Goal: Task Accomplishment & Management: Manage account settings

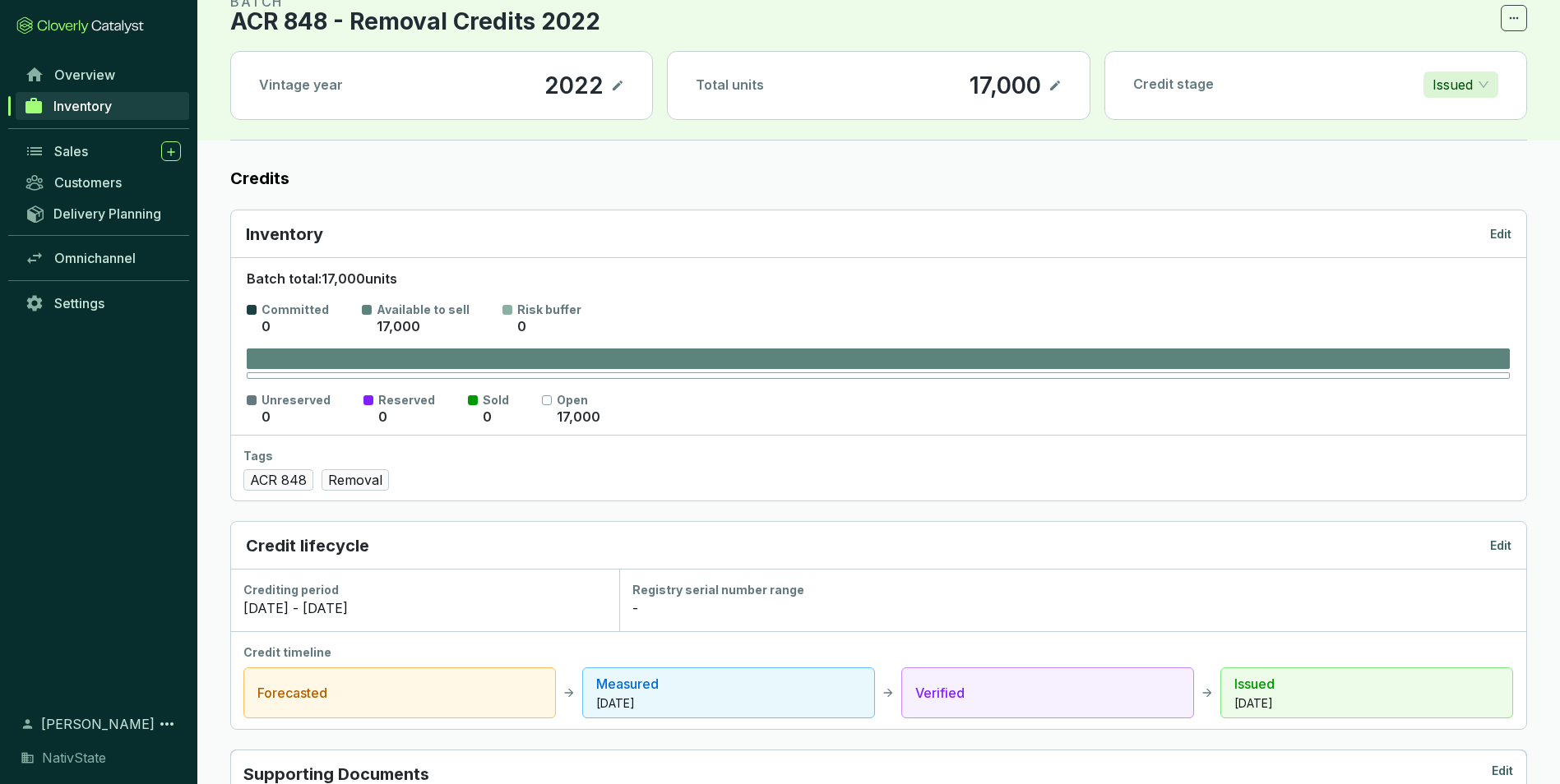
scroll to position [82, 0]
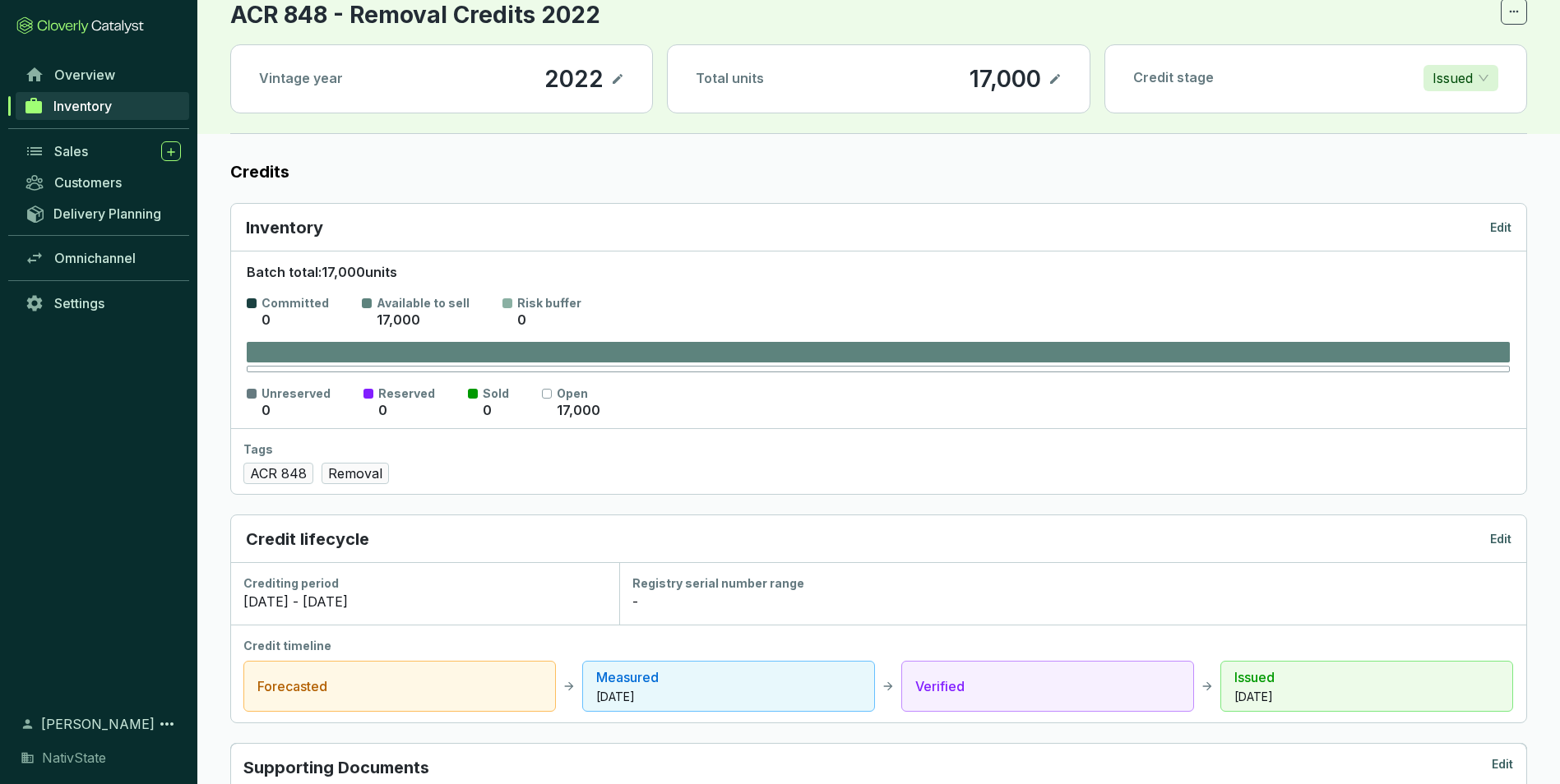
click at [1057, 79] on icon at bounding box center [1055, 79] width 10 height 10
click at [999, 80] on div "17,000" at bounding box center [982, 79] width 79 height 28
click at [1053, 78] on icon at bounding box center [1054, 79] width 13 height 20
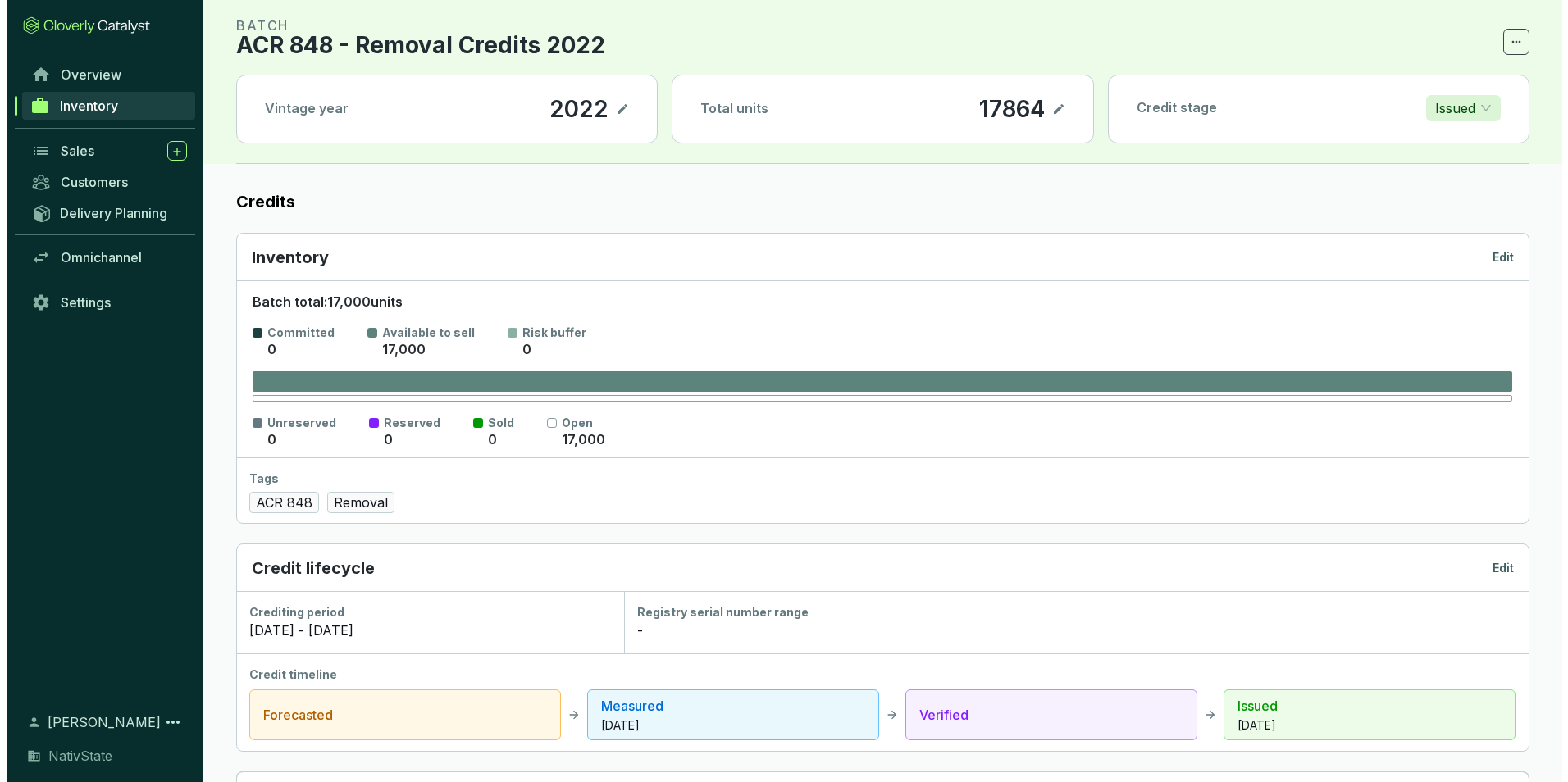
scroll to position [0, 0]
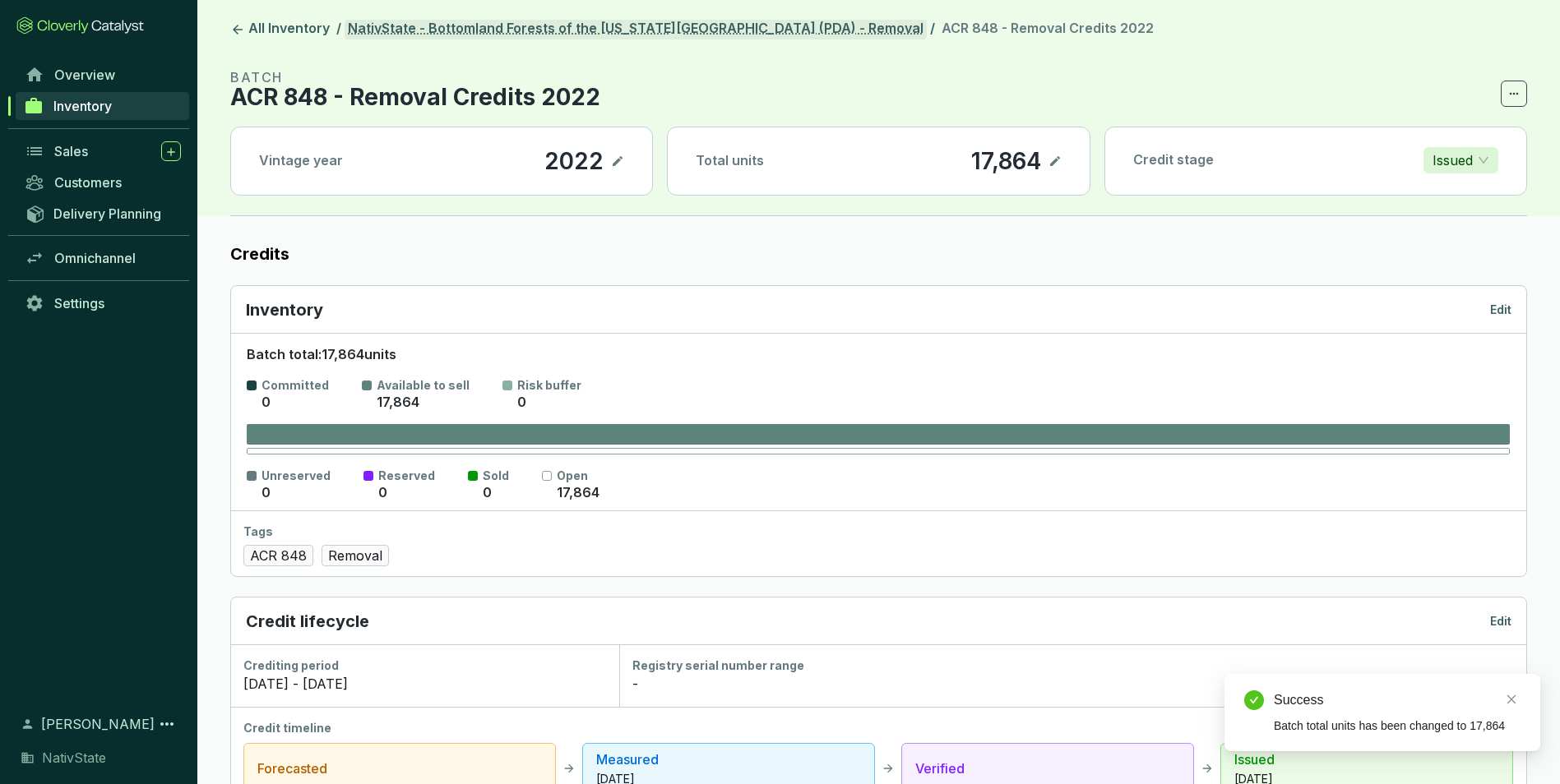
click at [673, 28] on link "NativState - Bottomland Forests of the [US_STATE][GEOGRAPHIC_DATA] (PDA) - Remo…" at bounding box center [635, 29] width 582 height 20
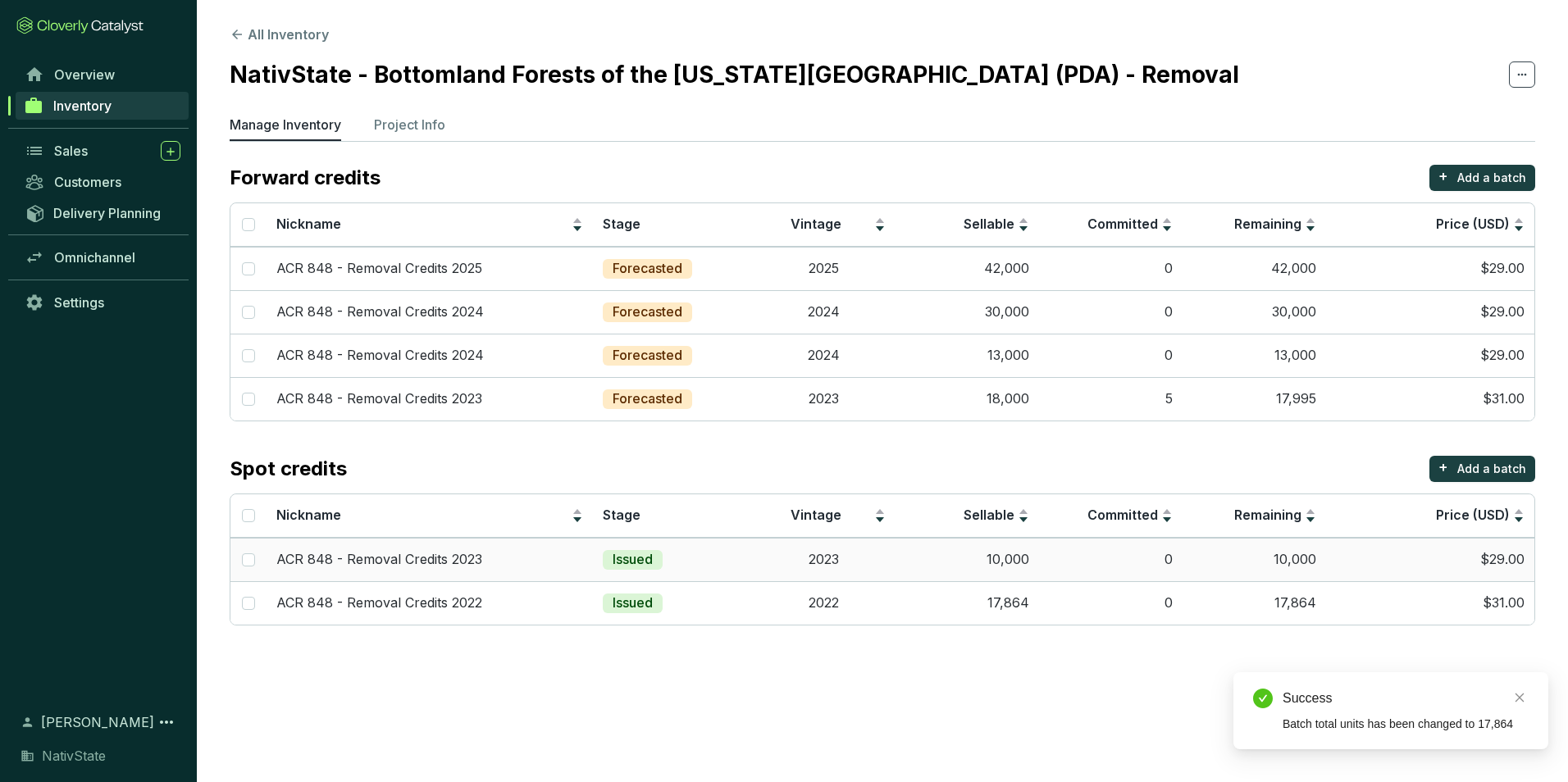
click at [990, 562] on td "10,000" at bounding box center [967, 559] width 143 height 43
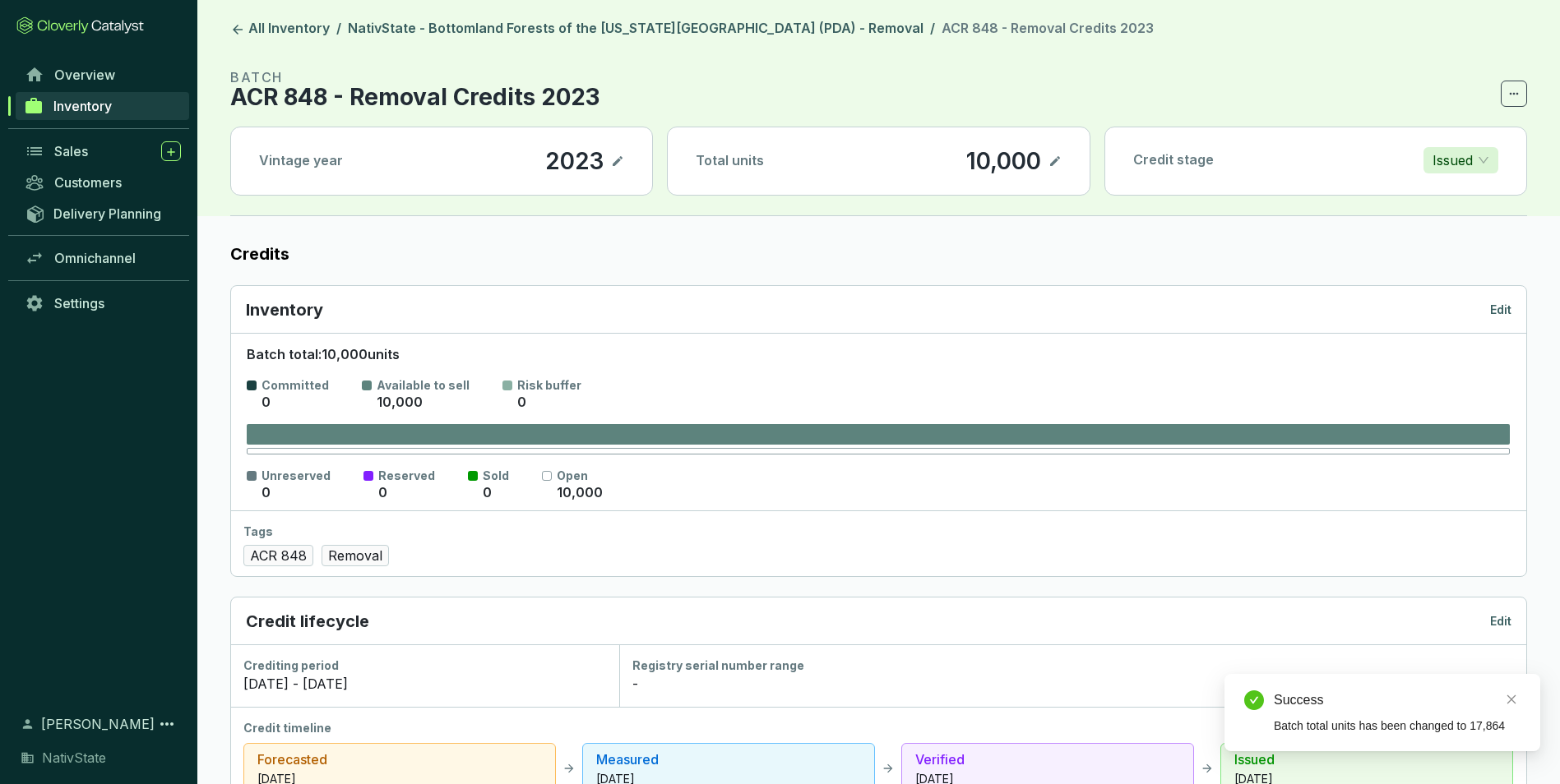
click at [1499, 312] on p "Edit" at bounding box center [1500, 309] width 21 height 16
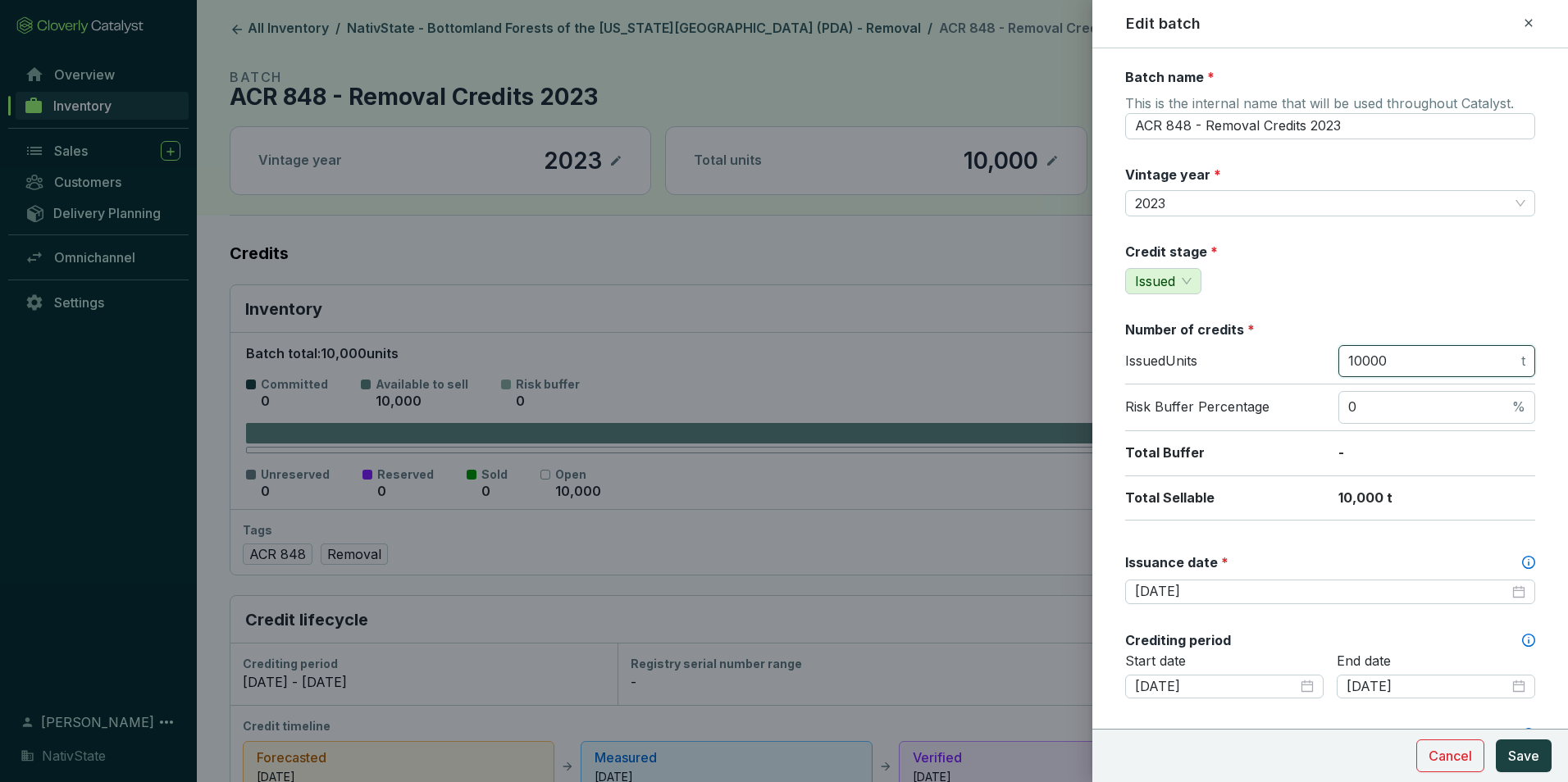
click at [1389, 353] on input "10000" at bounding box center [1433, 361] width 170 height 18
drag, startPoint x: 1398, startPoint y: 364, endPoint x: 1292, endPoint y: 360, distance: 106.1
click at [1292, 360] on div "Issued Units 10000 t" at bounding box center [1330, 365] width 410 height 40
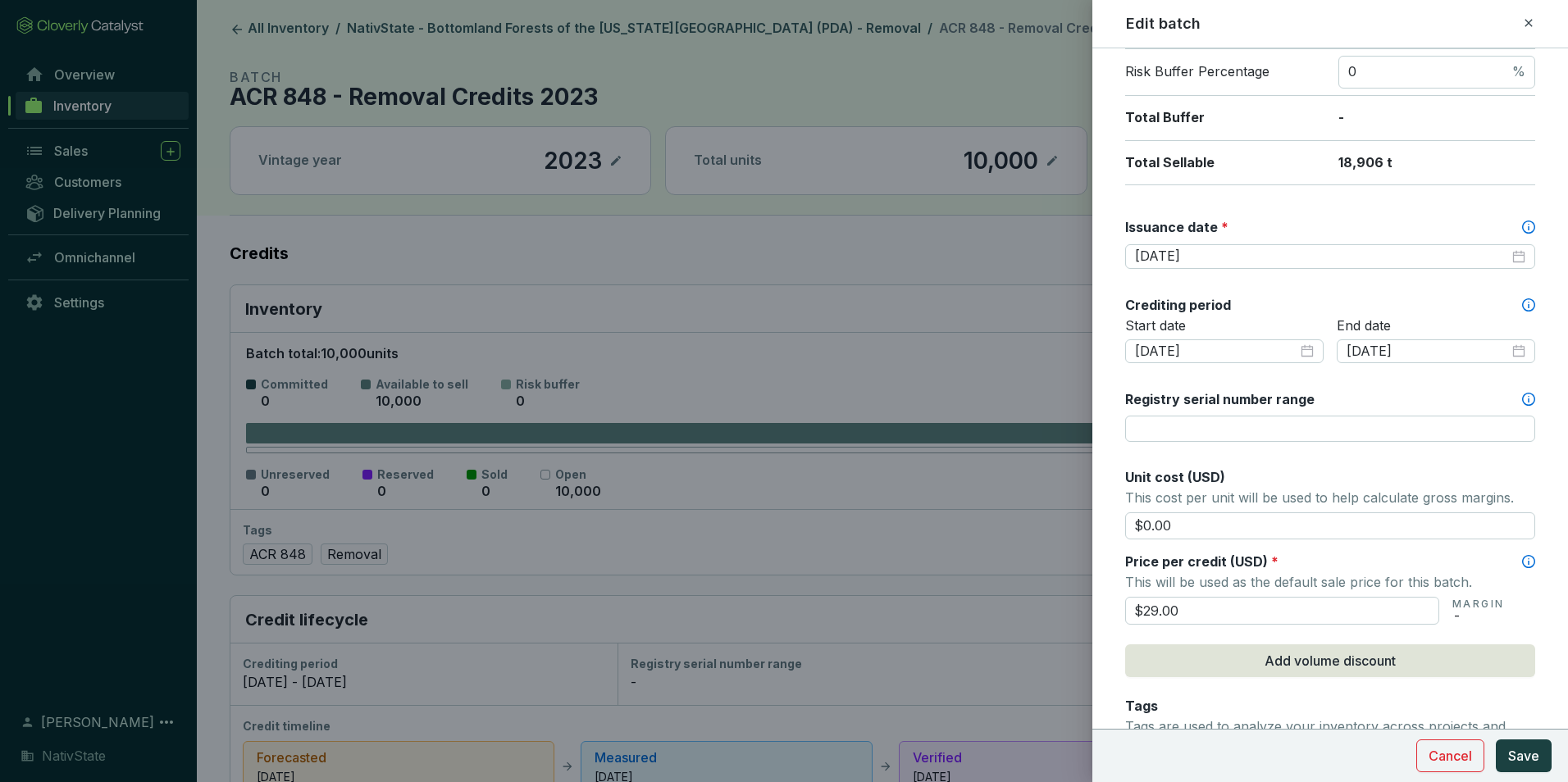
scroll to position [410, 0]
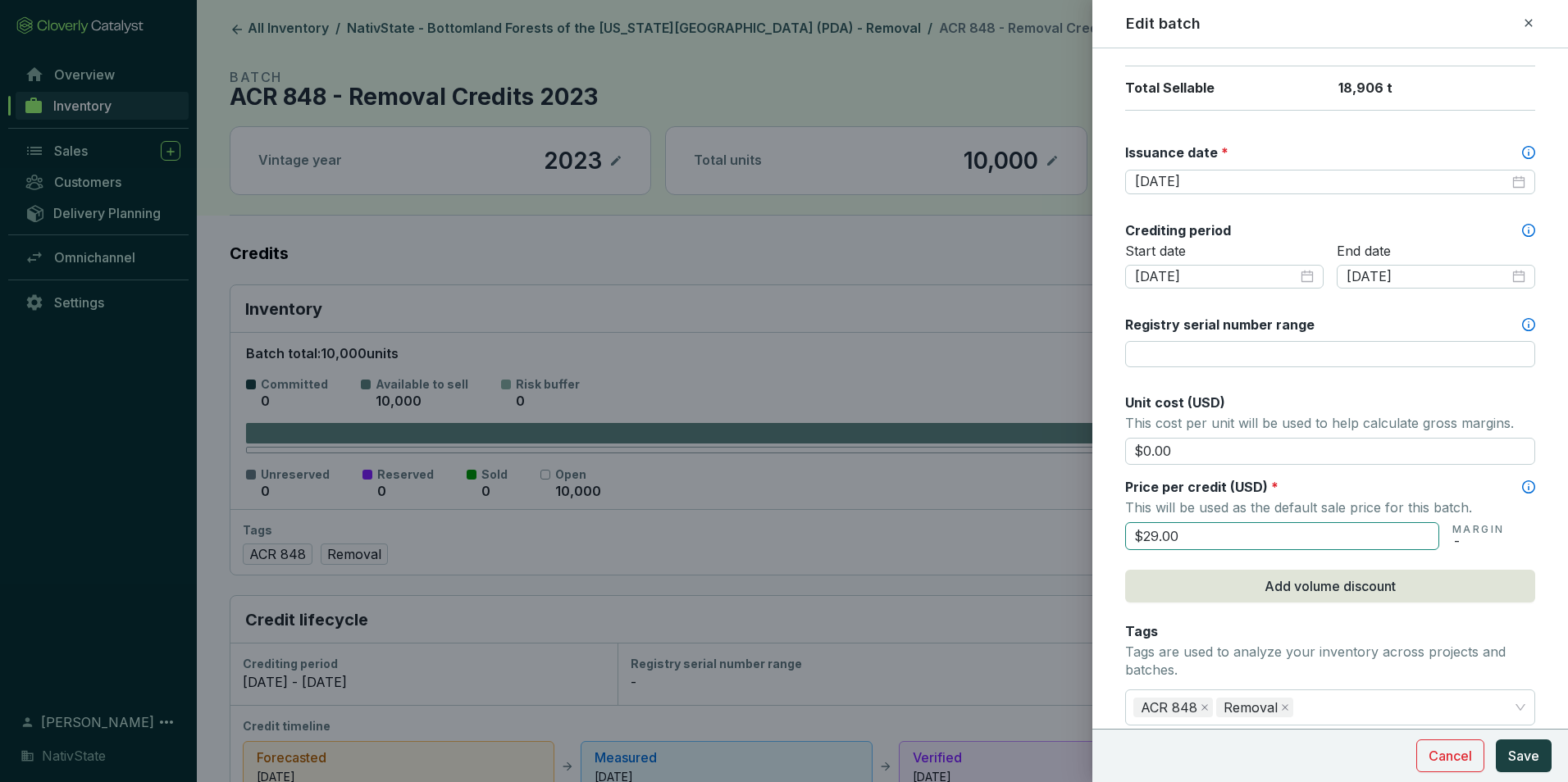
type input "18906"
drag, startPoint x: 1197, startPoint y: 546, endPoint x: 1004, endPoint y: 494, distance: 199.9
click at [1004, 494] on div "Edit batch Batch name * This is the internal name that will be used throughout …" at bounding box center [784, 391] width 1568 height 782
type input "$31.00"
drag, startPoint x: 1539, startPoint y: 758, endPoint x: 1482, endPoint y: 240, distance: 521.1
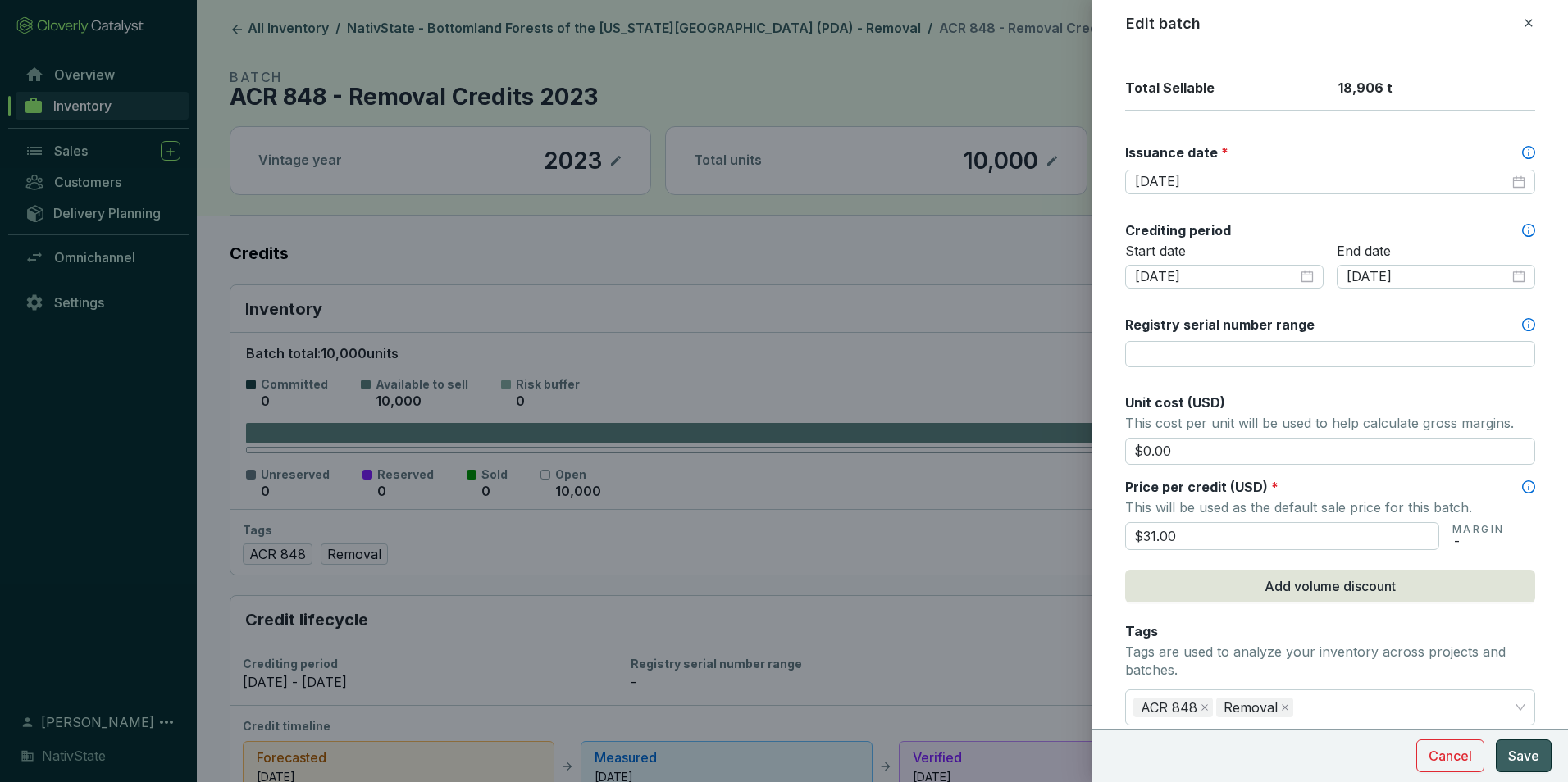
click at [1478, 252] on form "Batch name * This is the internal name that will be used throughout Catalyst. A…" at bounding box center [1330, 395] width 476 height 1474
click at [1506, 193] on div "2025-08-31" at bounding box center [1330, 181] width 410 height 25
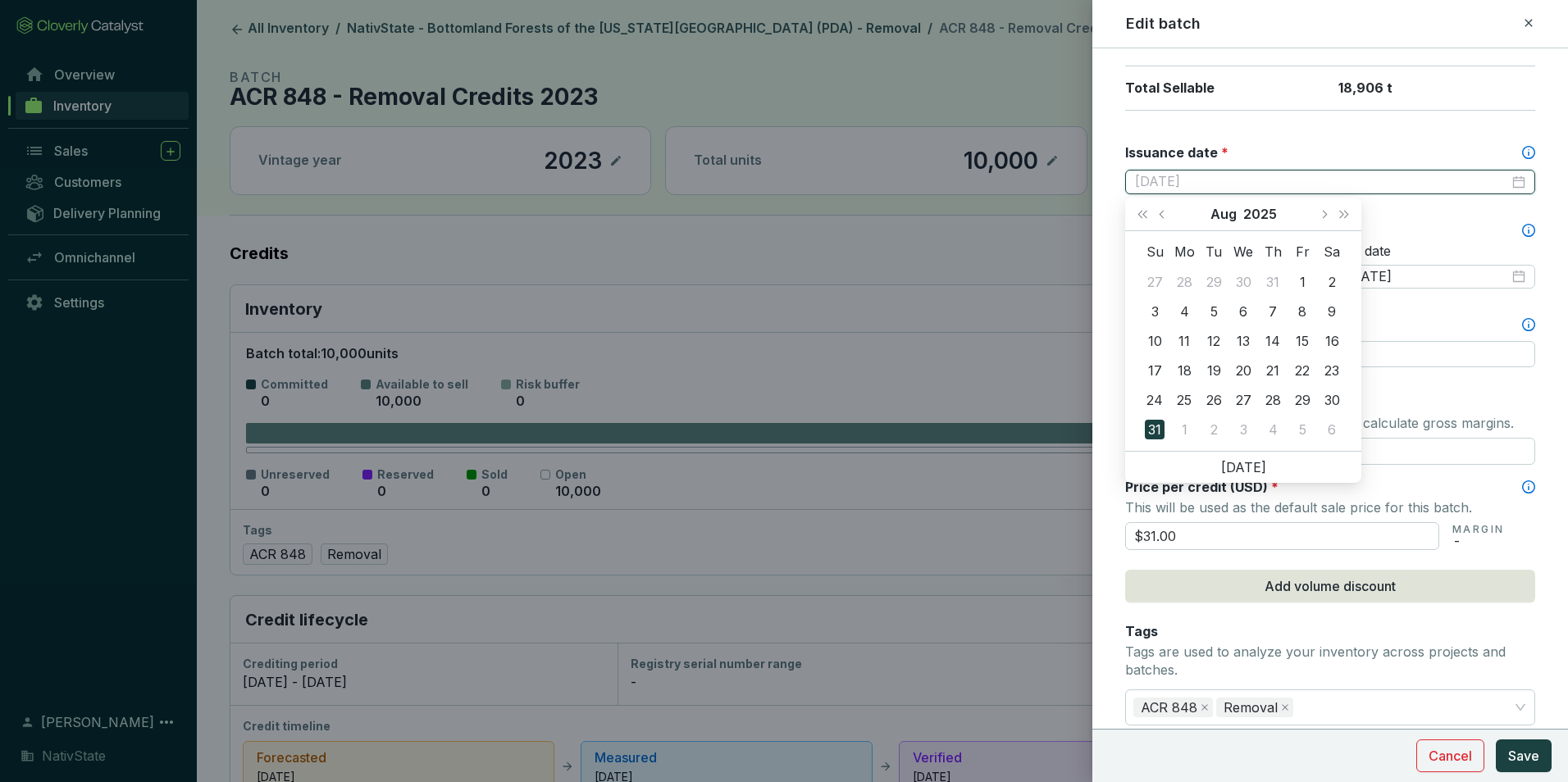
type input "2025-08-31"
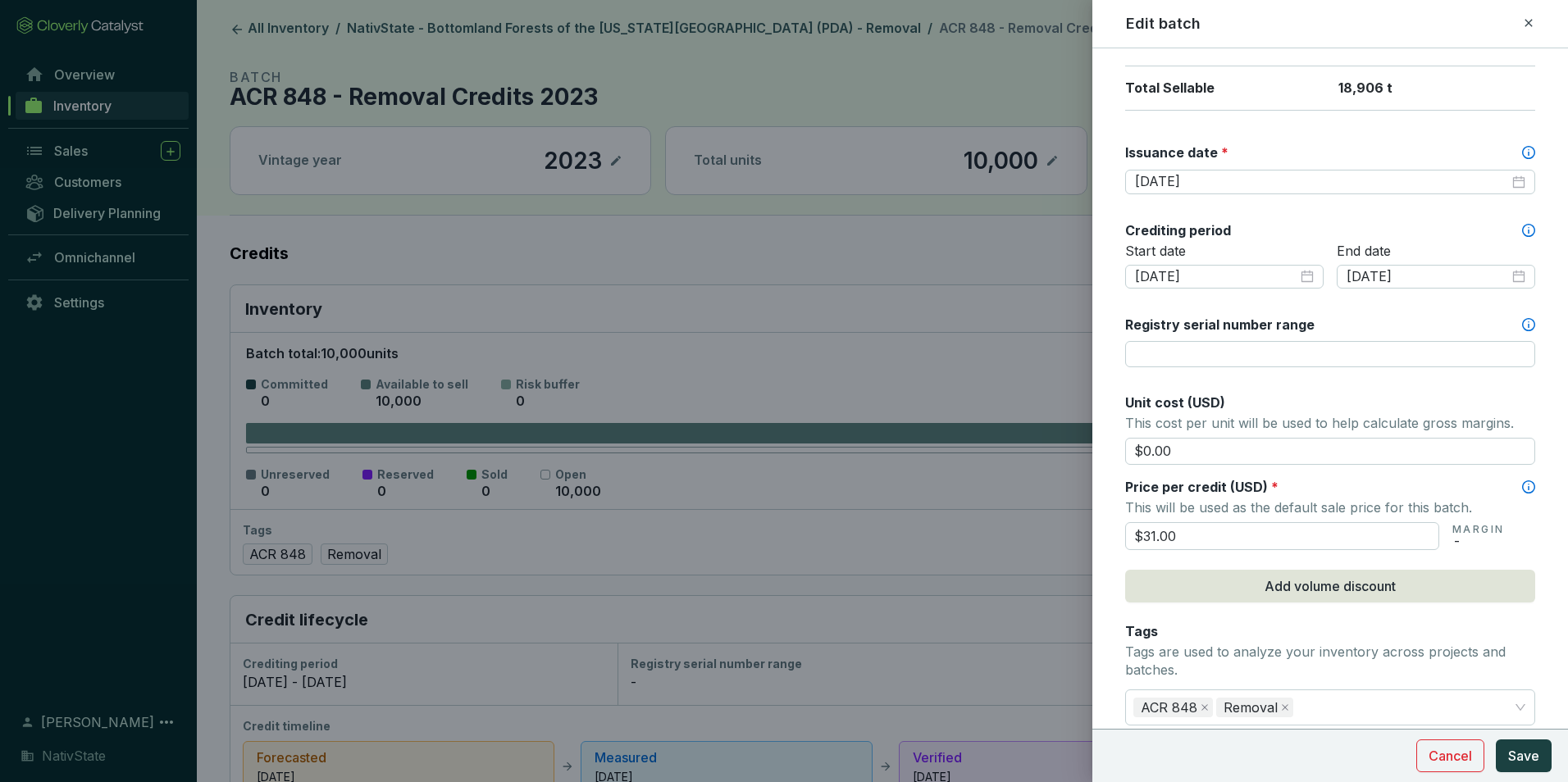
click at [1525, 30] on icon at bounding box center [1528, 22] width 13 height 20
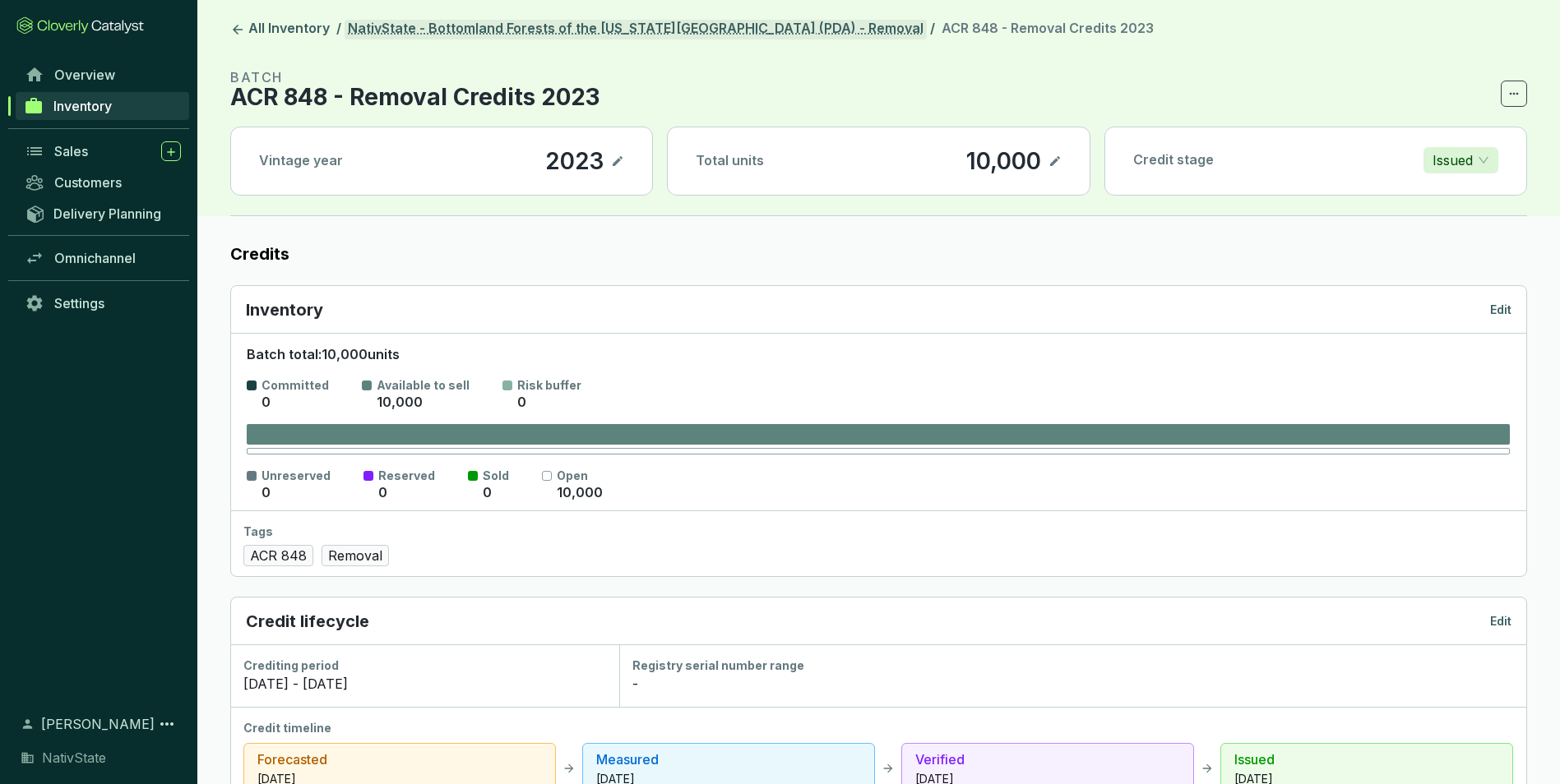
click at [601, 23] on link "NativState - Bottomland Forests of the [US_STATE][GEOGRAPHIC_DATA] (PDA) - Remo…" at bounding box center [635, 29] width 582 height 20
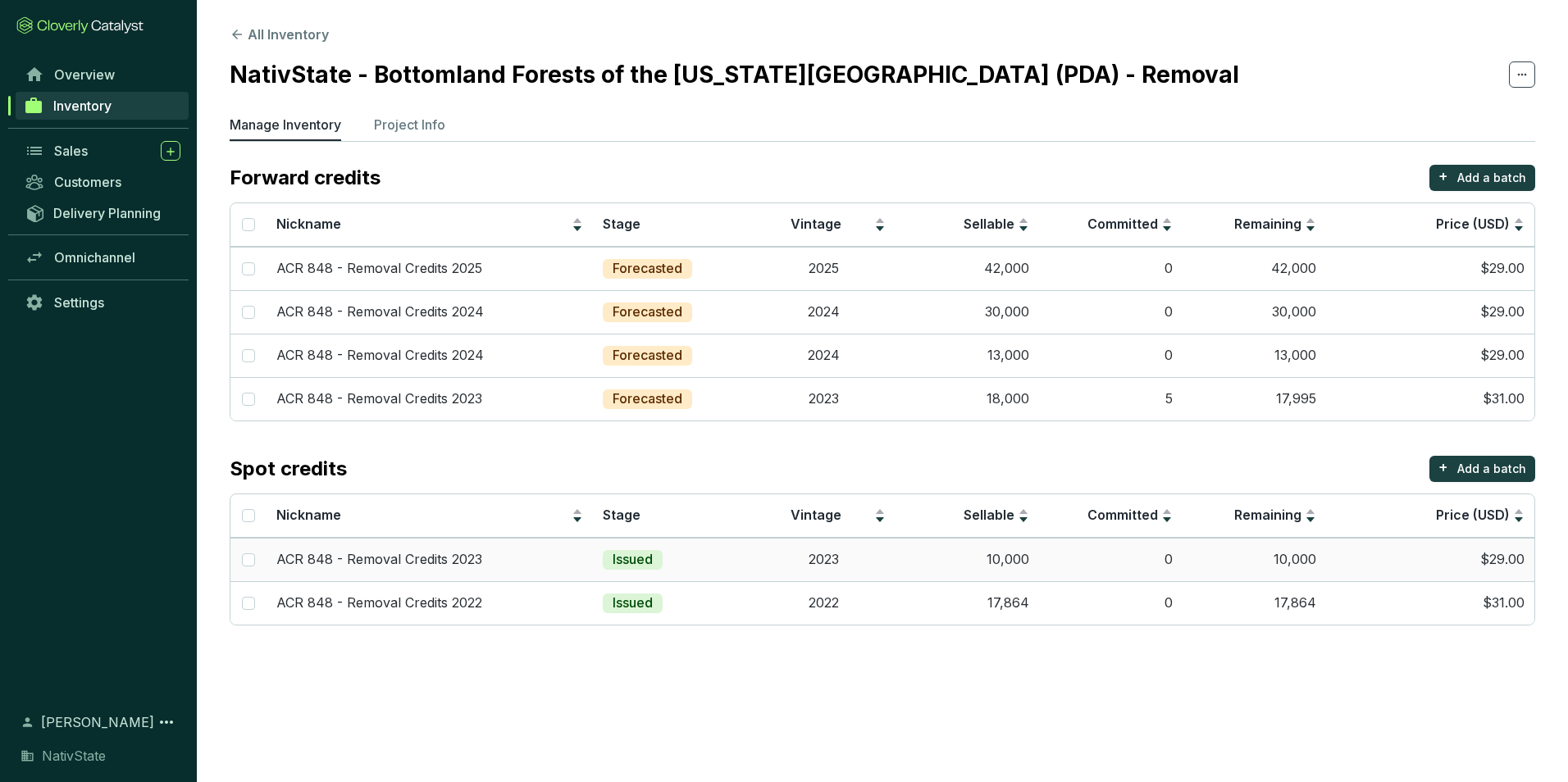
click at [939, 559] on td "10,000" at bounding box center [967, 559] width 143 height 43
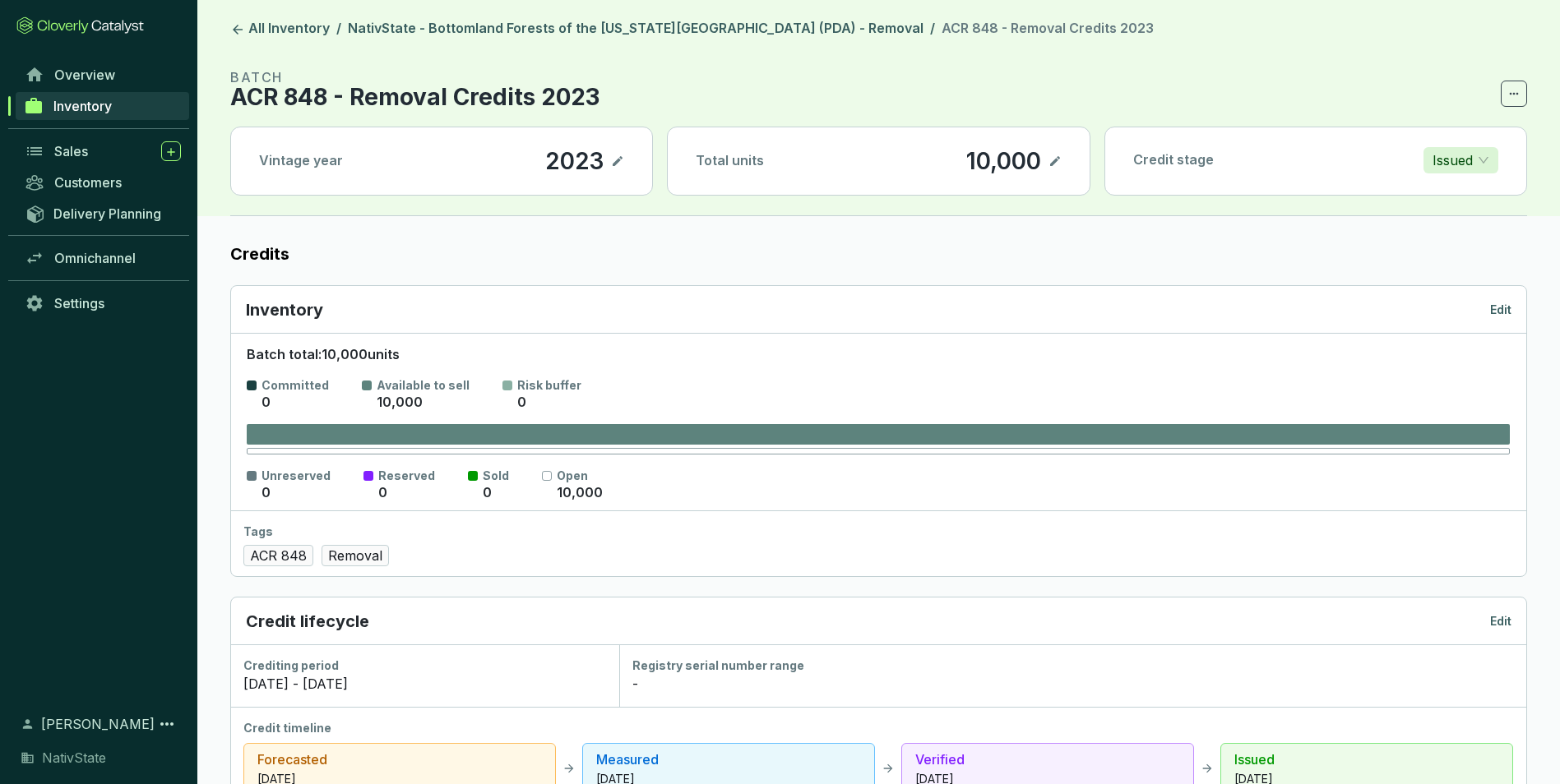
click at [1493, 313] on p "Edit" at bounding box center [1500, 309] width 21 height 16
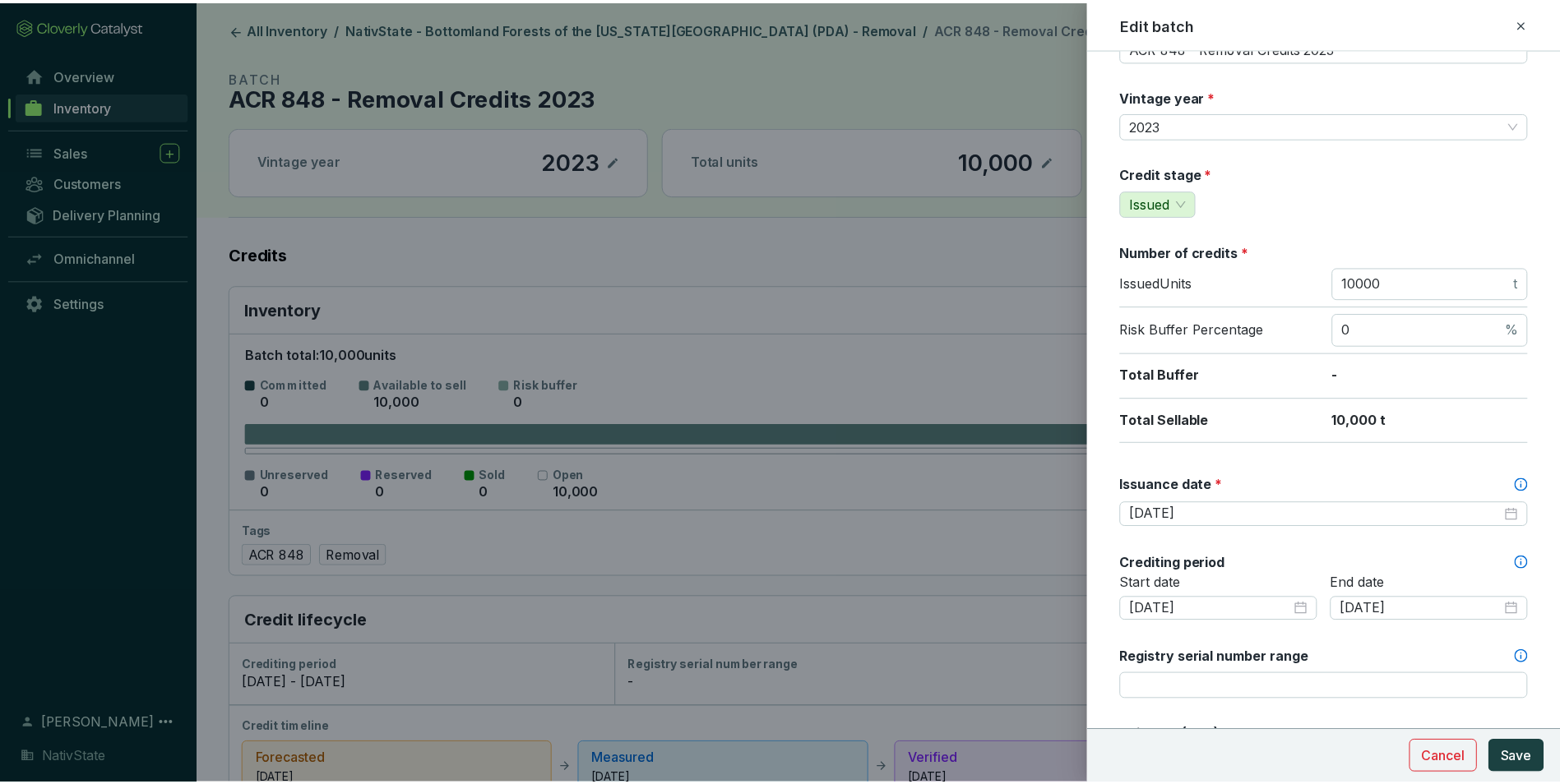
scroll to position [82, 0]
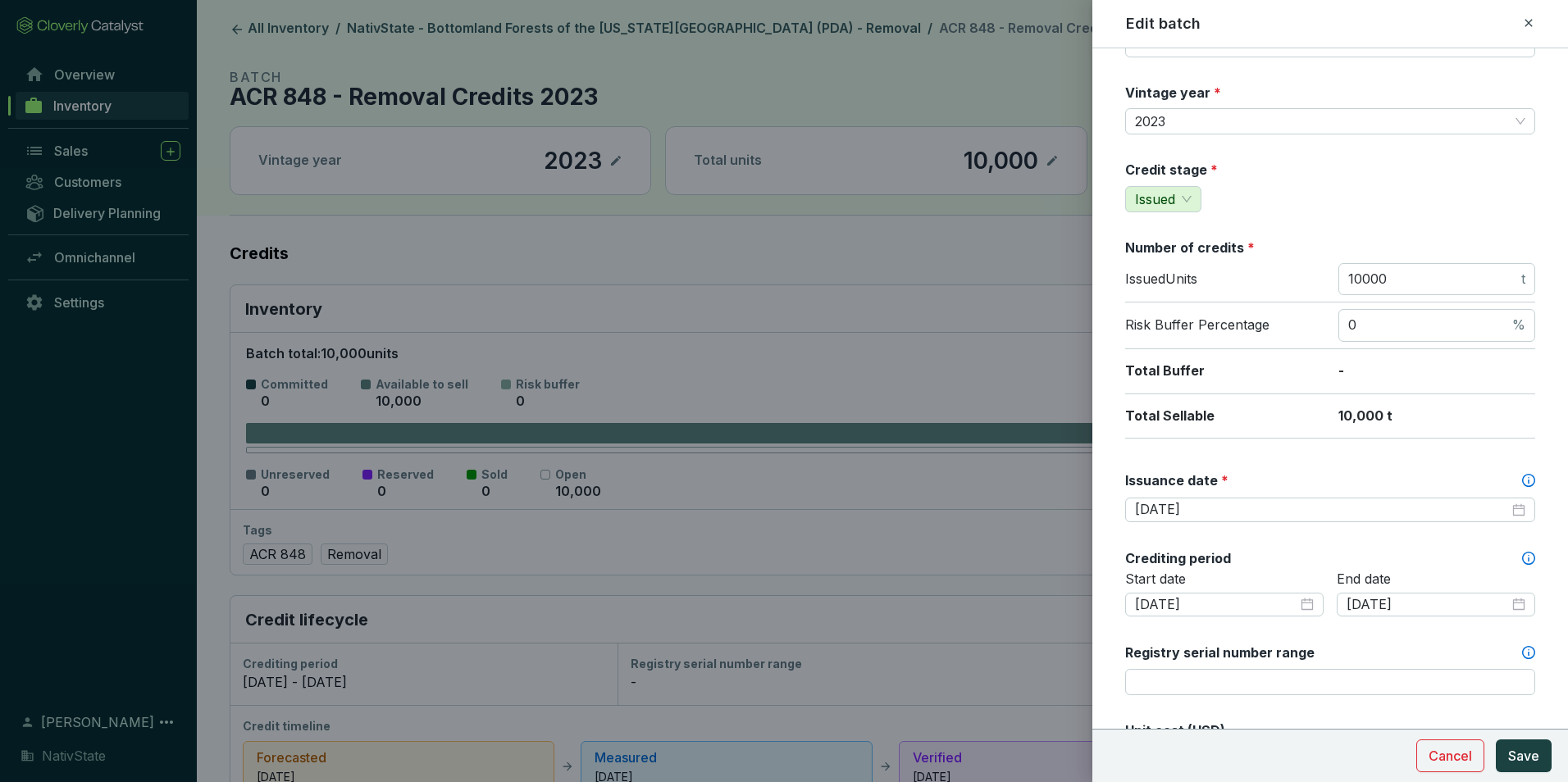
click at [1534, 27] on icon at bounding box center [1528, 22] width 13 height 20
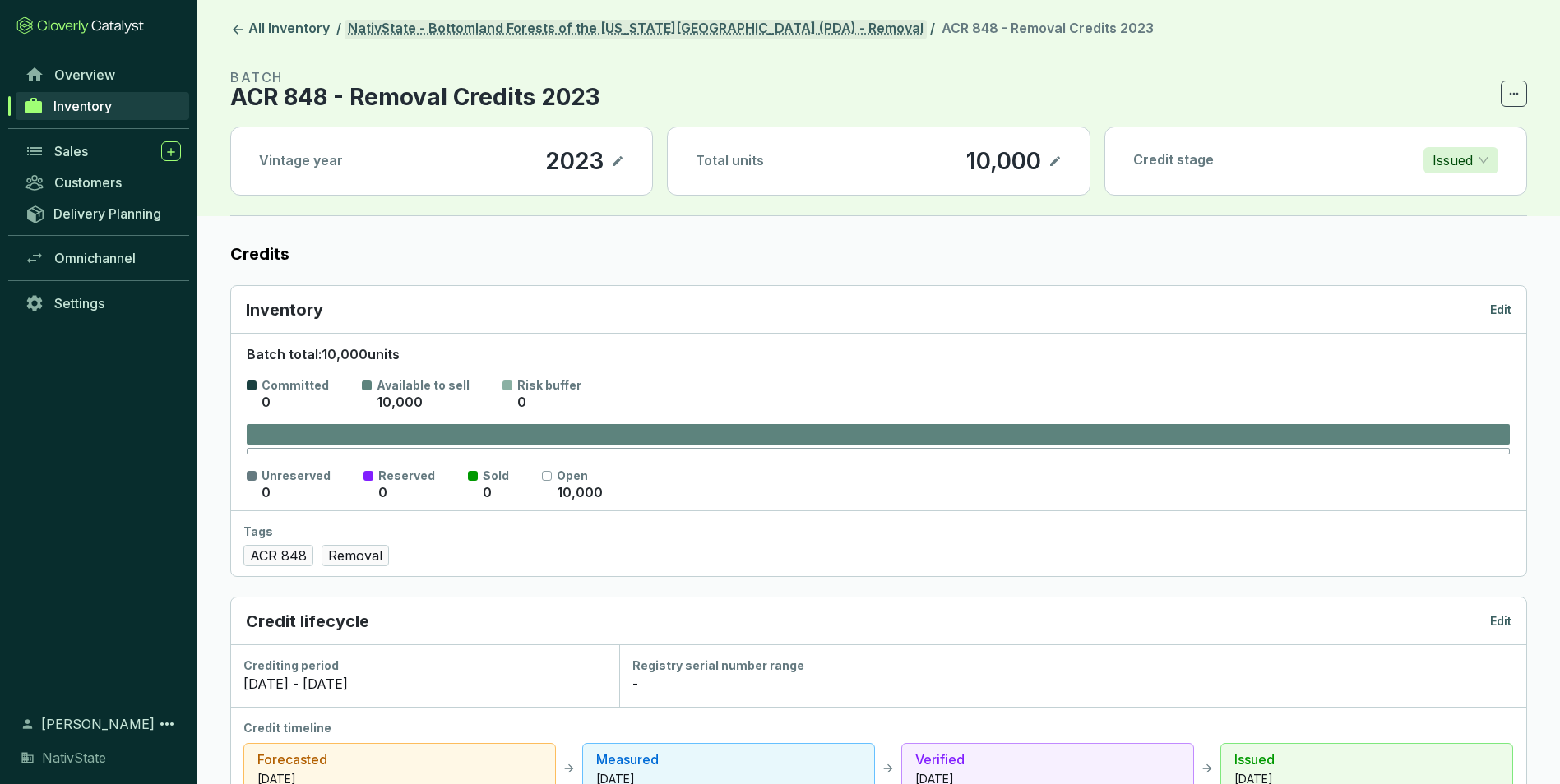
click at [674, 25] on link "NativState - Bottomland Forests of the [US_STATE][GEOGRAPHIC_DATA] (PDA) - Remo…" at bounding box center [635, 29] width 582 height 20
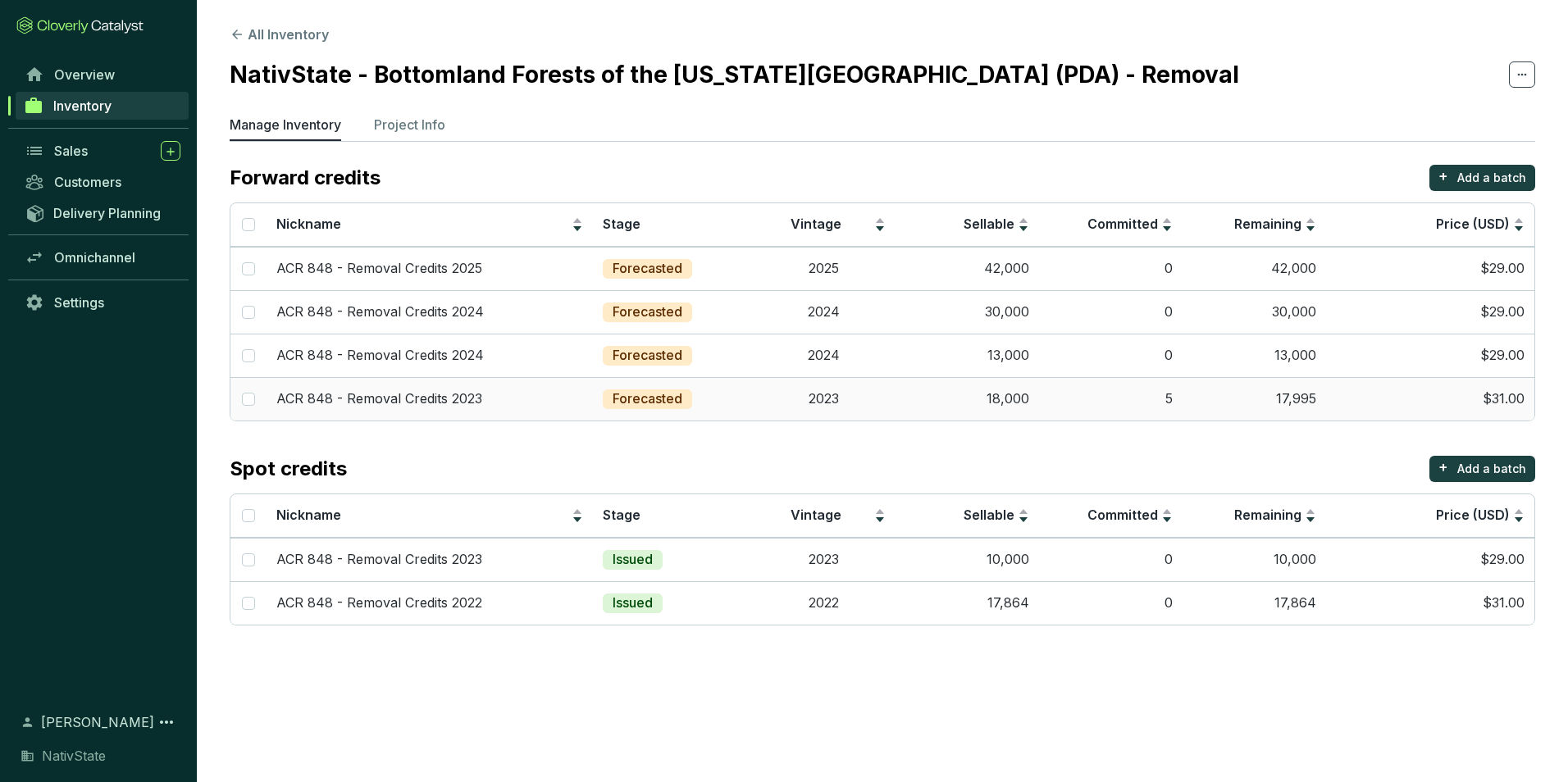
click at [775, 395] on td "2023" at bounding box center [824, 399] width 143 height 43
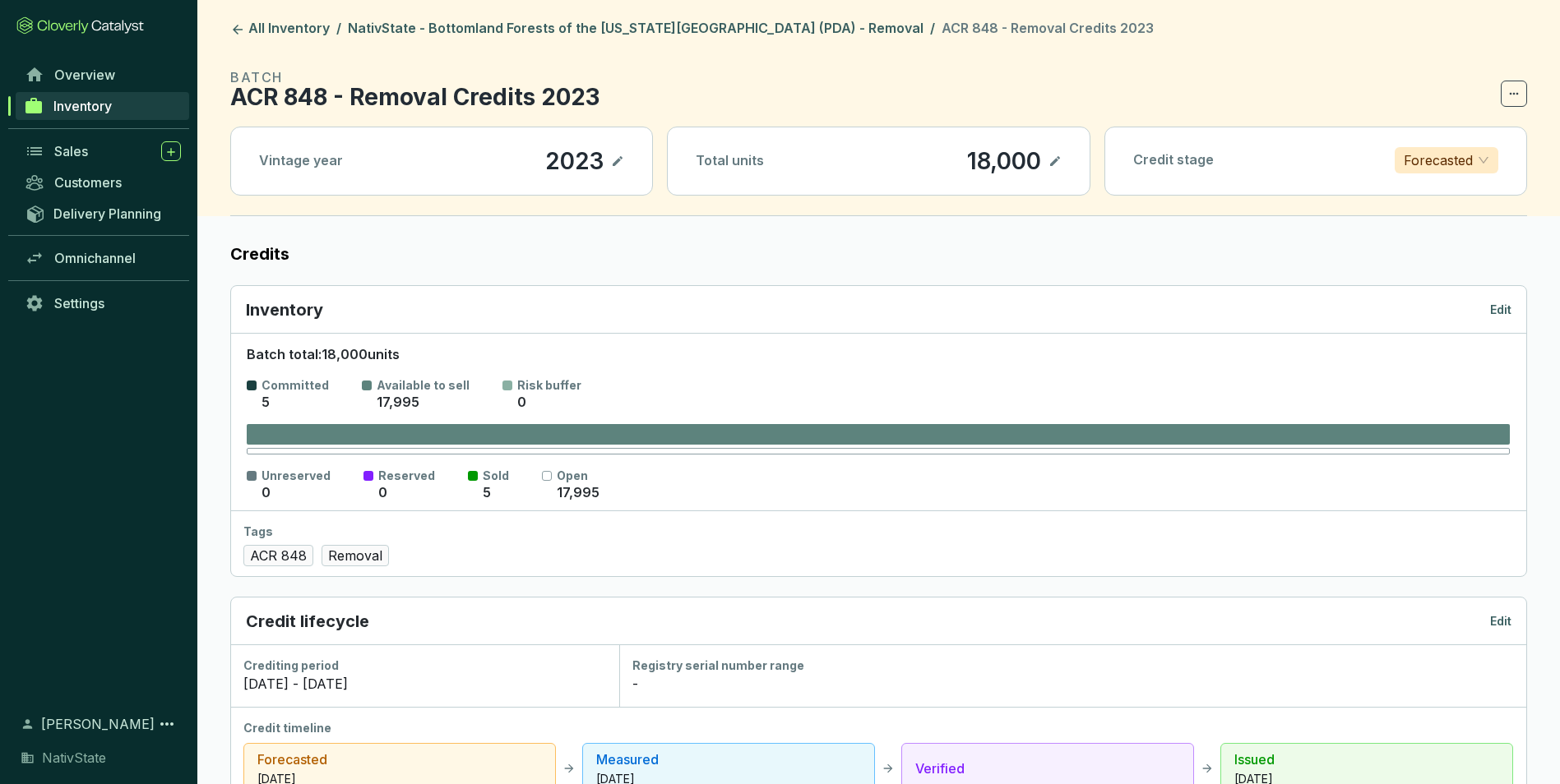
click at [1434, 164] on p "Forecasted" at bounding box center [1438, 160] width 69 height 25
click at [1435, 260] on div "Issued" at bounding box center [1446, 272] width 97 height 26
click at [1057, 162] on icon at bounding box center [1054, 161] width 13 height 20
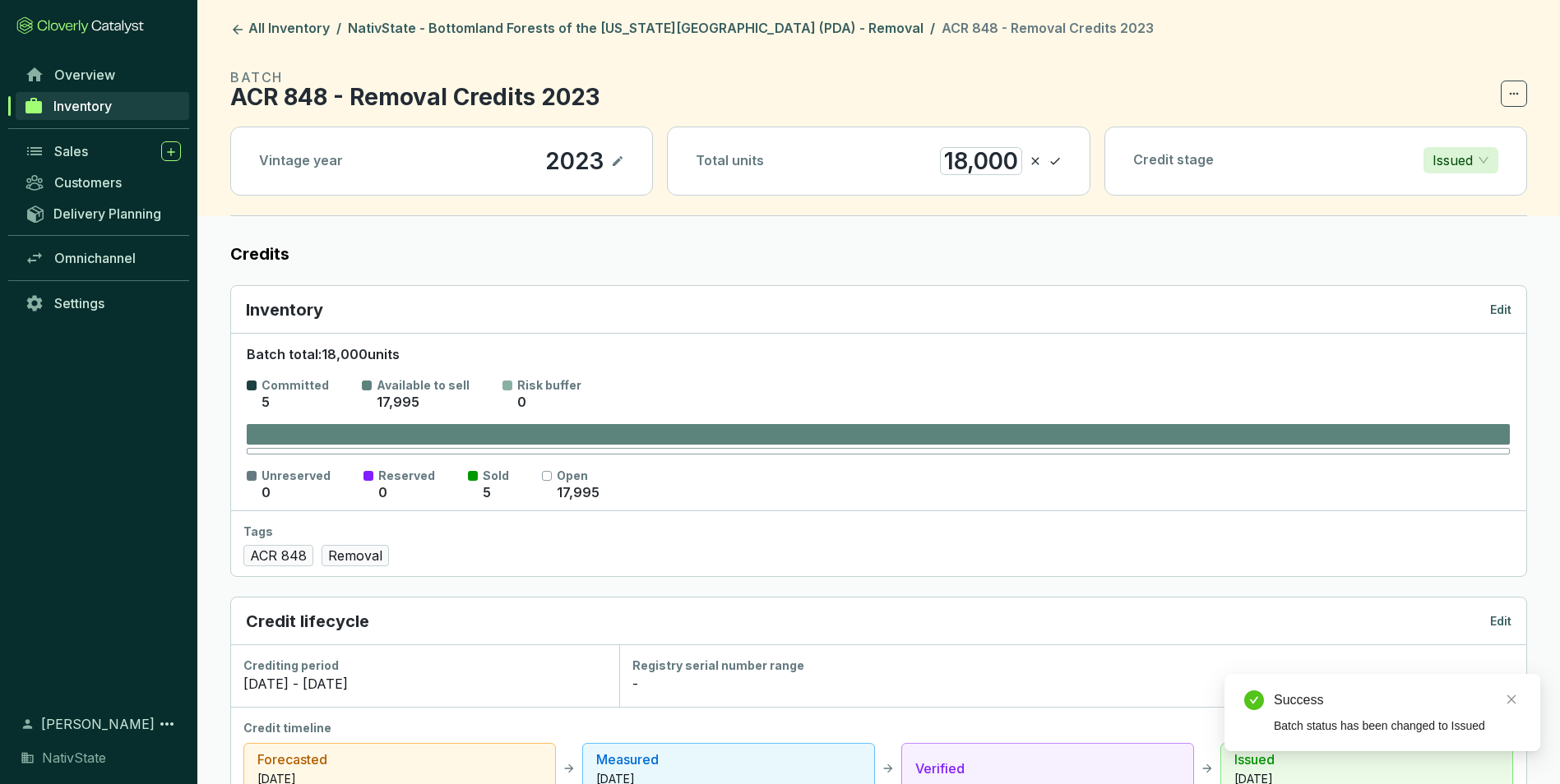
click at [1004, 160] on div "18,000" at bounding box center [981, 161] width 82 height 28
click at [1053, 163] on icon at bounding box center [1054, 161] width 13 height 20
click at [1520, 91] on icon at bounding box center [1513, 93] width 13 height 20
click at [1510, 306] on p "Edit" at bounding box center [1500, 309] width 21 height 16
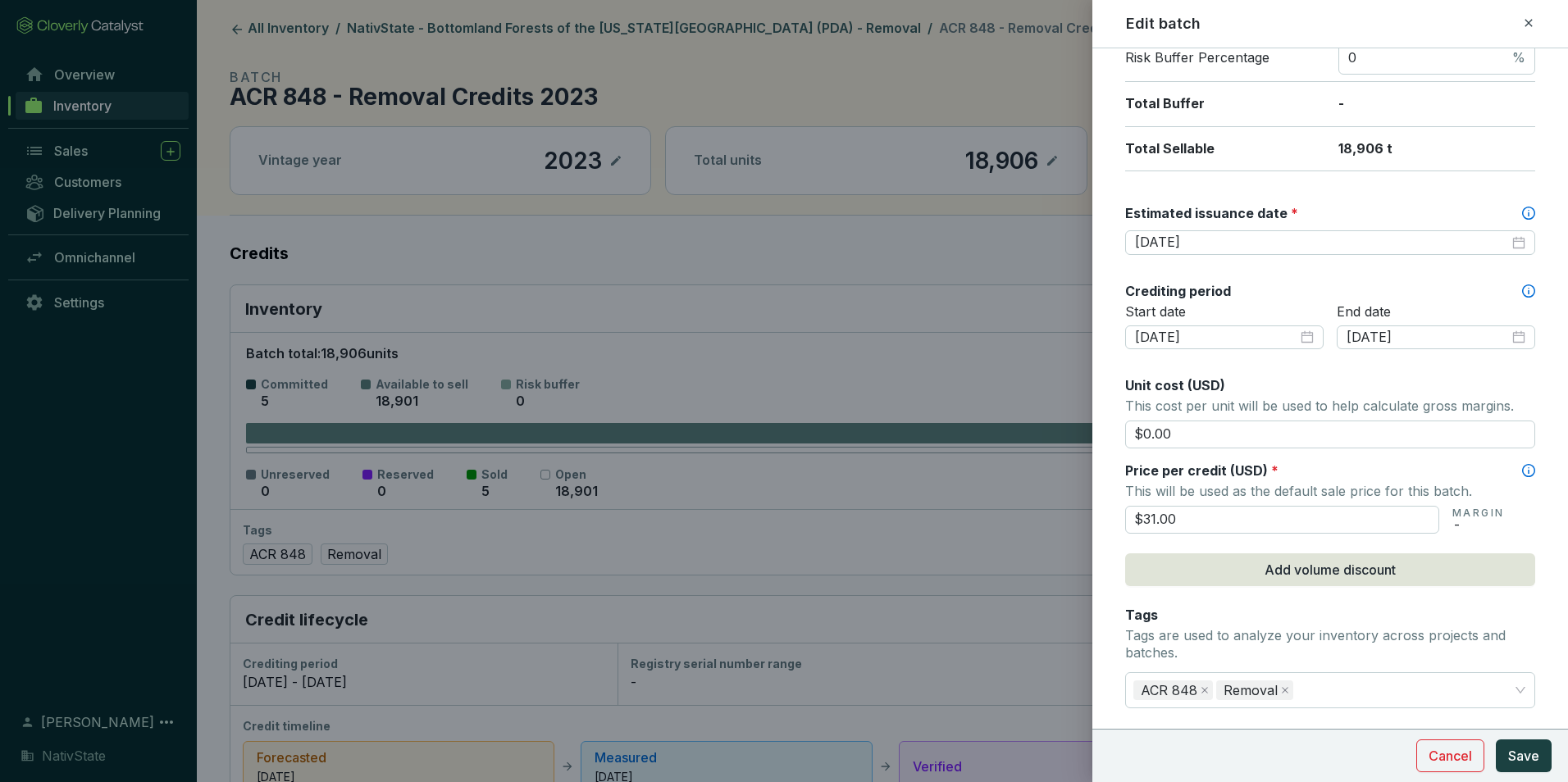
scroll to position [410, 0]
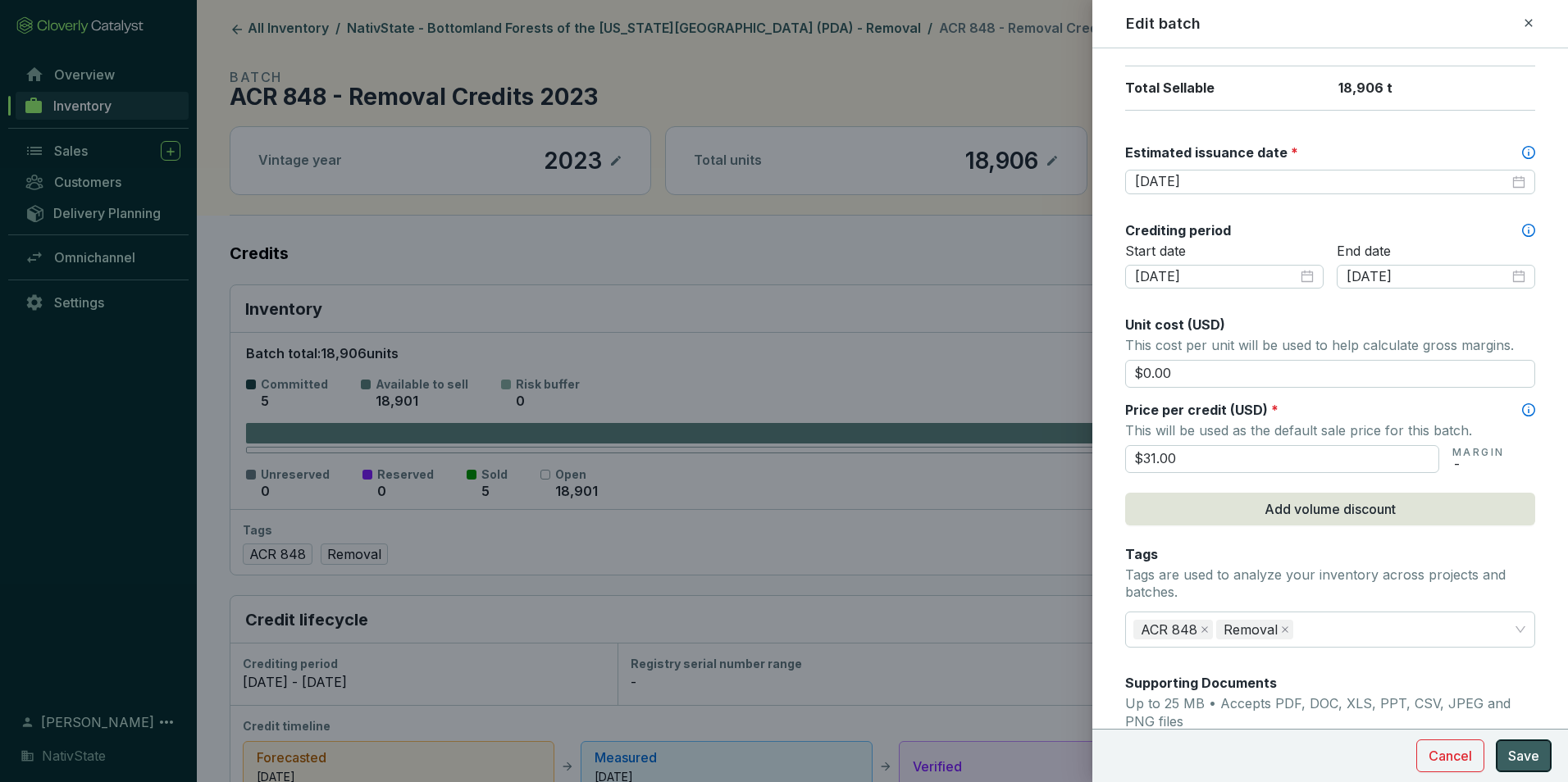
click at [1522, 755] on span "Save" at bounding box center [1524, 756] width 32 height 20
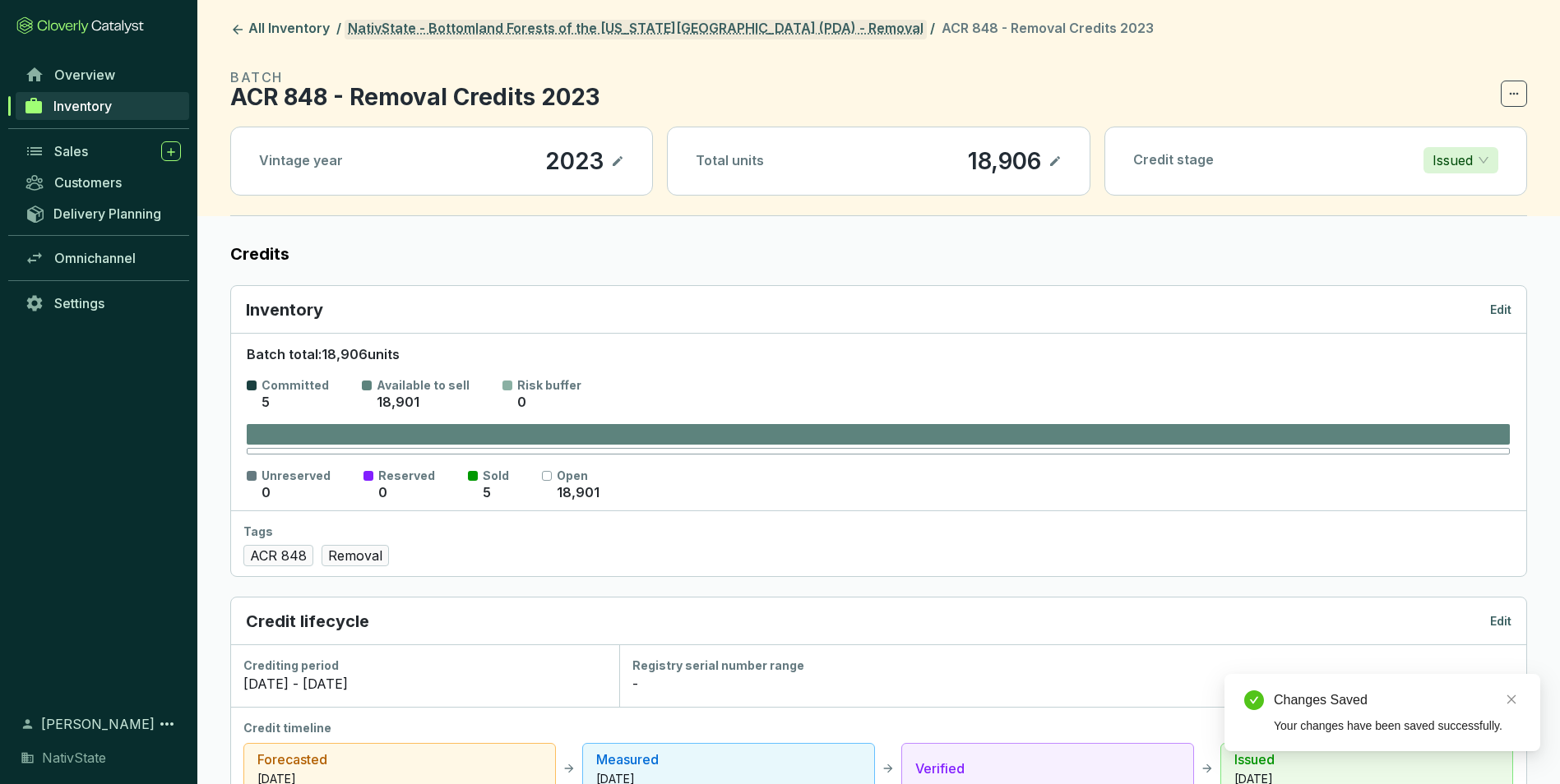
click at [634, 24] on link "NativState - Bottomland Forests of the Louisiana Plains (PDA) - Removal" at bounding box center [635, 29] width 582 height 20
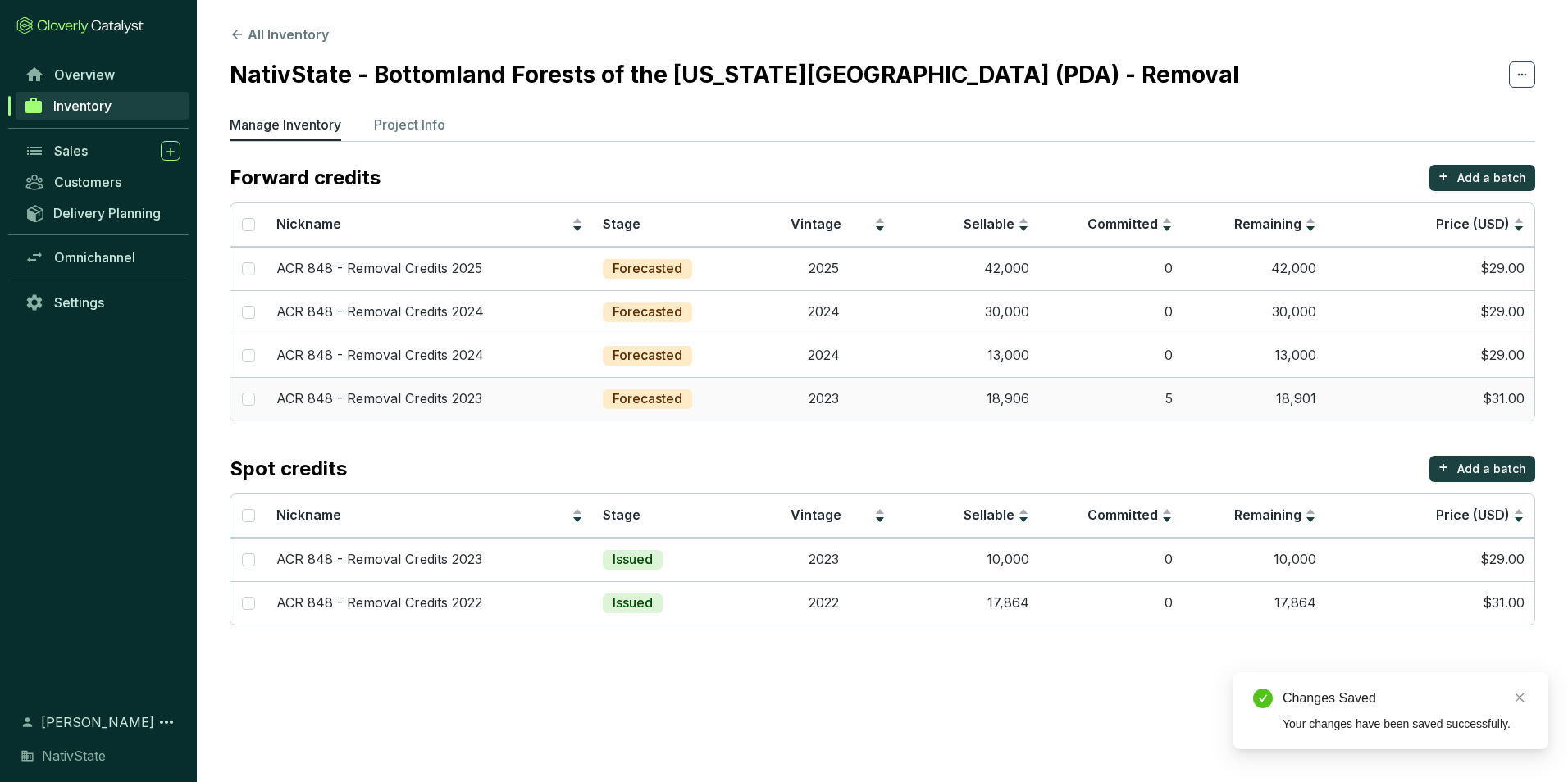
click at [905, 397] on td "18,906" at bounding box center [967, 399] width 143 height 43
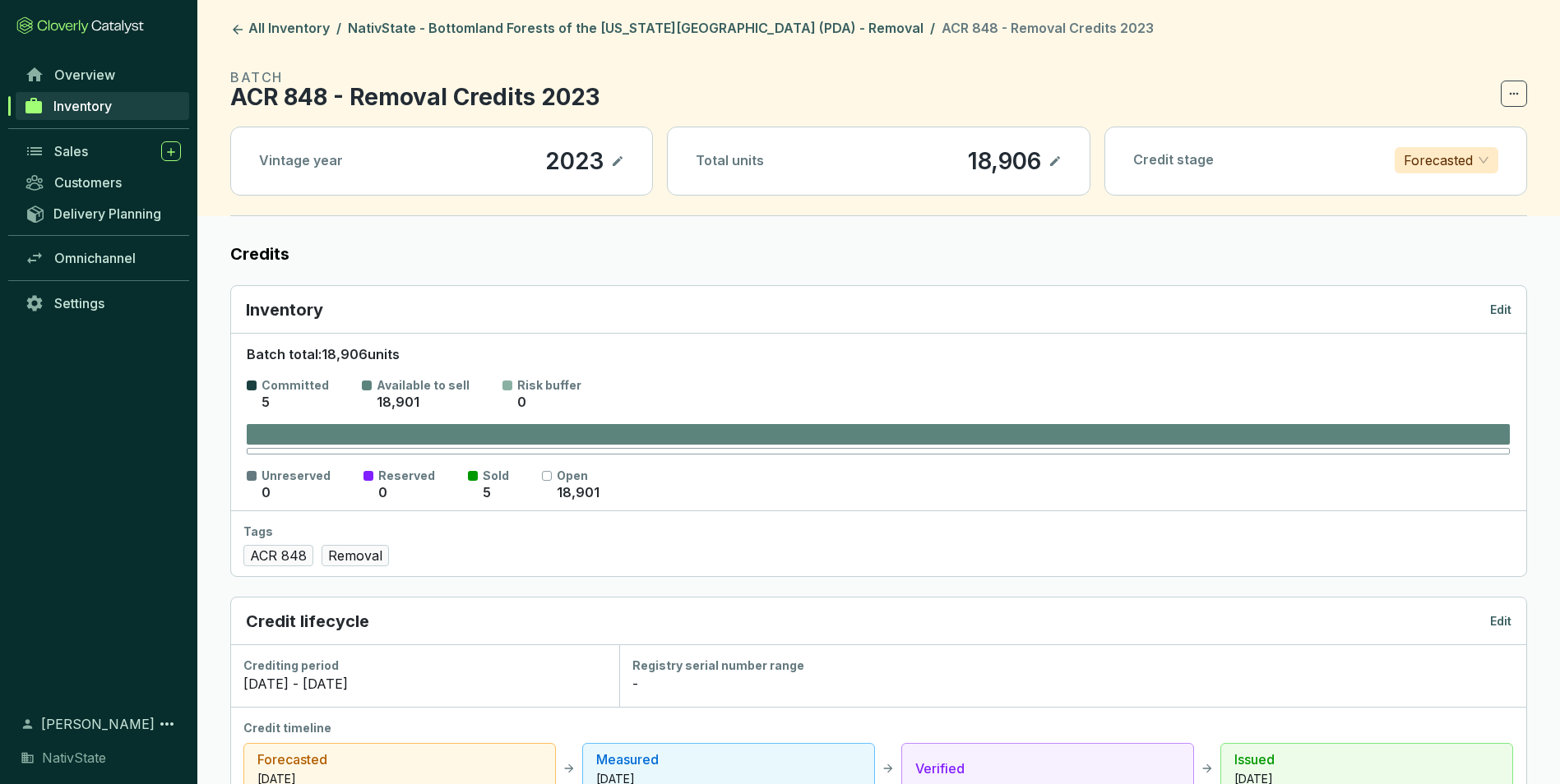
click at [1482, 158] on span "Forecasted" at bounding box center [1446, 160] width 85 height 25
click at [1428, 273] on p "Issued" at bounding box center [1446, 272] width 77 height 18
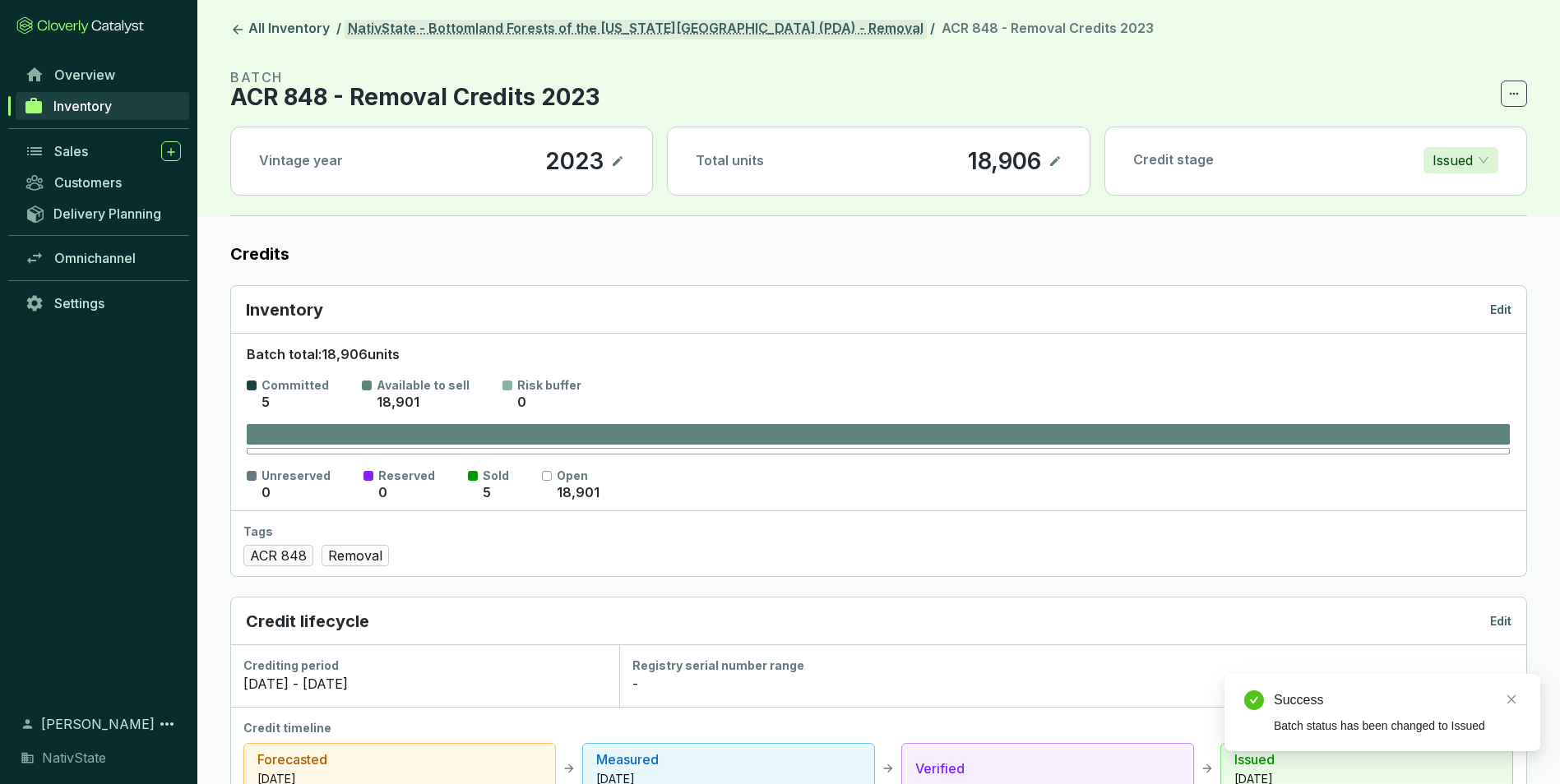
click at [678, 21] on link "NativState - Bottomland Forests of the Louisiana Plains (PDA) - Removal" at bounding box center [635, 29] width 582 height 20
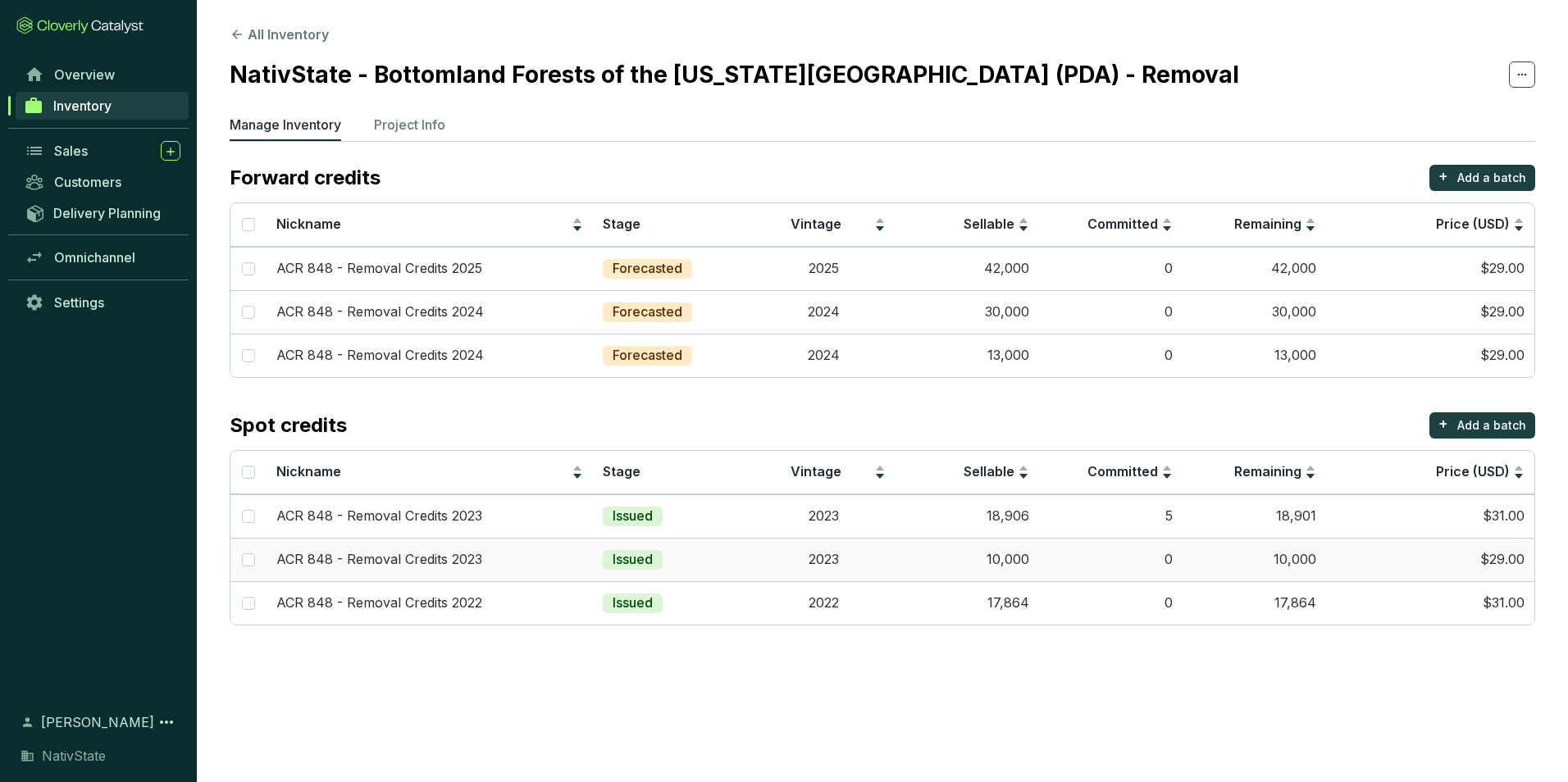
click at [873, 555] on td "2023" at bounding box center [824, 559] width 143 height 43
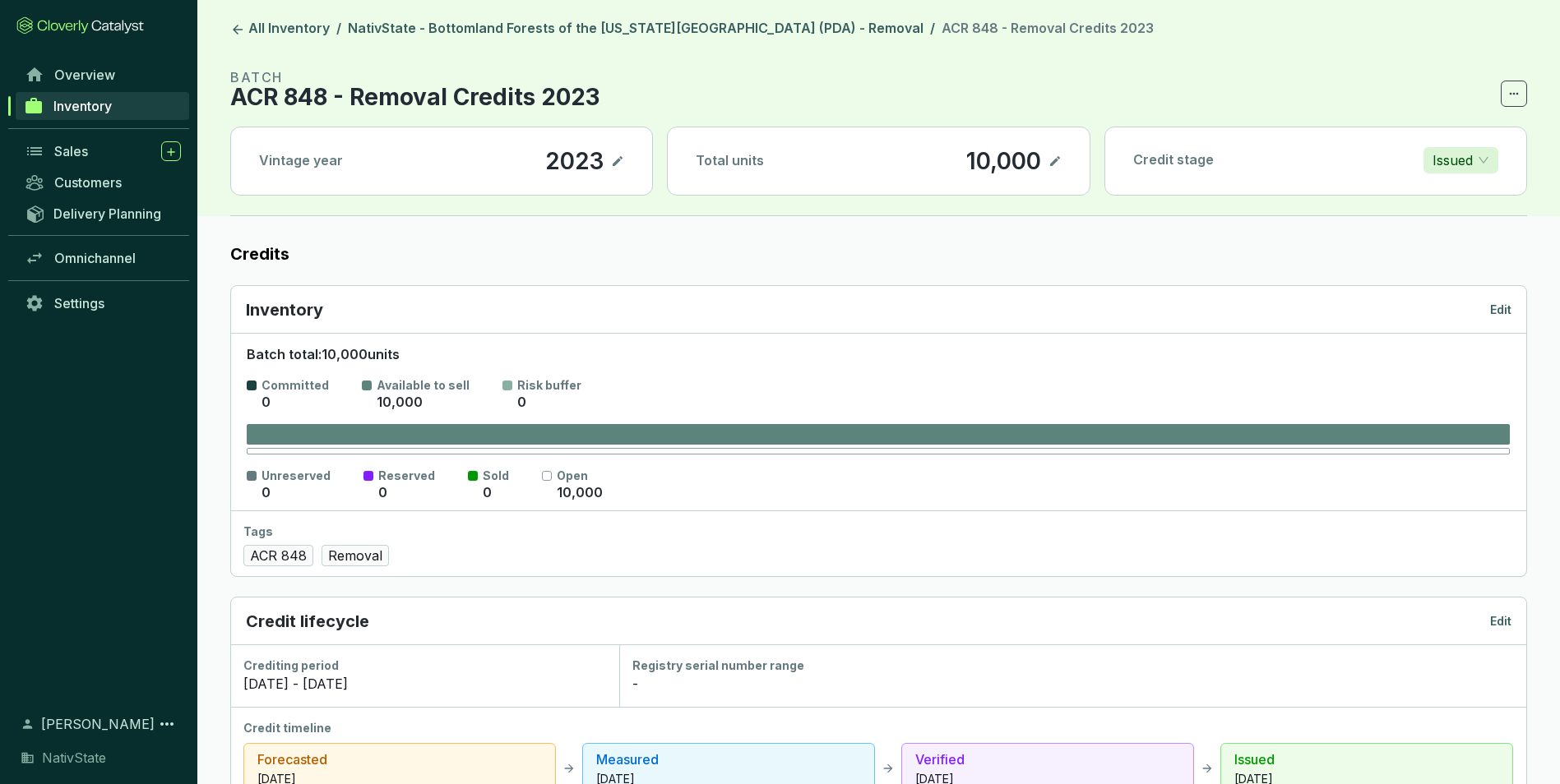
click at [1054, 160] on icon at bounding box center [1054, 161] width 13 height 20
click at [988, 169] on div "10,000" at bounding box center [980, 161] width 83 height 28
click at [988, 168] on div "10,000" at bounding box center [980, 161] width 83 height 28
click at [1059, 158] on icon at bounding box center [1054, 161] width 13 height 20
click at [1501, 620] on p "Edit" at bounding box center [1500, 621] width 21 height 16
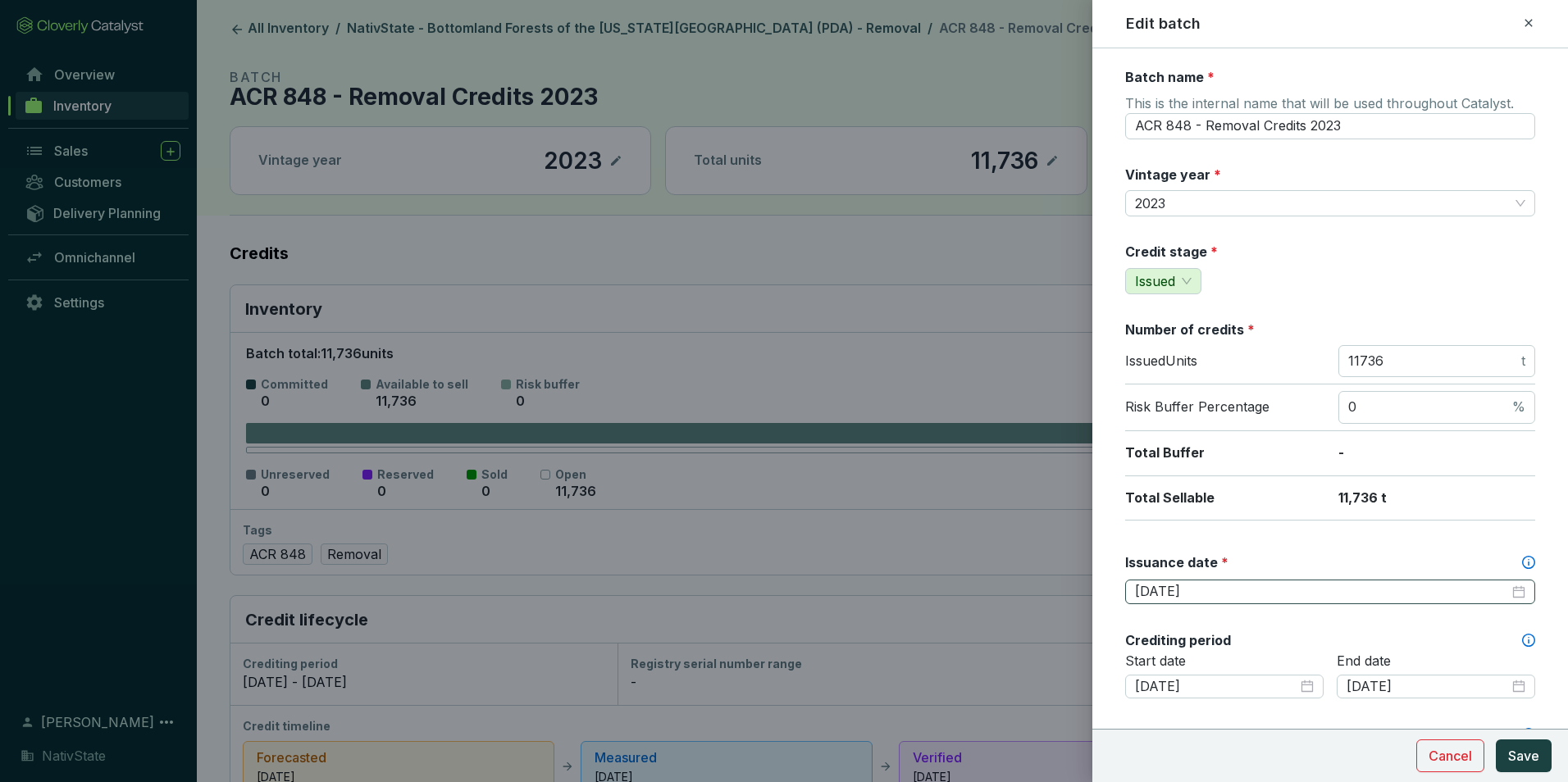
click at [1515, 595] on div "2025-08-31" at bounding box center [1330, 592] width 410 height 25
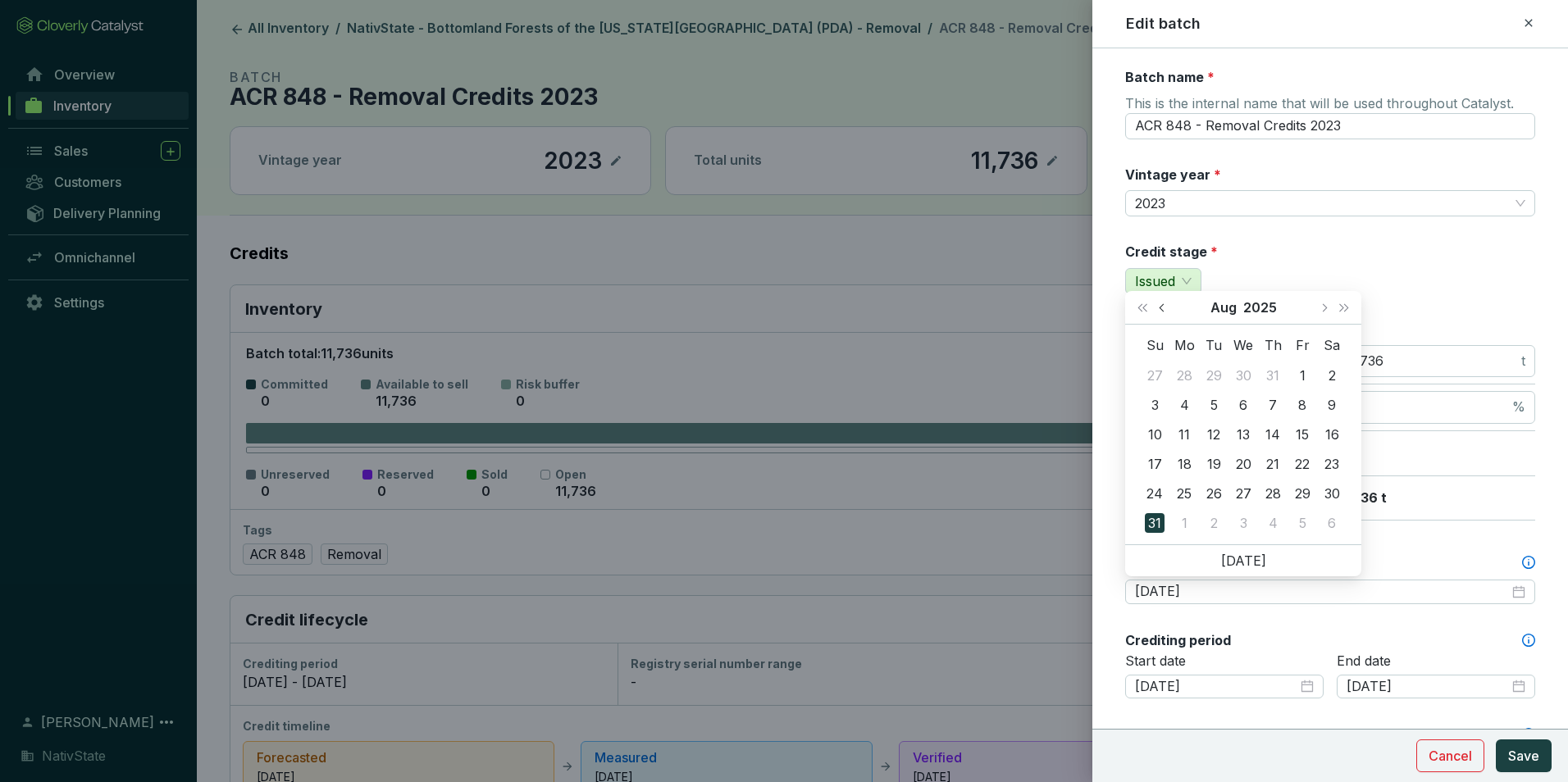
click at [1166, 312] on button "Previous month (PageUp)" at bounding box center [1163, 308] width 21 height 33
type input "2025-06-26"
click at [1272, 460] on div "26" at bounding box center [1272, 463] width 20 height 20
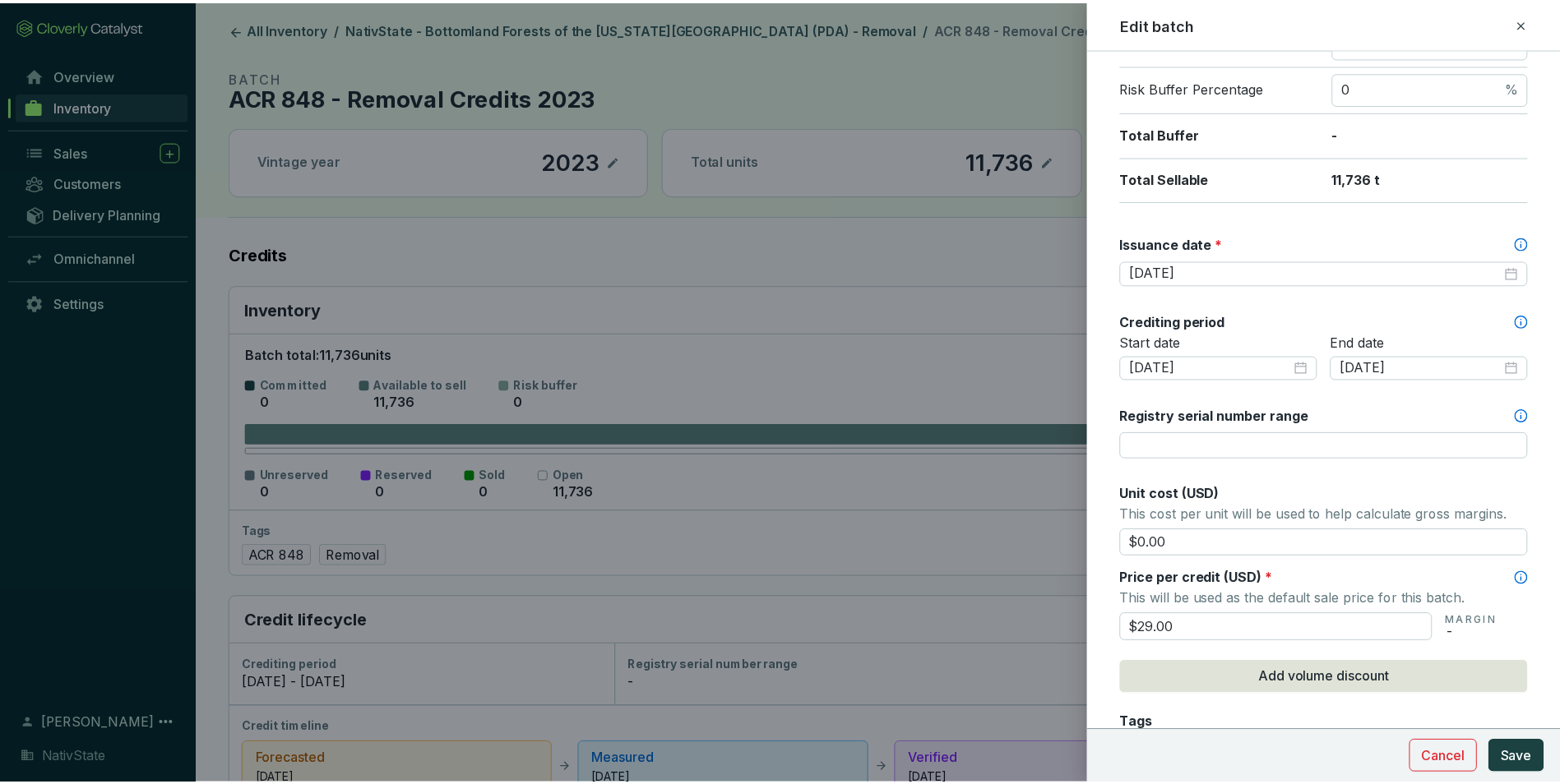
scroll to position [329, 0]
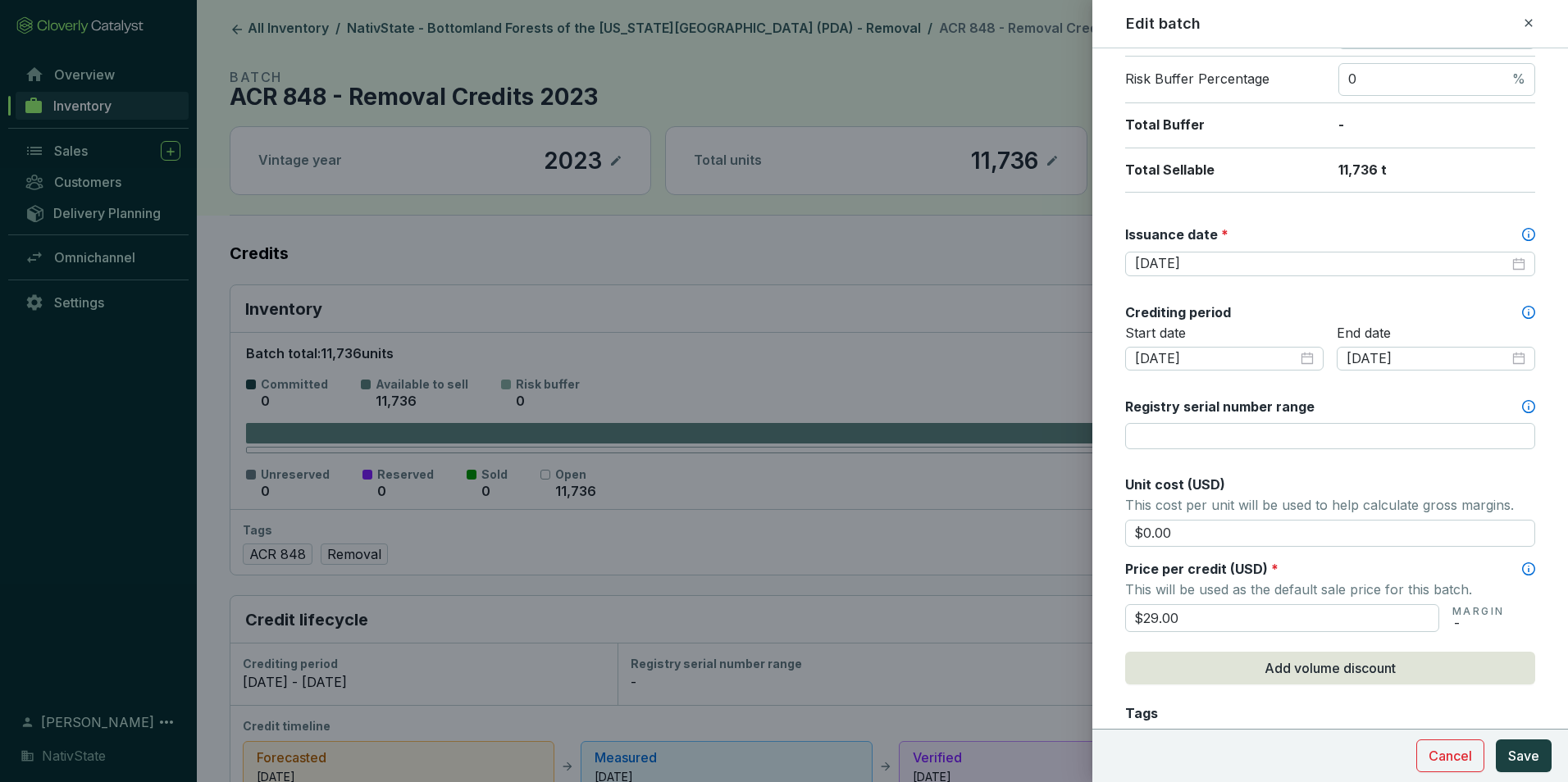
drag, startPoint x: 1231, startPoint y: 615, endPoint x: 997, endPoint y: 563, distance: 239.7
click at [997, 563] on div "Edit batch Batch name * This is the internal name that will be used throughout …" at bounding box center [784, 391] width 1568 height 782
type input "$31.00"
click at [1333, 571] on div "Price per credit (USD) *" at bounding box center [1330, 568] width 410 height 18
click at [1513, 750] on span "Save" at bounding box center [1524, 756] width 32 height 20
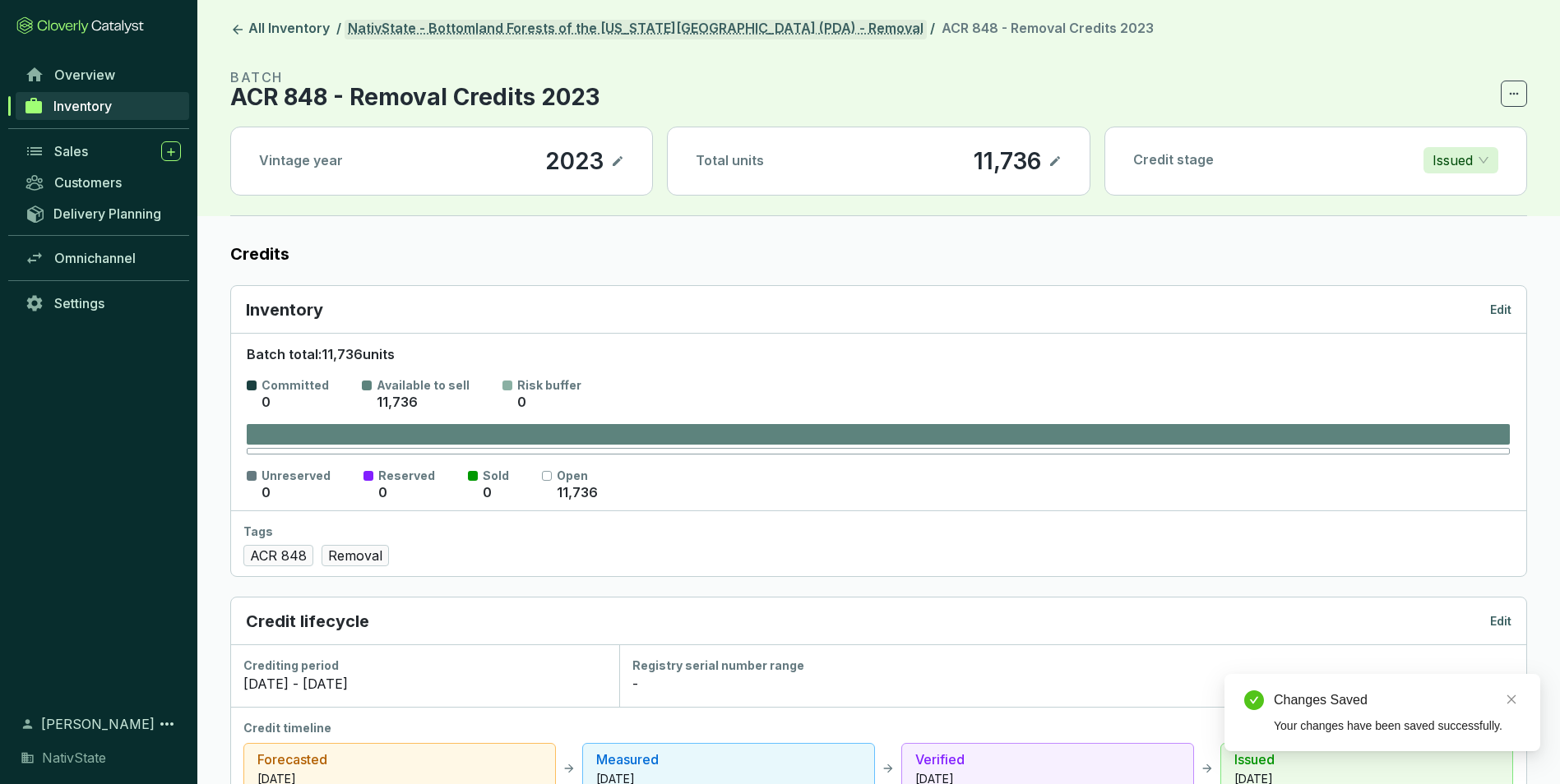
click at [754, 26] on link "NativState - Bottomland Forests of the Louisiana Plains (PDA) - Removal" at bounding box center [635, 29] width 582 height 20
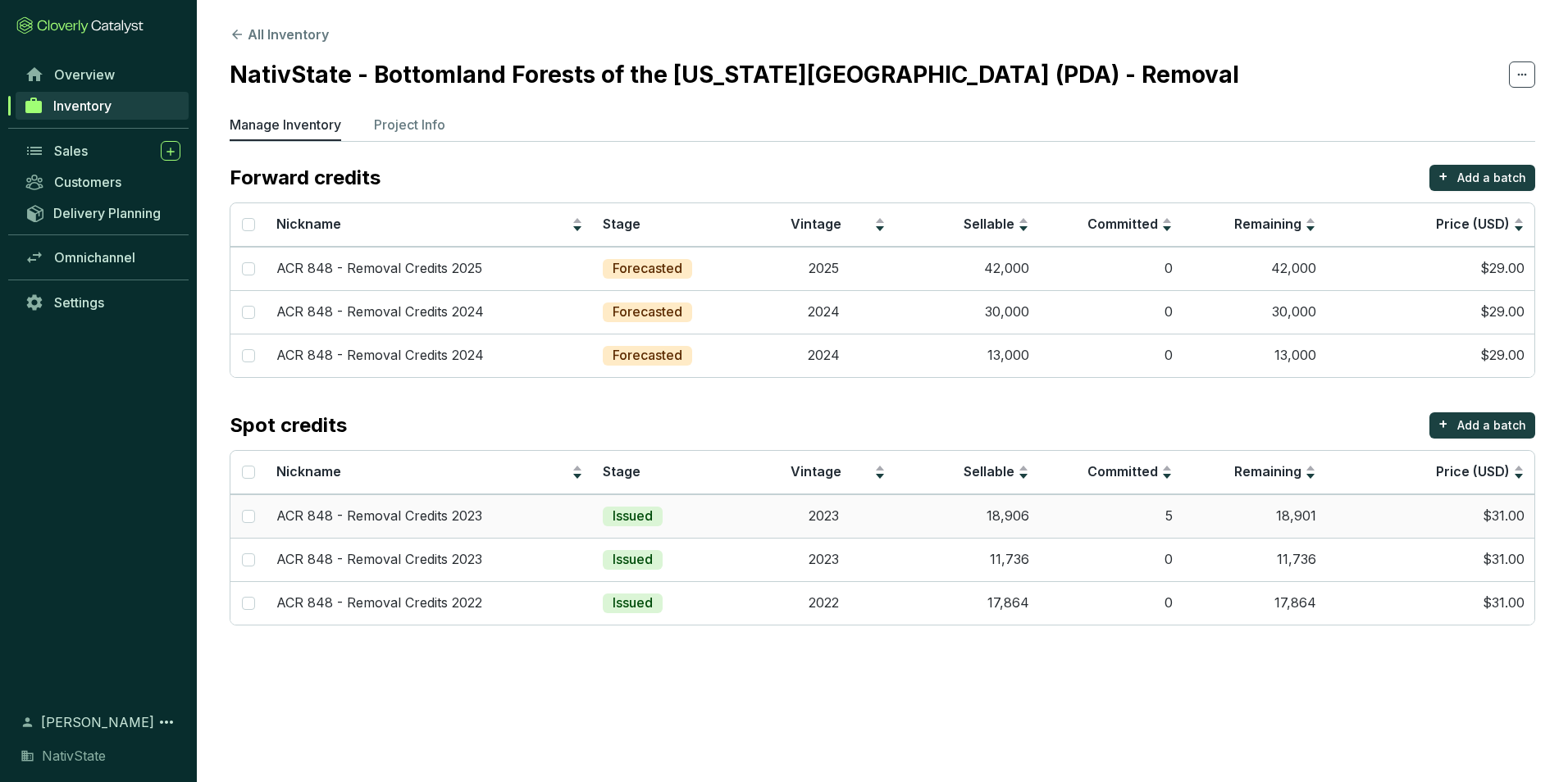
click at [900, 501] on td "18,906" at bounding box center [967, 515] width 143 height 43
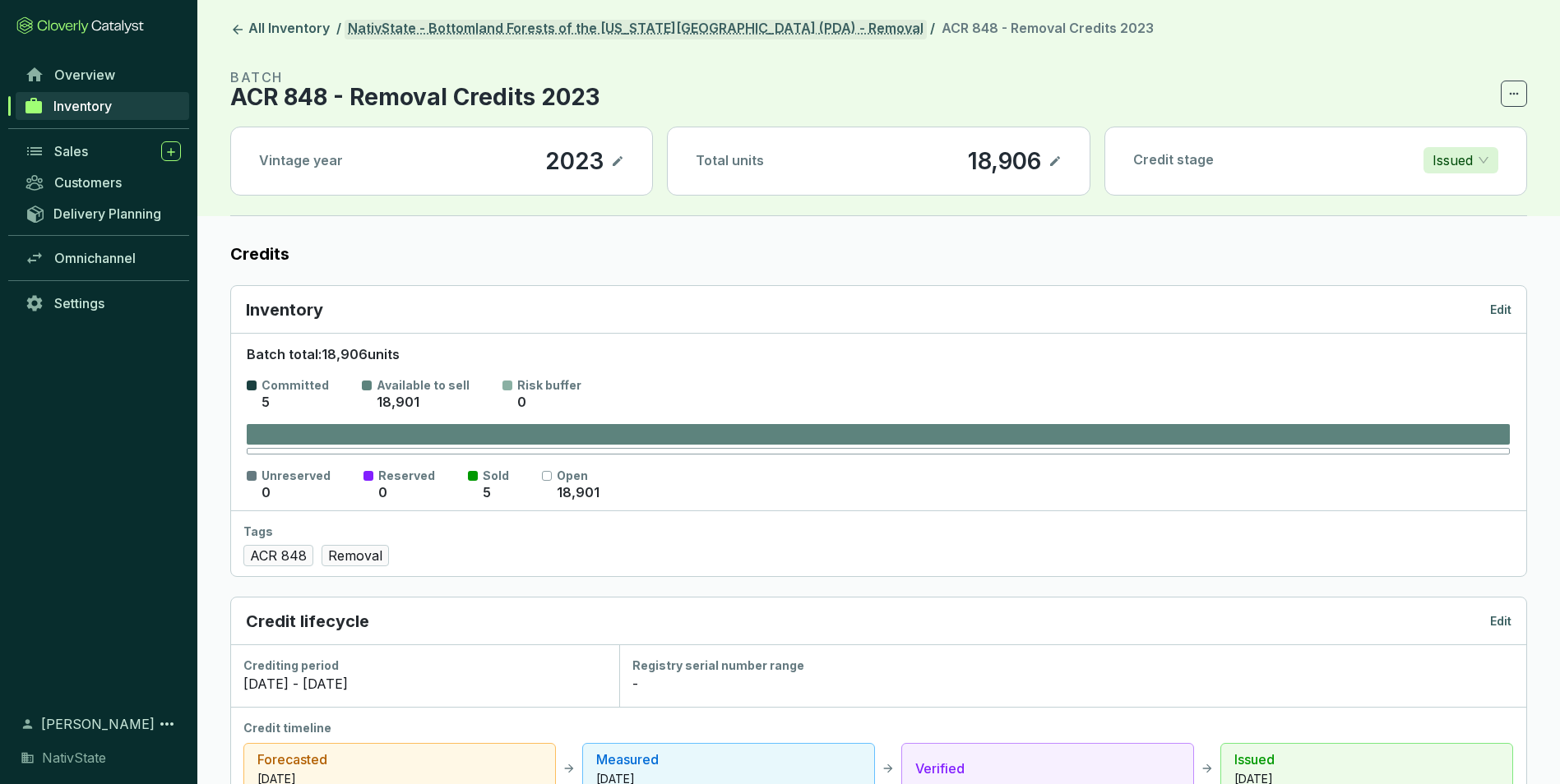
click at [700, 26] on link "NativState - Bottomland Forests of the Louisiana Plains (PDA) - Removal" at bounding box center [635, 29] width 582 height 20
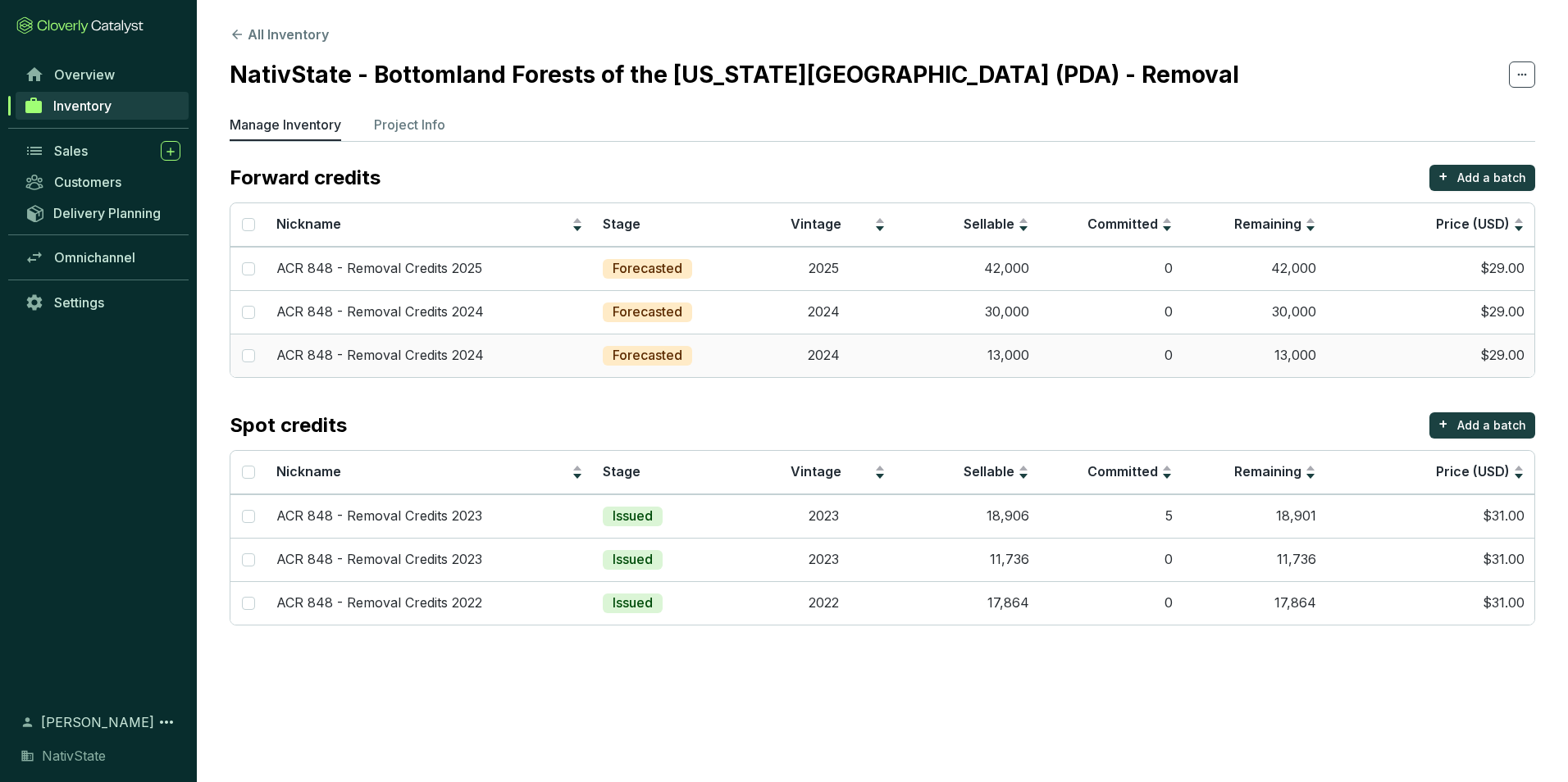
click at [1015, 371] on td "13,000" at bounding box center [967, 355] width 143 height 43
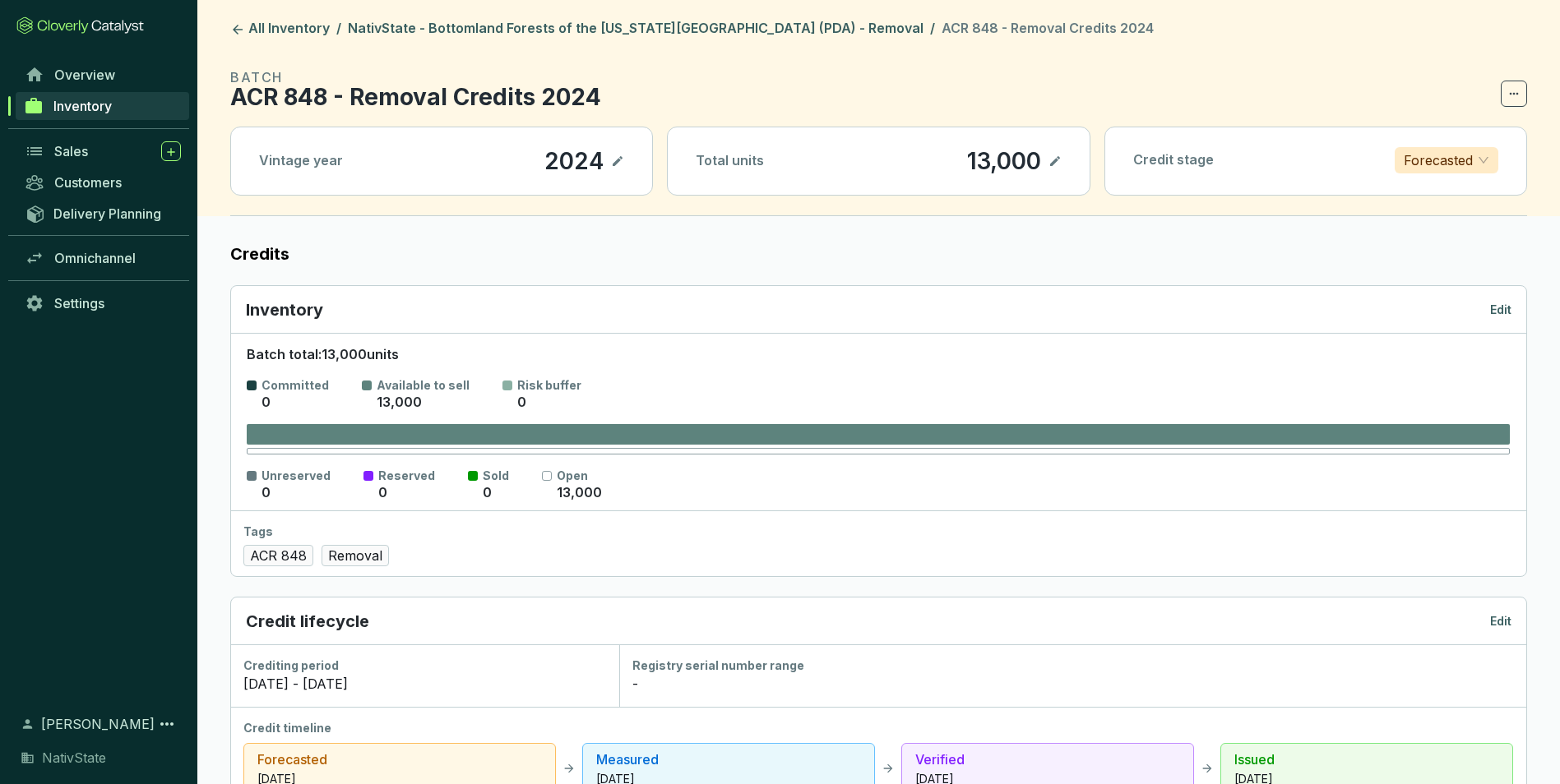
click at [1498, 307] on p "Edit" at bounding box center [1500, 309] width 21 height 16
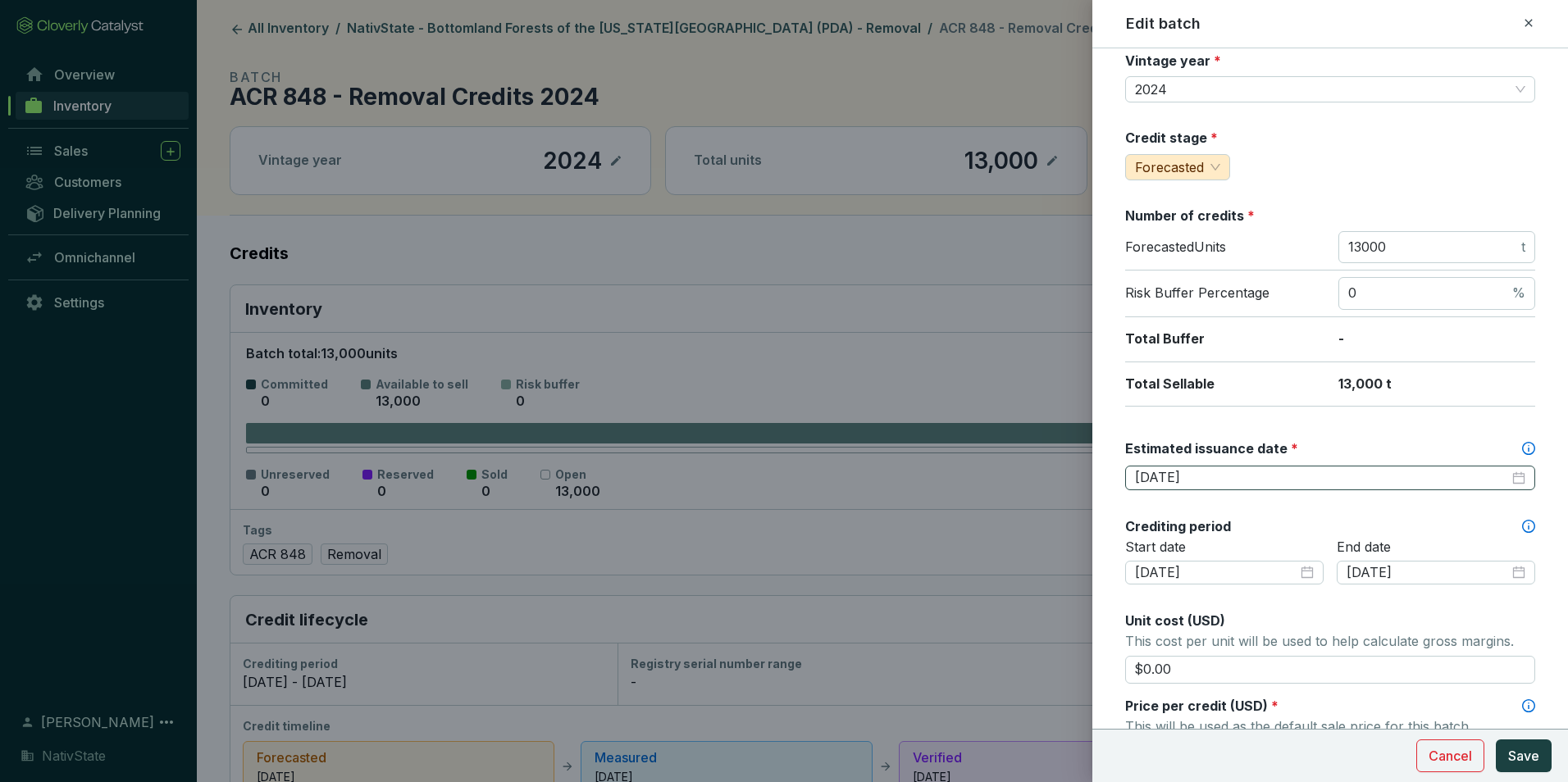
scroll to position [164, 0]
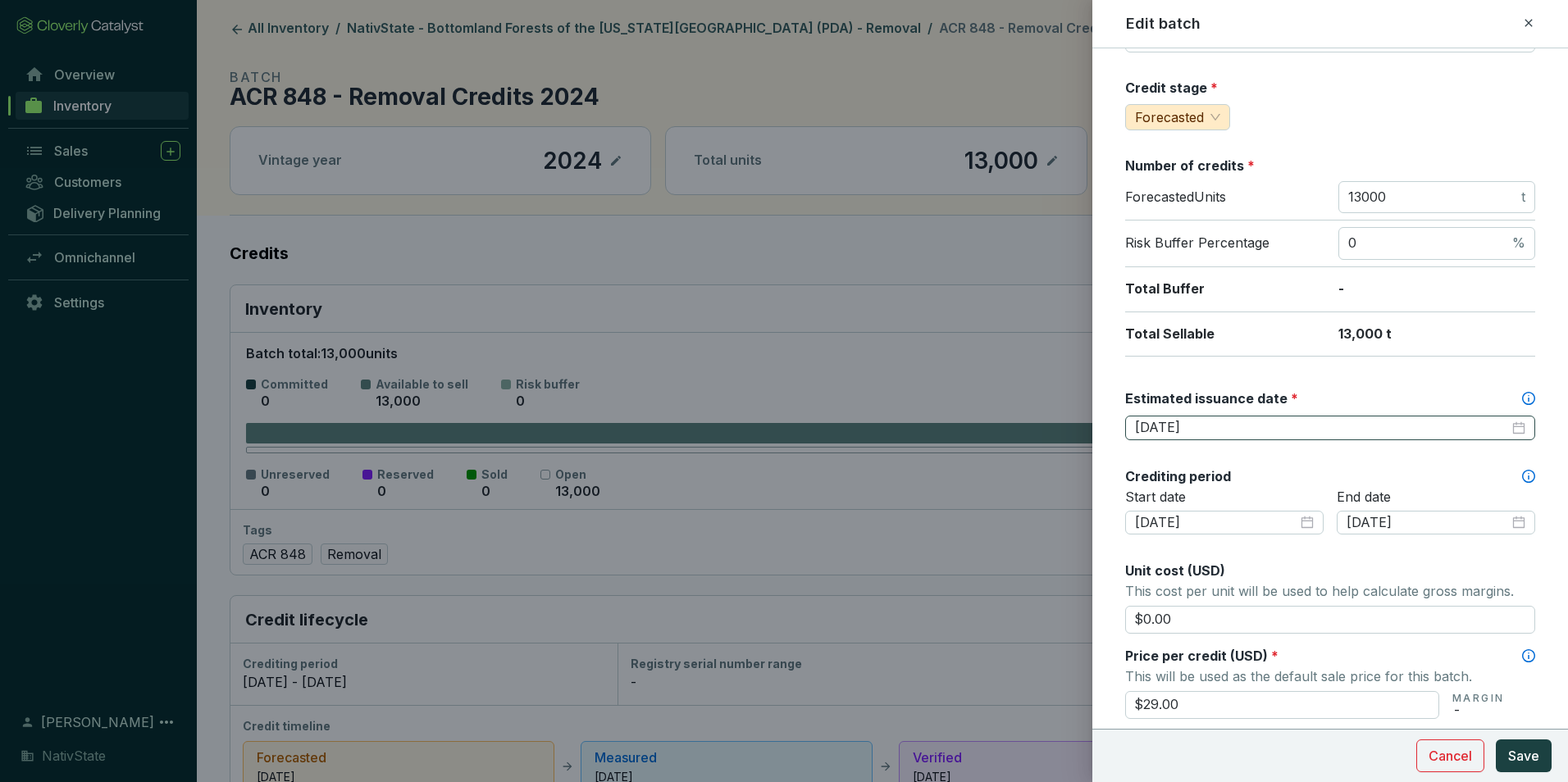
click at [1510, 427] on div "2026-08-31" at bounding box center [1330, 428] width 390 height 18
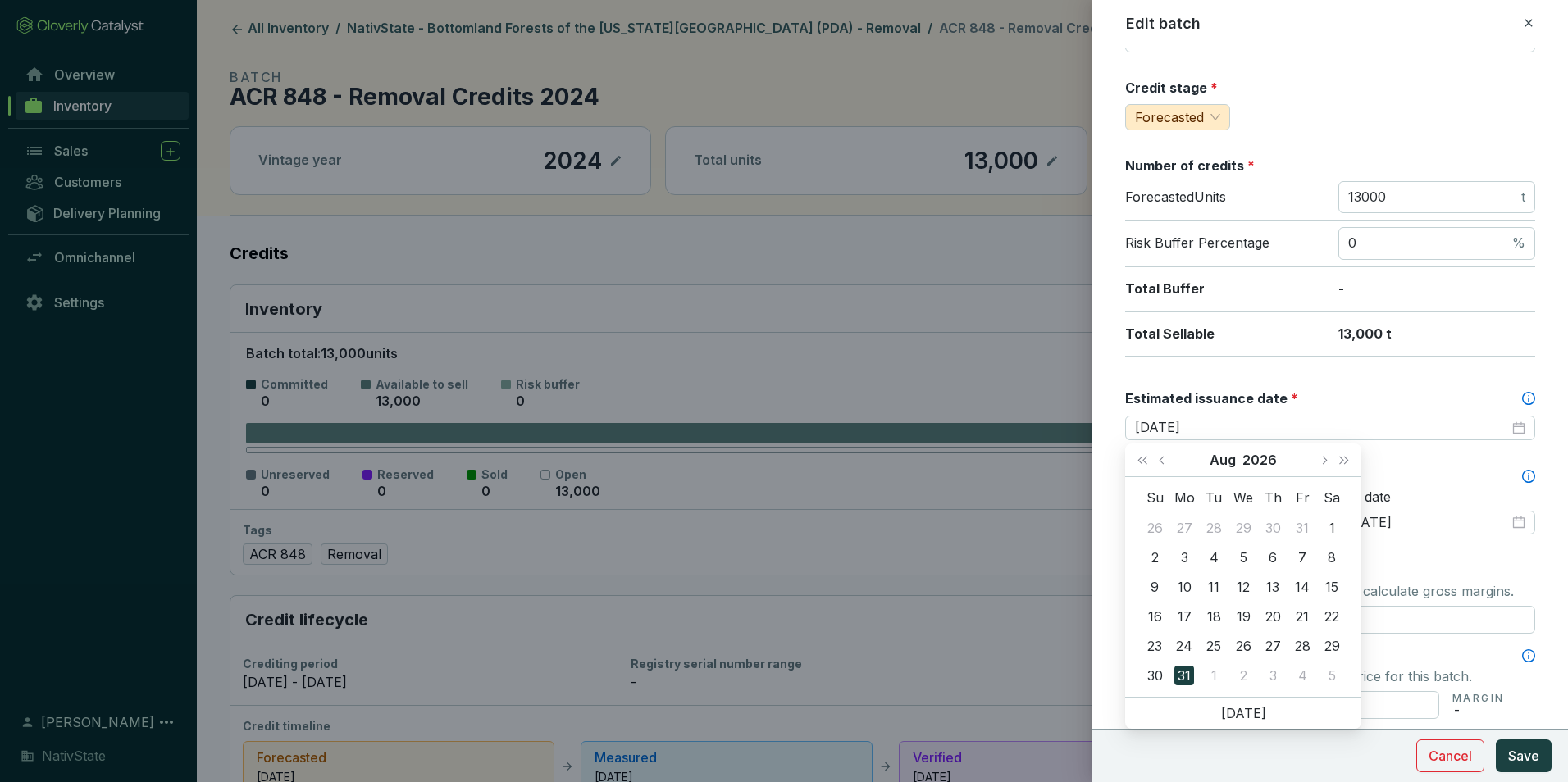
click at [1175, 453] on div "Aug 2026" at bounding box center [1243, 460] width 140 height 33
click at [1155, 465] on button "Previous month (PageUp)" at bounding box center [1163, 460] width 21 height 33
click at [1155, 464] on button "Previous month (PageUp)" at bounding box center [1163, 460] width 21 height 33
type input "2026-06-26"
click at [1303, 618] on div "26" at bounding box center [1302, 616] width 20 height 20
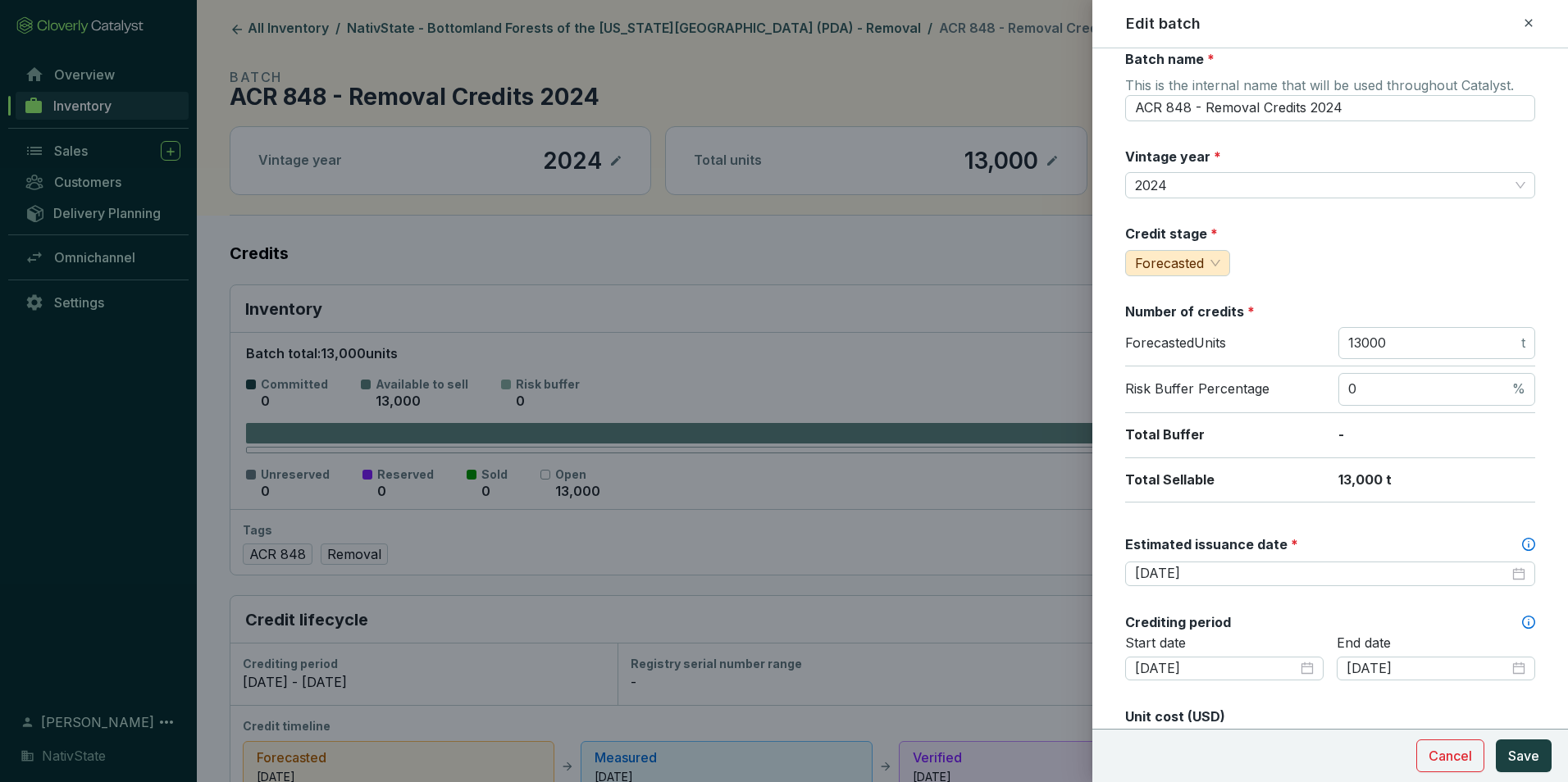
scroll to position [0, 0]
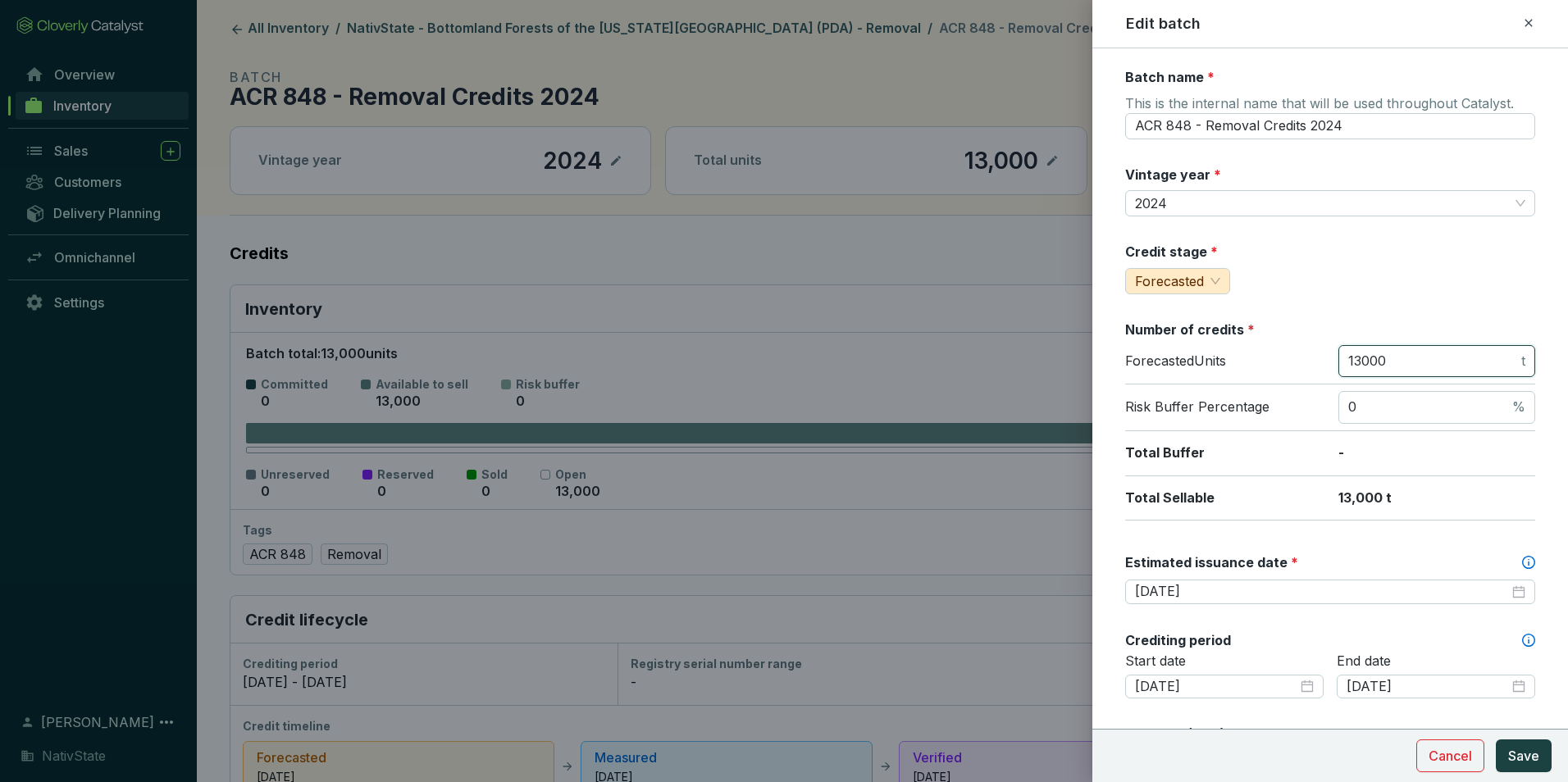
drag, startPoint x: 1410, startPoint y: 371, endPoint x: 1229, endPoint y: 348, distance: 182.5
click at [1228, 348] on div "Forecasted Units 13000 t" at bounding box center [1330, 365] width 410 height 40
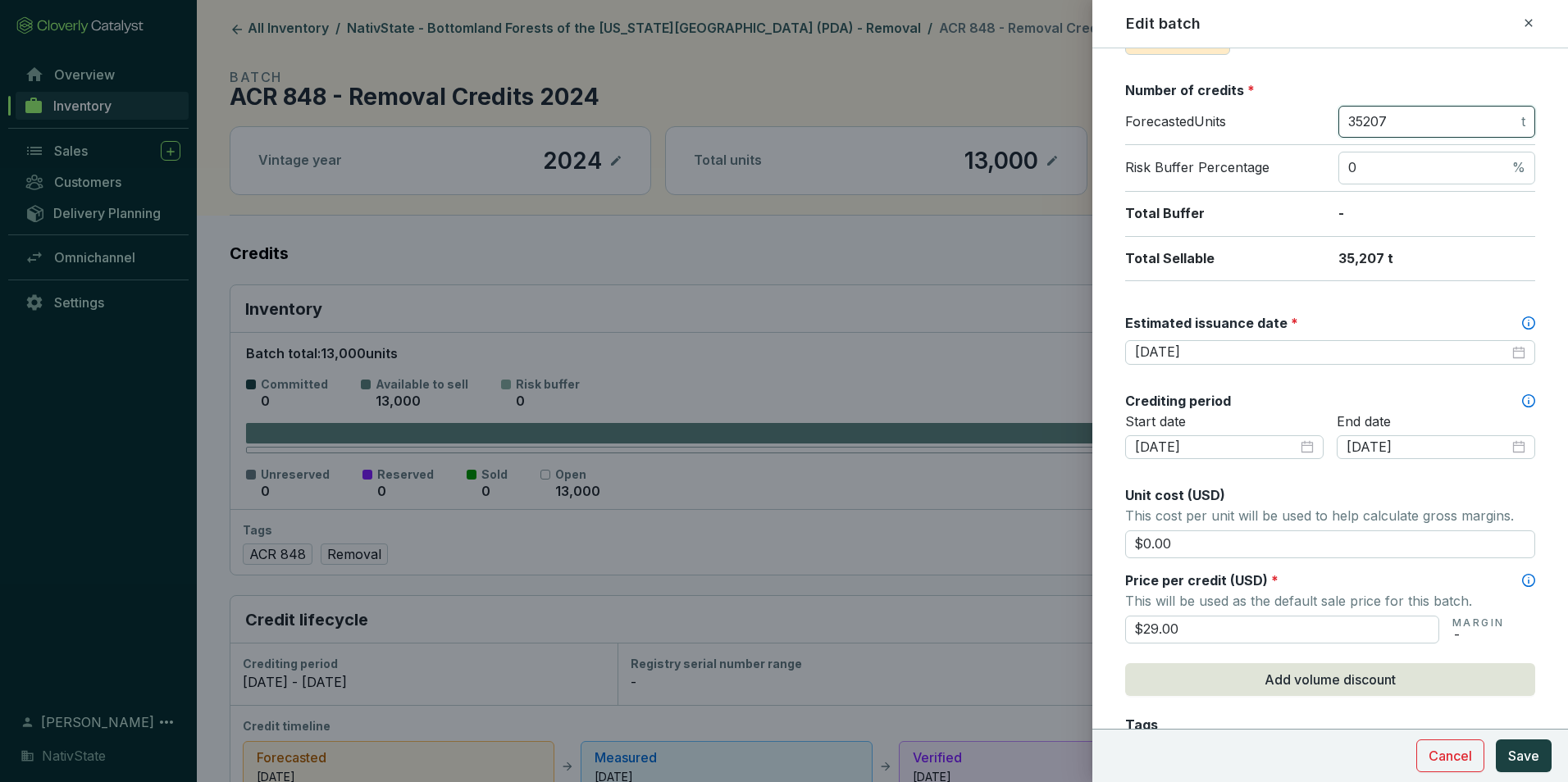
scroll to position [246, 0]
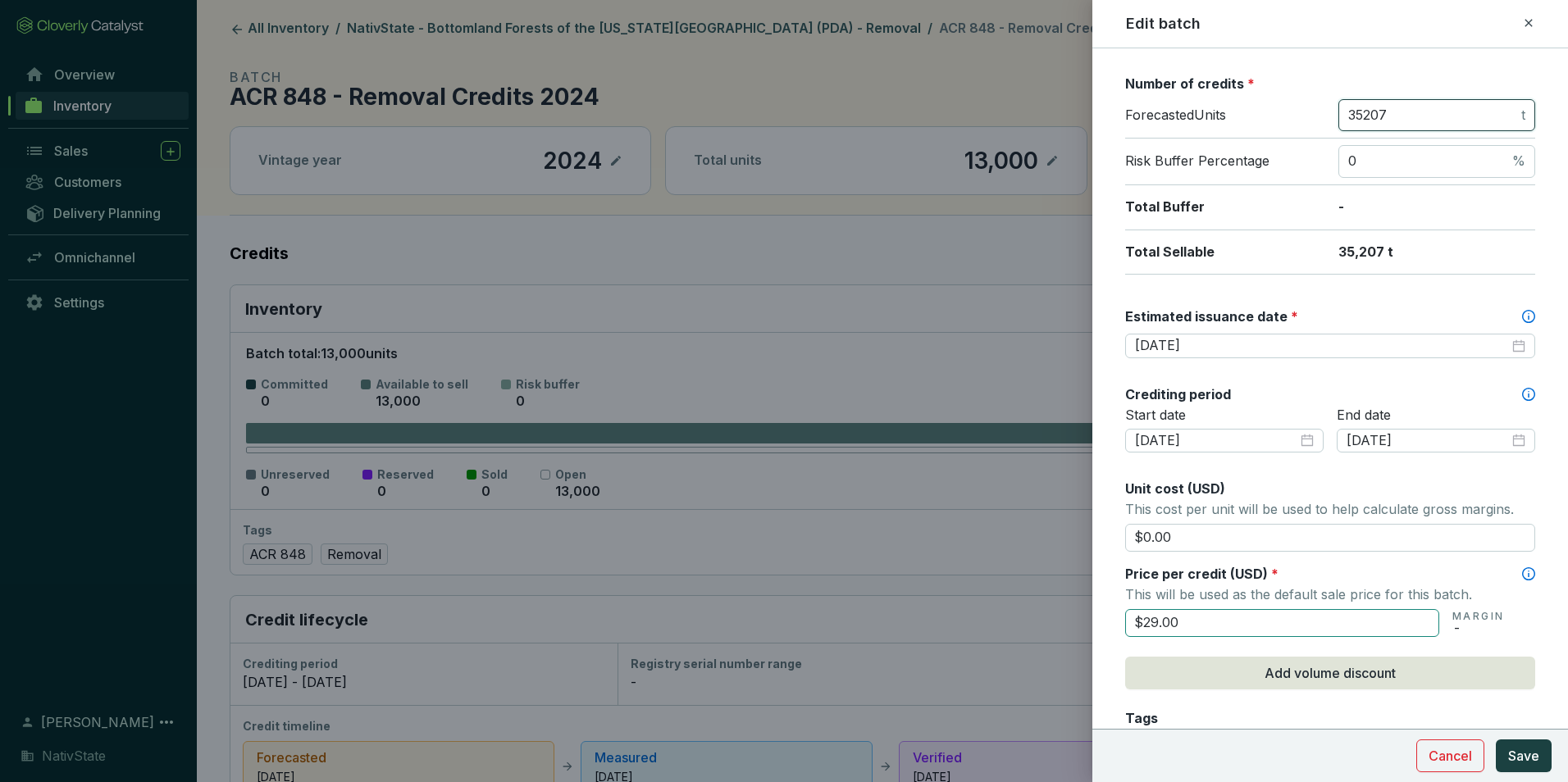
type input "35207"
drag, startPoint x: 1208, startPoint y: 625, endPoint x: 921, endPoint y: 574, distance: 291.5
click at [921, 574] on div "Edit batch Batch name * This is the internal name that will be used throughout …" at bounding box center [784, 391] width 1568 height 782
type input "$31.00"
click at [1525, 761] on span "Save" at bounding box center [1524, 756] width 32 height 20
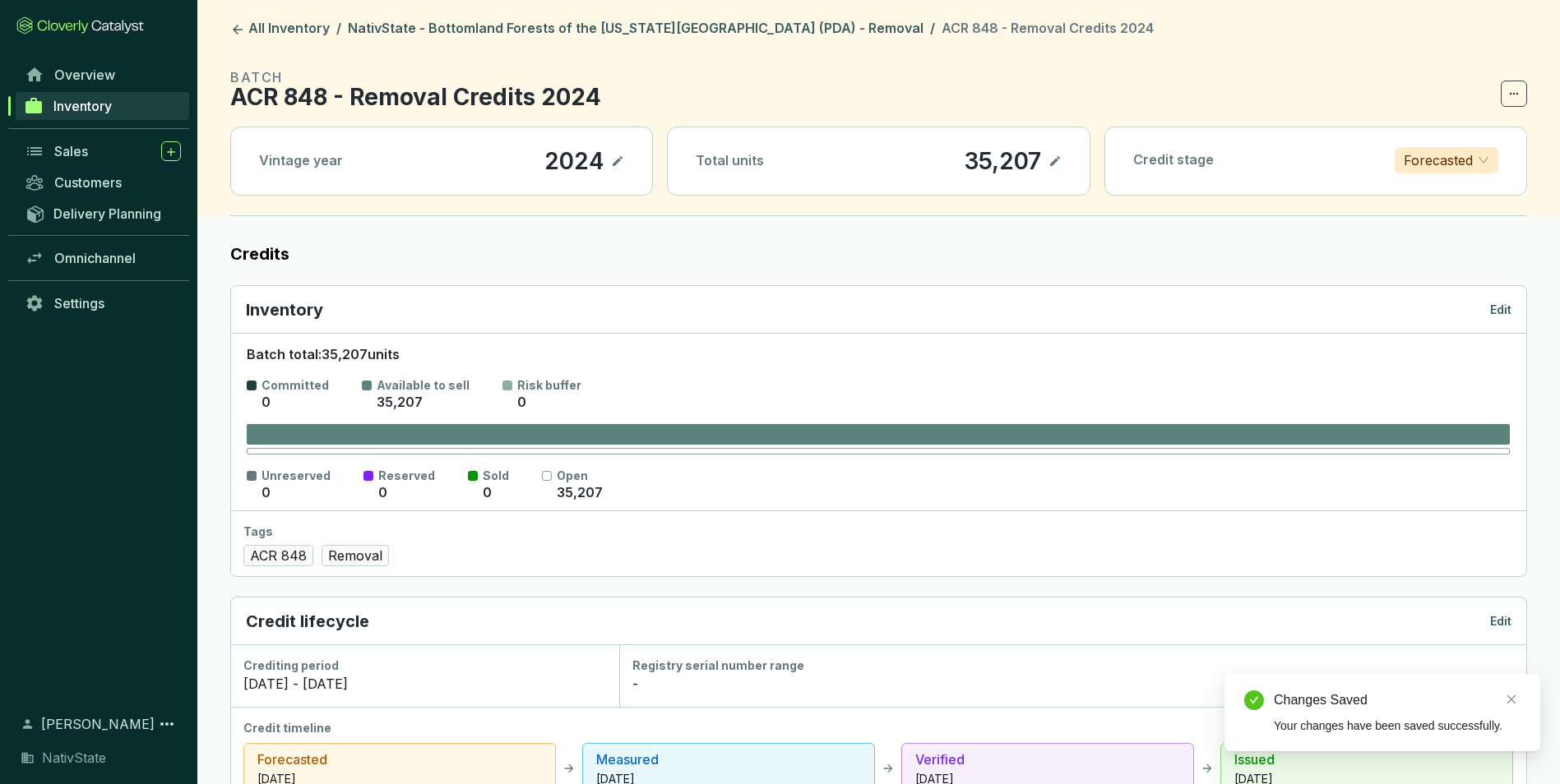
click at [1443, 152] on p "Forecasted" at bounding box center [1438, 160] width 69 height 25
click at [1434, 272] on p "Issued" at bounding box center [1446, 272] width 77 height 18
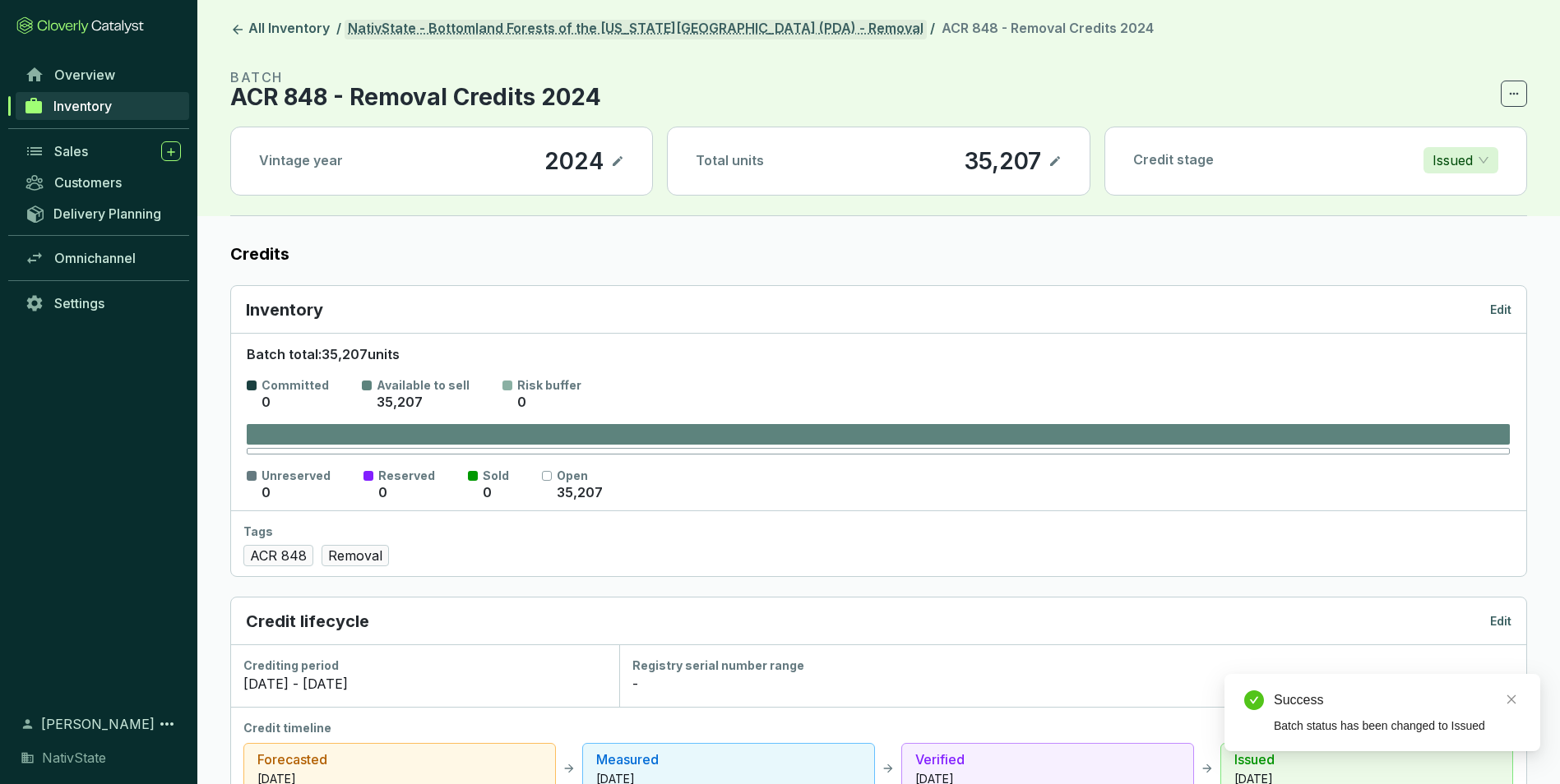
click at [584, 32] on link "NativState - Bottomland Forests of the Louisiana Plains (PDA) - Removal" at bounding box center [635, 29] width 582 height 20
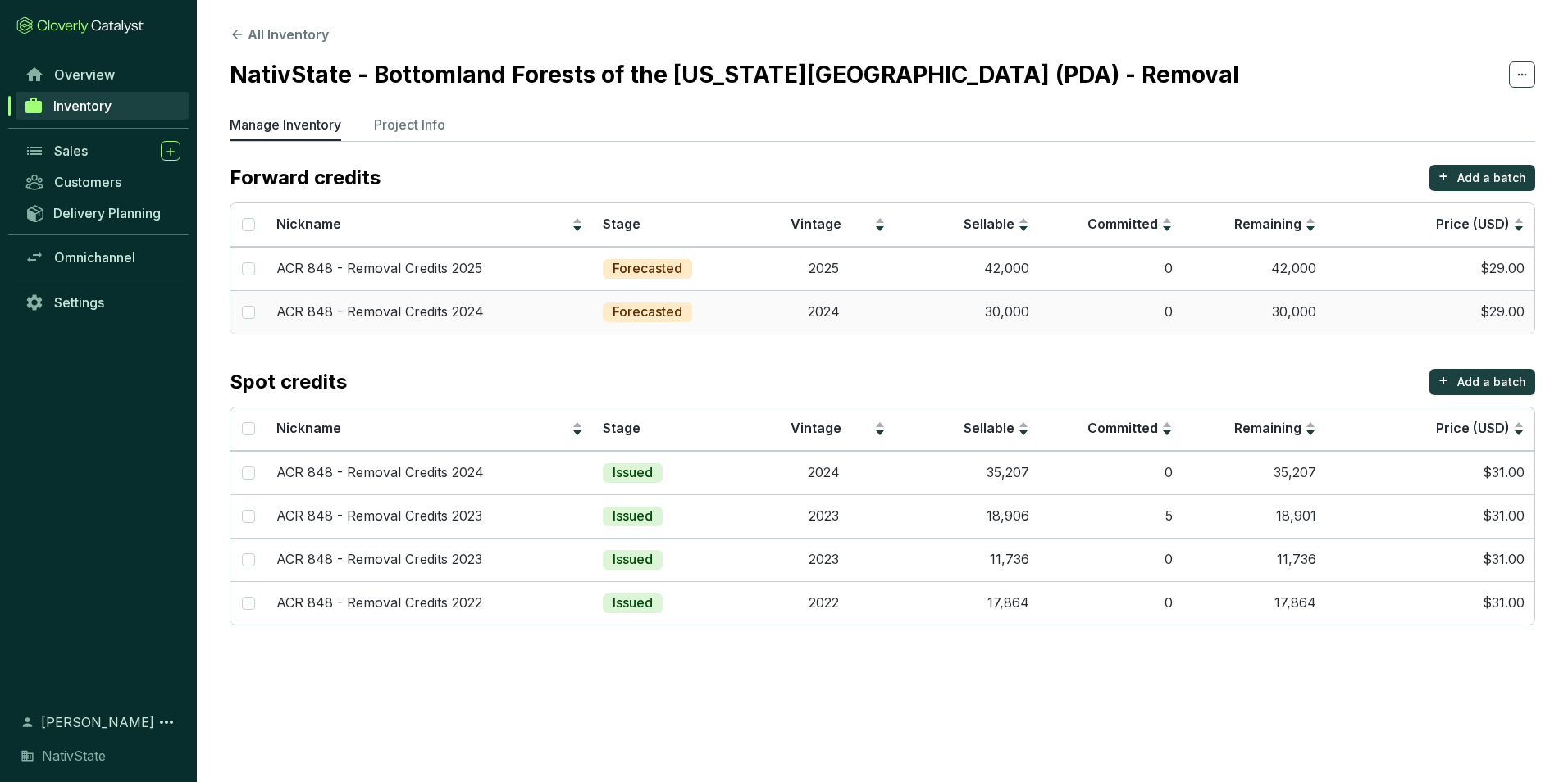
click at [870, 317] on td "2024" at bounding box center [824, 312] width 143 height 43
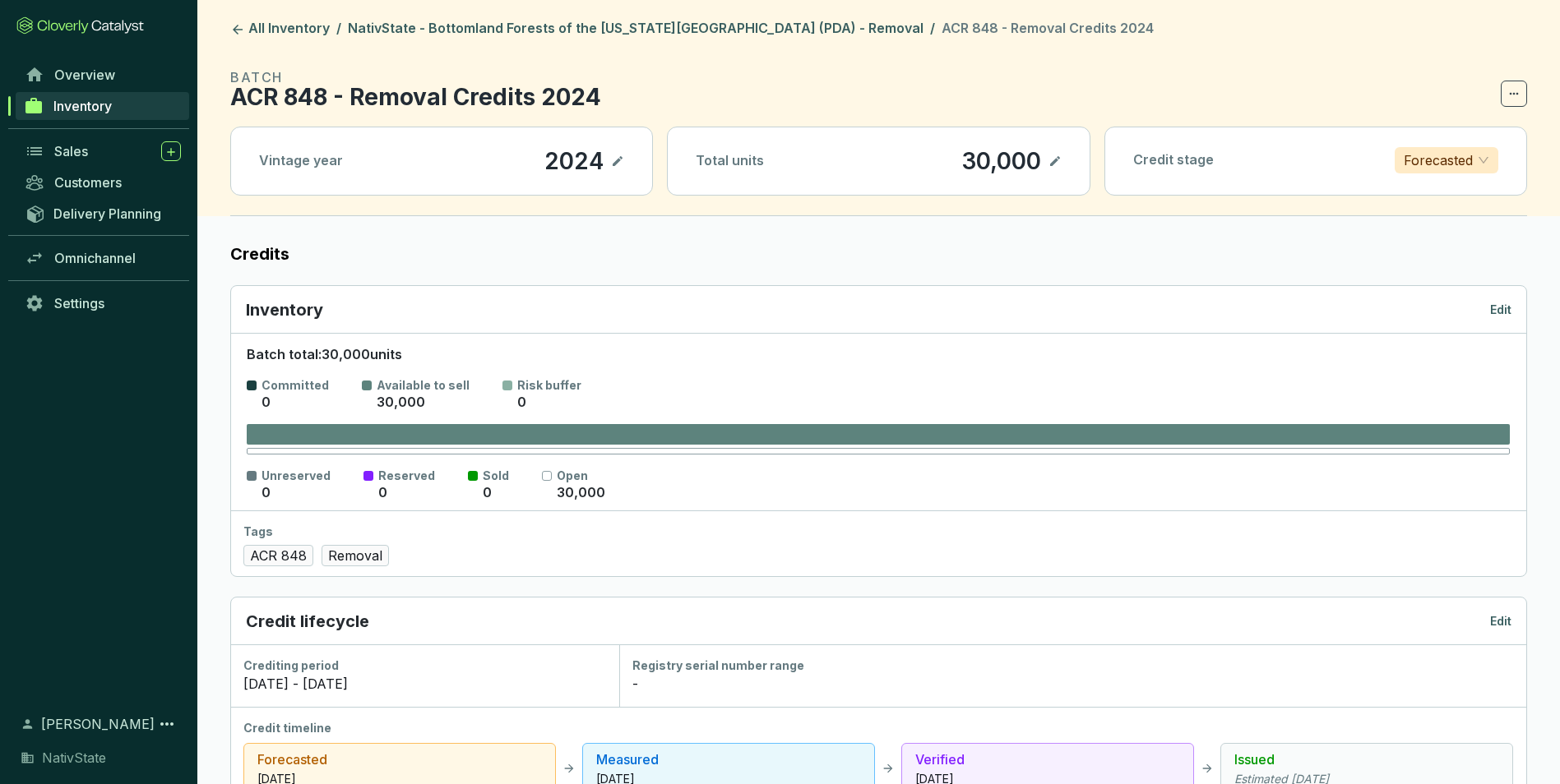
click at [1498, 313] on p "Edit" at bounding box center [1500, 309] width 21 height 16
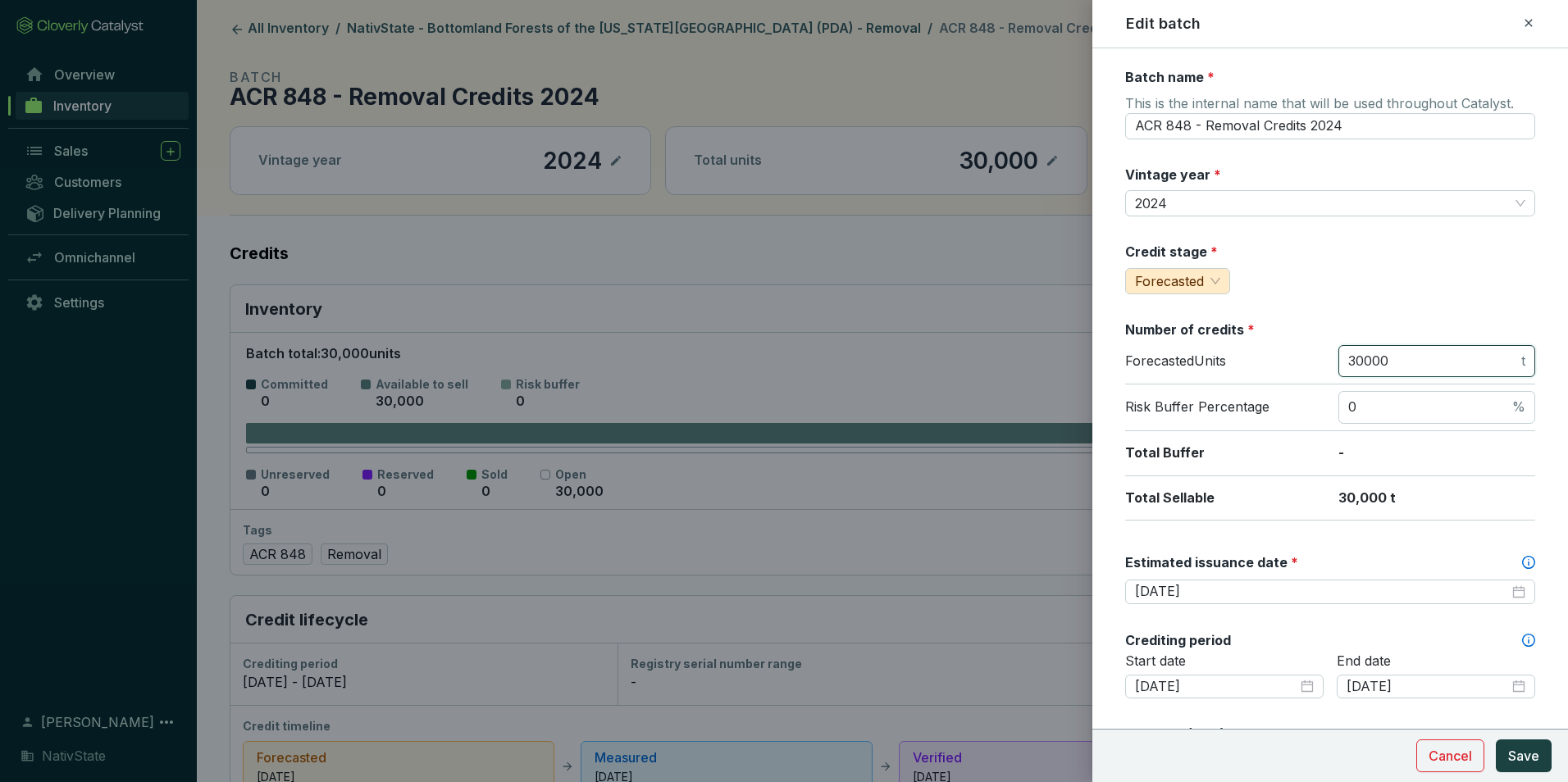
drag, startPoint x: 1405, startPoint y: 363, endPoint x: 1054, endPoint y: 280, distance: 360.7
click at [1193, 304] on div "Batch name * This is the internal name that will be used throughout Catalyst. A…" at bounding box center [1330, 727] width 410 height 1318
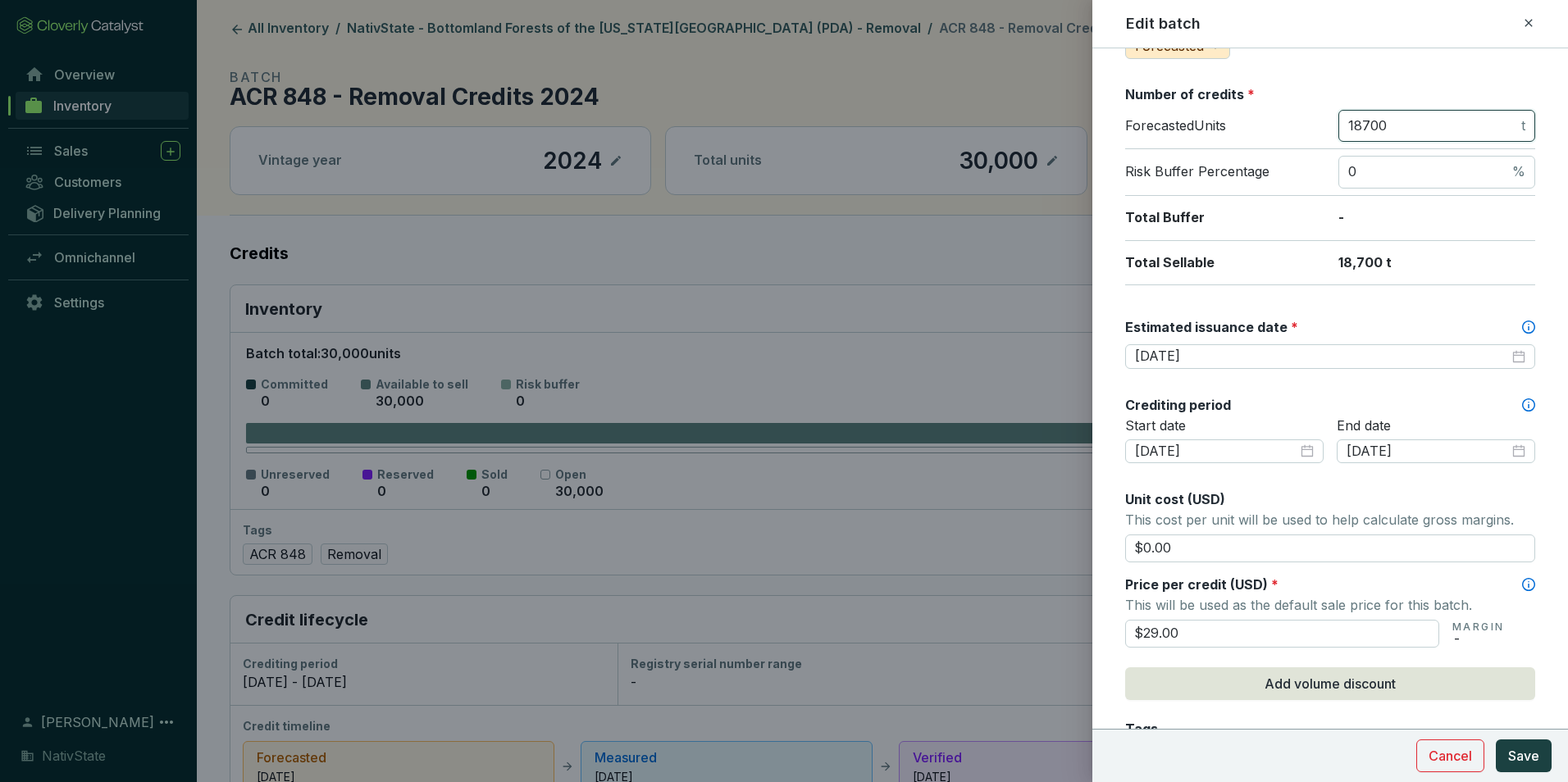
scroll to position [246, 0]
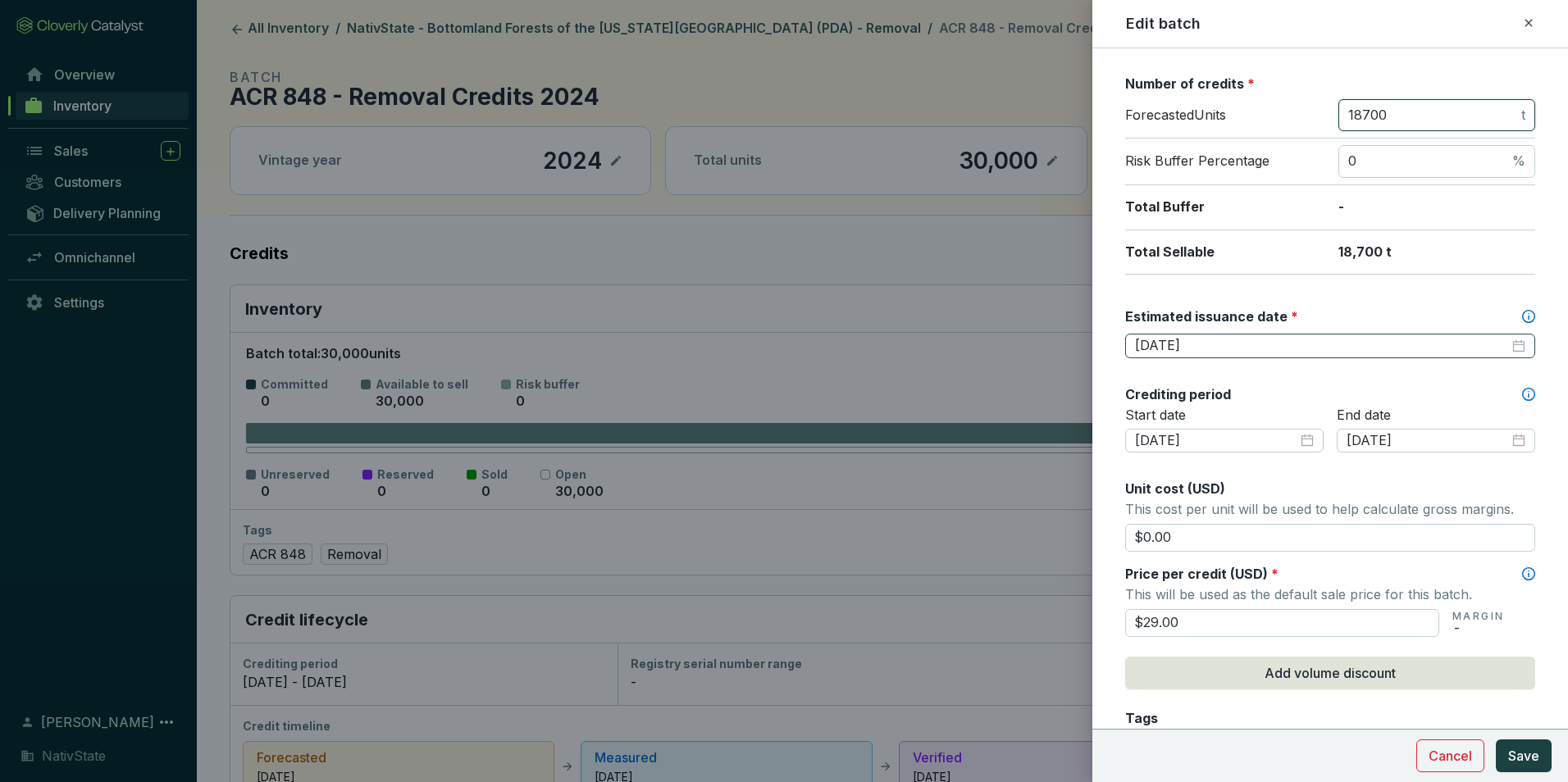
click at [1499, 349] on div "2025-08-31" at bounding box center [1330, 346] width 390 height 18
type input "18700"
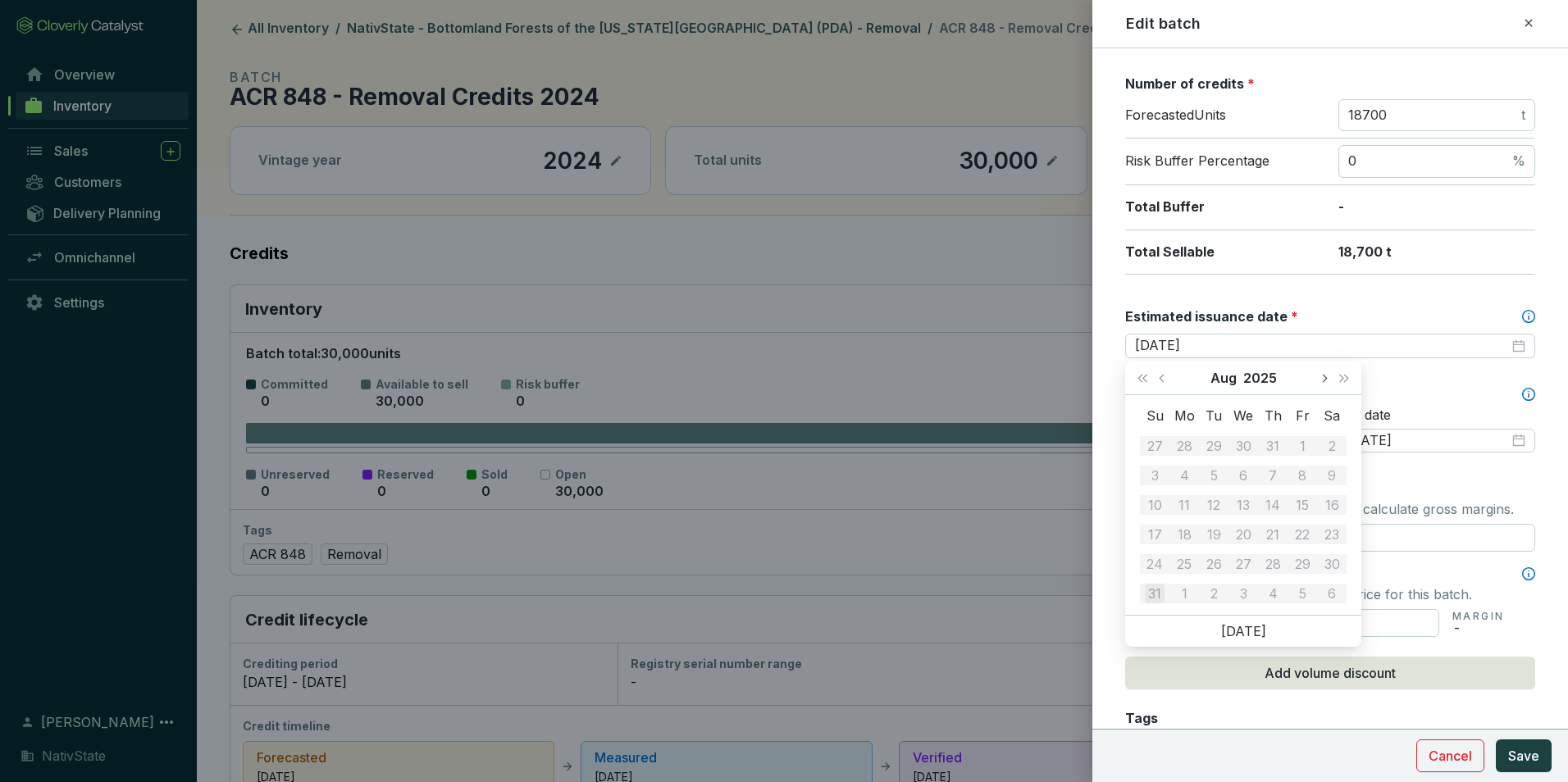
click at [1322, 379] on span "Next month (PageDown)" at bounding box center [1324, 378] width 9 height 9
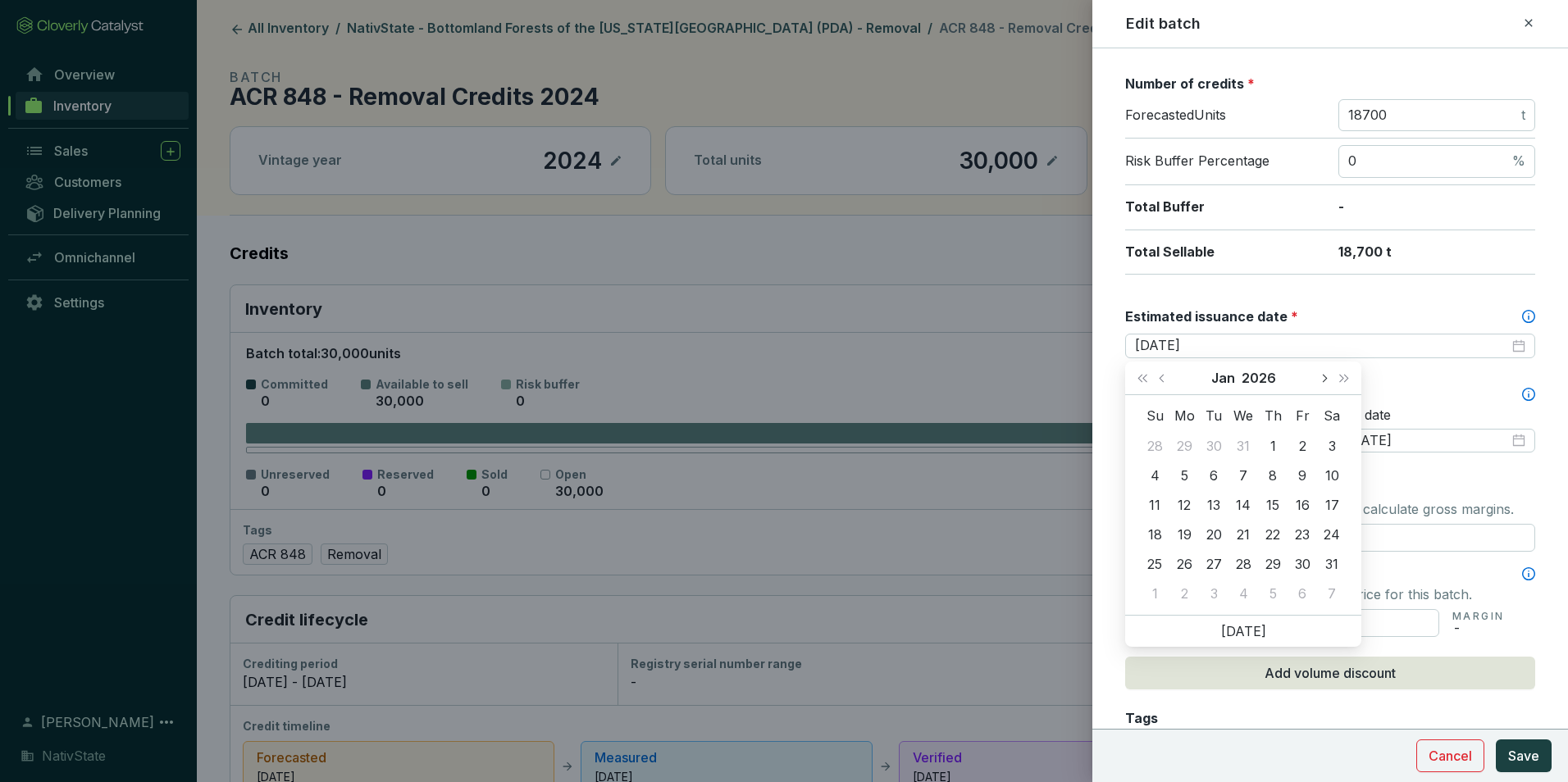
click at [1317, 375] on button "Next month (PageDown)" at bounding box center [1323, 377] width 21 height 33
type input "2026-02-28"
click at [1335, 536] on div "28" at bounding box center [1332, 534] width 20 height 20
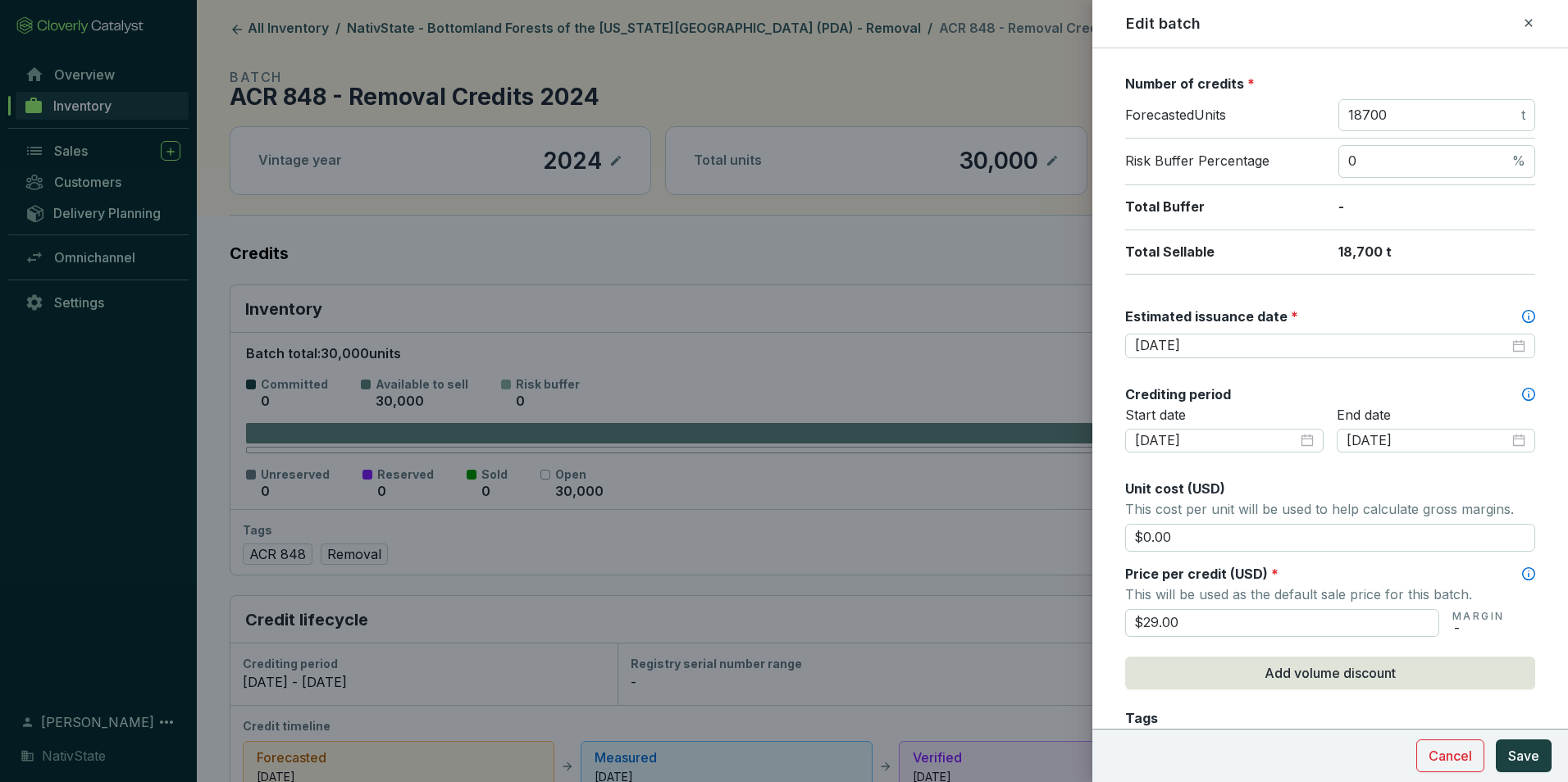
drag, startPoint x: 1202, startPoint y: 626, endPoint x: 996, endPoint y: 567, distance: 214.3
click at [997, 567] on div "Edit batch Batch name * This is the internal name that will be used throughout …" at bounding box center [784, 391] width 1568 height 782
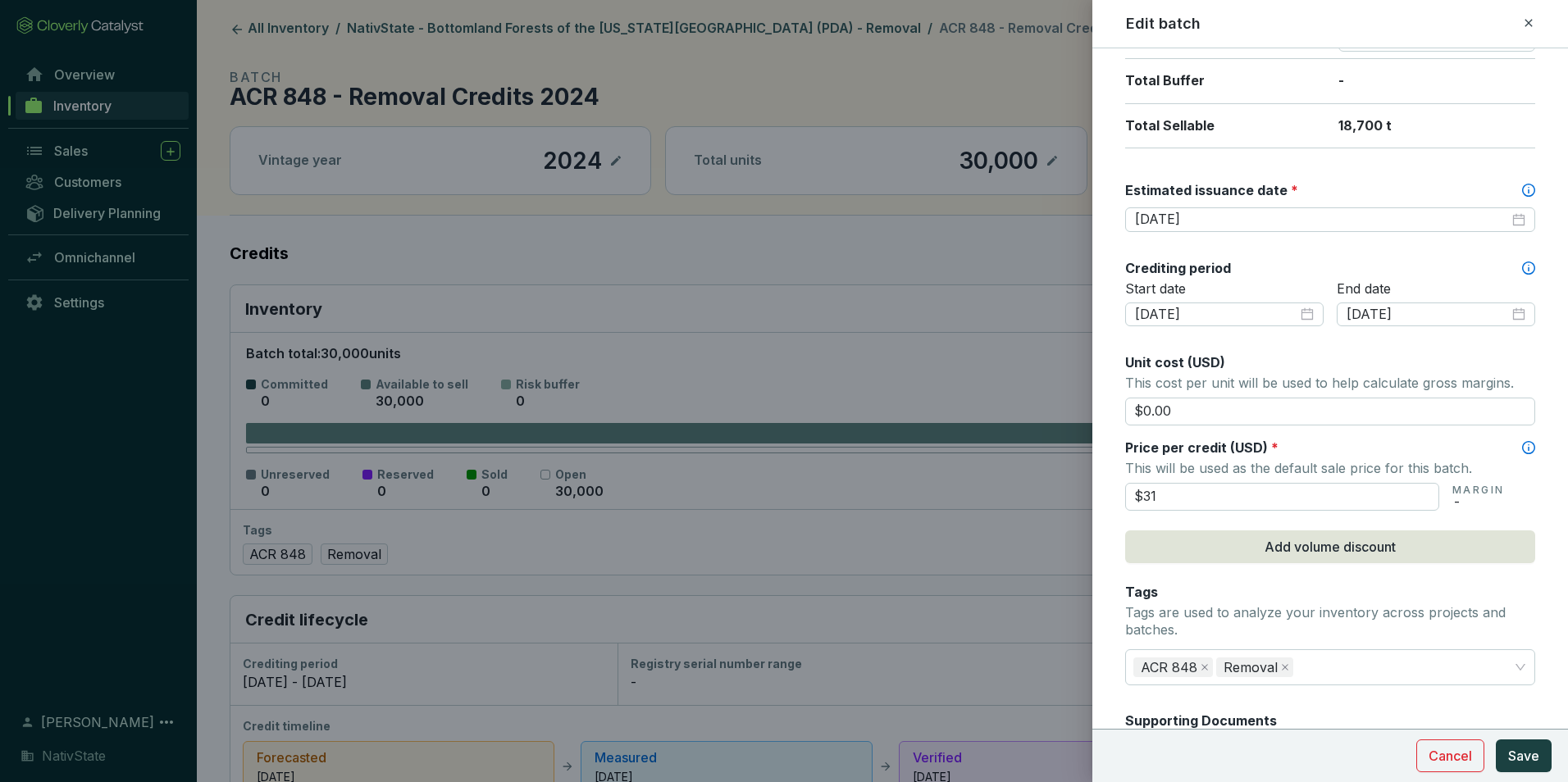
scroll to position [492, 0]
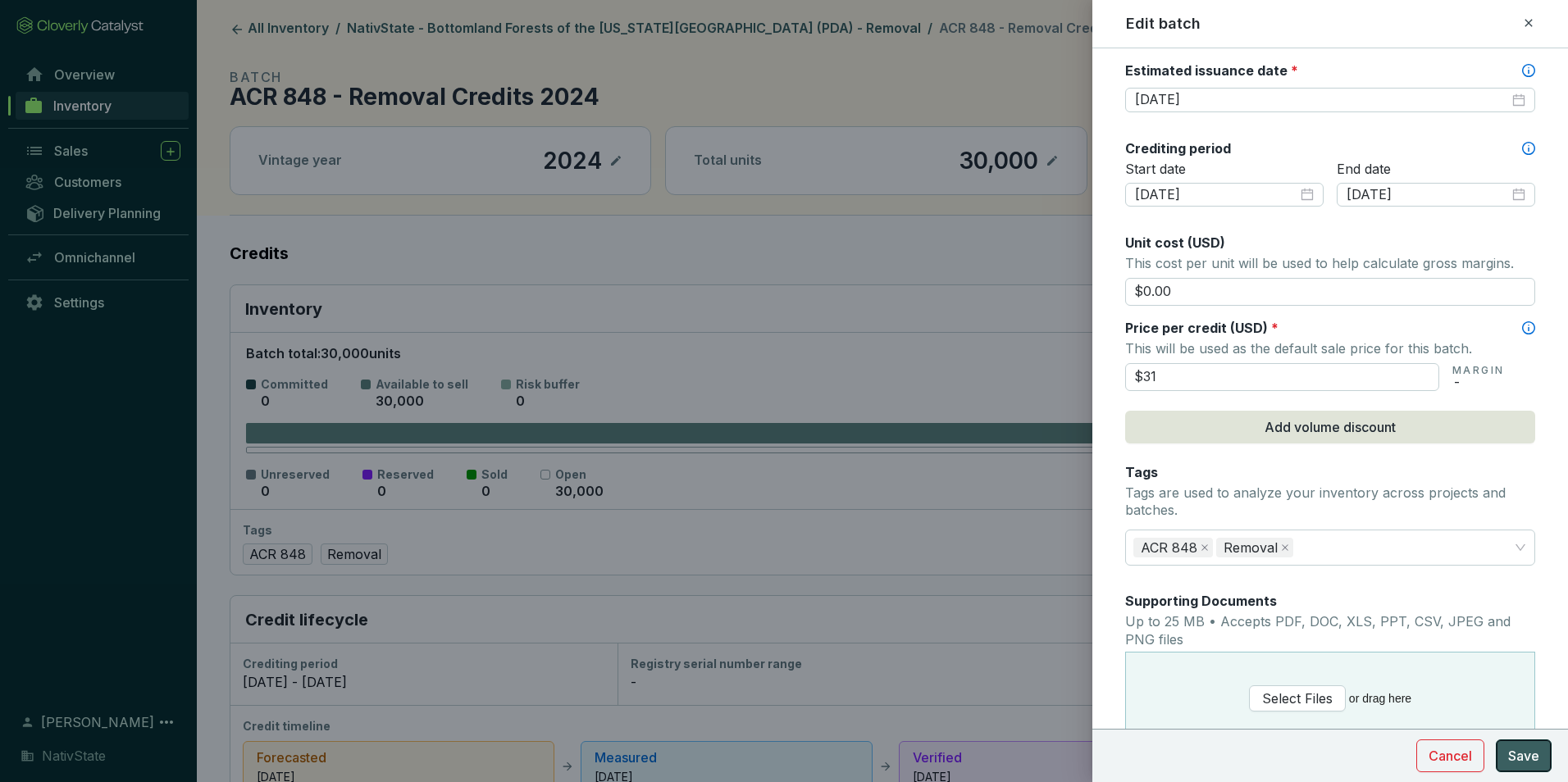
type input "$31.00"
click at [1523, 745] on button "Save" at bounding box center [1524, 756] width 55 height 33
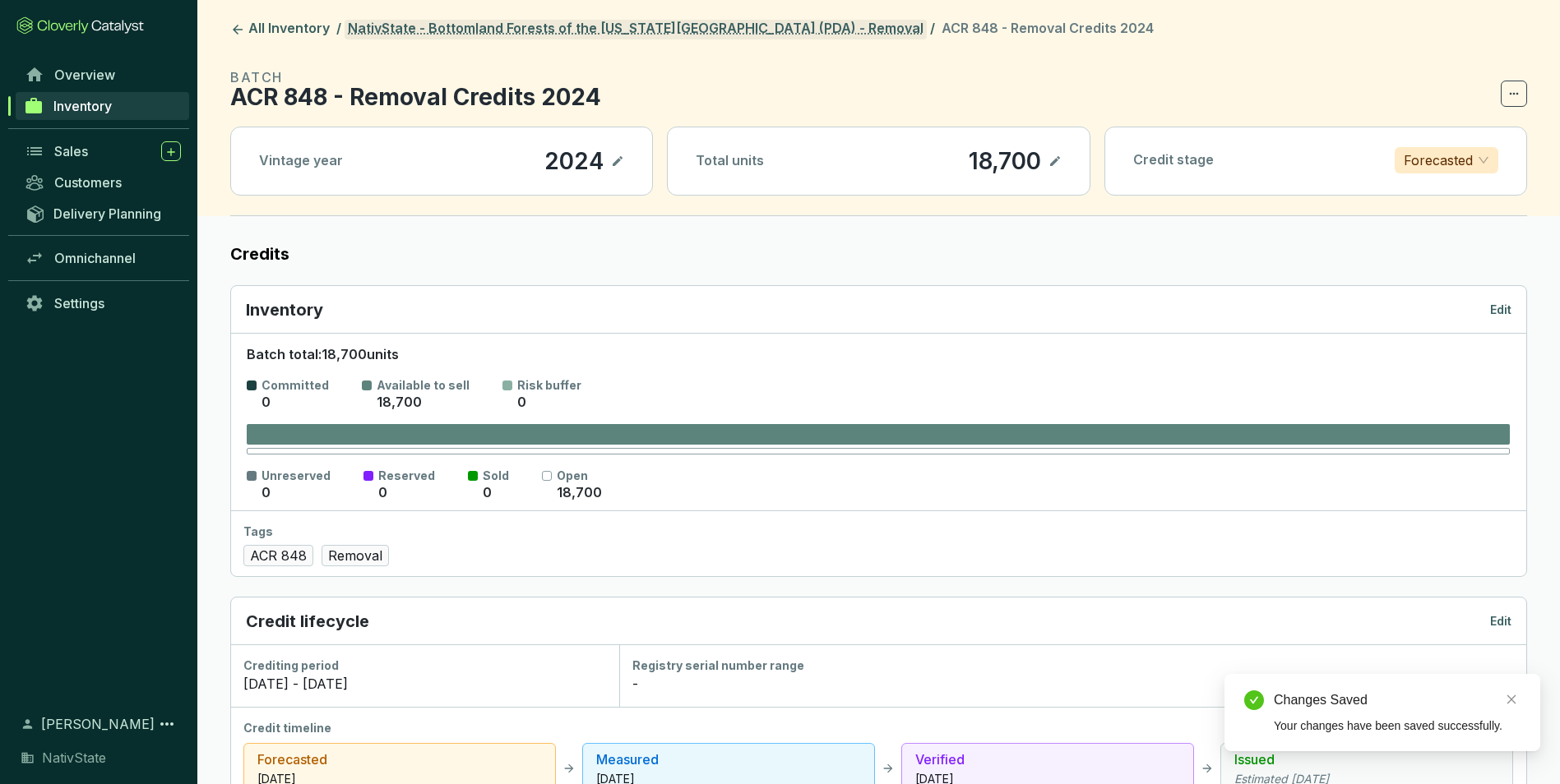
click at [714, 26] on link "NativState - Bottomland Forests of the Louisiana Plains (PDA) - Removal" at bounding box center [635, 29] width 582 height 20
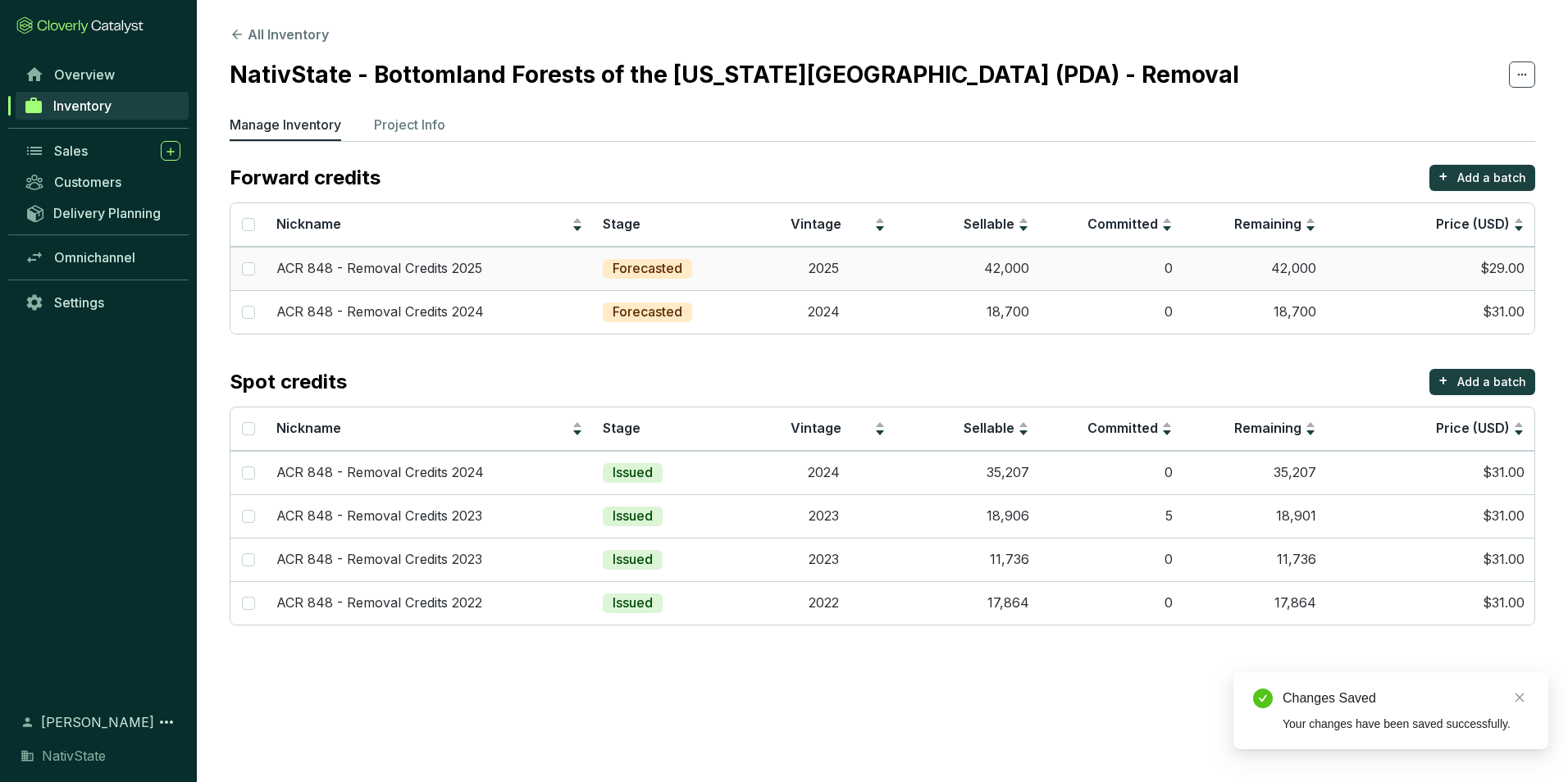
click at [833, 266] on td "2025" at bounding box center [824, 268] width 143 height 43
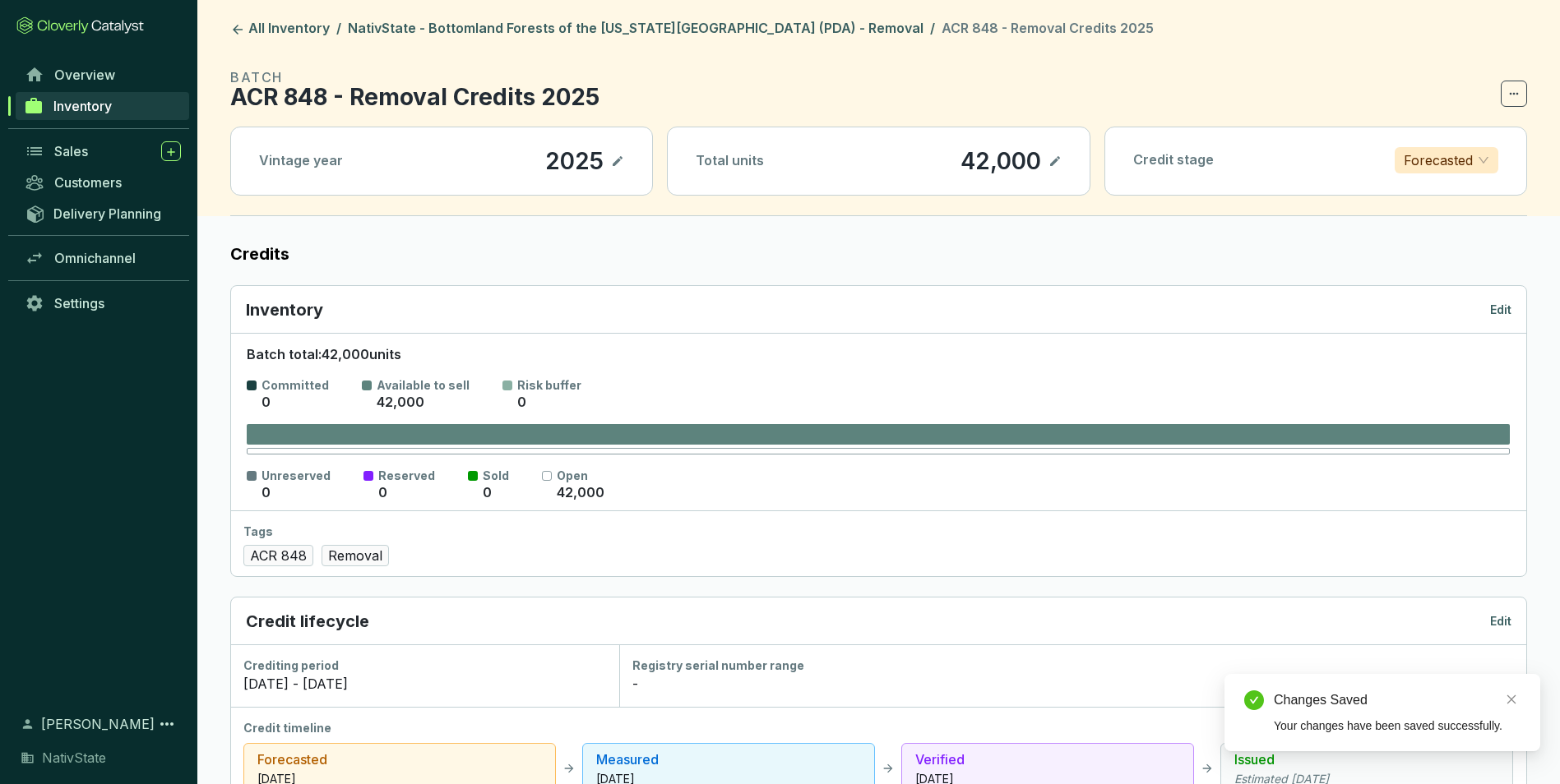
click at [1060, 158] on icon at bounding box center [1054, 161] width 13 height 20
click at [1494, 309] on p "Edit" at bounding box center [1500, 309] width 21 height 16
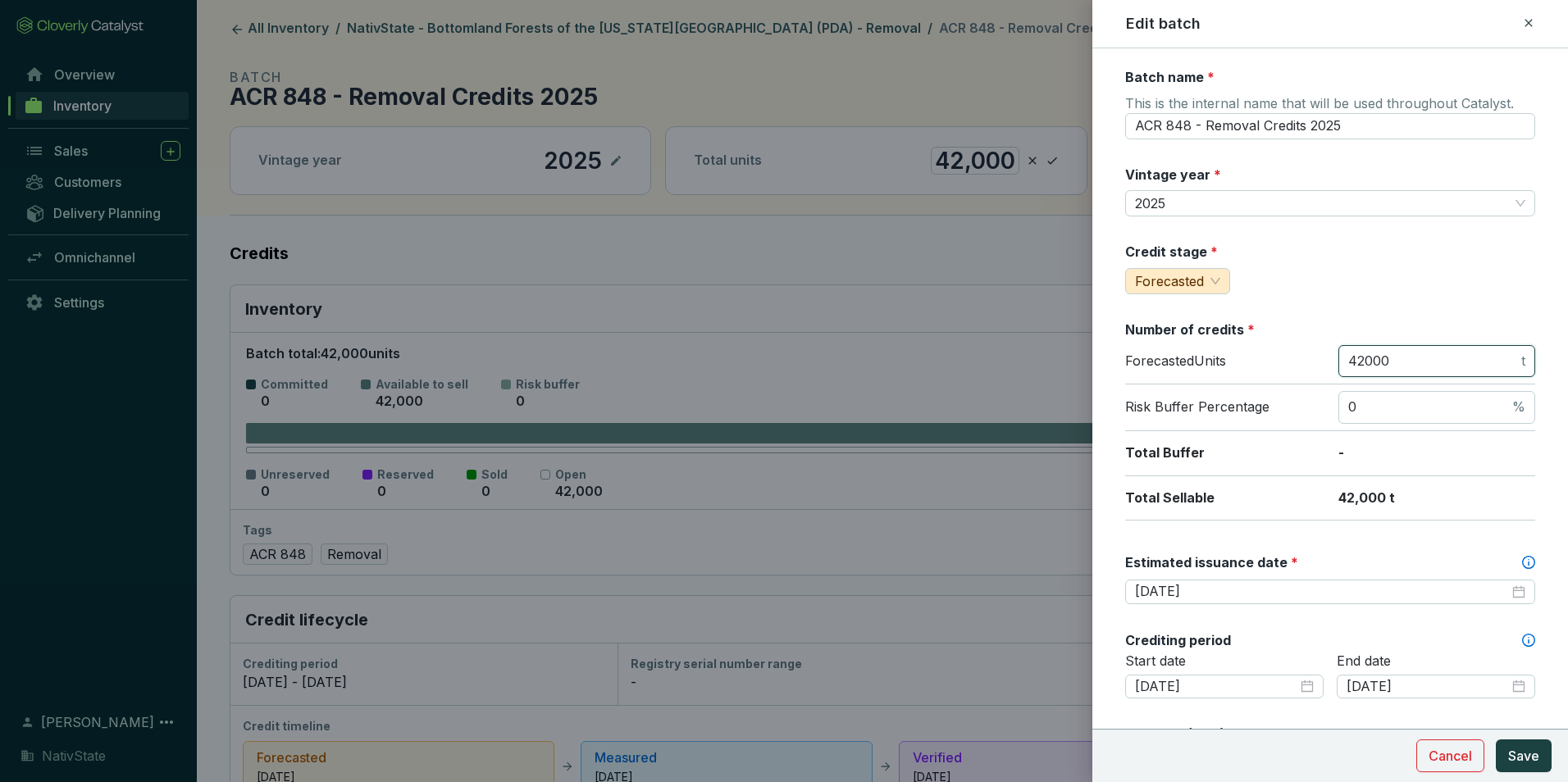
drag, startPoint x: 1407, startPoint y: 370, endPoint x: 1231, endPoint y: 336, distance: 179.3
click at [1231, 336] on section "Number of credits * Forecasted Units 42000 t Risk Buffer Percentage 0 % Total B…" at bounding box center [1330, 420] width 410 height 200
type input "56300"
click at [1265, 266] on div "Credit stage * Forecasted" at bounding box center [1330, 268] width 410 height 52
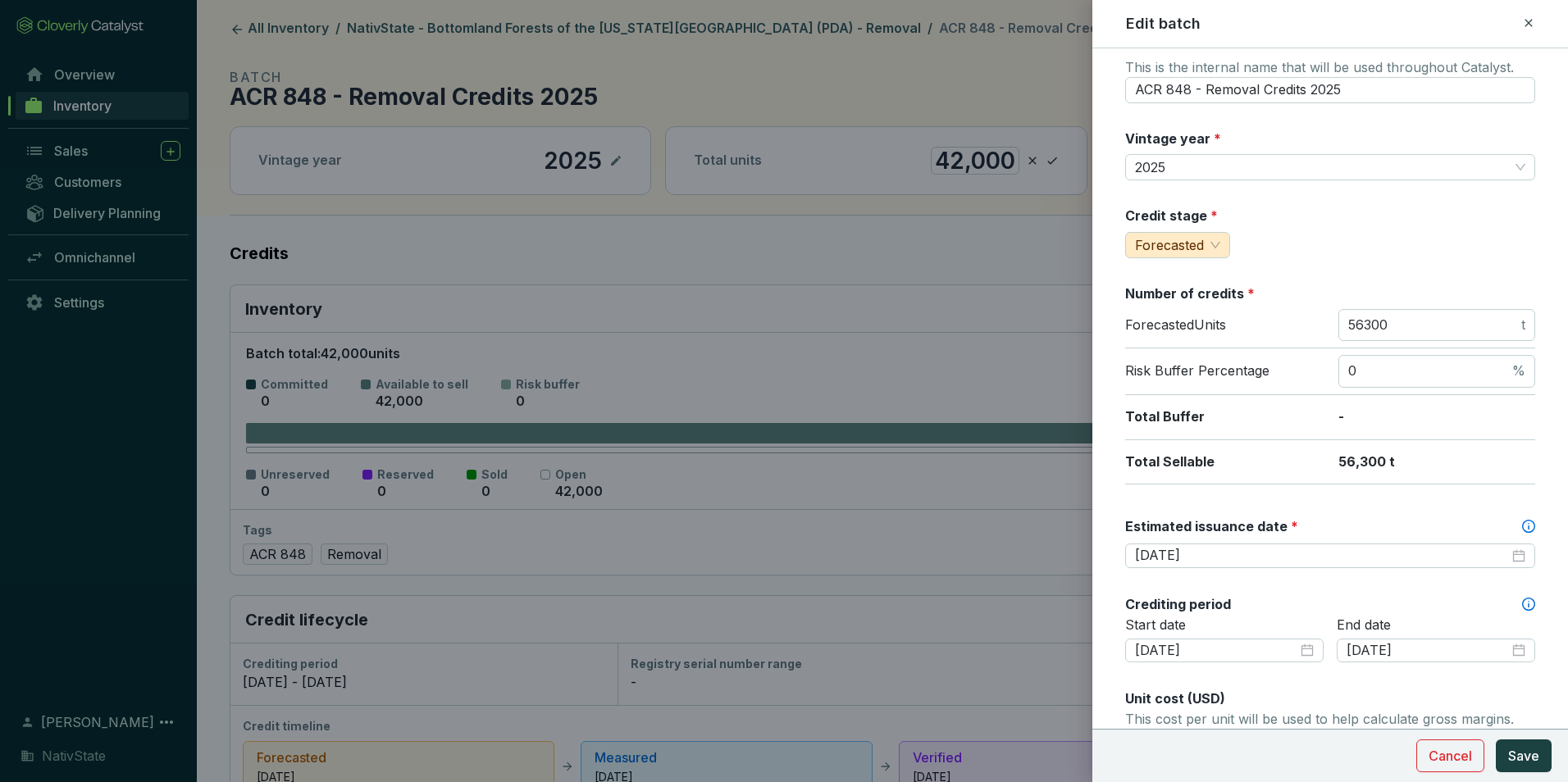
scroll to position [164, 0]
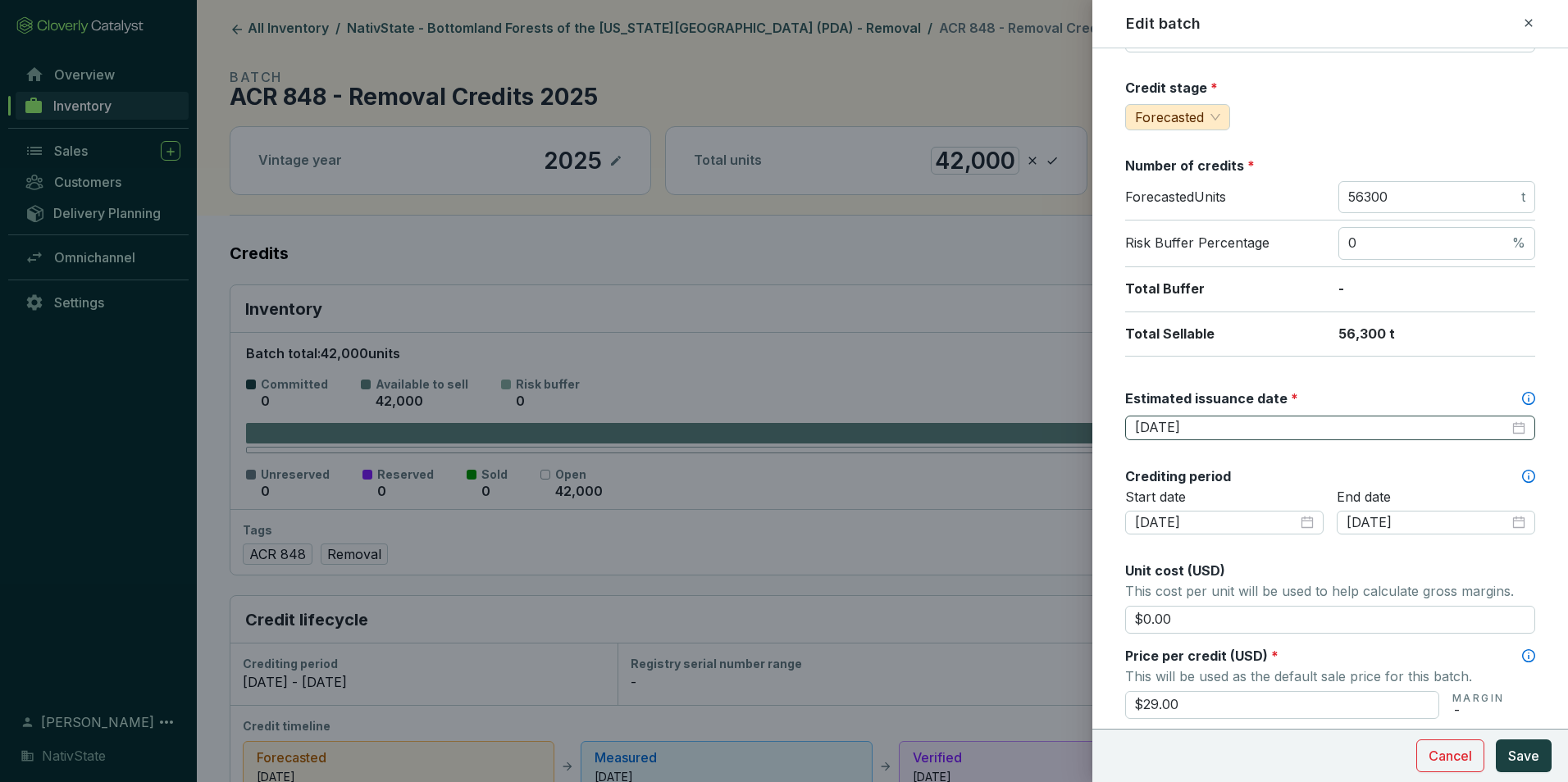
click at [1505, 430] on div "2026-08-31" at bounding box center [1330, 428] width 390 height 18
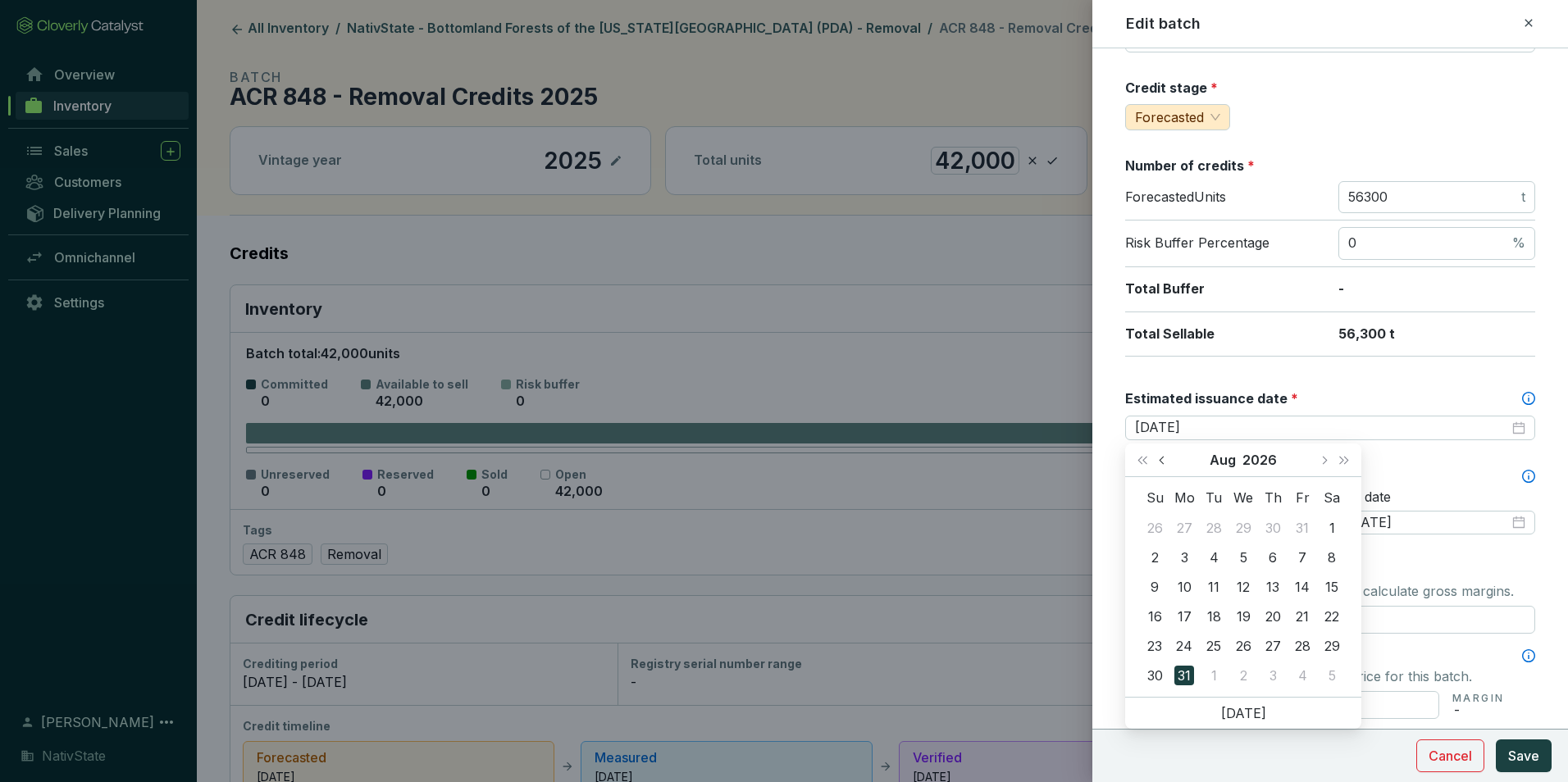
click at [1162, 458] on span "Previous month (PageUp)" at bounding box center [1163, 460] width 9 height 9
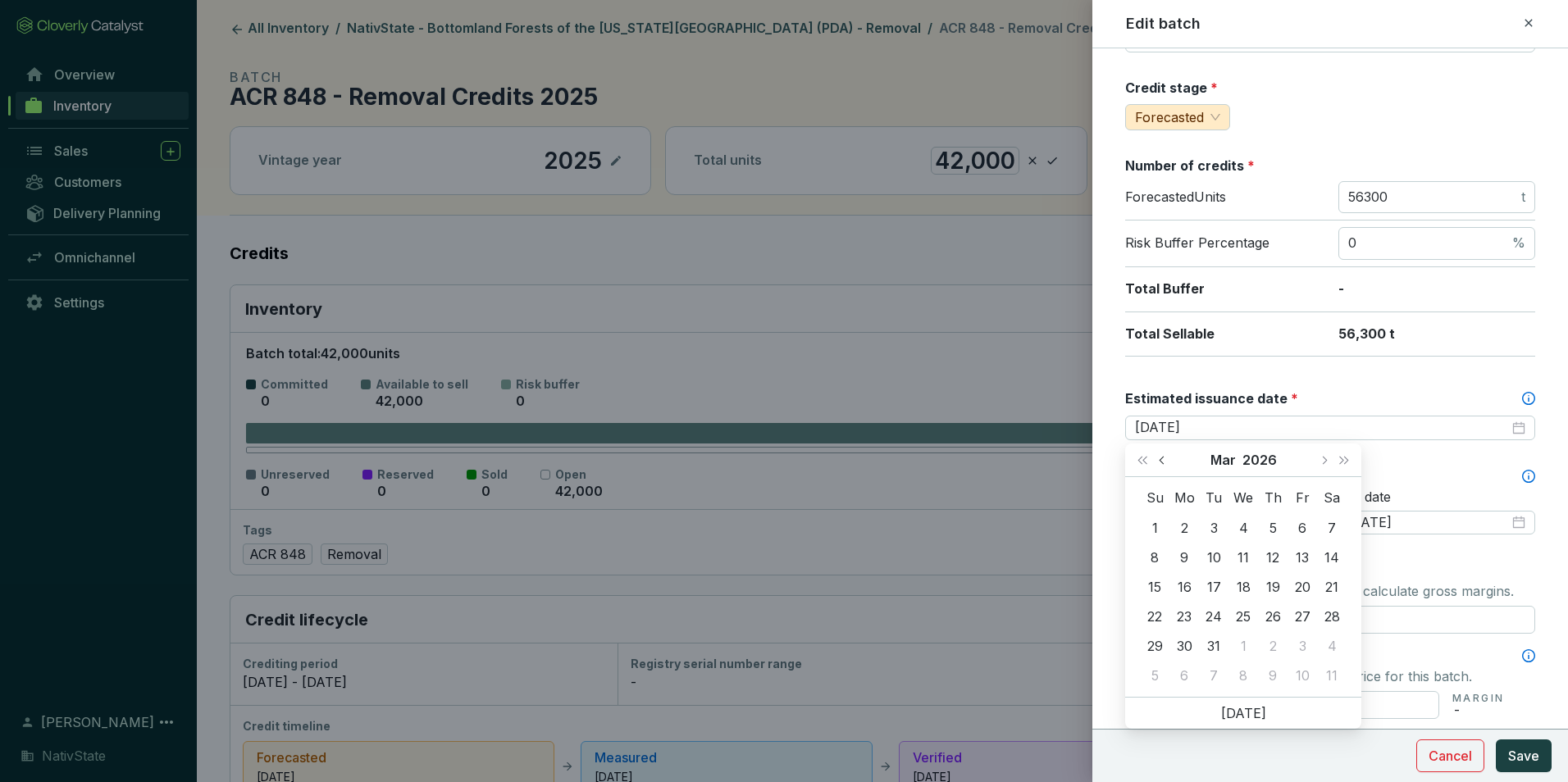
click at [1162, 458] on span "Previous month (PageUp)" at bounding box center [1163, 460] width 9 height 9
type input "2026-02-28"
click at [1325, 612] on div "28" at bounding box center [1332, 616] width 20 height 20
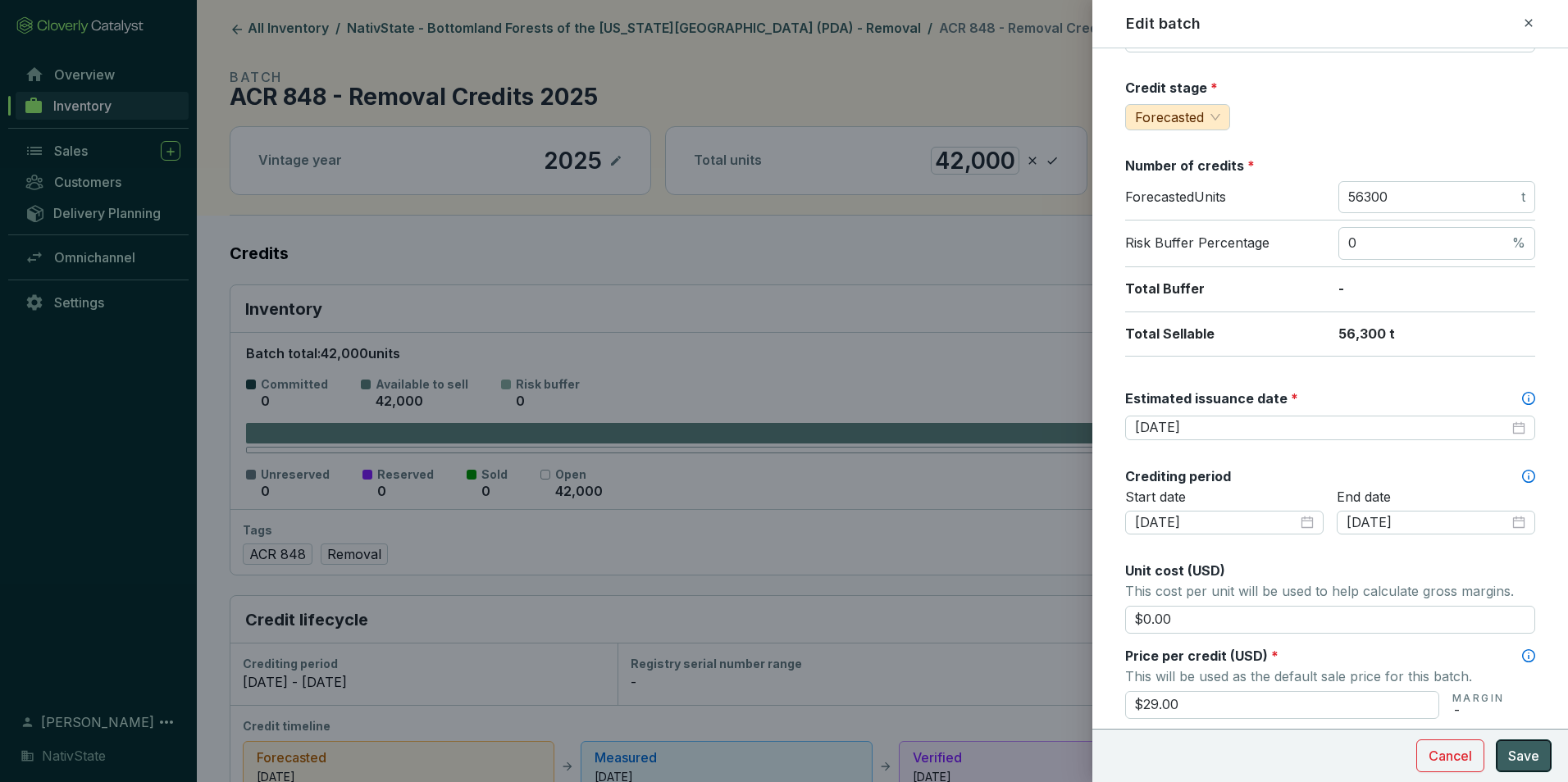
click at [1527, 757] on span "Save" at bounding box center [1524, 756] width 32 height 20
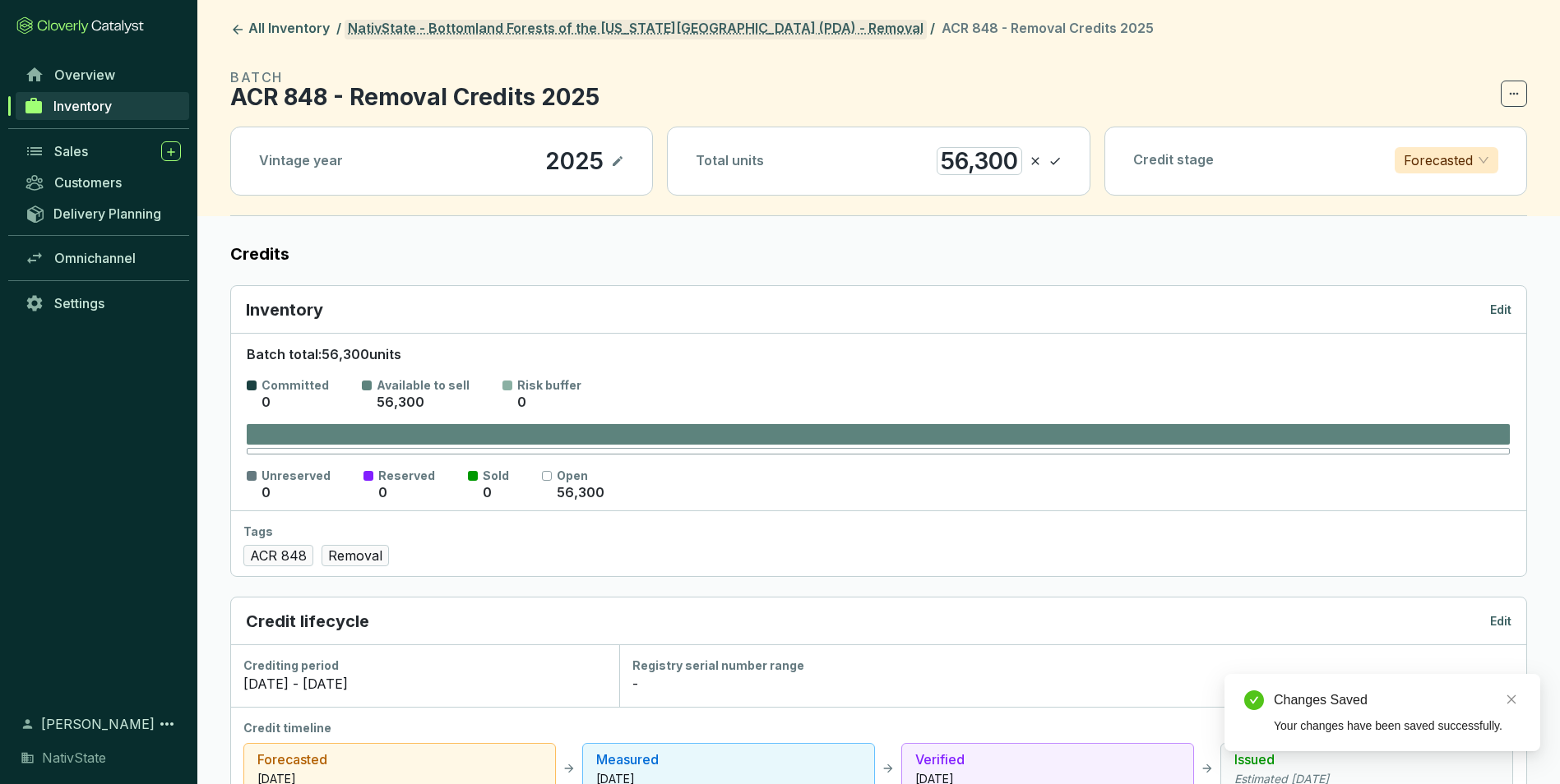
click at [745, 31] on link "NativState - Bottomland Forests of the Louisiana Plains (PDA) - Removal" at bounding box center [635, 29] width 582 height 20
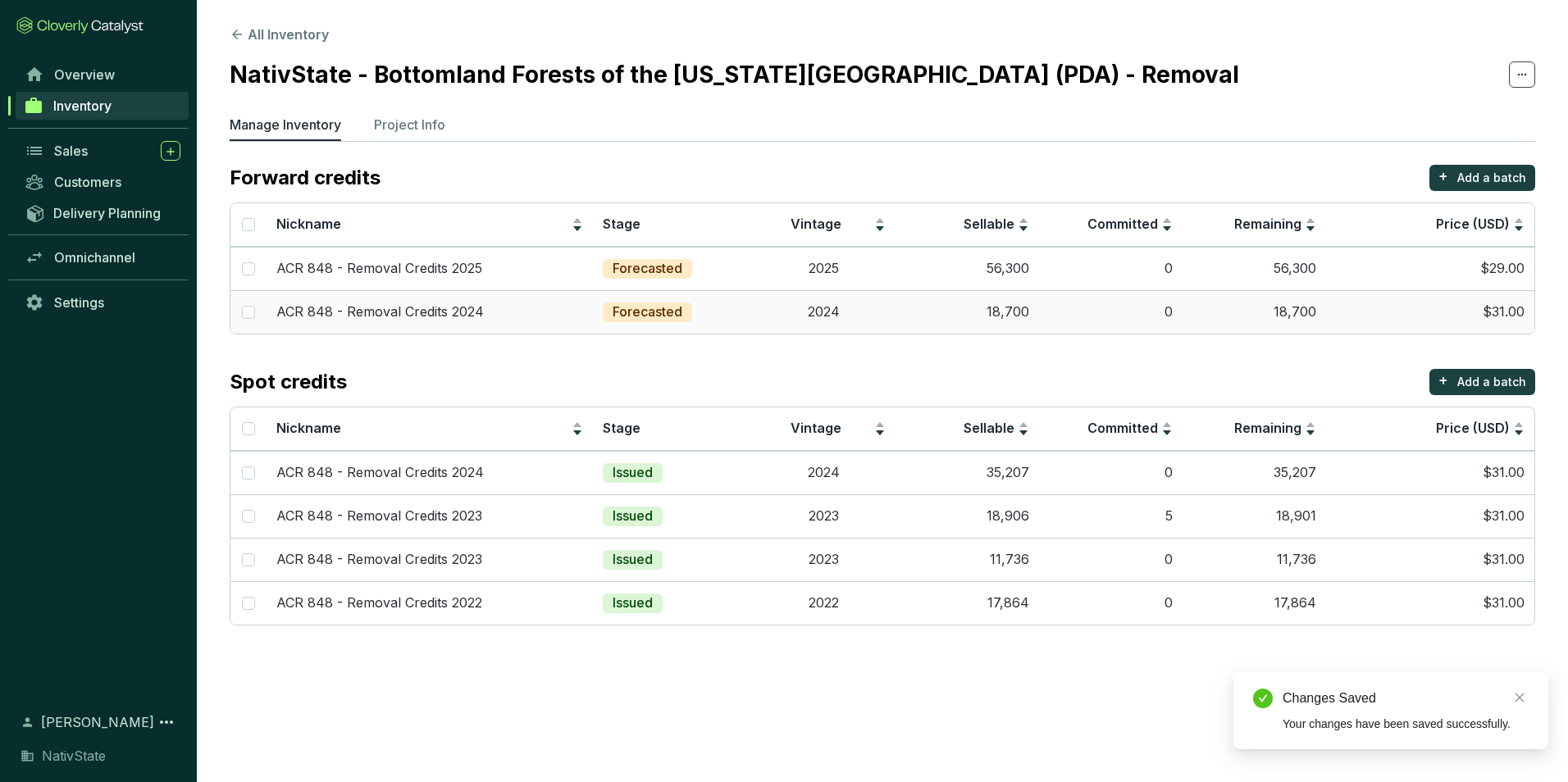
click at [1144, 312] on td "0" at bounding box center [1111, 312] width 143 height 43
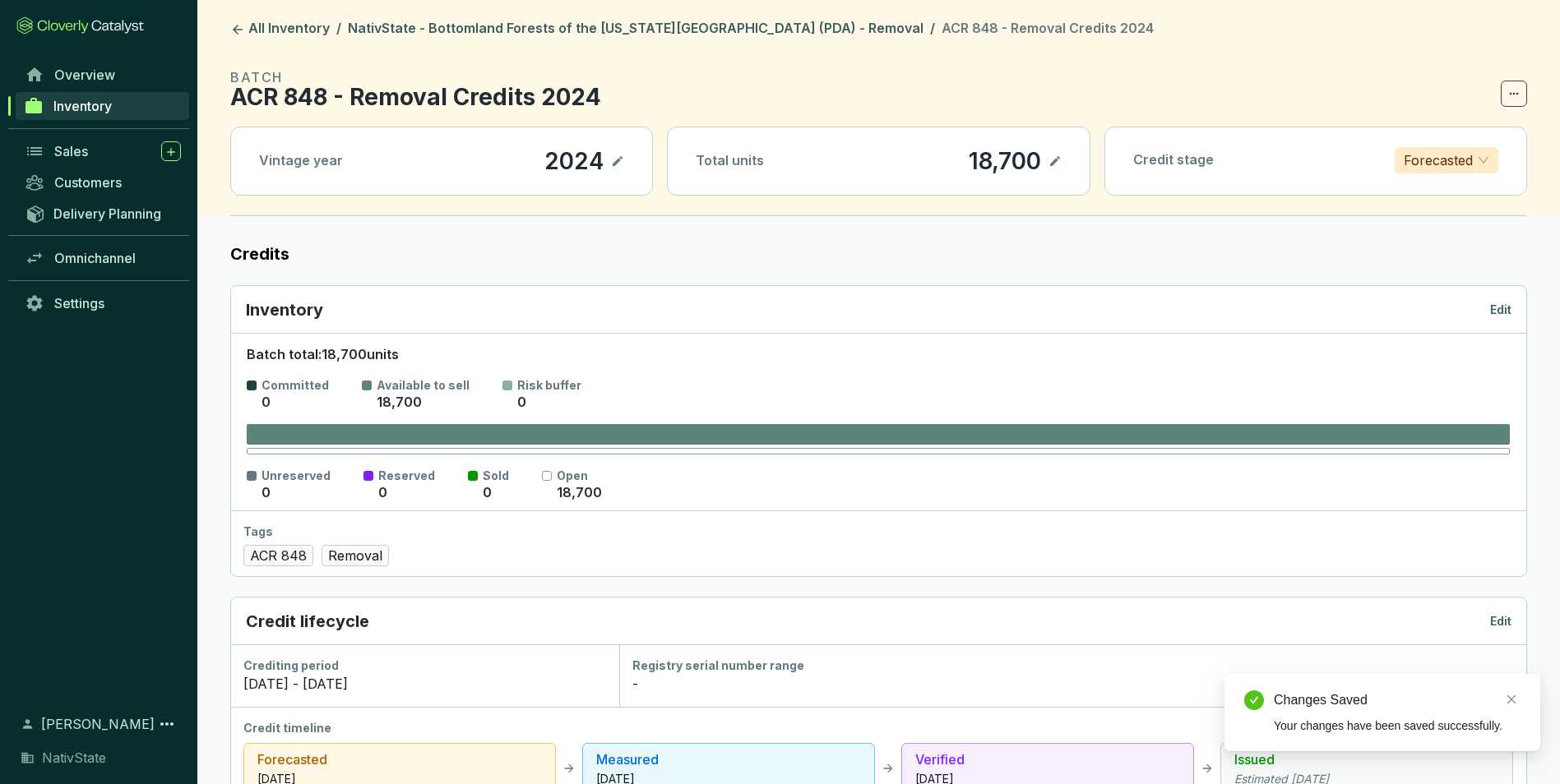
click at [1504, 315] on p "Edit" at bounding box center [1500, 309] width 21 height 16
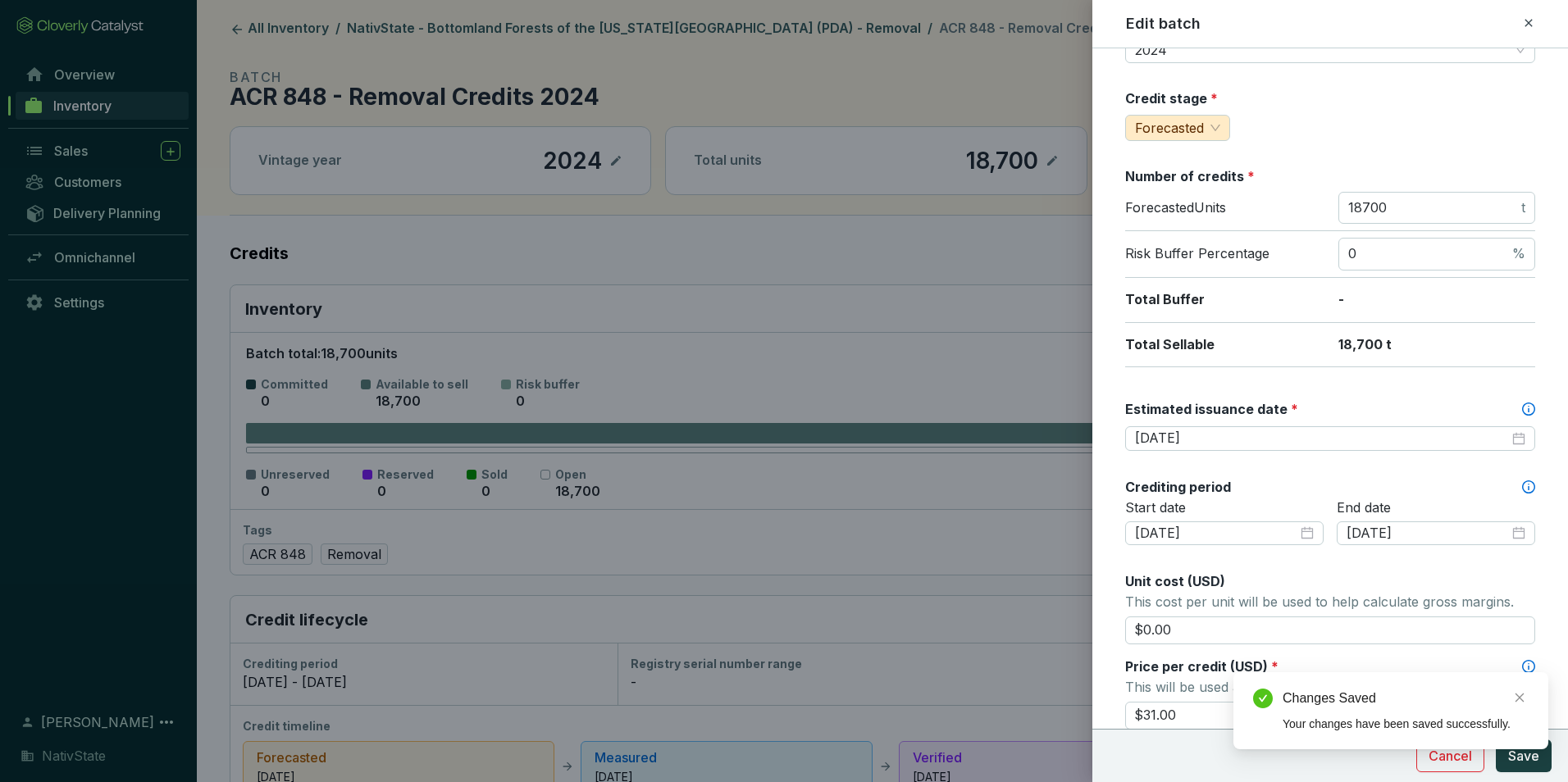
scroll to position [246, 0]
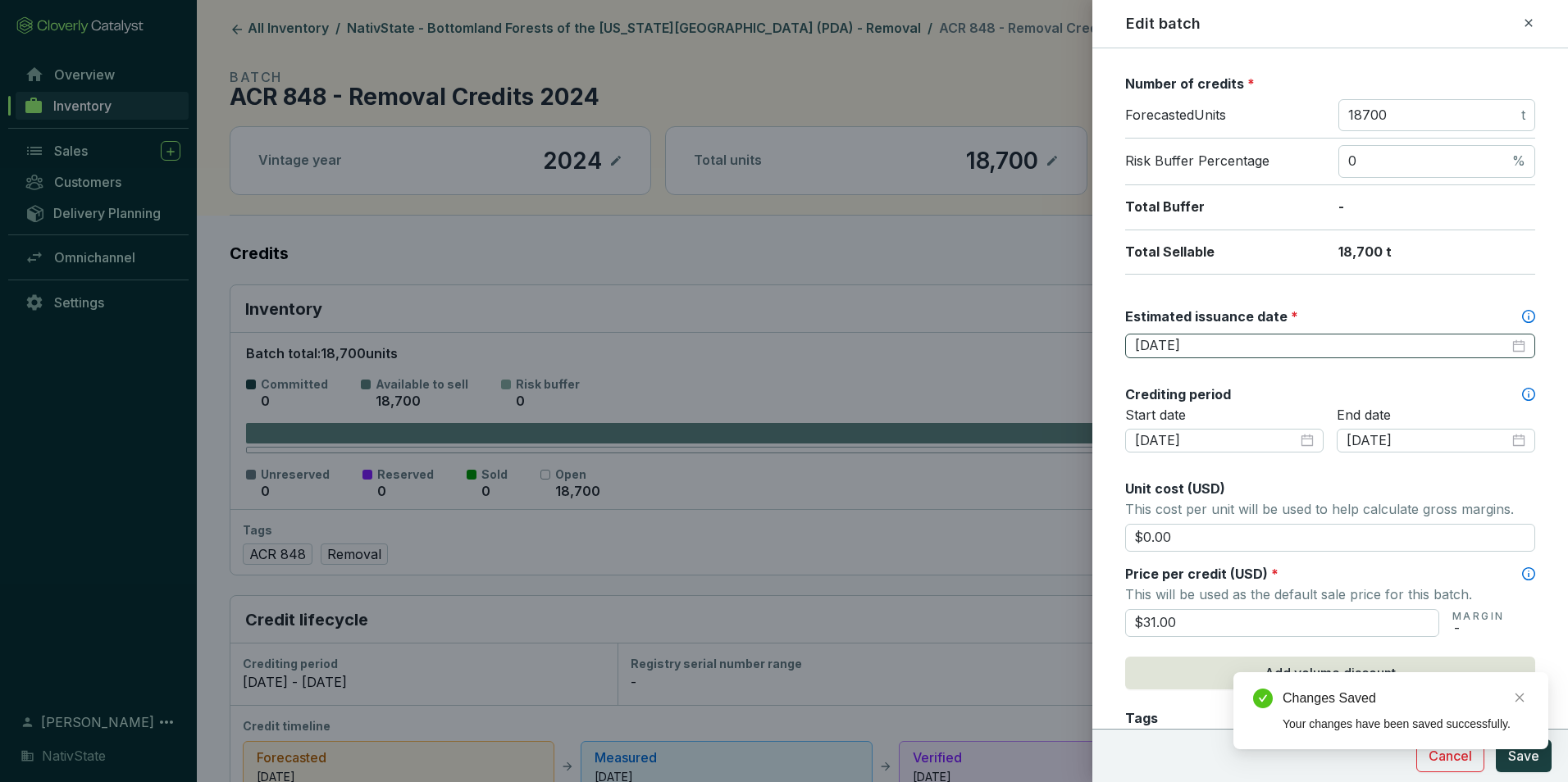
click at [1503, 344] on div "2026-02-28" at bounding box center [1330, 346] width 390 height 18
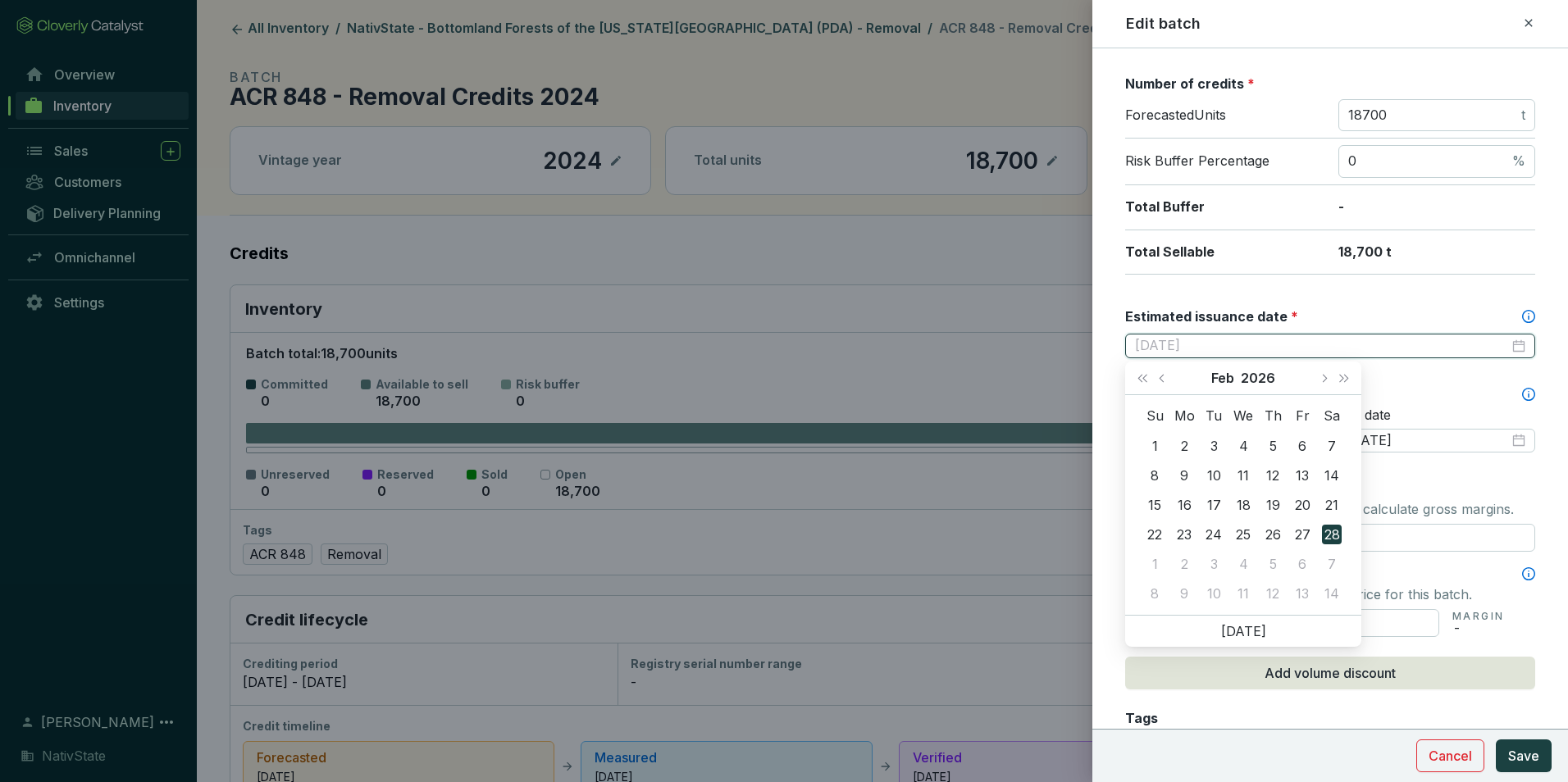
type input "2026-02-28"
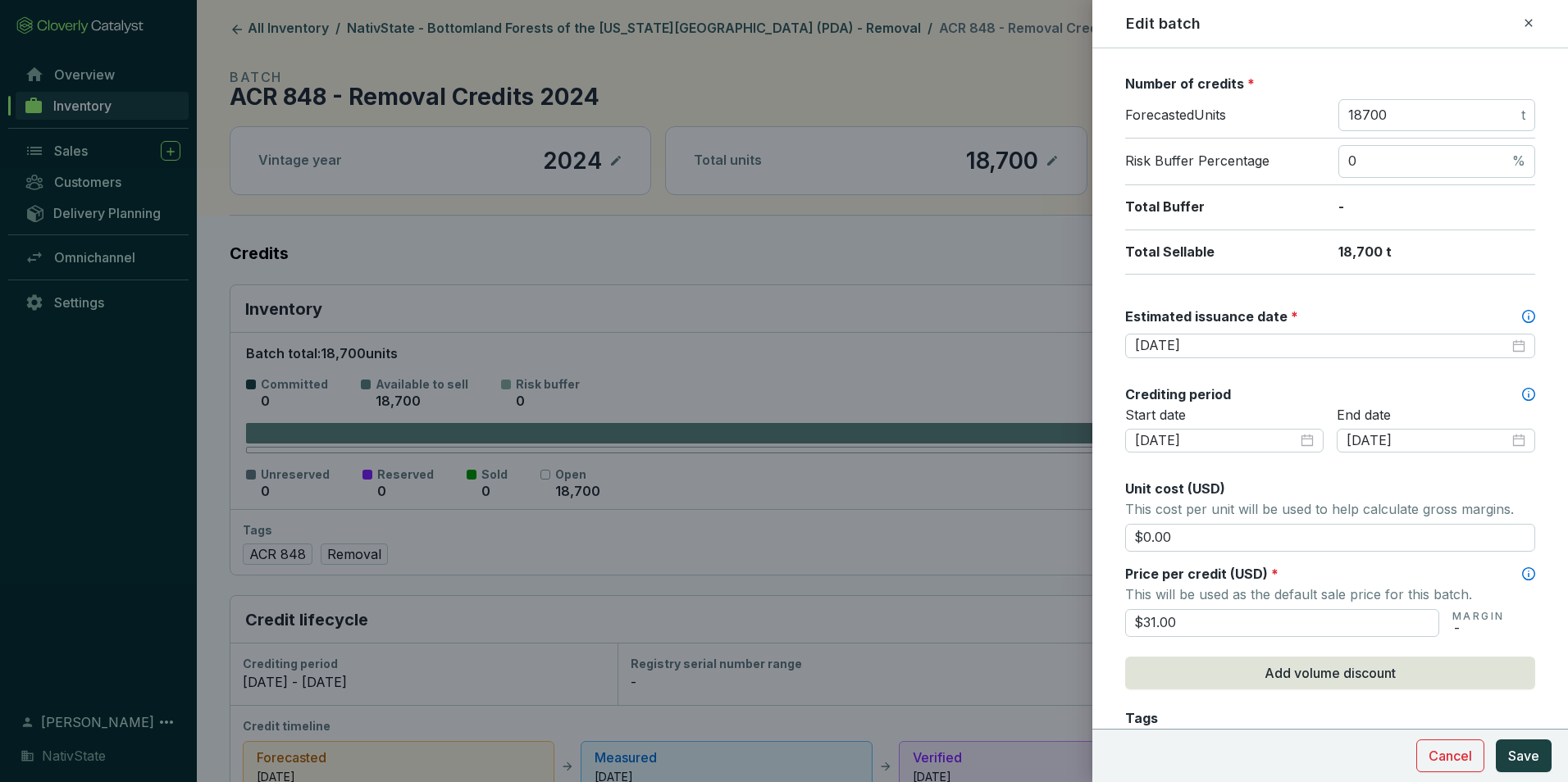
click at [1355, 286] on div "Batch name * This is the internal name that will be used throughout Catalyst. A…" at bounding box center [1330, 480] width 410 height 1318
click at [1523, 741] on button "Save" at bounding box center [1524, 756] width 55 height 33
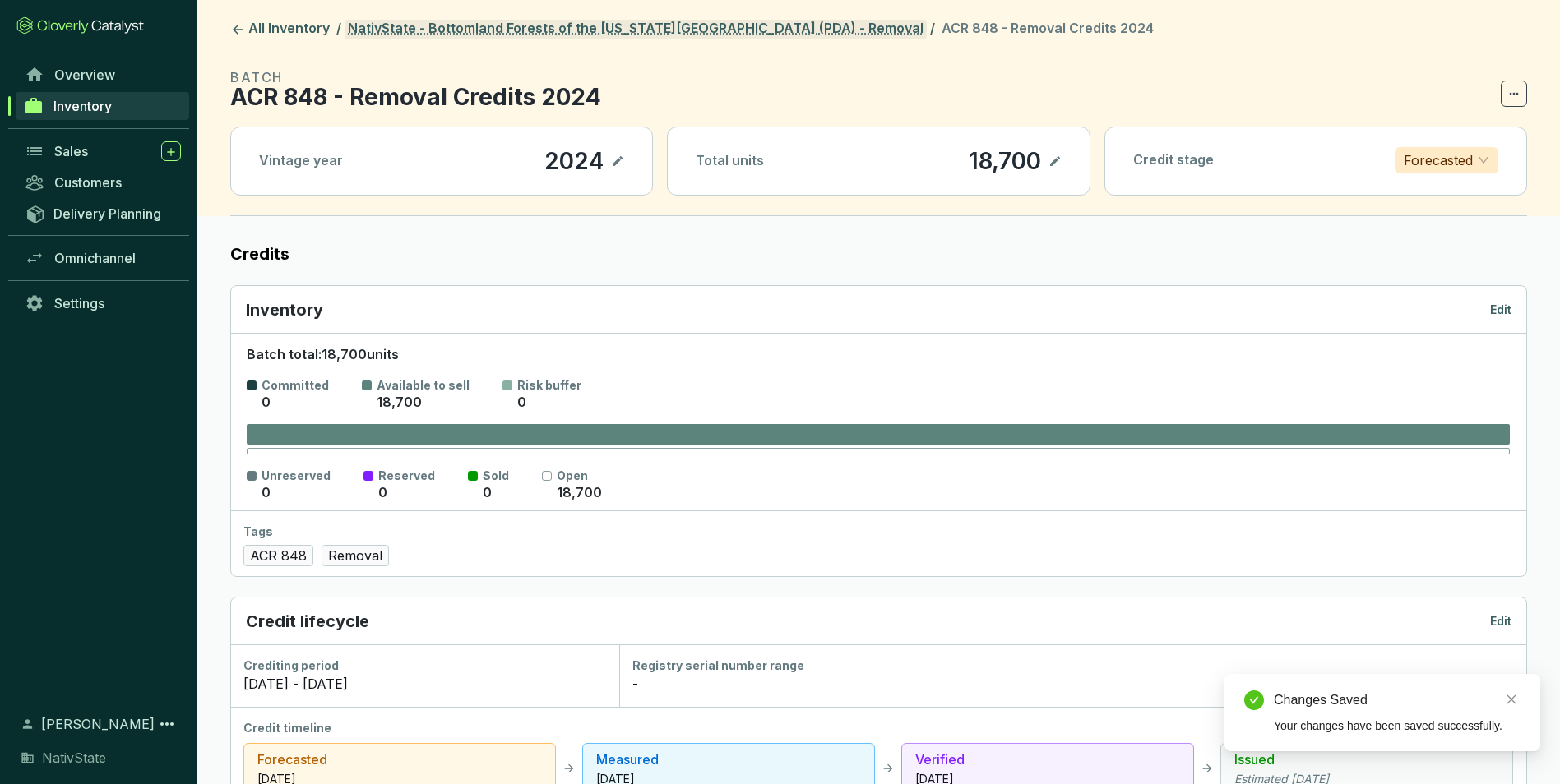
click at [678, 26] on link "NativState - Bottomland Forests of the Louisiana Plains (PDA) - Removal" at bounding box center [635, 29] width 582 height 20
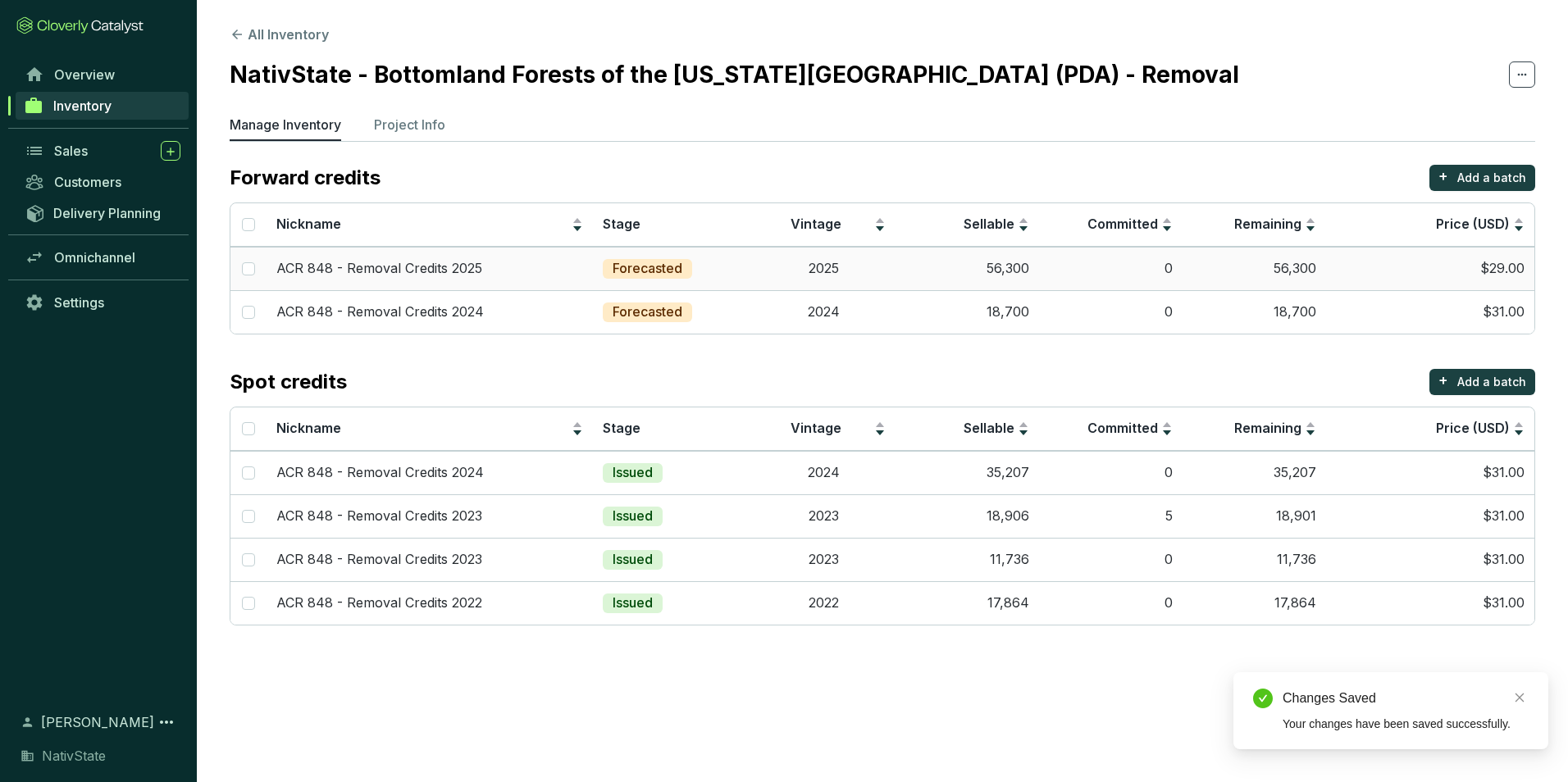
click at [1415, 263] on td "$29.00" at bounding box center [1430, 268] width 208 height 43
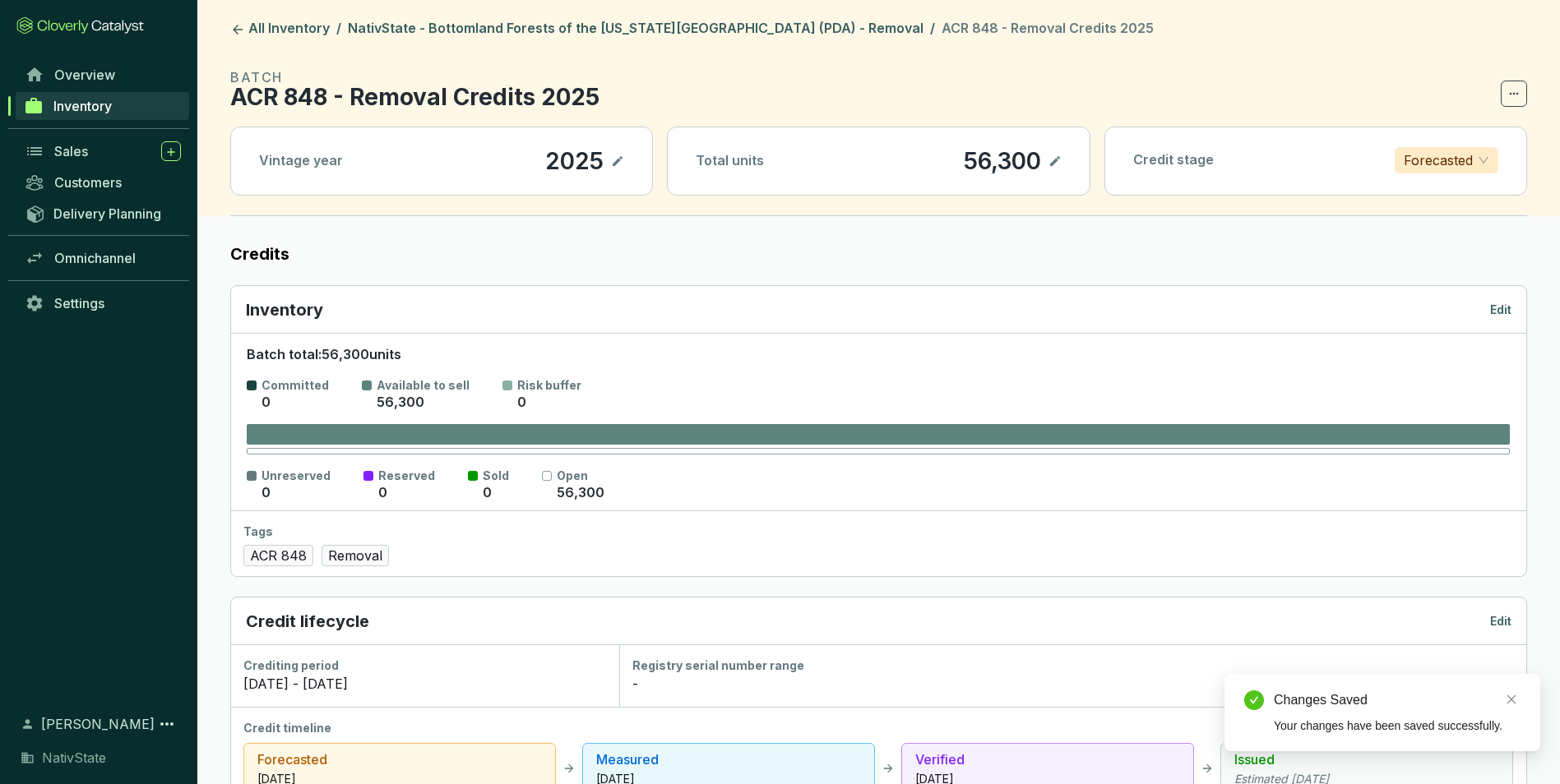
click at [1492, 317] on p "Edit" at bounding box center [1500, 309] width 21 height 16
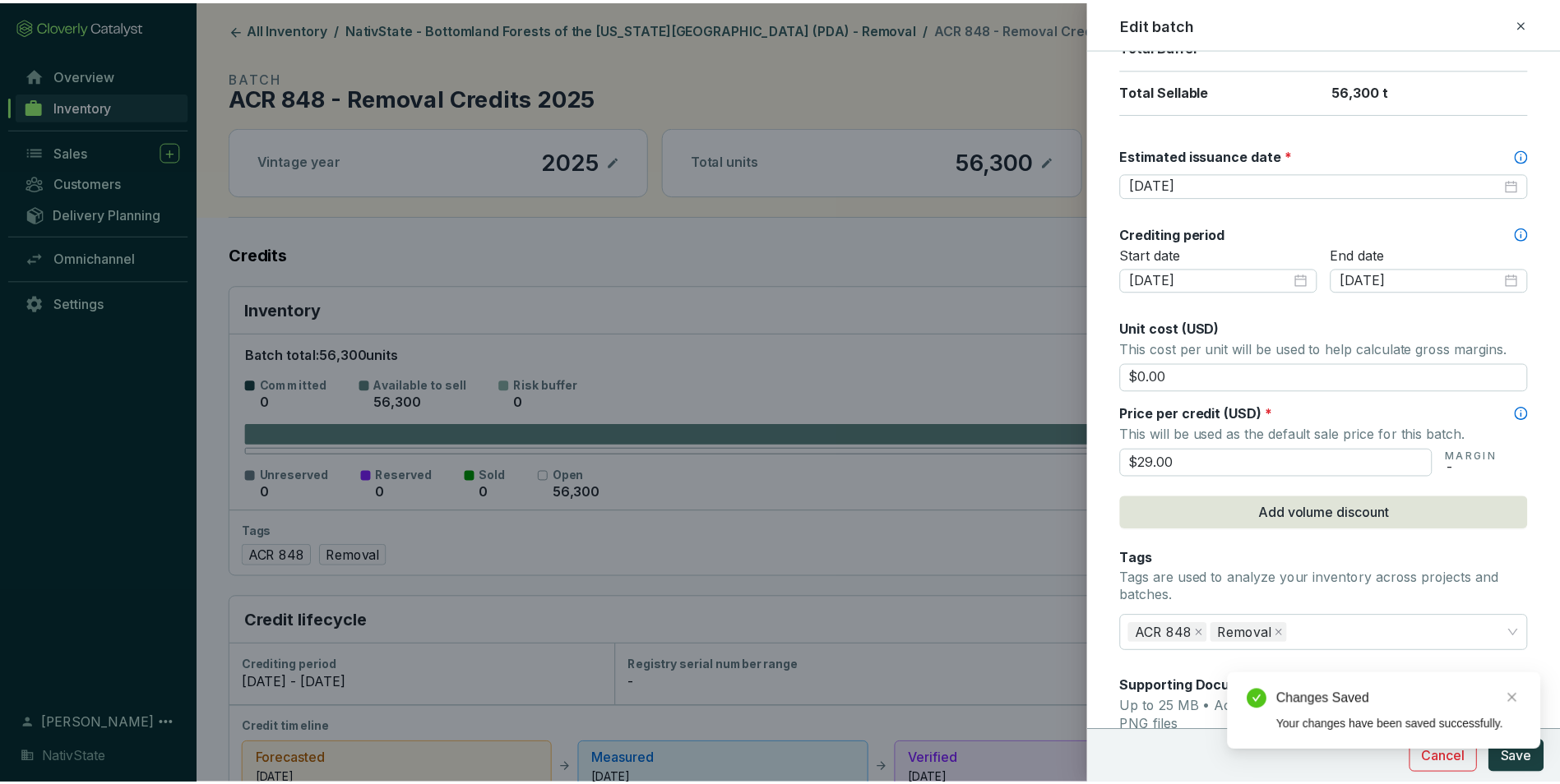
scroll to position [411, 0]
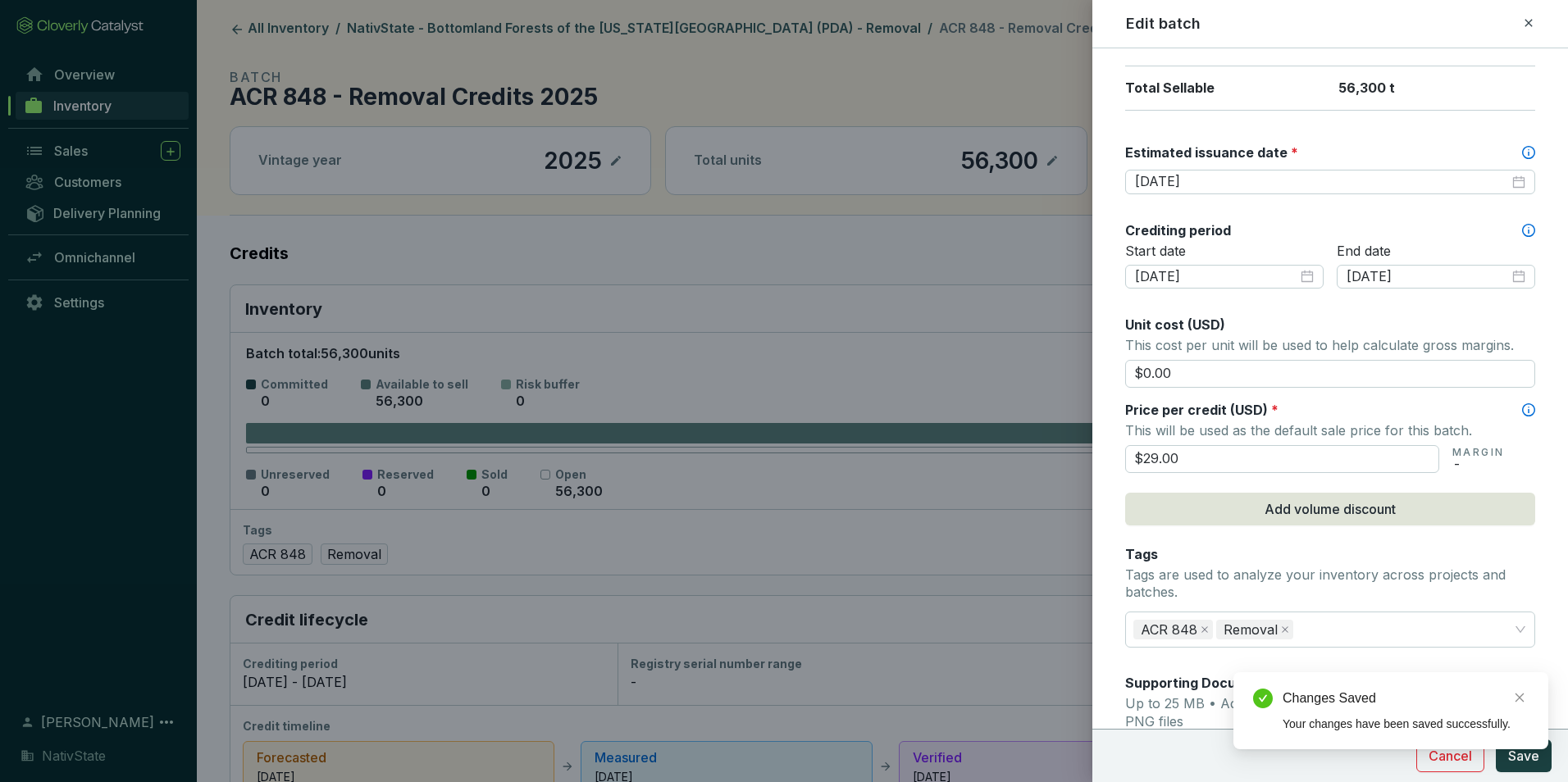
drag, startPoint x: 1201, startPoint y: 450, endPoint x: 979, endPoint y: 382, distance: 232.2
click at [979, 382] on div "Edit batch Batch name * This is the internal name that will be used throughout …" at bounding box center [784, 391] width 1568 height 782
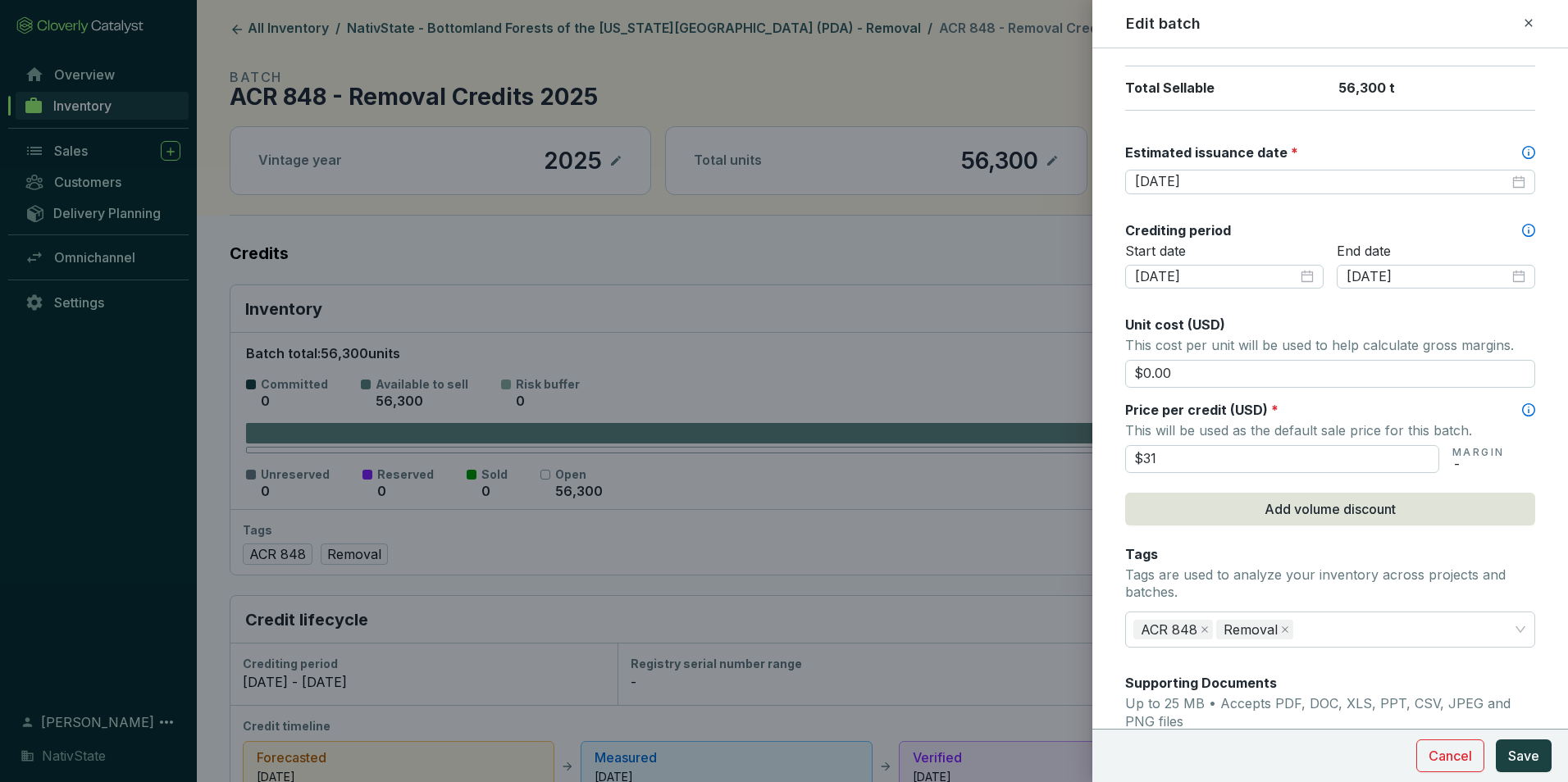
type input "$31.00"
click at [1239, 419] on p "This will be used as the default sale price for this batch." at bounding box center [1330, 430] width 410 height 23
click at [1534, 751] on span "Save" at bounding box center [1524, 756] width 32 height 20
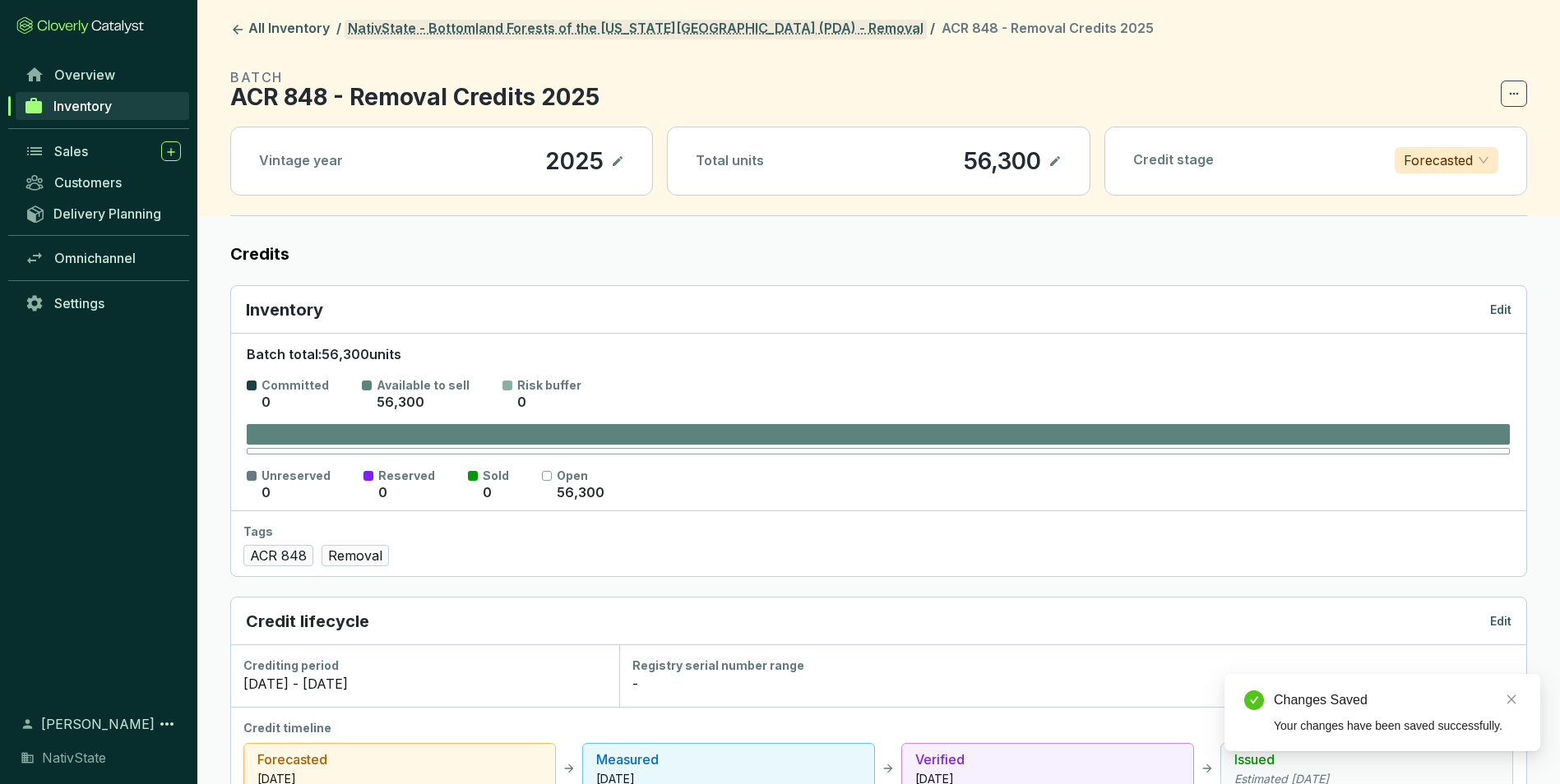
click at [764, 26] on link "NativState - Bottomland Forests of the Louisiana Plains (PDA) - Removal" at bounding box center [635, 29] width 582 height 20
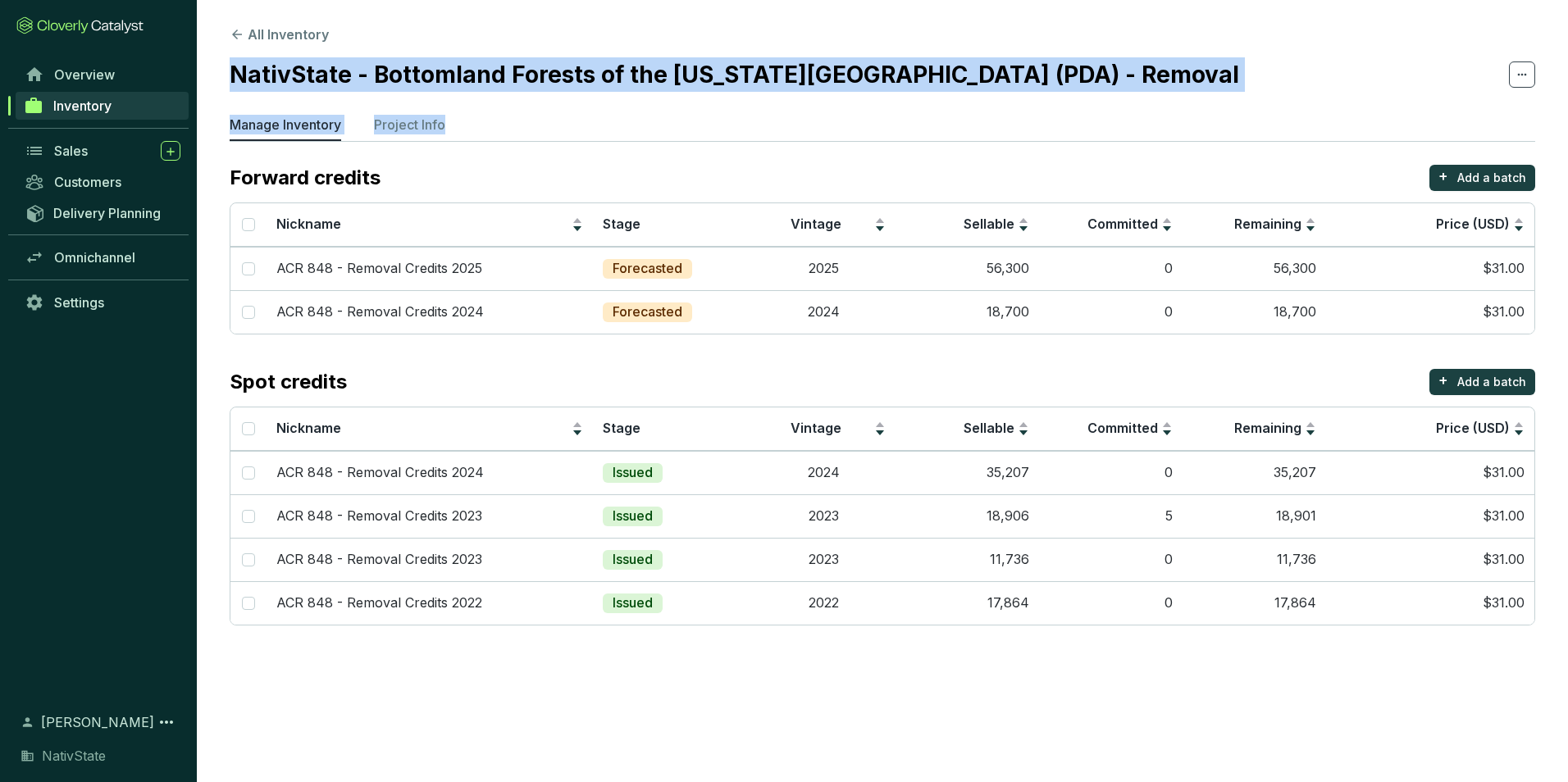
drag, startPoint x: 233, startPoint y: 76, endPoint x: 1048, endPoint y: 94, distance: 815.2
click at [1048, 94] on section "All Inventory NativState - Bottomland Forests of the Louisiana Plains (PDA) - R…" at bounding box center [882, 329] width 1371 height 658
drag, startPoint x: 1048, startPoint y: 94, endPoint x: 1048, endPoint y: 76, distance: 18.0
click at [1048, 76] on section "NativState - Bottomland Forests of the Louisiana Plains (PDA) - Removal" at bounding box center [883, 74] width 1306 height 34
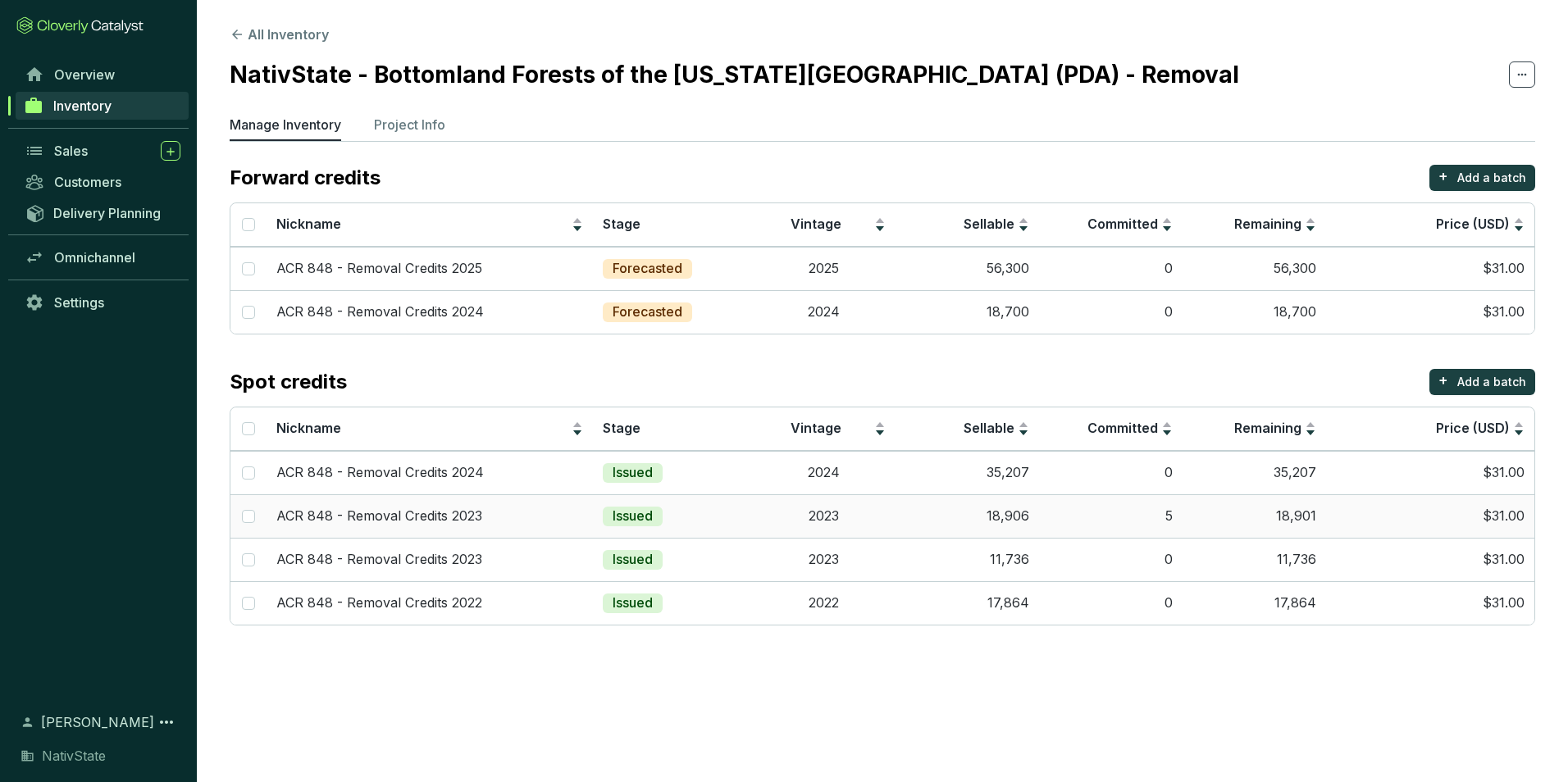
click at [1066, 512] on td "5" at bounding box center [1111, 515] width 143 height 43
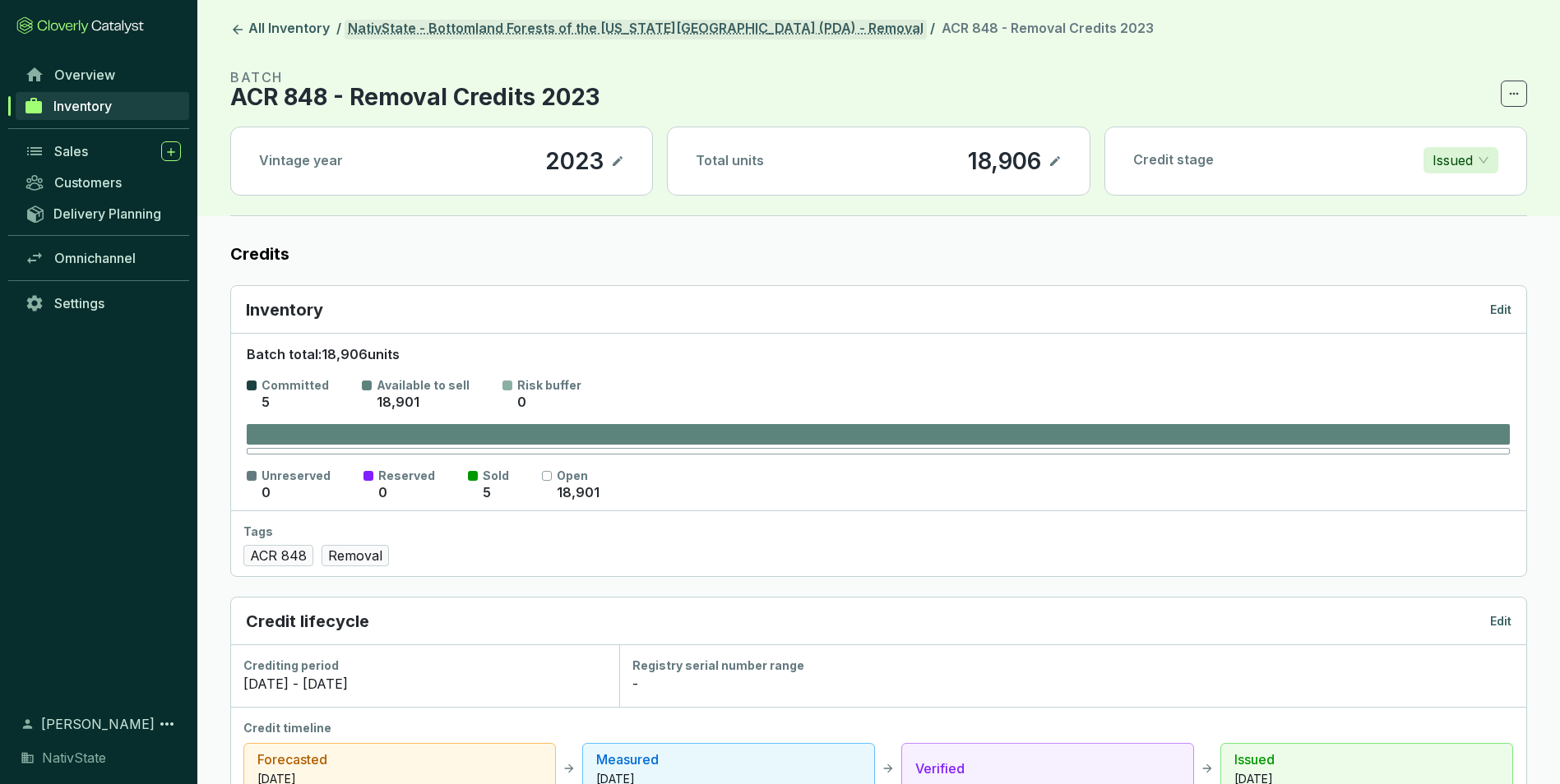
click at [724, 38] on link "NativState - Bottomland Forests of the Louisiana Plains (PDA) - Removal" at bounding box center [635, 29] width 582 height 20
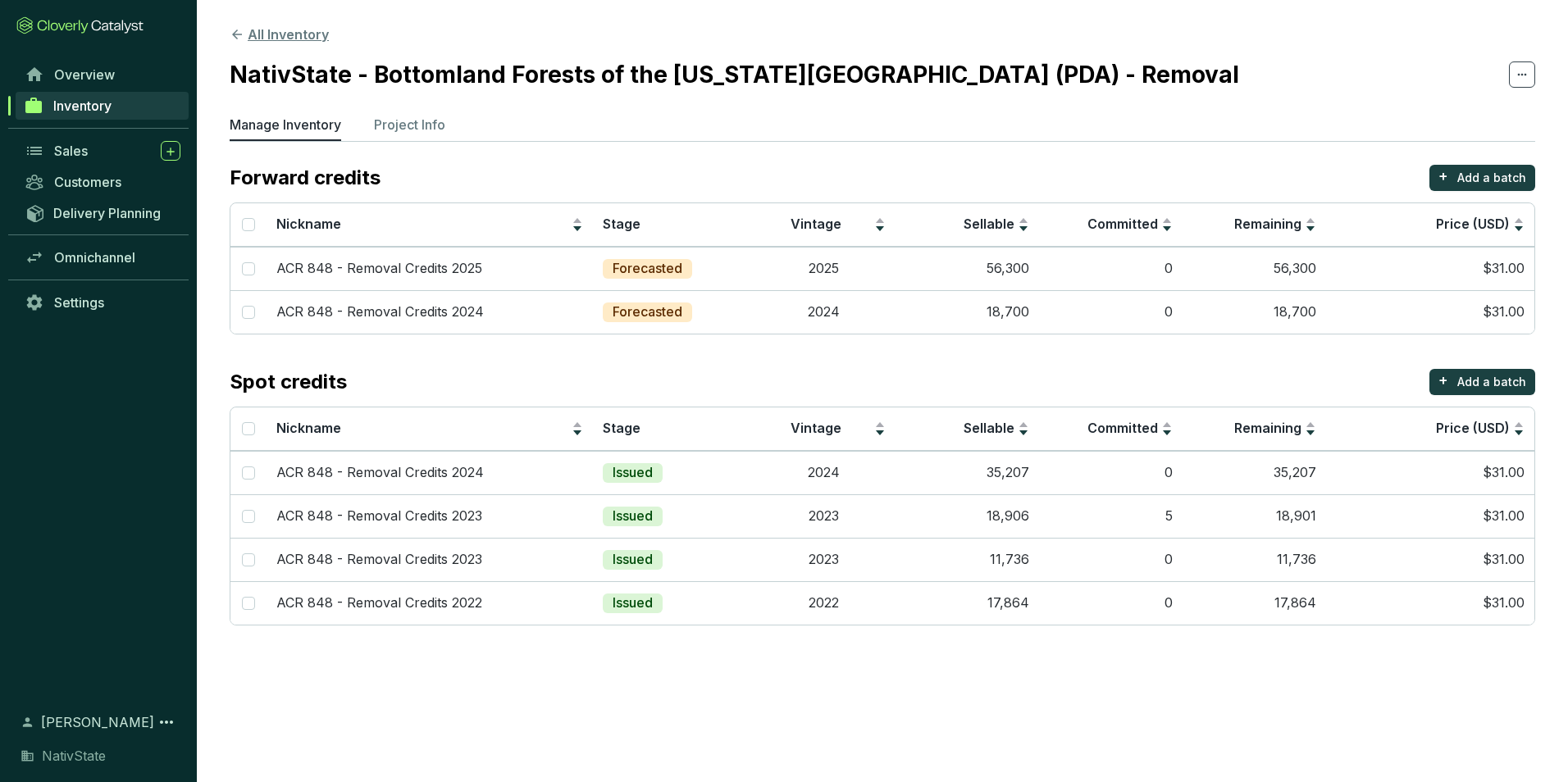
click at [288, 34] on button "All Inventory" at bounding box center [280, 34] width 99 height 20
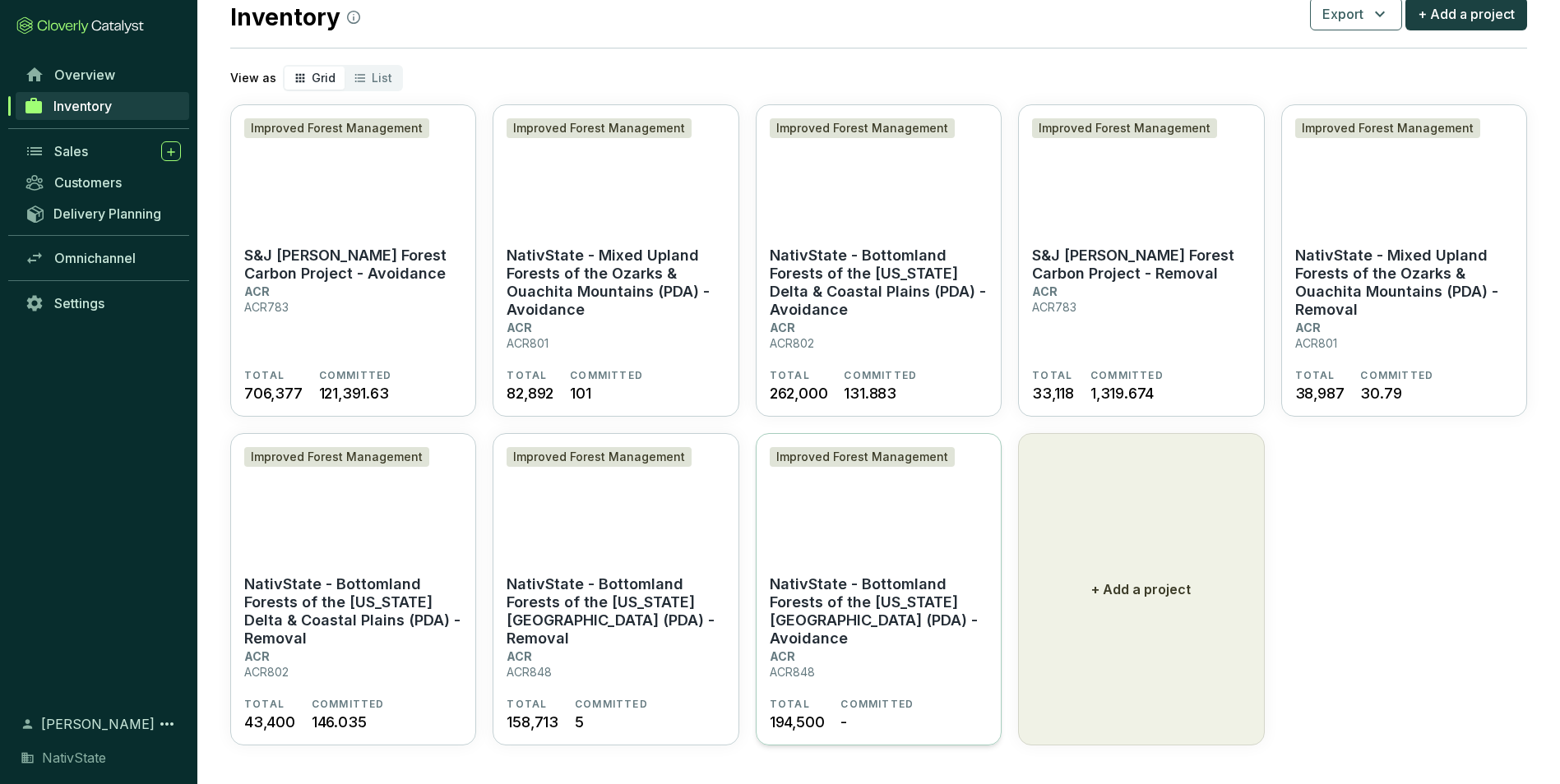
scroll to position [54, 0]
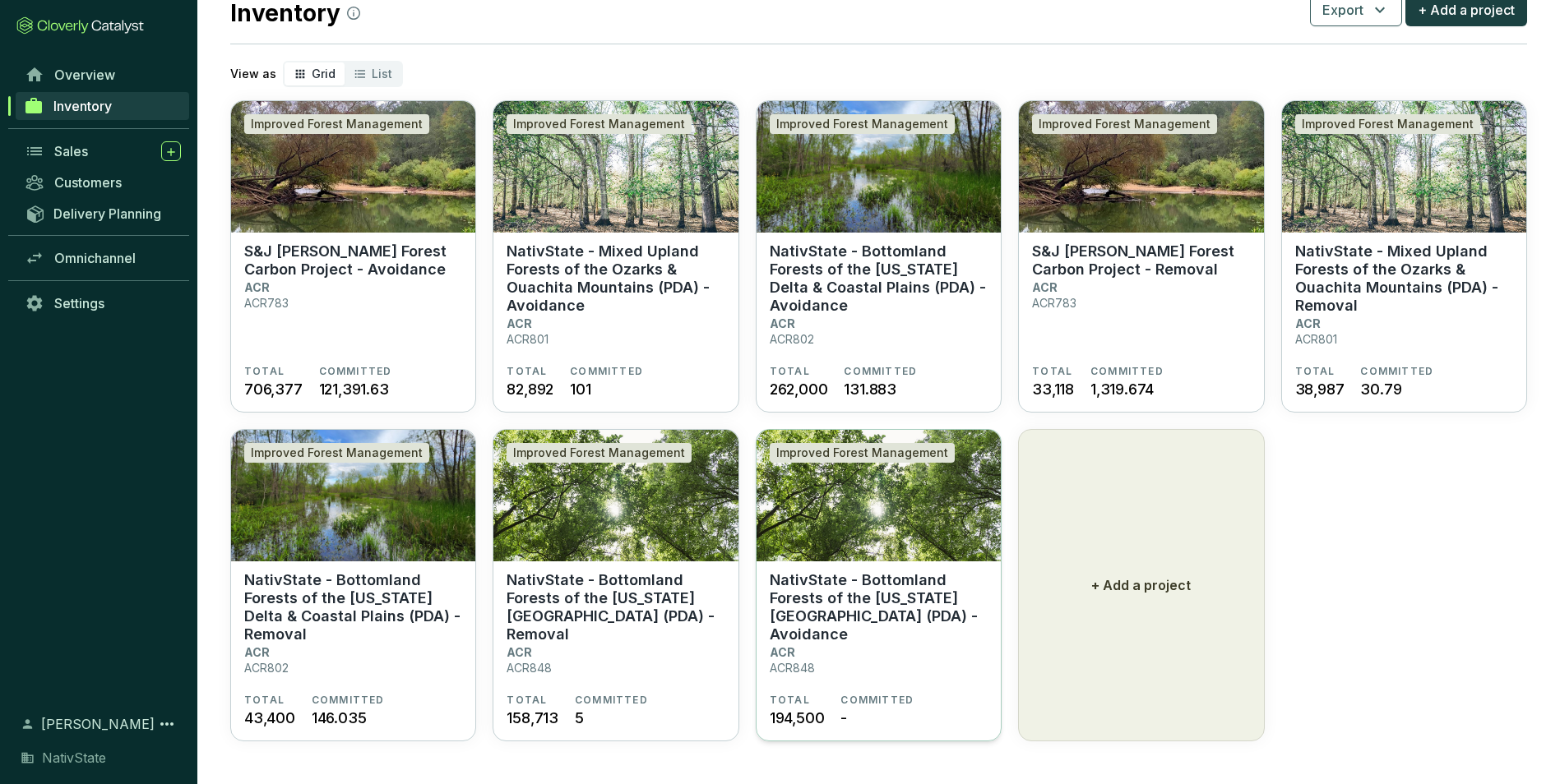
click at [858, 623] on p "NativState - Bottomland Forests of the Louisiana Plains (PDA) - Avoidance" at bounding box center [878, 607] width 218 height 73
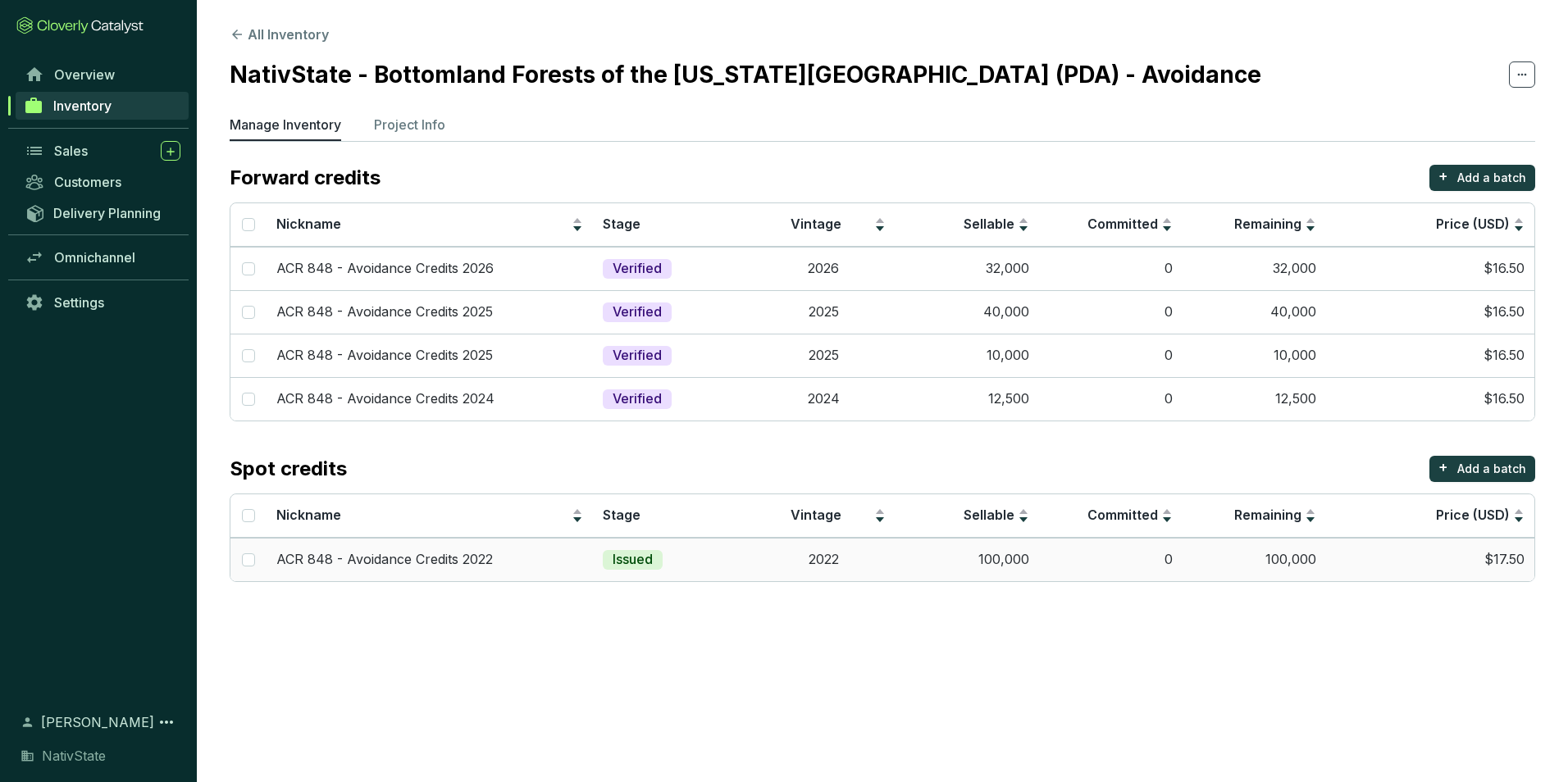
click at [760, 558] on td "2022" at bounding box center [824, 559] width 143 height 43
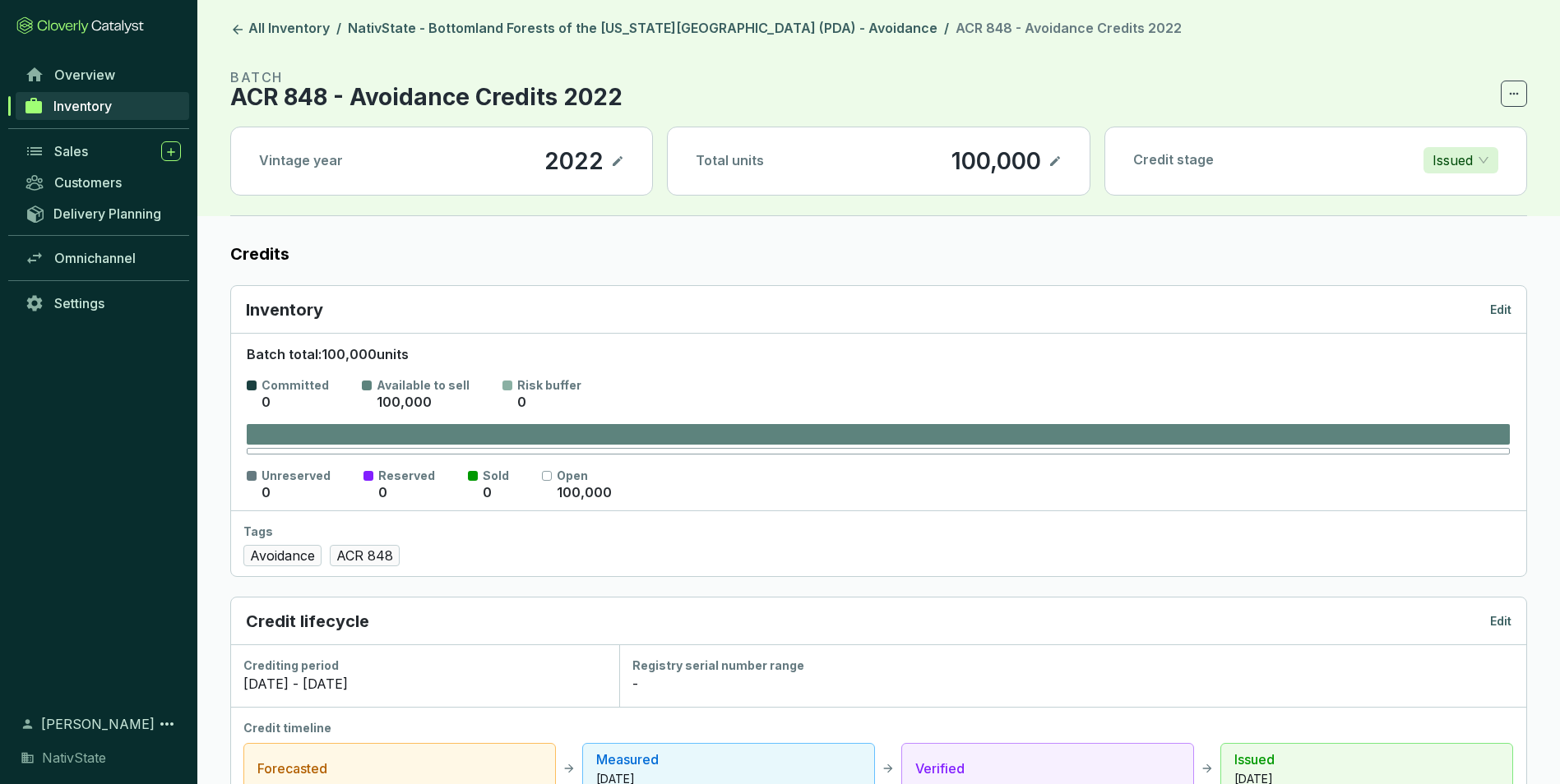
click at [1490, 307] on p "Edit" at bounding box center [1500, 309] width 21 height 16
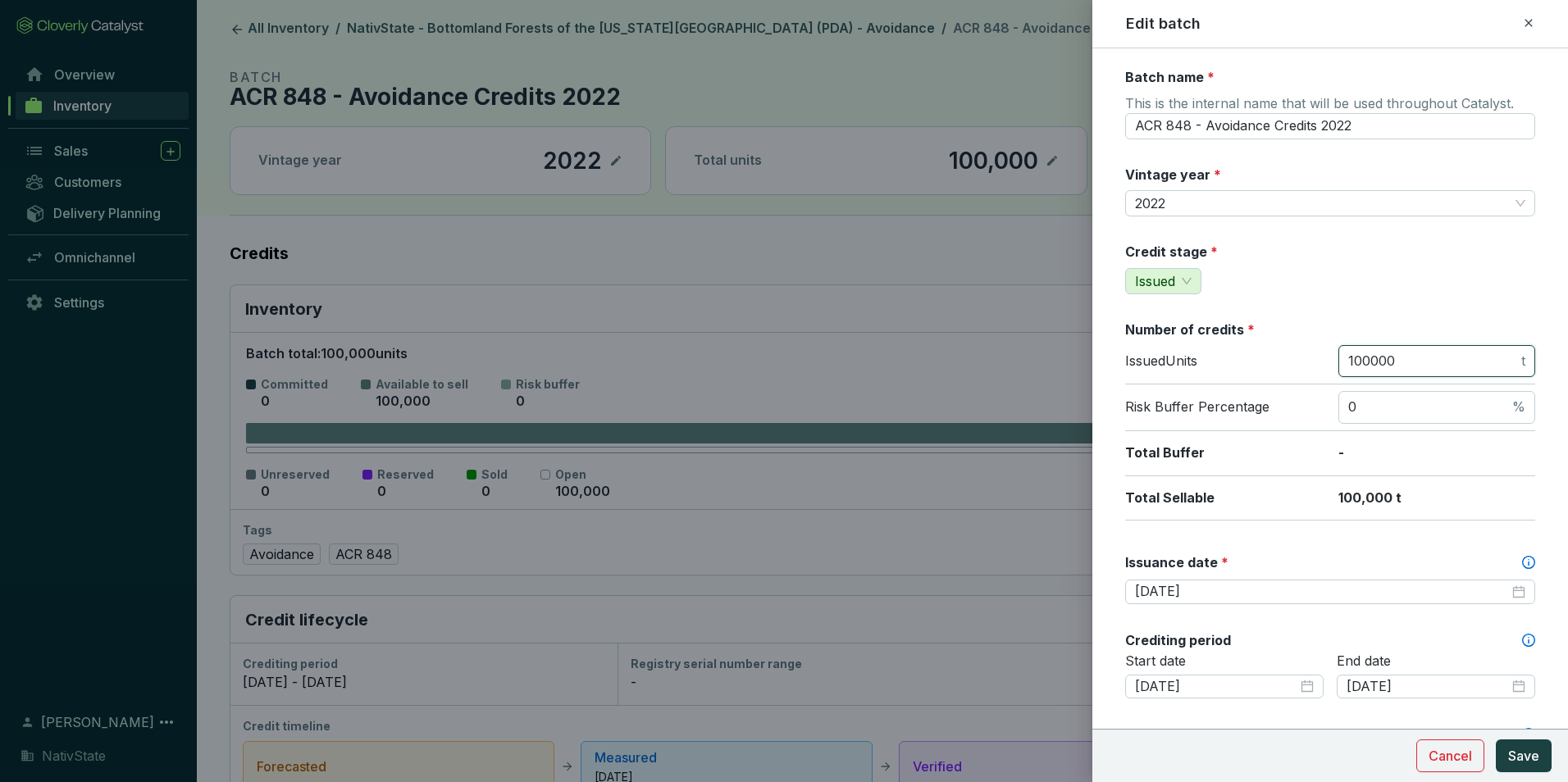
drag, startPoint x: 1415, startPoint y: 361, endPoint x: 1194, endPoint y: 339, distance: 222.1
click at [1194, 339] on section "Number of credits * Issued Units 100000 t Risk Buffer Percentage 0 % Total Buff…" at bounding box center [1330, 420] width 410 height 200
type input "56313"
click at [1513, 758] on span "Save" at bounding box center [1524, 756] width 32 height 20
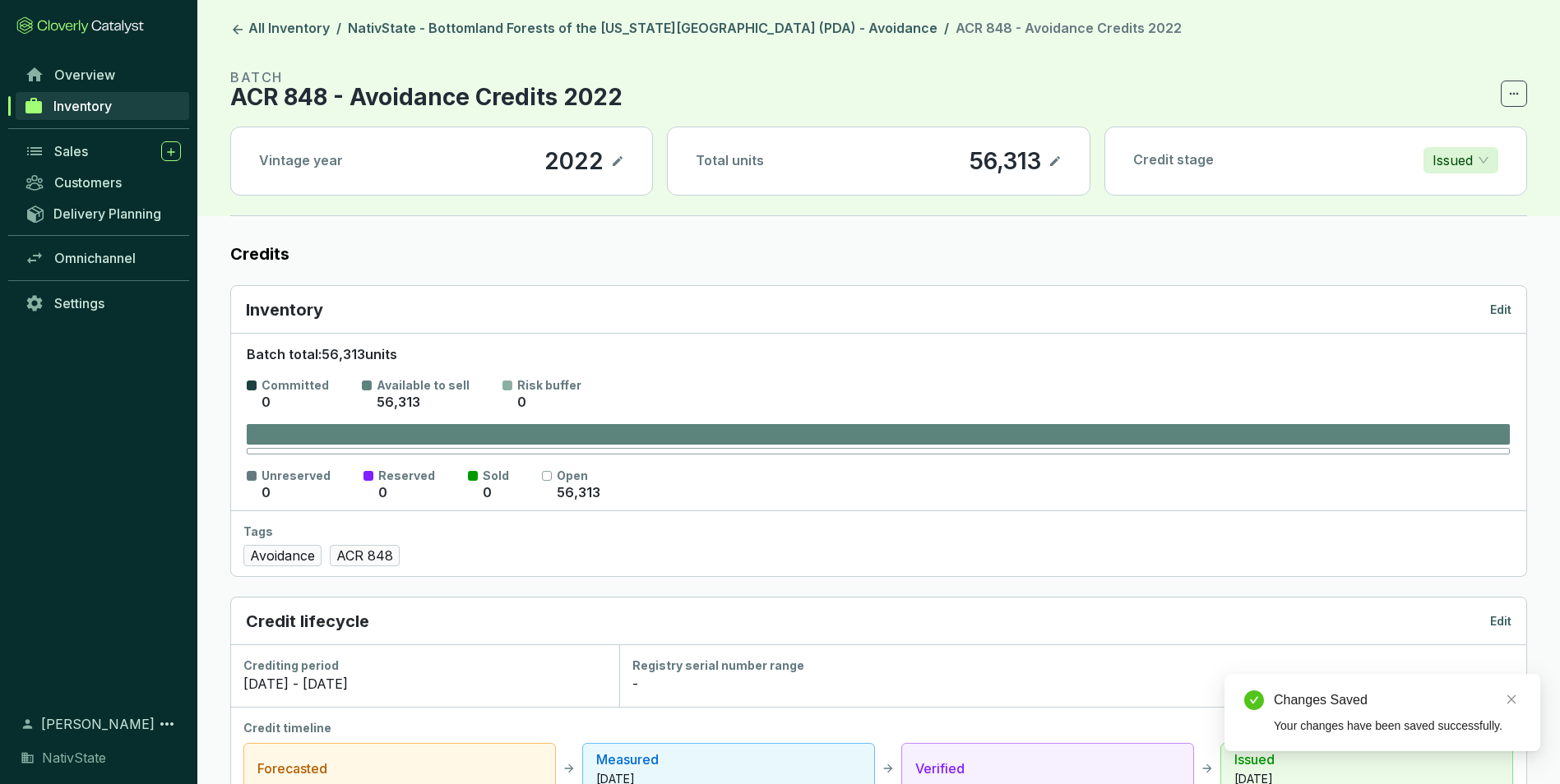
click at [1496, 308] on p "Edit" at bounding box center [1500, 309] width 21 height 16
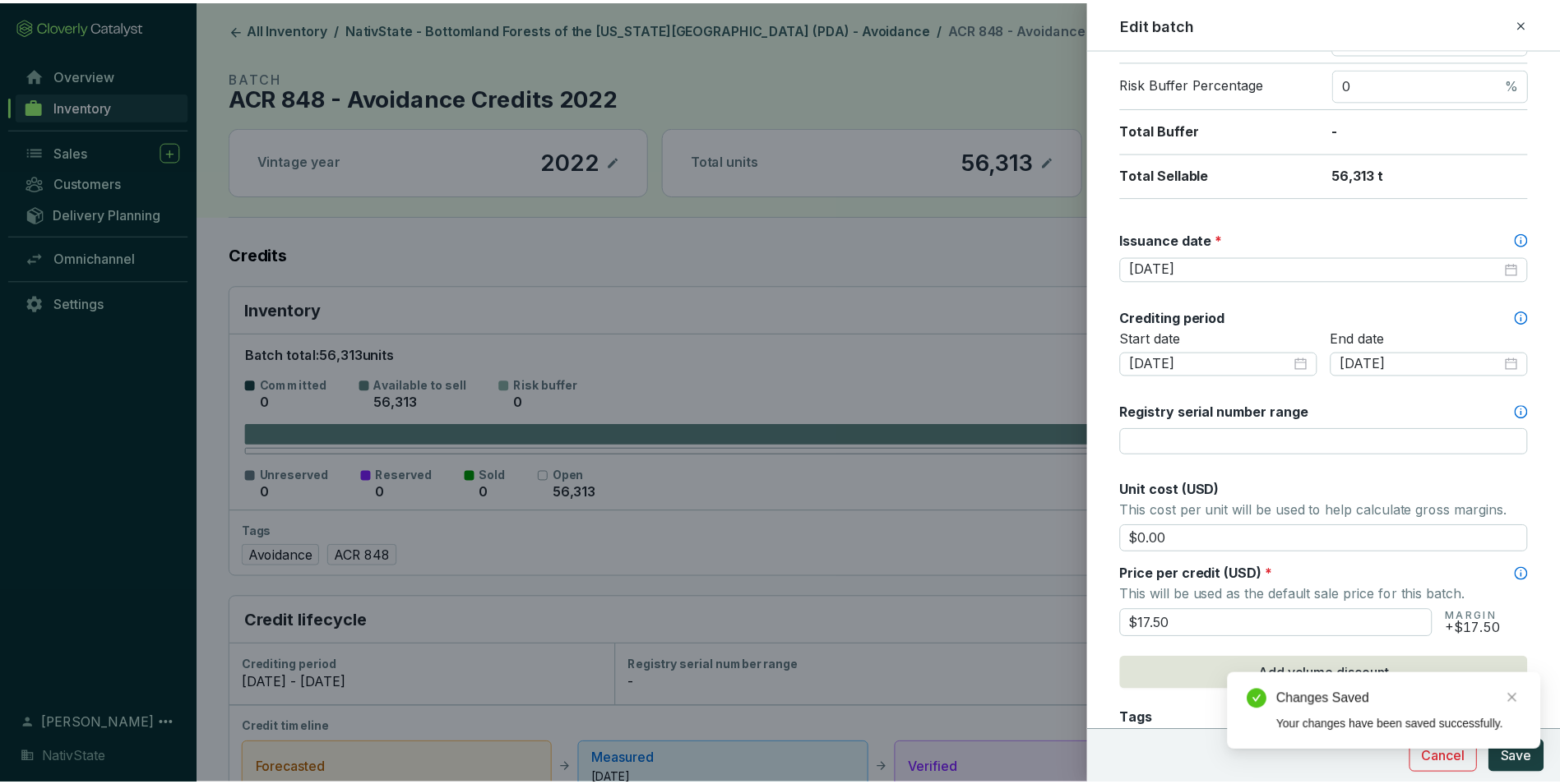
scroll to position [329, 0]
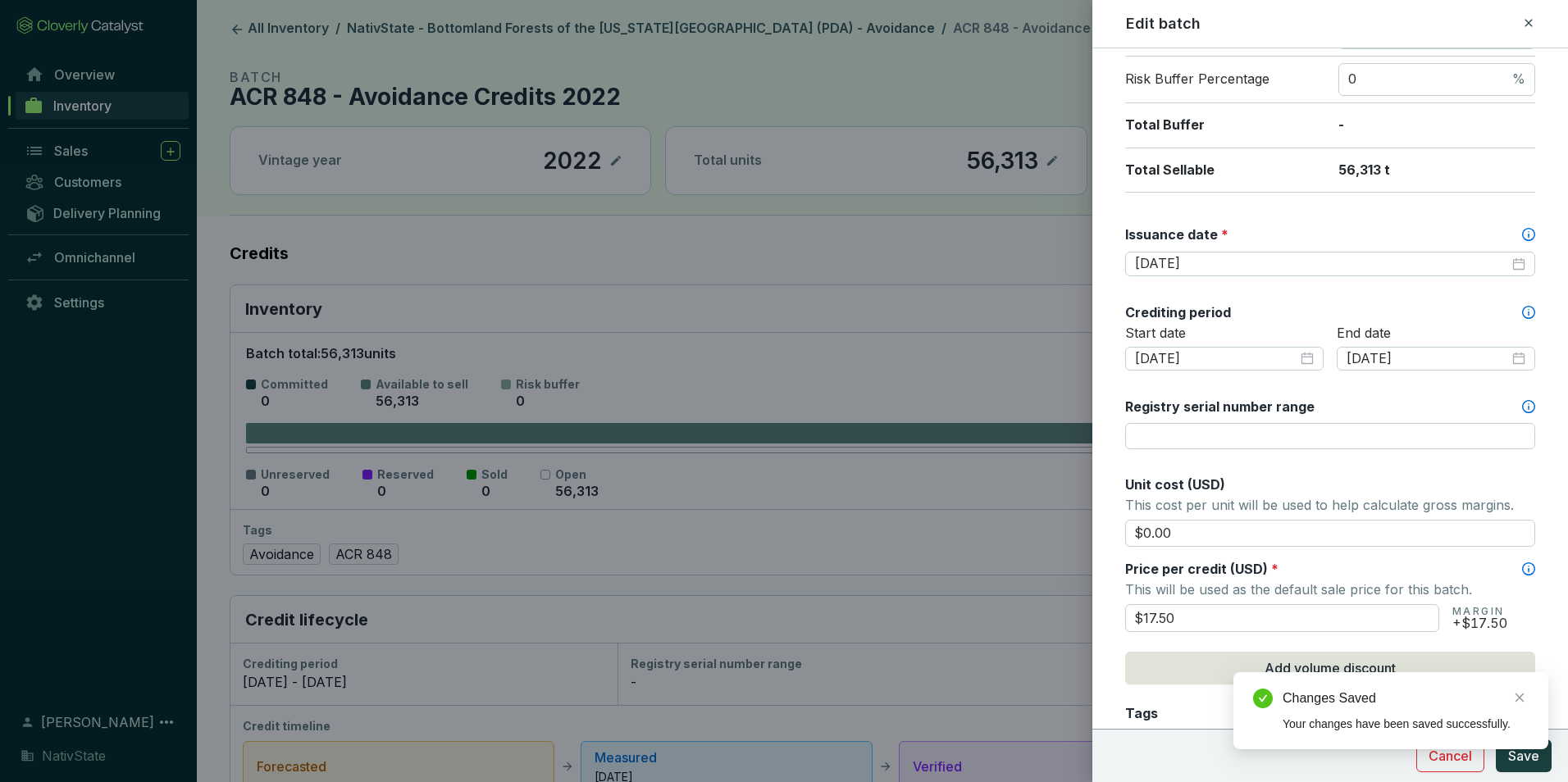
drag, startPoint x: 1179, startPoint y: 616, endPoint x: 1040, endPoint y: 574, distance: 145.2
click at [1040, 574] on div "Edit batch Batch name * This is the internal name that will be used throughout …" at bounding box center [784, 391] width 1568 height 782
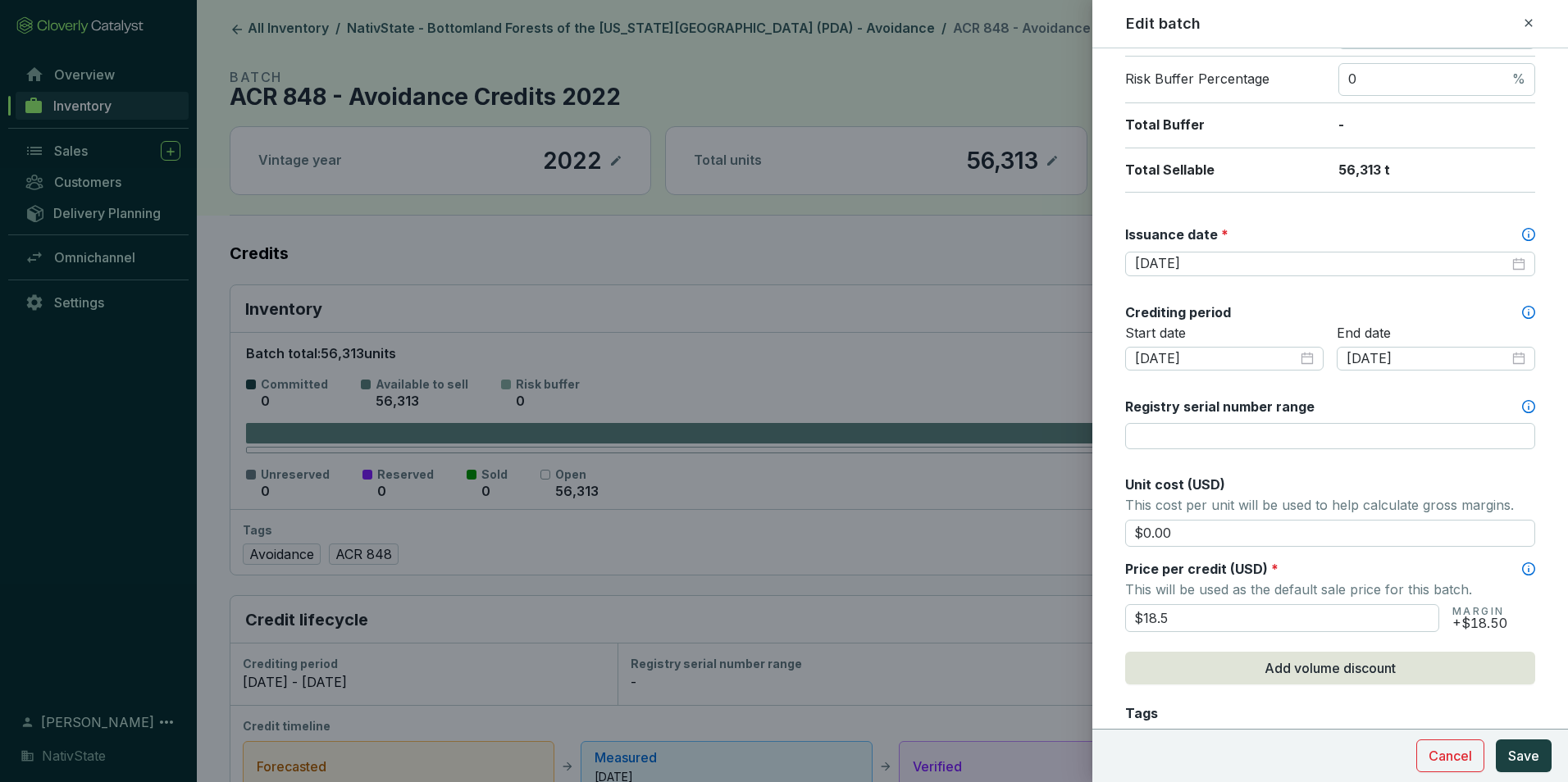
type input "$18.50"
click at [1273, 590] on p "This will be used as the default sale price for this batch." at bounding box center [1330, 589] width 410 height 23
click at [1548, 761] on button "Save" at bounding box center [1524, 756] width 55 height 33
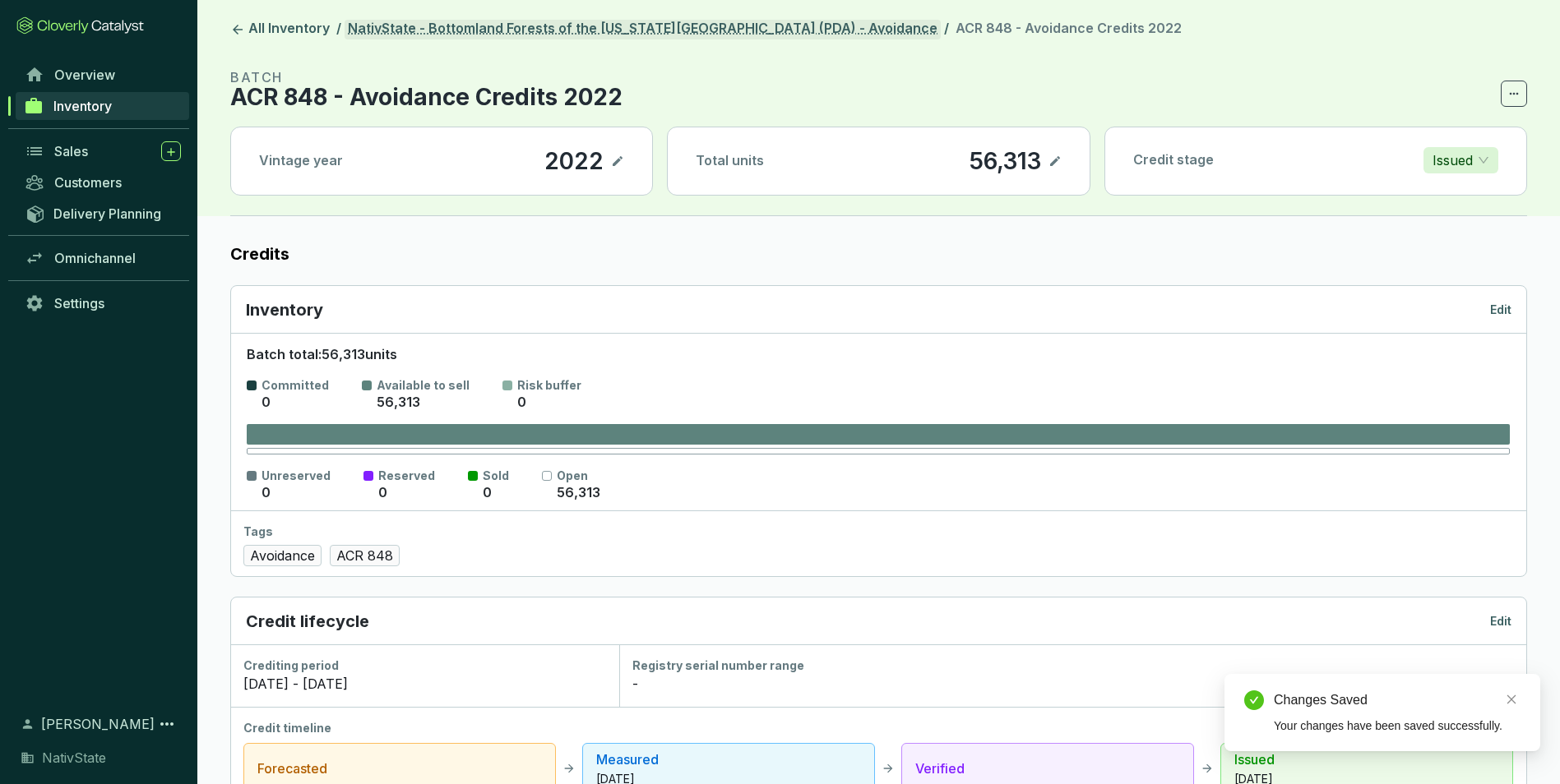
click at [749, 21] on link "NativState - Bottomland Forests of the [US_STATE][GEOGRAPHIC_DATA] (PDA) - Avoi…" at bounding box center [642, 29] width 596 height 20
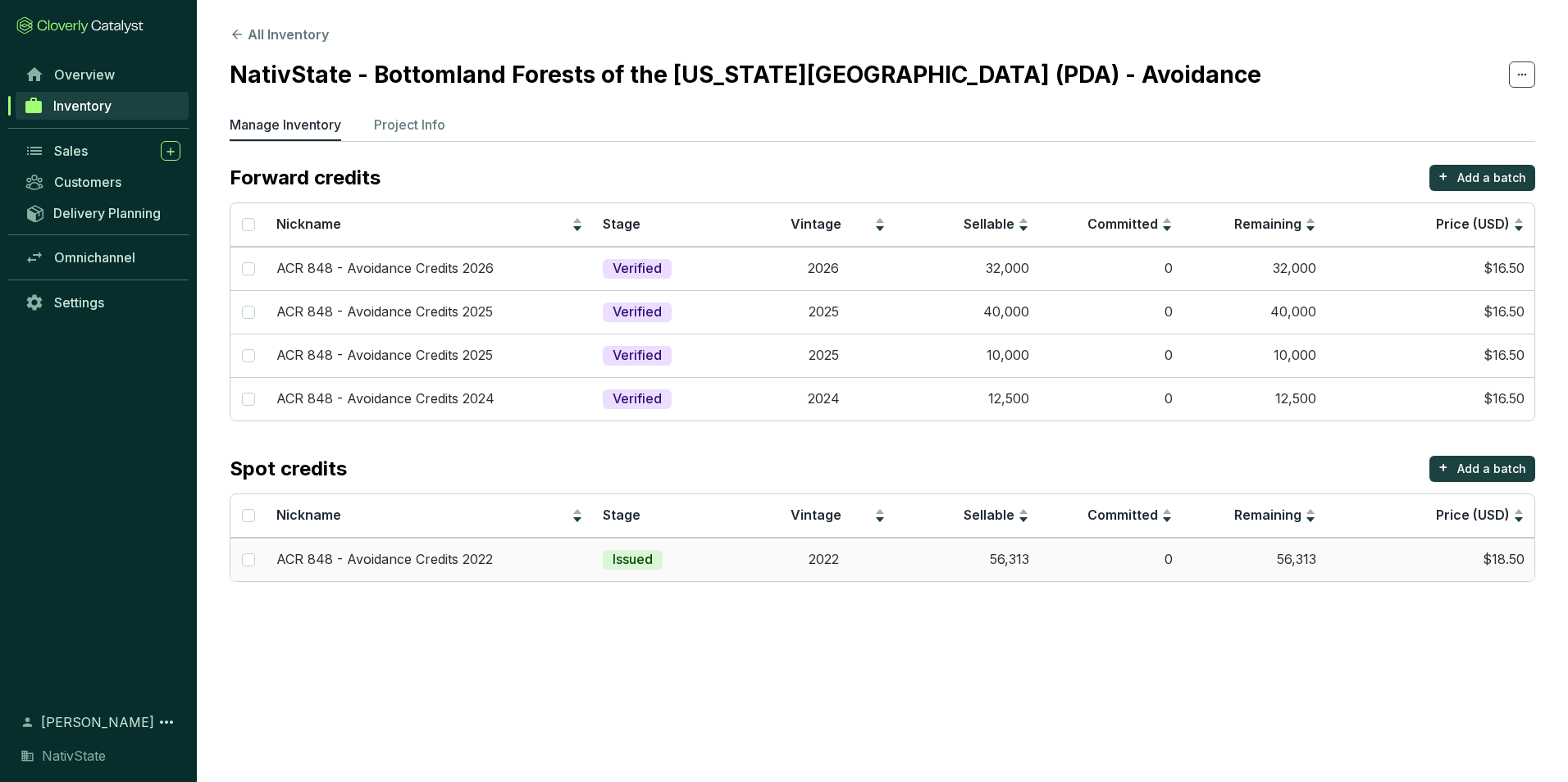
click at [1000, 575] on td "56,313" at bounding box center [967, 559] width 143 height 43
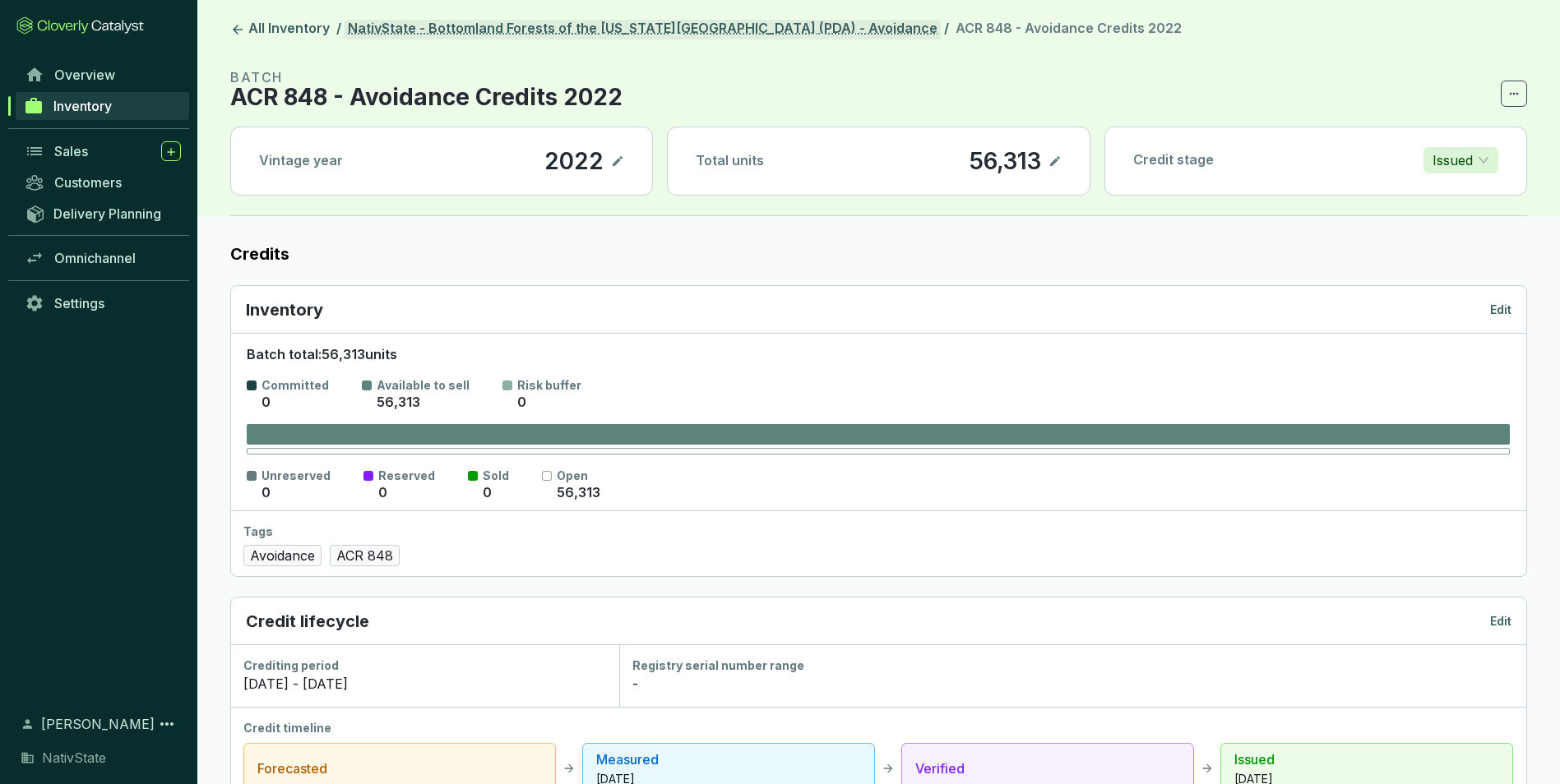
click at [748, 30] on link "NativState - Bottomland Forests of the [US_STATE][GEOGRAPHIC_DATA] (PDA) - Avoi…" at bounding box center [642, 29] width 596 height 20
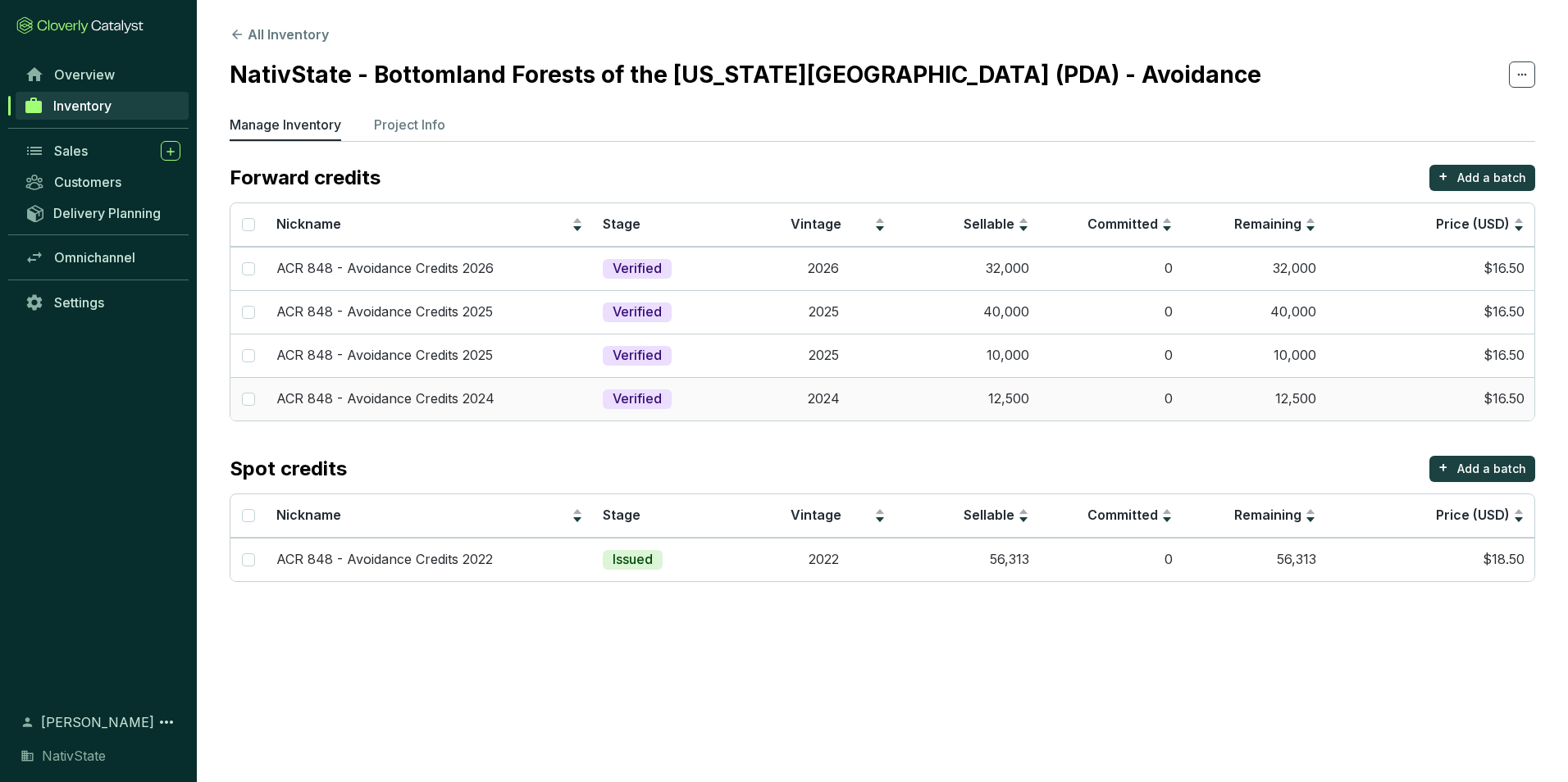
click at [951, 407] on td "12,500" at bounding box center [967, 399] width 143 height 43
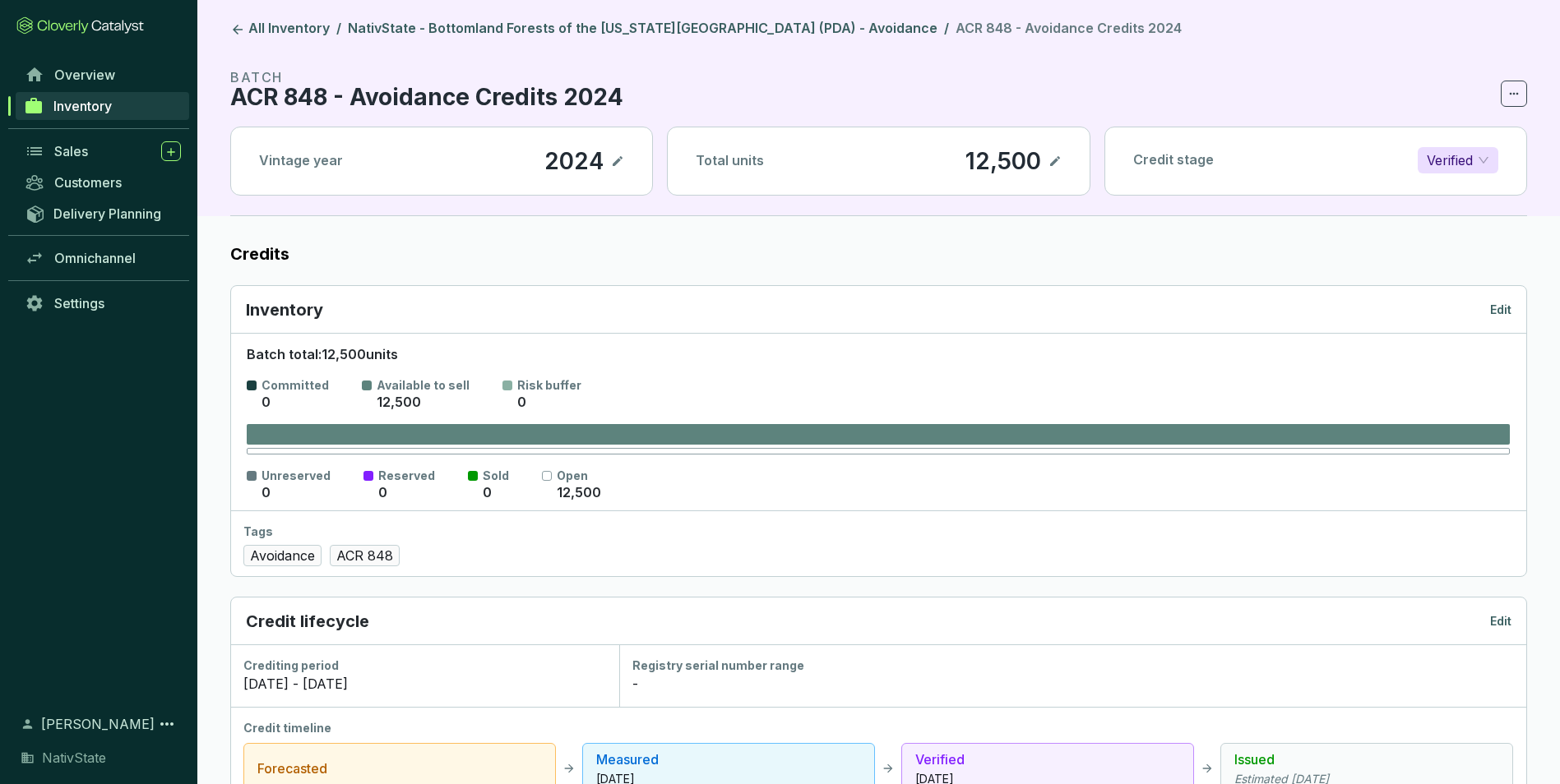
click at [1502, 308] on p "Edit" at bounding box center [1500, 309] width 21 height 16
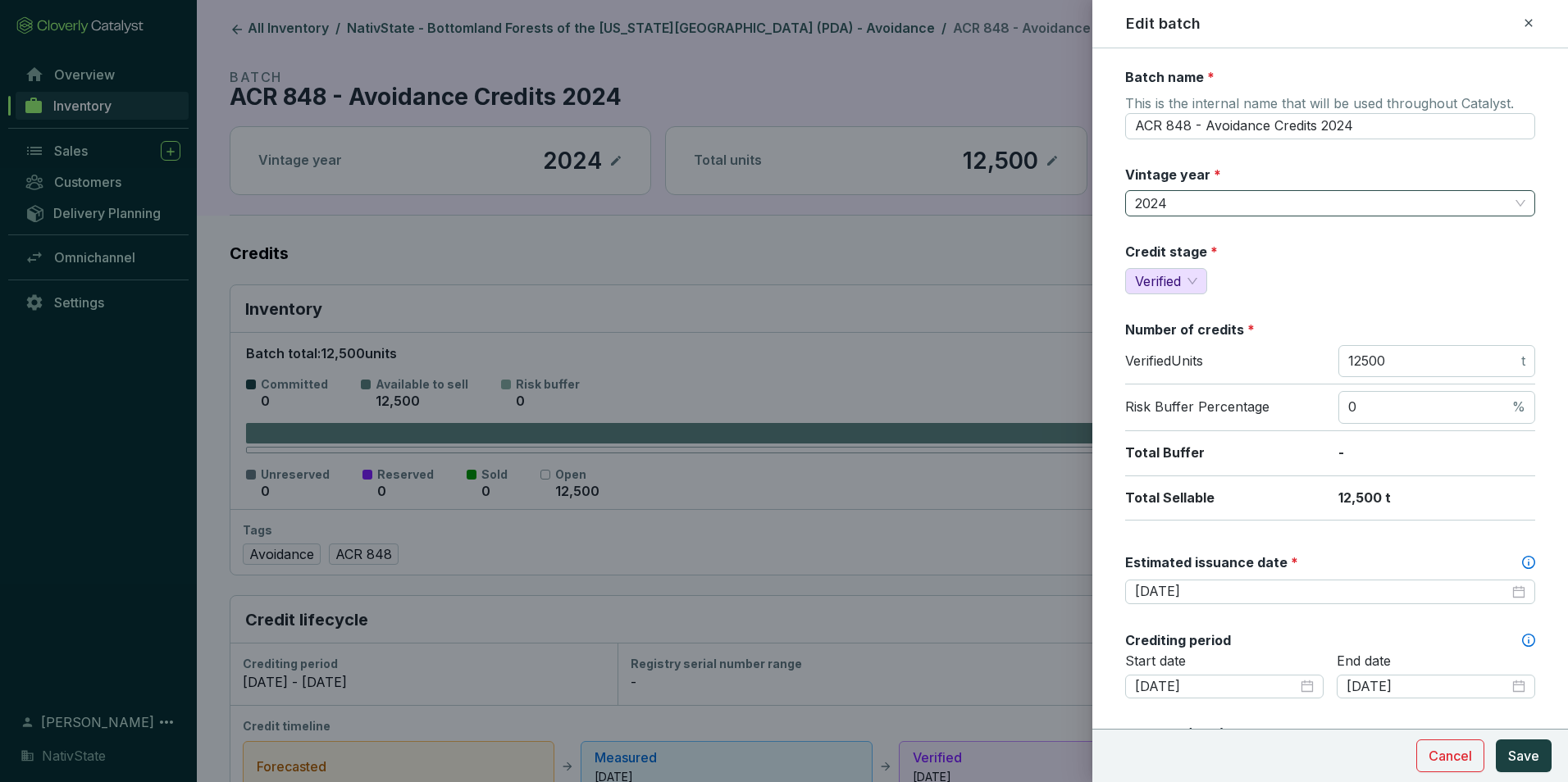
click at [1219, 207] on span "2024" at bounding box center [1330, 203] width 390 height 25
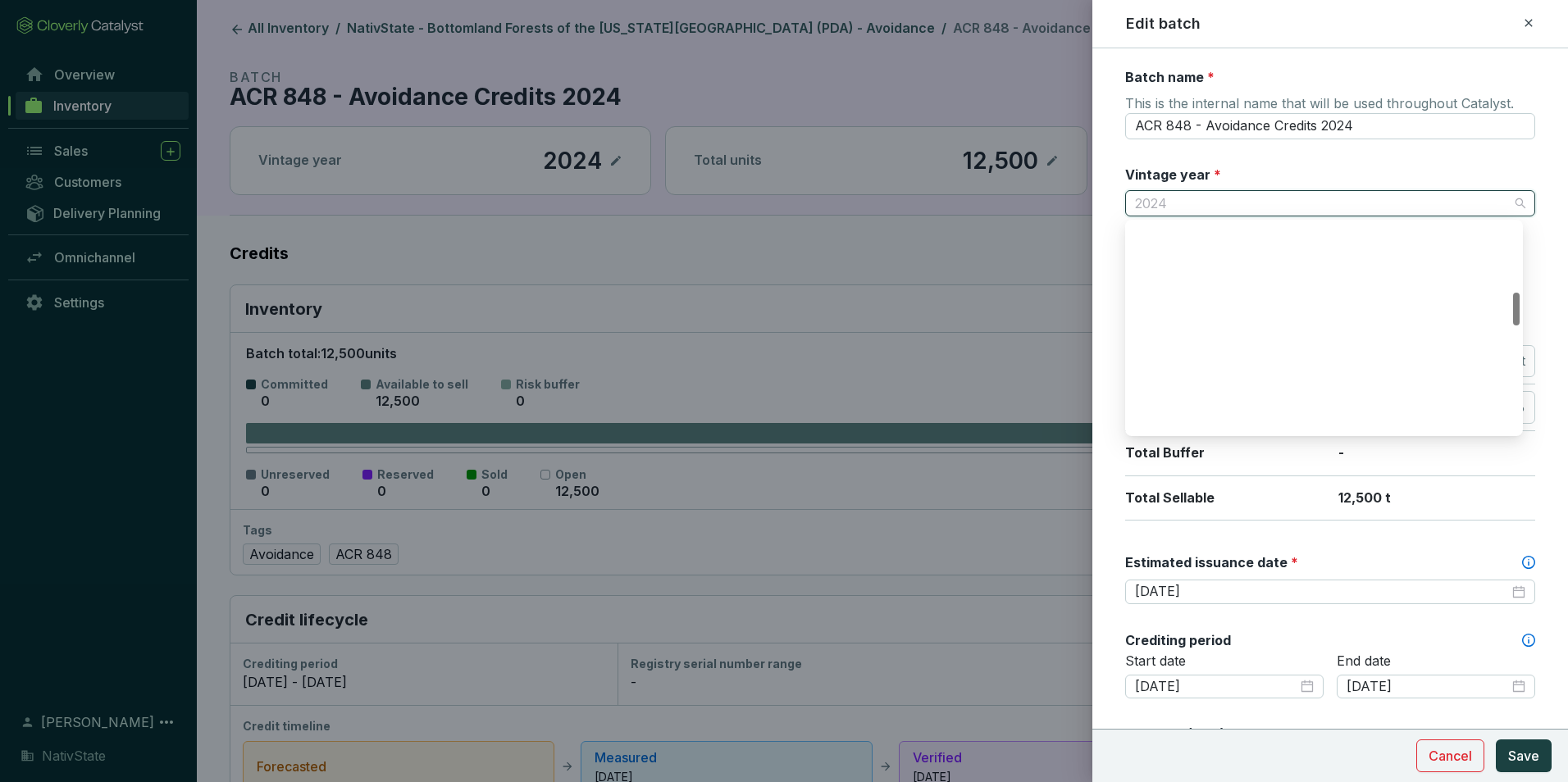
scroll to position [446, 0]
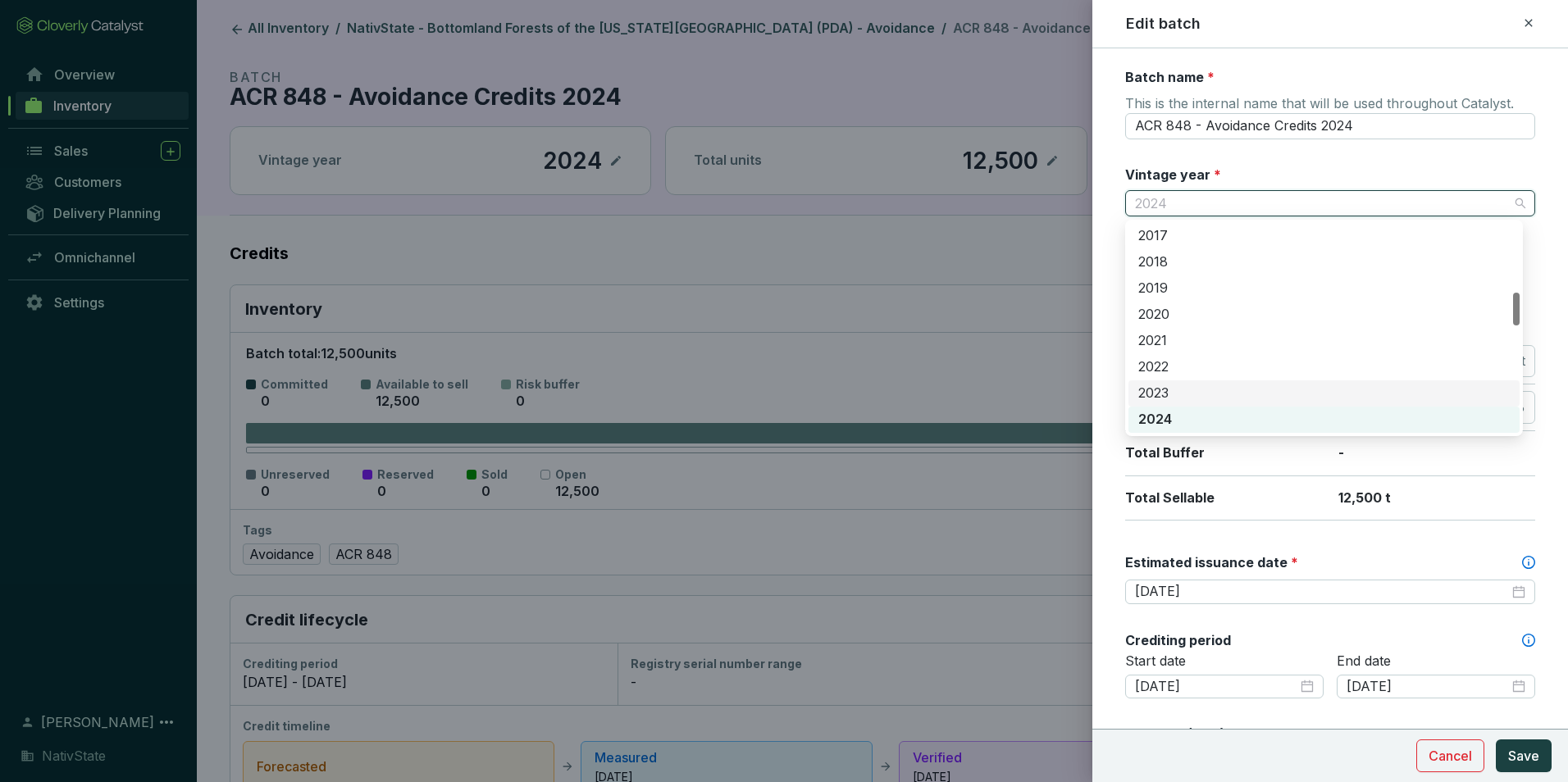
click at [1208, 388] on div "2023" at bounding box center [1324, 393] width 372 height 18
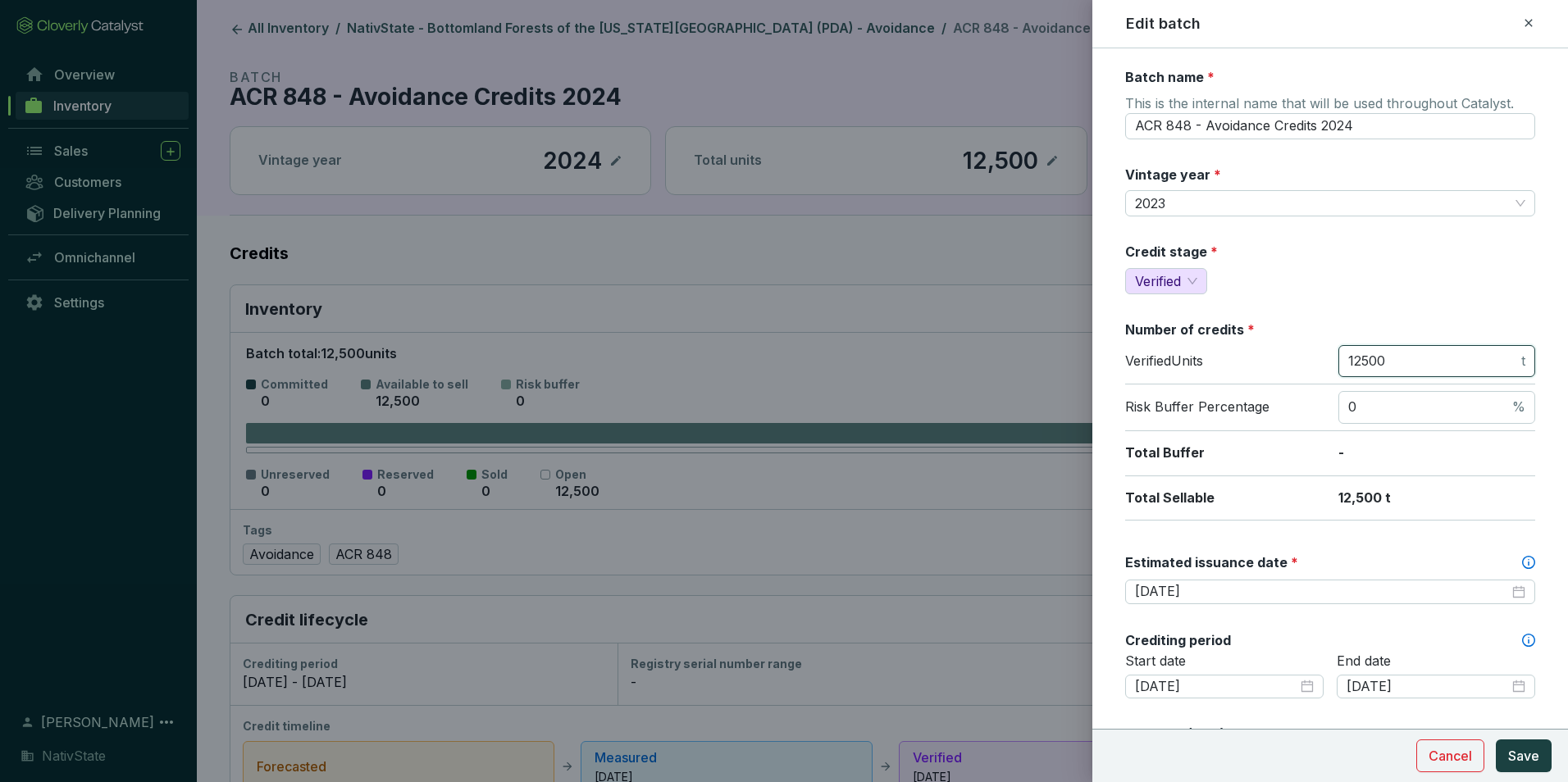
drag, startPoint x: 1437, startPoint y: 361, endPoint x: 1277, endPoint y: 339, distance: 161.5
click at [1277, 339] on section "Number of credits * Verified Units 12500 t Risk Buffer Percentage 0 % Total Buf…" at bounding box center [1330, 420] width 410 height 200
type input "59600"
drag, startPoint x: 1259, startPoint y: 323, endPoint x: 1166, endPoint y: 281, distance: 102.0
click at [1166, 281] on span "Verified" at bounding box center [1158, 281] width 46 height 16
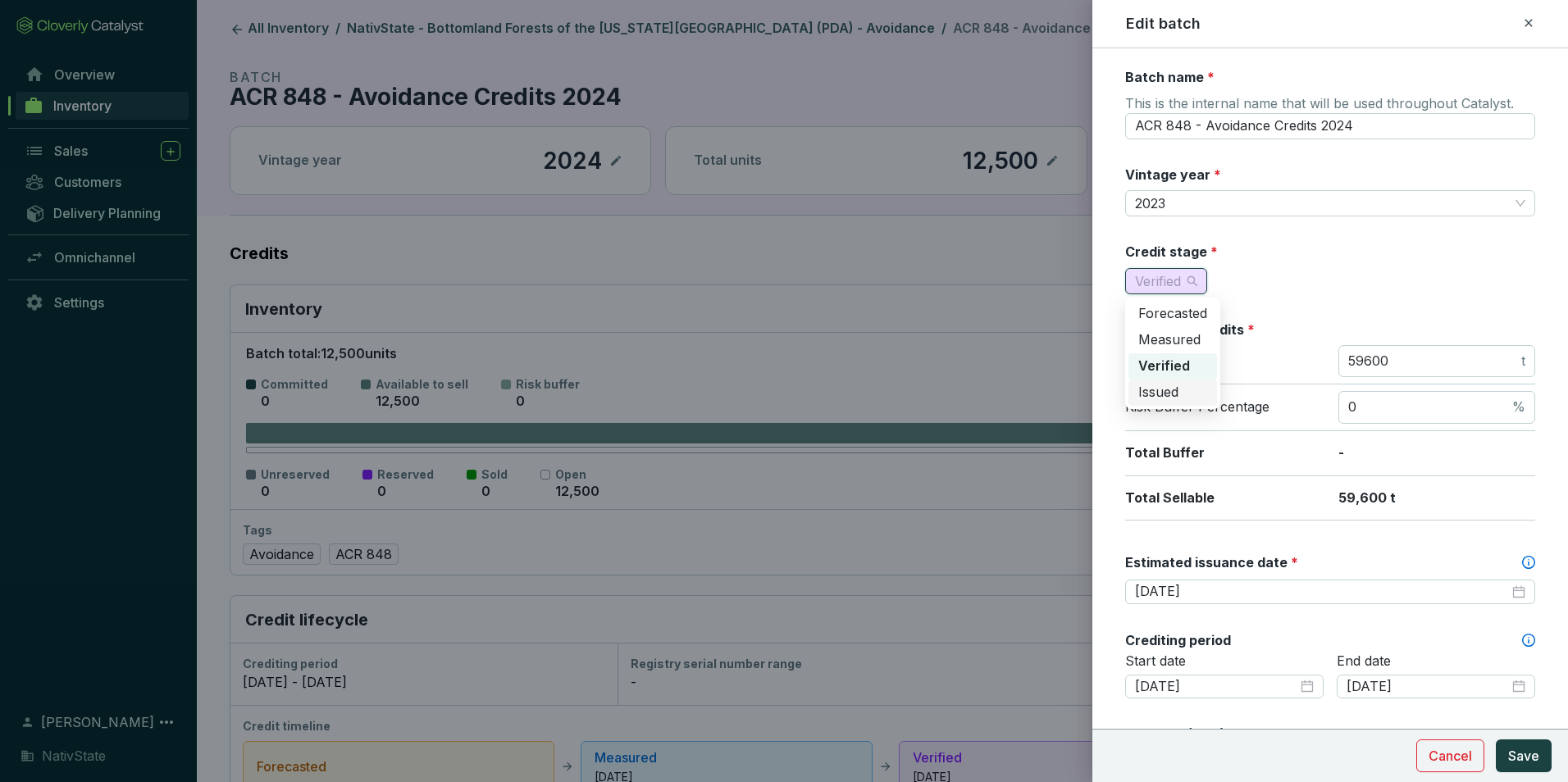
click at [1188, 389] on div "Issued" at bounding box center [1173, 392] width 69 height 18
click at [1276, 303] on div "Batch name * This is the internal name that will be used throughout Catalyst. A…" at bounding box center [1330, 765] width 410 height 1394
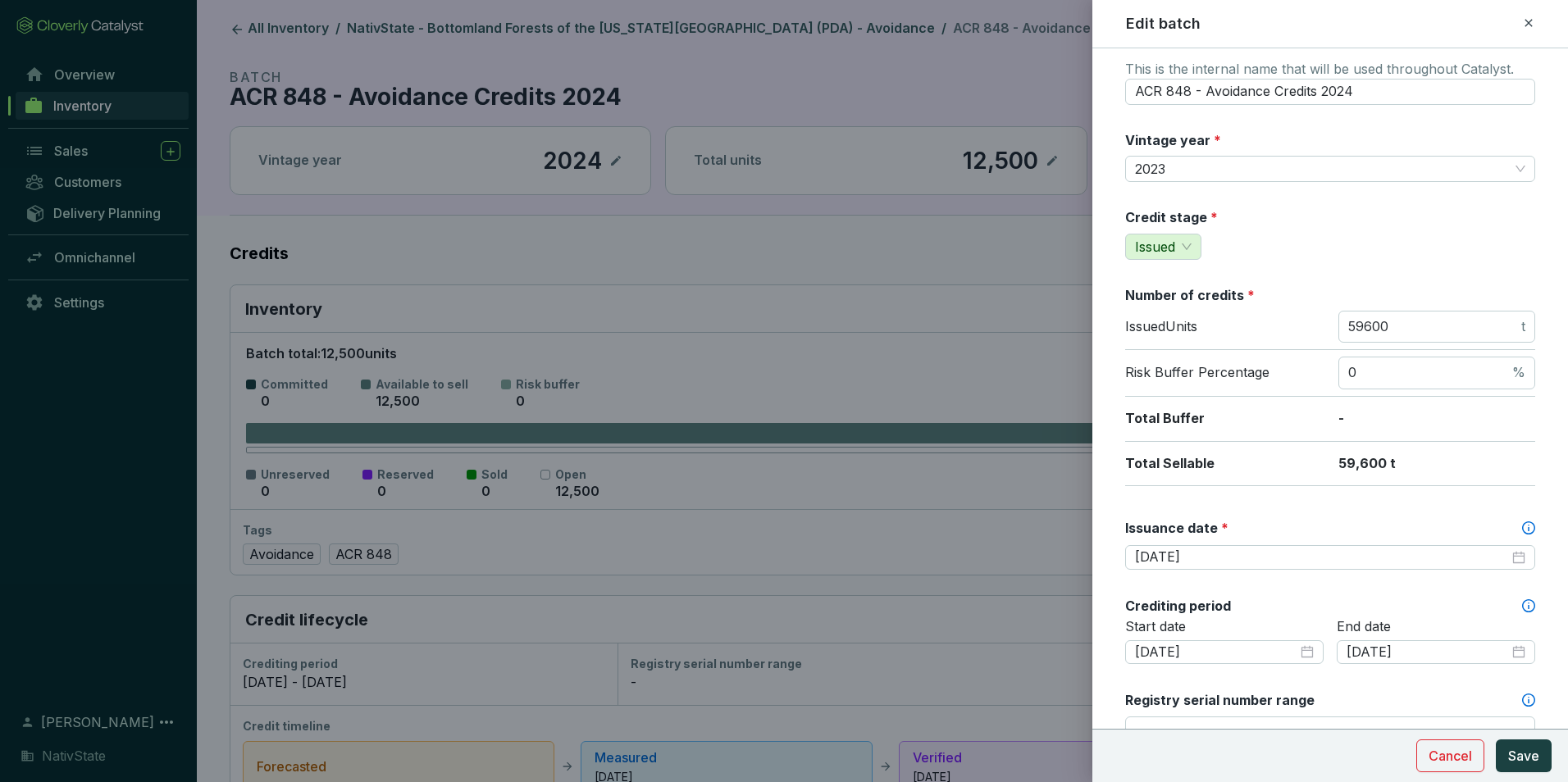
scroll to position [164, 0]
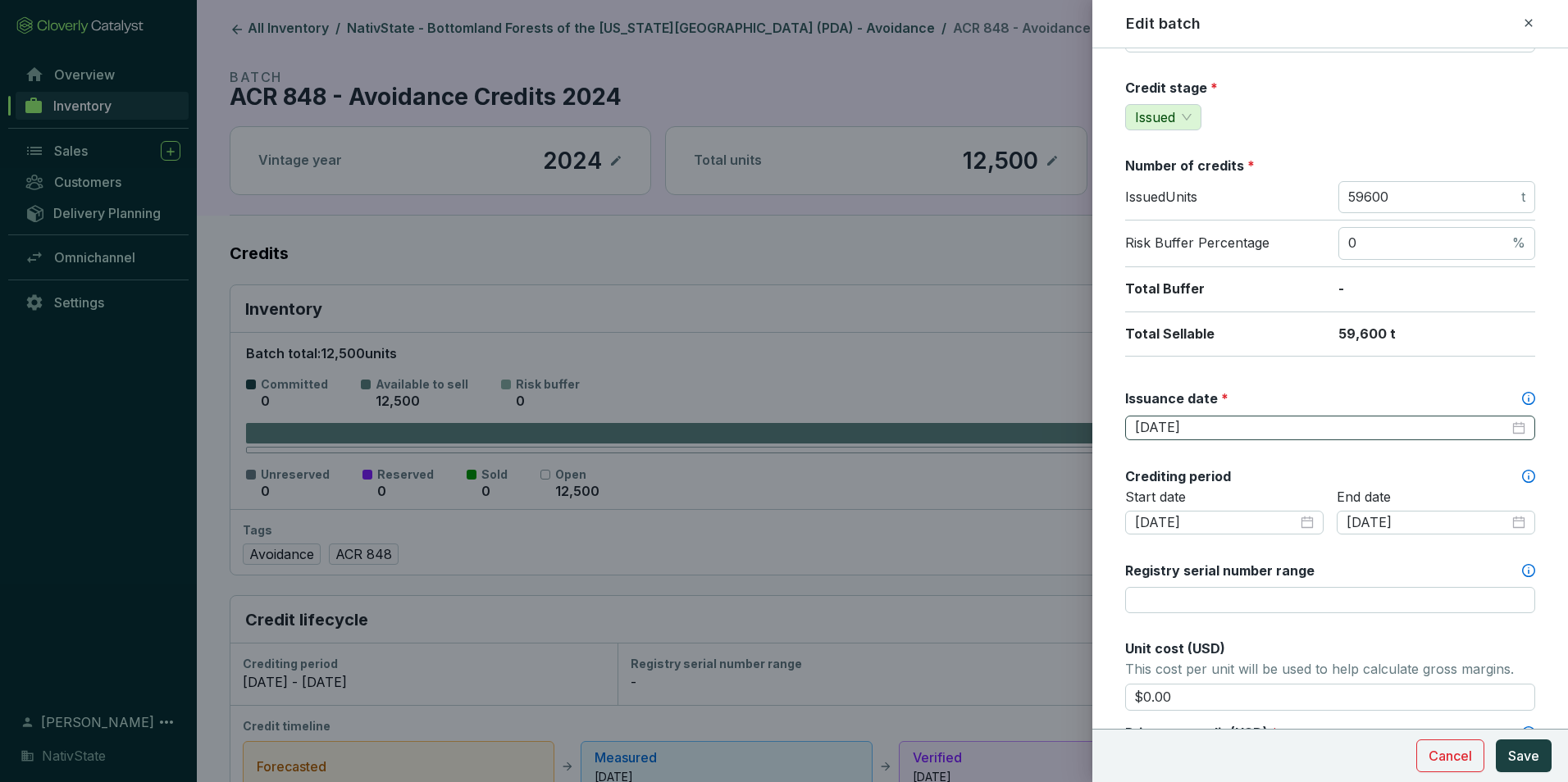
click at [1513, 429] on div "2026-08-31" at bounding box center [1330, 428] width 390 height 18
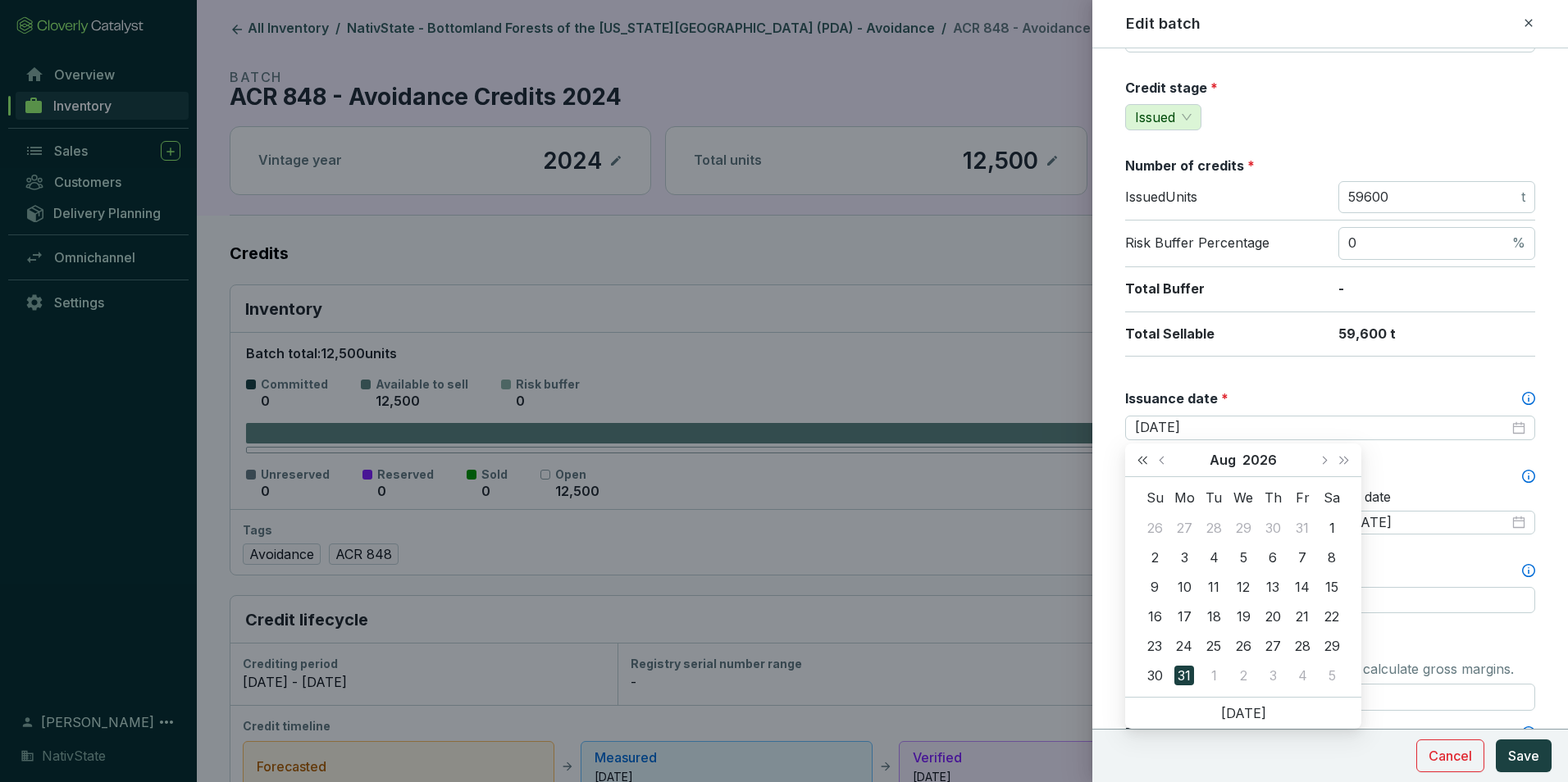
click at [1142, 459] on span "Last year (Control + left)" at bounding box center [1143, 460] width 9 height 9
click at [1328, 468] on button "Next month (PageDown)" at bounding box center [1323, 460] width 21 height 33
click at [1326, 461] on span "Next month (PageDown)" at bounding box center [1324, 460] width 9 height 9
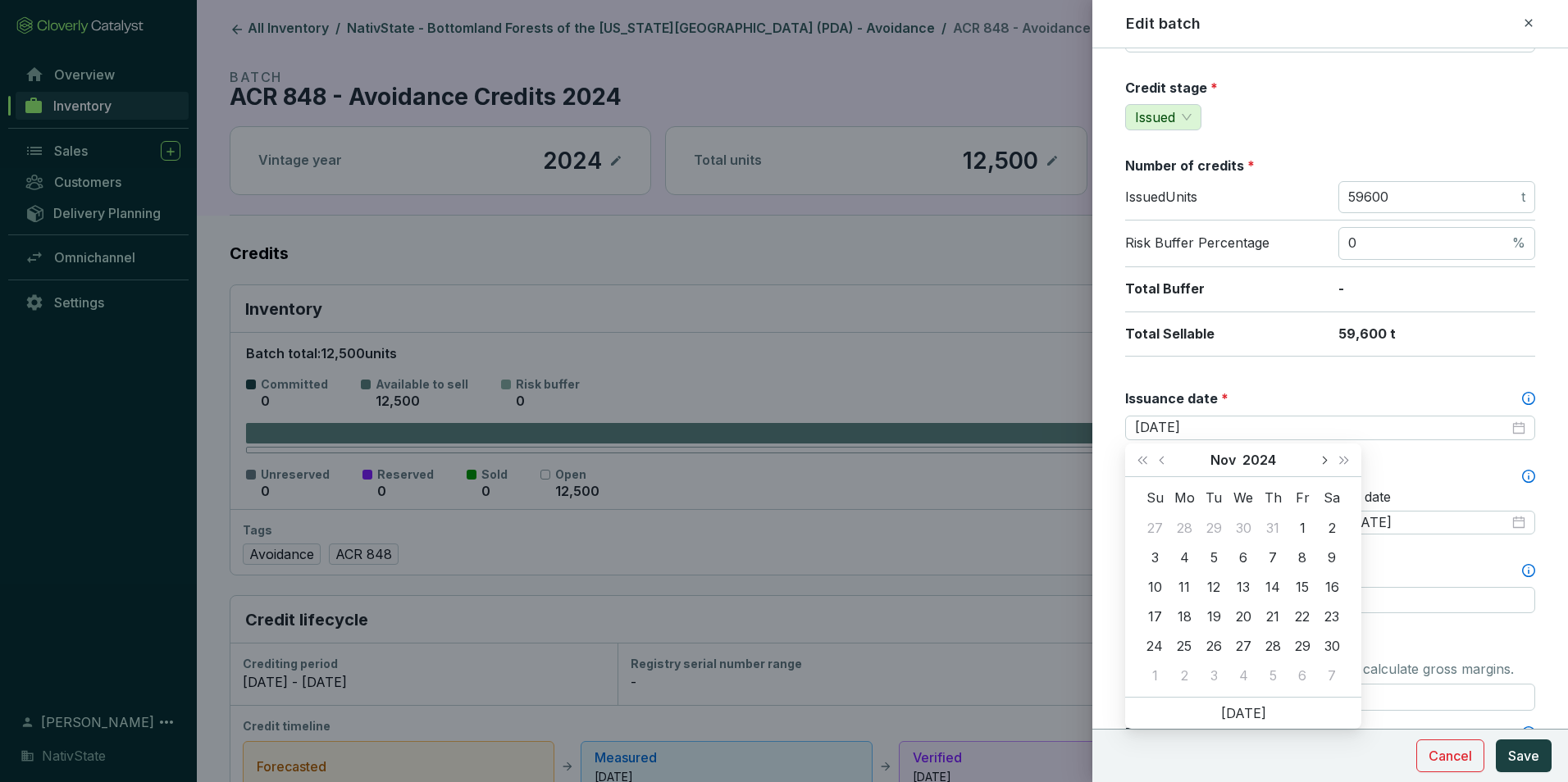
click at [1326, 461] on span "Next month (PageDown)" at bounding box center [1324, 460] width 9 height 9
type input "2024-12-20"
click at [1306, 583] on div "20" at bounding box center [1302, 587] width 20 height 20
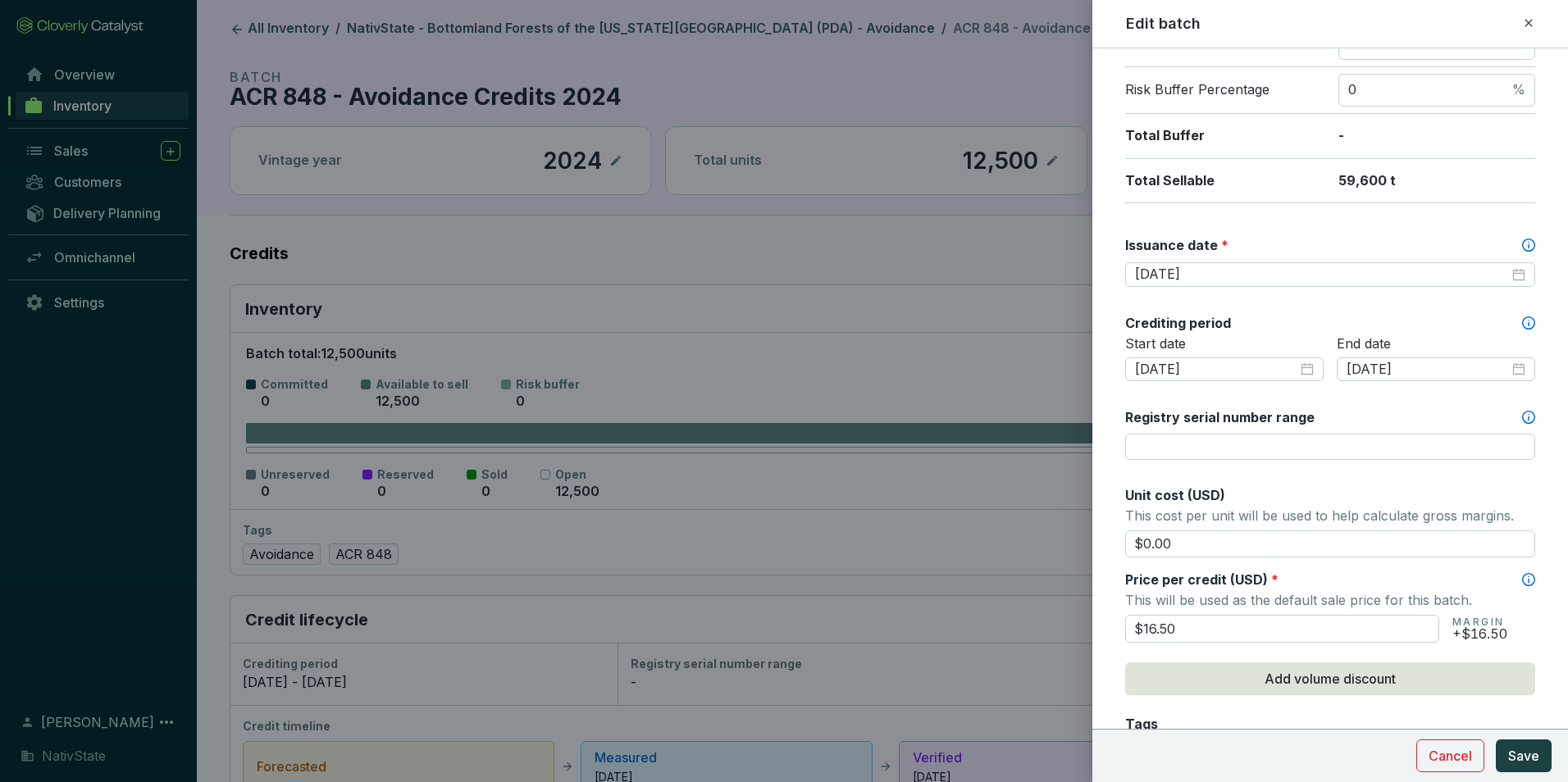
scroll to position [328, 0]
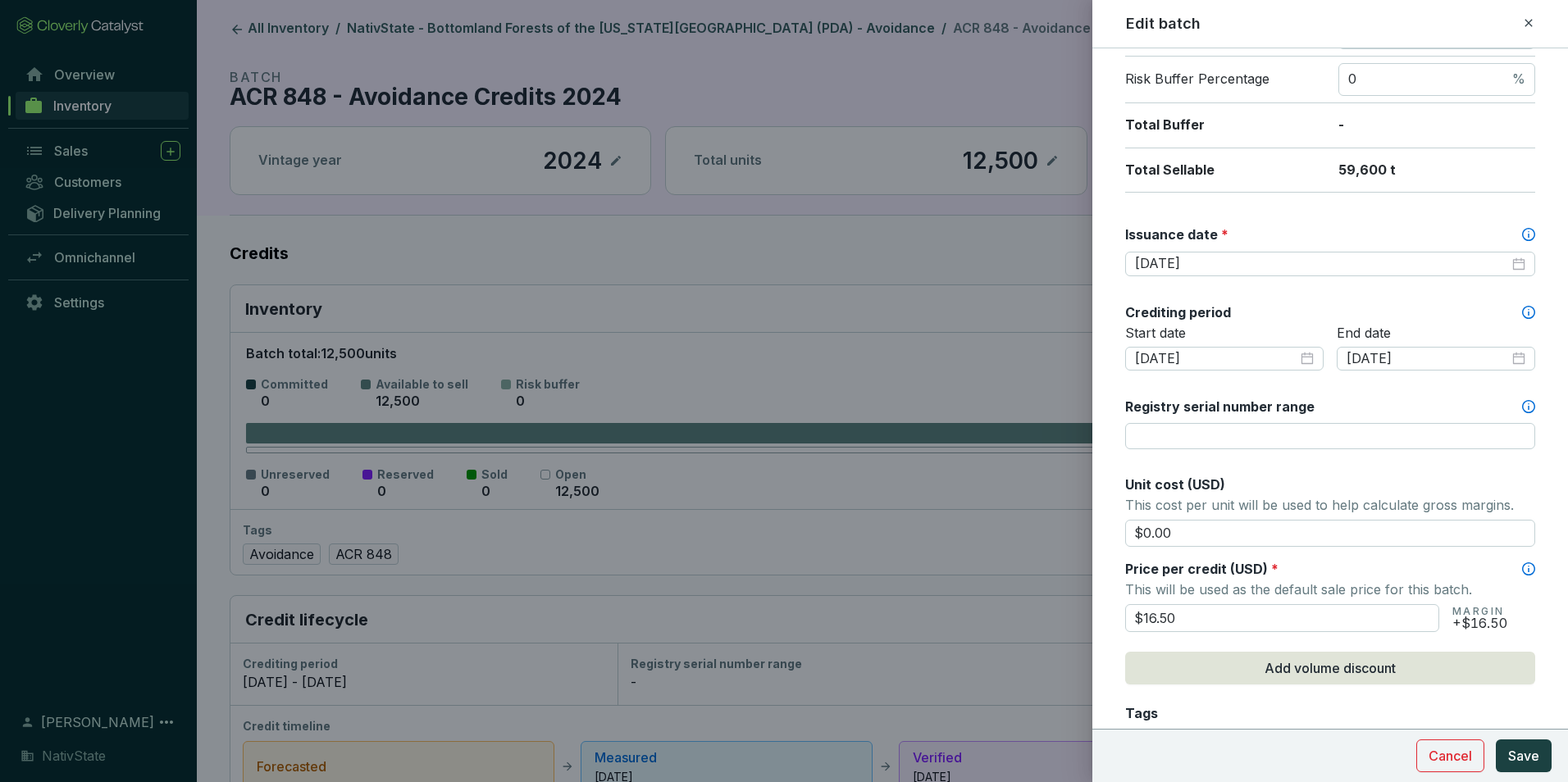
drag, startPoint x: 1211, startPoint y: 623, endPoint x: 985, endPoint y: 589, distance: 228.5
click at [987, 589] on div "Edit batch Batch name * This is the internal name that will be used throughout …" at bounding box center [784, 391] width 1568 height 782
type input "$18.50"
click at [1249, 469] on div "Batch name * This is the internal name that will be used throughout Catalyst. A…" at bounding box center [1330, 437] width 410 height 1394
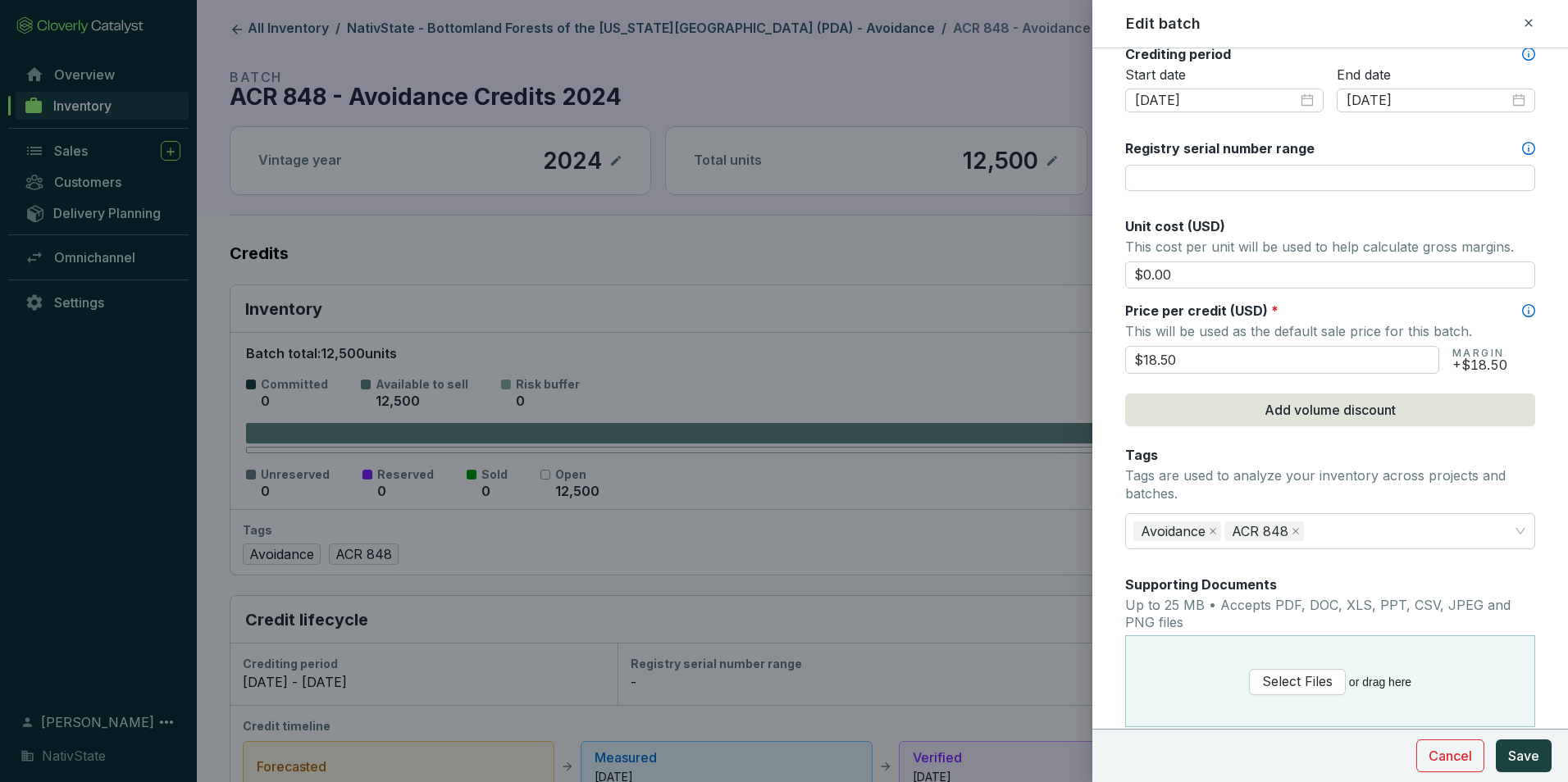
scroll to position [656, 0]
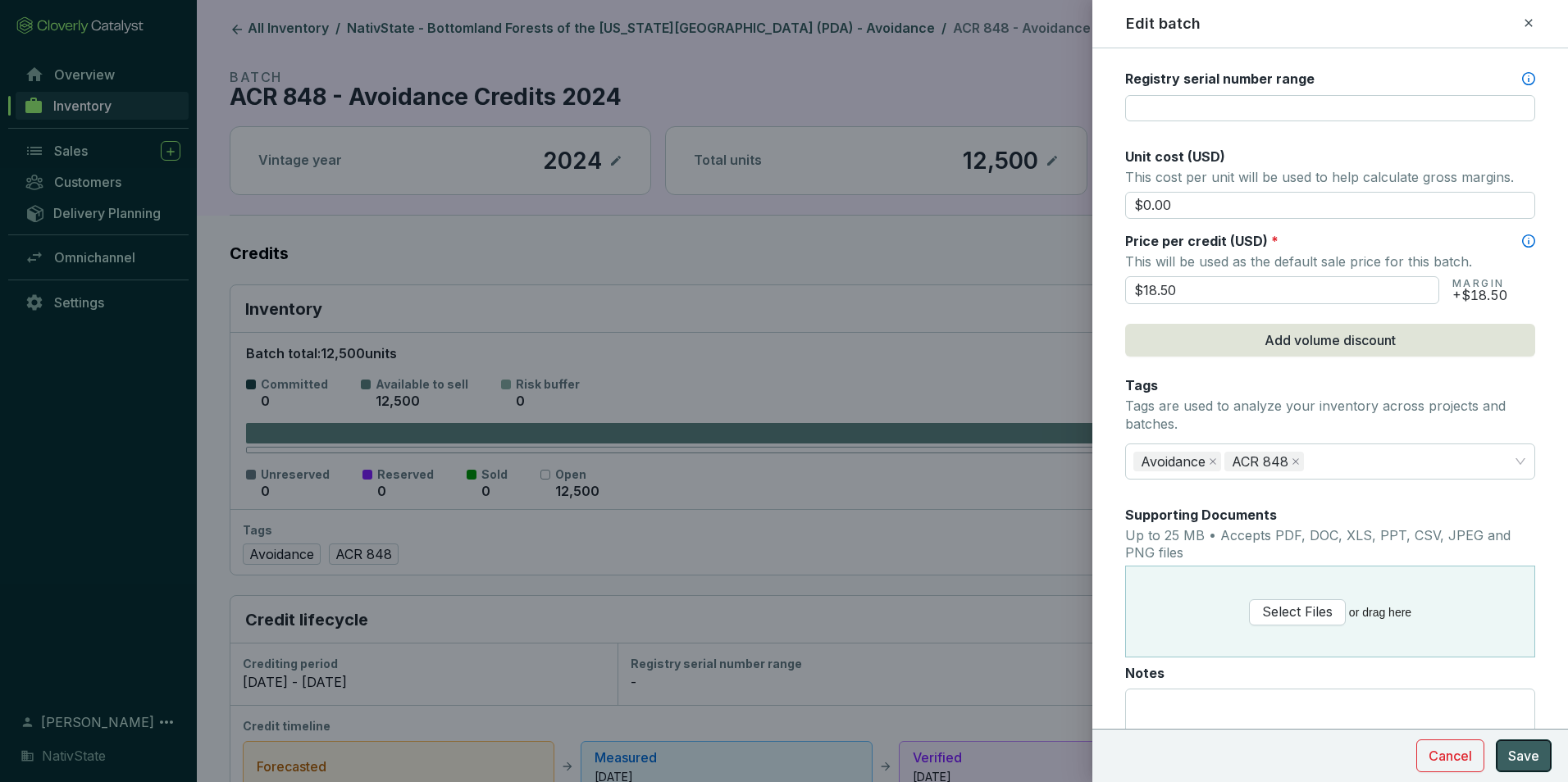
click at [1526, 751] on span "Save" at bounding box center [1524, 756] width 32 height 20
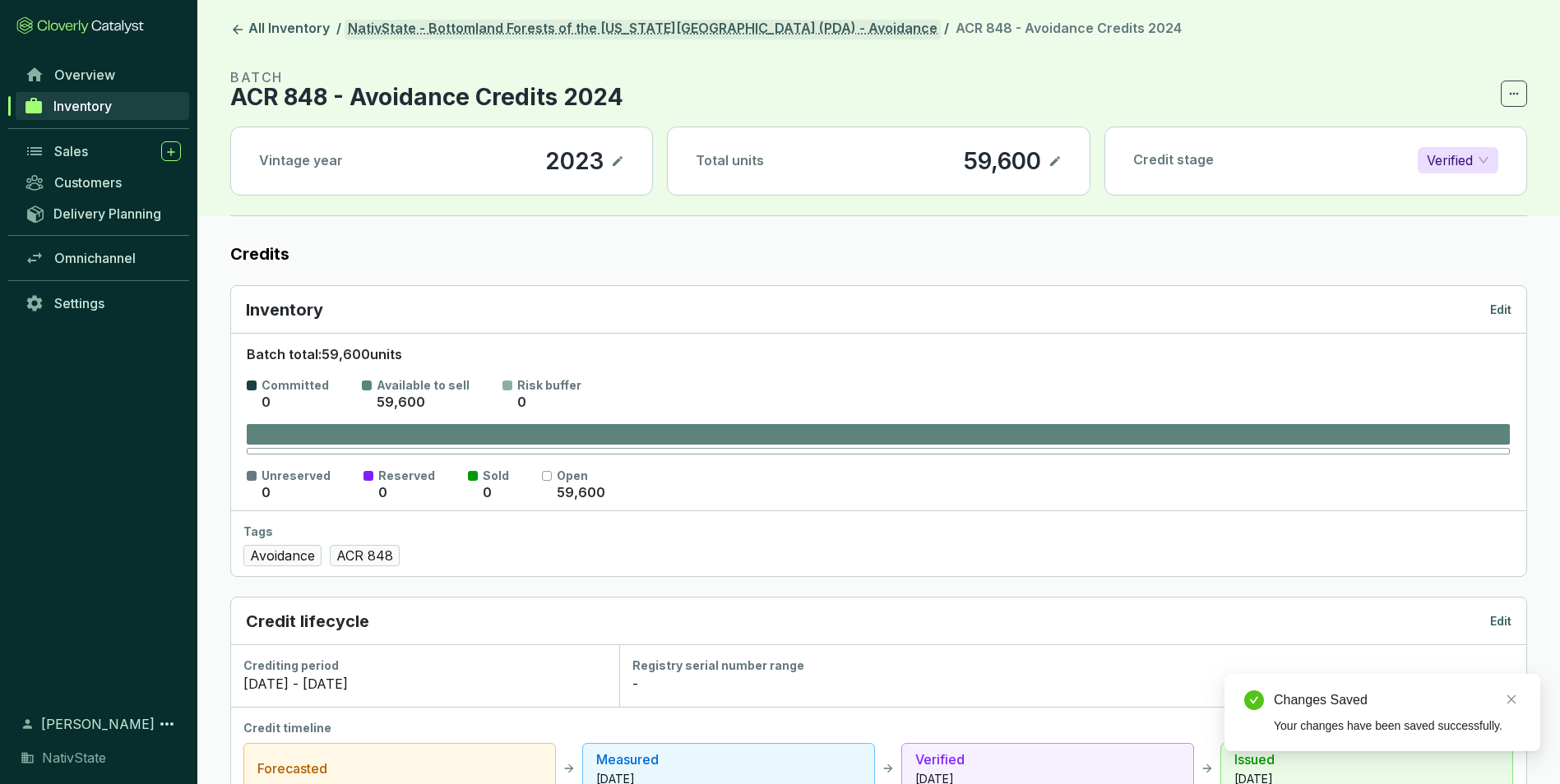
click at [730, 29] on link "NativState - Bottomland Forests of the [US_STATE][GEOGRAPHIC_DATA] (PDA) - Avoi…" at bounding box center [642, 29] width 596 height 20
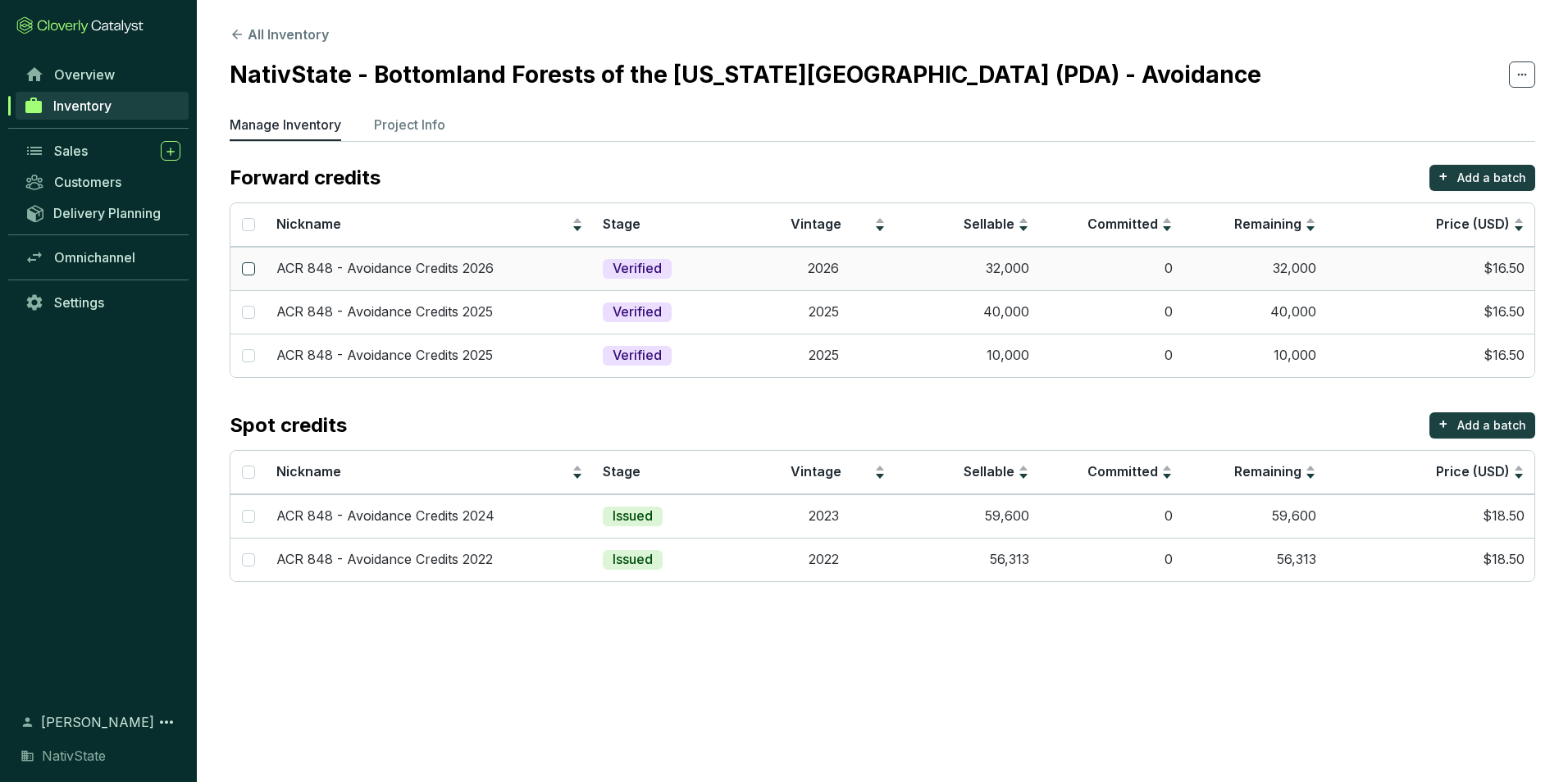
click at [254, 263] on input "checkbox" at bounding box center [248, 268] width 13 height 13
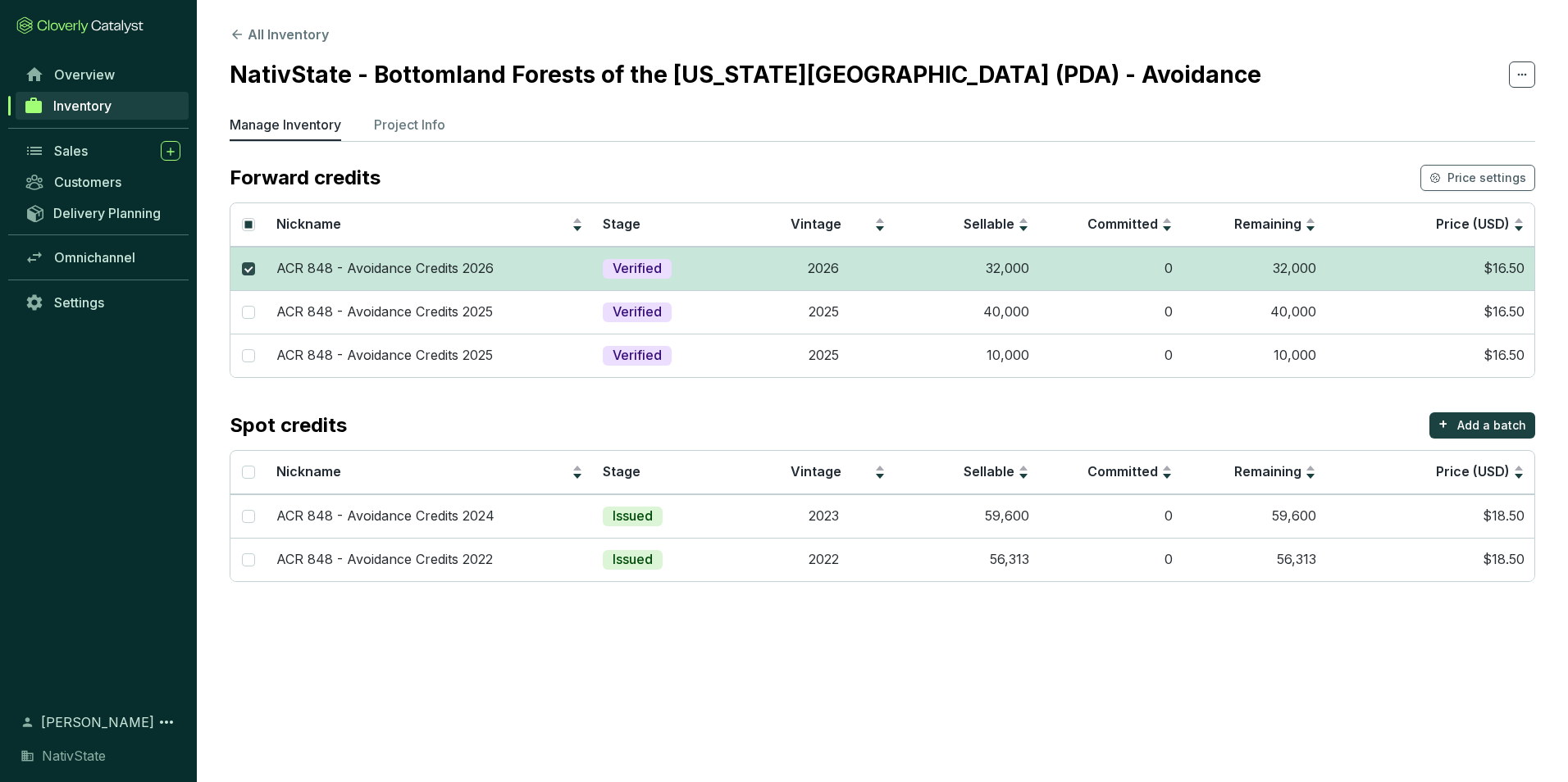
click at [242, 268] on input "checkbox" at bounding box center [248, 268] width 13 height 13
checkbox input "false"
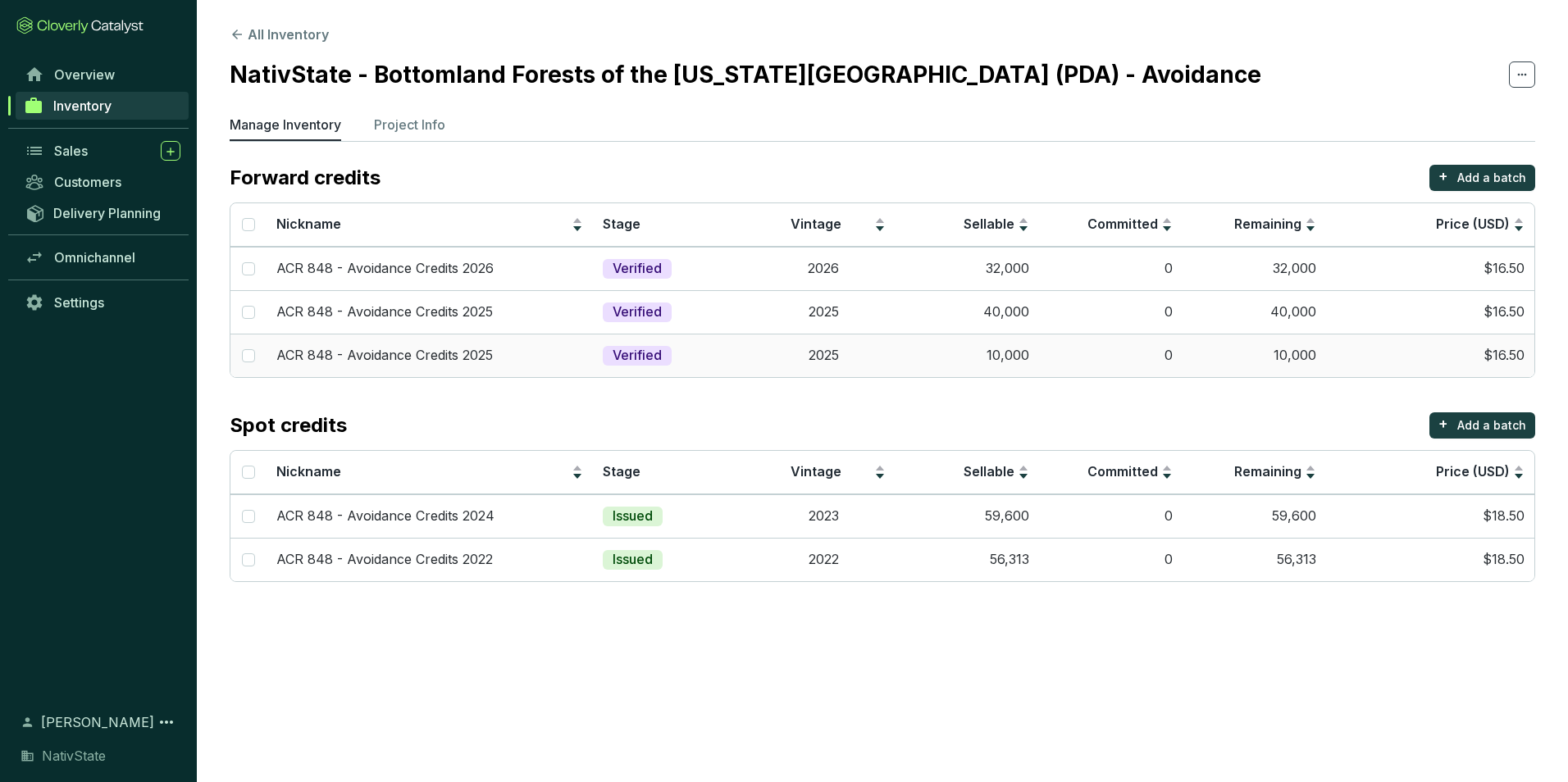
click at [921, 354] on td "10,000" at bounding box center [967, 355] width 143 height 43
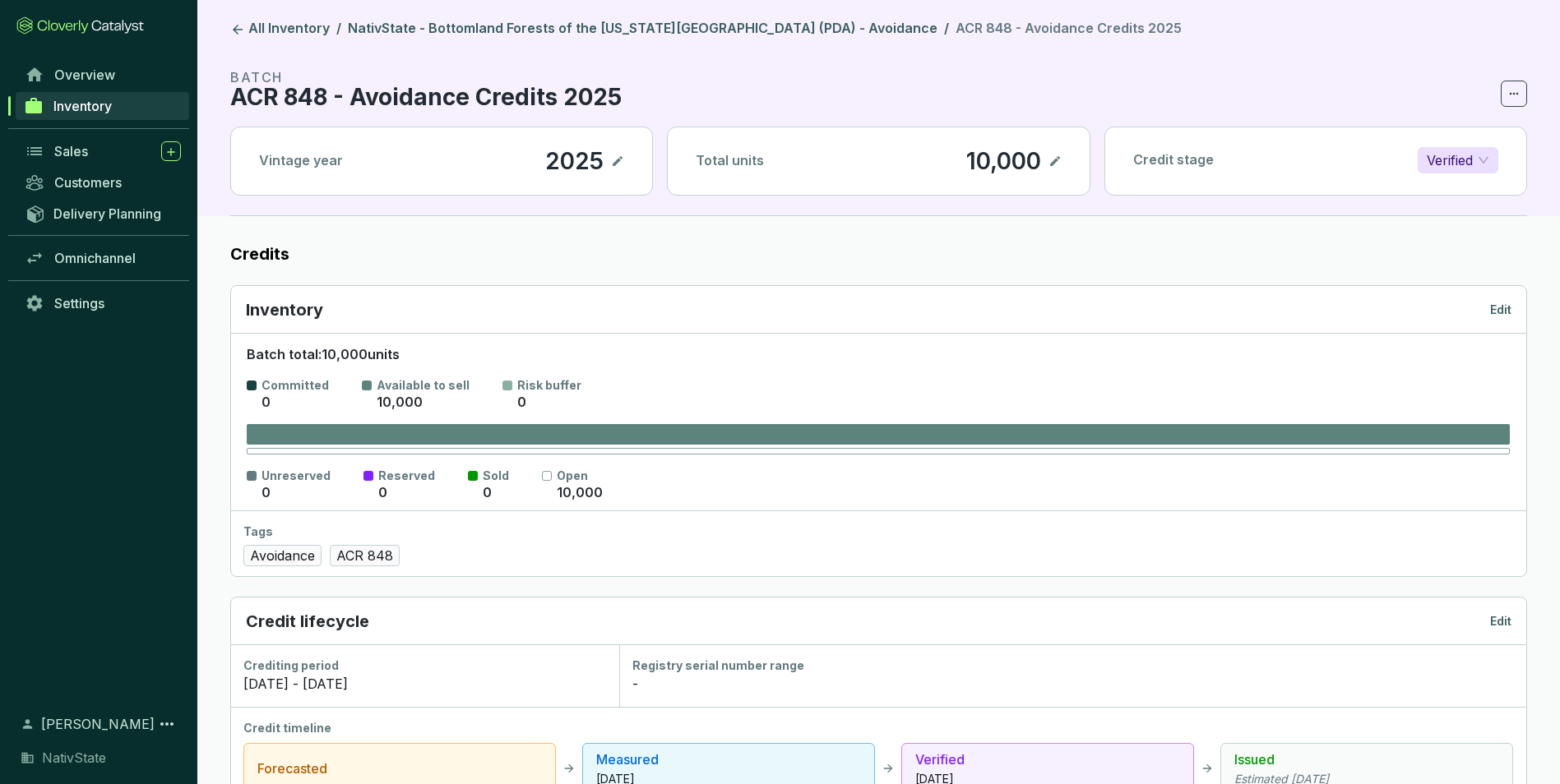
click at [1498, 304] on p "Edit" at bounding box center [1500, 309] width 21 height 16
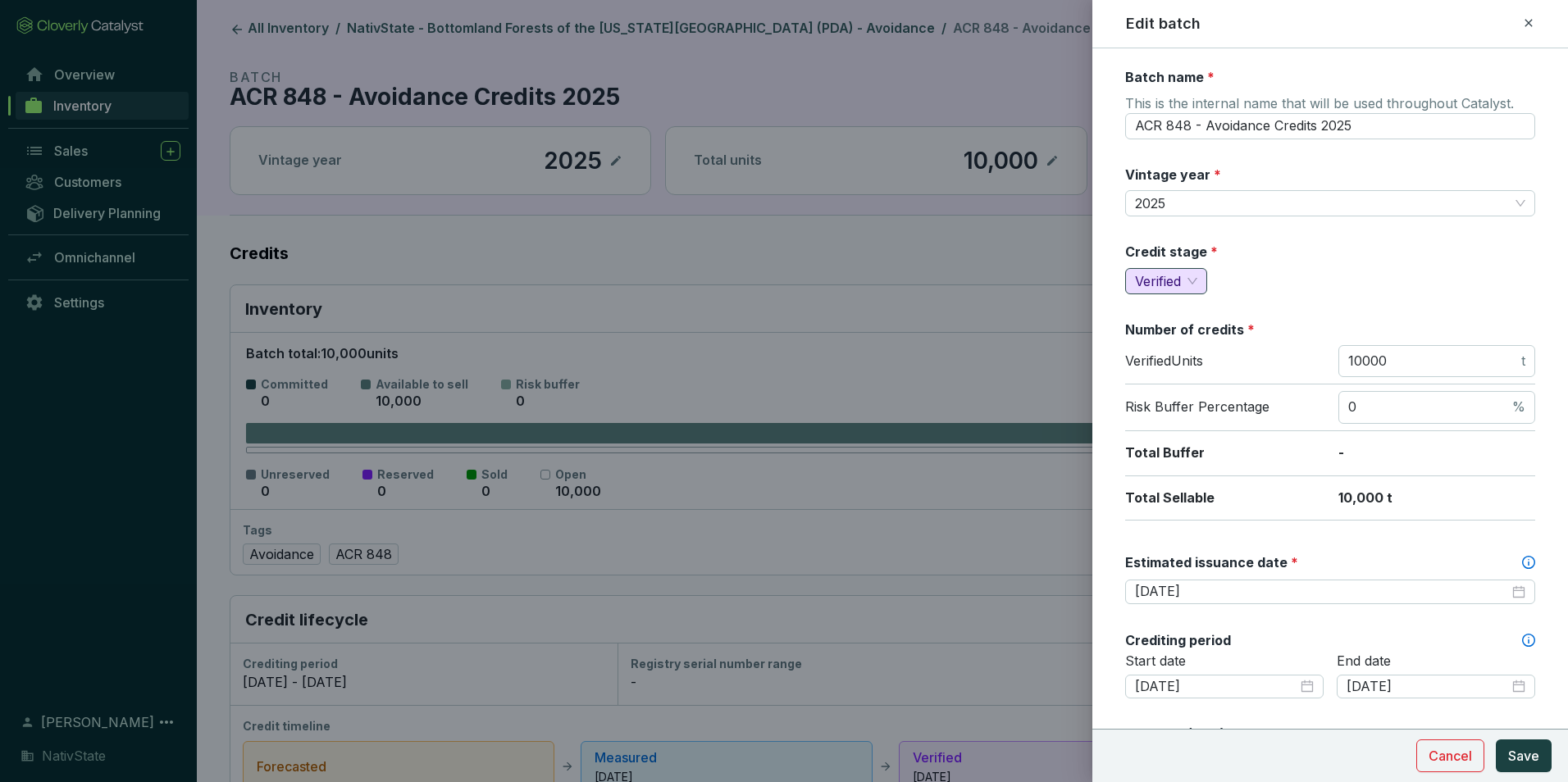
click at [1171, 281] on span "Verified" at bounding box center [1158, 281] width 46 height 16
click at [1193, 312] on span "Forecasted" at bounding box center [1173, 313] width 69 height 16
drag, startPoint x: 1412, startPoint y: 366, endPoint x: 1215, endPoint y: 334, distance: 199.6
click at [1215, 334] on section "Number of credits * Forecasted Units 10000 t Risk Buffer Percentage 0 % Total B…" at bounding box center [1330, 420] width 410 height 200
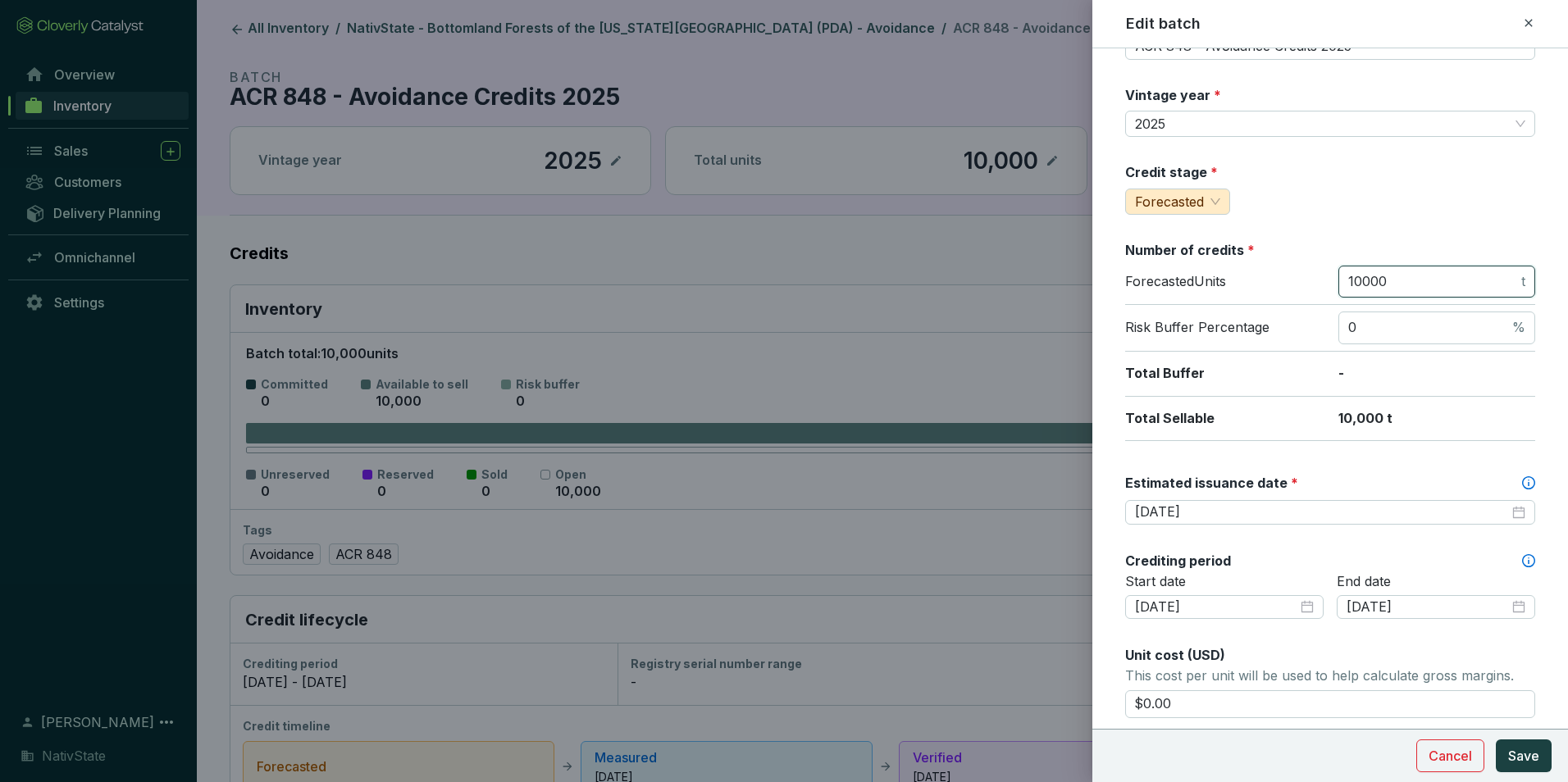
scroll to position [82, 0]
click at [1187, 123] on span "2025" at bounding box center [1330, 121] width 390 height 25
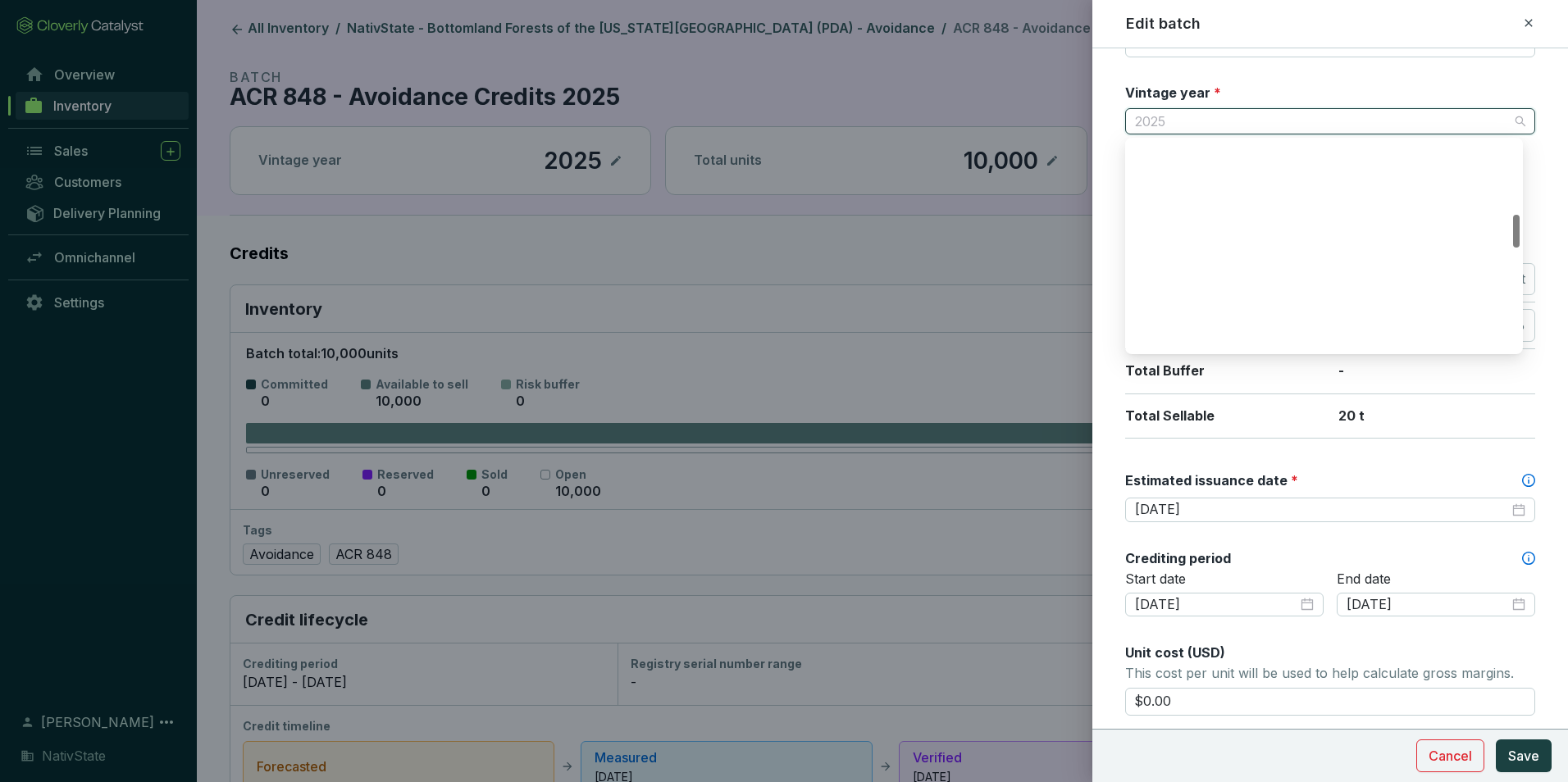
scroll to position [472, 0]
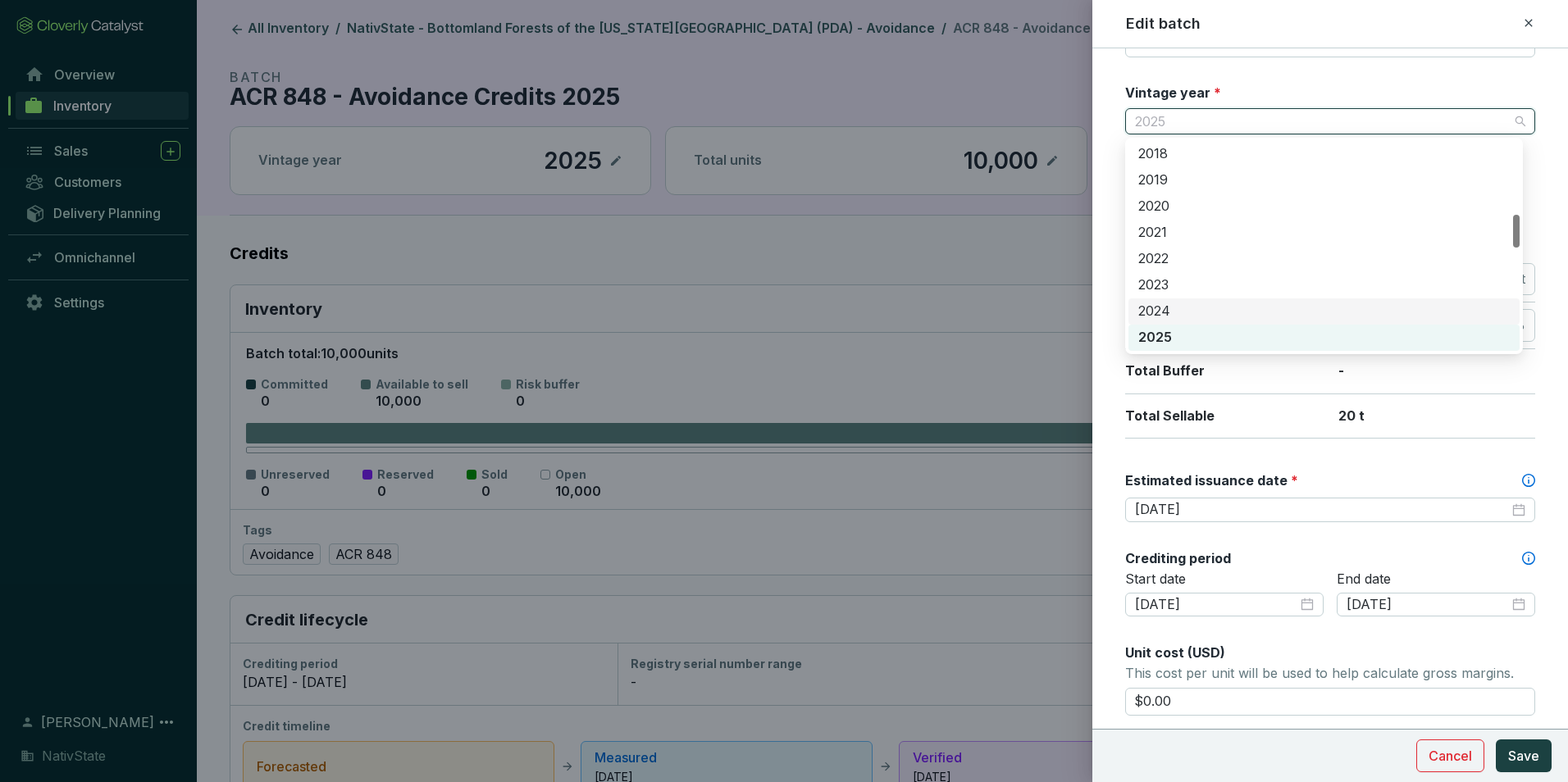
click at [1181, 309] on div "2024" at bounding box center [1324, 311] width 372 height 18
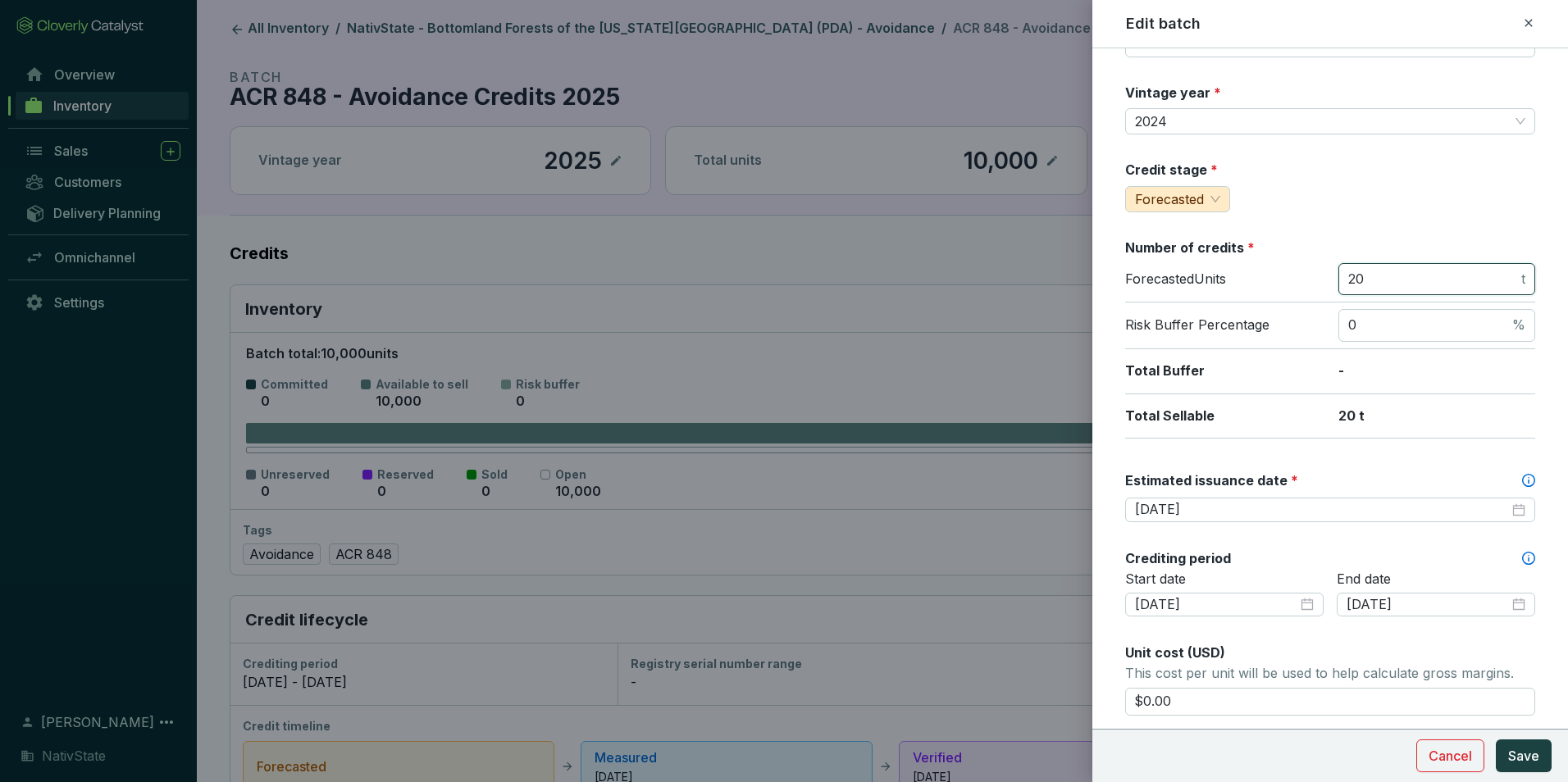
click at [1388, 279] on input "20" at bounding box center [1433, 279] width 170 height 18
drag, startPoint x: 1394, startPoint y: 284, endPoint x: 1221, endPoint y: 267, distance: 173.8
click at [1221, 267] on div "Forecasted Units 20 t" at bounding box center [1330, 283] width 410 height 40
type input "50500"
click at [1502, 515] on div "2027-08-31" at bounding box center [1330, 509] width 390 height 18
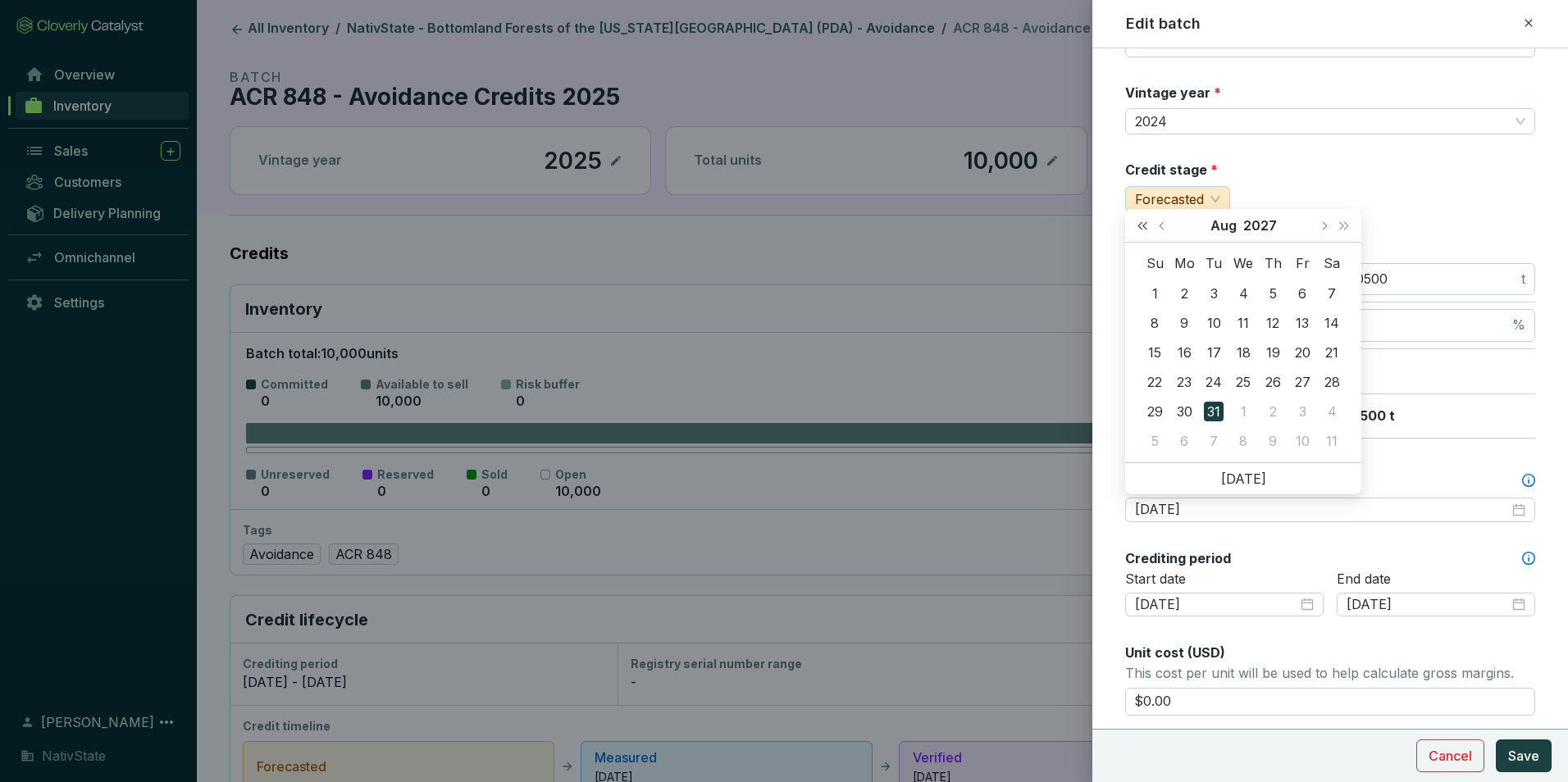
click at [1143, 229] on span "Last year (Control + left)" at bounding box center [1143, 226] width 9 height 9
click at [1159, 226] on button "Previous month (PageUp)" at bounding box center [1163, 225] width 21 height 33
click at [1160, 225] on span "Previous month (PageUp)" at bounding box center [1163, 226] width 9 height 9
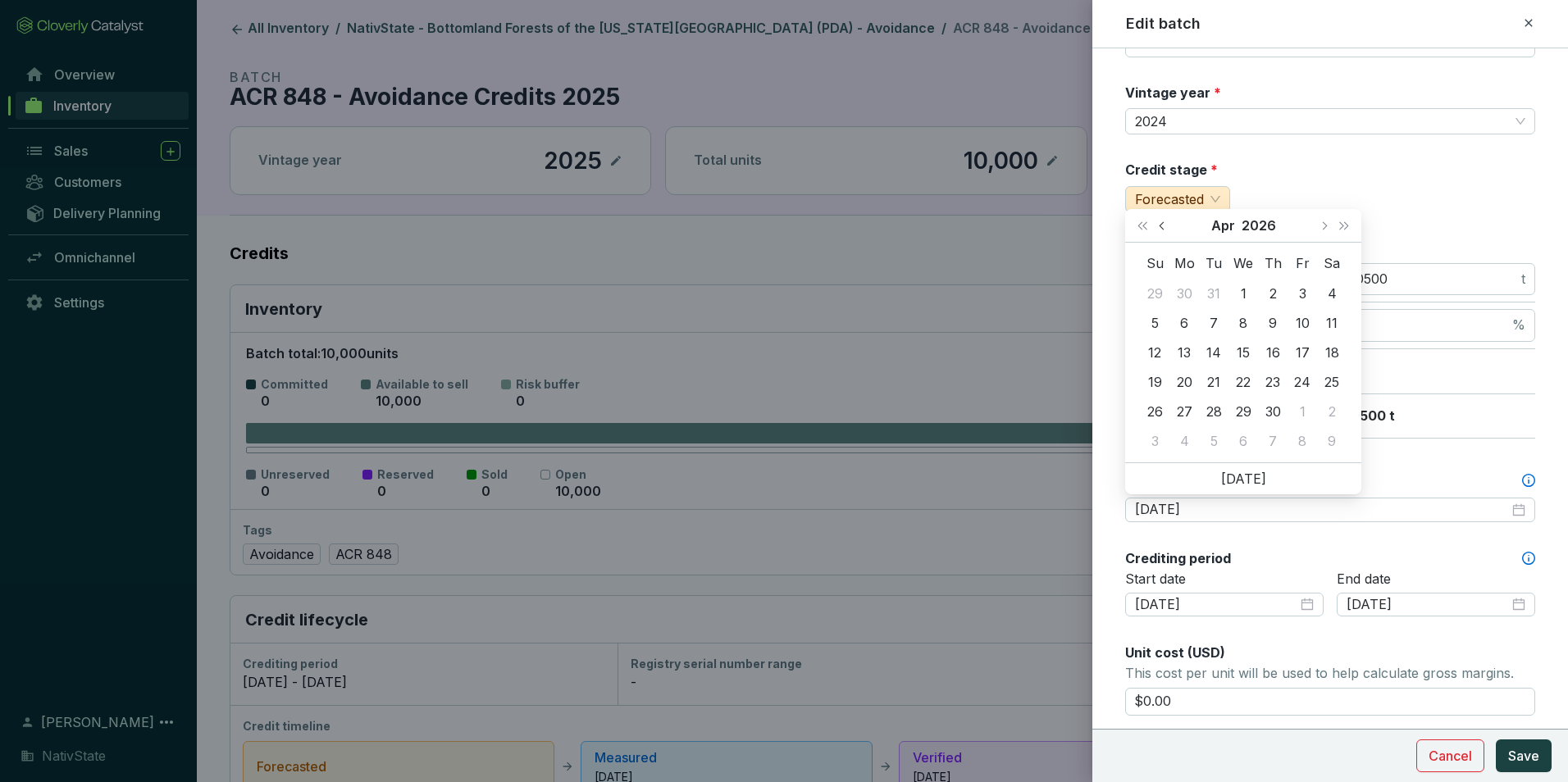
click at [1160, 225] on span "Previous month (PageUp)" at bounding box center [1163, 226] width 9 height 9
click at [1325, 227] on span "Next month (PageDown)" at bounding box center [1324, 226] width 9 height 9
type input "2026-02-28"
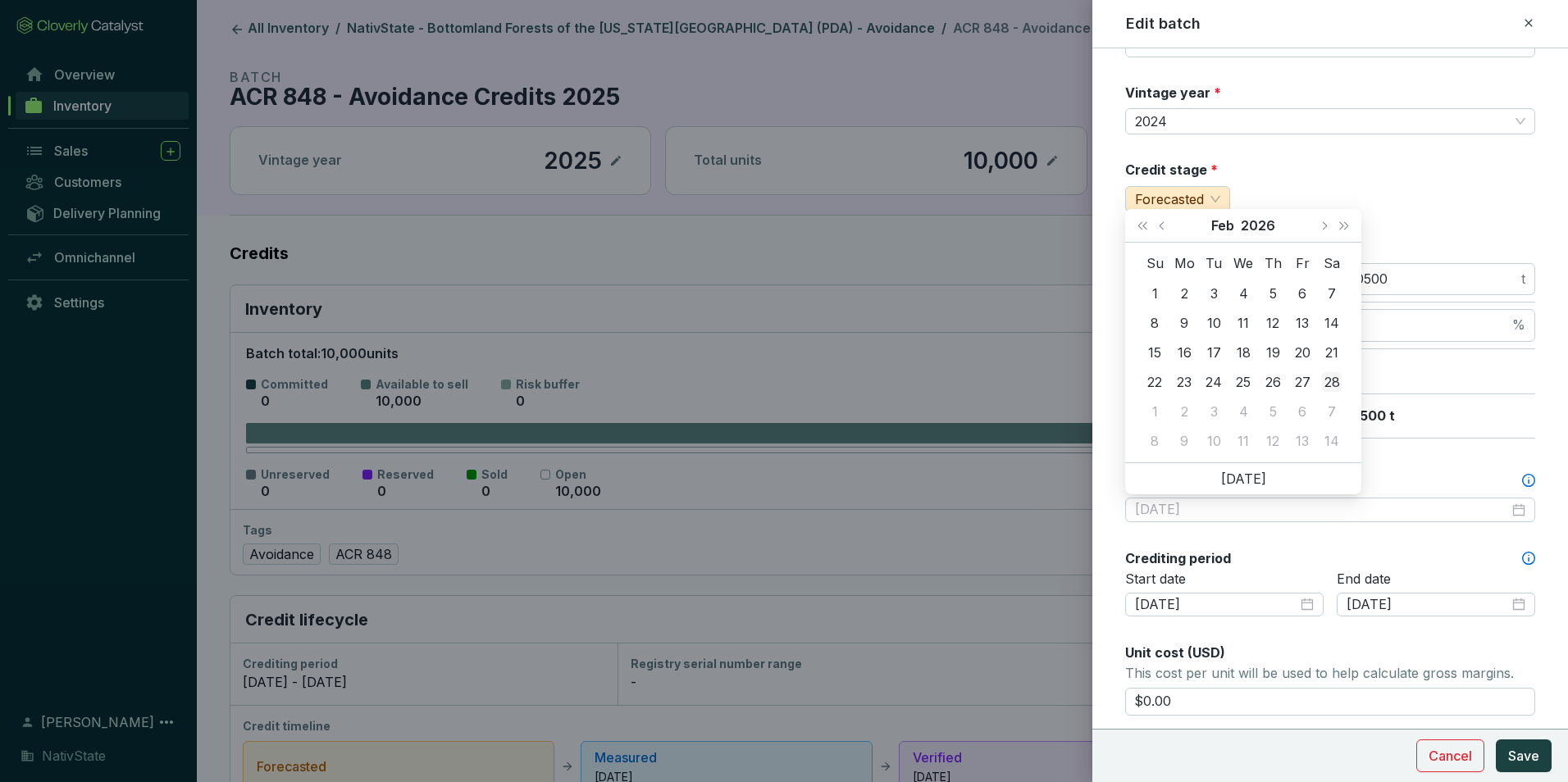
click at [1335, 384] on div "28" at bounding box center [1332, 382] width 20 height 20
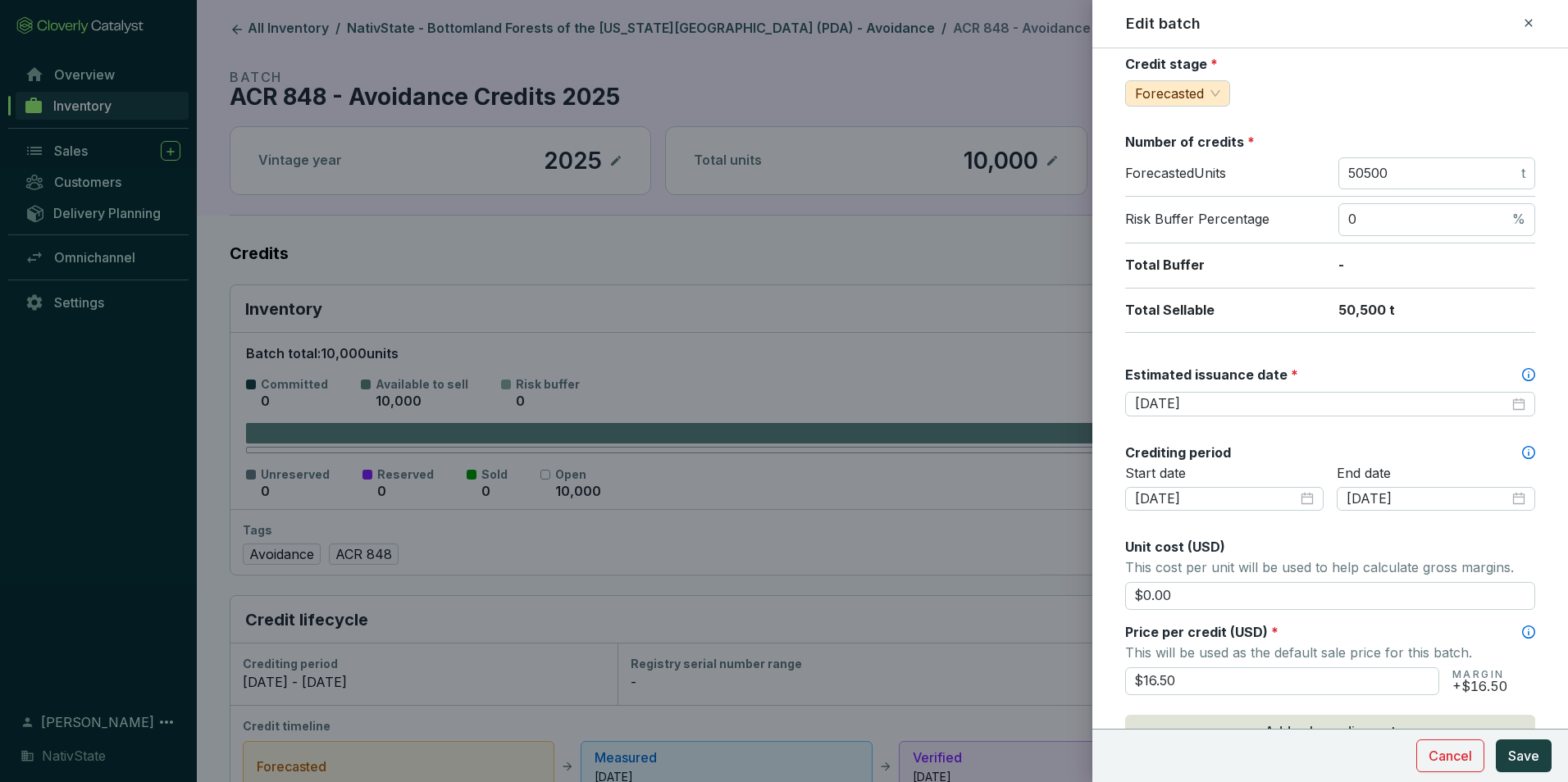
scroll to position [246, 0]
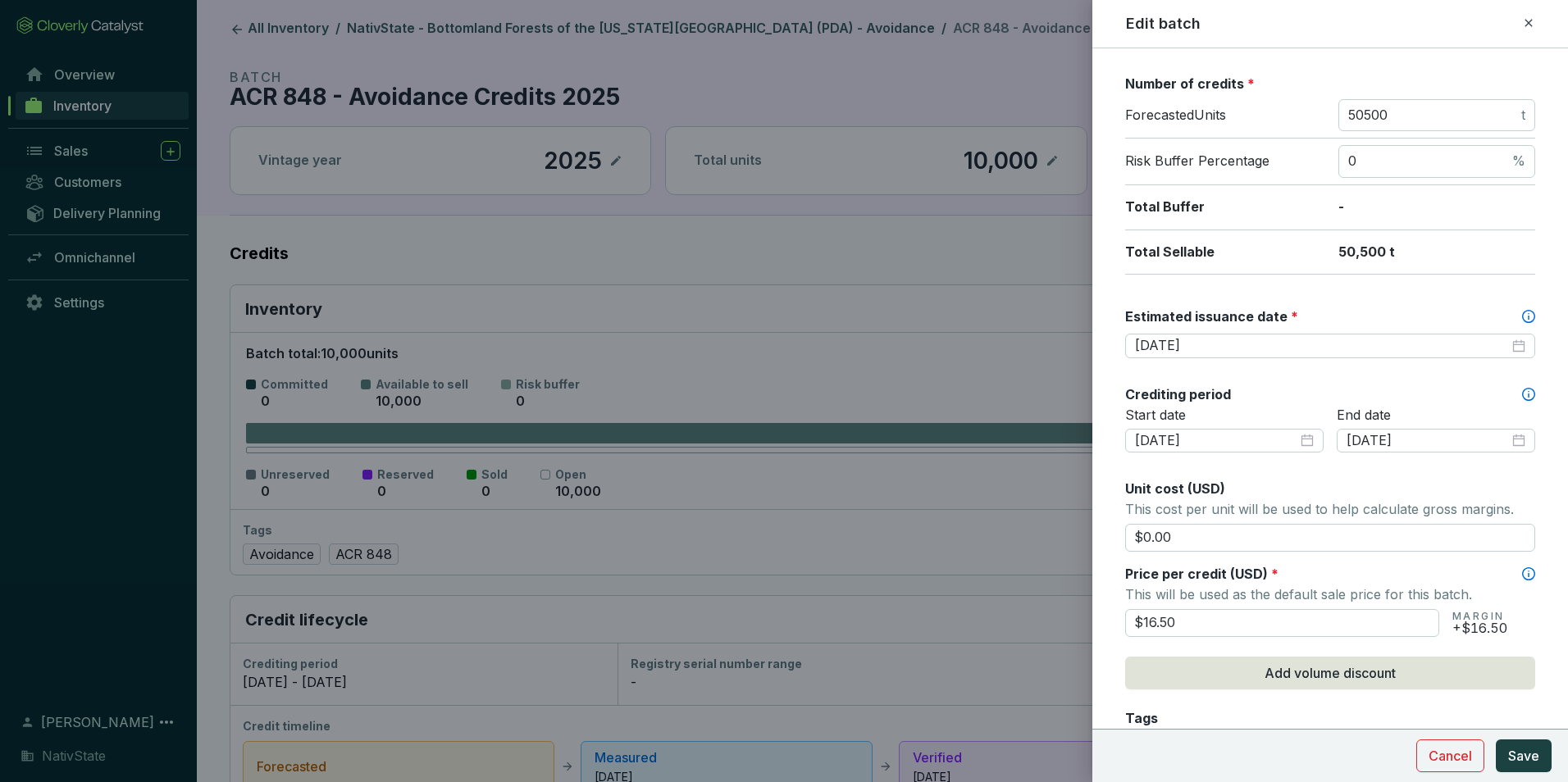
drag, startPoint x: 1187, startPoint y: 624, endPoint x: 837, endPoint y: 595, distance: 351.2
click at [837, 595] on div "Edit batch Batch name * This is the internal name that will be used throughout …" at bounding box center [784, 391] width 1568 height 782
type input "$18.50"
click at [1227, 486] on div "Unit cost (USD)" at bounding box center [1330, 488] width 410 height 18
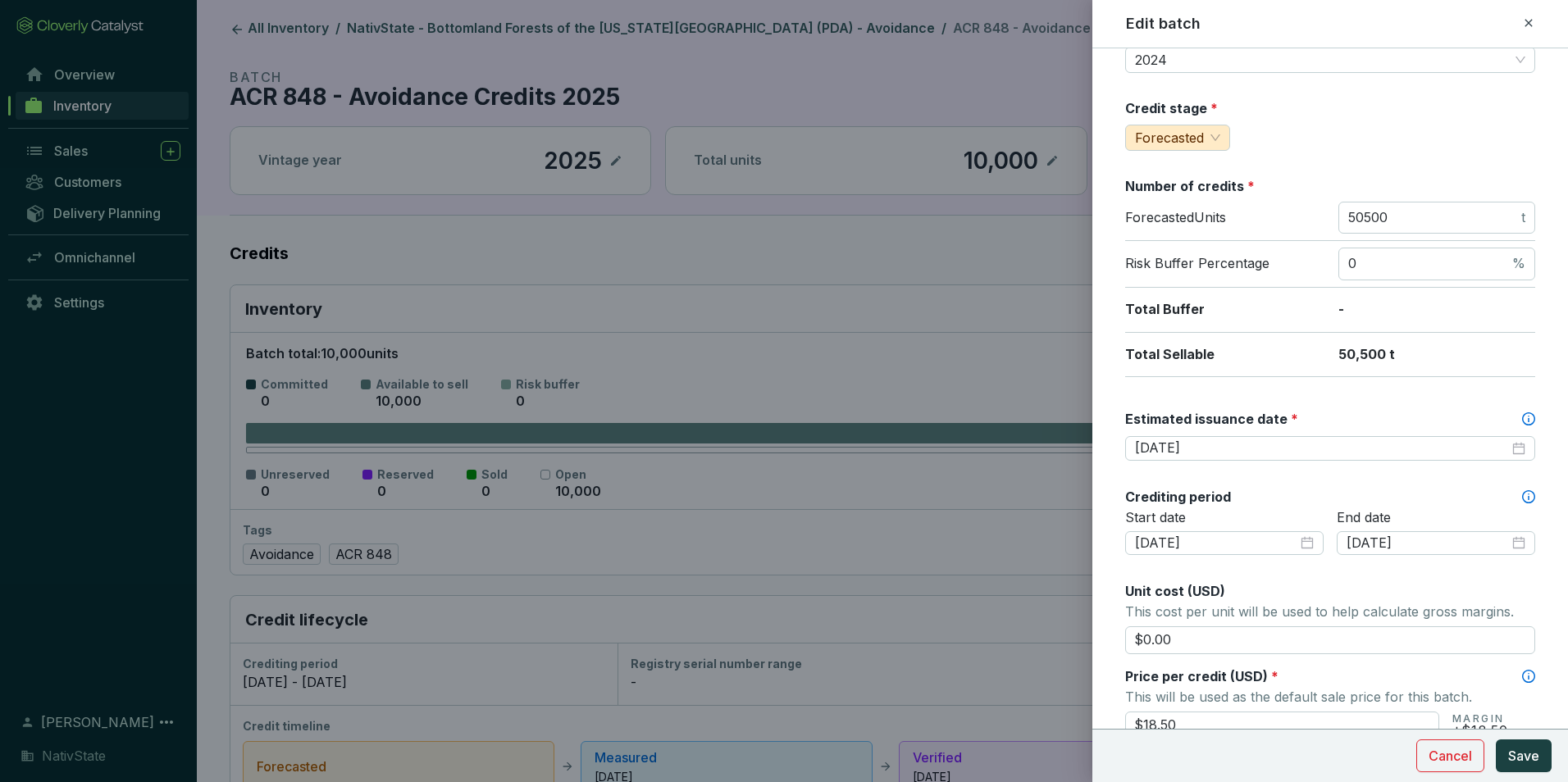
scroll to position [164, 0]
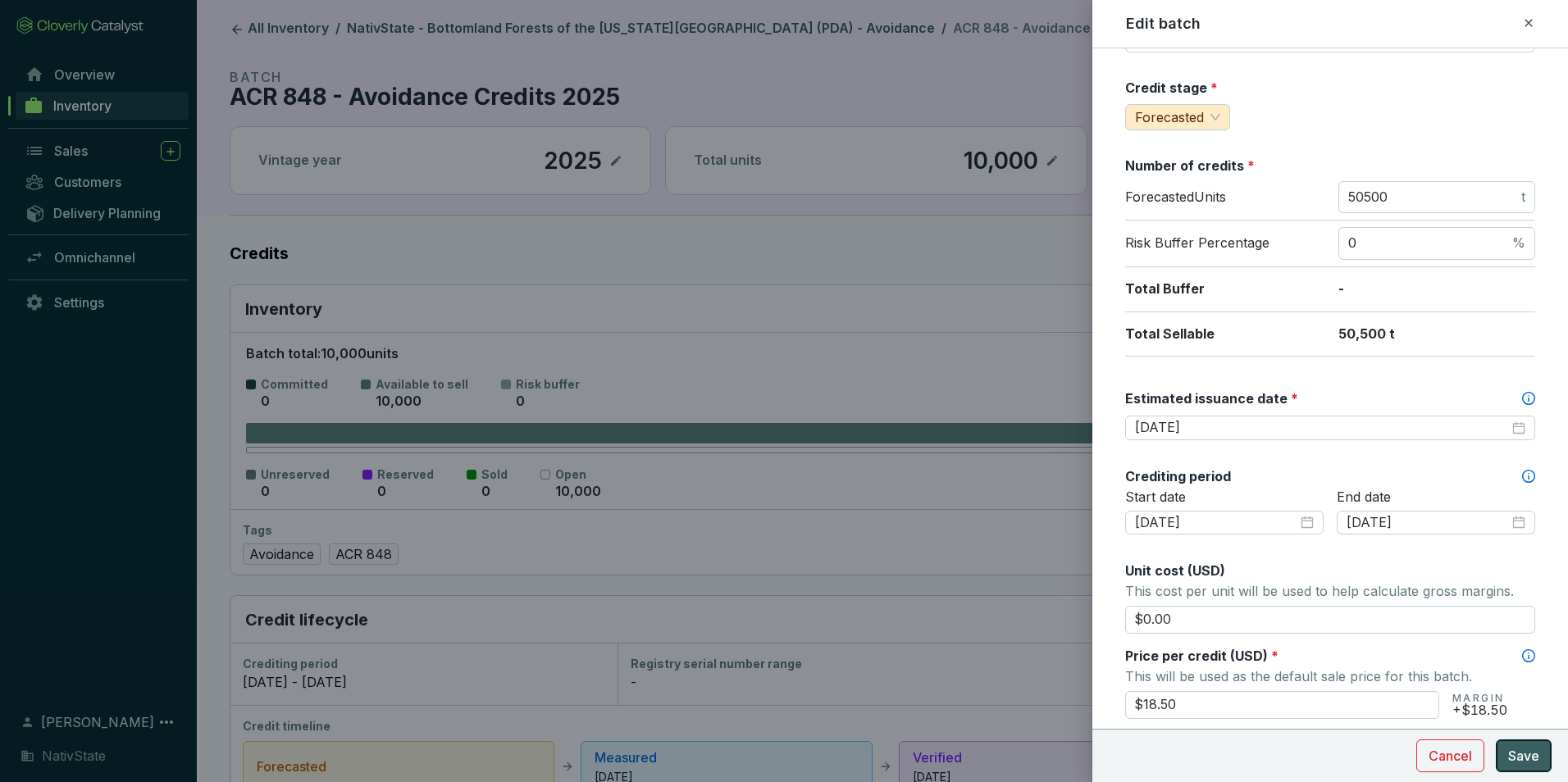
click at [1543, 750] on button "Save" at bounding box center [1524, 756] width 55 height 33
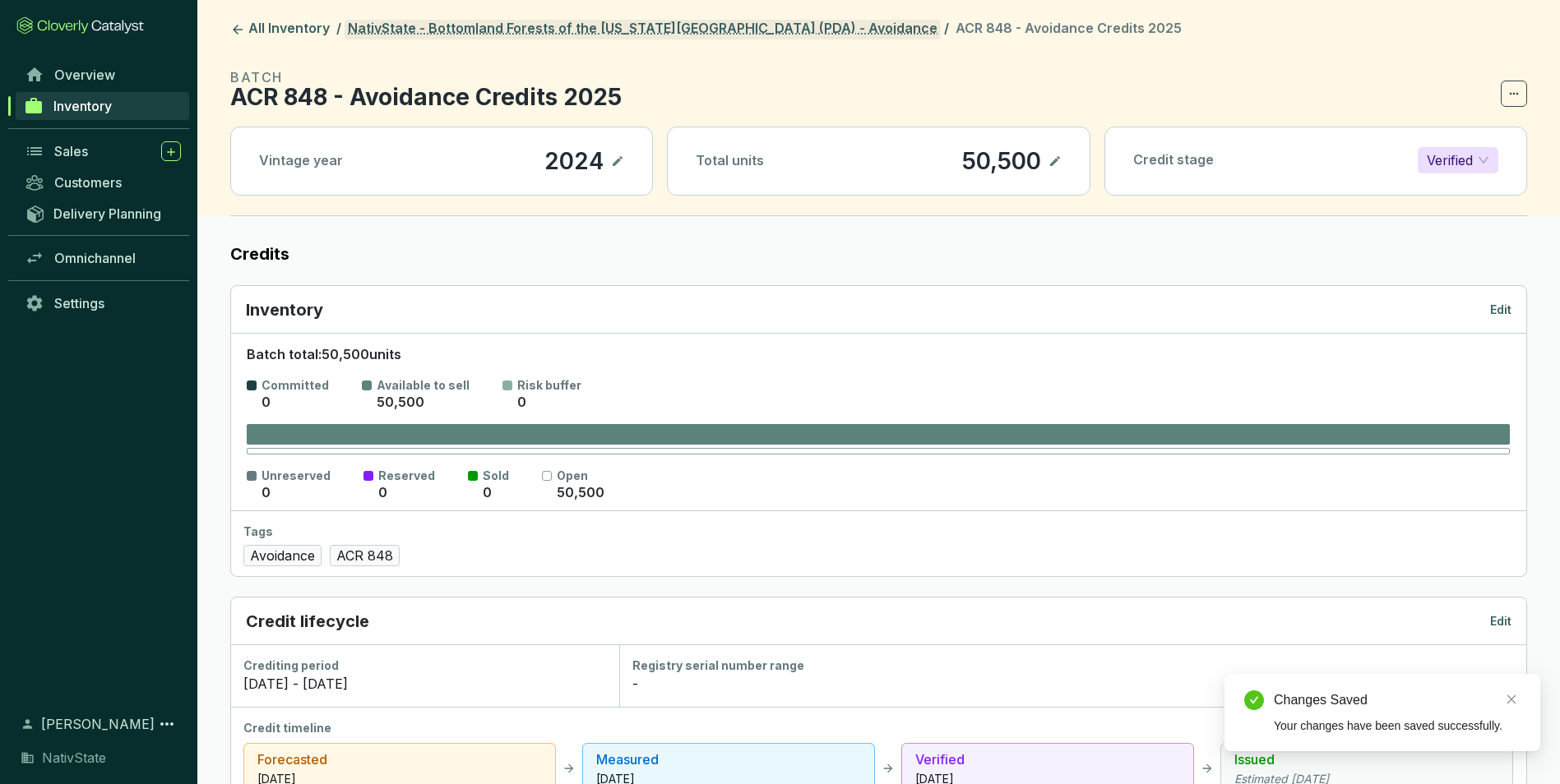
click at [630, 26] on link "NativState - Bottomland Forests of the [US_STATE][GEOGRAPHIC_DATA] (PDA) - Avoi…" at bounding box center [642, 29] width 596 height 20
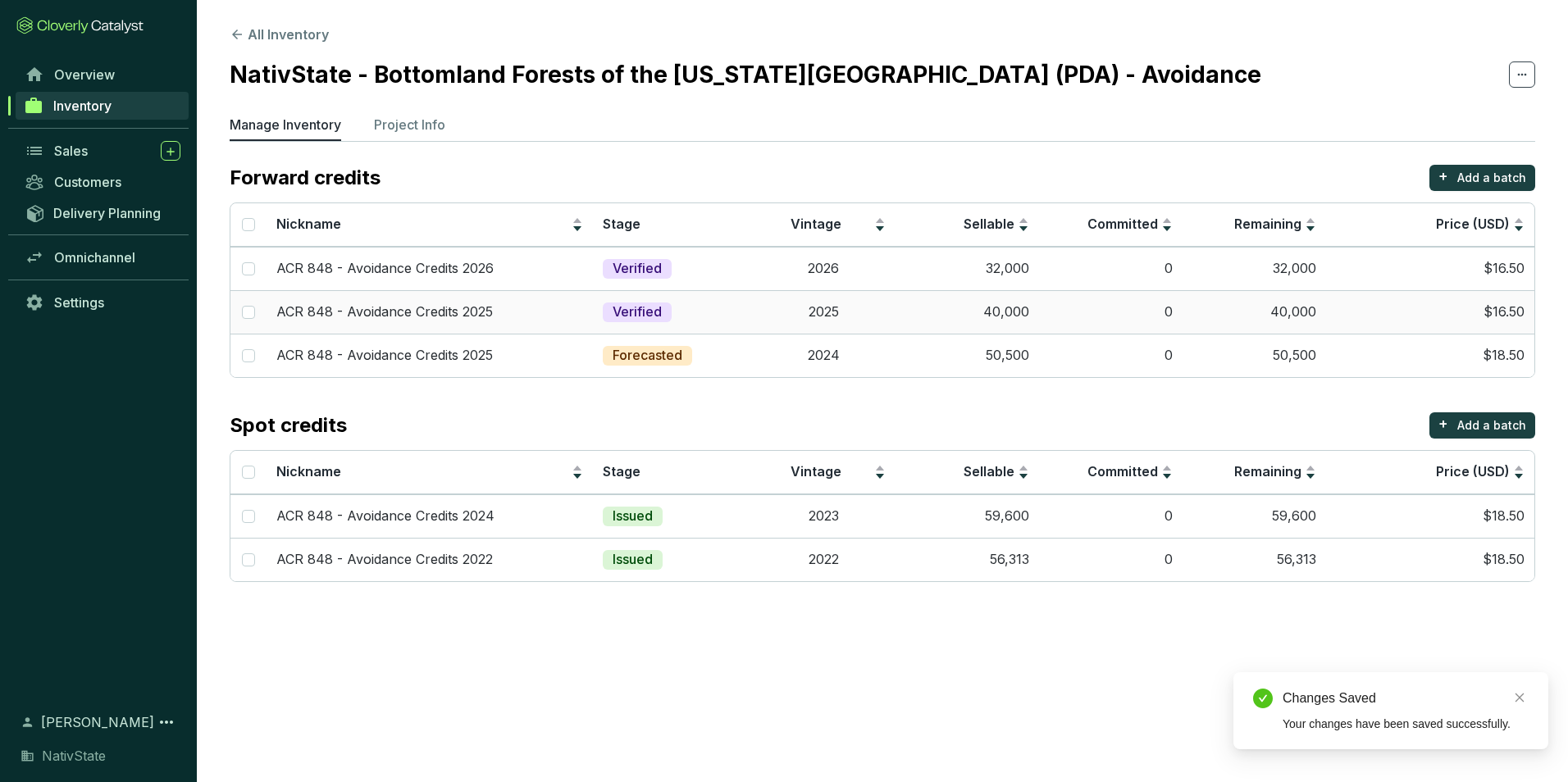
click at [859, 310] on td "2025" at bounding box center [824, 312] width 143 height 43
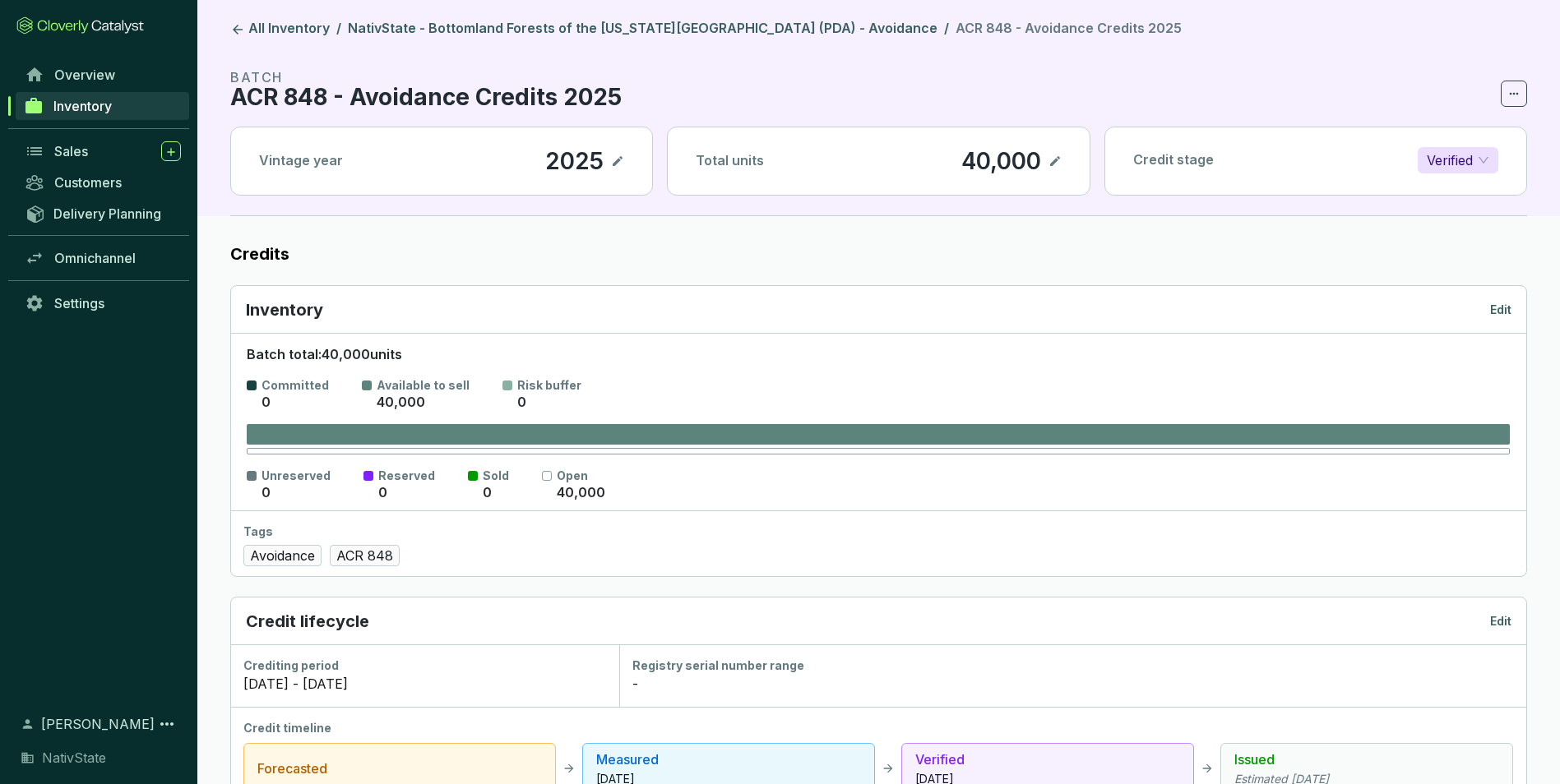
click at [1503, 306] on p "Edit" at bounding box center [1500, 309] width 21 height 16
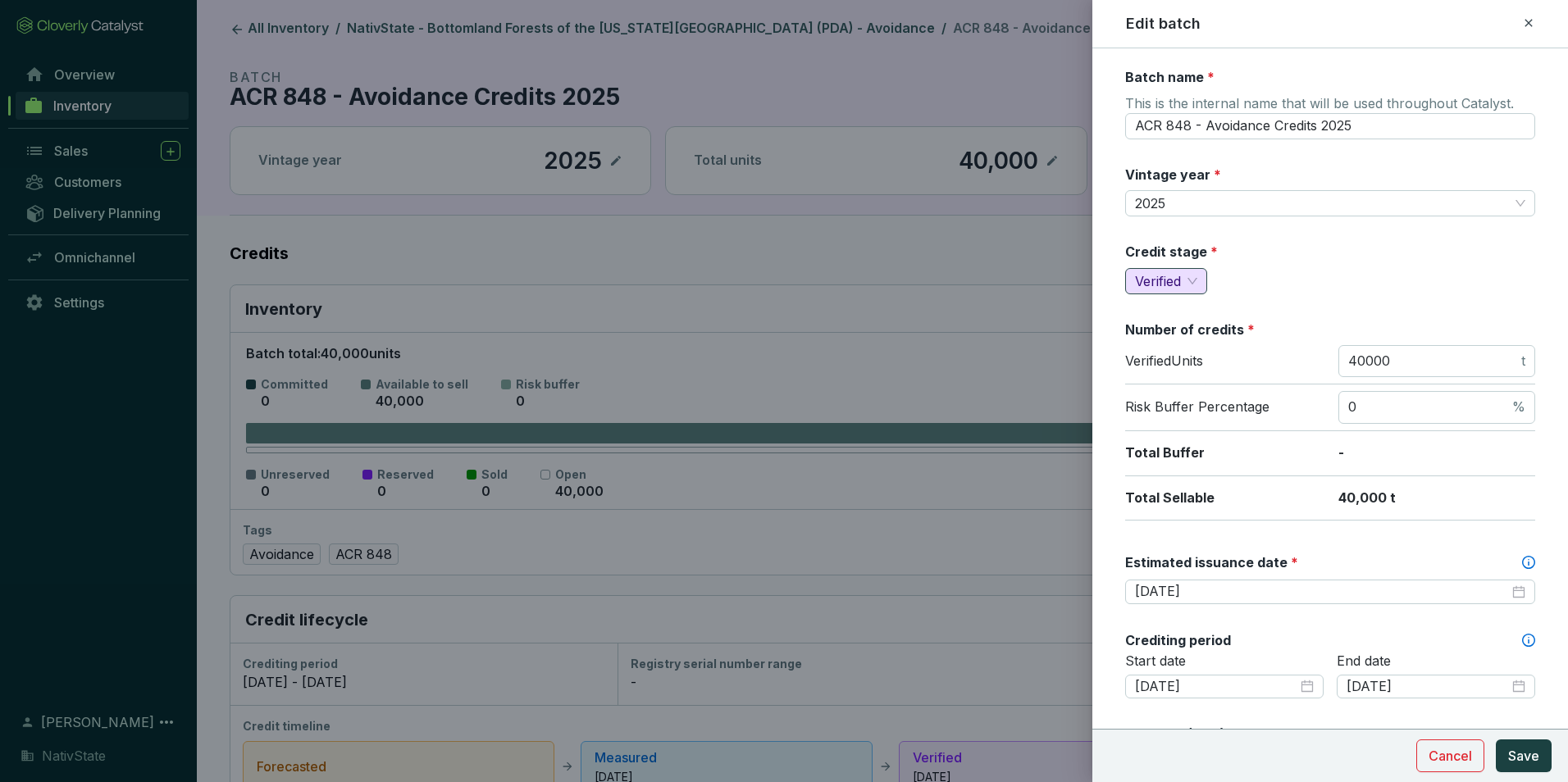
click at [1190, 279] on span "Verified" at bounding box center [1166, 281] width 62 height 25
click at [1162, 315] on span "Forecasted" at bounding box center [1173, 313] width 69 height 16
drag, startPoint x: 1400, startPoint y: 359, endPoint x: 1200, endPoint y: 338, distance: 201.1
click at [1200, 338] on section "Number of credits * Forecasted Units 40000 t Risk Buffer Percentage 0 % Total B…" at bounding box center [1330, 420] width 410 height 200
type input "151700"
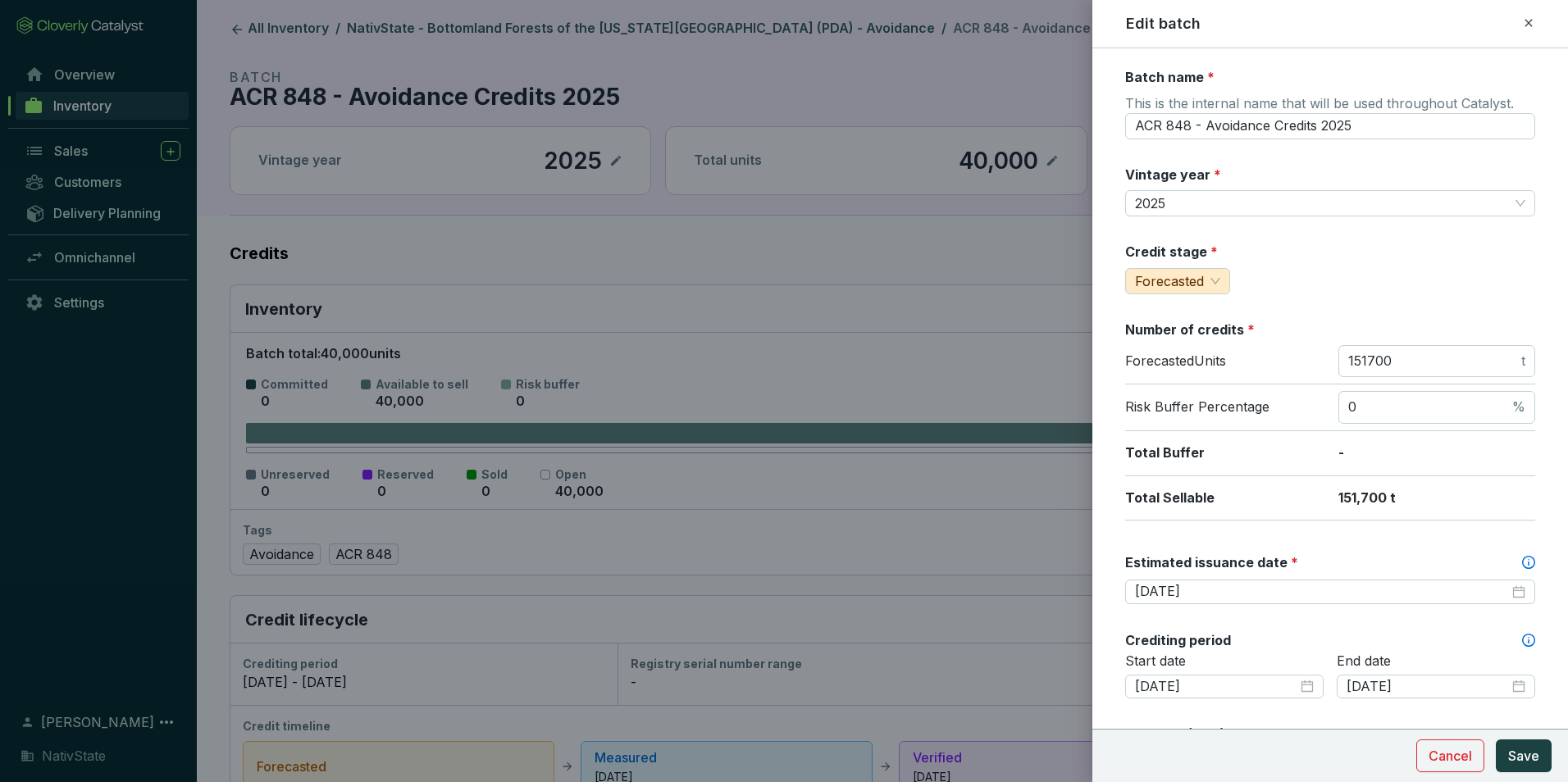
click at [1323, 273] on div "Credit stage * Forecasted" at bounding box center [1330, 268] width 410 height 52
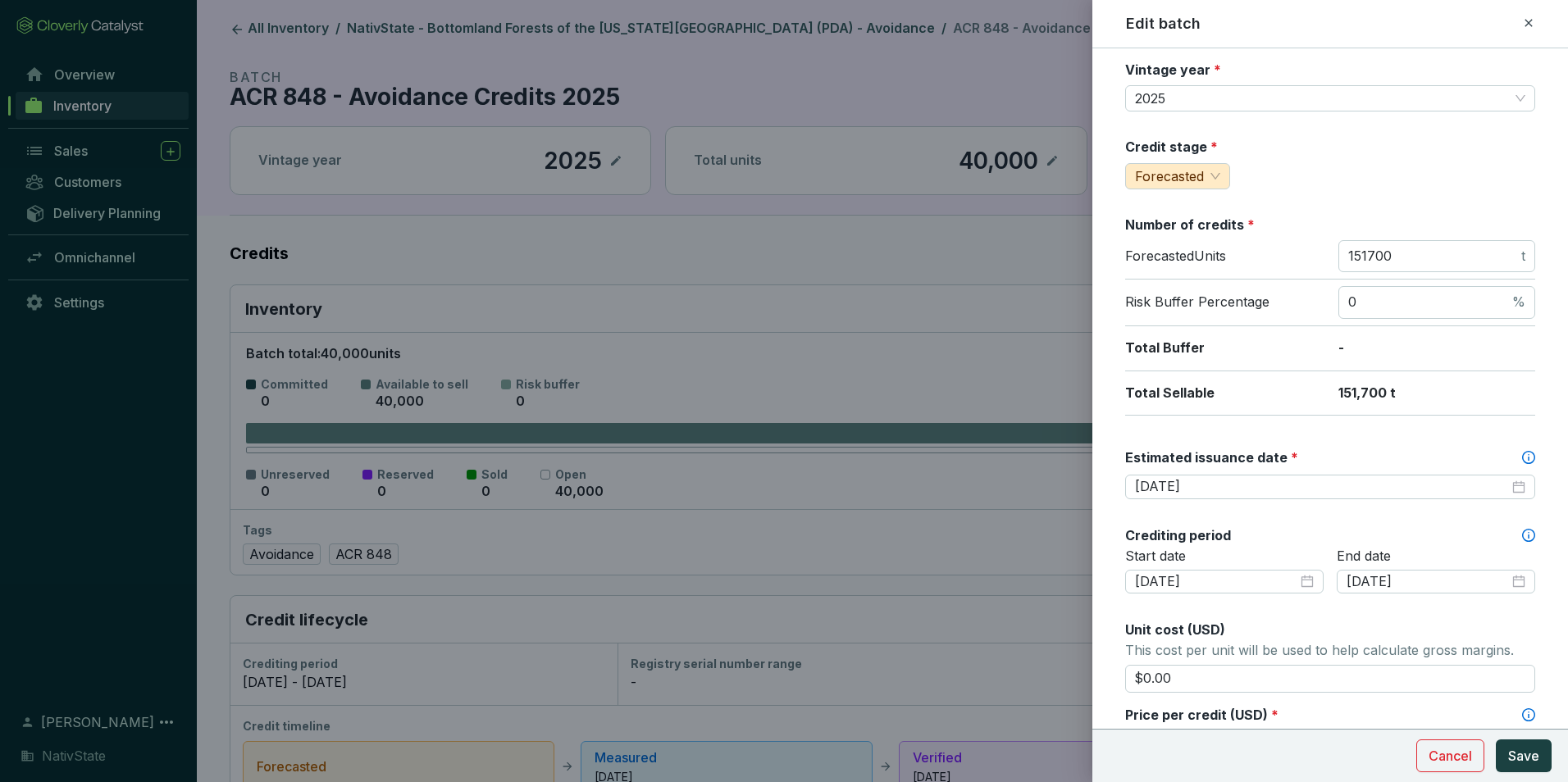
scroll to position [164, 0]
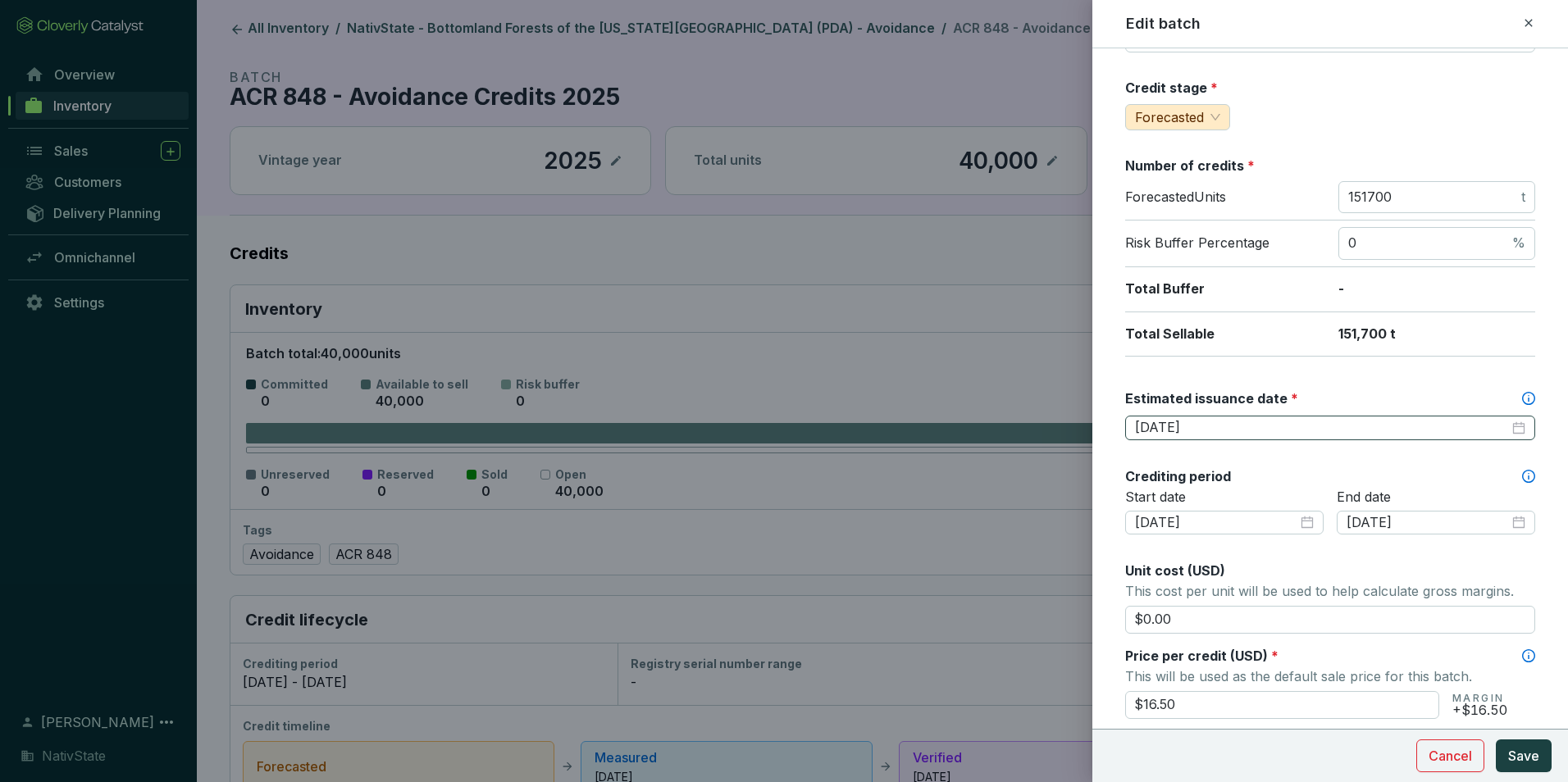
click at [1513, 430] on div "2026-08-31" at bounding box center [1330, 428] width 390 height 18
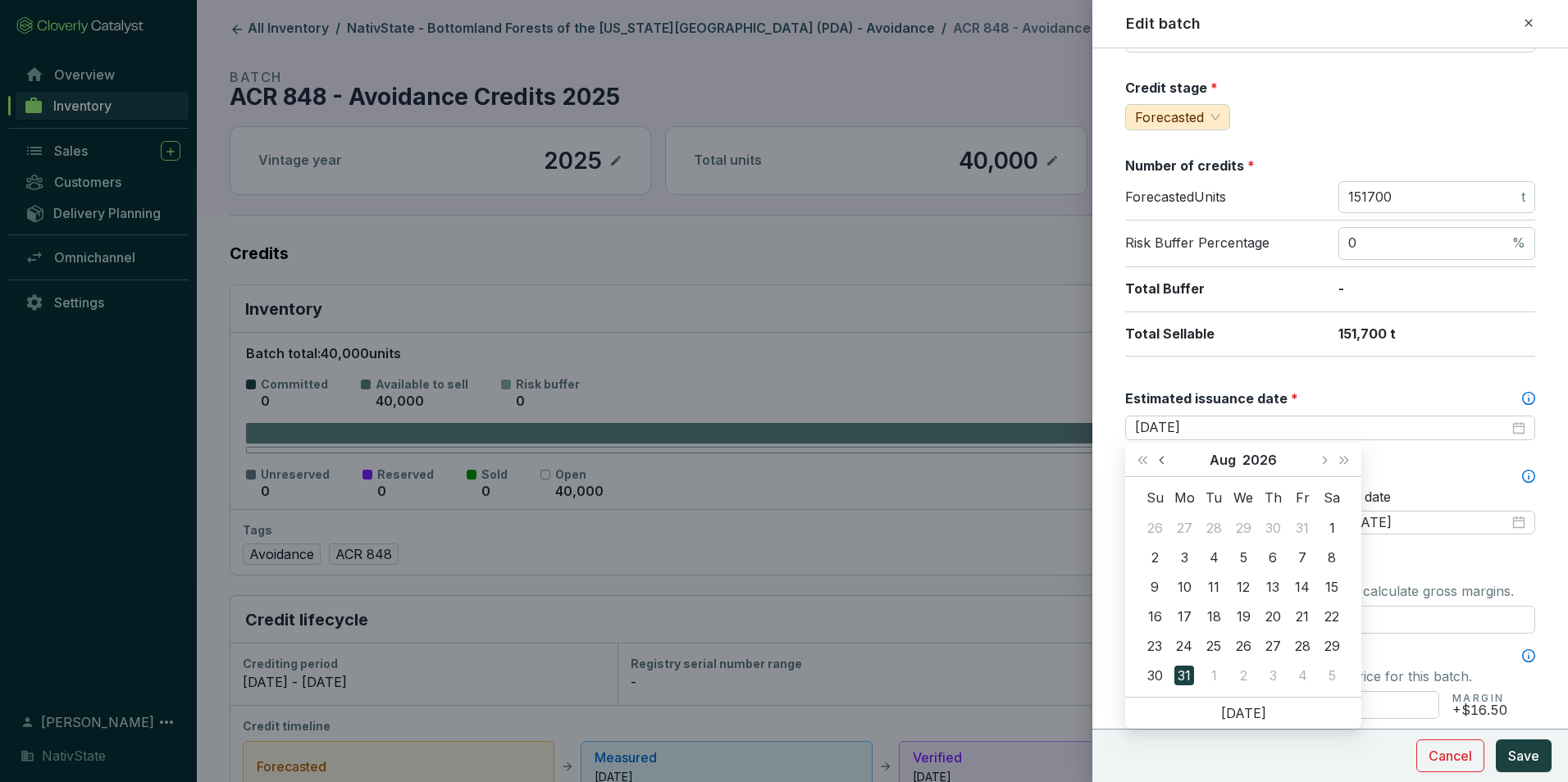
click at [1163, 458] on span "Previous month (PageUp)" at bounding box center [1163, 460] width 9 height 9
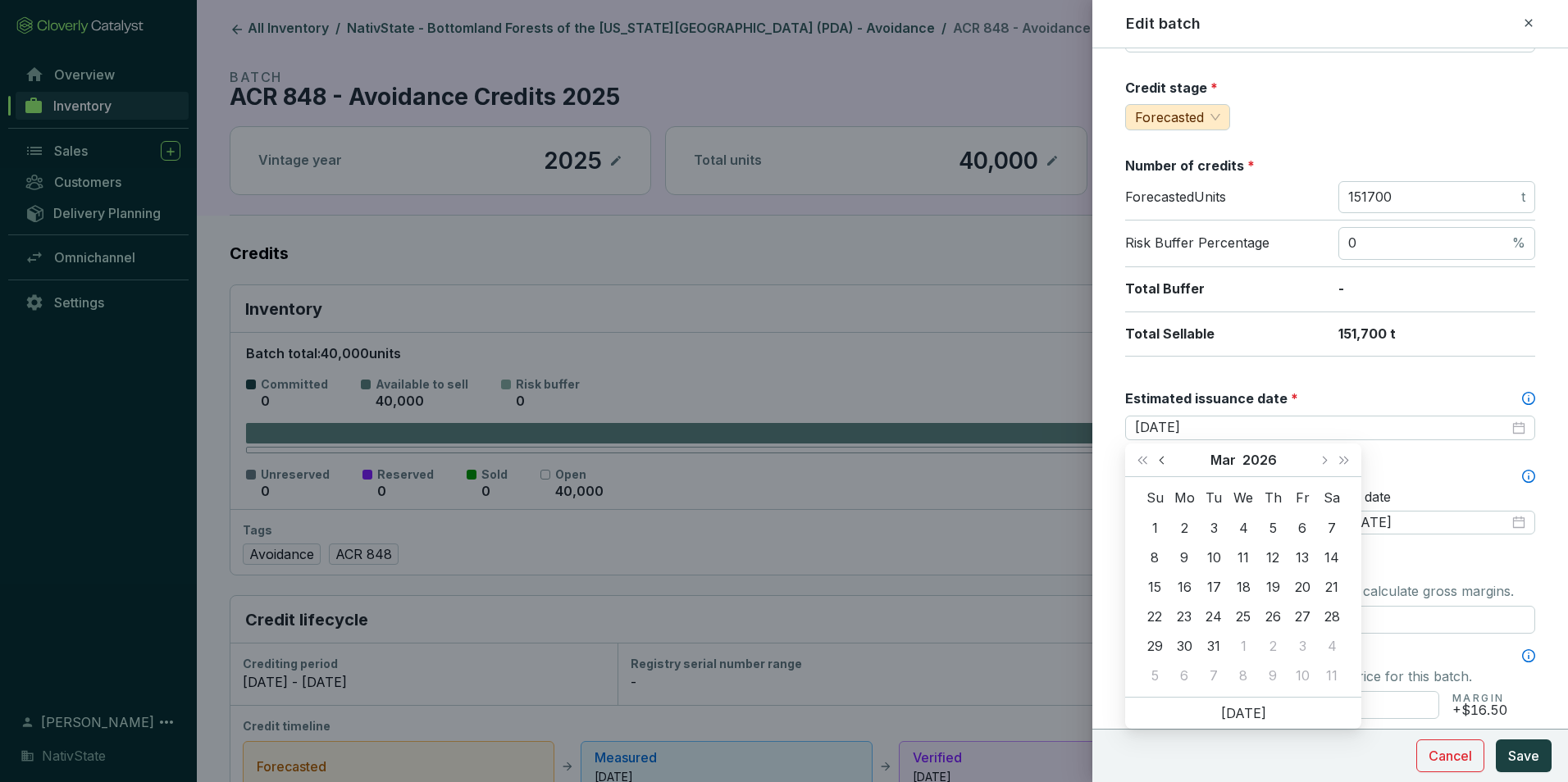
click at [1163, 458] on span "Previous month (PageUp)" at bounding box center [1163, 460] width 9 height 9
click at [1315, 467] on div "Jan 2026" at bounding box center [1243, 460] width 236 height 33
click at [1316, 461] on button "Next month (PageDown)" at bounding box center [1323, 460] width 21 height 33
type input "2026-02-28"
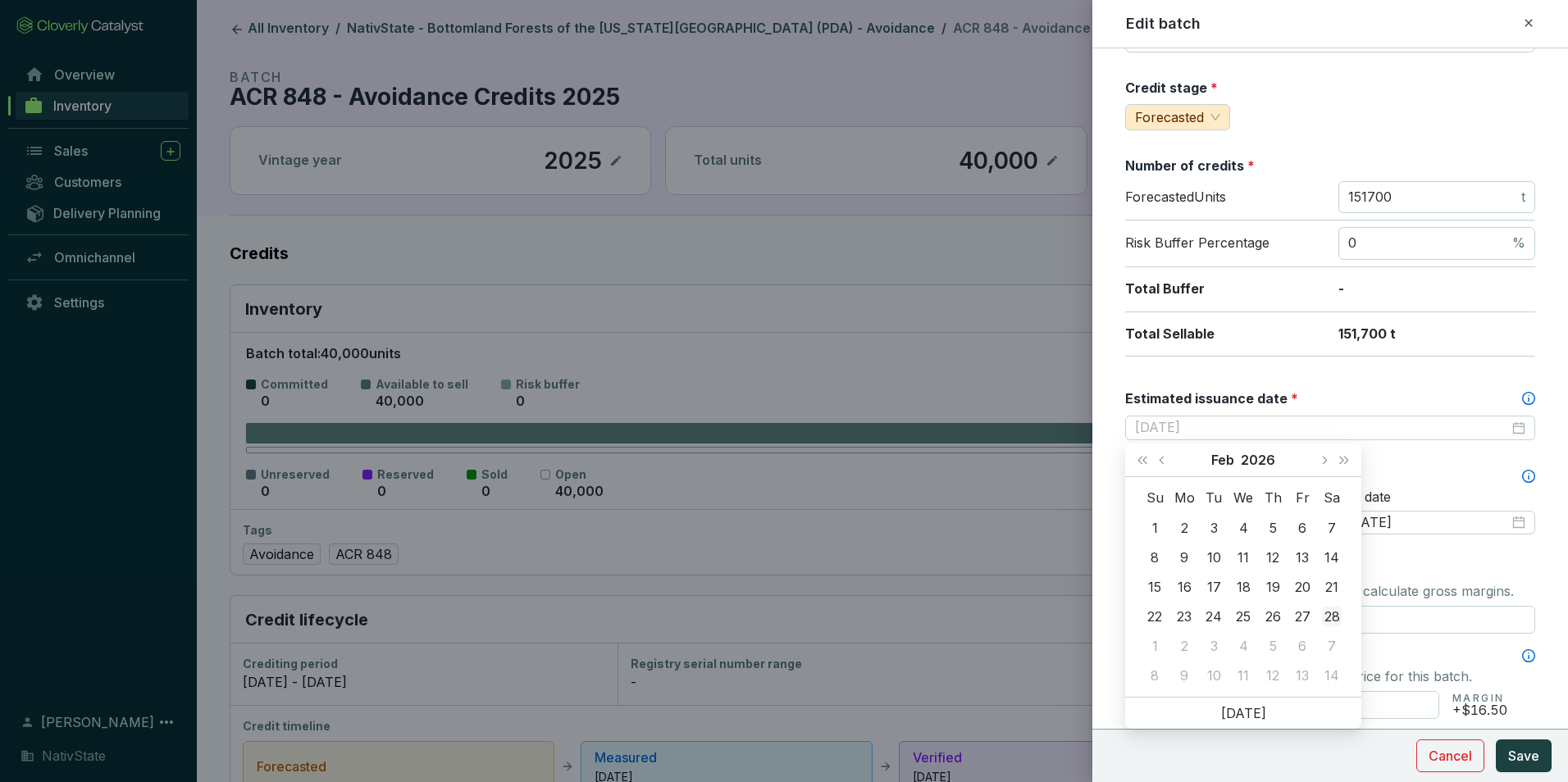
click at [1330, 616] on div "28" at bounding box center [1332, 616] width 20 height 20
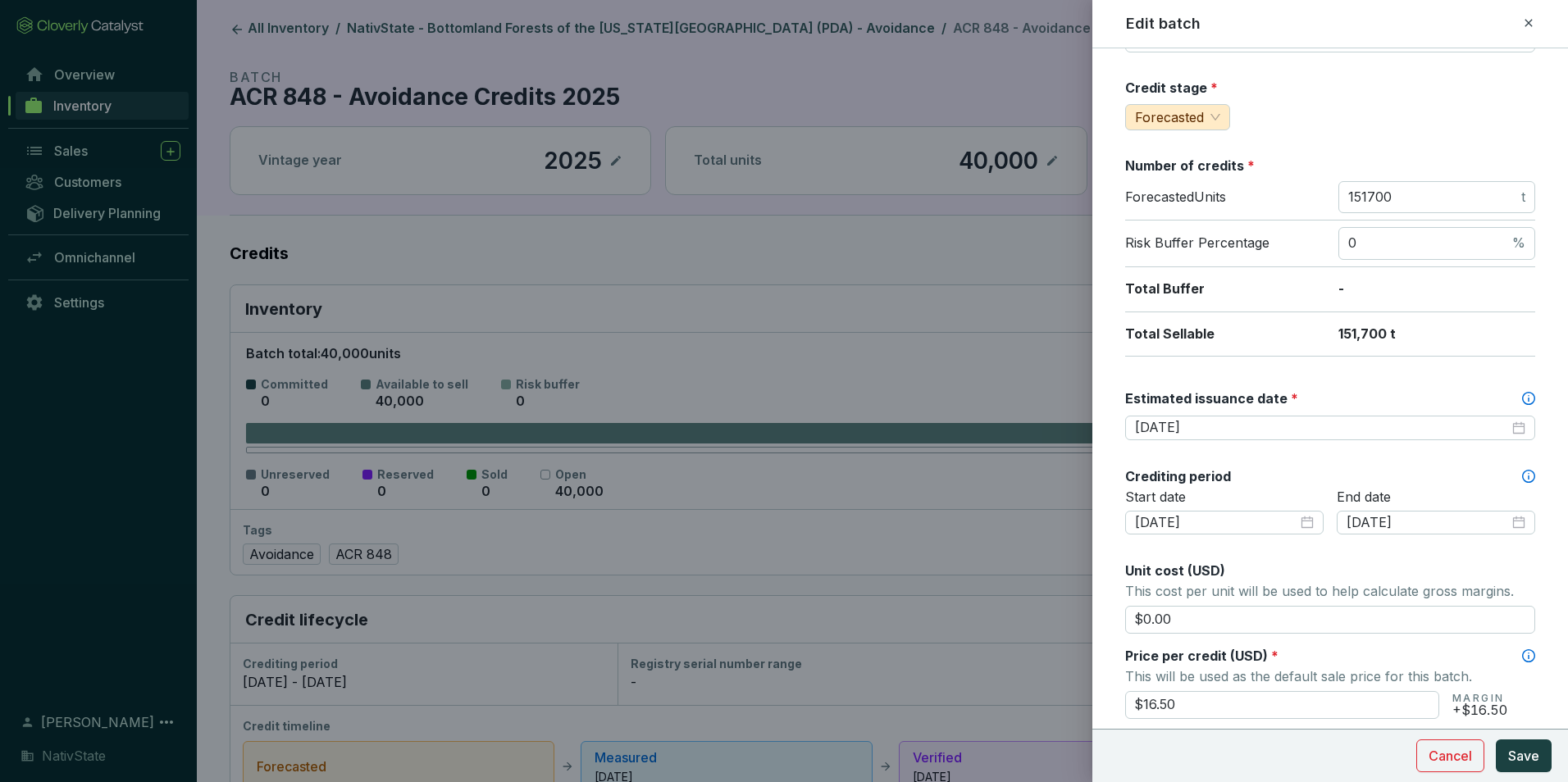
click at [1323, 465] on div "Batch name * This is the internal name that will be used throughout Catalyst. A…" at bounding box center [1330, 562] width 410 height 1318
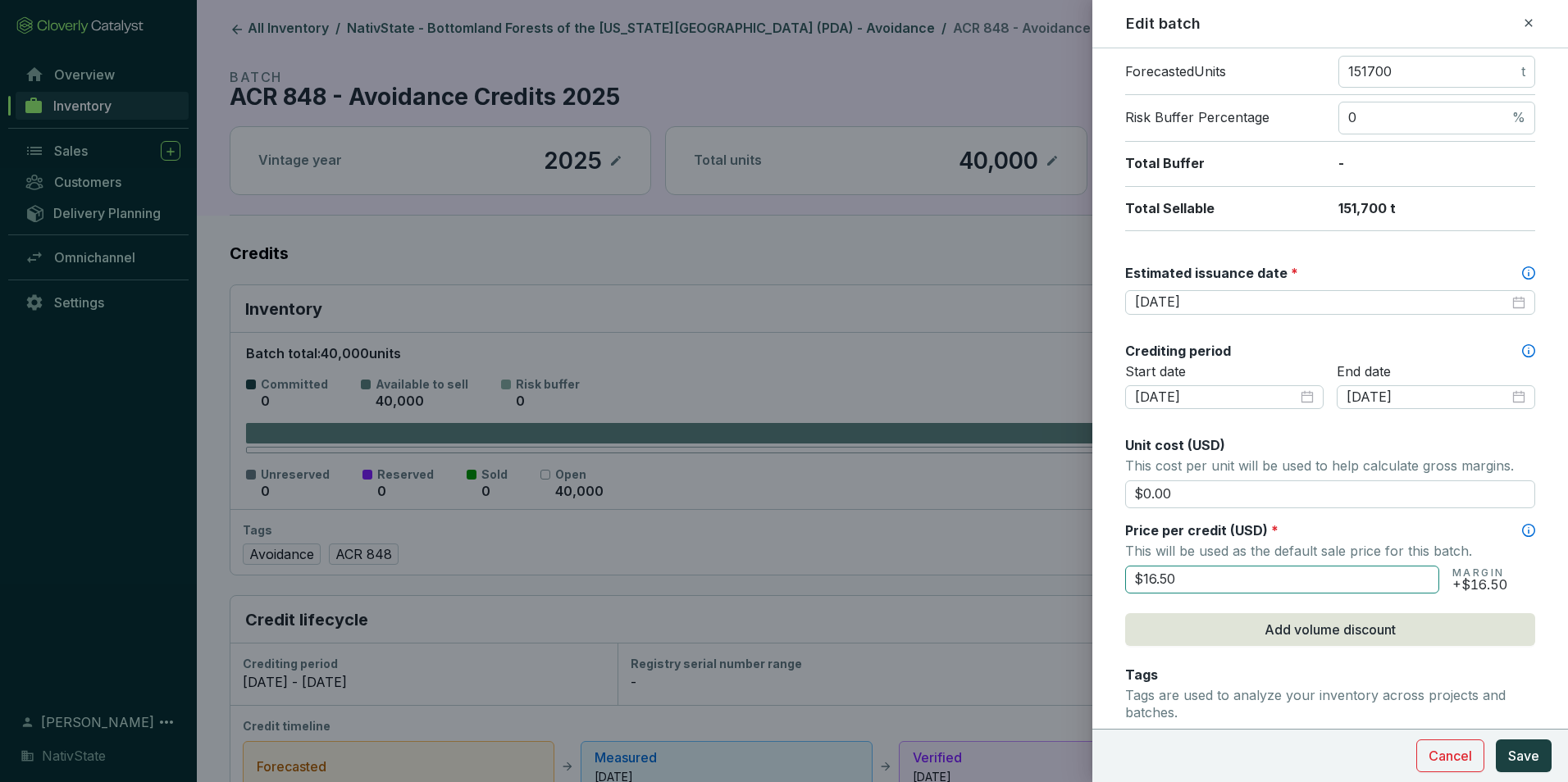
scroll to position [410, 0]
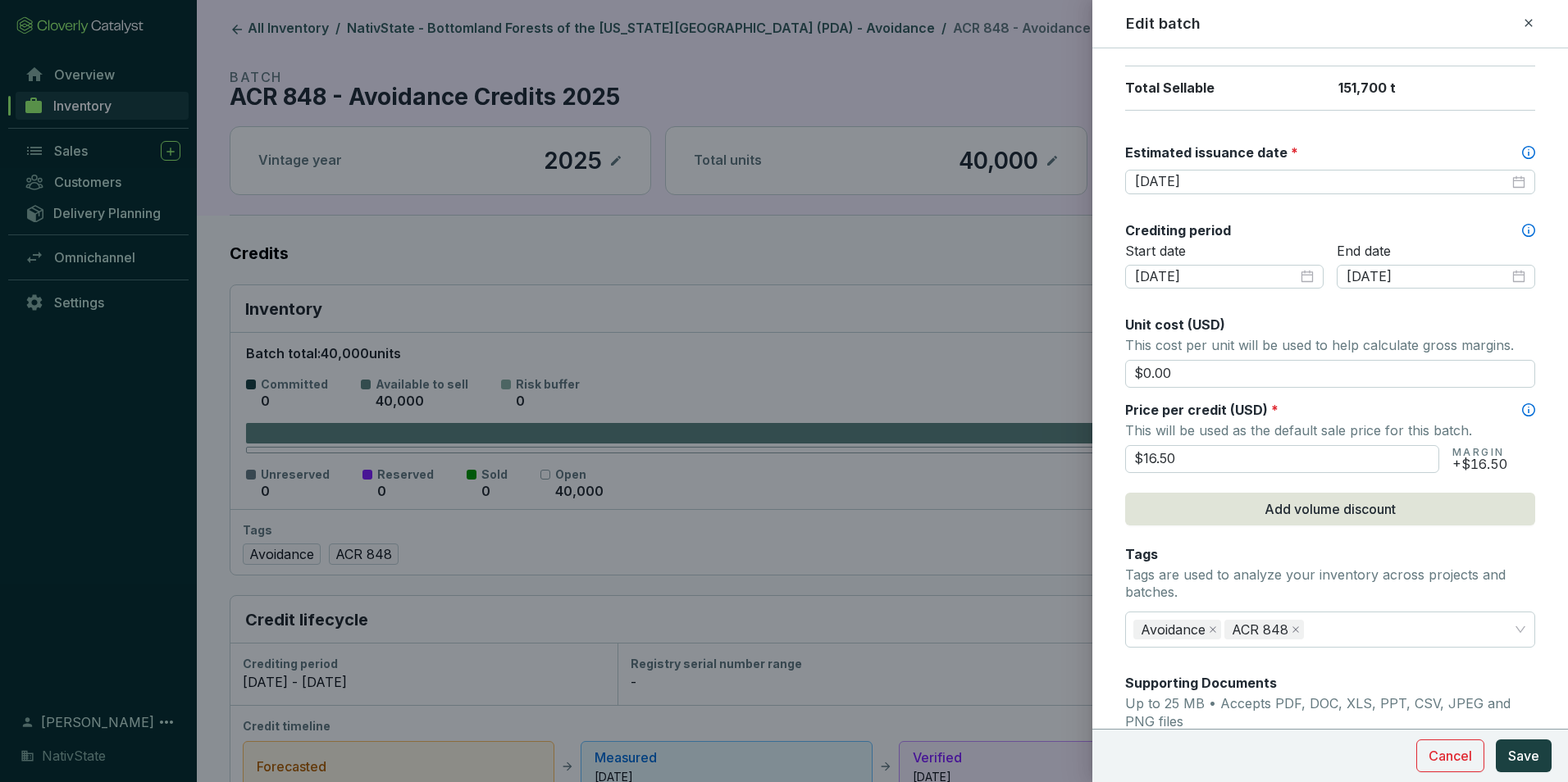
drag, startPoint x: 1216, startPoint y: 463, endPoint x: 939, endPoint y: 448, distance: 277.4
click at [939, 448] on div "Edit batch Batch name * This is the internal name that will be used throughout …" at bounding box center [784, 391] width 1568 height 782
type input "$18.50"
click at [1341, 427] on p "This will be used as the default sale price for this batch." at bounding box center [1330, 430] width 410 height 23
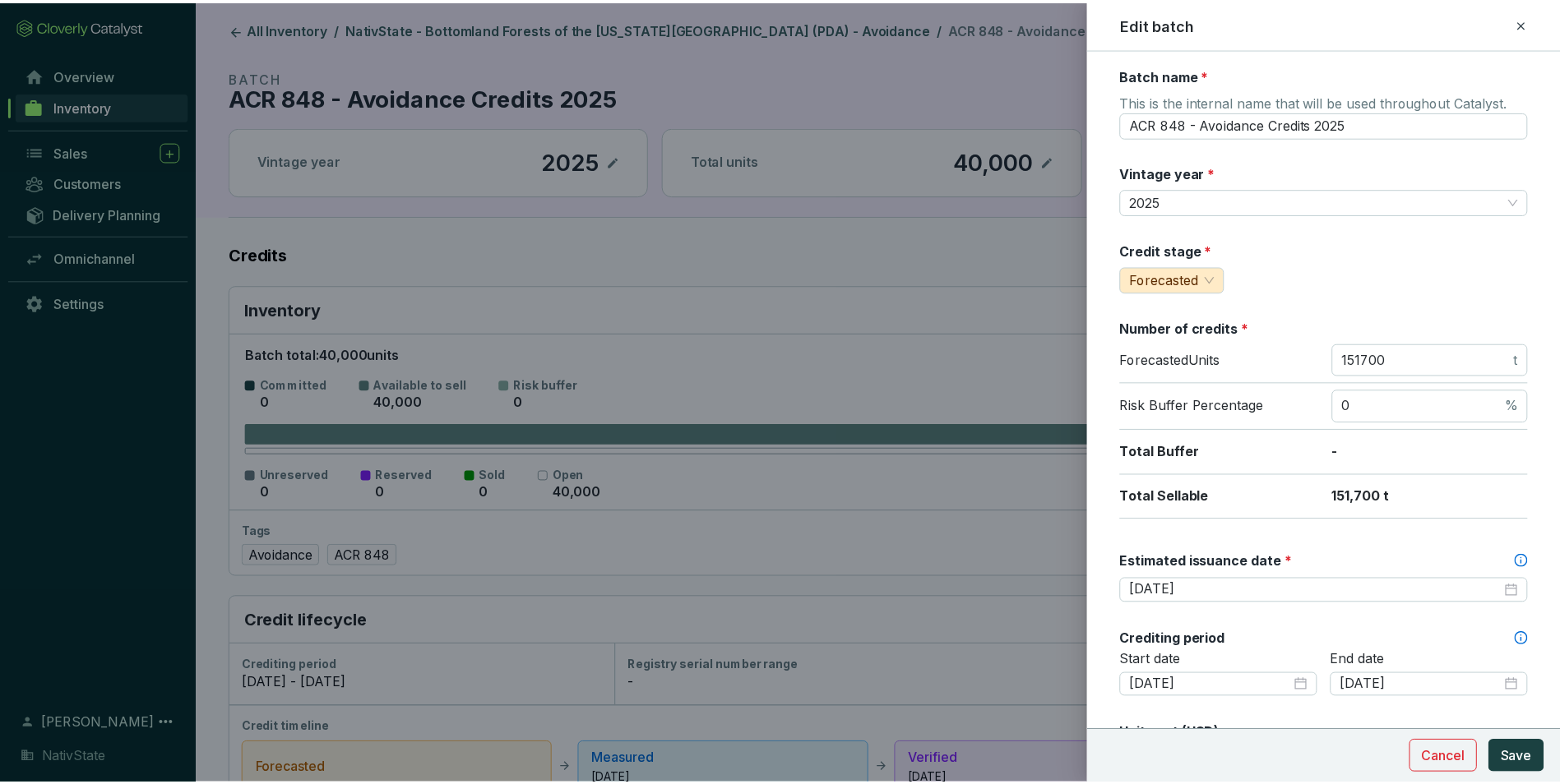
scroll to position [0, 0]
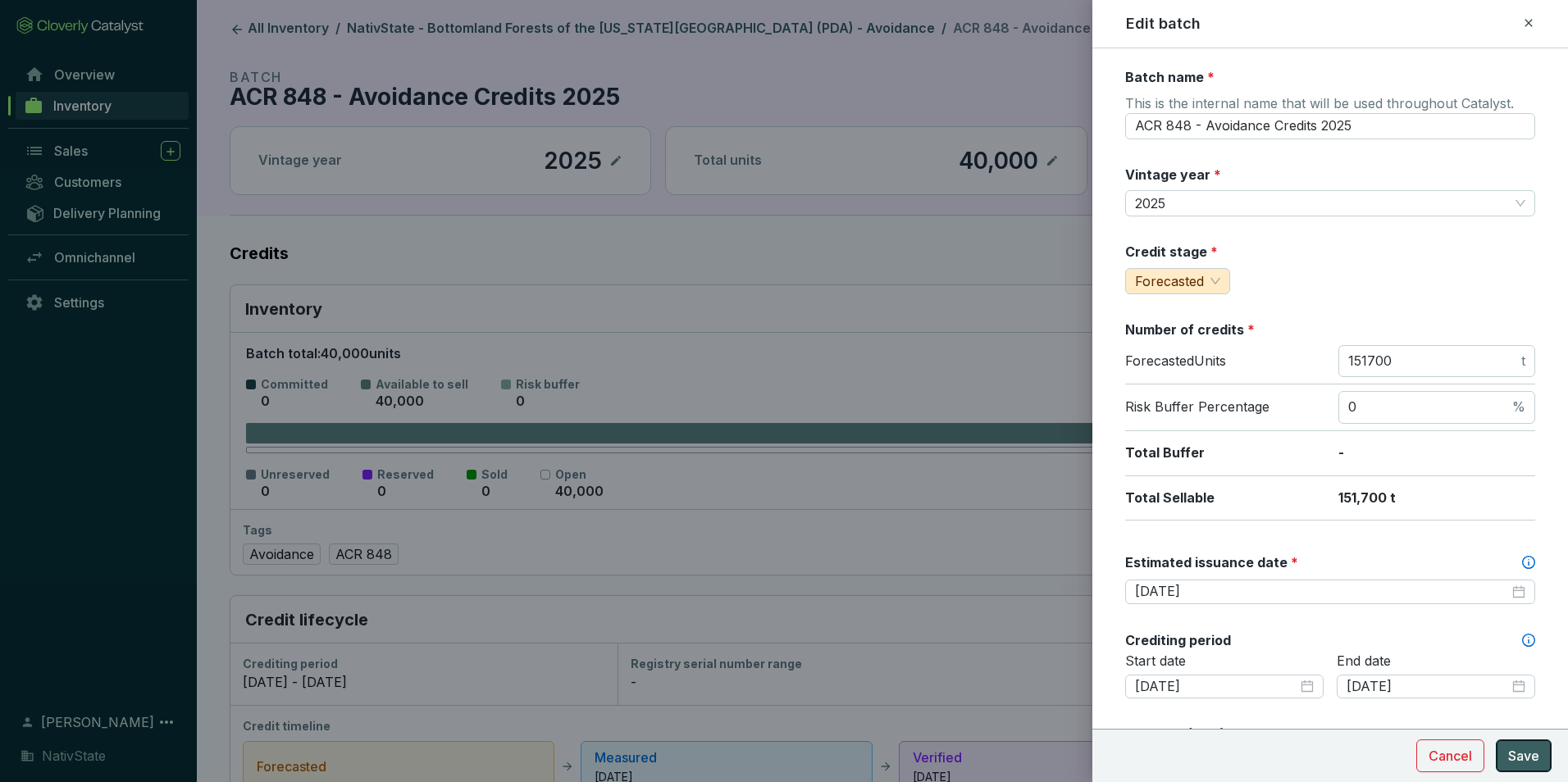
click at [1516, 745] on button "Save" at bounding box center [1524, 756] width 55 height 33
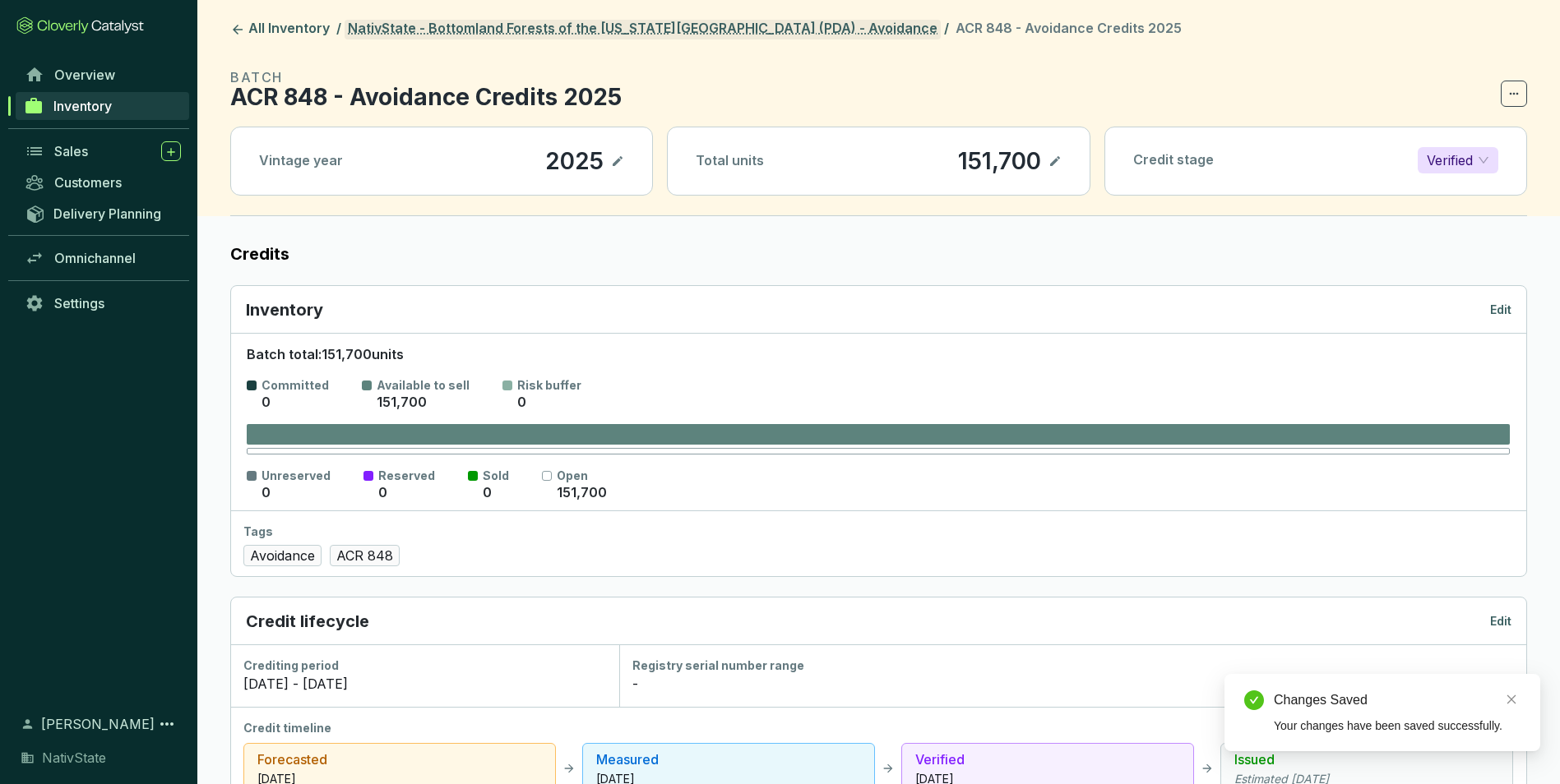
click at [688, 20] on link "NativState - Bottomland Forests of the [US_STATE][GEOGRAPHIC_DATA] (PDA) - Avoi…" at bounding box center [642, 29] width 596 height 20
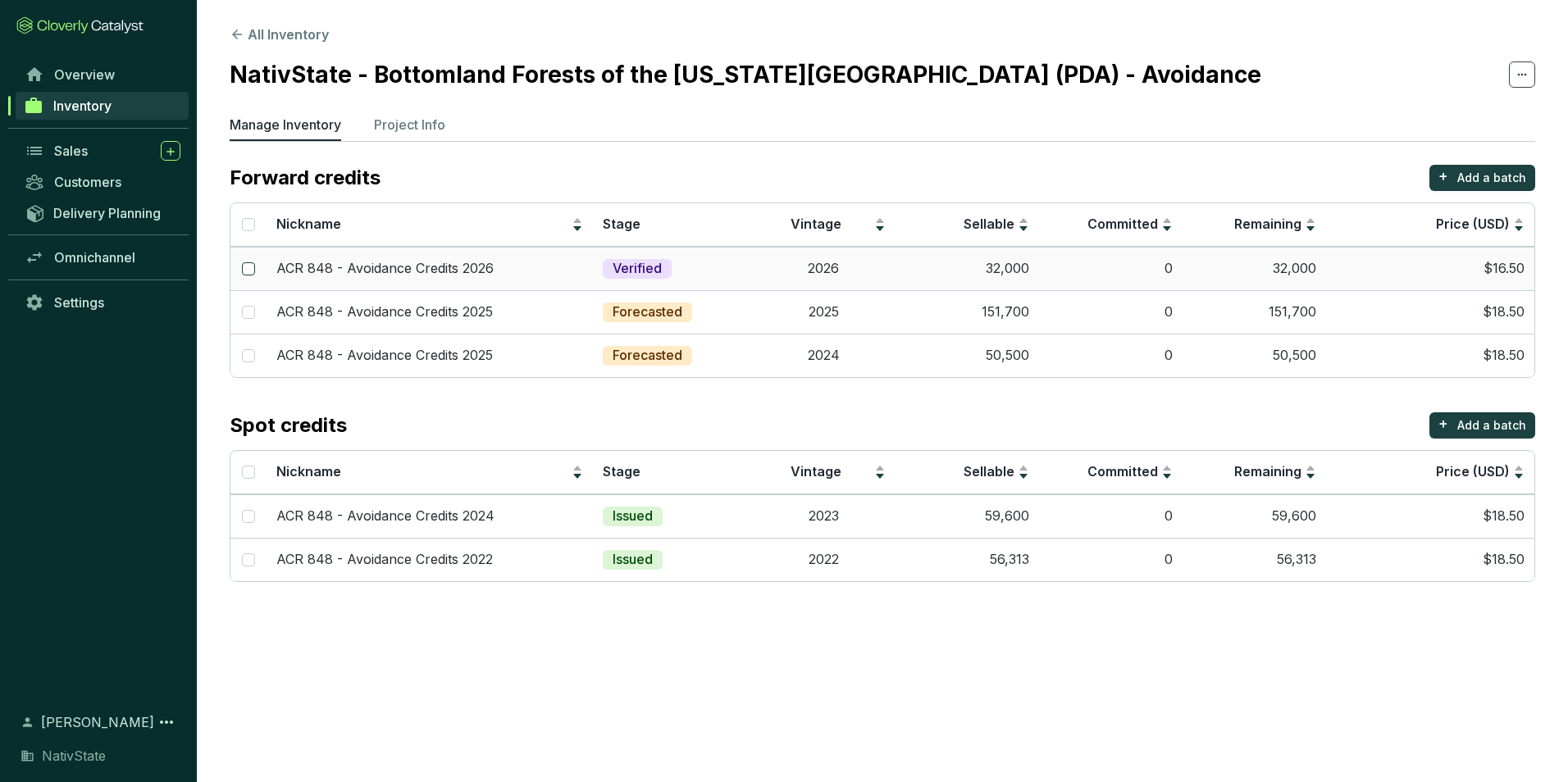
click at [250, 272] on input "checkbox" at bounding box center [248, 268] width 13 height 13
checkbox input "true"
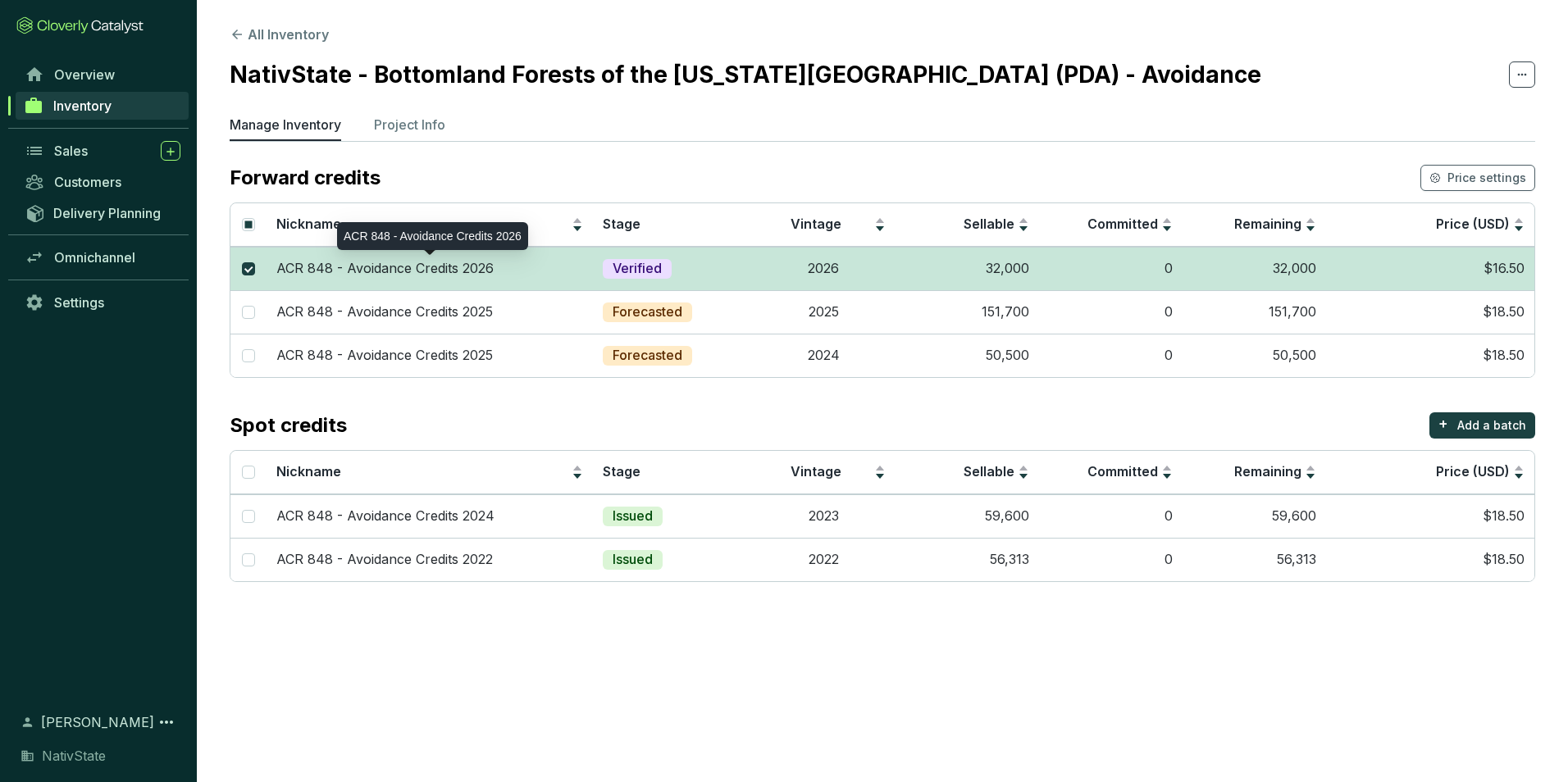
click at [286, 265] on p "ACR 848 - Avoidance Credits 2026" at bounding box center [384, 268] width 217 height 18
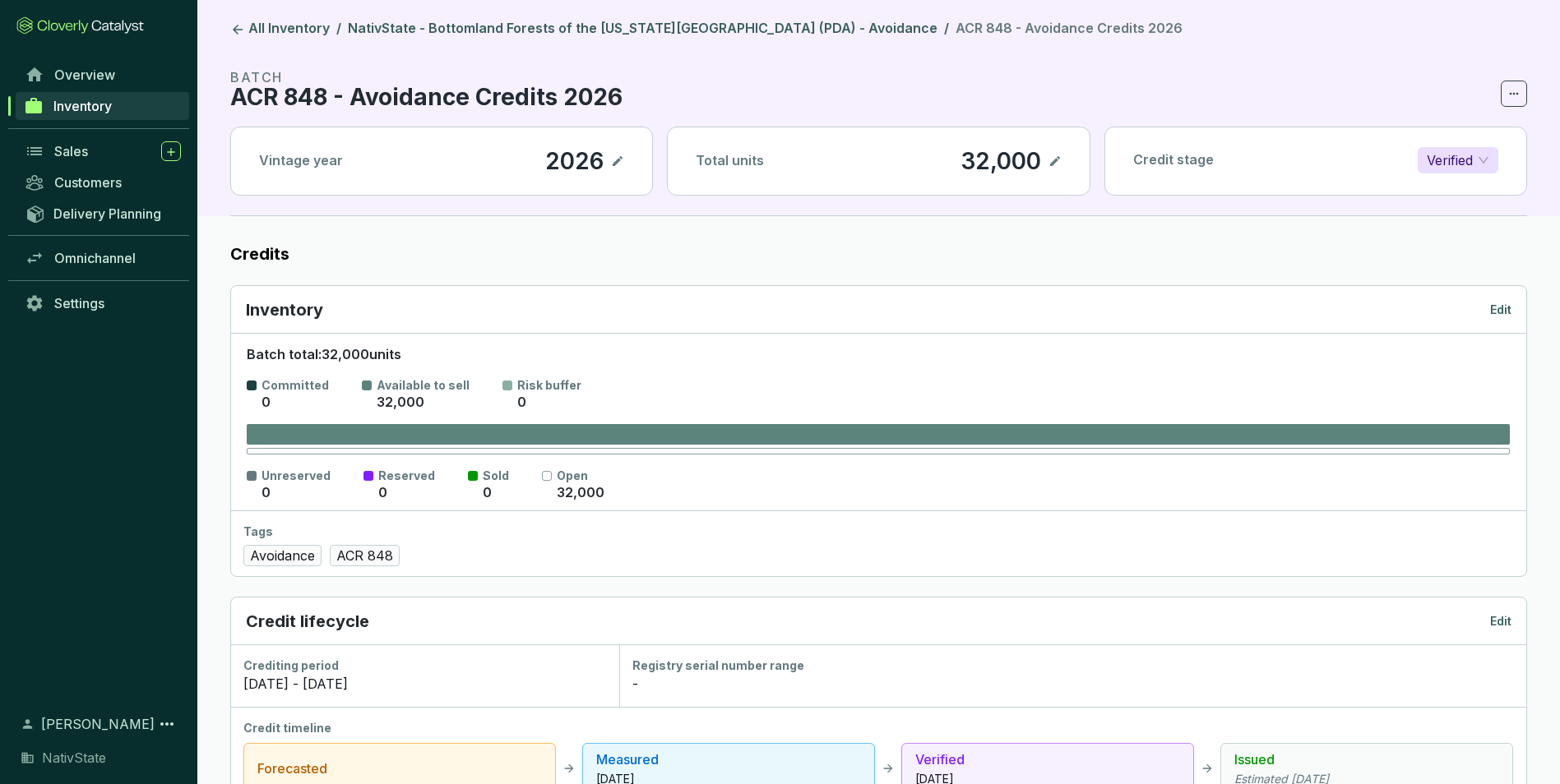
click at [1504, 89] on span at bounding box center [1514, 93] width 26 height 26
click at [1478, 134] on p "Delete batch" at bounding box center [1470, 136] width 79 height 18
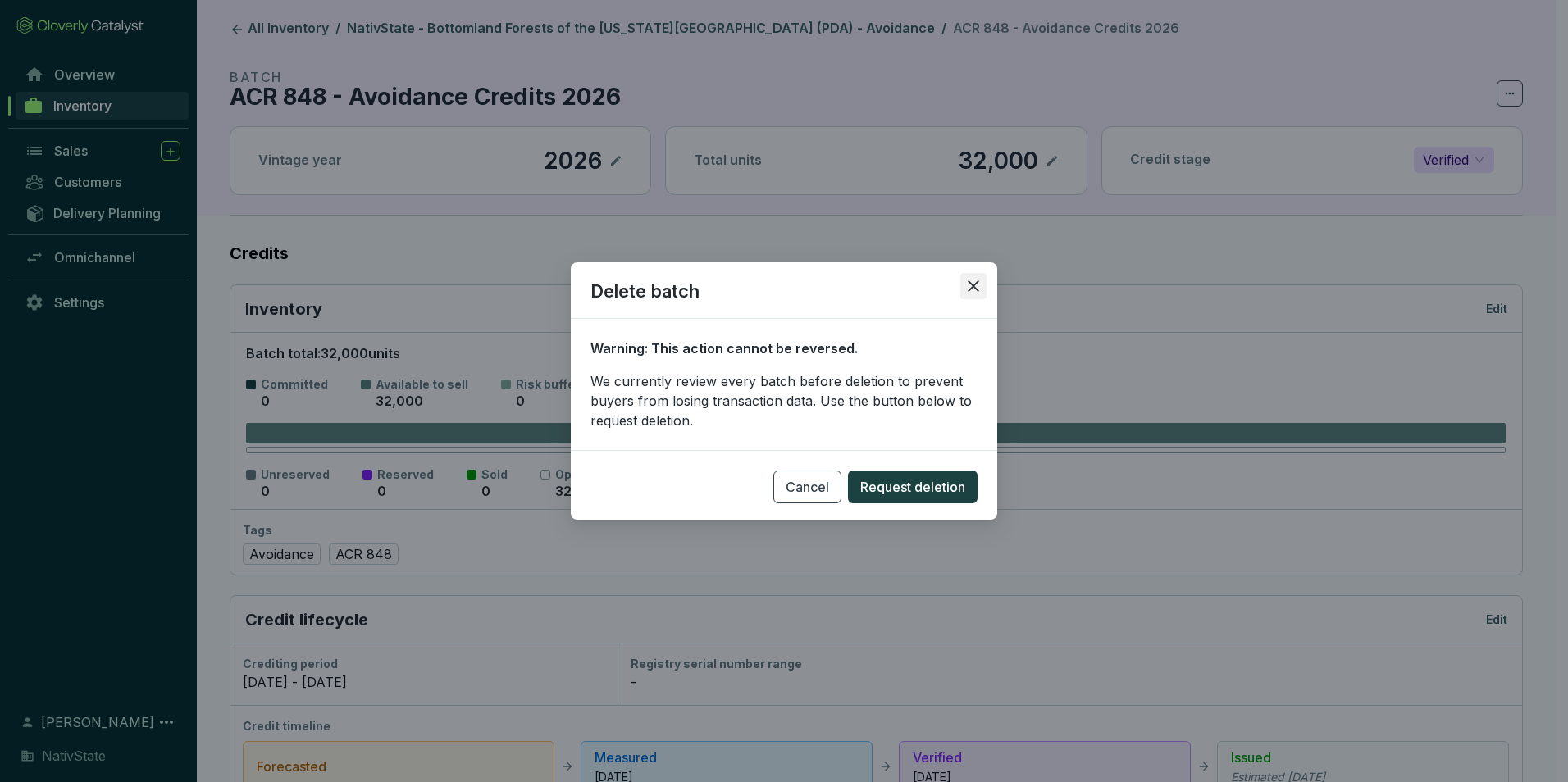
click at [977, 284] on icon "close" at bounding box center [973, 285] width 11 height 11
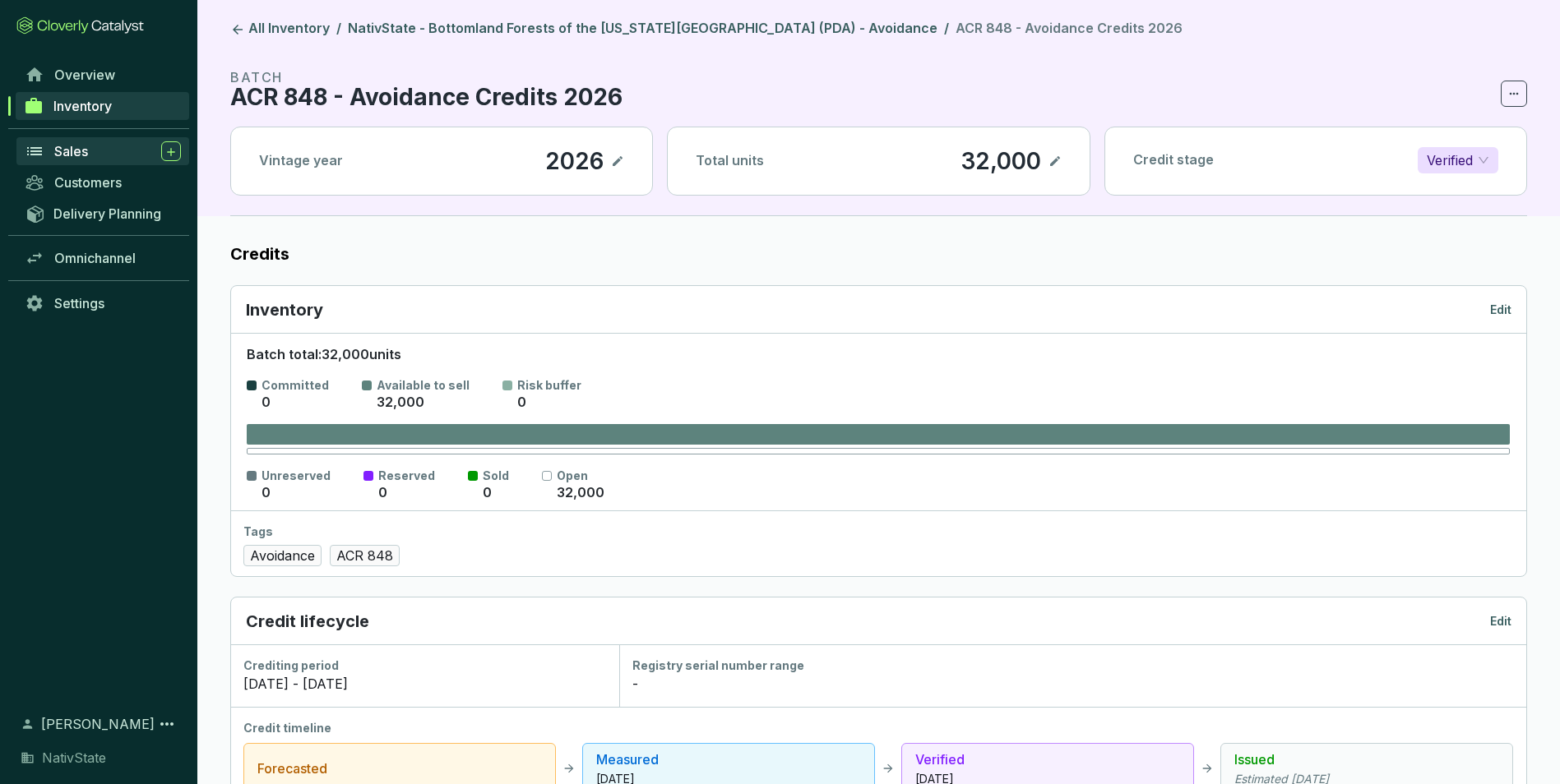
click at [102, 151] on div "Sales" at bounding box center [118, 151] width 126 height 20
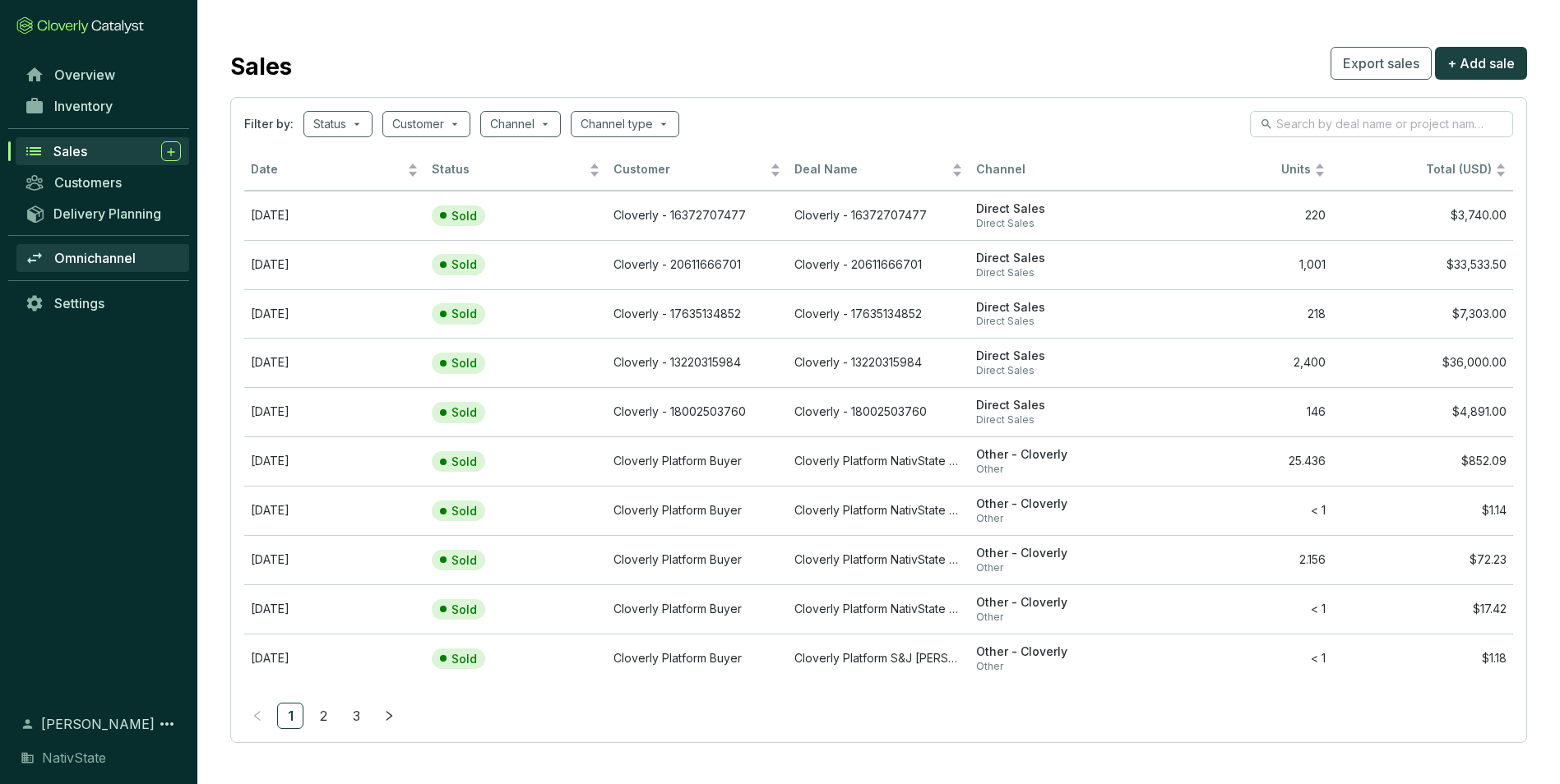
click at [112, 247] on link "Omnichannel" at bounding box center [103, 258] width 173 height 28
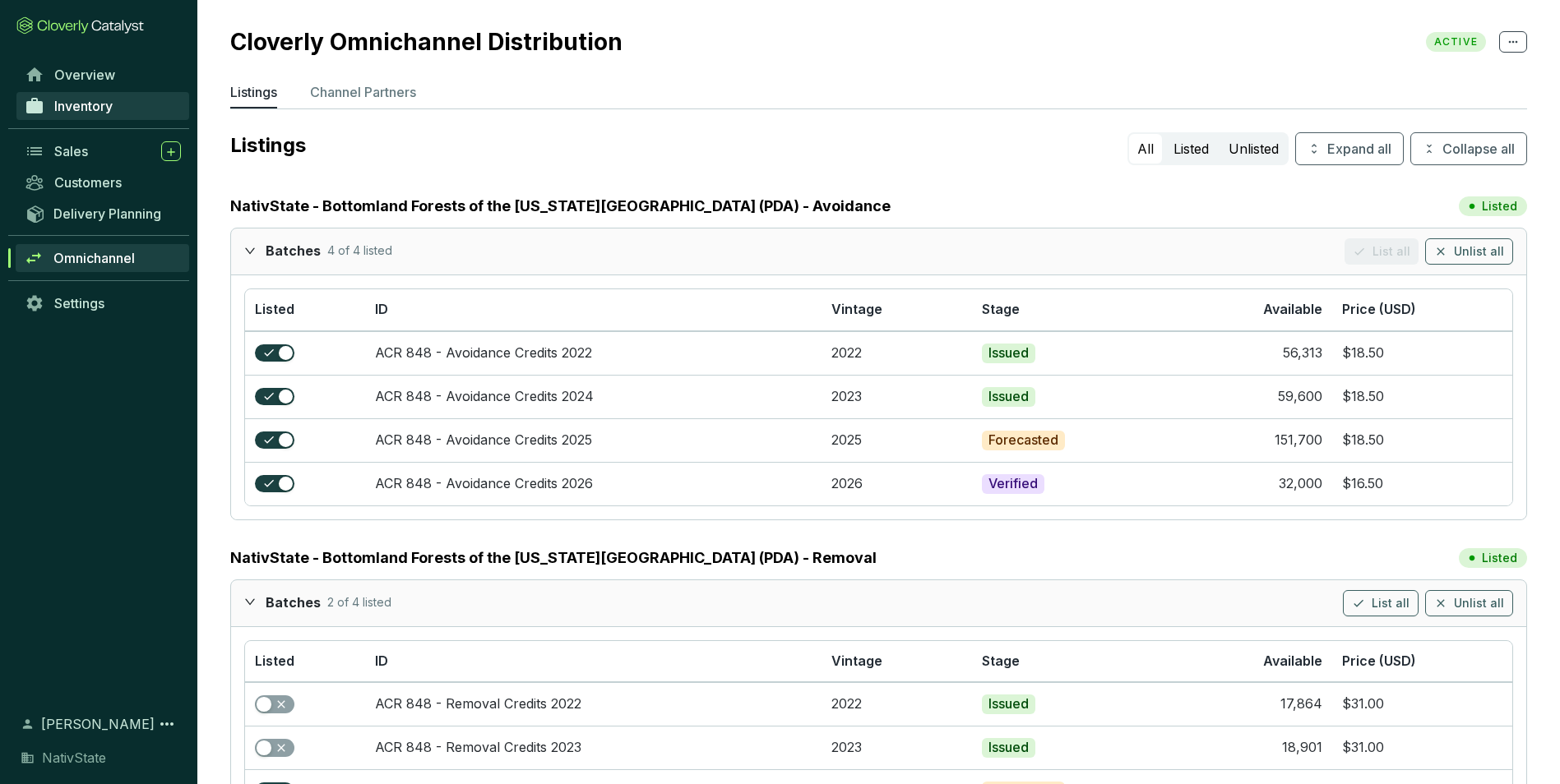
click at [99, 110] on span "Inventory" at bounding box center [84, 106] width 58 height 16
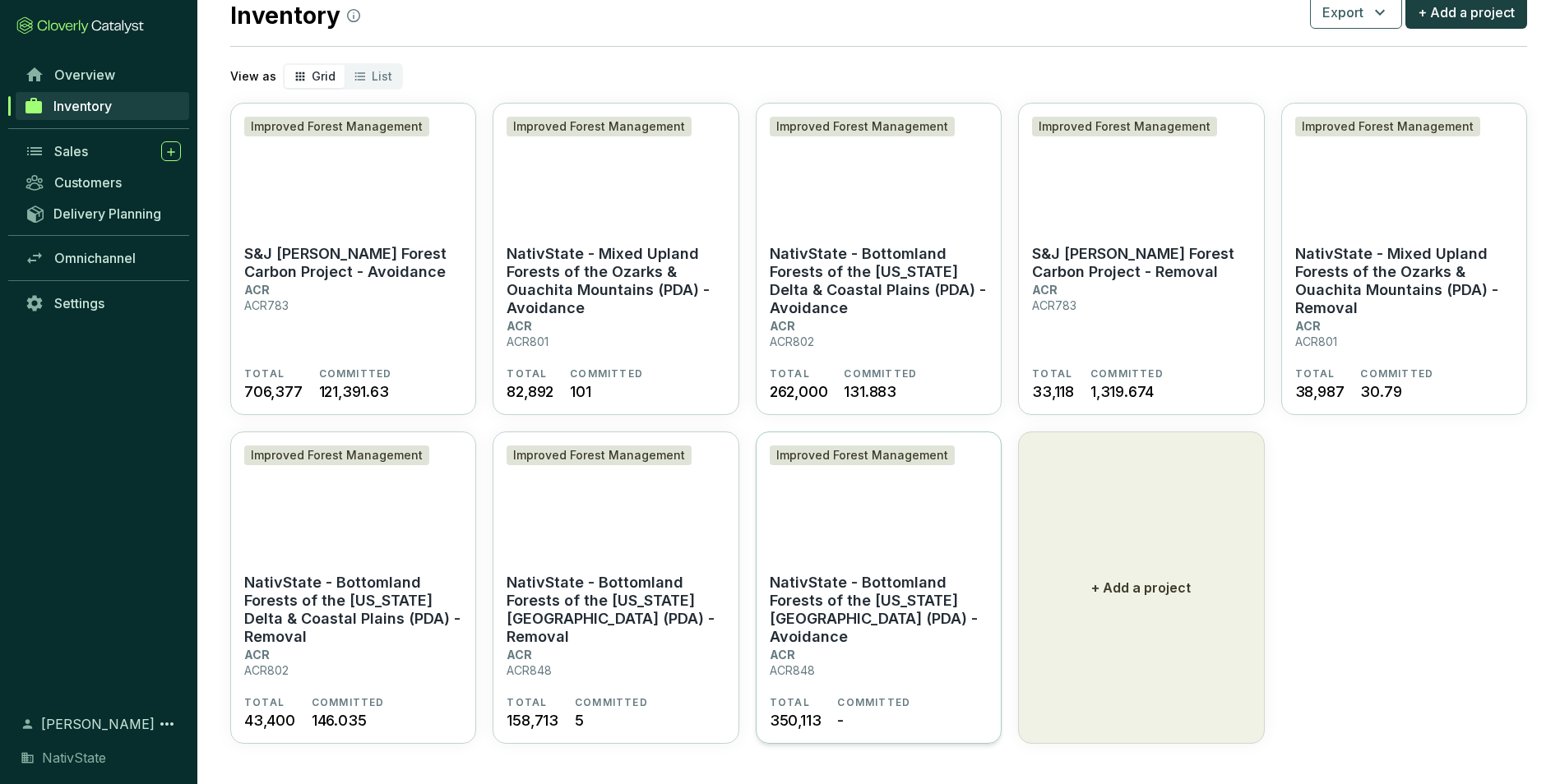
scroll to position [54, 0]
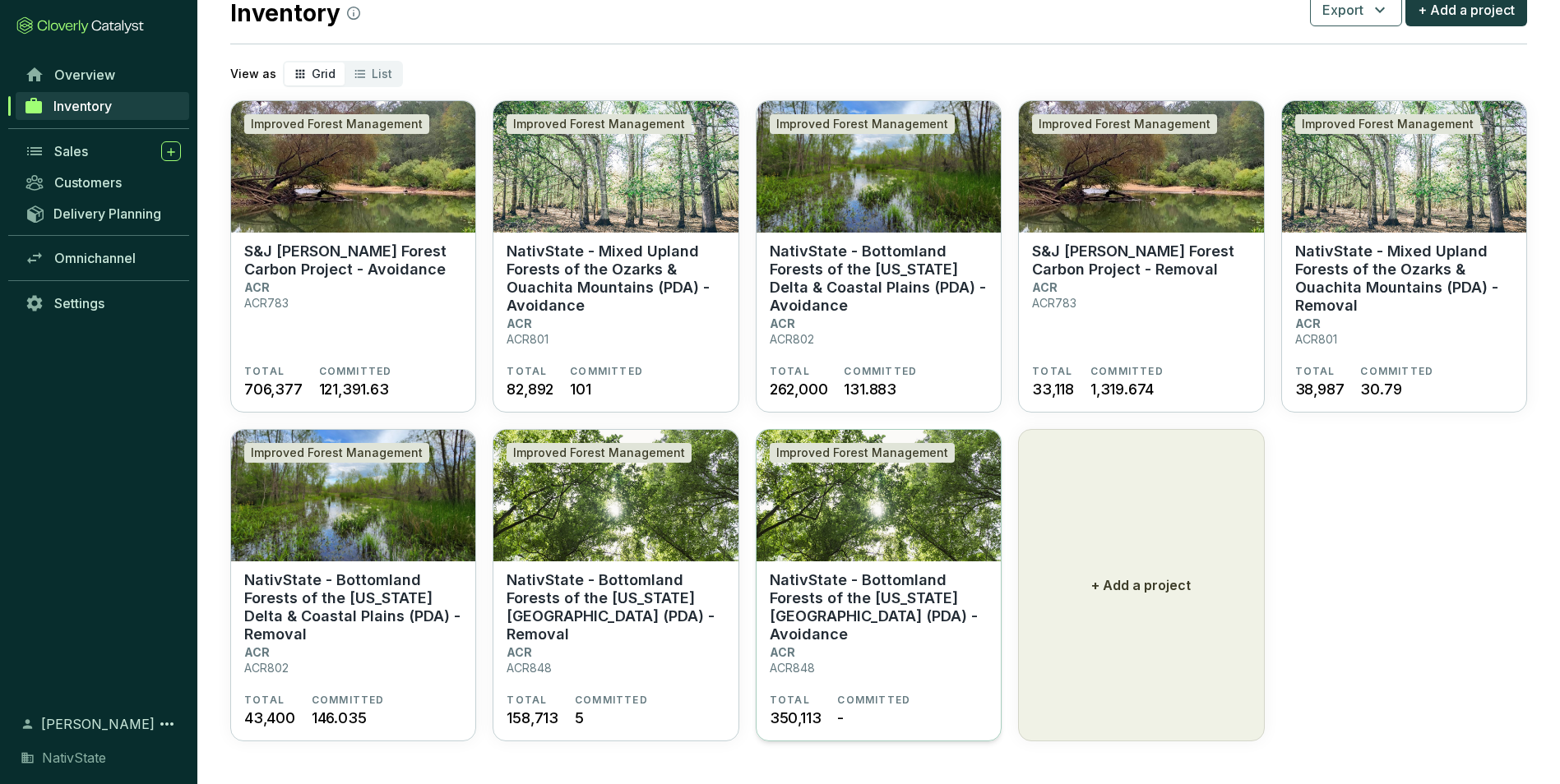
click at [865, 625] on p "NativState - Bottomland Forests of the [US_STATE][GEOGRAPHIC_DATA] (PDA) - Avoi…" at bounding box center [878, 607] width 218 height 73
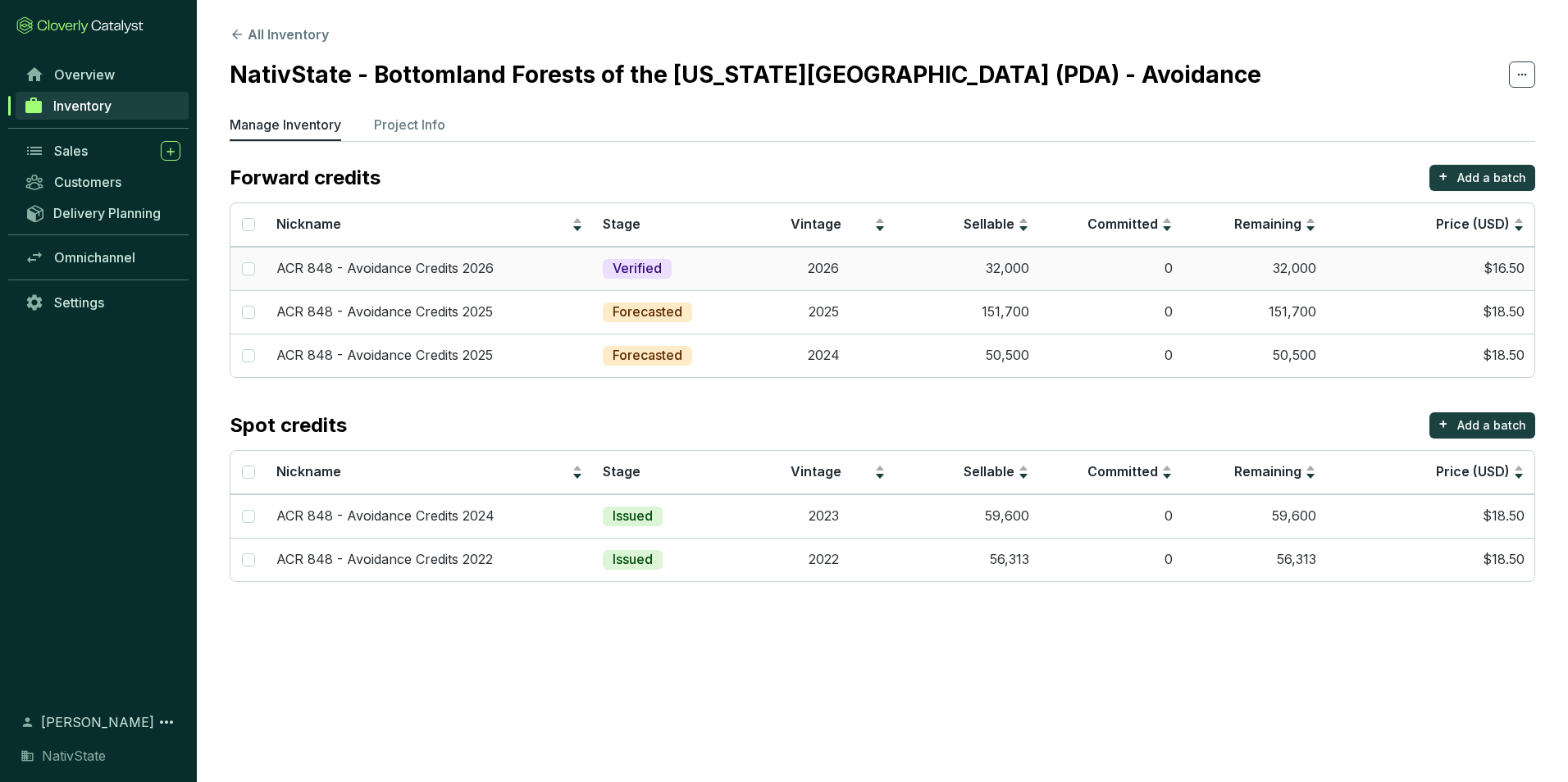
click at [1306, 256] on td "32,000" at bounding box center [1254, 268] width 143 height 43
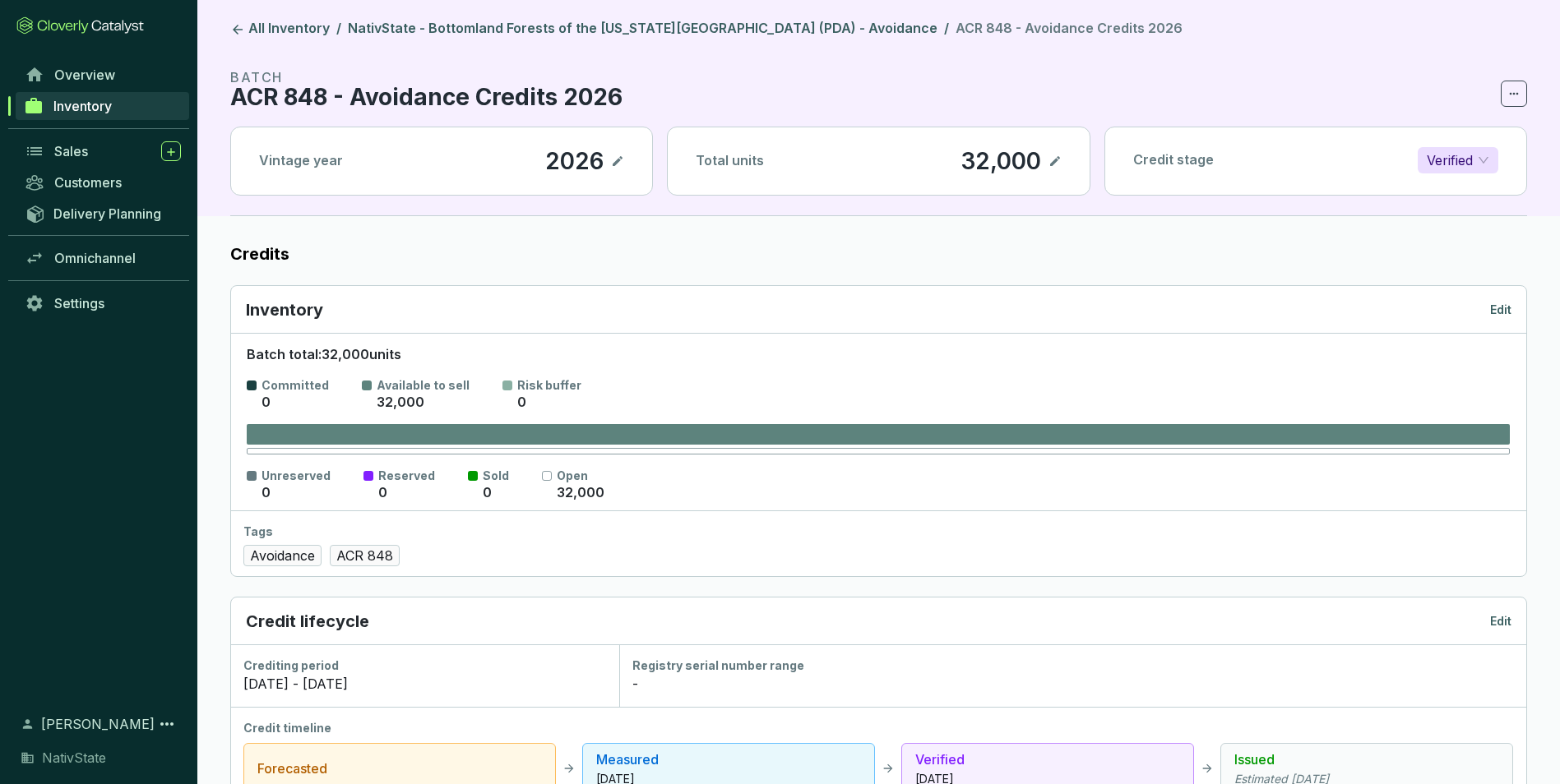
click at [1510, 99] on icon at bounding box center [1513, 93] width 13 height 20
click at [1450, 142] on div "Credit stage Verified" at bounding box center [1316, 160] width 421 height 66
click at [1510, 96] on icon at bounding box center [1513, 93] width 13 height 20
click at [1480, 139] on p "Delete batch" at bounding box center [1470, 136] width 79 height 18
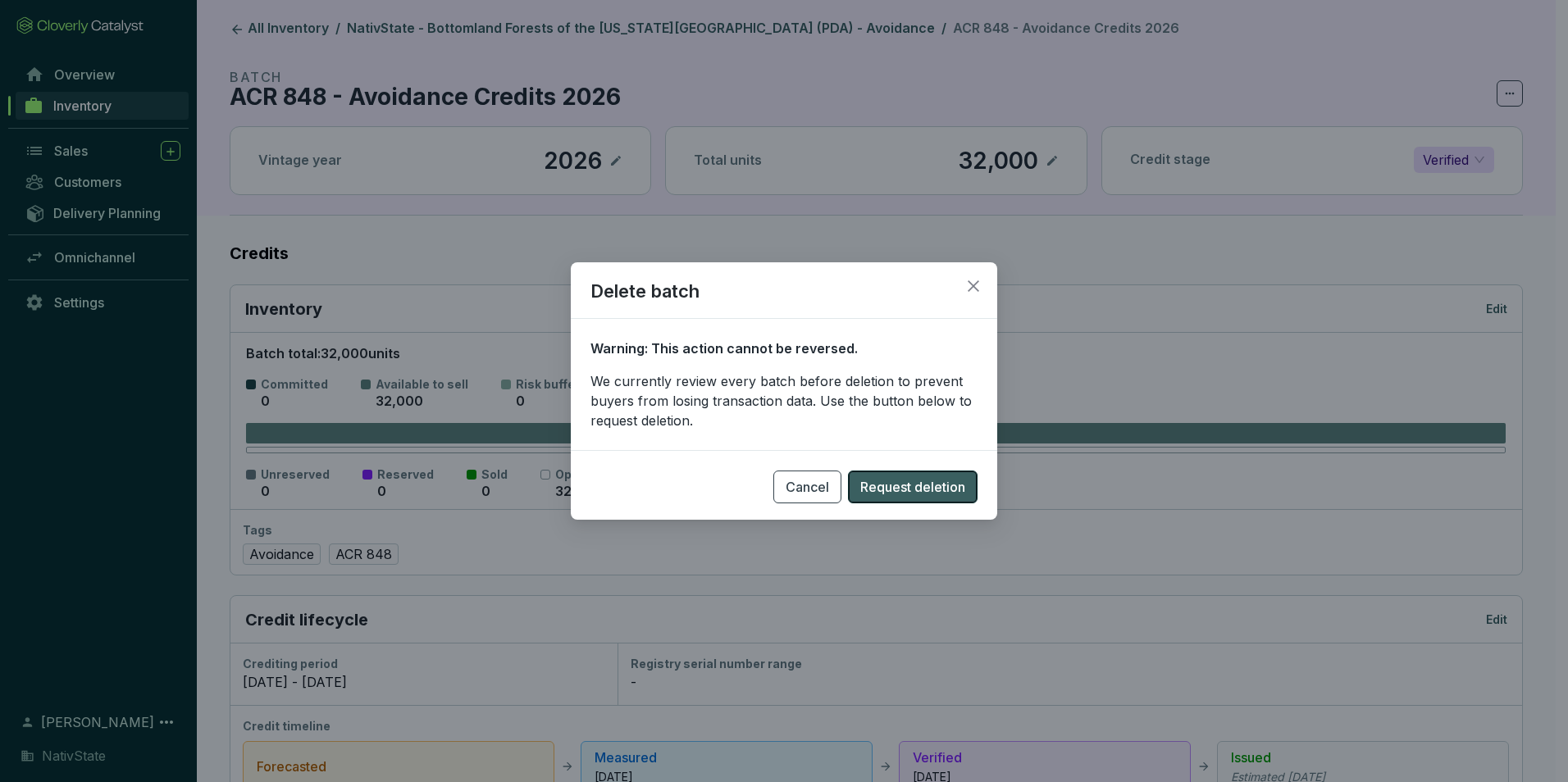
click at [937, 486] on span "Request deletion" at bounding box center [913, 486] width 105 height 20
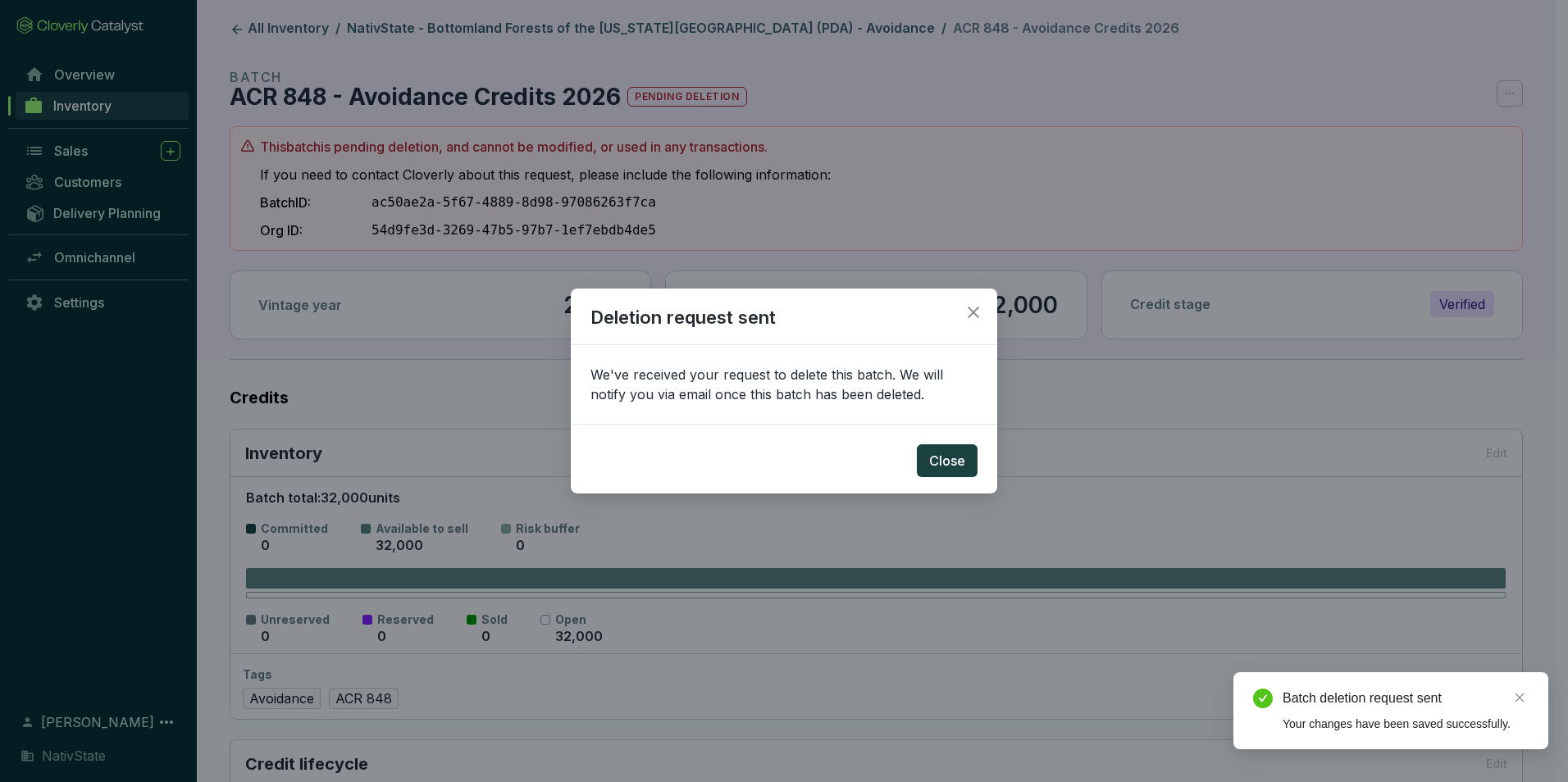
click at [902, 100] on div "Deletion request sent We've received your request to delete this batch. We will…" at bounding box center [784, 391] width 1568 height 782
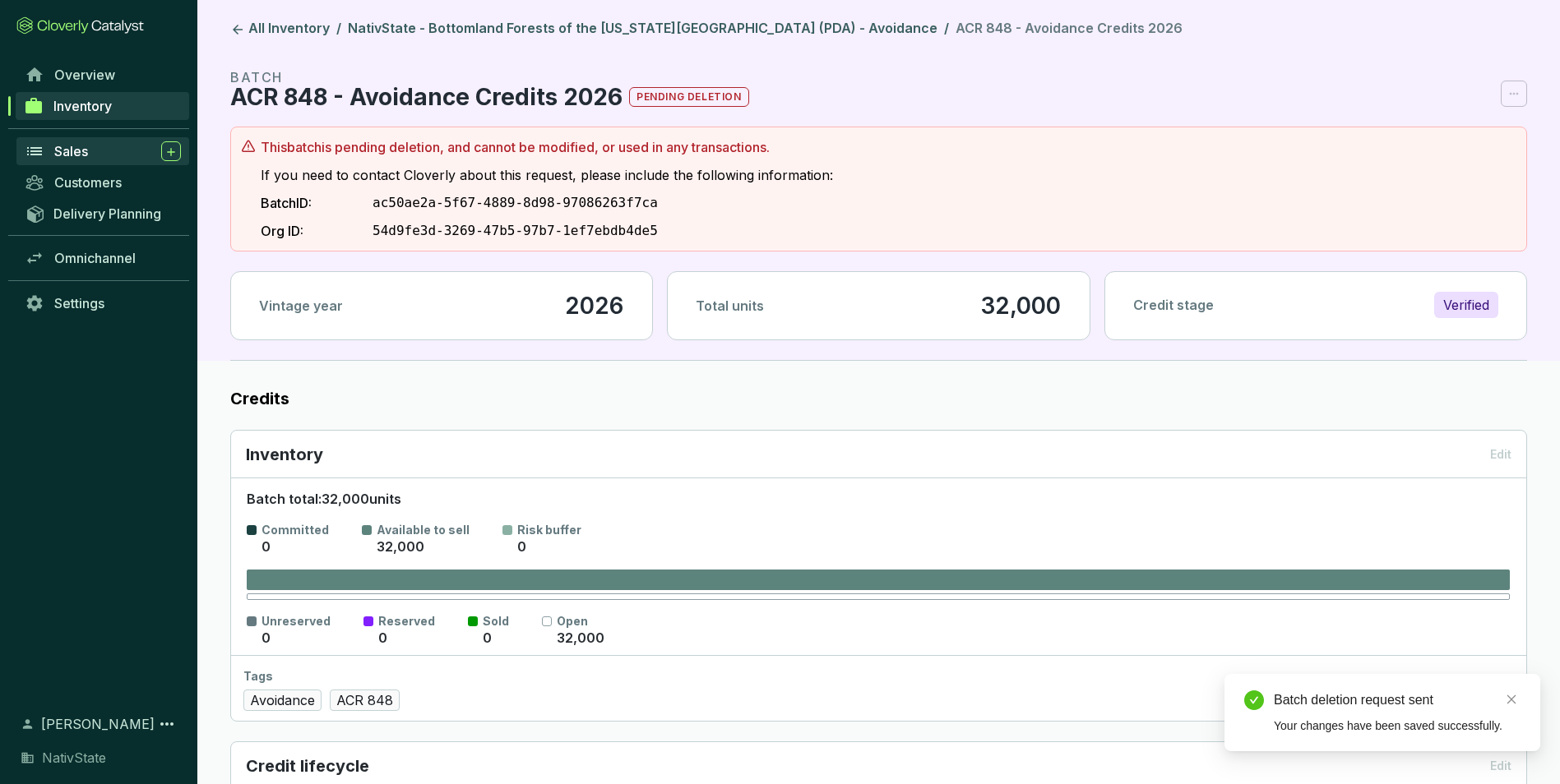
click at [100, 155] on div "Sales" at bounding box center [118, 151] width 126 height 20
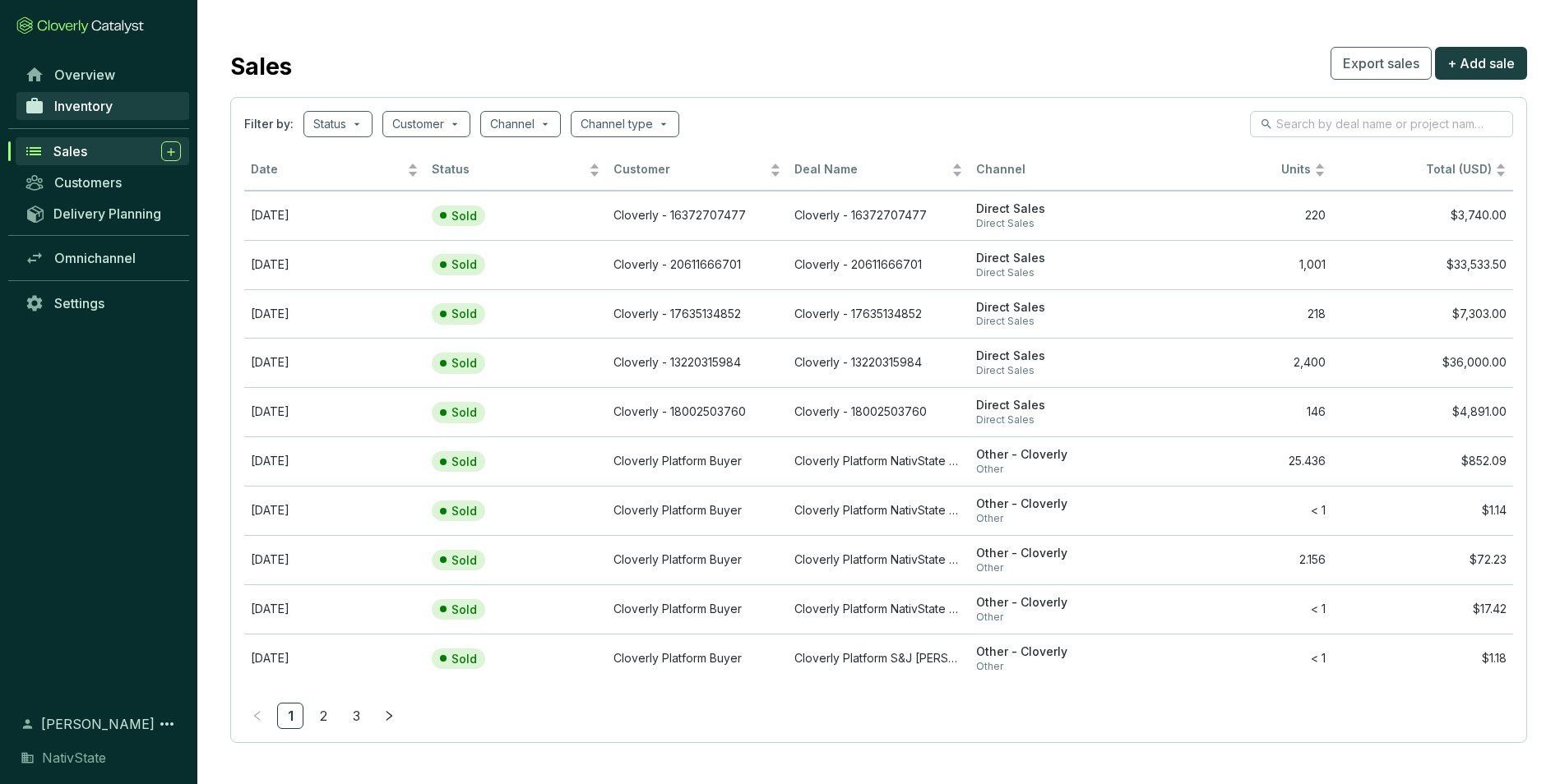
click at [136, 99] on link "Inventory" at bounding box center [103, 106] width 173 height 28
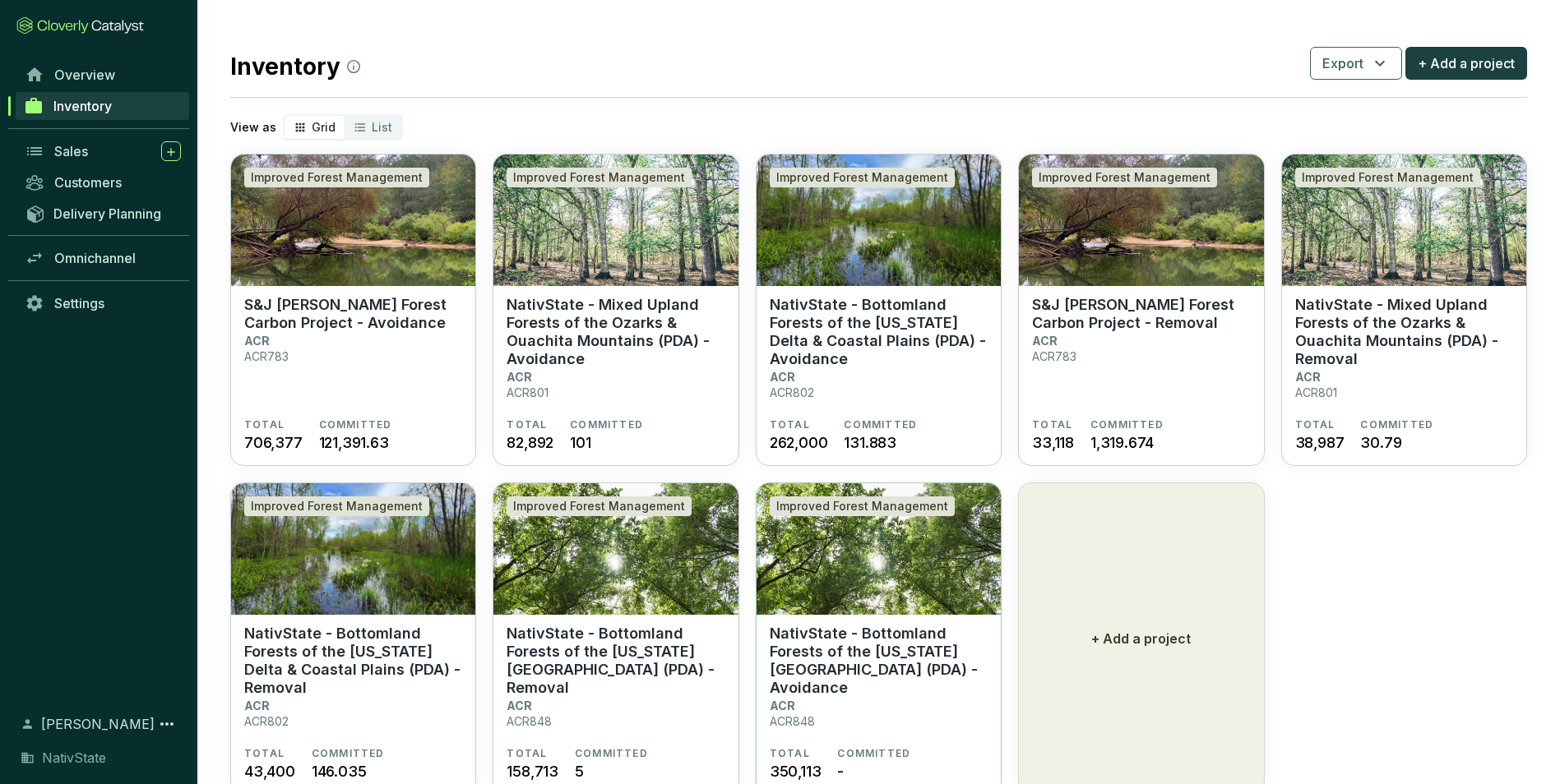
click at [841, 699] on section "NativState - Bottomland Forests of the Louisiana Plains (PDA) - Avoidance ACR A…" at bounding box center [878, 686] width 218 height 122
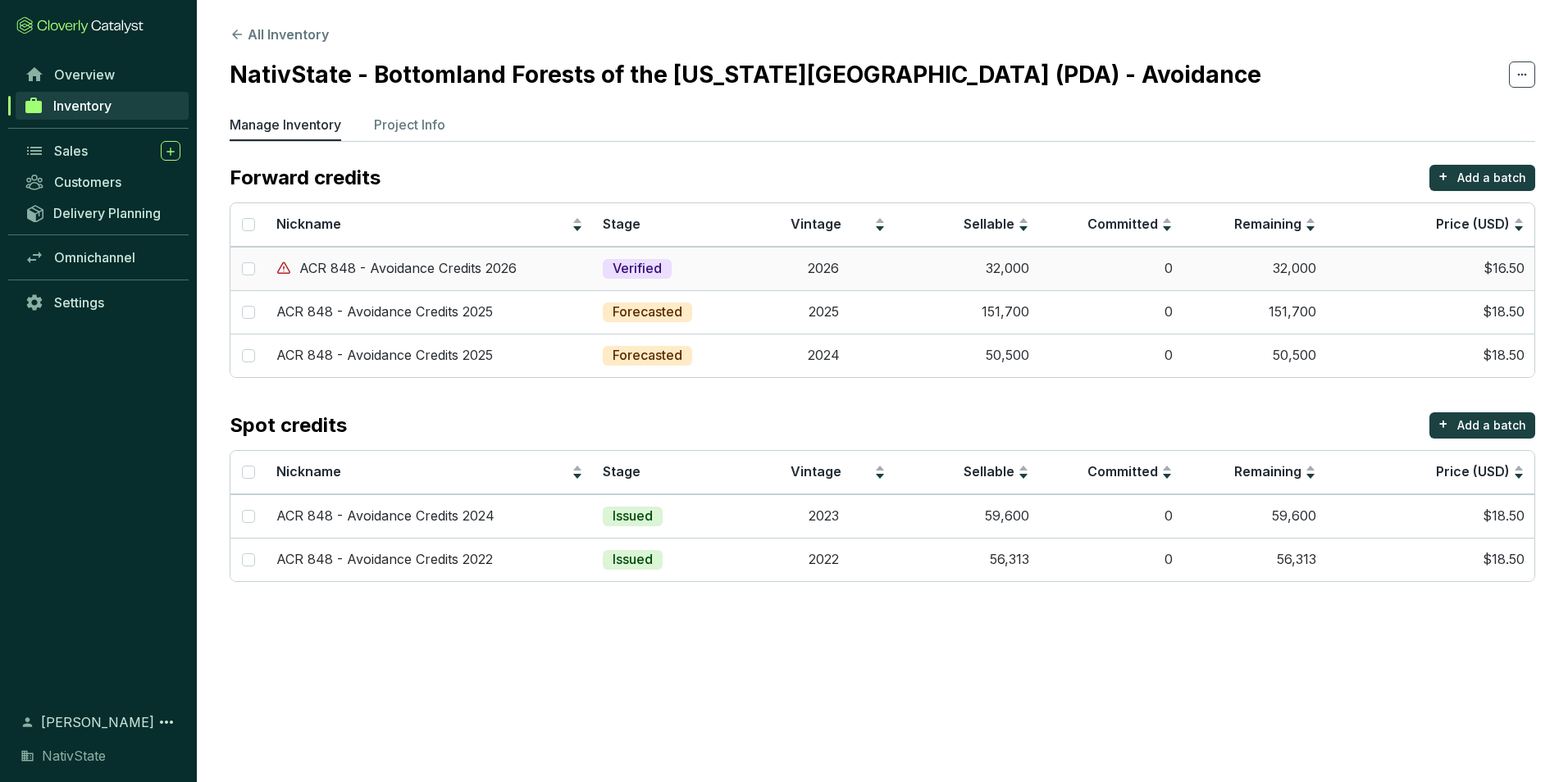
click at [1084, 256] on td "0" at bounding box center [1111, 268] width 143 height 43
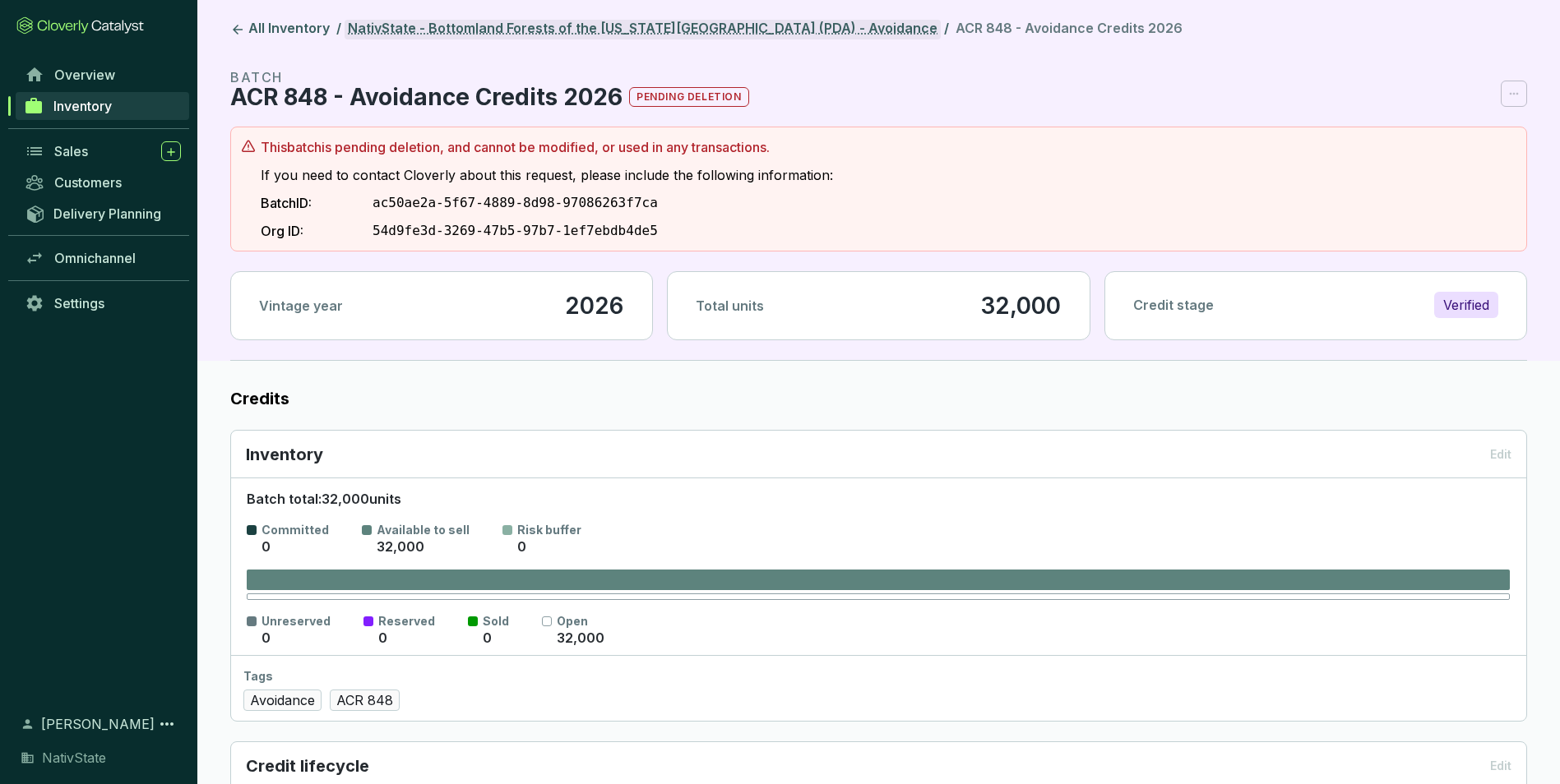
click at [536, 26] on link "NativState - Bottomland Forests of the [US_STATE][GEOGRAPHIC_DATA] (PDA) - Avoi…" at bounding box center [642, 29] width 596 height 20
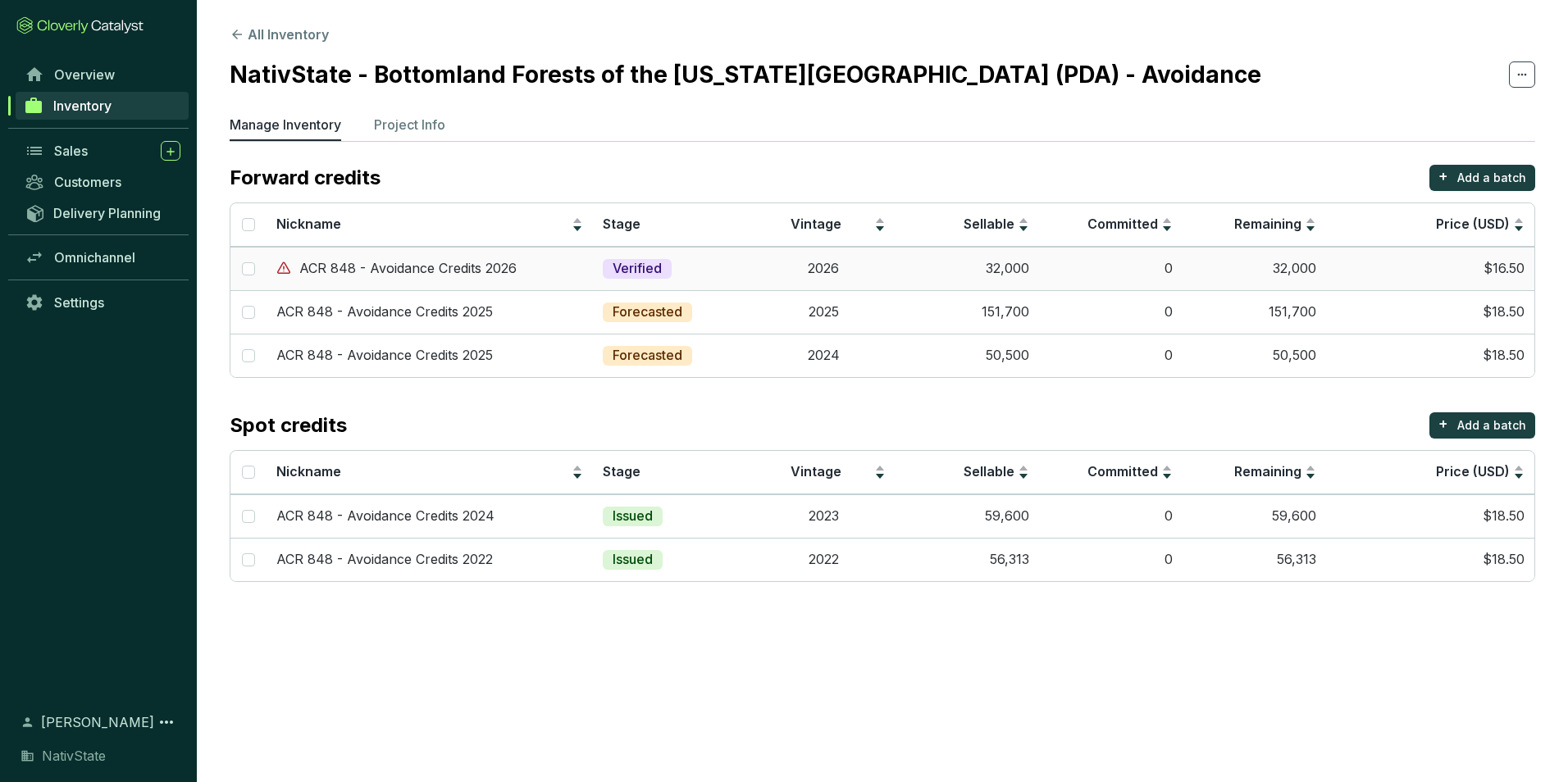
click at [689, 275] on td "Verified" at bounding box center [672, 268] width 159 height 43
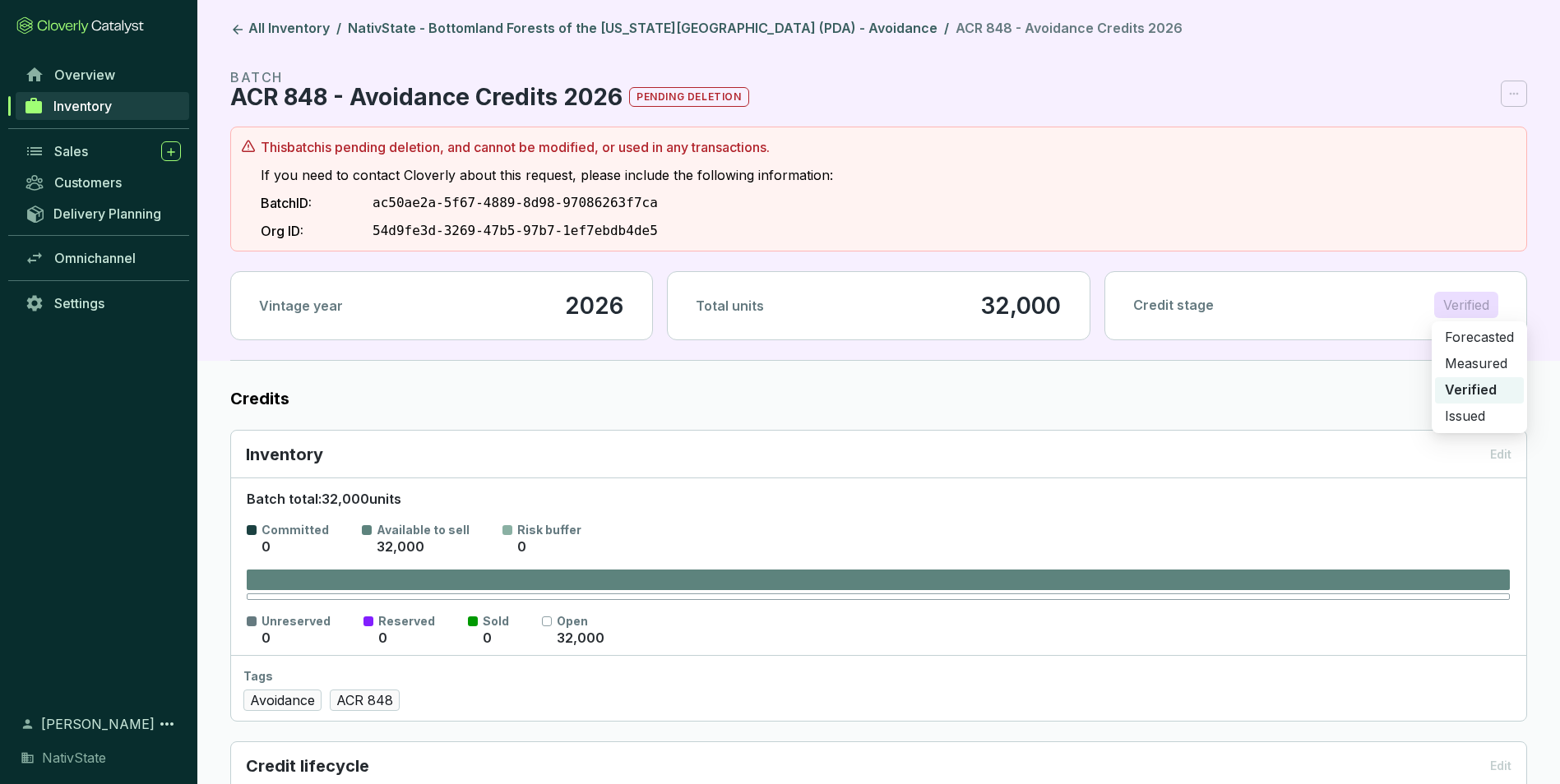
click at [1466, 318] on p "Verified" at bounding box center [1466, 305] width 46 height 25
click at [1487, 338] on p "Forecasted" at bounding box center [1479, 337] width 69 height 18
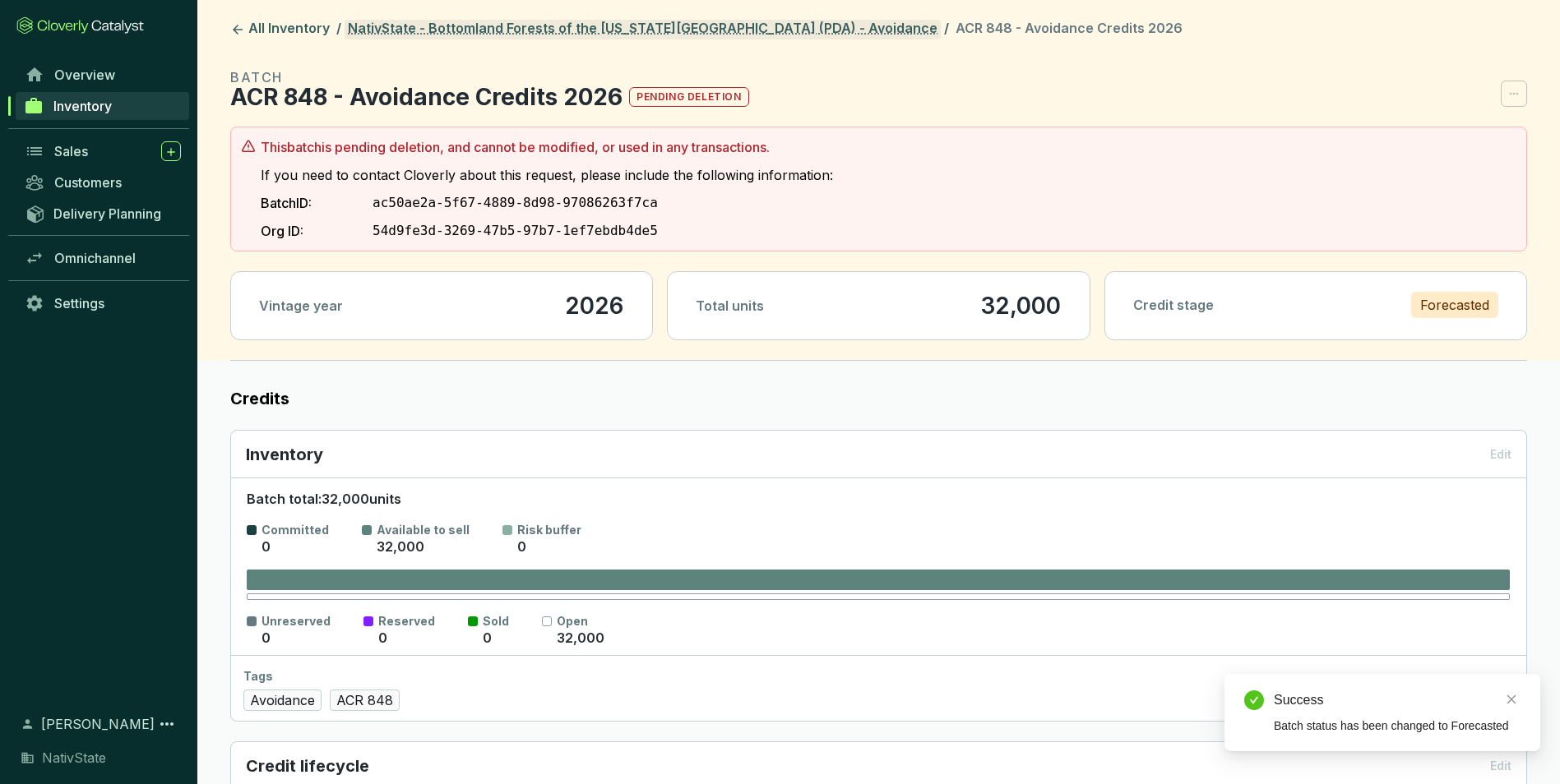
click at [455, 37] on link "NativState - Bottomland Forests of the [US_STATE][GEOGRAPHIC_DATA] (PDA) - Avoi…" at bounding box center [642, 29] width 596 height 20
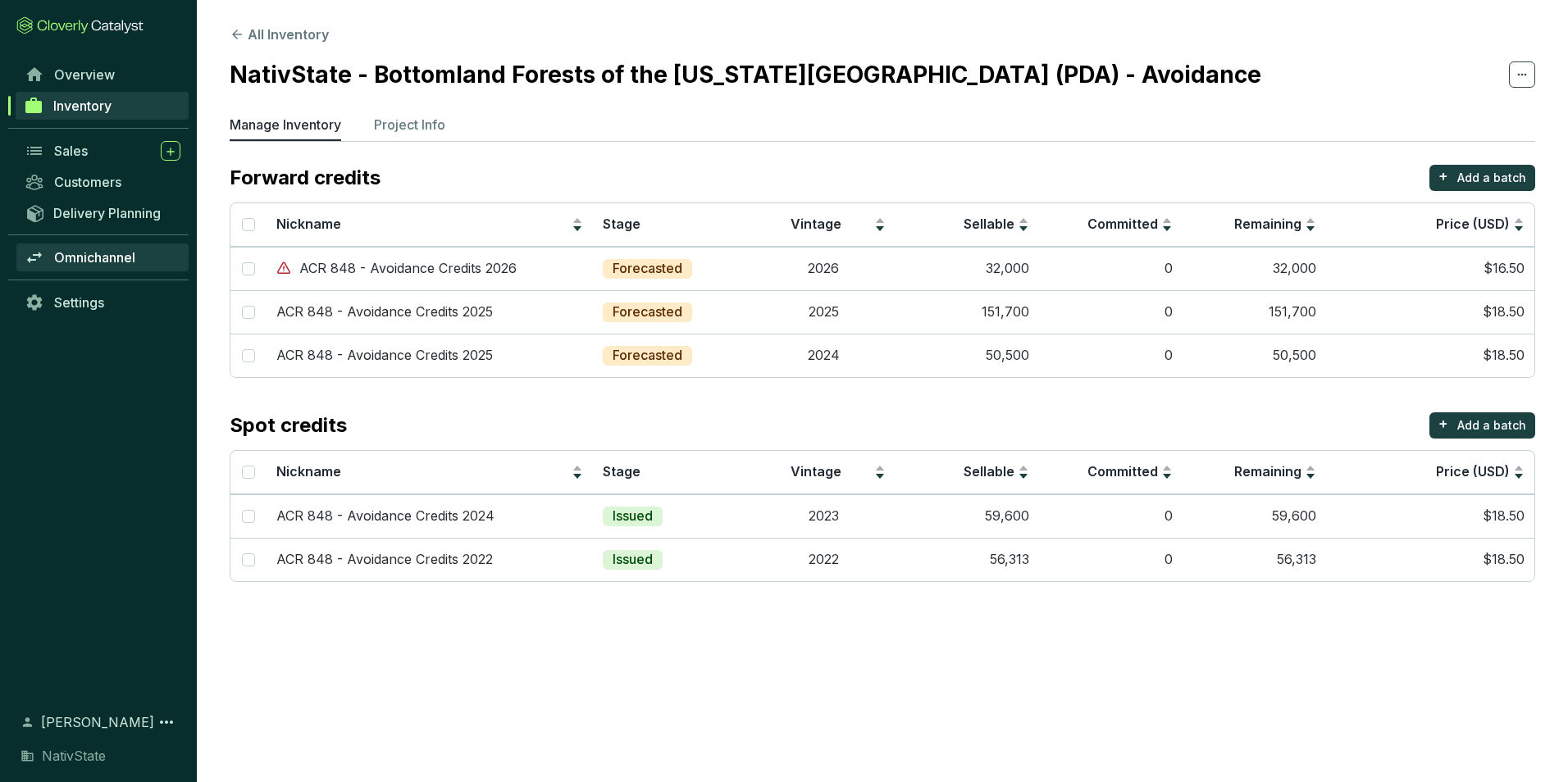
click at [114, 252] on span "Omnichannel" at bounding box center [95, 257] width 81 height 16
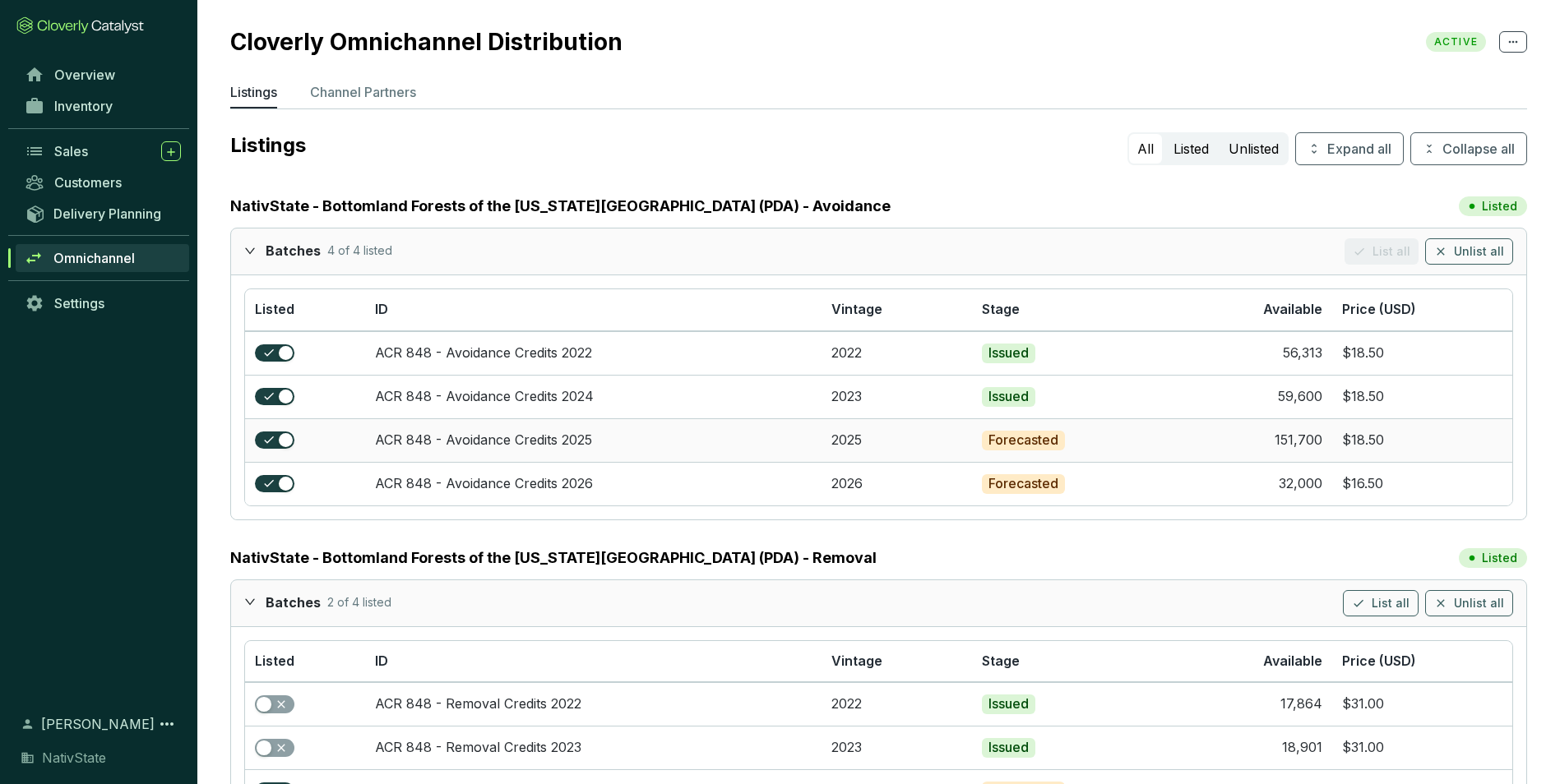
click at [1103, 450] on td "Forecasted" at bounding box center [1062, 440] width 180 height 44
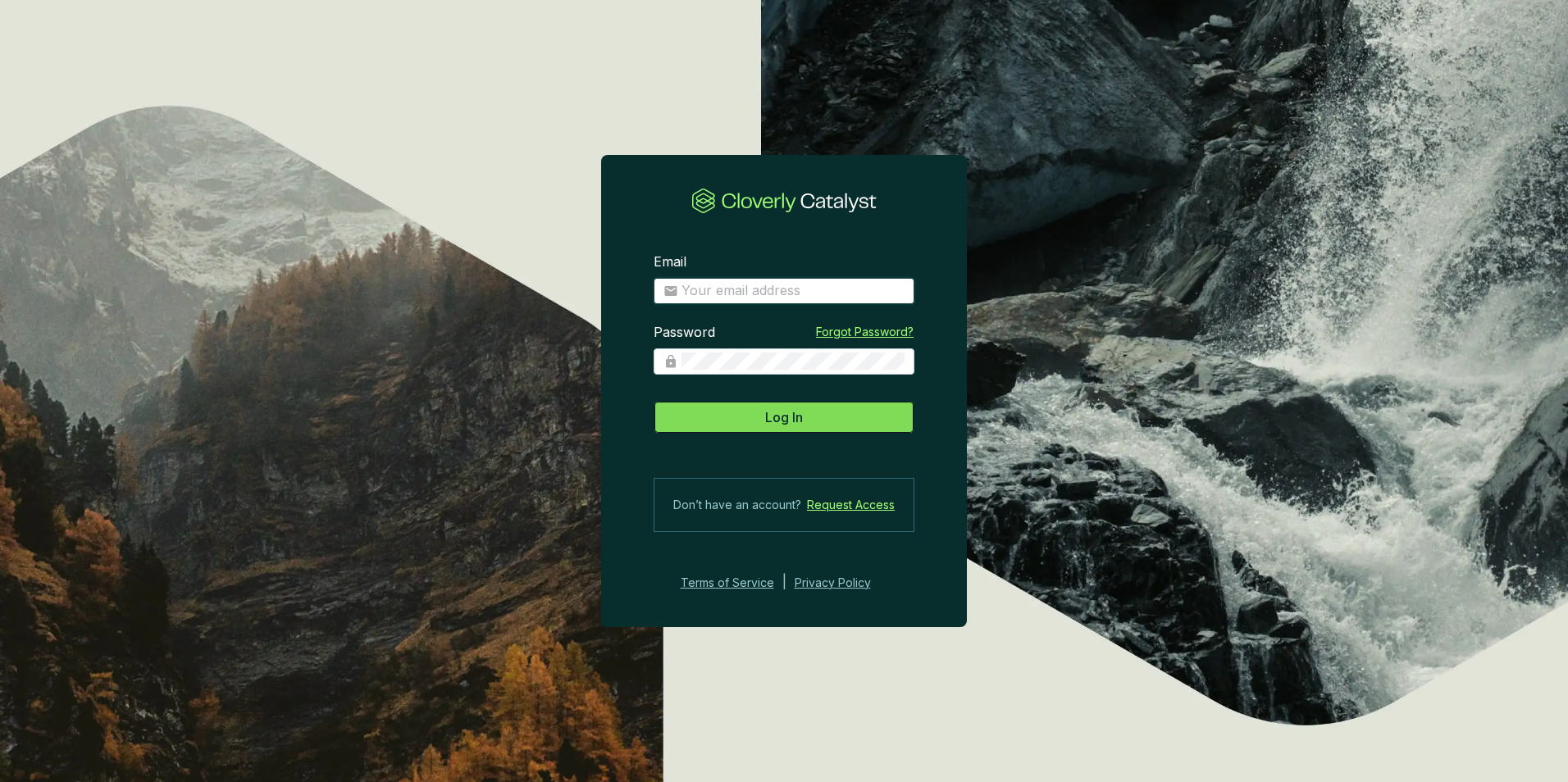
type input "[EMAIL_ADDRESS][DOMAIN_NAME]"
click at [777, 417] on span "Log In" at bounding box center [784, 417] width 37 height 20
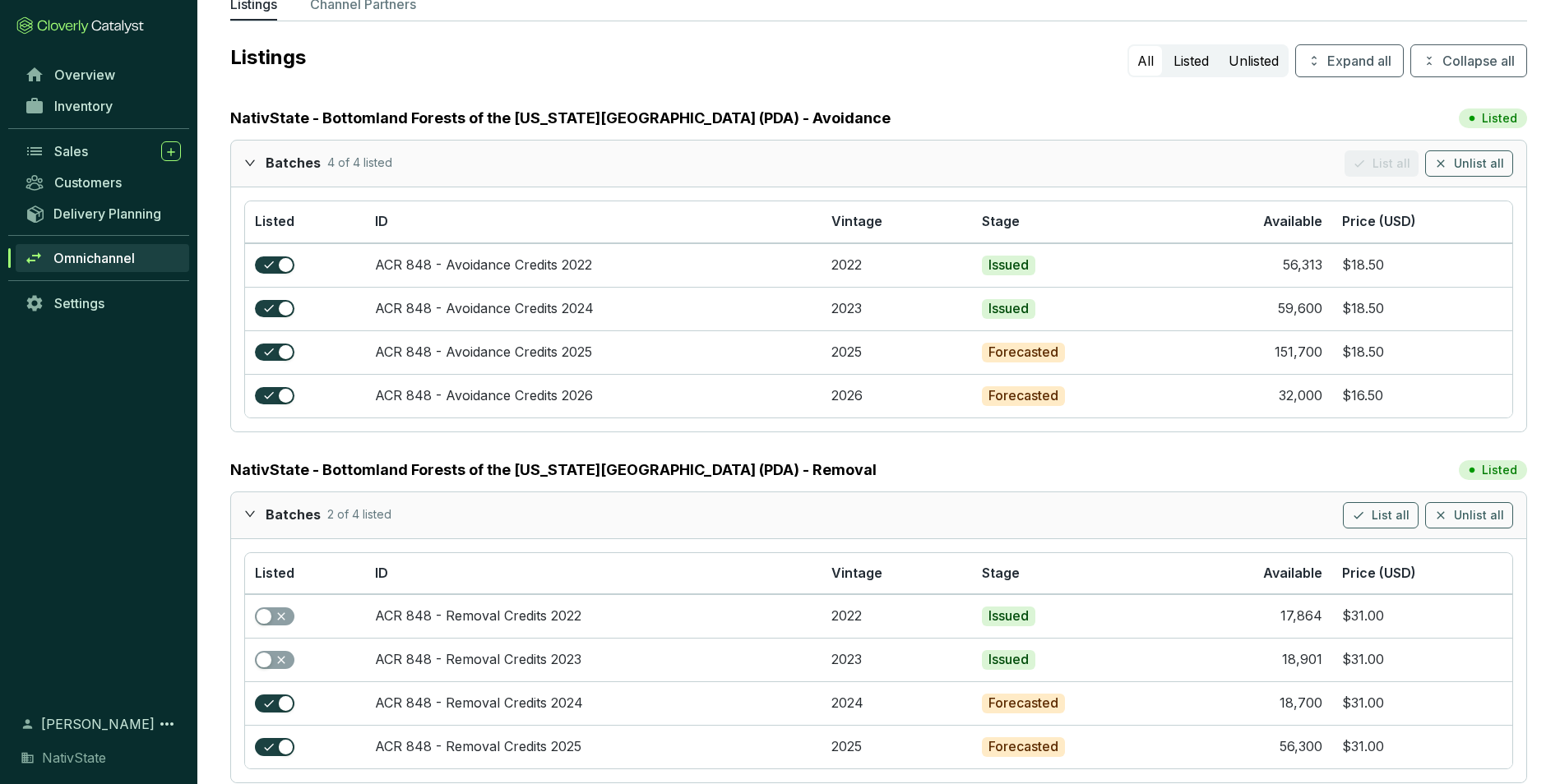
scroll to position [82, 0]
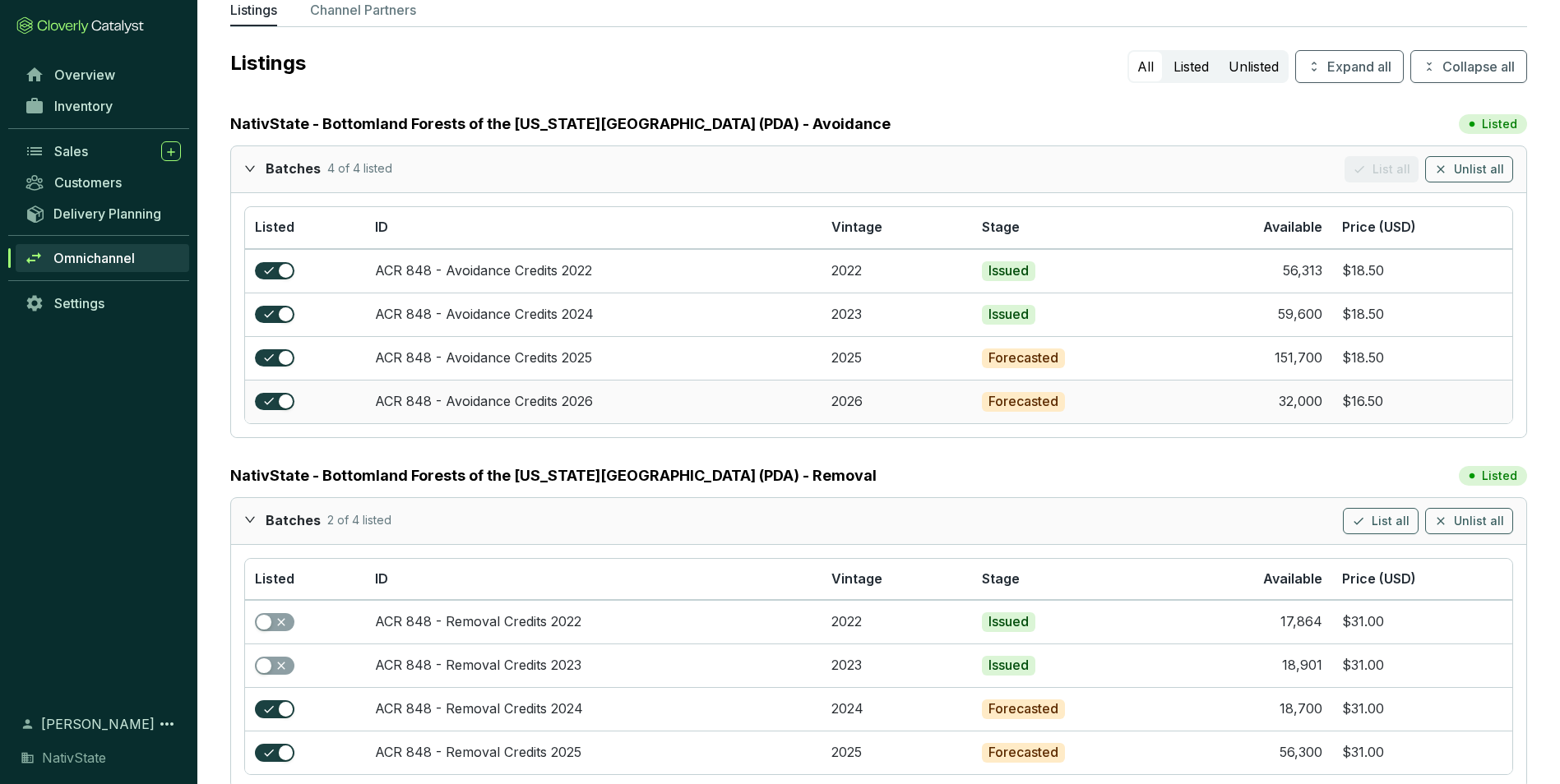
click at [858, 401] on td "2026" at bounding box center [897, 401] width 150 height 44
click at [111, 96] on link "Inventory" at bounding box center [103, 106] width 173 height 28
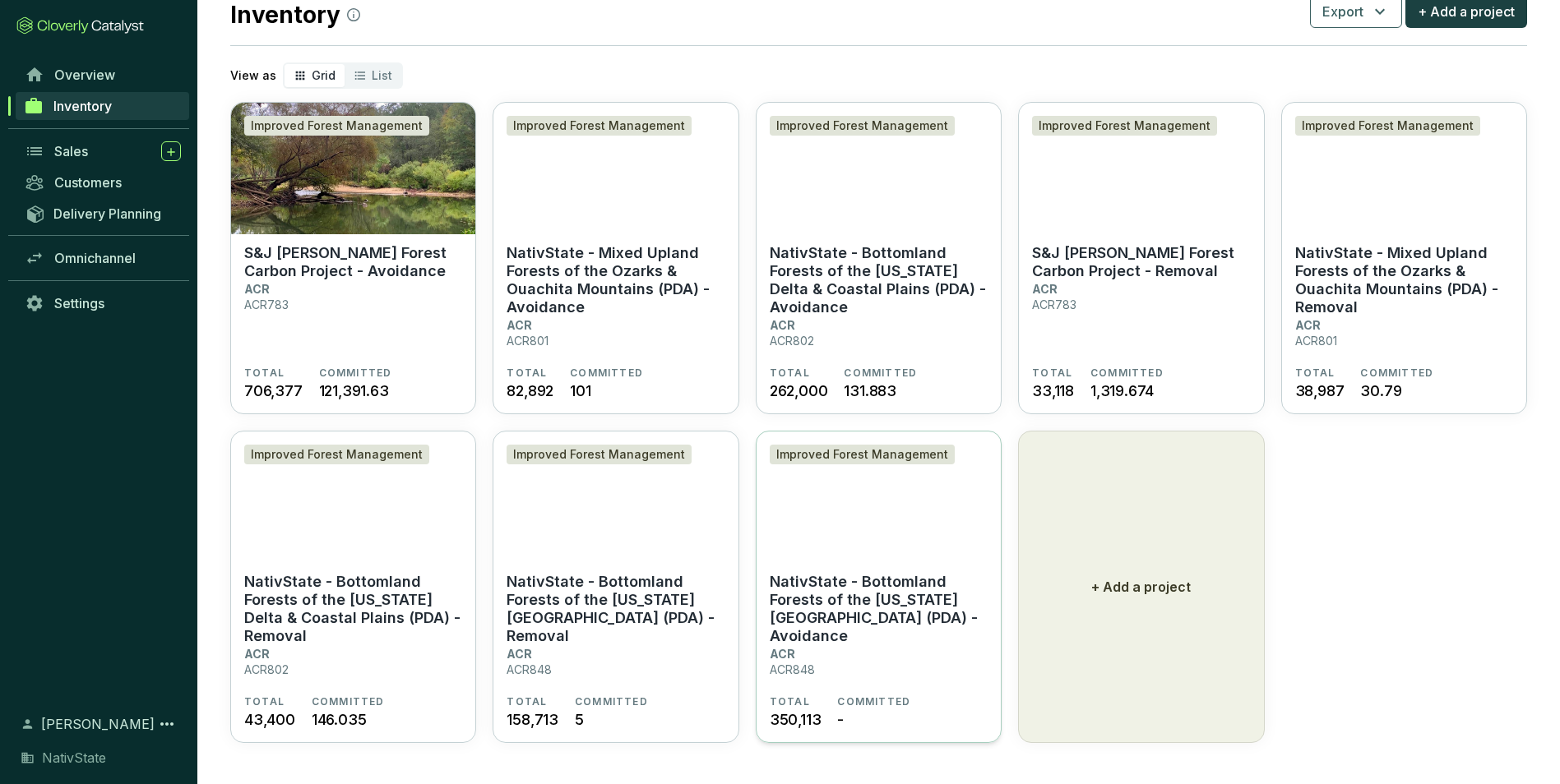
scroll to position [54, 0]
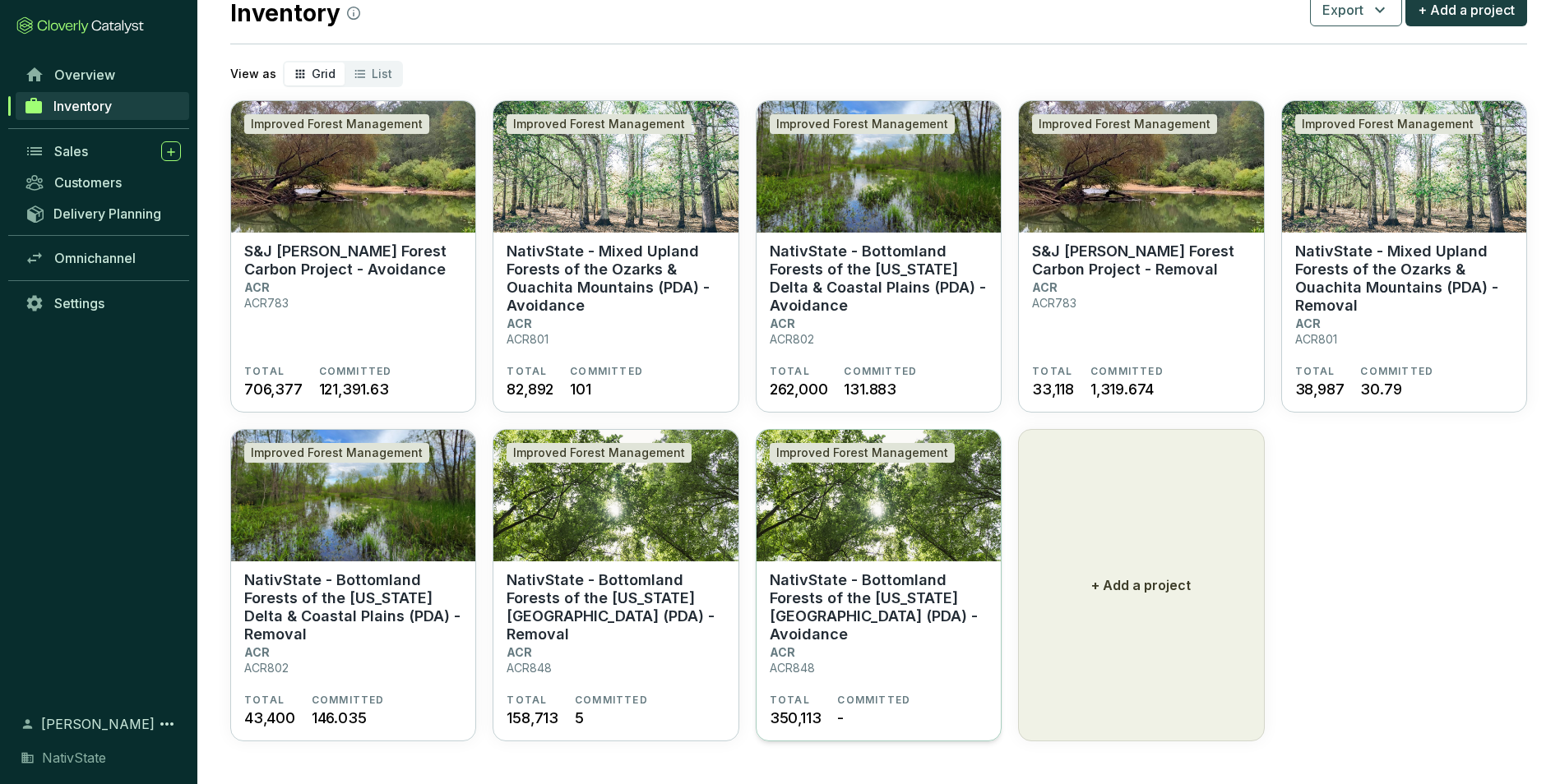
click at [881, 648] on section "NativState - Bottomland Forests of the [US_STATE][GEOGRAPHIC_DATA] (PDA) - Avoi…" at bounding box center [878, 632] width 218 height 122
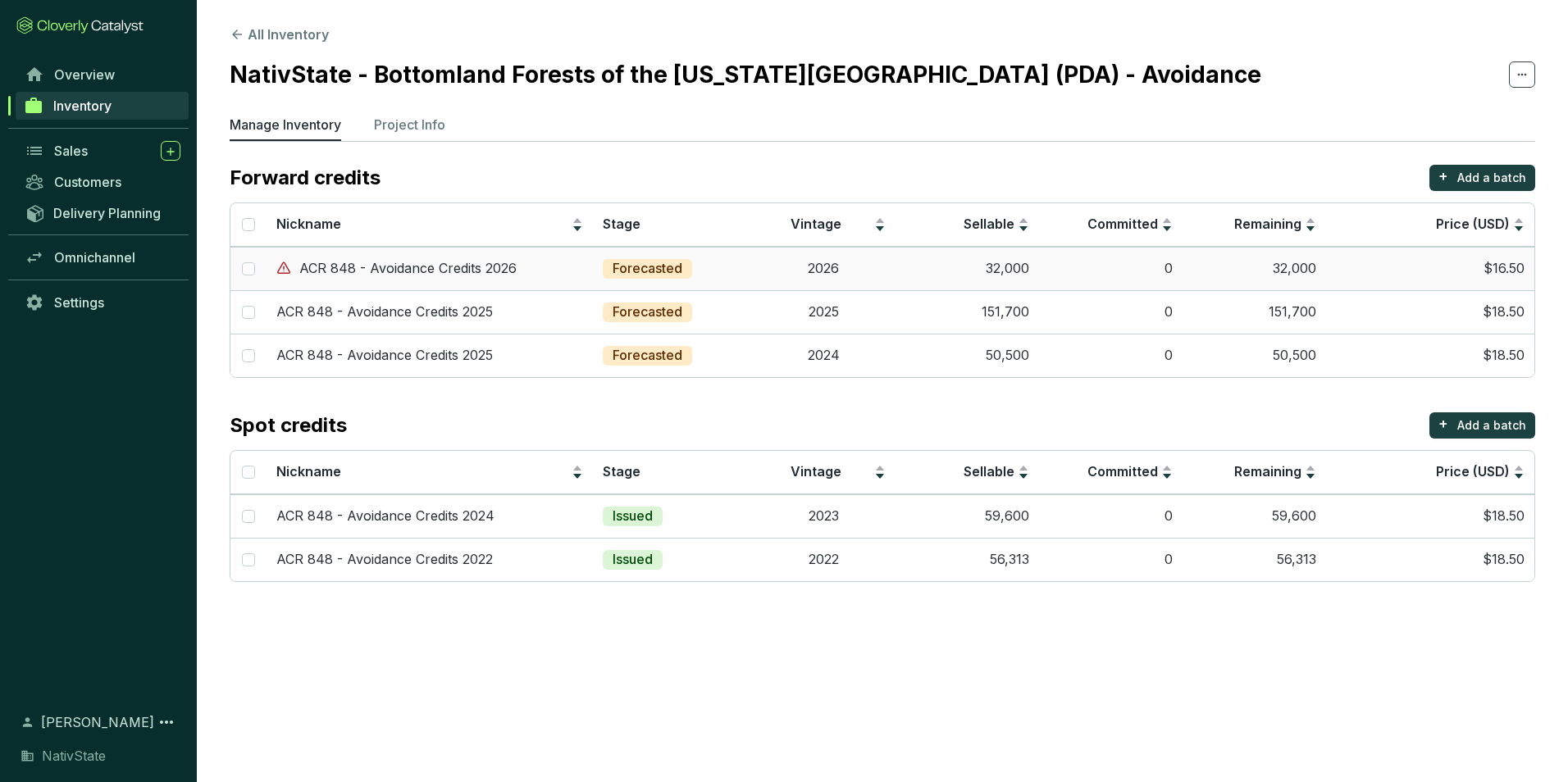
click at [1294, 263] on td "32,000" at bounding box center [1254, 268] width 143 height 43
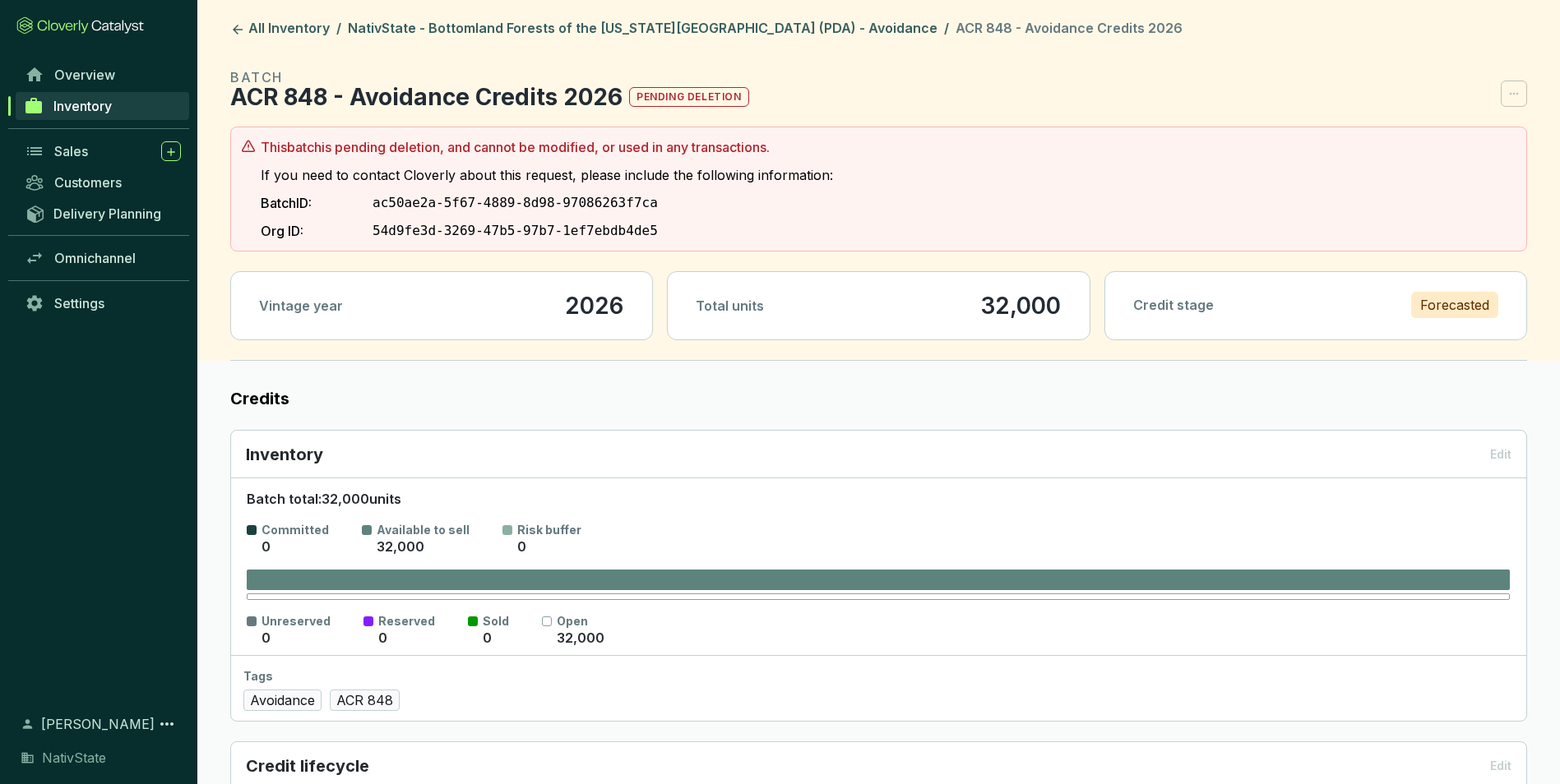
click at [1029, 318] on p "32,000" at bounding box center [1020, 306] width 81 height 28
click at [1523, 93] on section "BATCH ACR 848 - Avoidance Credits 2026 pending deletion" at bounding box center [879, 87] width 1297 height 39
click at [1400, 293] on div "Credit stage Forecasted" at bounding box center [1316, 305] width 421 height 66
click at [95, 250] on span "Omnichannel" at bounding box center [95, 258] width 81 height 16
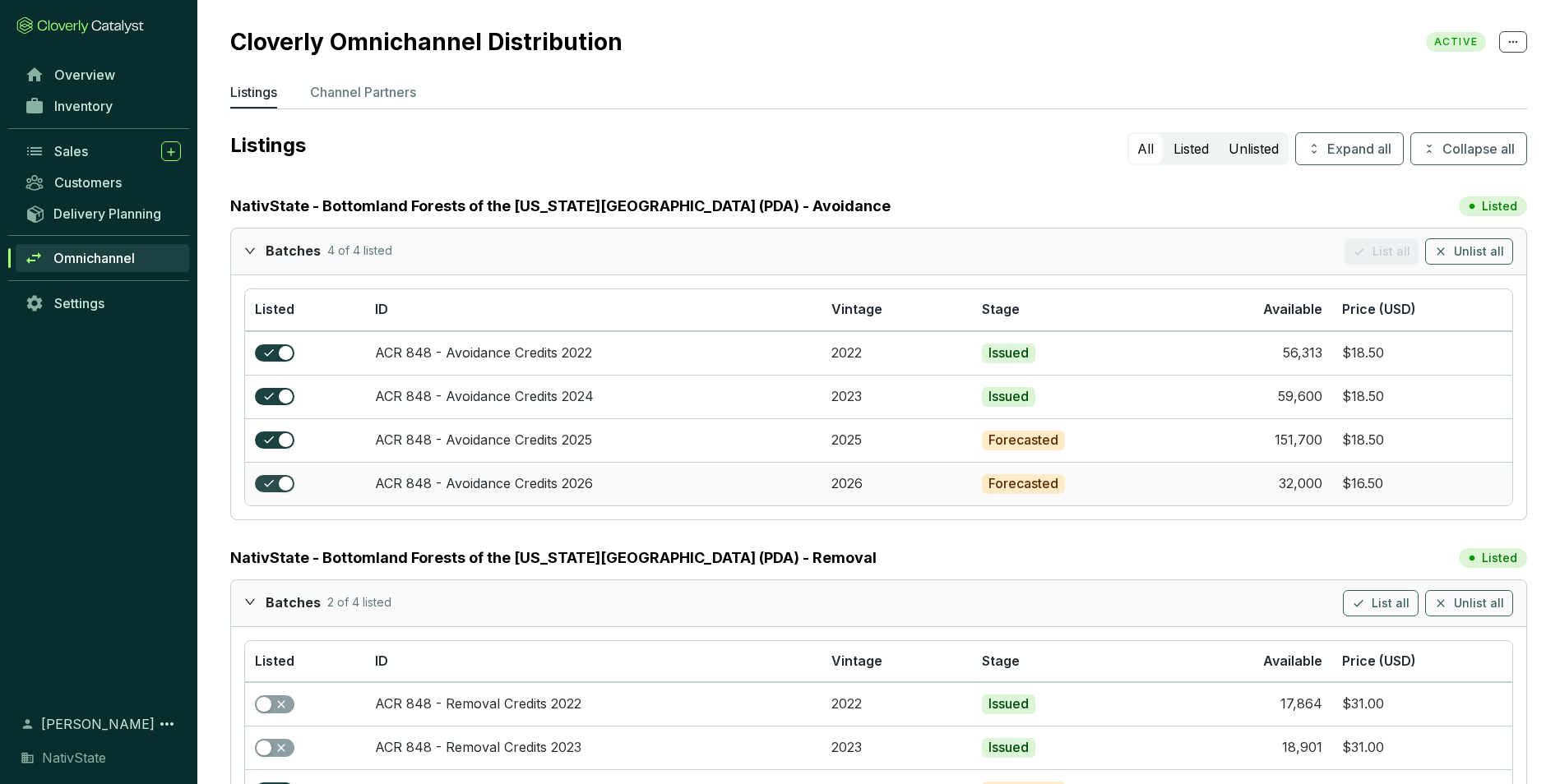
click at [270, 479] on span "button" at bounding box center [274, 483] width 39 height 18
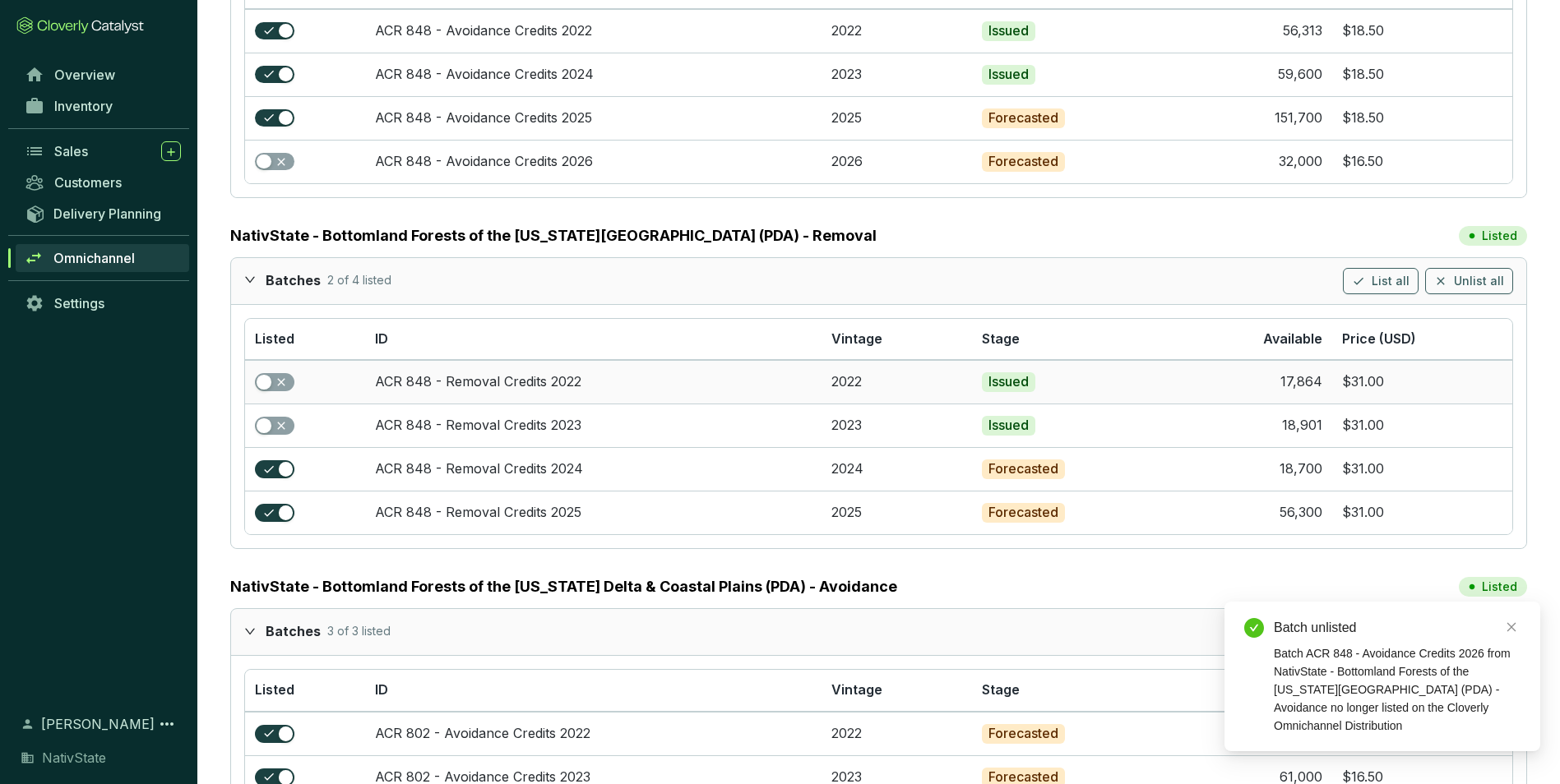
scroll to position [329, 0]
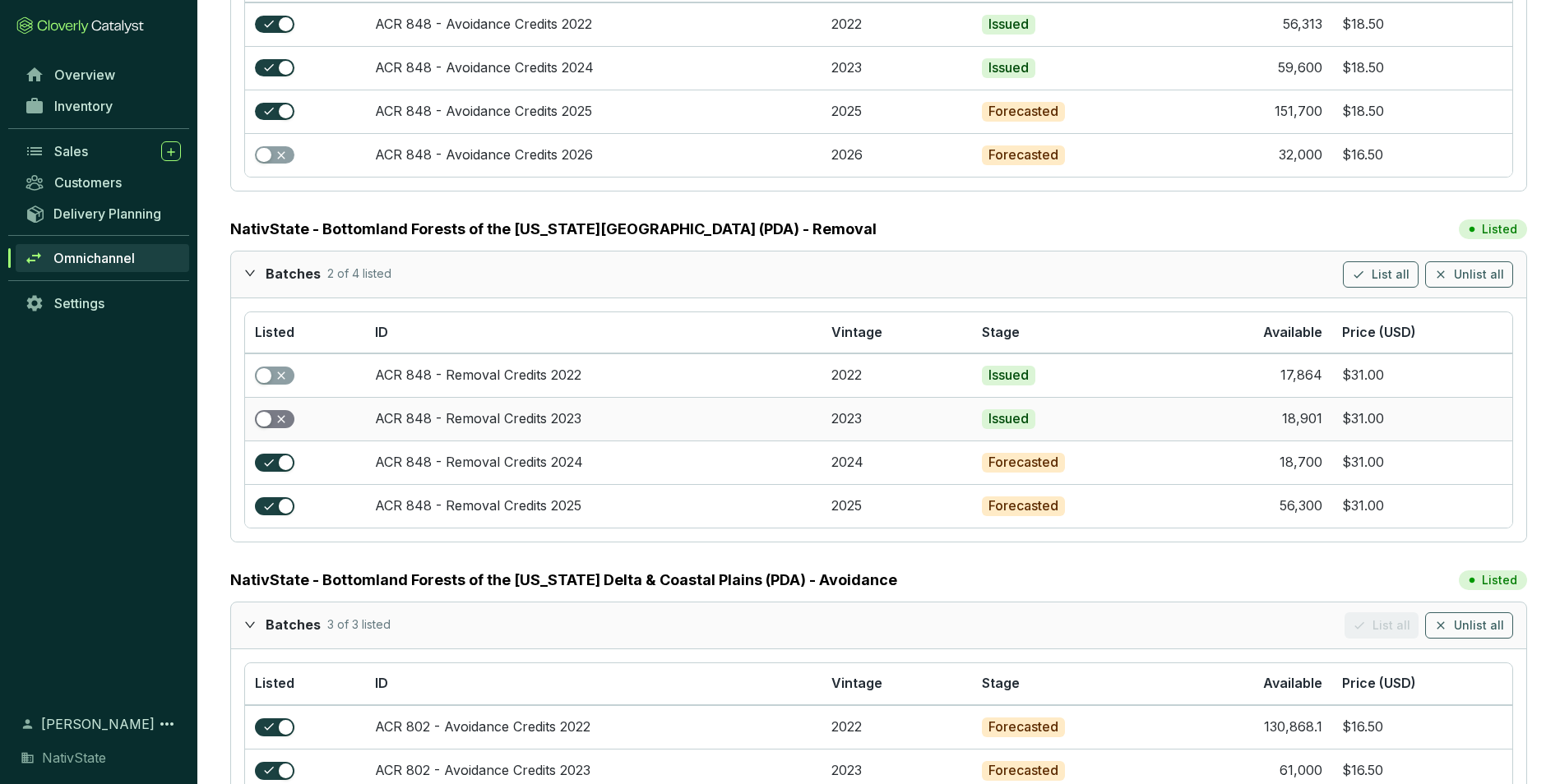
click at [278, 420] on span "button" at bounding box center [274, 418] width 39 height 18
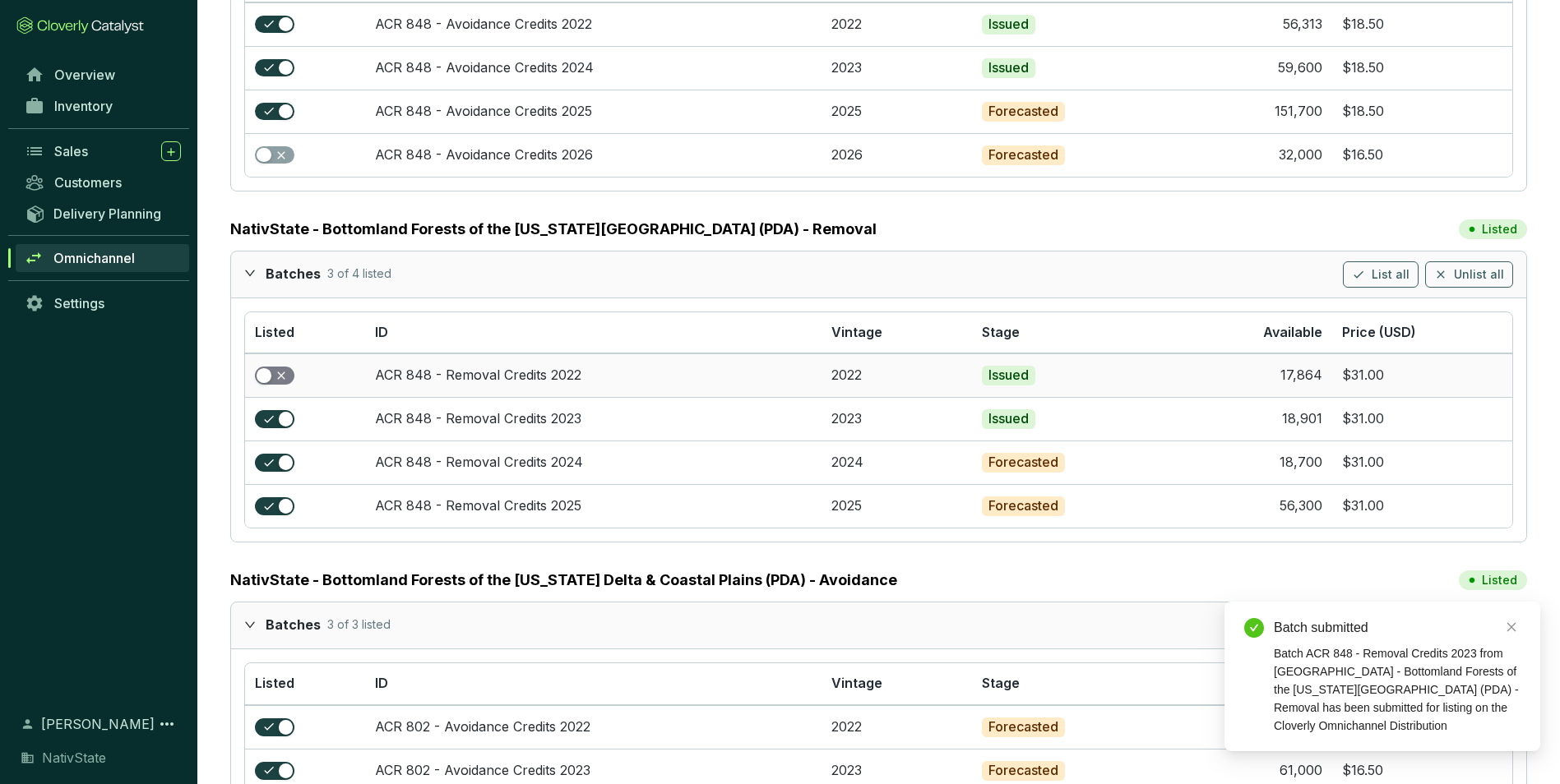
click at [280, 377] on span "button" at bounding box center [274, 375] width 39 height 18
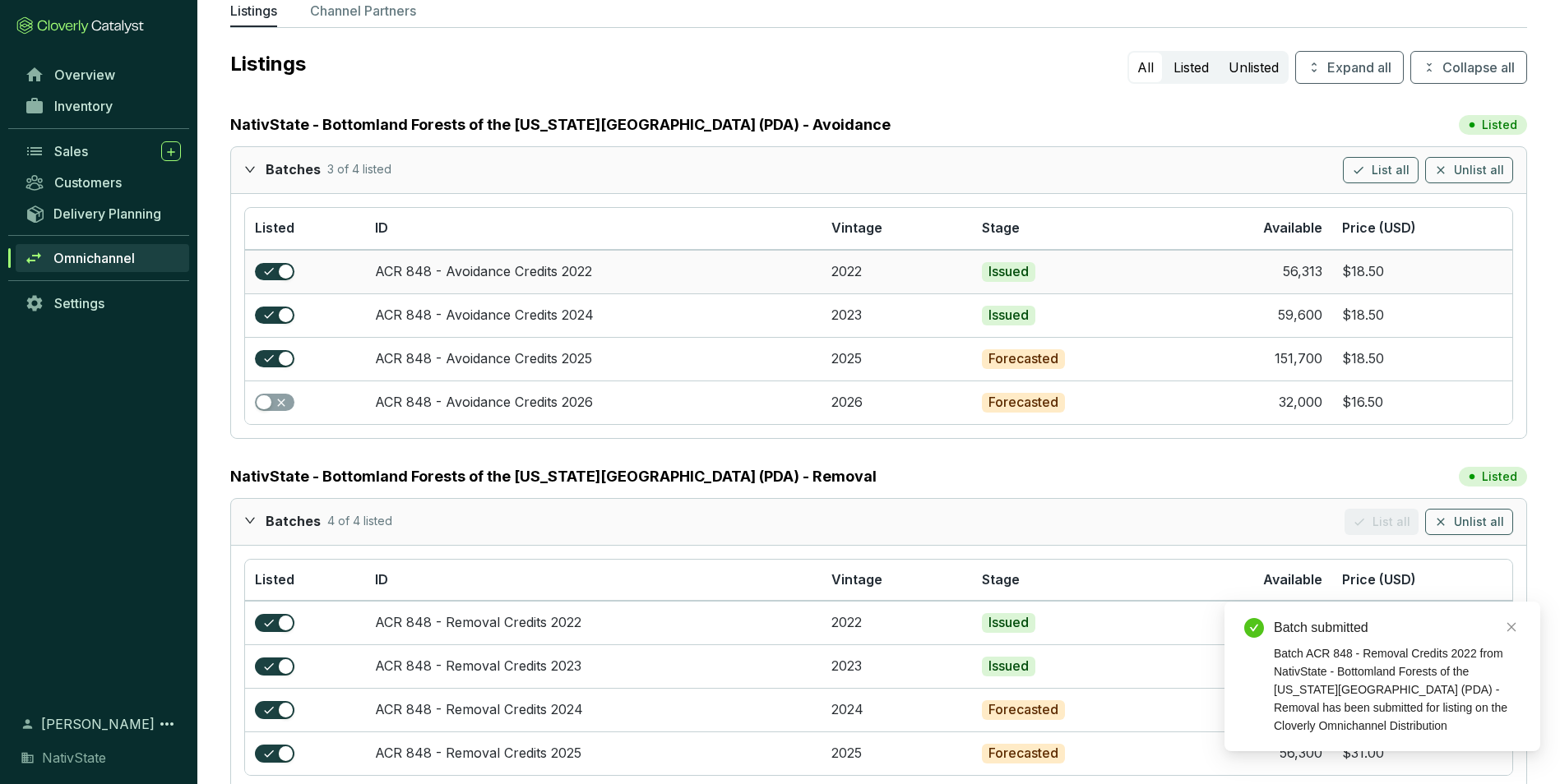
scroll to position [82, 0]
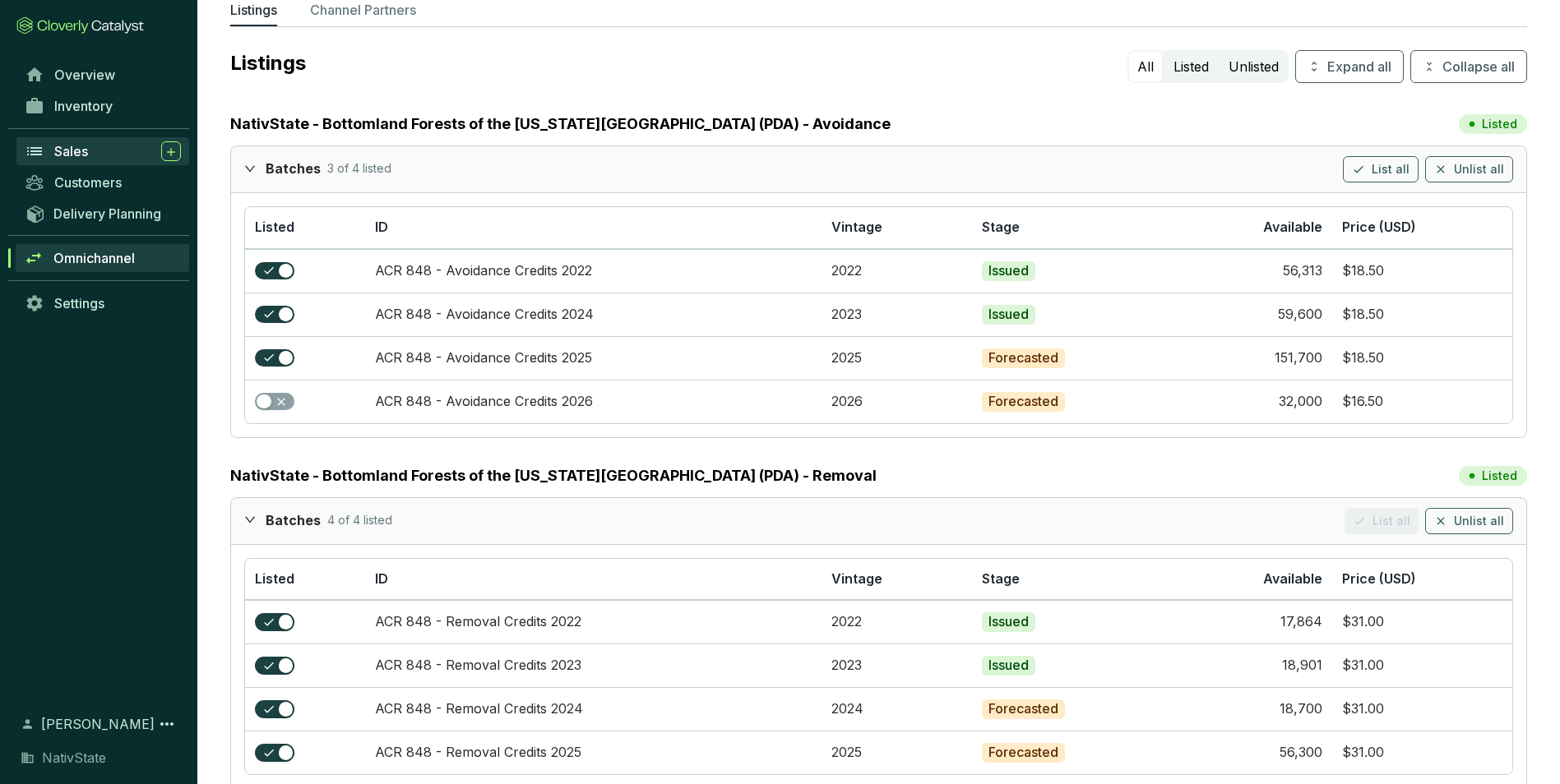
click at [82, 154] on span "Sales" at bounding box center [71, 150] width 33 height 16
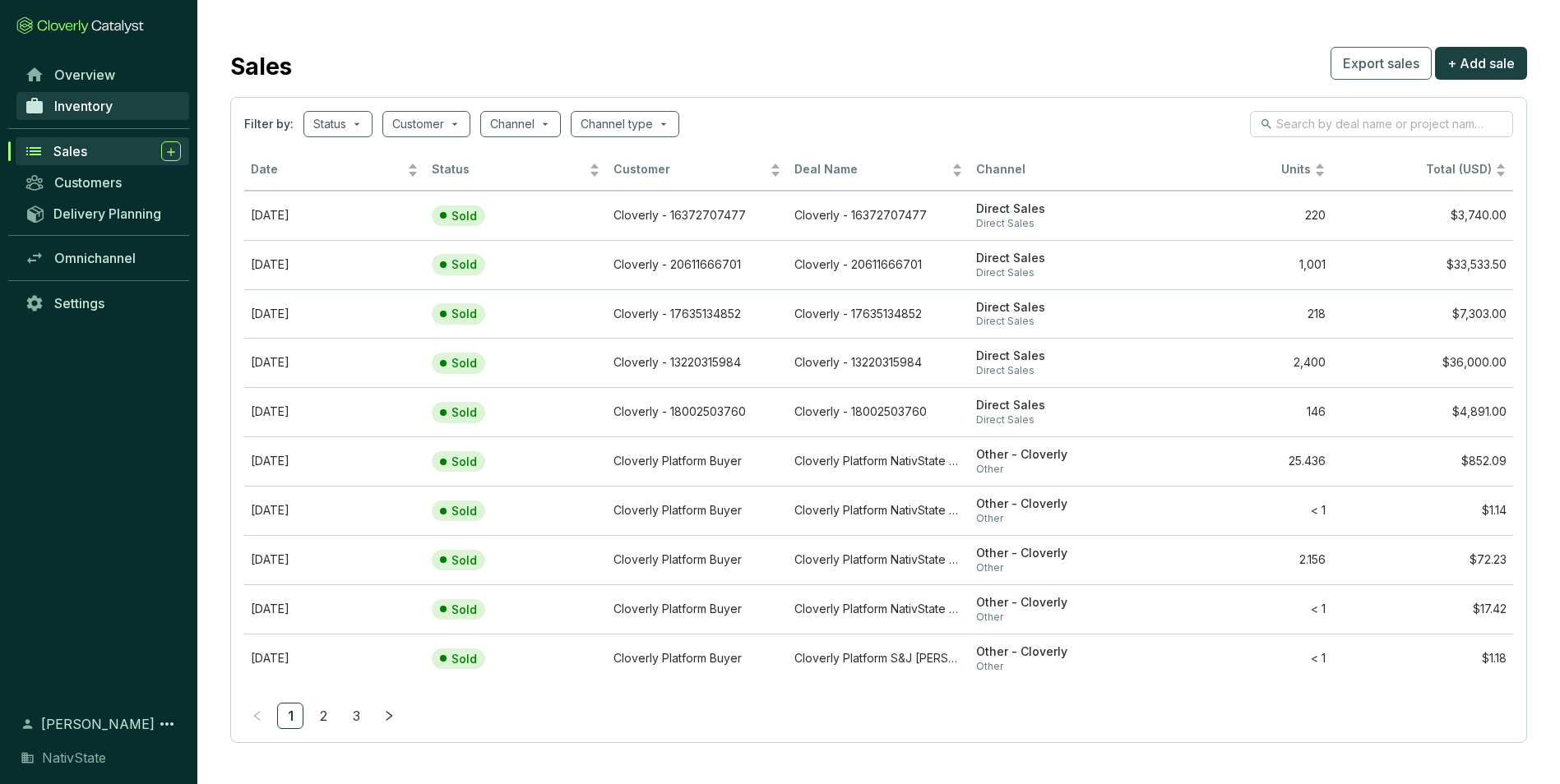
click at [103, 99] on span "Inventory" at bounding box center [84, 106] width 58 height 16
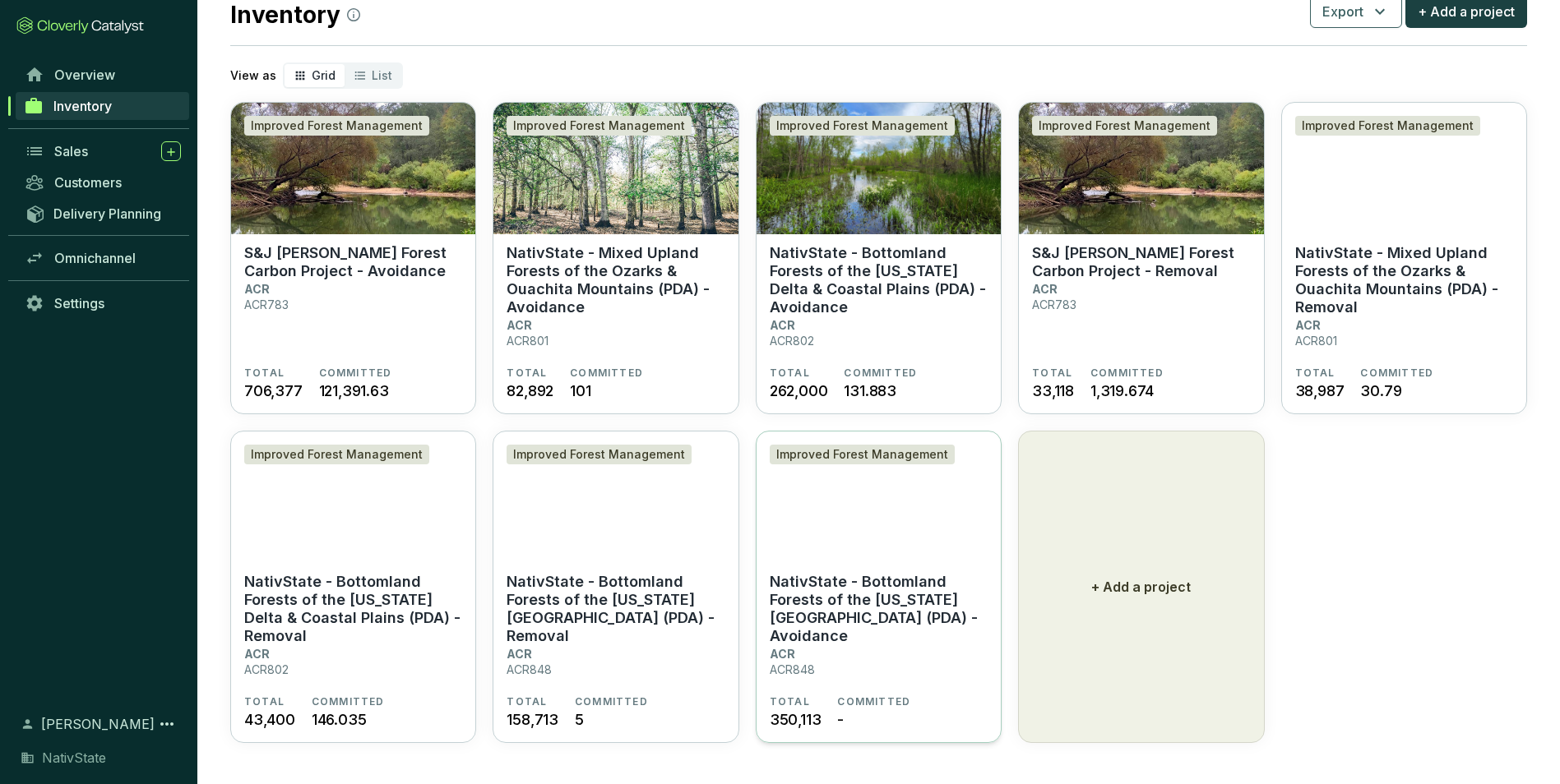
scroll to position [54, 0]
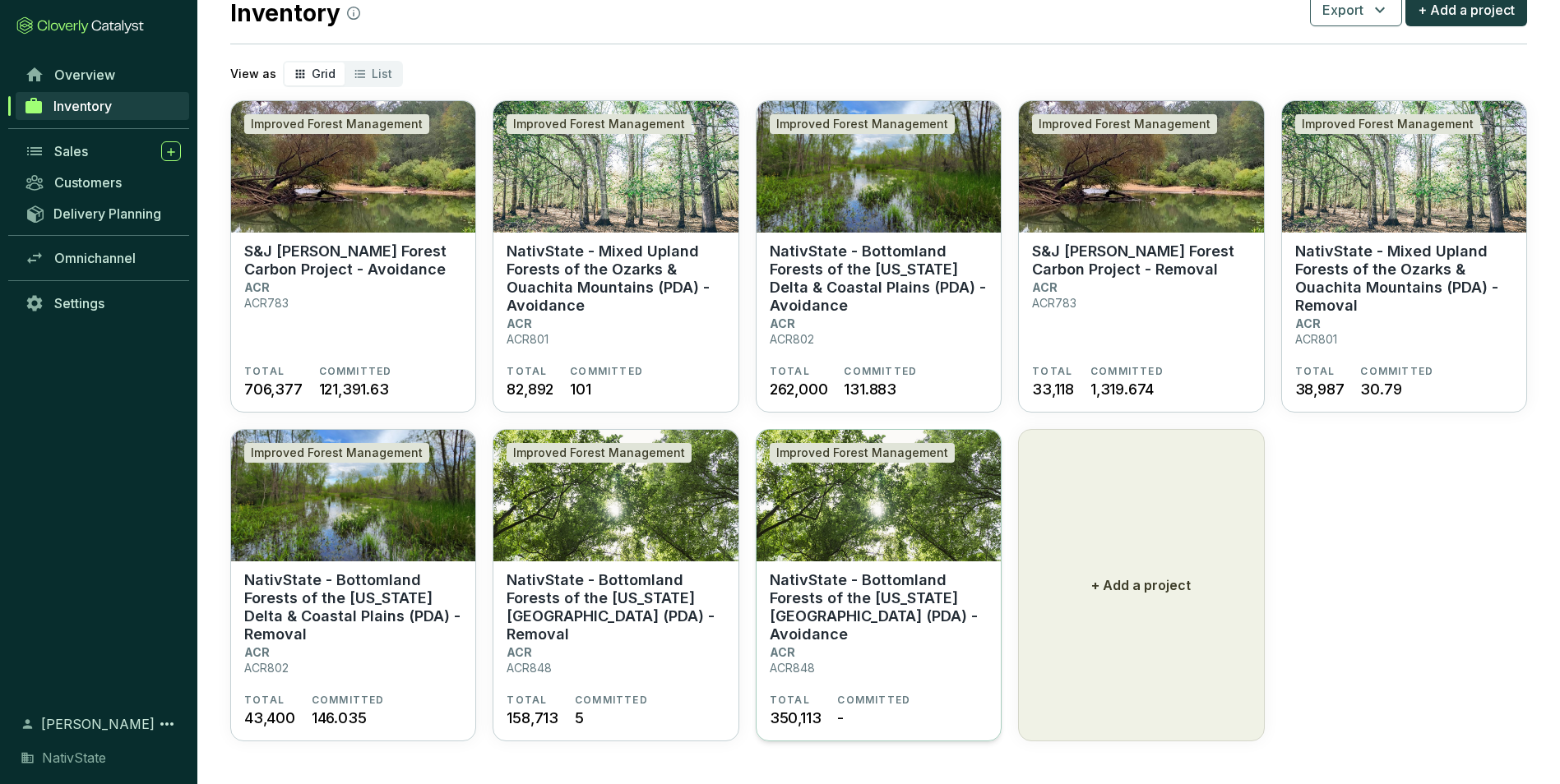
click at [877, 635] on section "NativState - Bottomland Forests of the [US_STATE][GEOGRAPHIC_DATA] (PDA) - Avoi…" at bounding box center [878, 632] width 218 height 122
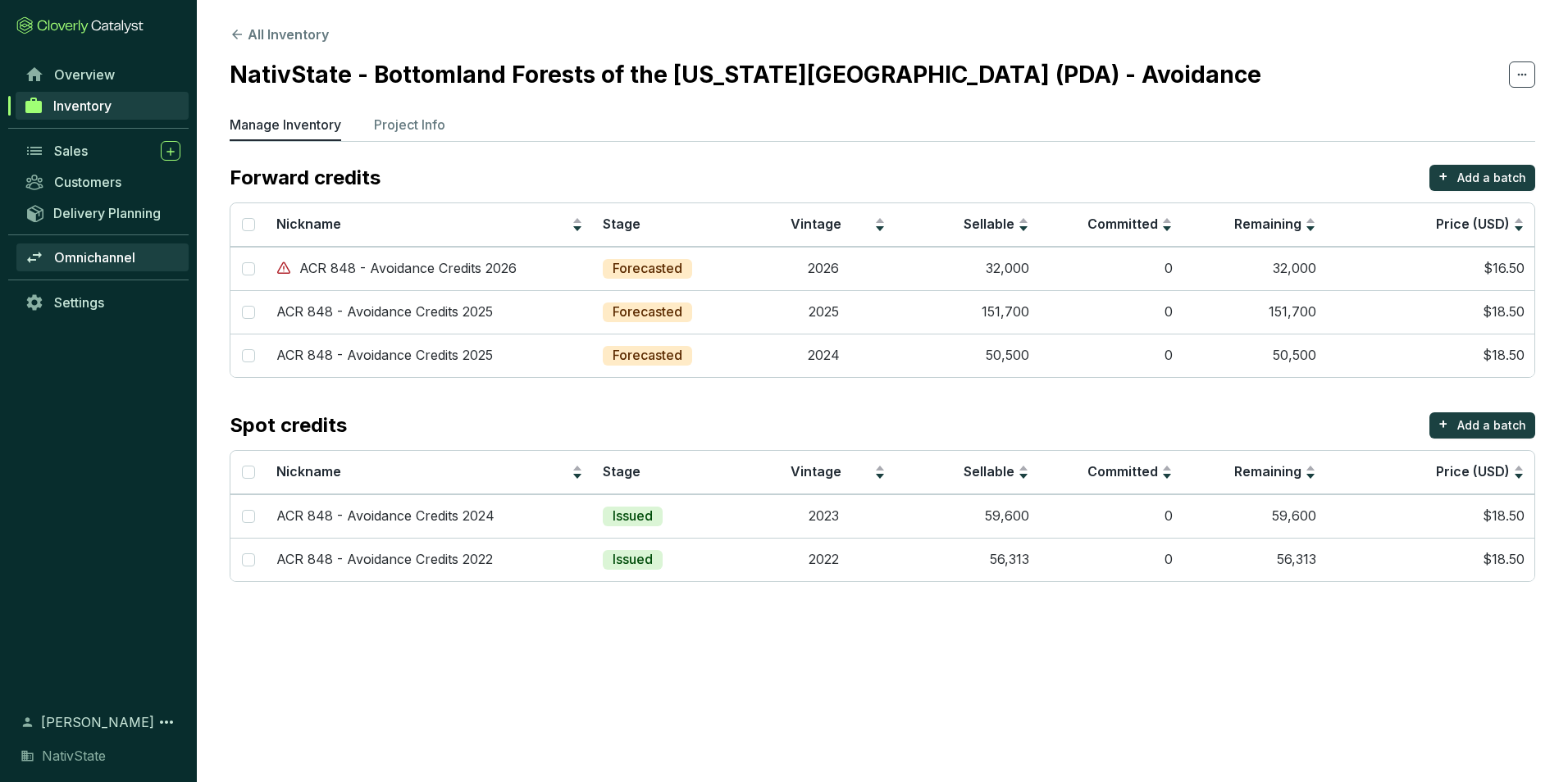
click at [89, 250] on span "Omnichannel" at bounding box center [95, 257] width 81 height 16
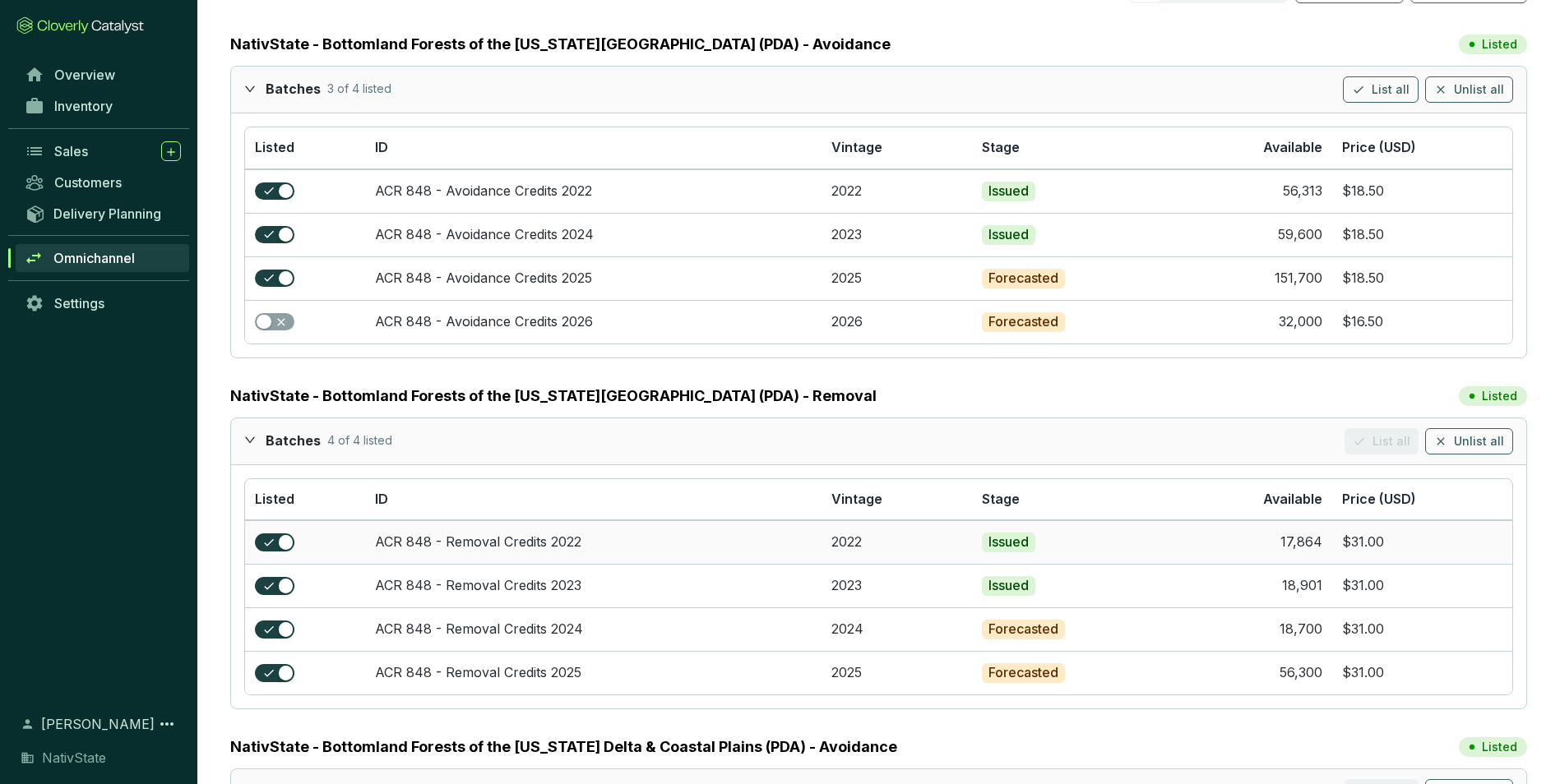
scroll to position [165, 0]
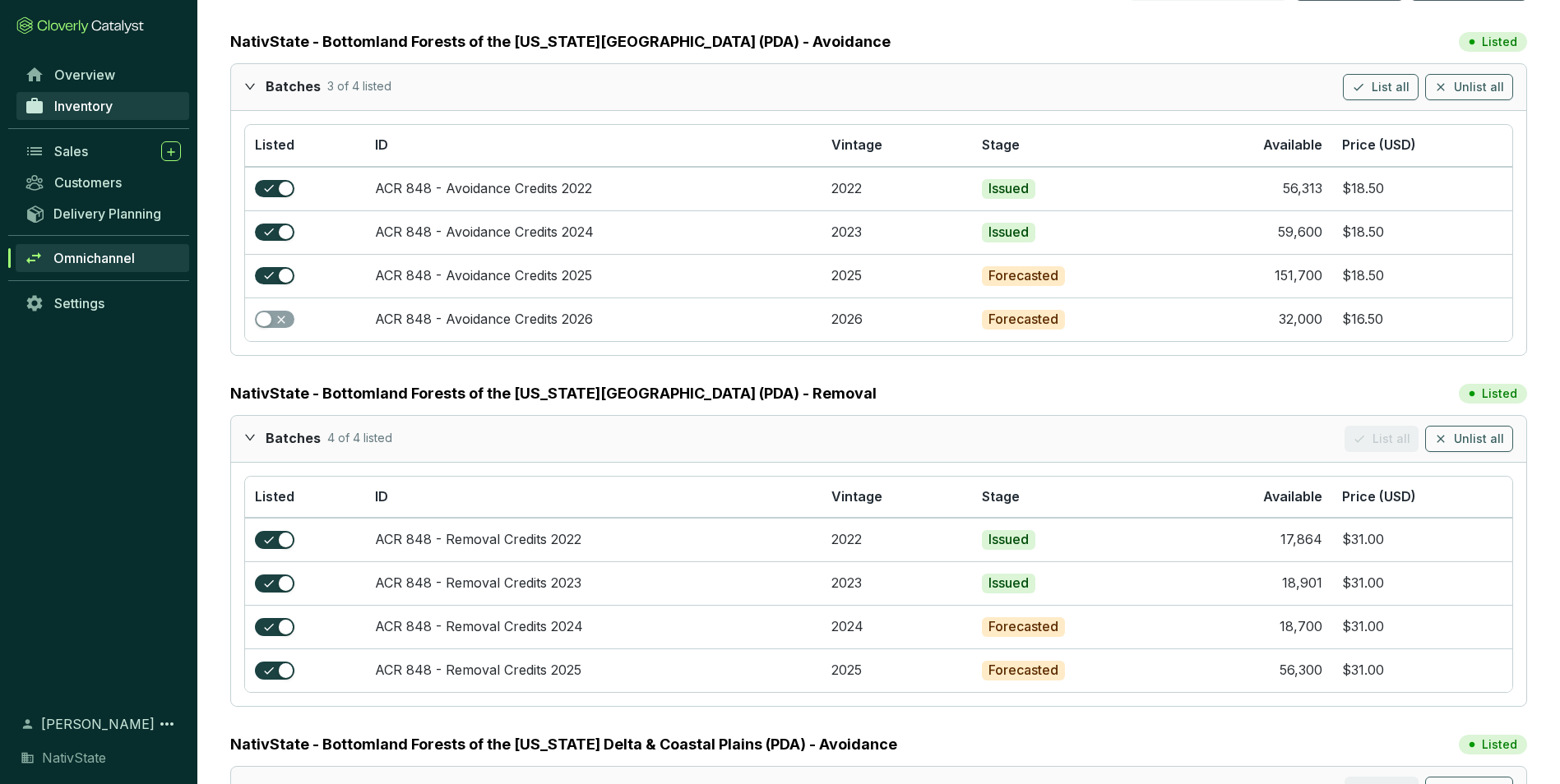
click at [92, 114] on span "Inventory" at bounding box center [84, 106] width 58 height 16
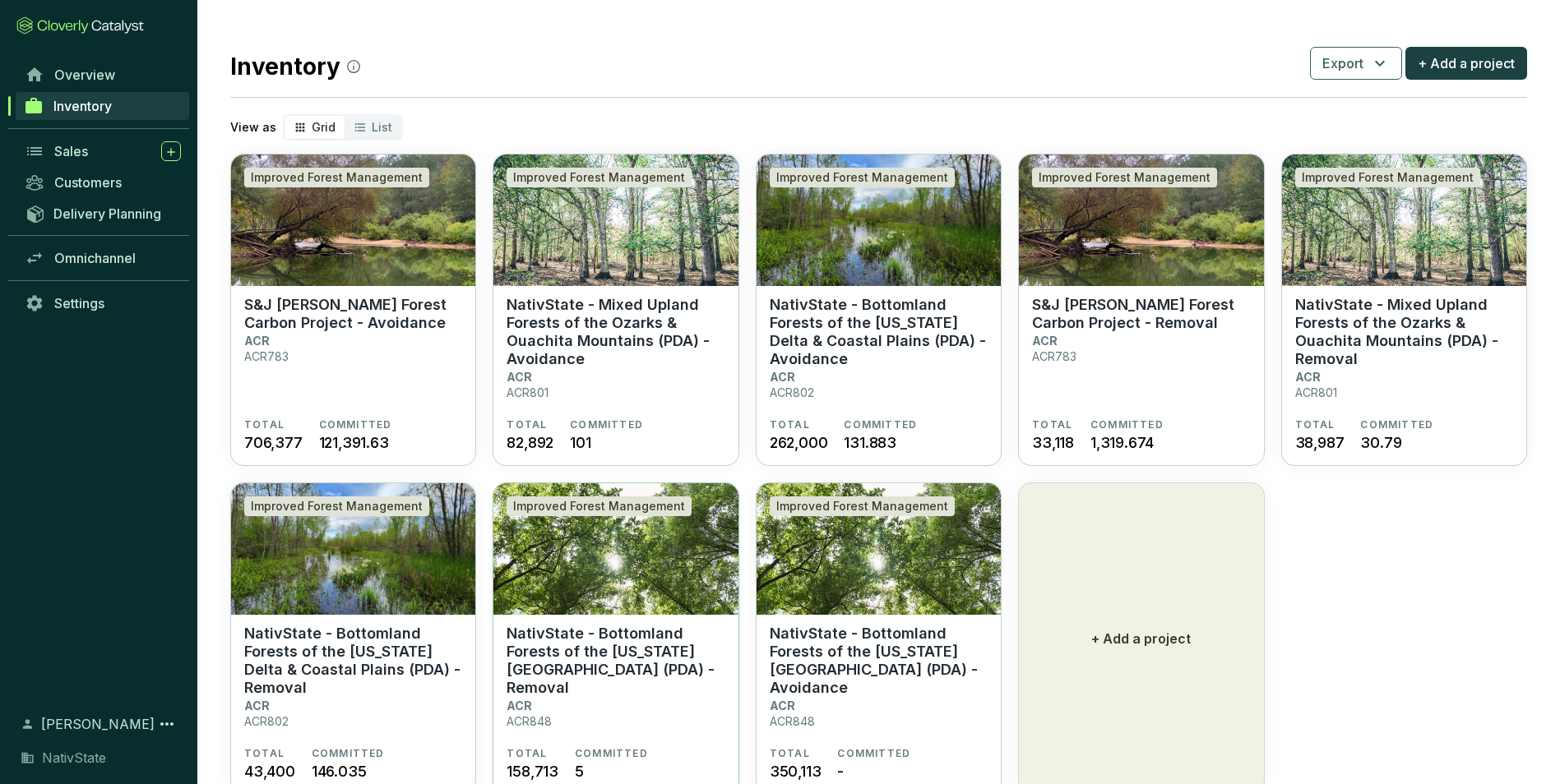
click at [605, 668] on p "NativState - Bottomland Forests of the [US_STATE][GEOGRAPHIC_DATA] (PDA) - Remo…" at bounding box center [615, 661] width 218 height 73
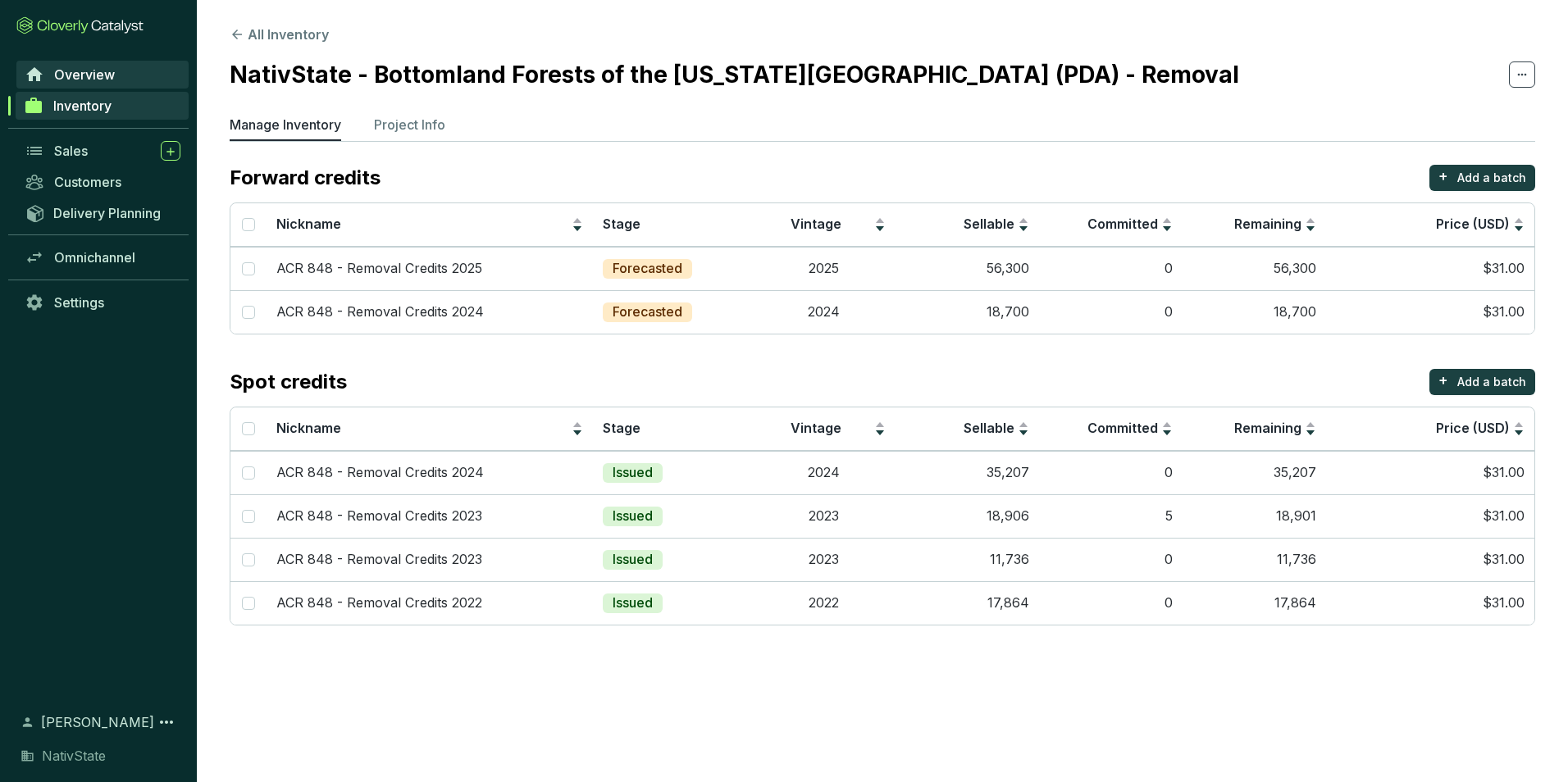
click at [118, 75] on link "Overview" at bounding box center [102, 74] width 172 height 28
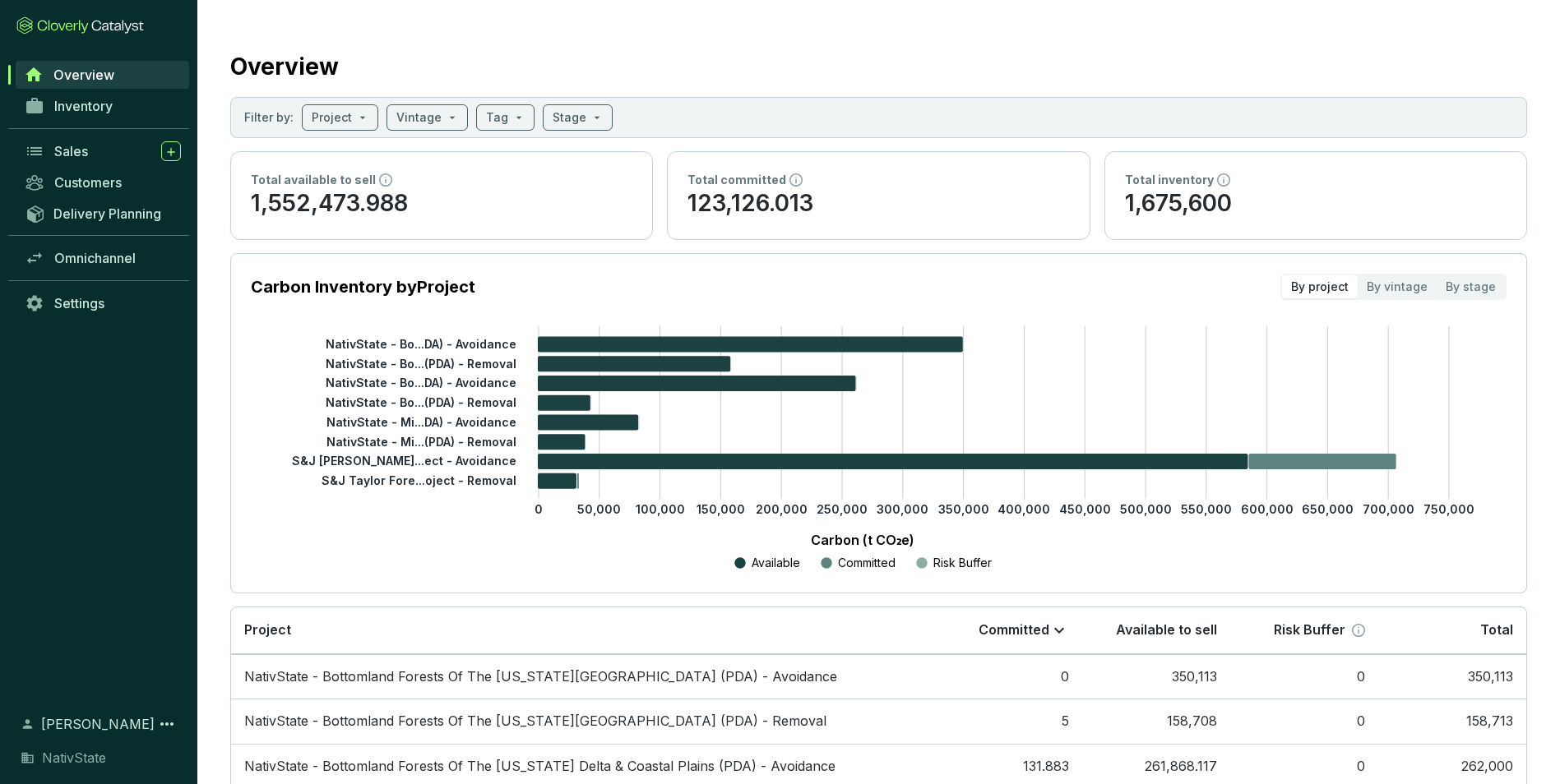
click at [95, 239] on div "Delivery Planning" at bounding box center [98, 220] width 197 height 44
click at [105, 257] on span "Omnichannel" at bounding box center [95, 258] width 81 height 16
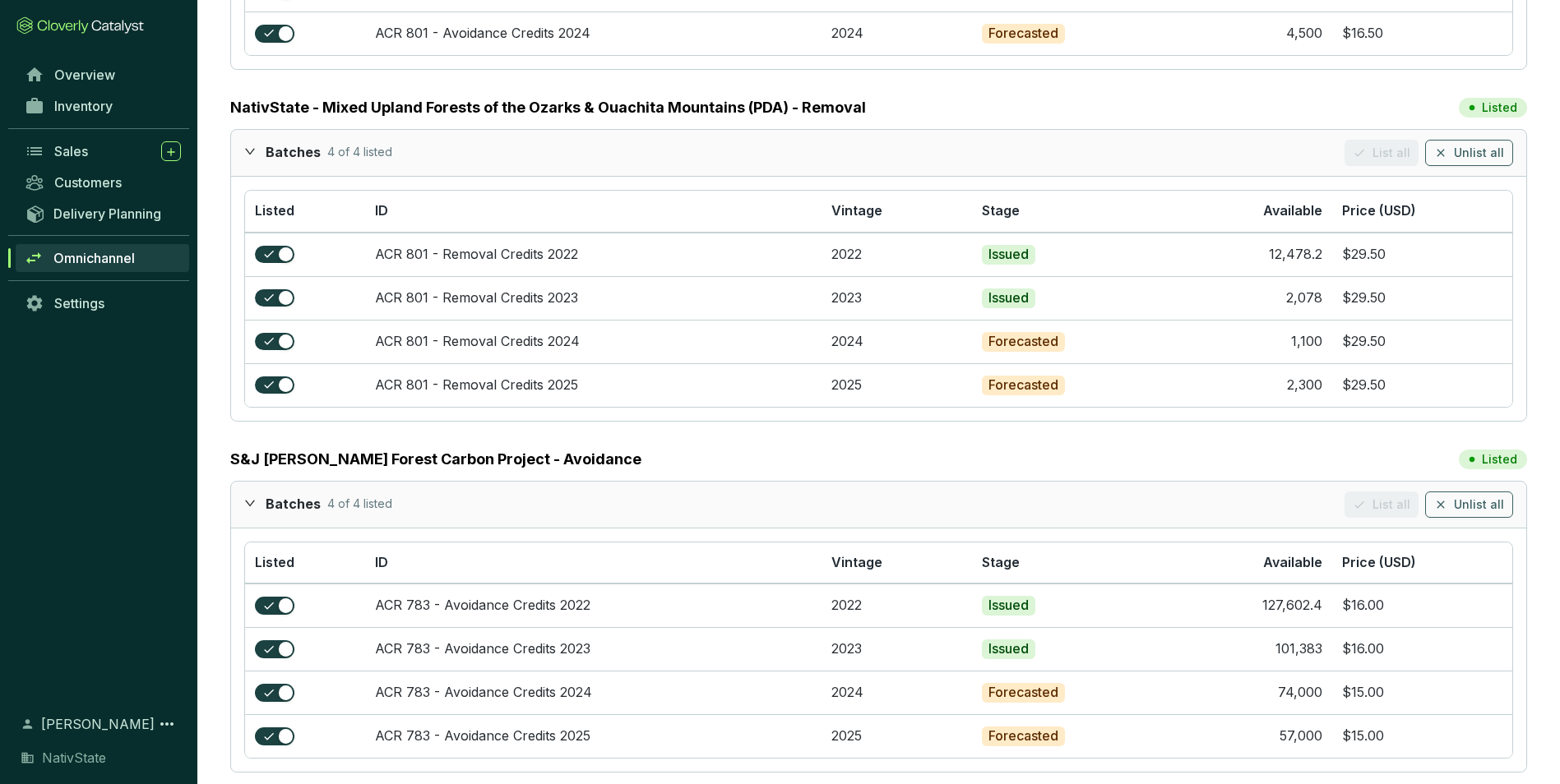
scroll to position [1726, 0]
click at [99, 104] on span "Inventory" at bounding box center [84, 106] width 58 height 16
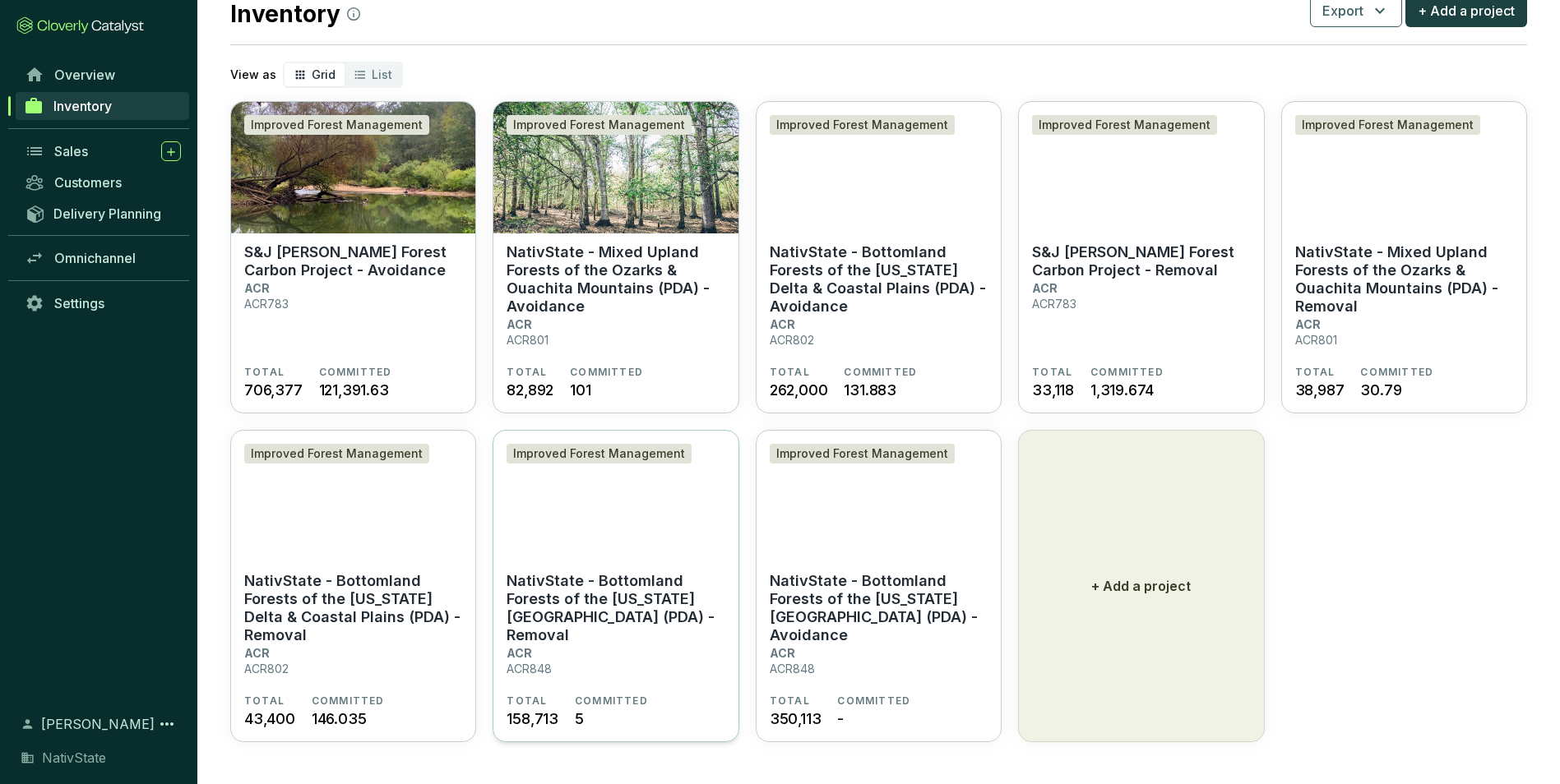
scroll to position [54, 0]
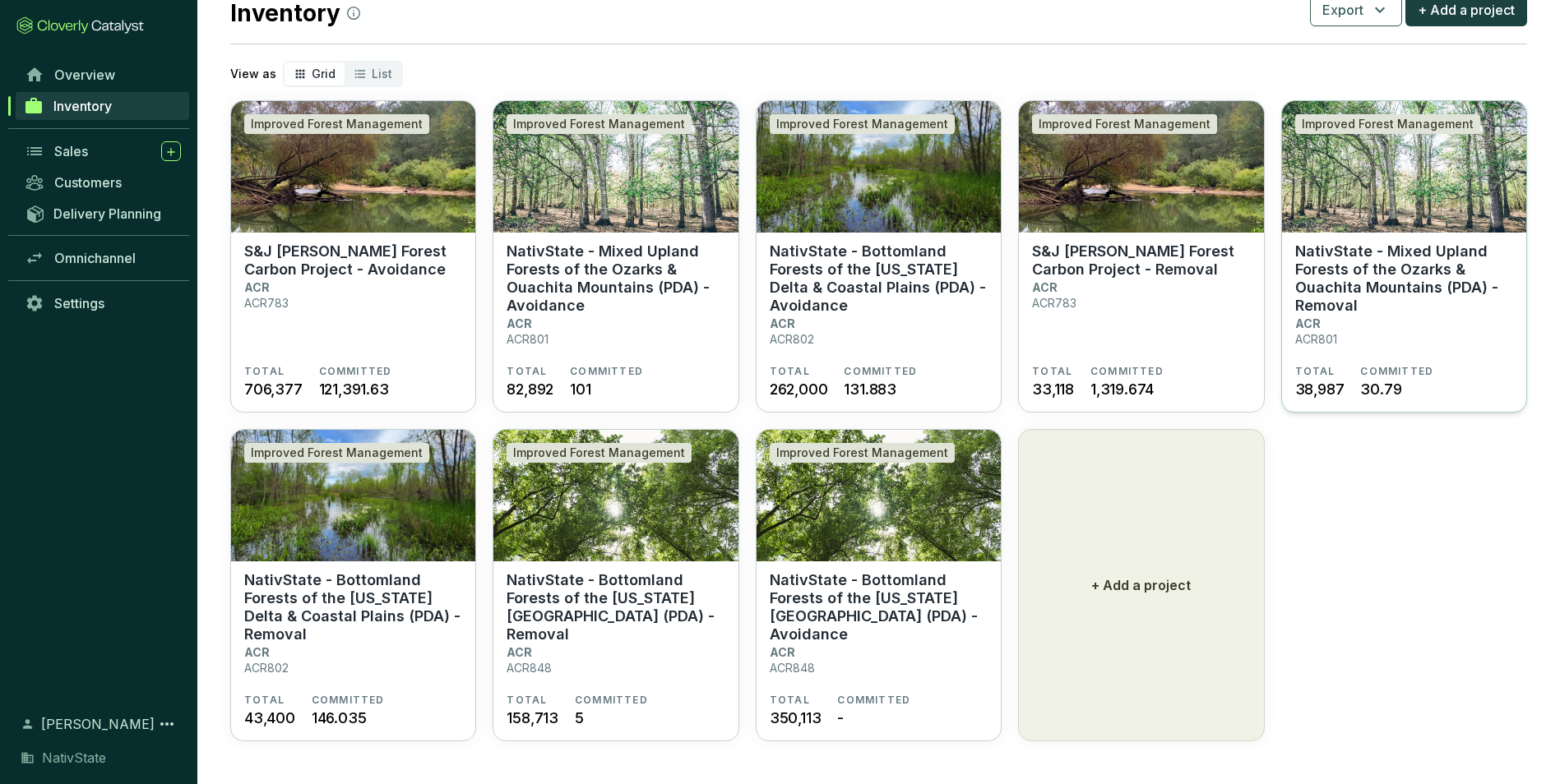
click at [1346, 372] on section "TOTAL 38,987 COMMITTED 30.79" at bounding box center [1404, 382] width 218 height 35
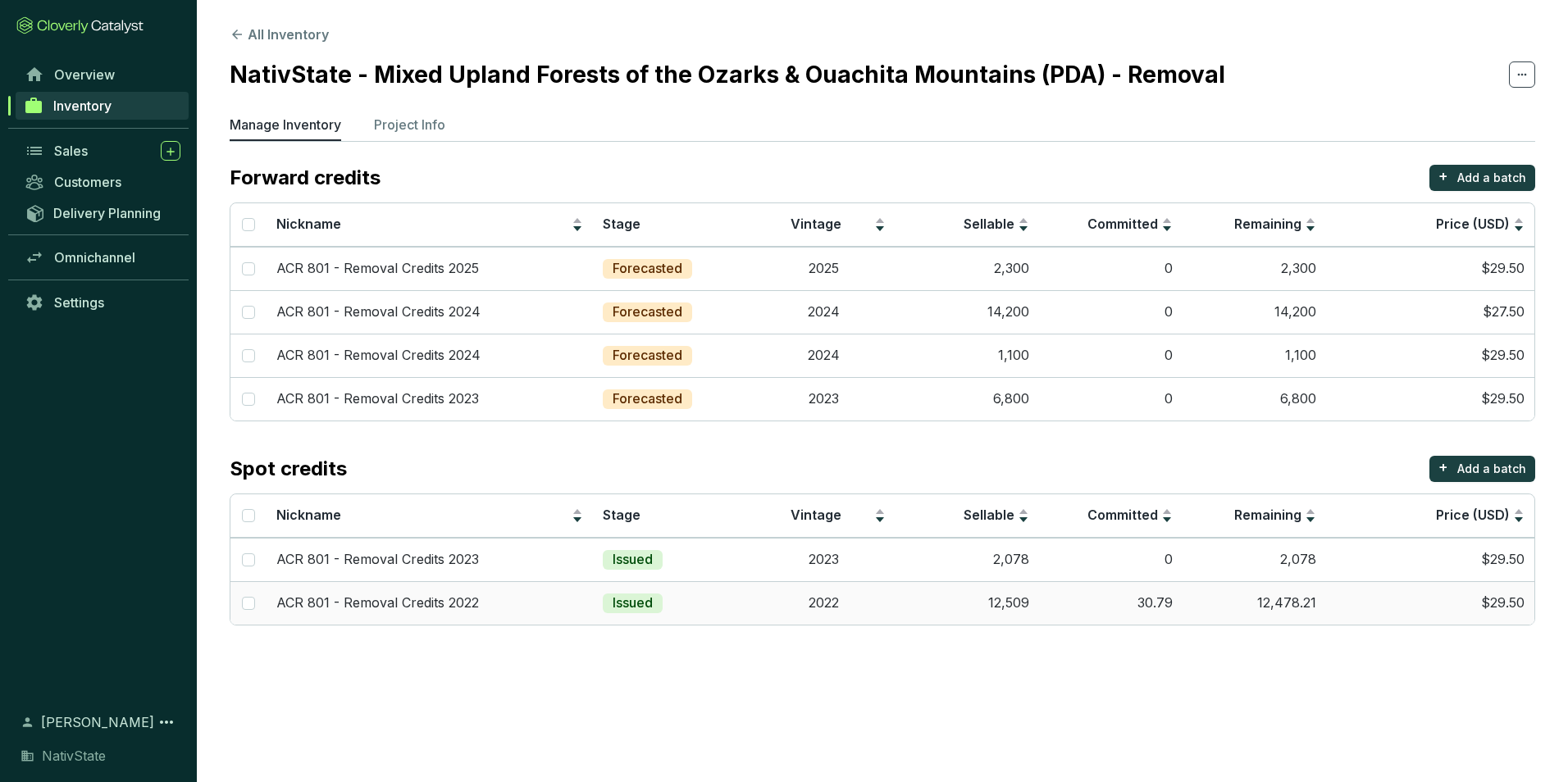
click at [1289, 599] on td "12,478.21" at bounding box center [1254, 602] width 143 height 43
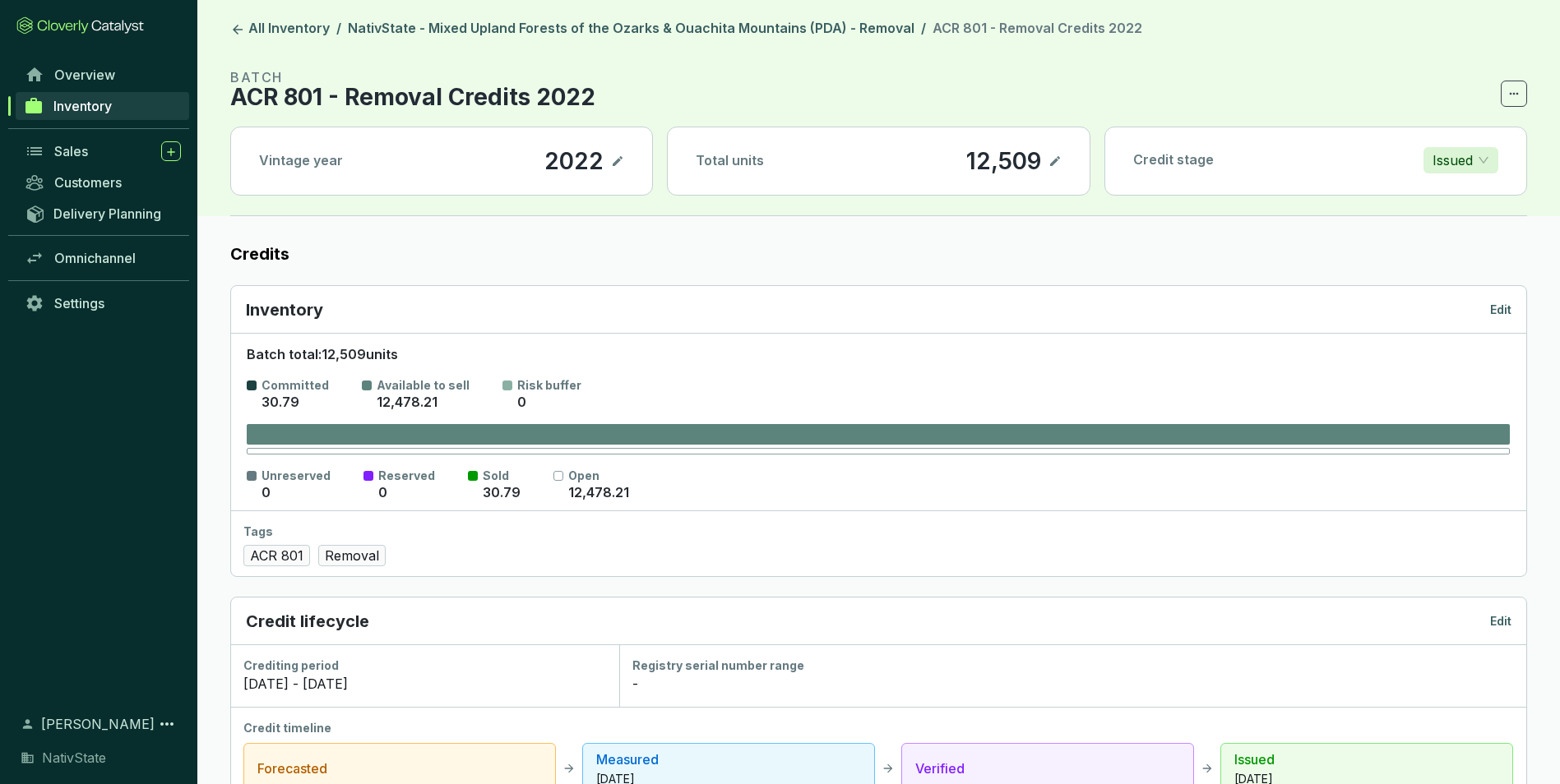
click at [1051, 160] on icon at bounding box center [1054, 161] width 13 height 20
click at [1505, 311] on p "Edit" at bounding box center [1500, 309] width 21 height 16
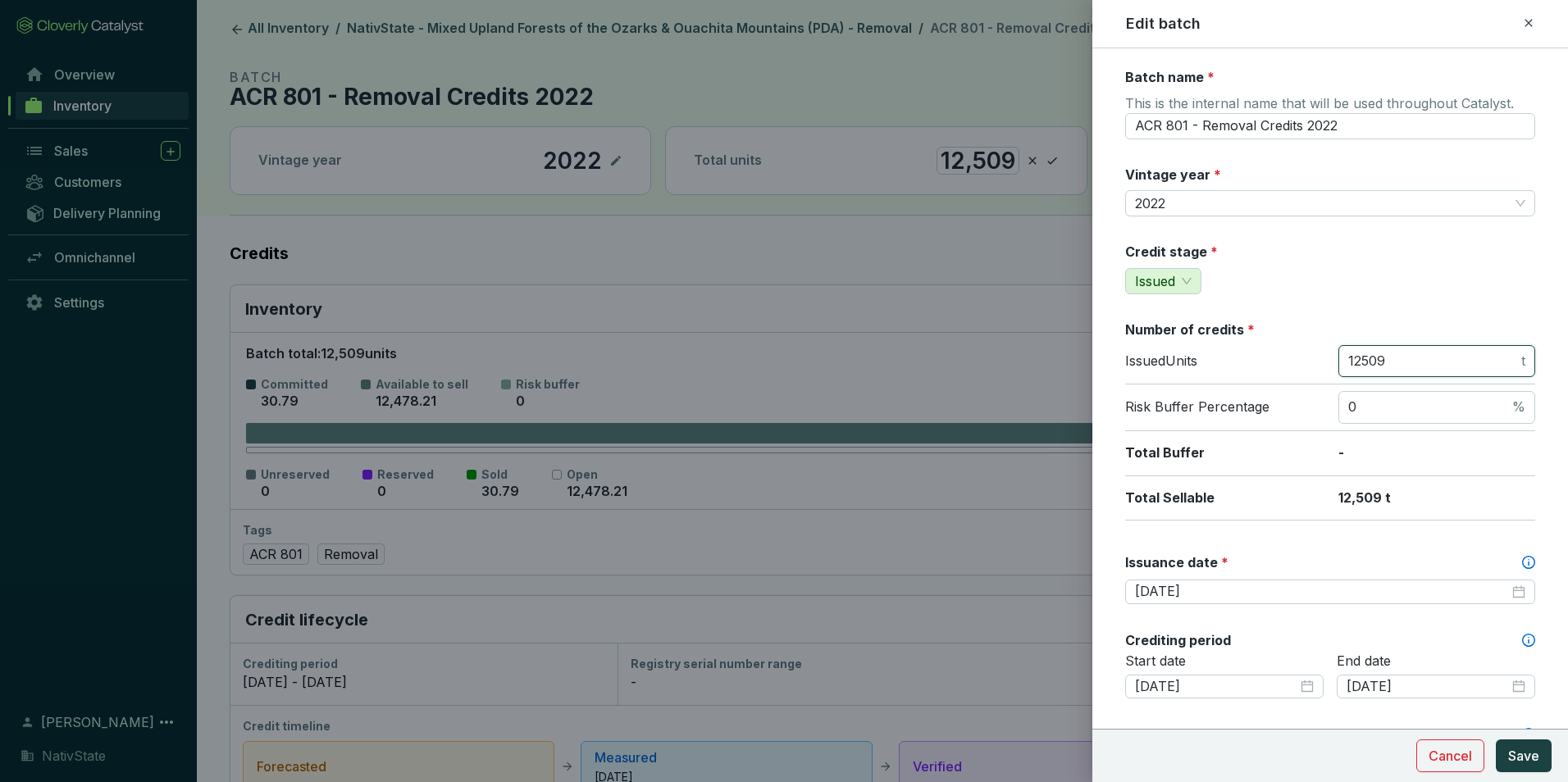
drag, startPoint x: 1421, startPoint y: 369, endPoint x: 1251, endPoint y: 370, distance: 170.0
click at [1251, 370] on div "Issued Units 12509 t" at bounding box center [1330, 365] width 410 height 40
type input "44070"
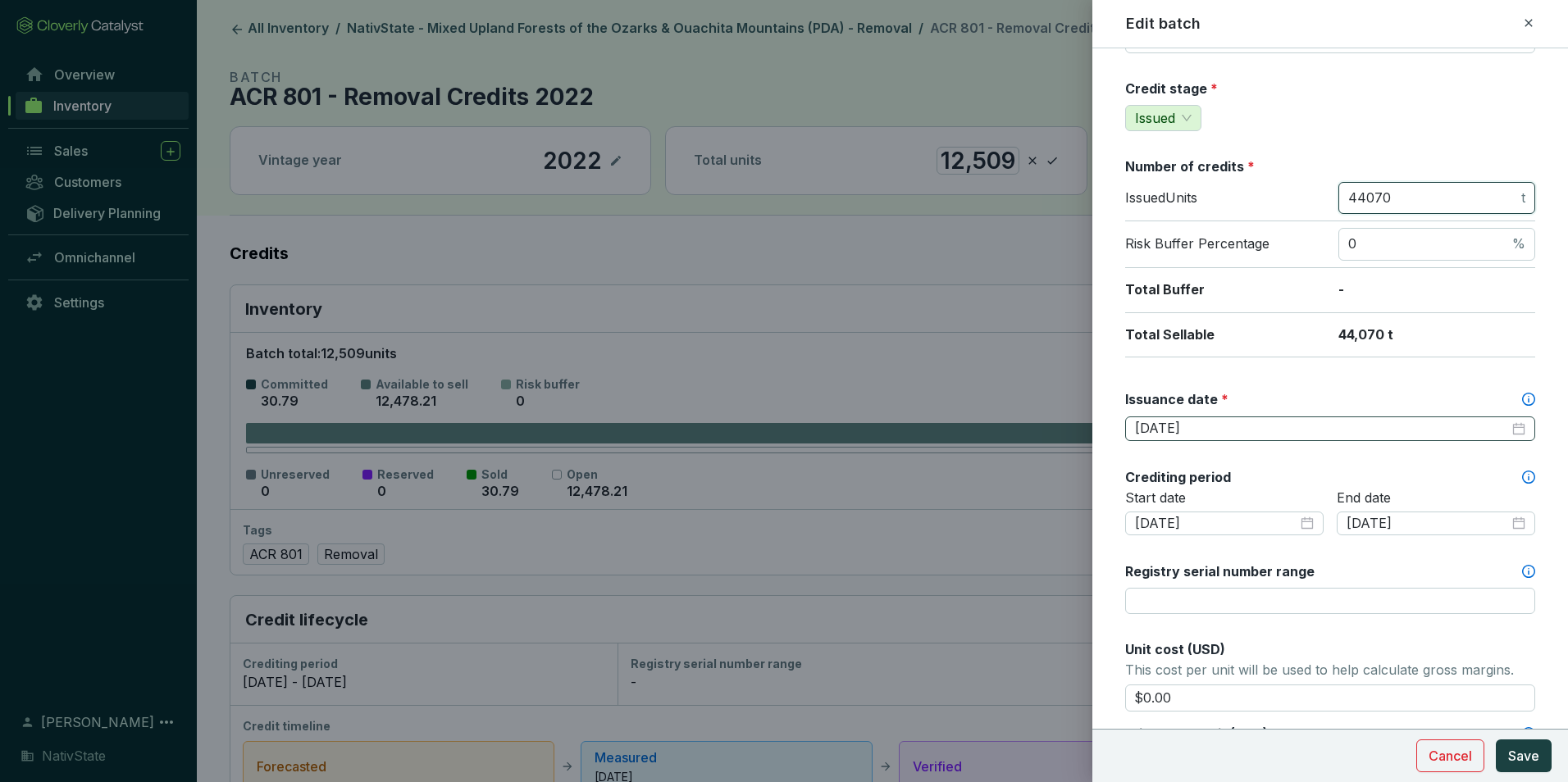
scroll to position [164, 0]
click at [1507, 430] on div "[DATE]" at bounding box center [1330, 428] width 390 height 18
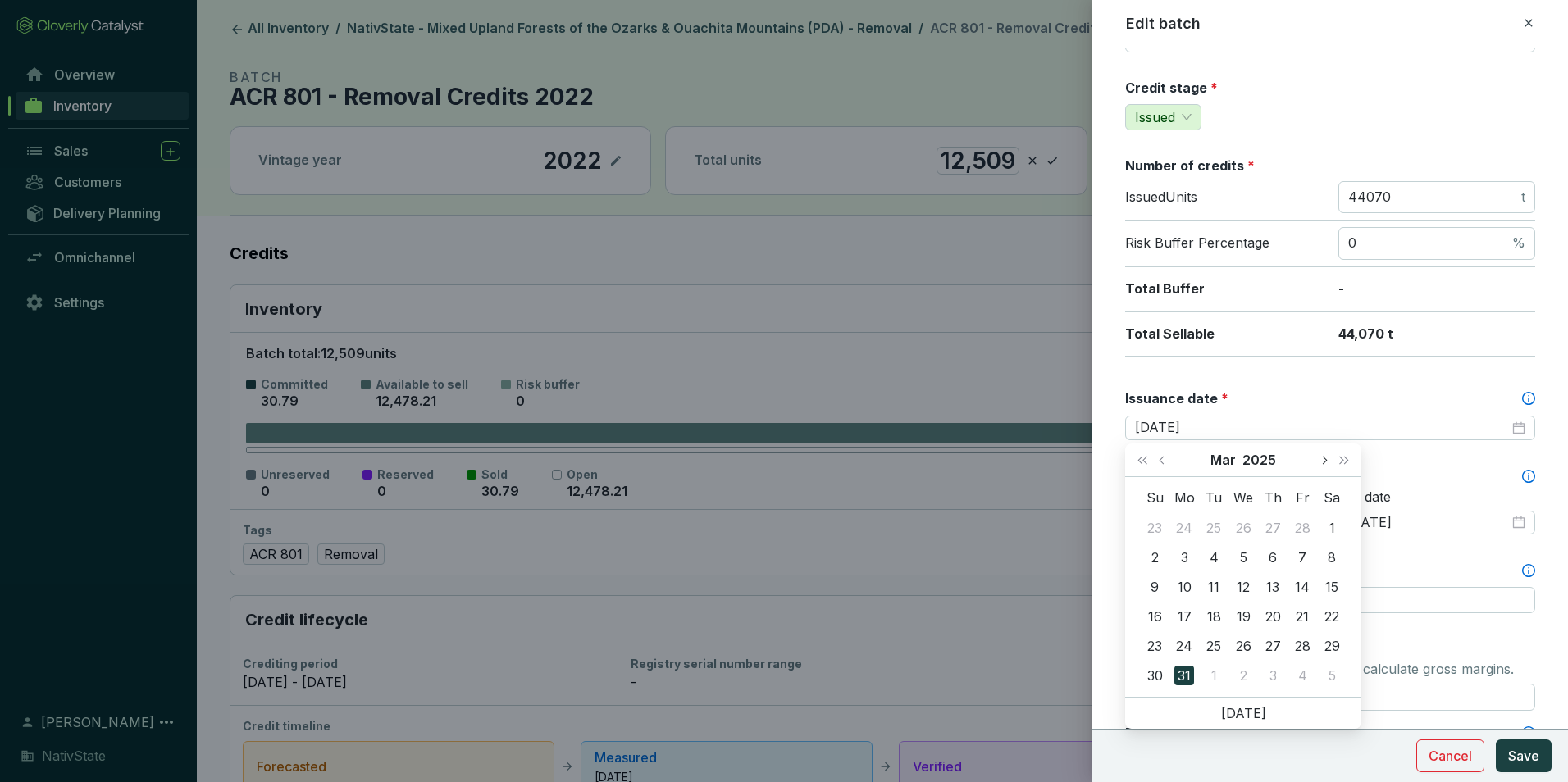
click at [1318, 462] on button "Next month (PageDown)" at bounding box center [1323, 460] width 21 height 33
type input "[DATE]"
click at [1239, 646] on div "30" at bounding box center [1243, 646] width 20 height 20
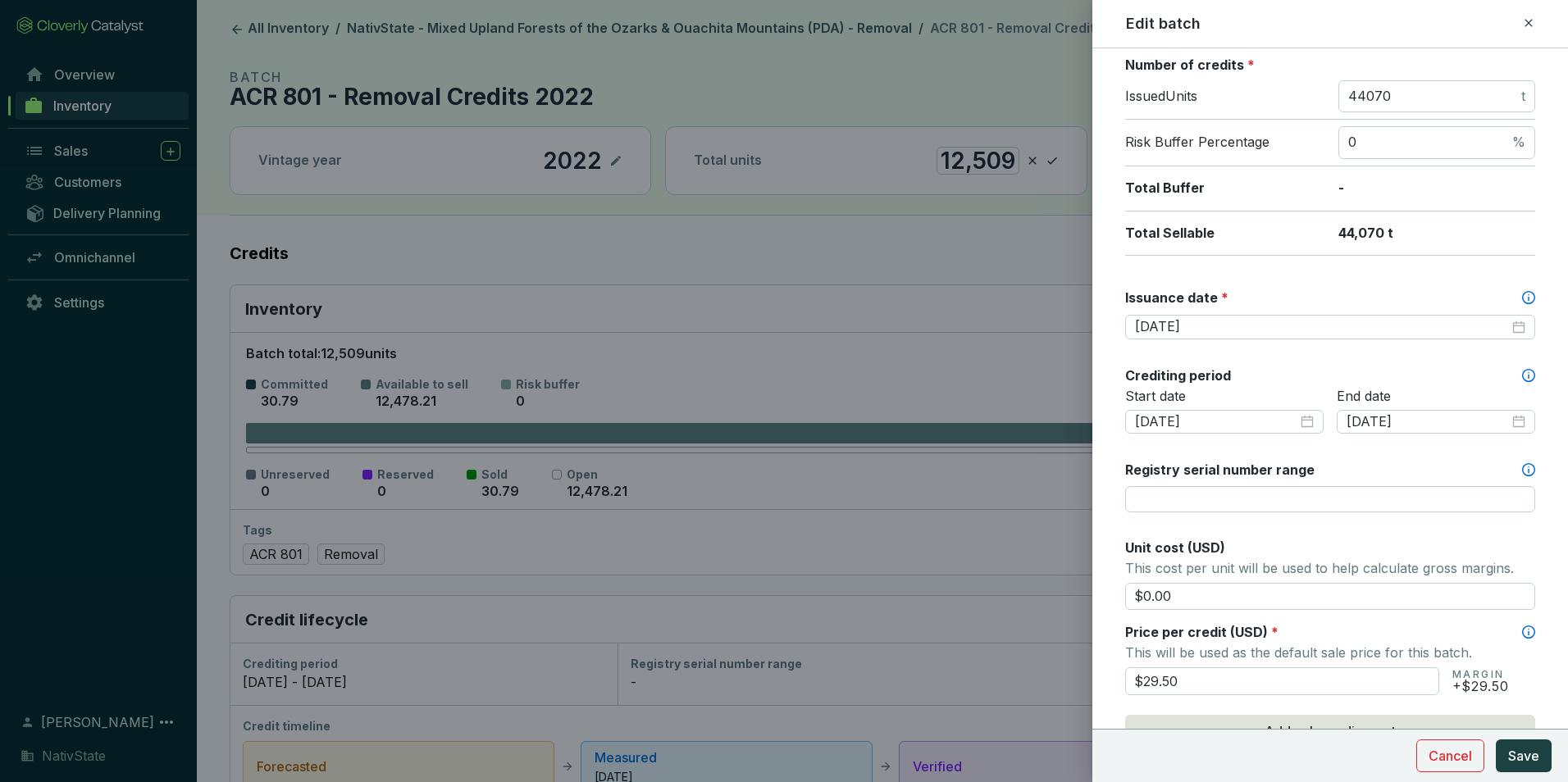
scroll to position [328, 0]
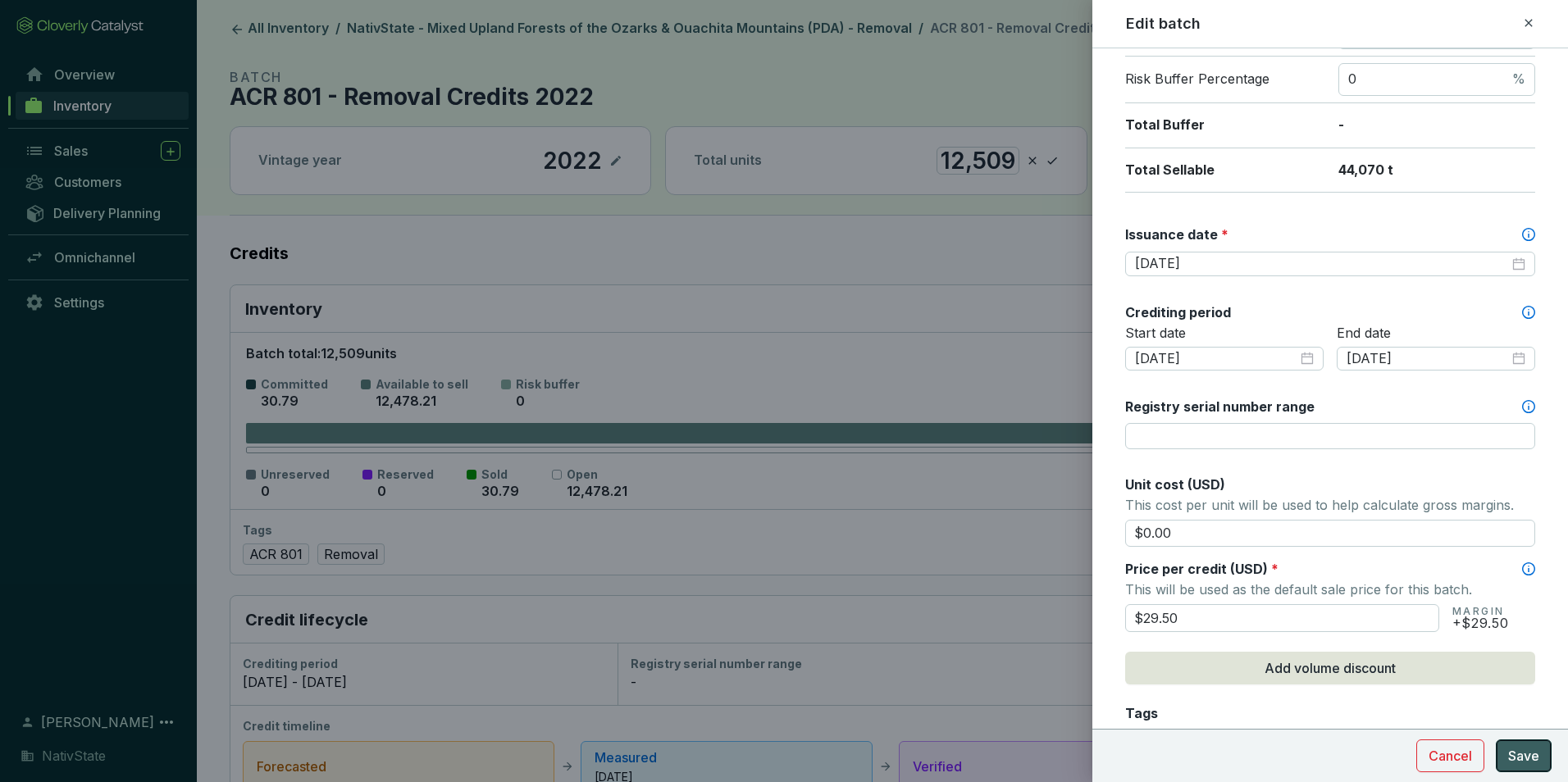
click at [1521, 755] on span "Save" at bounding box center [1524, 756] width 32 height 20
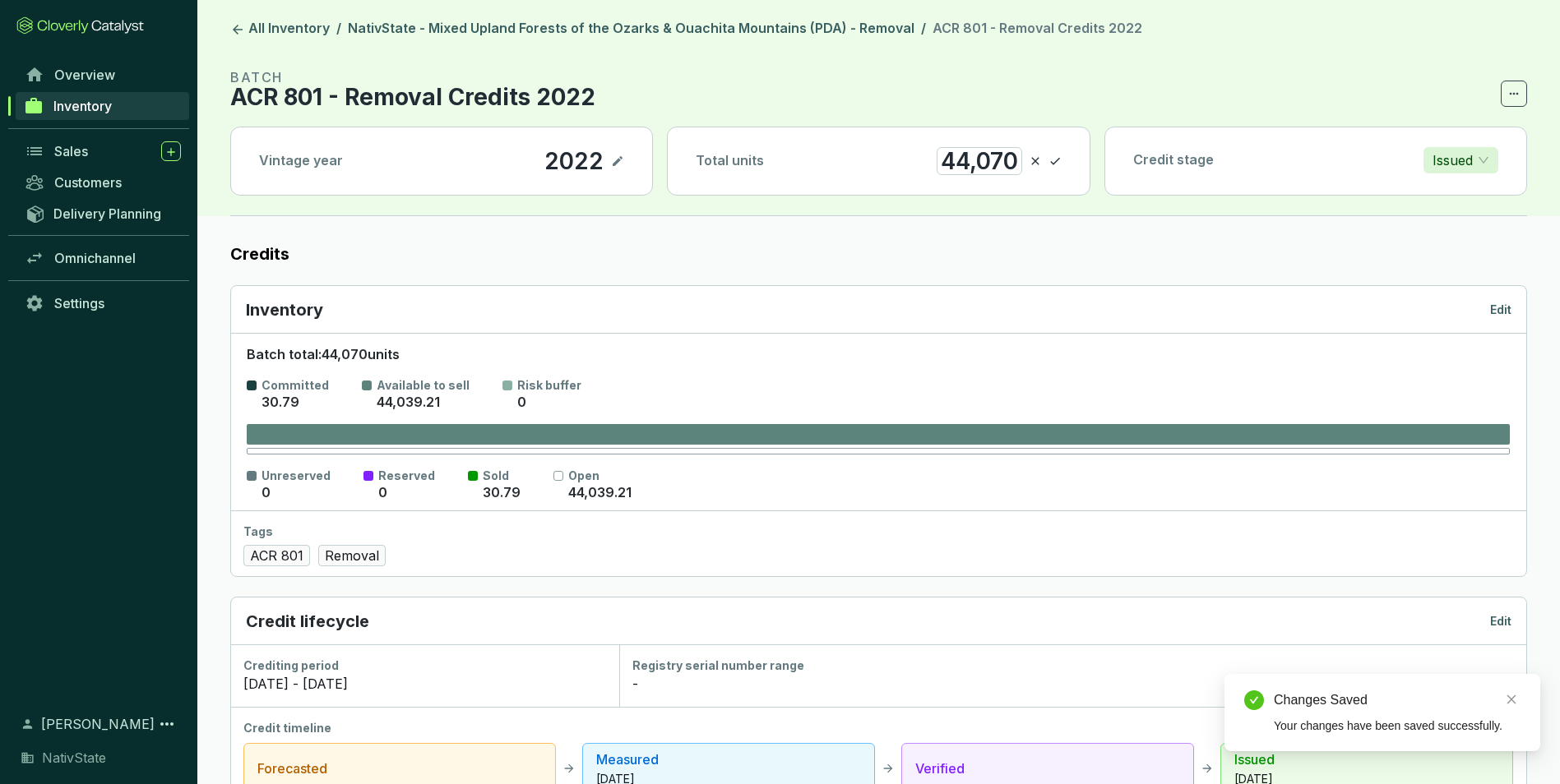
click at [1064, 160] on div "Total units 44,070" at bounding box center [878, 161] width 421 height 67
click at [1060, 161] on icon at bounding box center [1054, 161] width 13 height 20
click at [783, 26] on link "NativState - Mixed Upland Forests of the Ozarks & Ouachita Mountains (PDA) - Re…" at bounding box center [630, 29] width 573 height 20
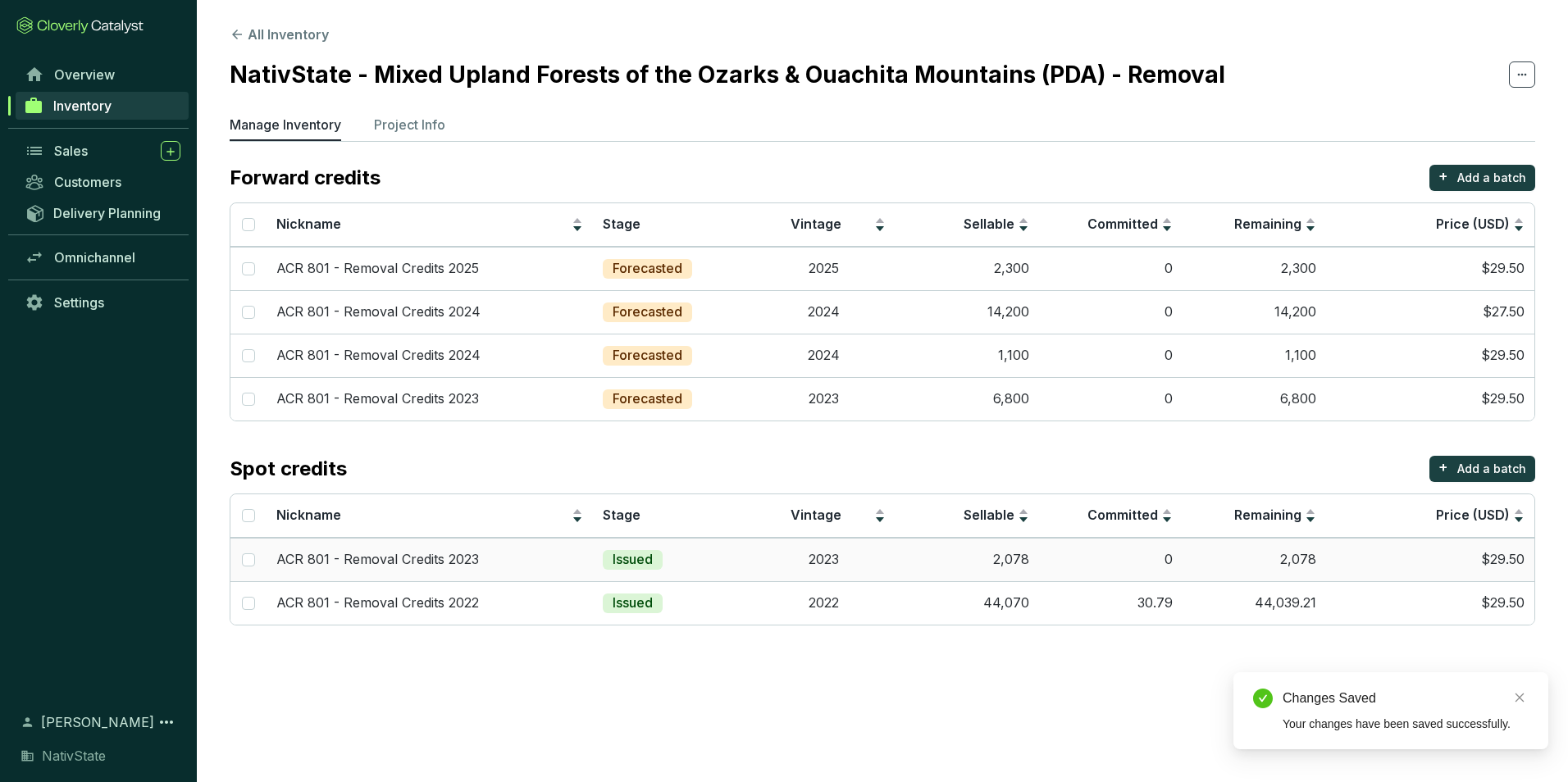
click at [956, 549] on td "2,078" at bounding box center [967, 559] width 143 height 43
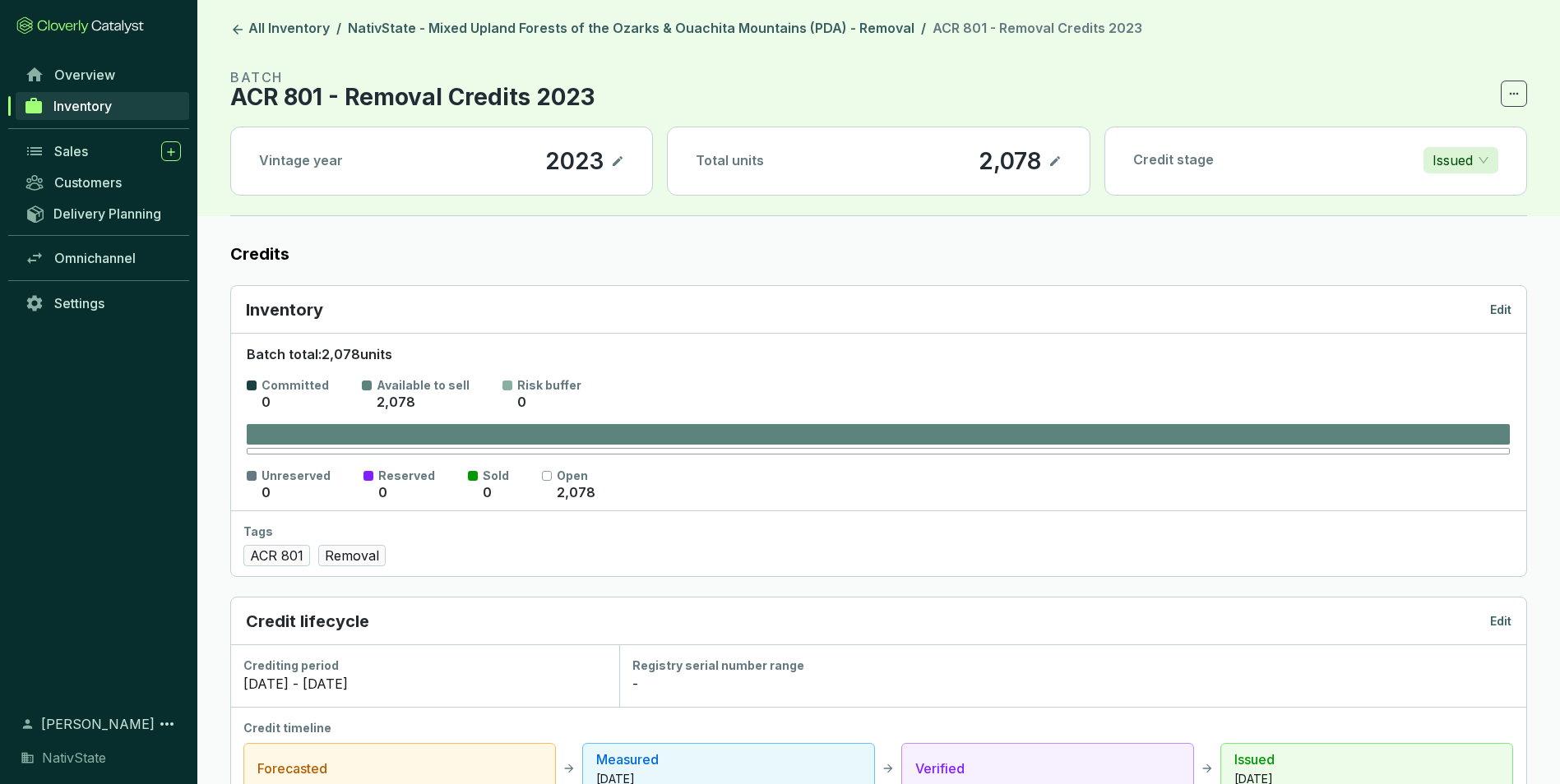
click at [1056, 160] on icon at bounding box center [1055, 161] width 10 height 10
click at [1498, 296] on div "Inventory Edit" at bounding box center [878, 310] width 1295 height 48
click at [1503, 306] on p "Edit" at bounding box center [1500, 309] width 21 height 16
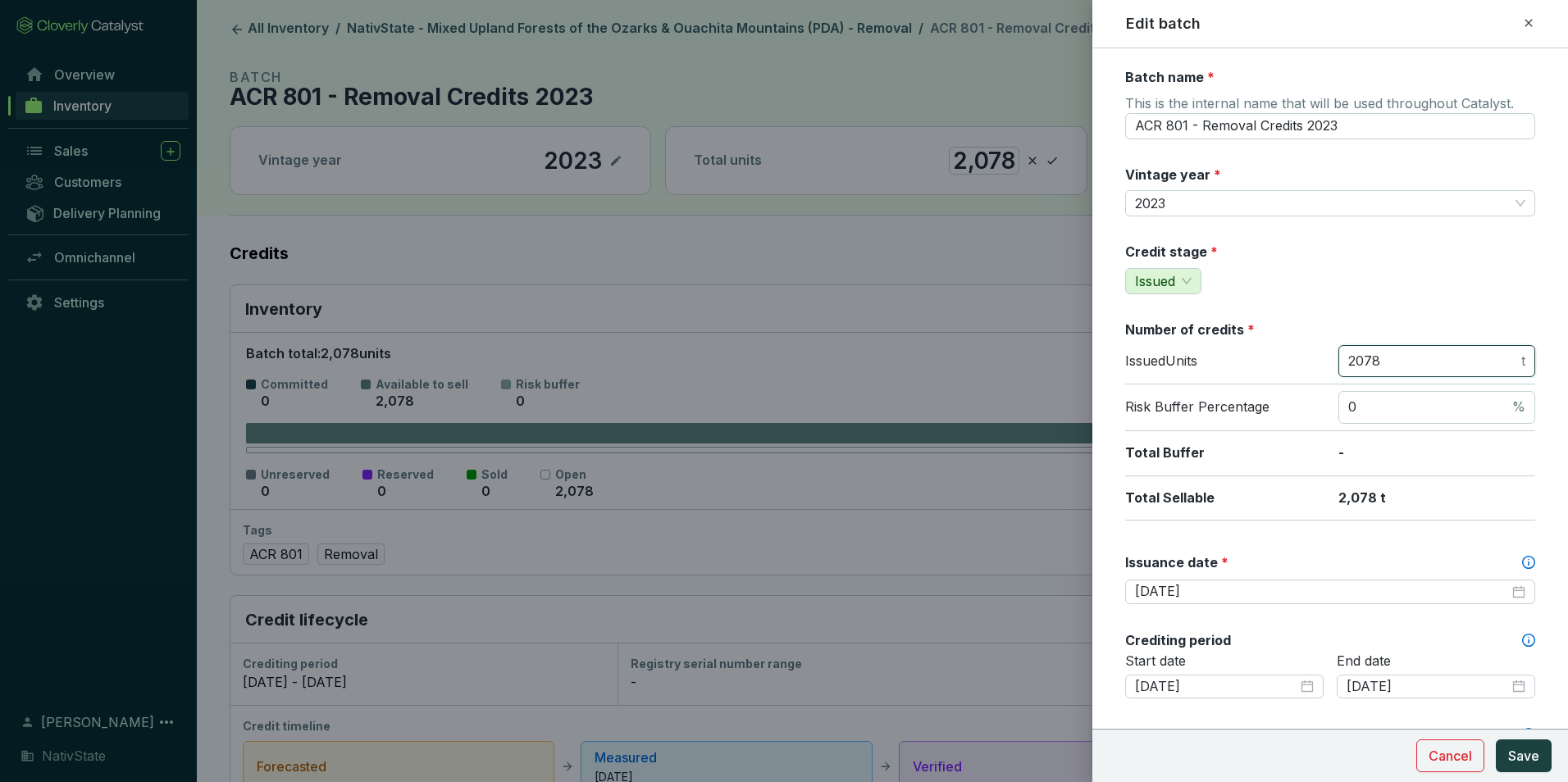
drag, startPoint x: 1432, startPoint y: 360, endPoint x: 1134, endPoint y: 336, distance: 299.0
click at [1134, 336] on section "Number of credits * Issued Units 2078 t Risk Buffer Percentage 0 % Total Buffer…" at bounding box center [1330, 420] width 410 height 200
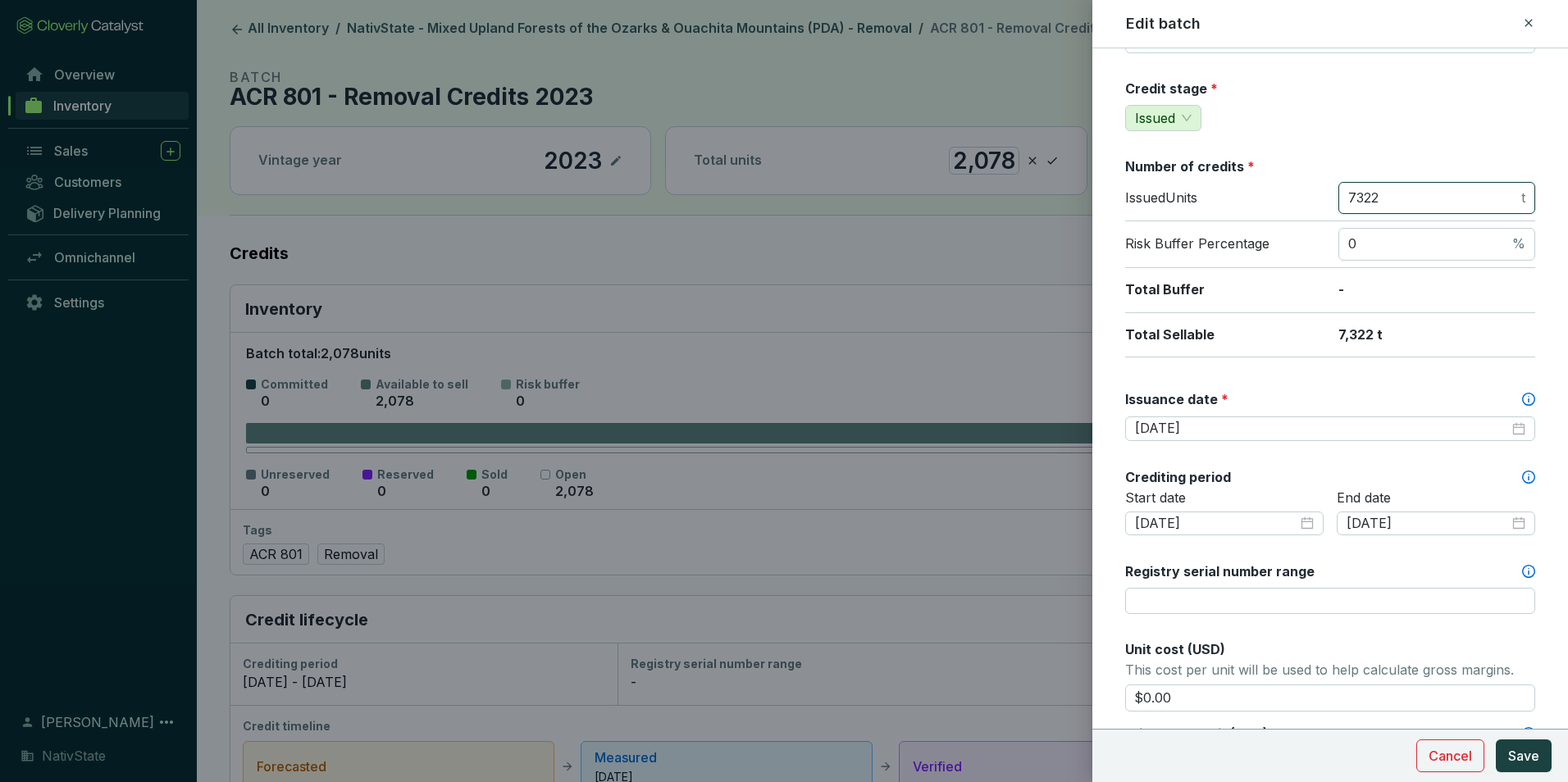
scroll to position [246, 0]
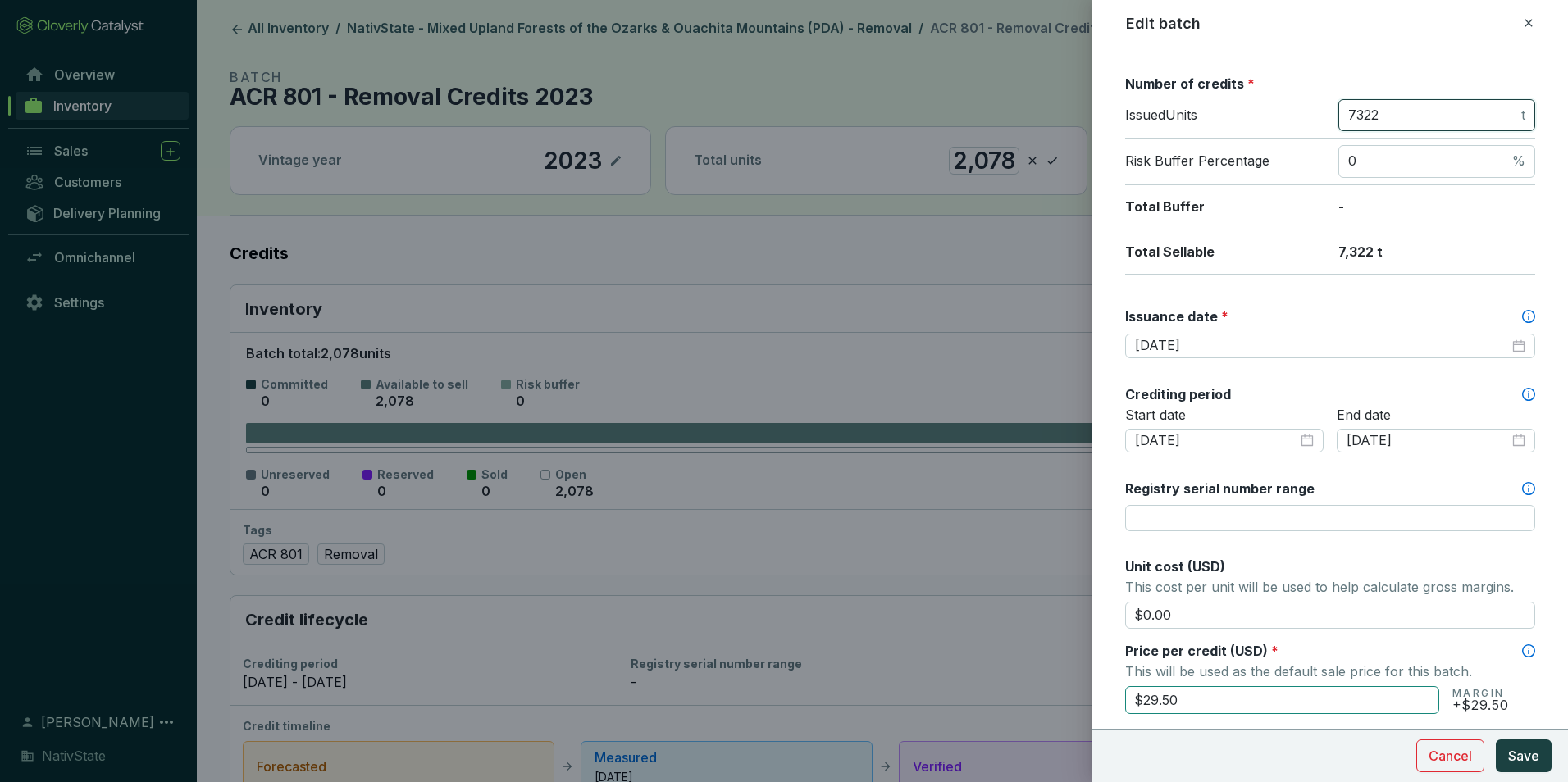
type input "7322"
click at [1187, 698] on input "$29.50" at bounding box center [1283, 700] width 314 height 28
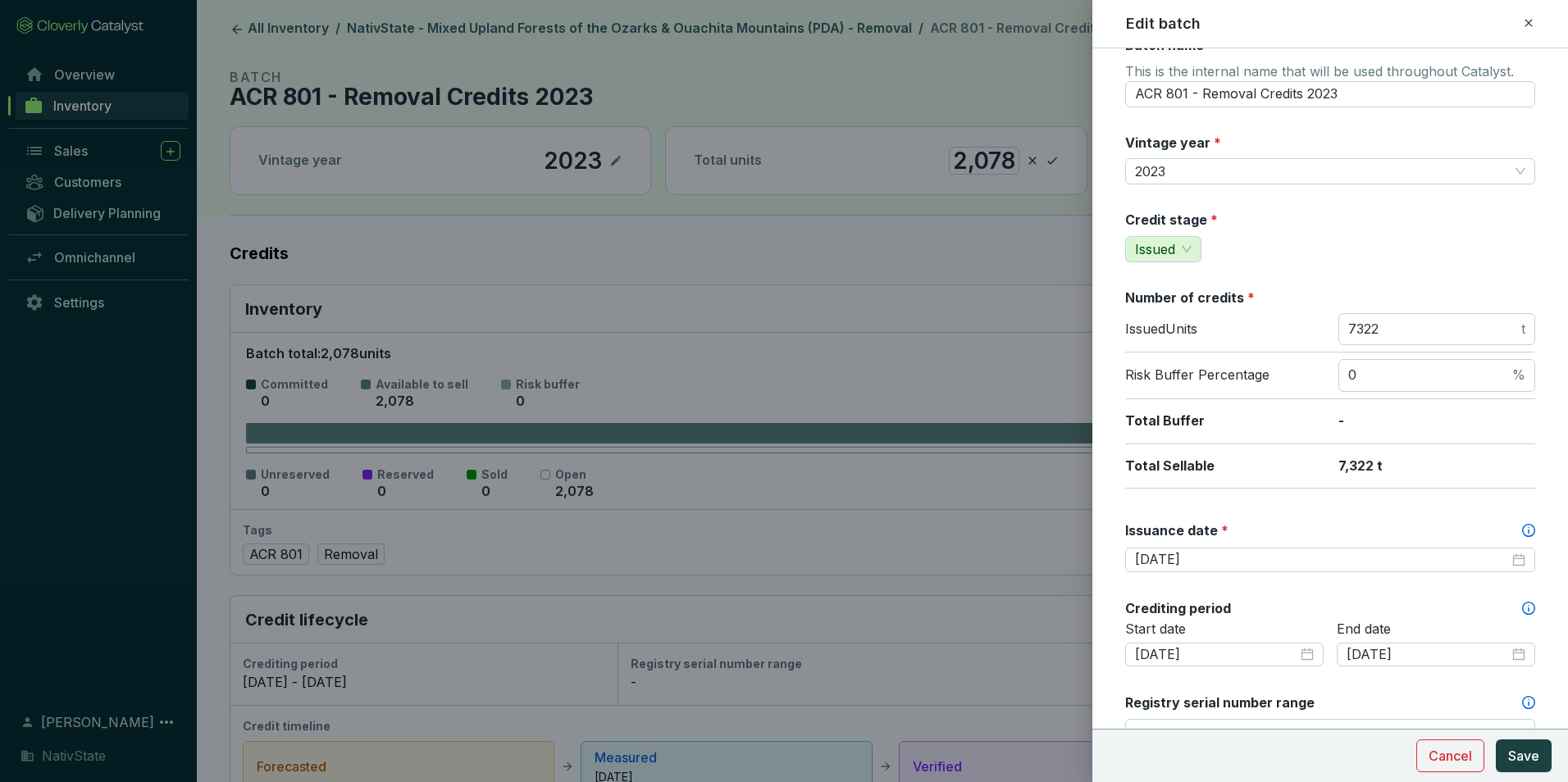
scroll to position [0, 0]
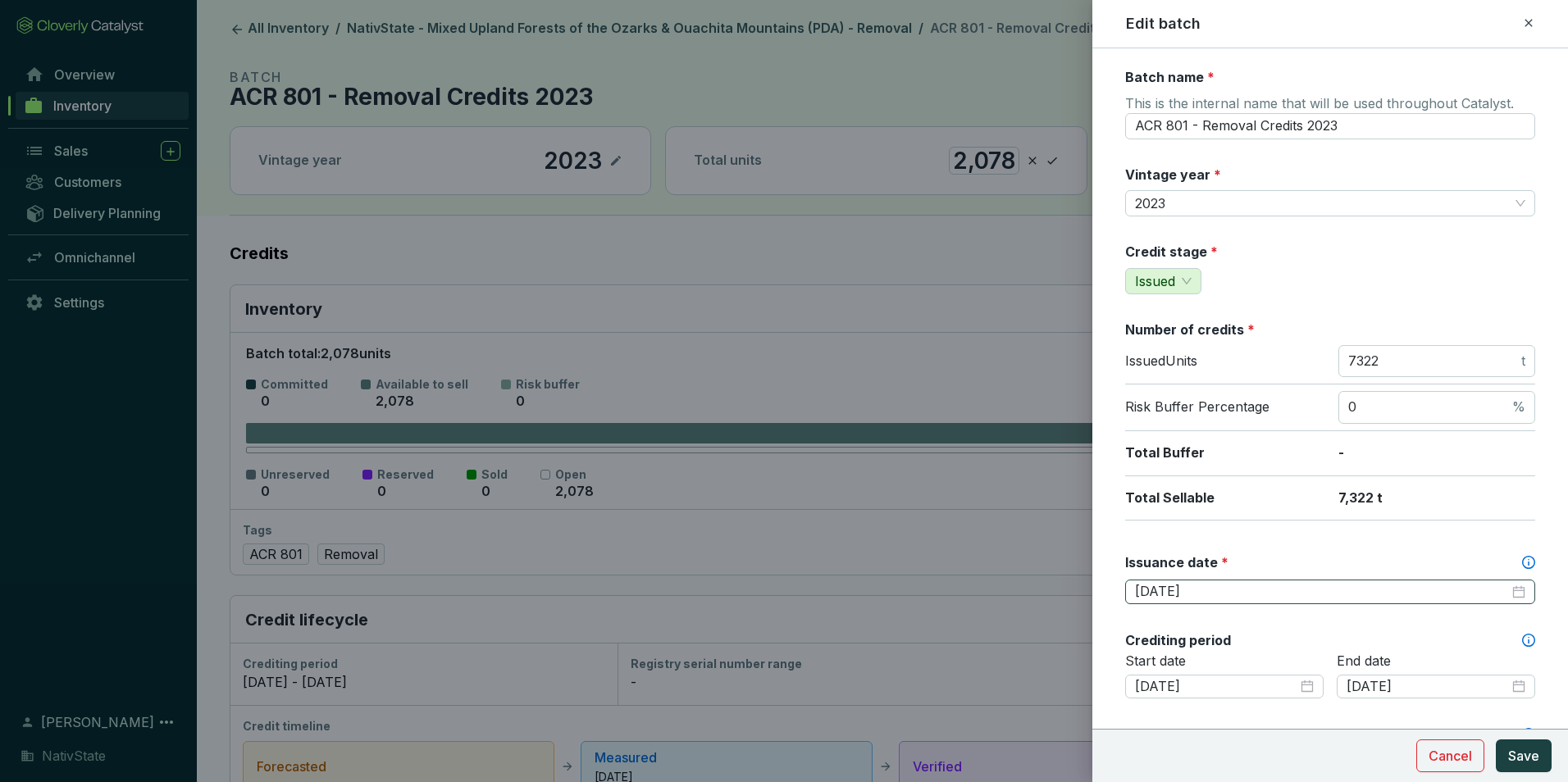
click at [1513, 592] on div "2025-03-31" at bounding box center [1330, 592] width 410 height 25
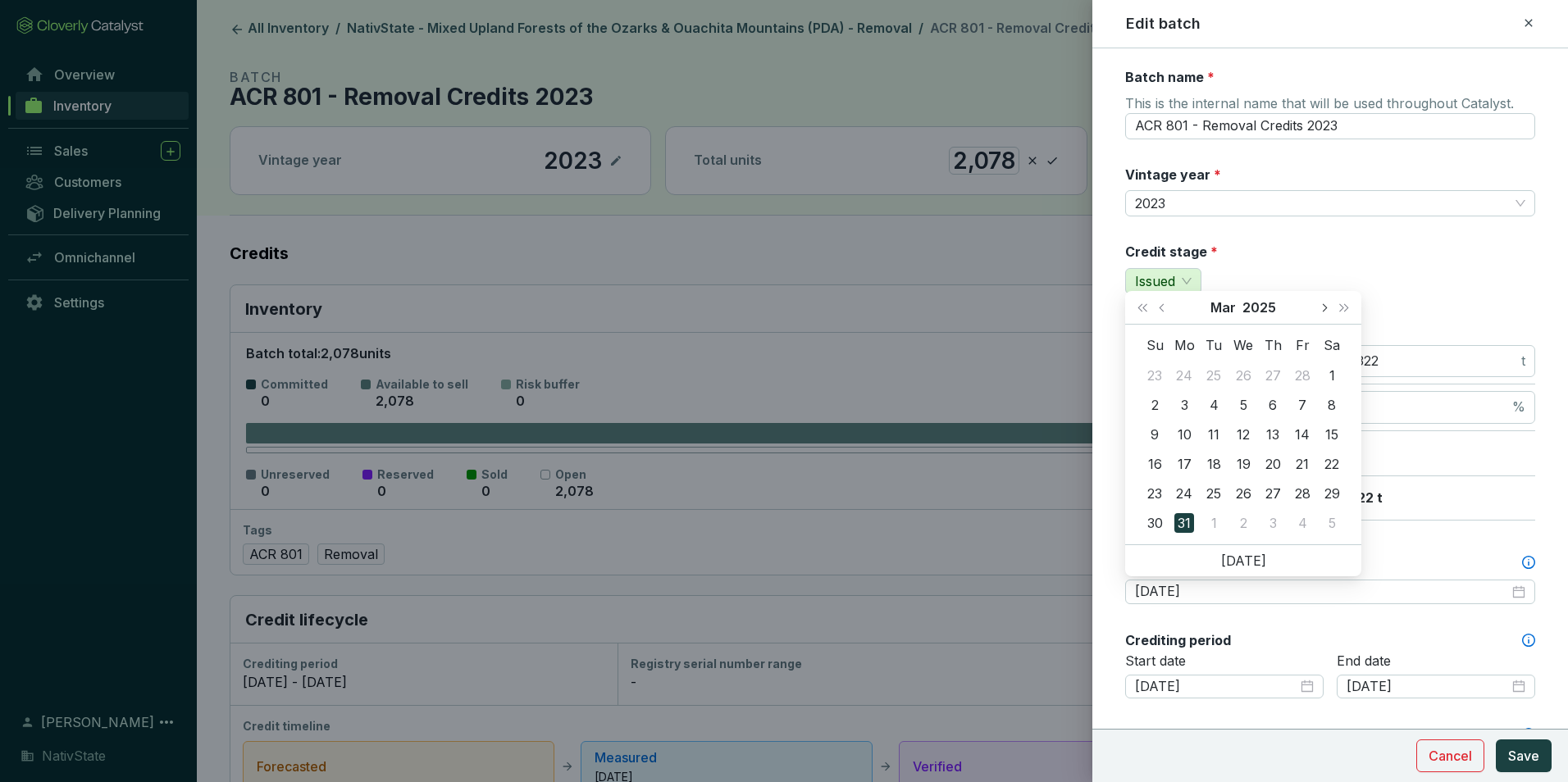
click at [1318, 313] on button "Next month (PageDown)" at bounding box center [1323, 308] width 21 height 33
type input "2025-04-30"
click at [1241, 492] on div "30" at bounding box center [1243, 493] width 20 height 20
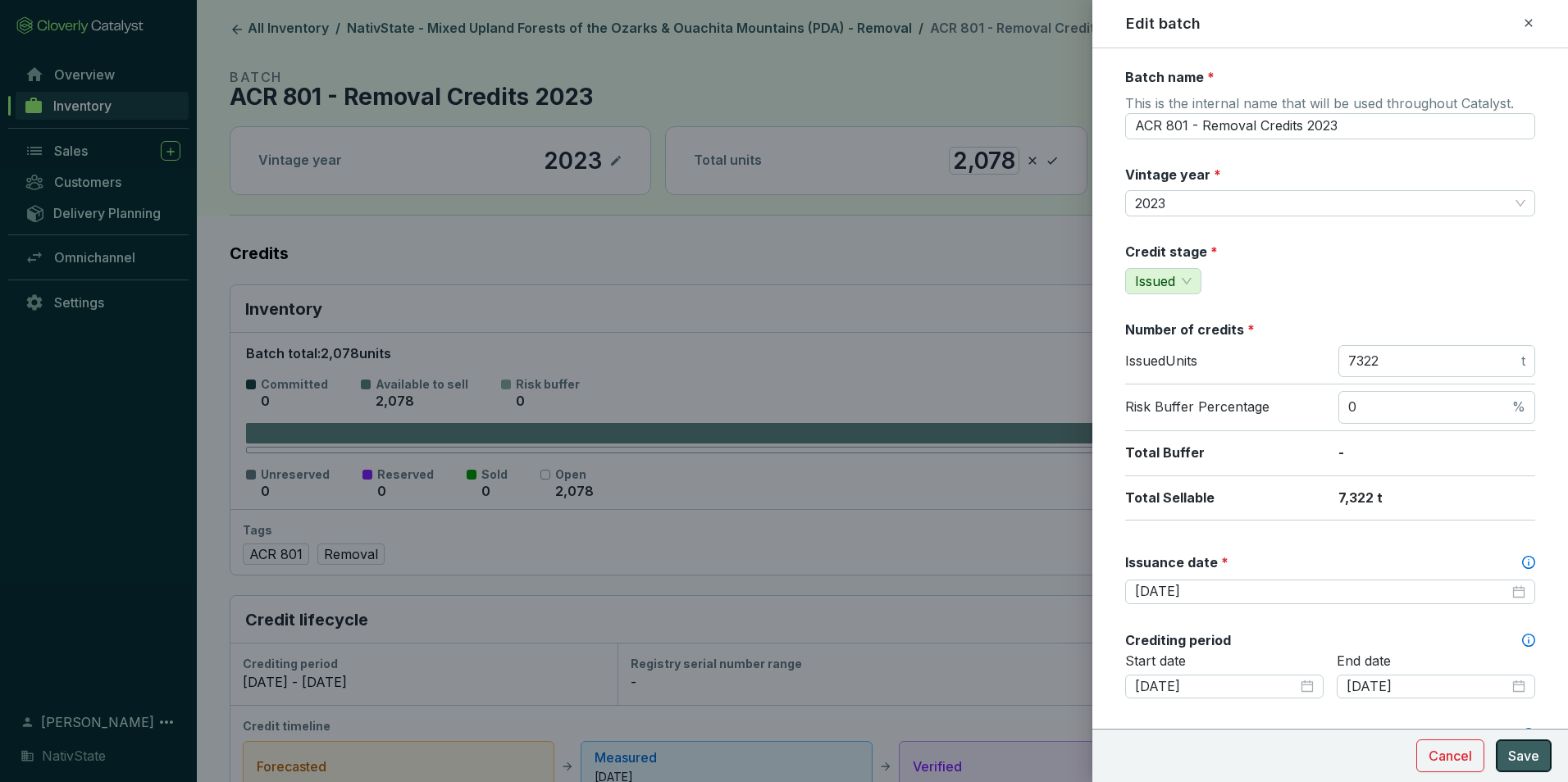
click at [1522, 756] on span "Save" at bounding box center [1524, 756] width 32 height 20
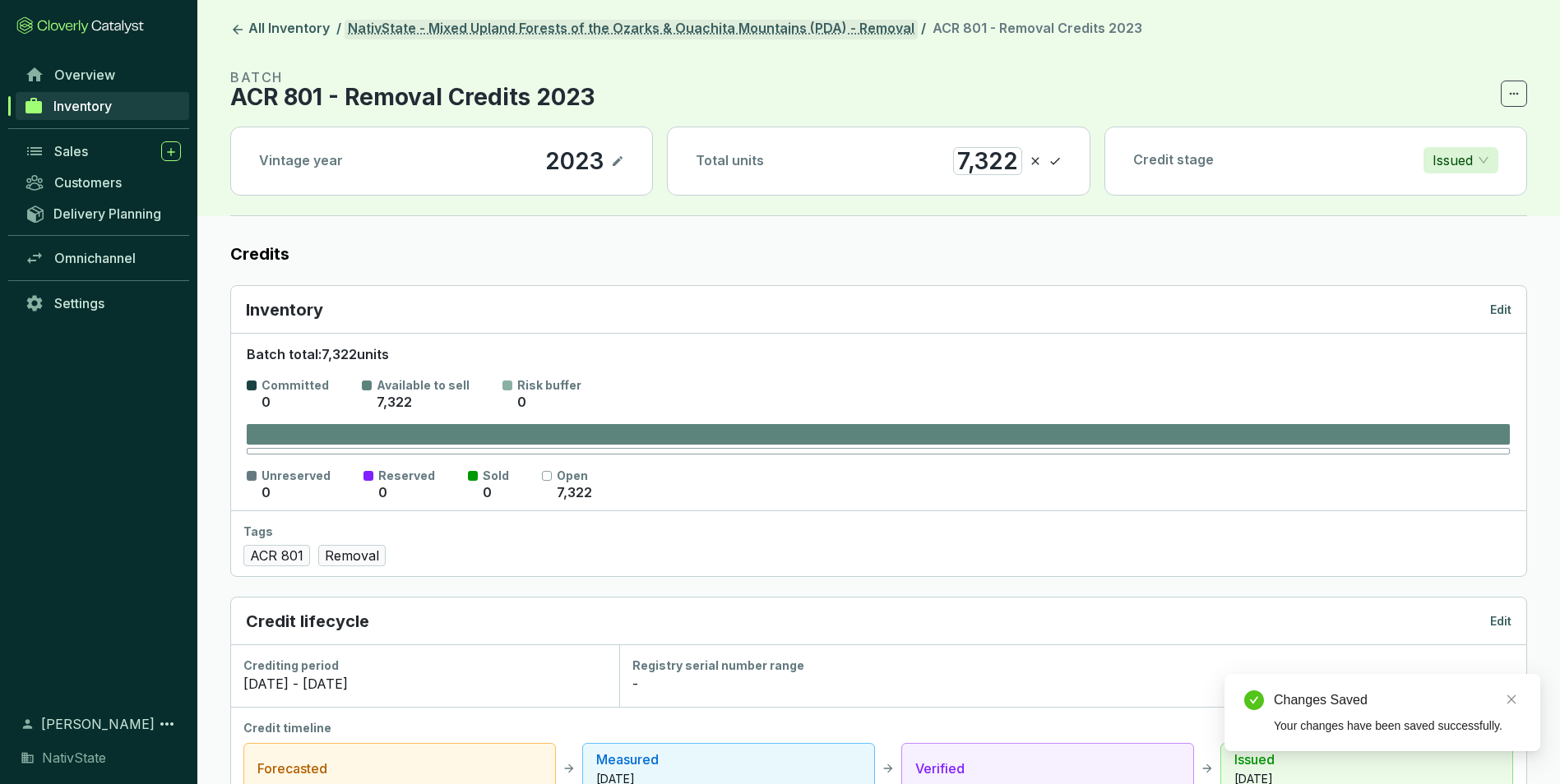
click at [730, 25] on link "NativState - Mixed Upland Forests of the Ozarks & Ouachita Mountains (PDA) - Re…" at bounding box center [630, 29] width 573 height 20
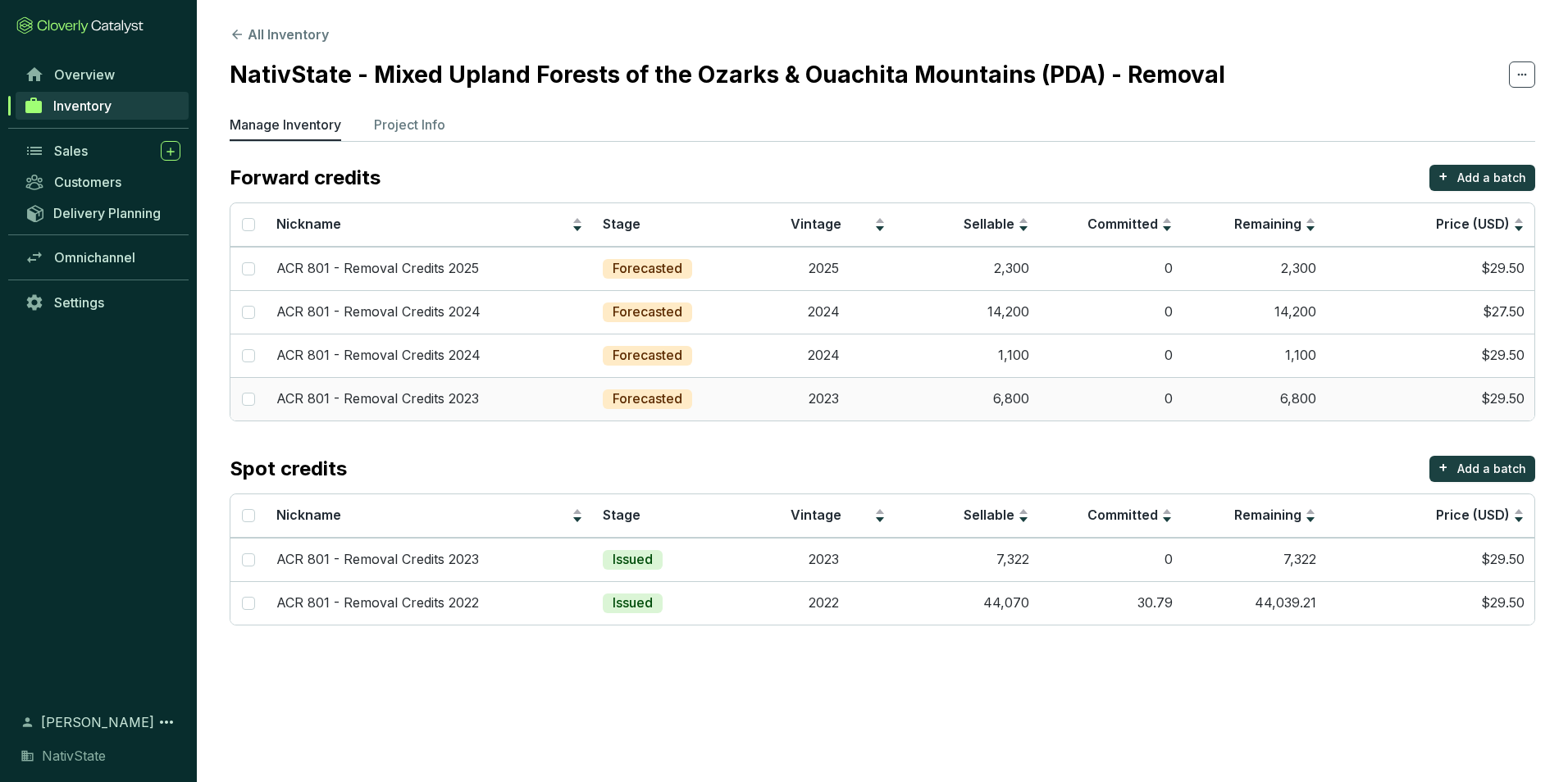
click at [890, 390] on td "2023" at bounding box center [824, 399] width 143 height 43
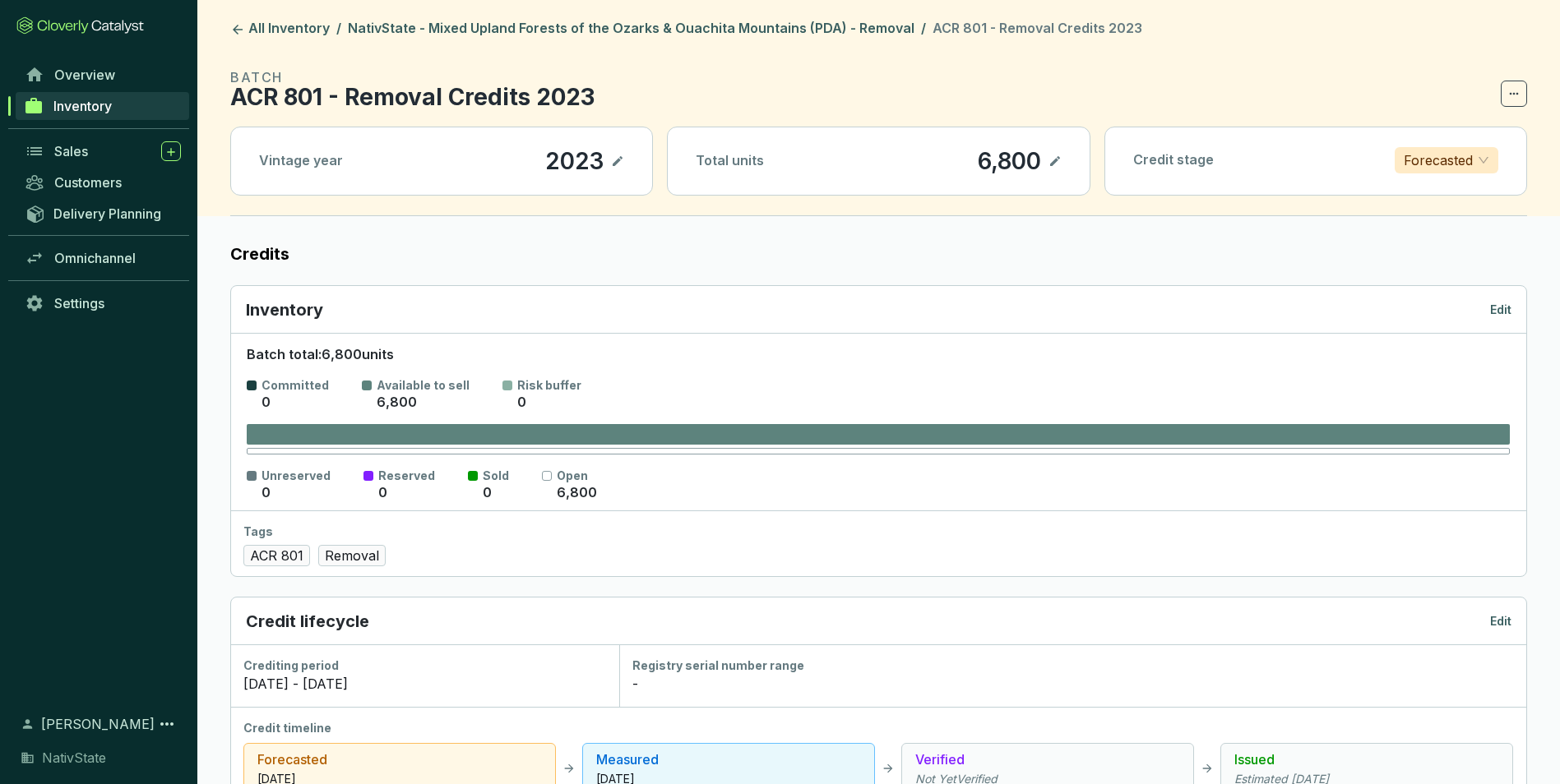
click at [1494, 304] on p "Edit" at bounding box center [1500, 309] width 21 height 16
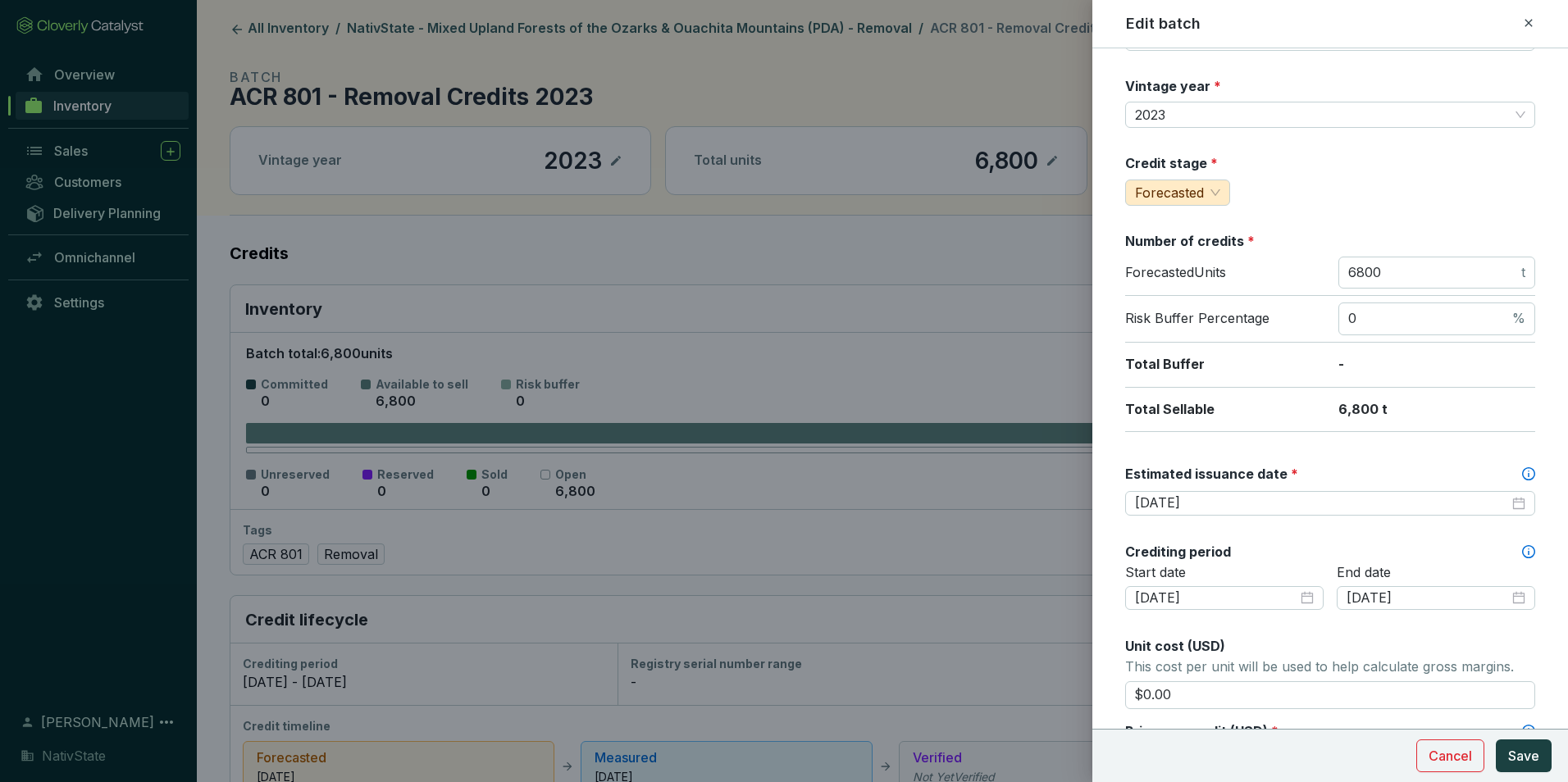
scroll to position [82, 0]
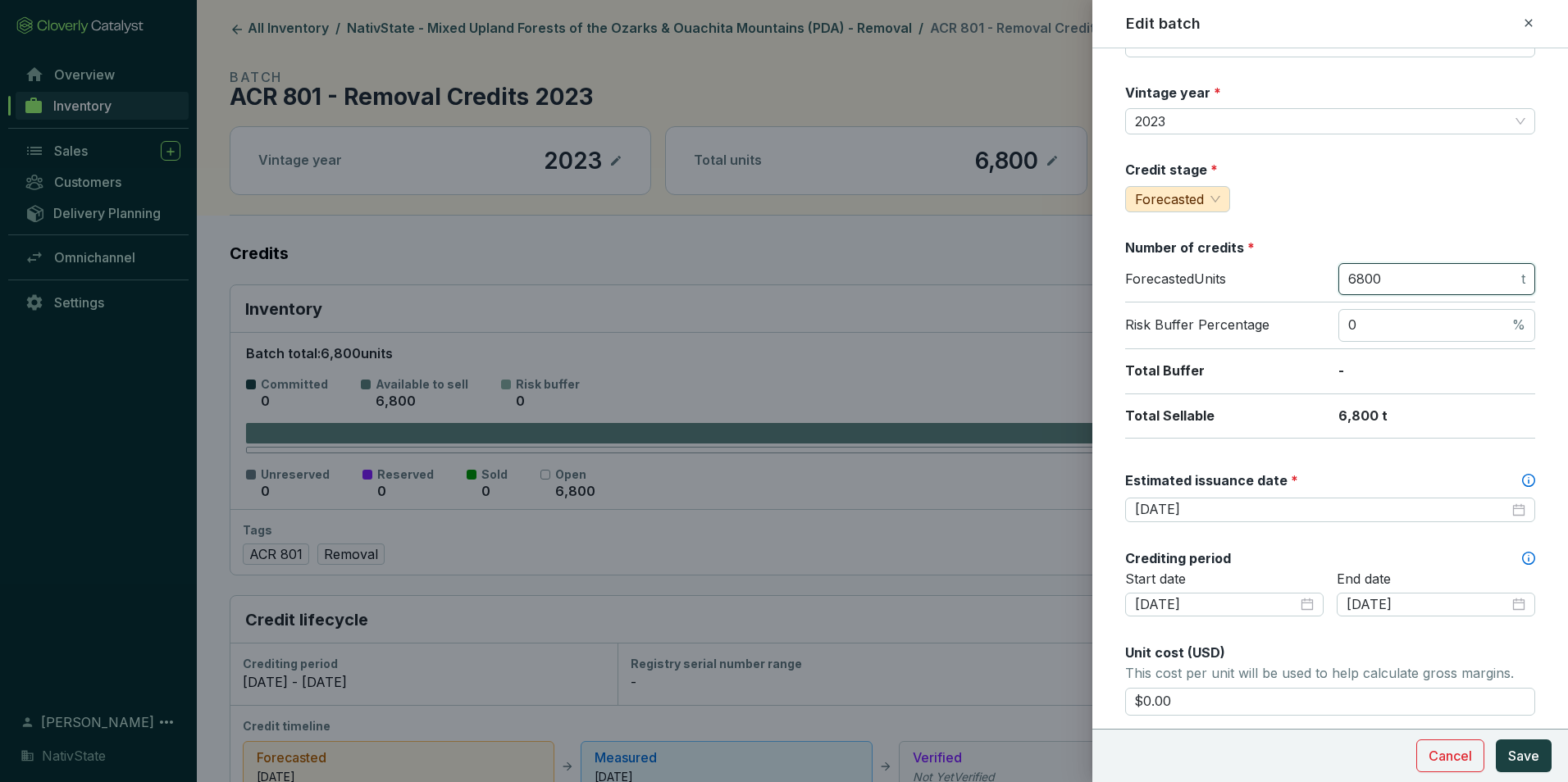
drag, startPoint x: 1424, startPoint y: 278, endPoint x: 1265, endPoint y: 279, distance: 159.0
click at [1265, 279] on div "Forecasted Units 6800 t" at bounding box center [1330, 283] width 410 height 40
click at [1409, 275] on input "6800" at bounding box center [1433, 279] width 170 height 18
drag, startPoint x: 1412, startPoint y: 278, endPoint x: 1248, endPoint y: 269, distance: 164.2
click at [1248, 269] on div "Forecasted Units 6800 t" at bounding box center [1330, 283] width 410 height 40
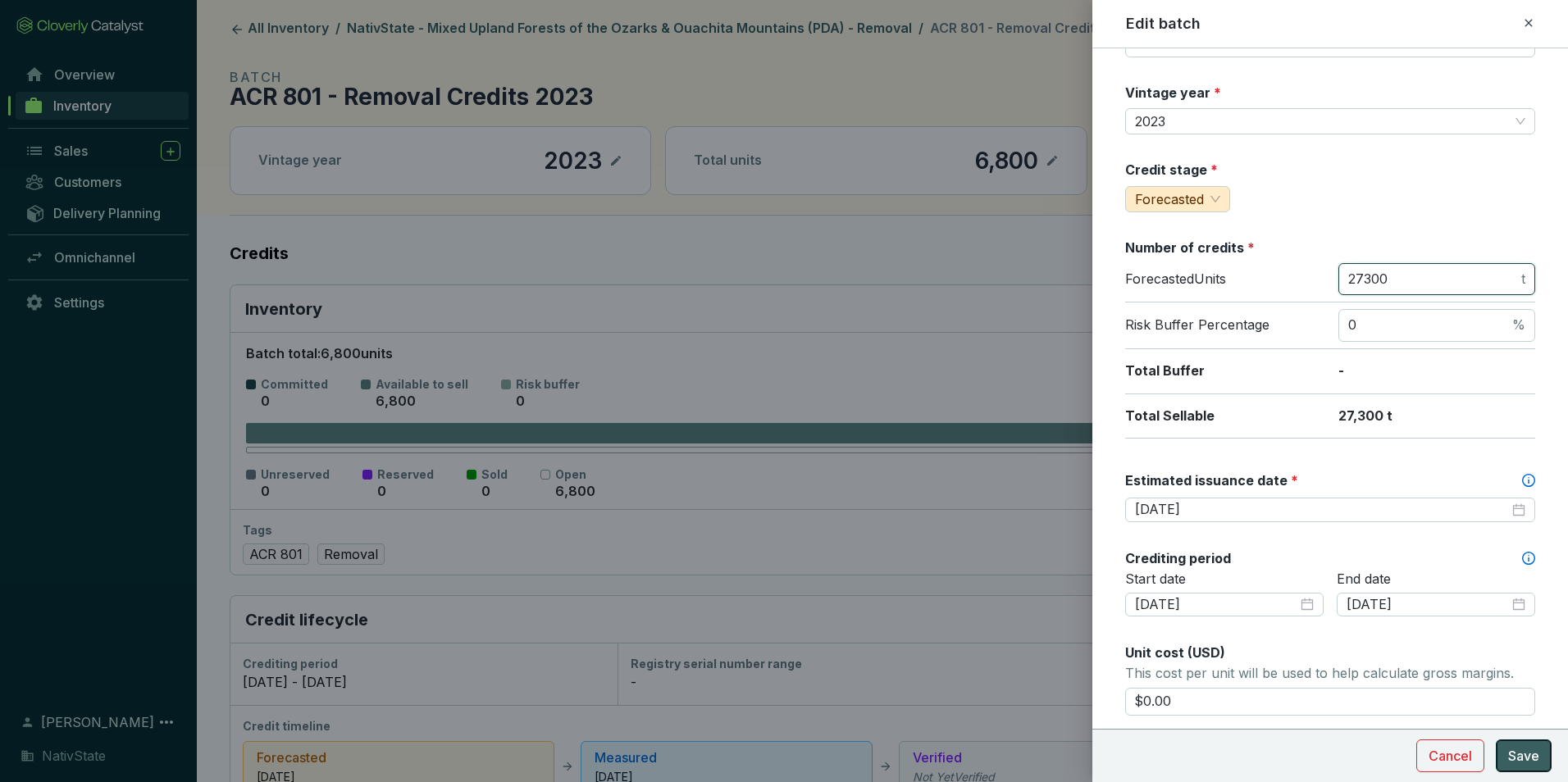
type input "27300"
click at [1543, 755] on button "Save" at bounding box center [1524, 756] width 55 height 33
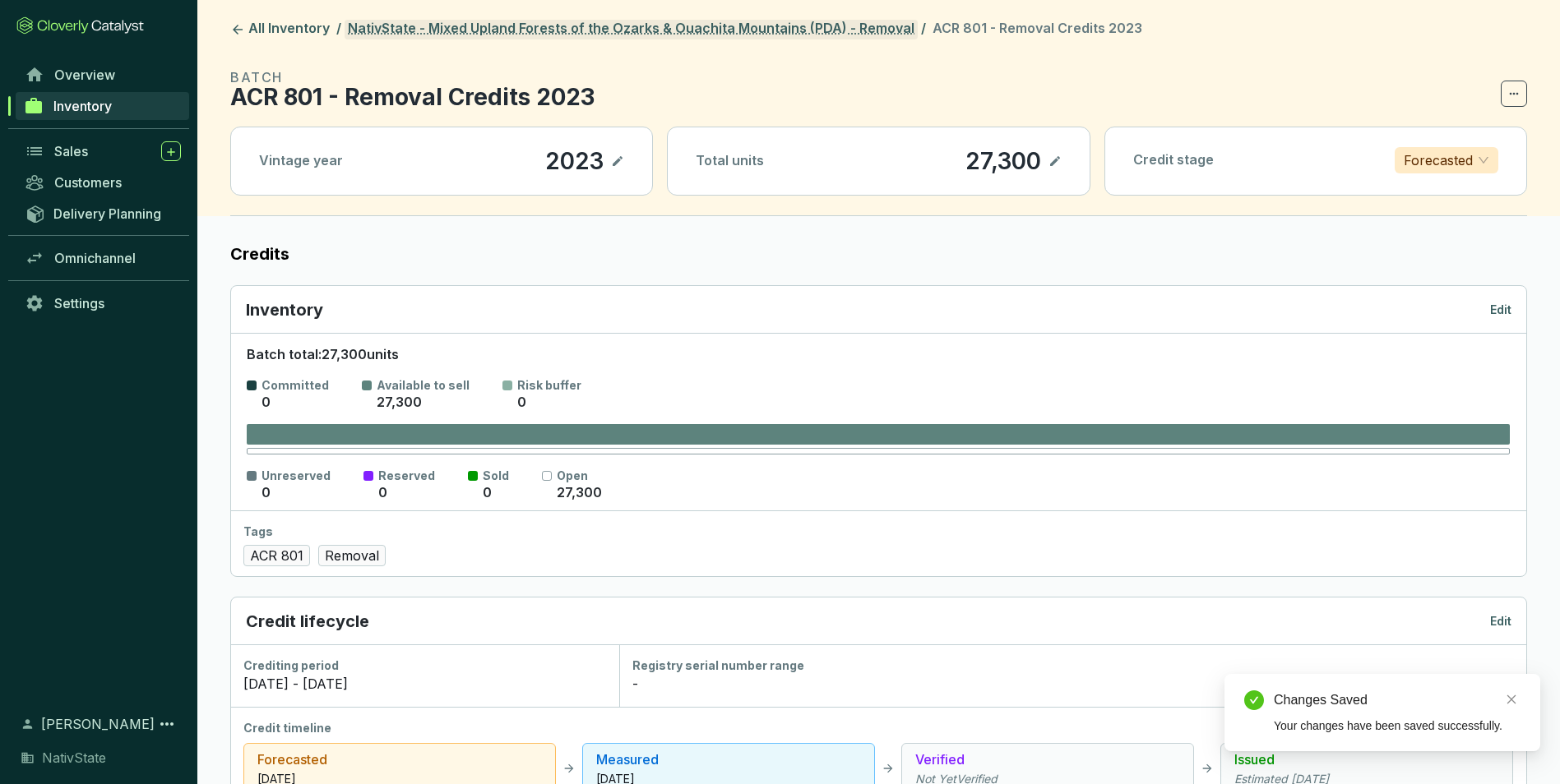
click at [888, 33] on link "NativState - Mixed Upland Forests of the Ozarks & Ouachita Mountains (PDA) - Re…" at bounding box center [630, 29] width 573 height 20
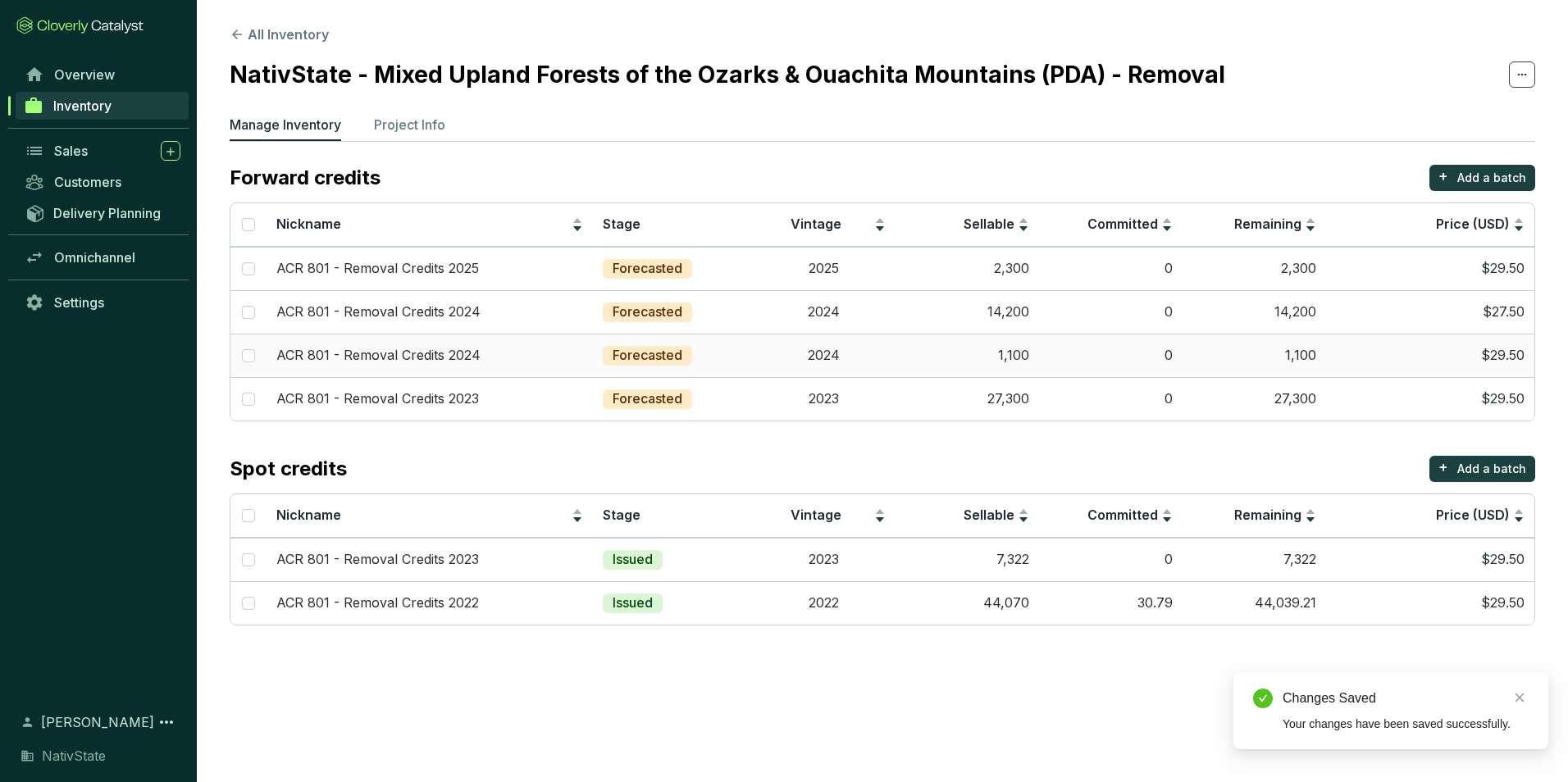
click at [1080, 337] on td "0" at bounding box center [1111, 355] width 143 height 43
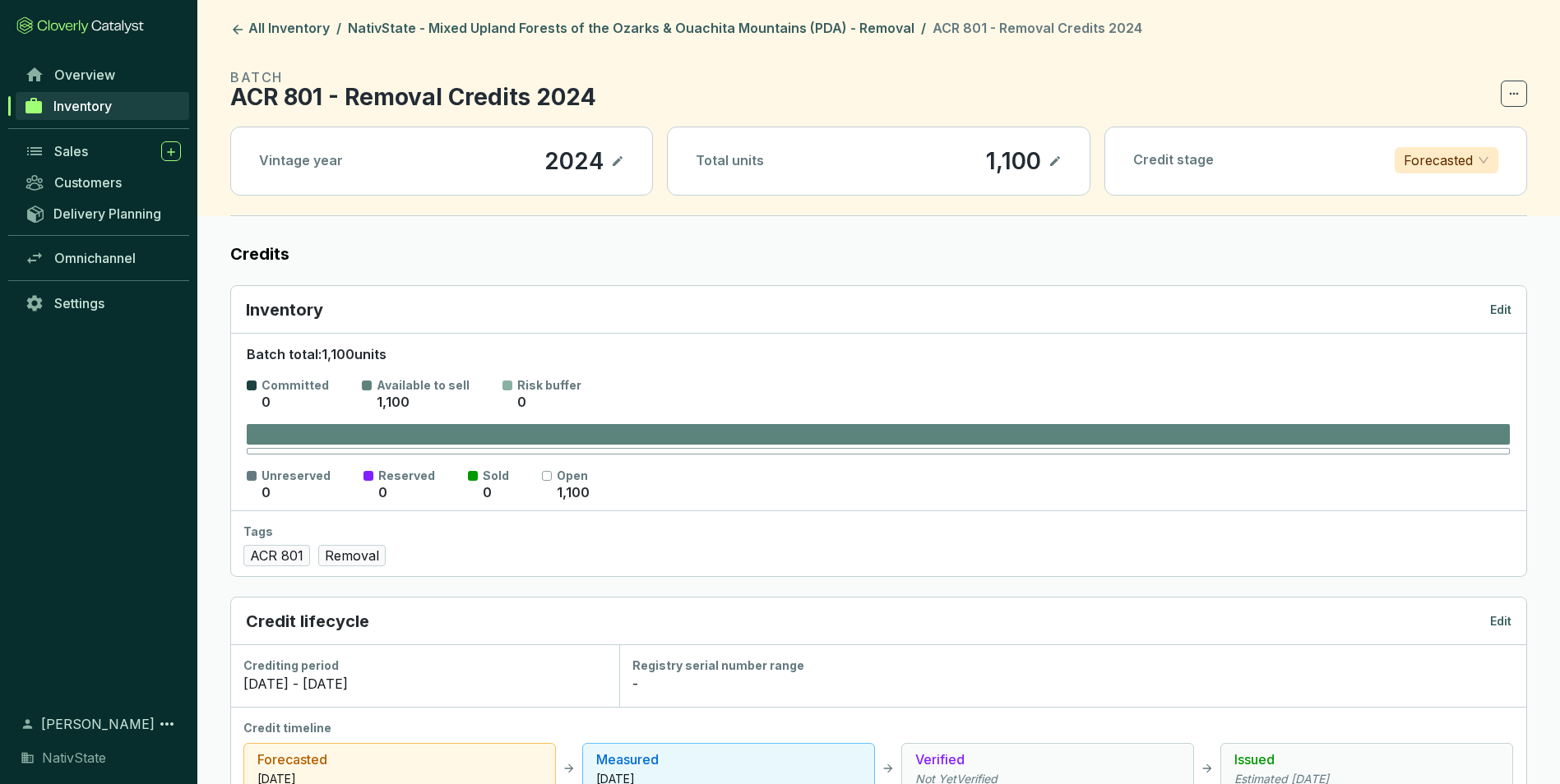
click at [1507, 307] on p "Edit" at bounding box center [1500, 309] width 21 height 16
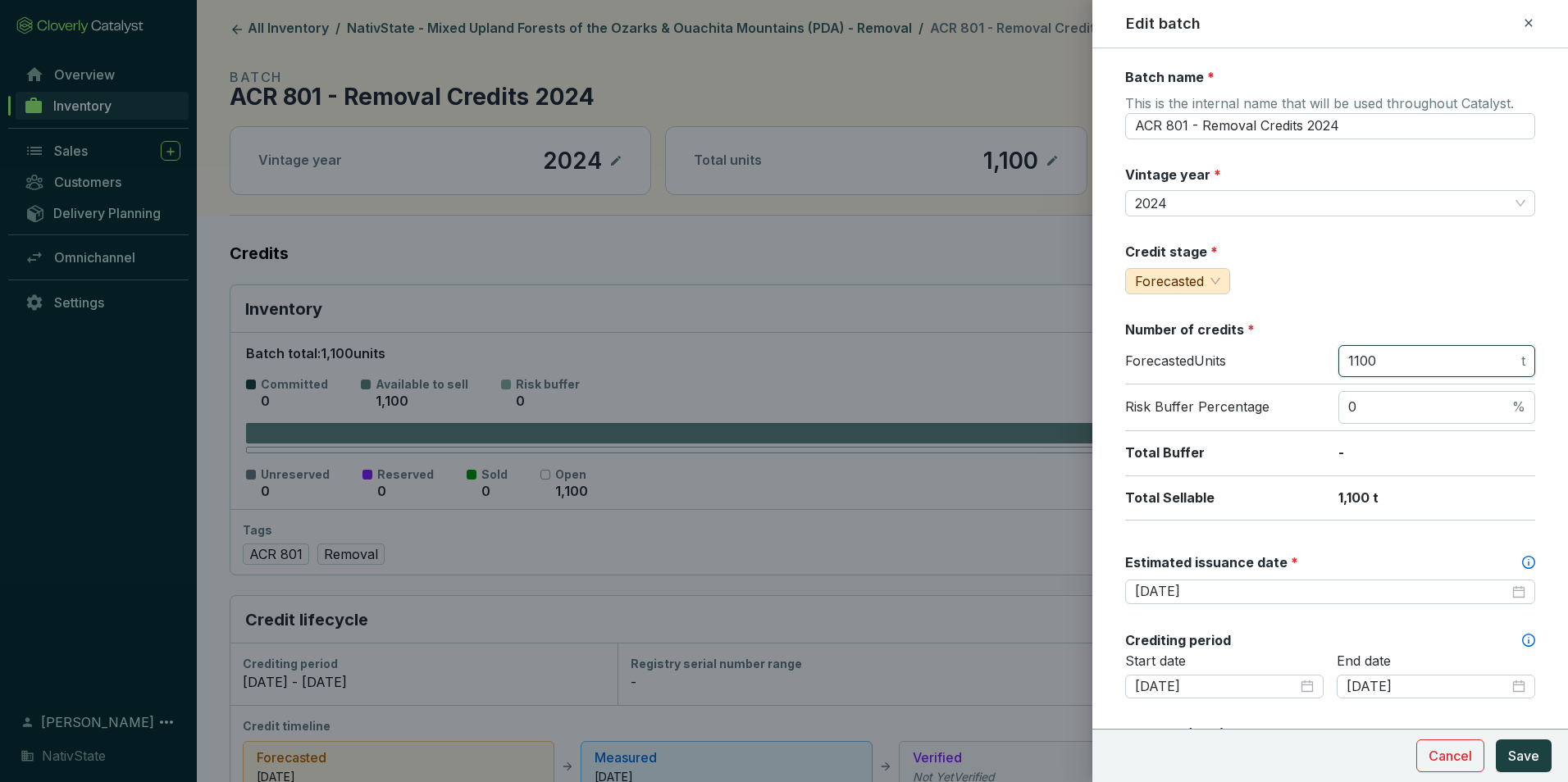
drag, startPoint x: 1415, startPoint y: 363, endPoint x: 1193, endPoint y: 331, distance: 224.3
click at [1193, 331] on section "Number of credits * Forecasted Units 1100 t Risk Buffer Percentage 0 % Total Bu…" at bounding box center [1330, 420] width 410 height 200
type input "5"
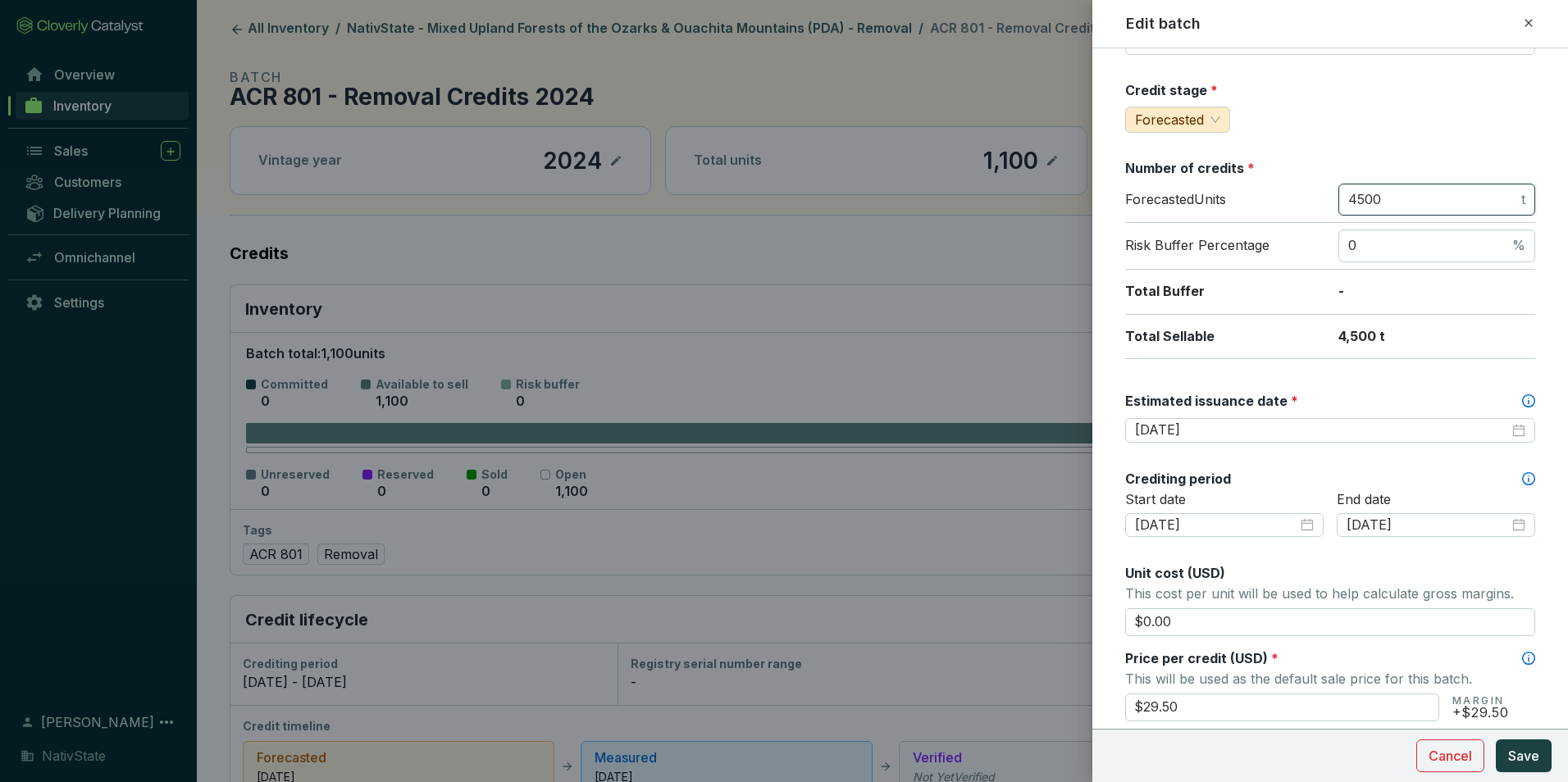
scroll to position [328, 0]
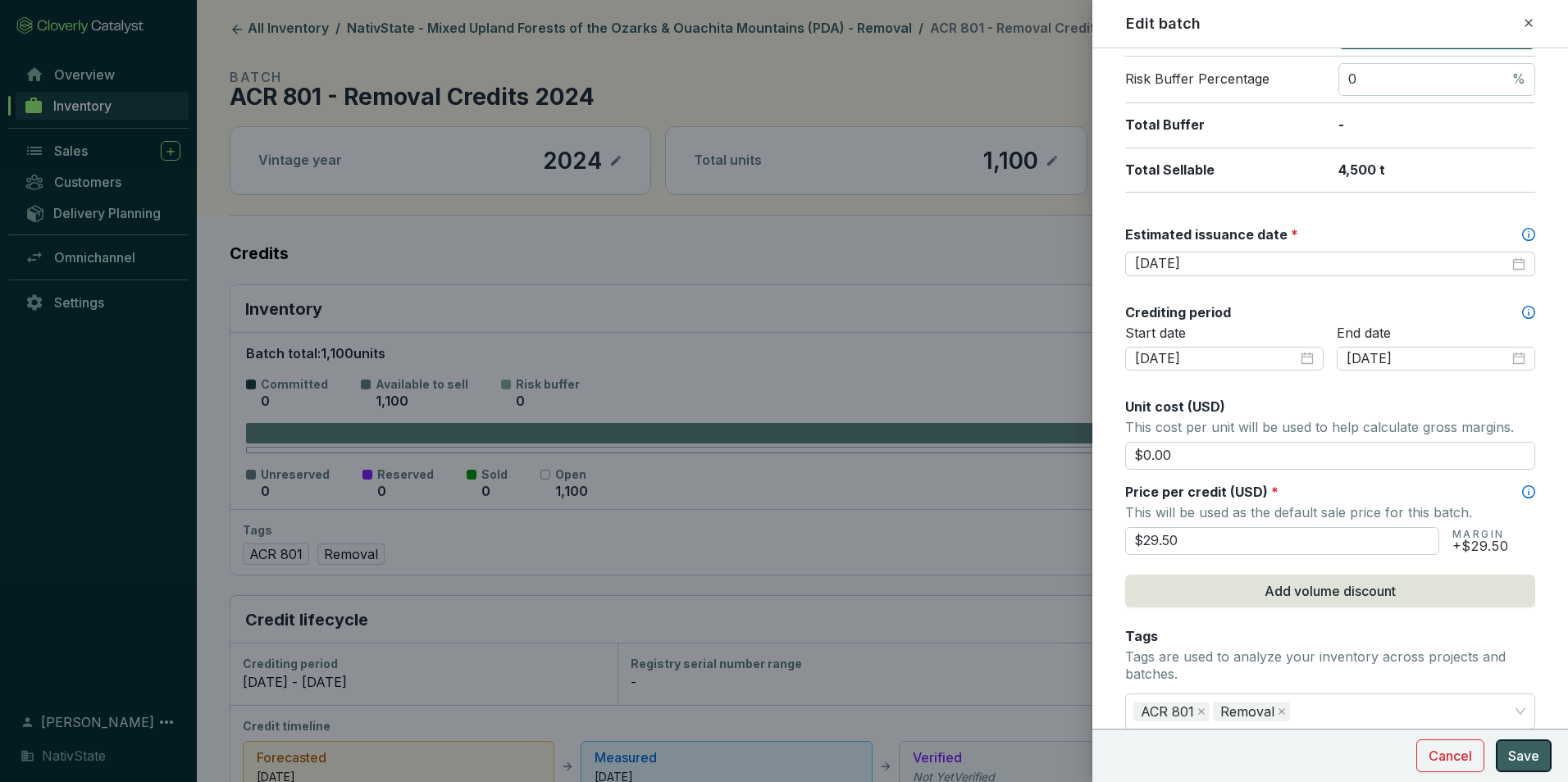
type input "4500"
click at [1524, 760] on span "Save" at bounding box center [1524, 756] width 32 height 20
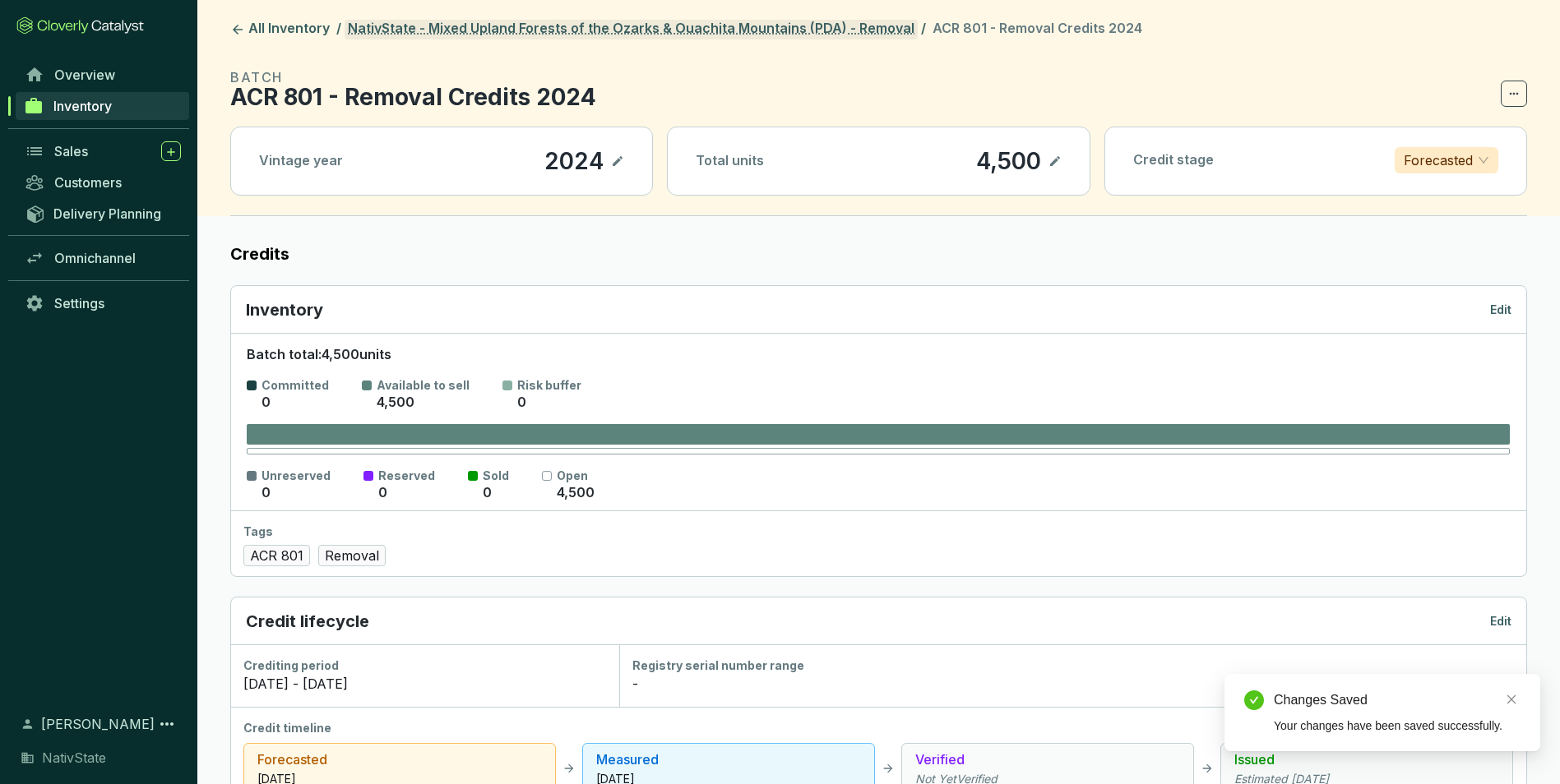
click at [667, 32] on link "NativState - Mixed Upland Forests of the Ozarks & Ouachita Mountains (PDA) - Re…" at bounding box center [630, 29] width 573 height 20
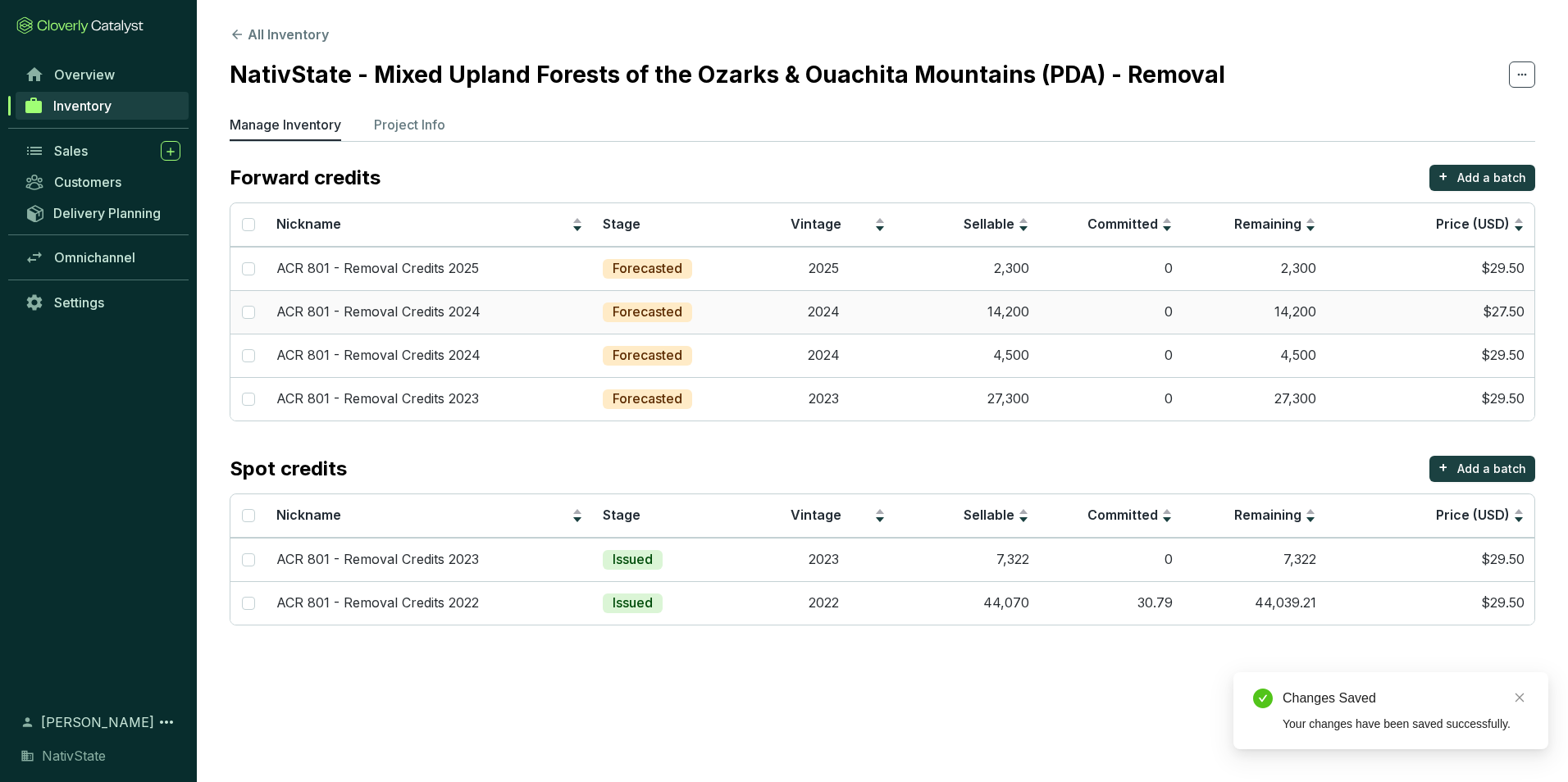
click at [1064, 314] on td "0" at bounding box center [1111, 312] width 143 height 43
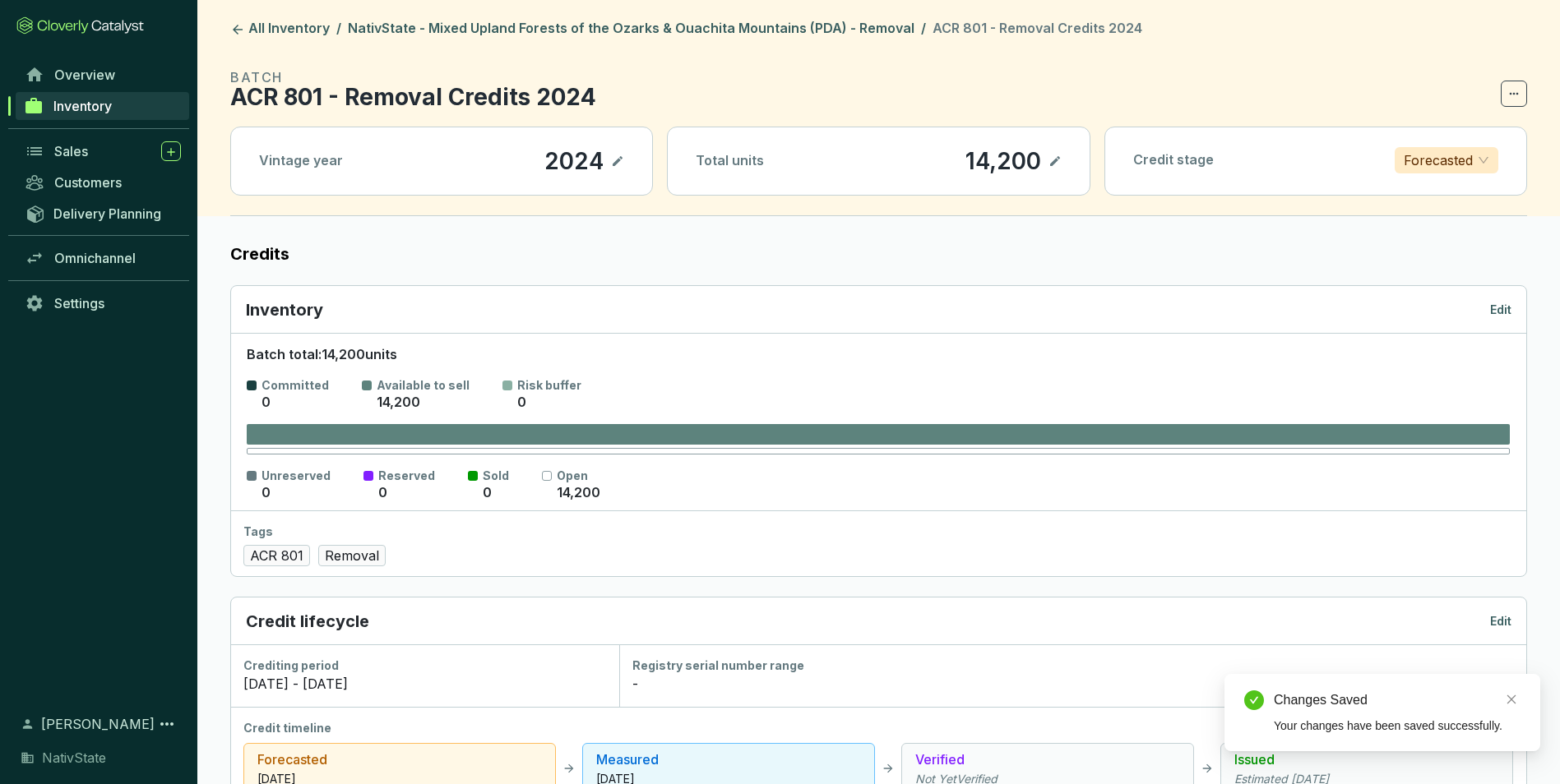
click at [1490, 307] on div "Inventory Edit" at bounding box center [878, 309] width 1265 height 23
click at [1495, 307] on p "Edit" at bounding box center [1500, 309] width 21 height 16
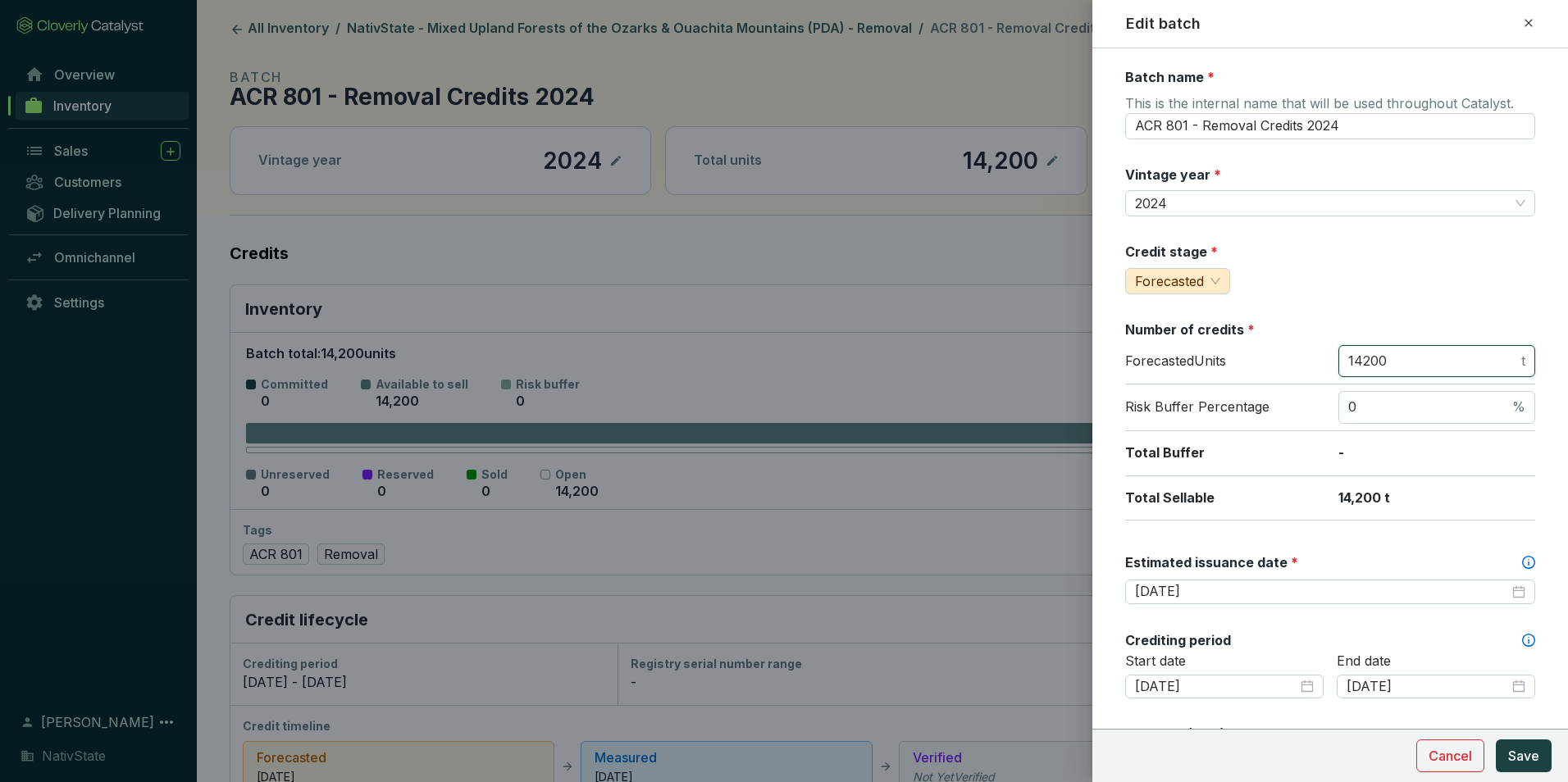
drag, startPoint x: 1409, startPoint y: 355, endPoint x: 1186, endPoint y: 329, distance: 224.5
click at [1186, 329] on section "Number of credits * Forecasted Units 14200 t Risk Buffer Percentage 0 % Total B…" at bounding box center [1330, 420] width 410 height 200
type input "37500"
click at [1516, 749] on span "Save" at bounding box center [1524, 756] width 32 height 20
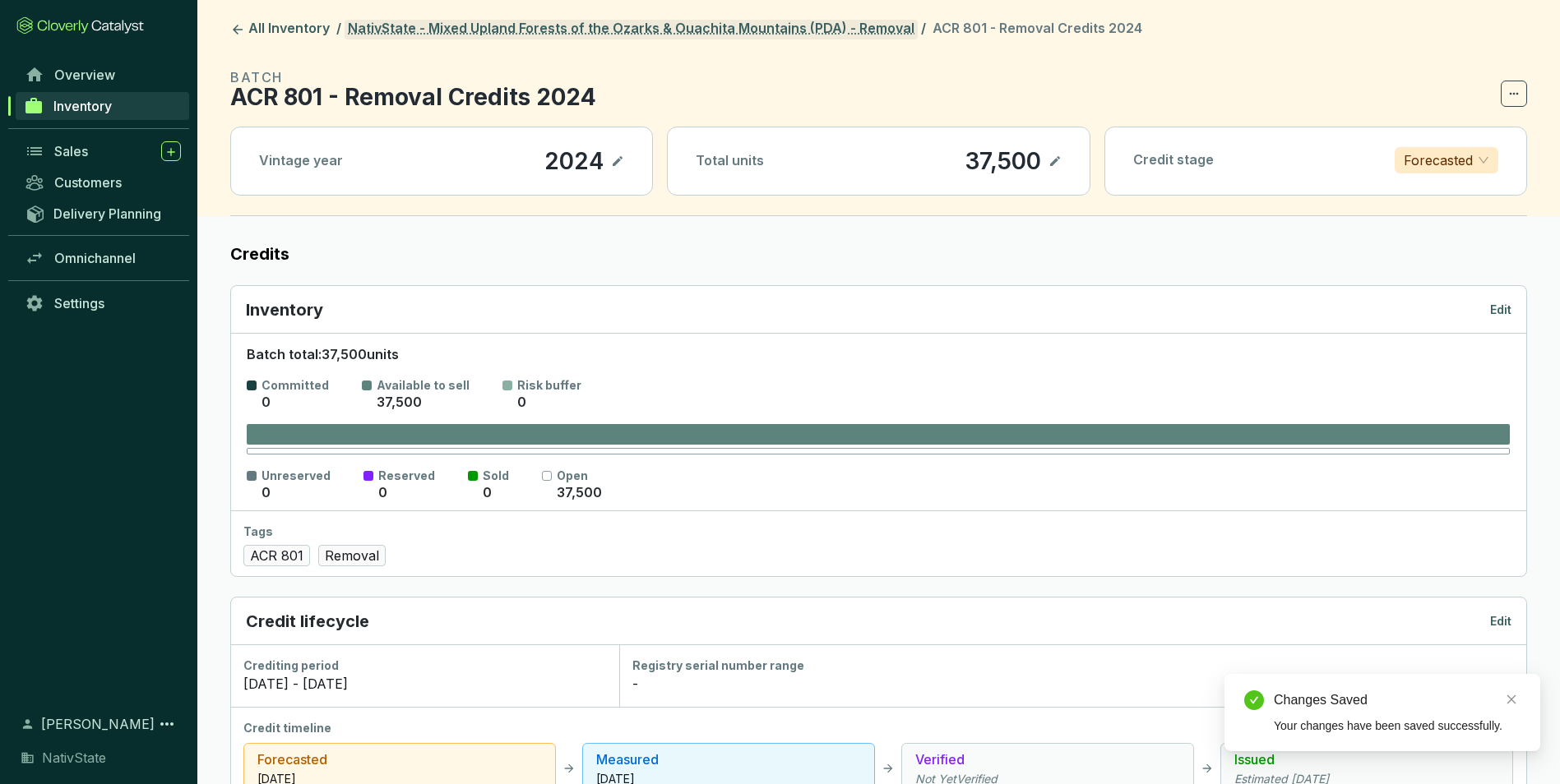
click at [762, 23] on link "NativState - Mixed Upland Forests of the Ozarks & Ouachita Mountains (PDA) - Re…" at bounding box center [630, 29] width 573 height 20
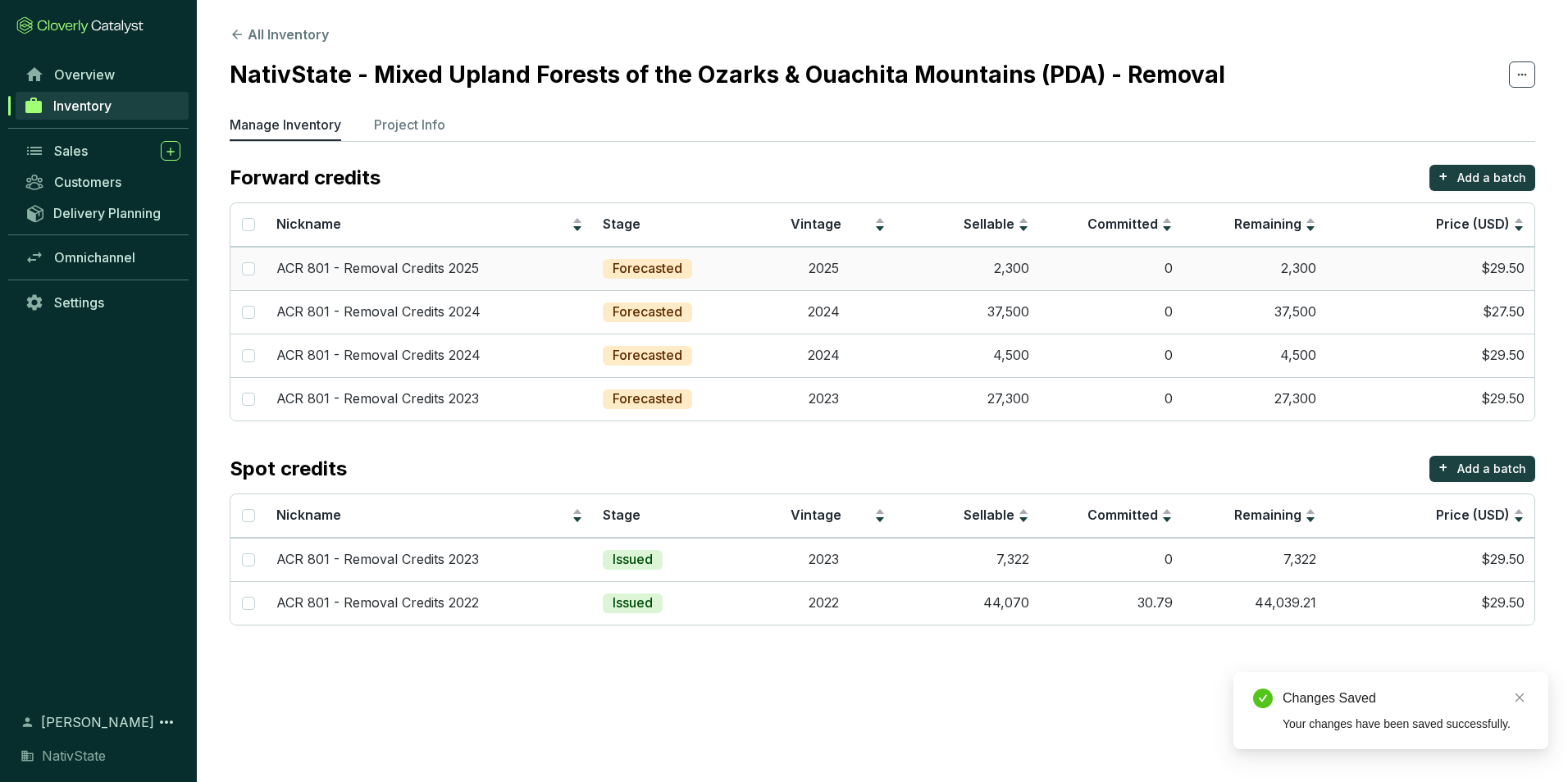
click at [1148, 271] on td "0" at bounding box center [1111, 268] width 143 height 43
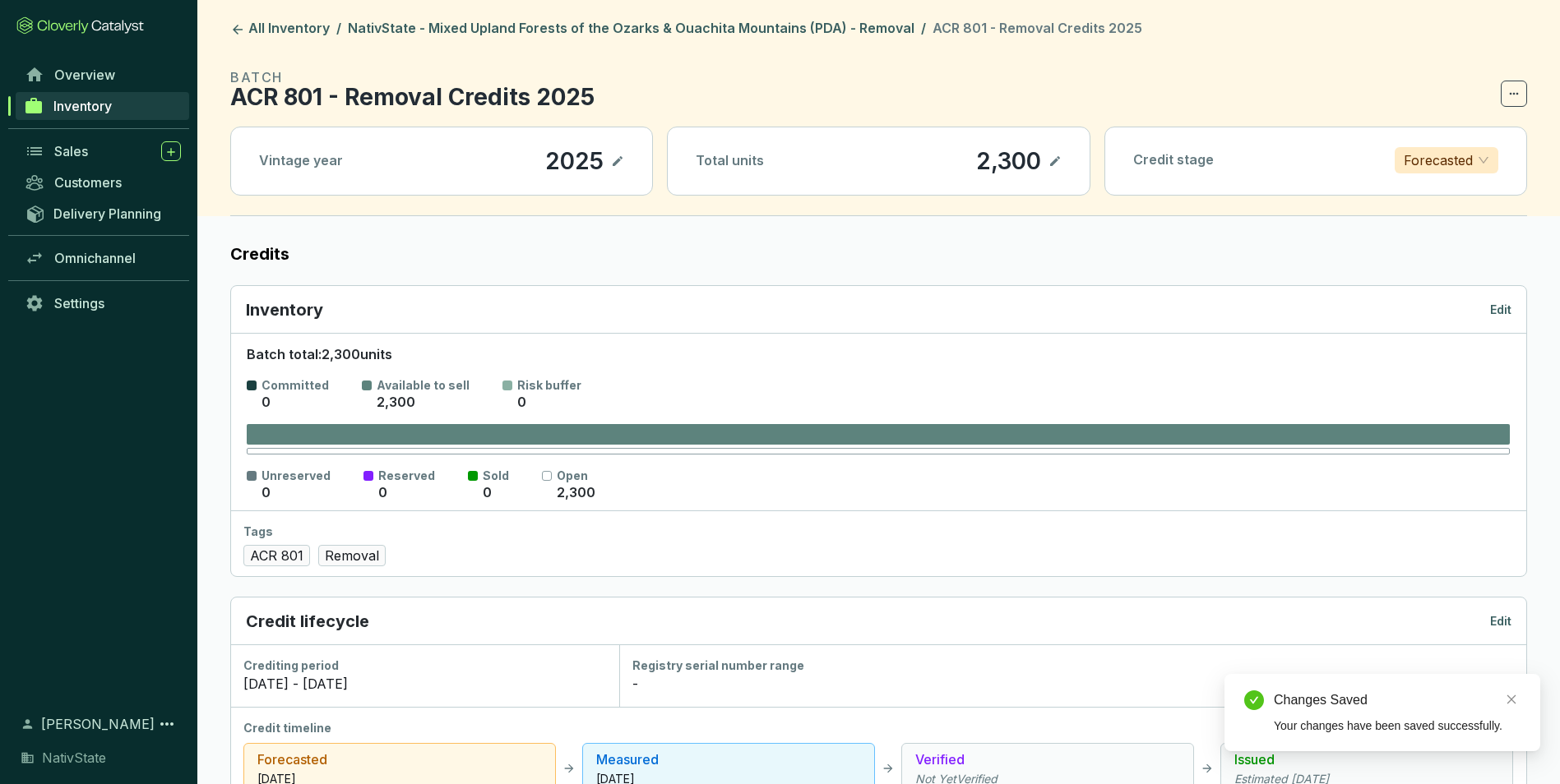
click at [1495, 301] on p "Edit" at bounding box center [1500, 309] width 21 height 16
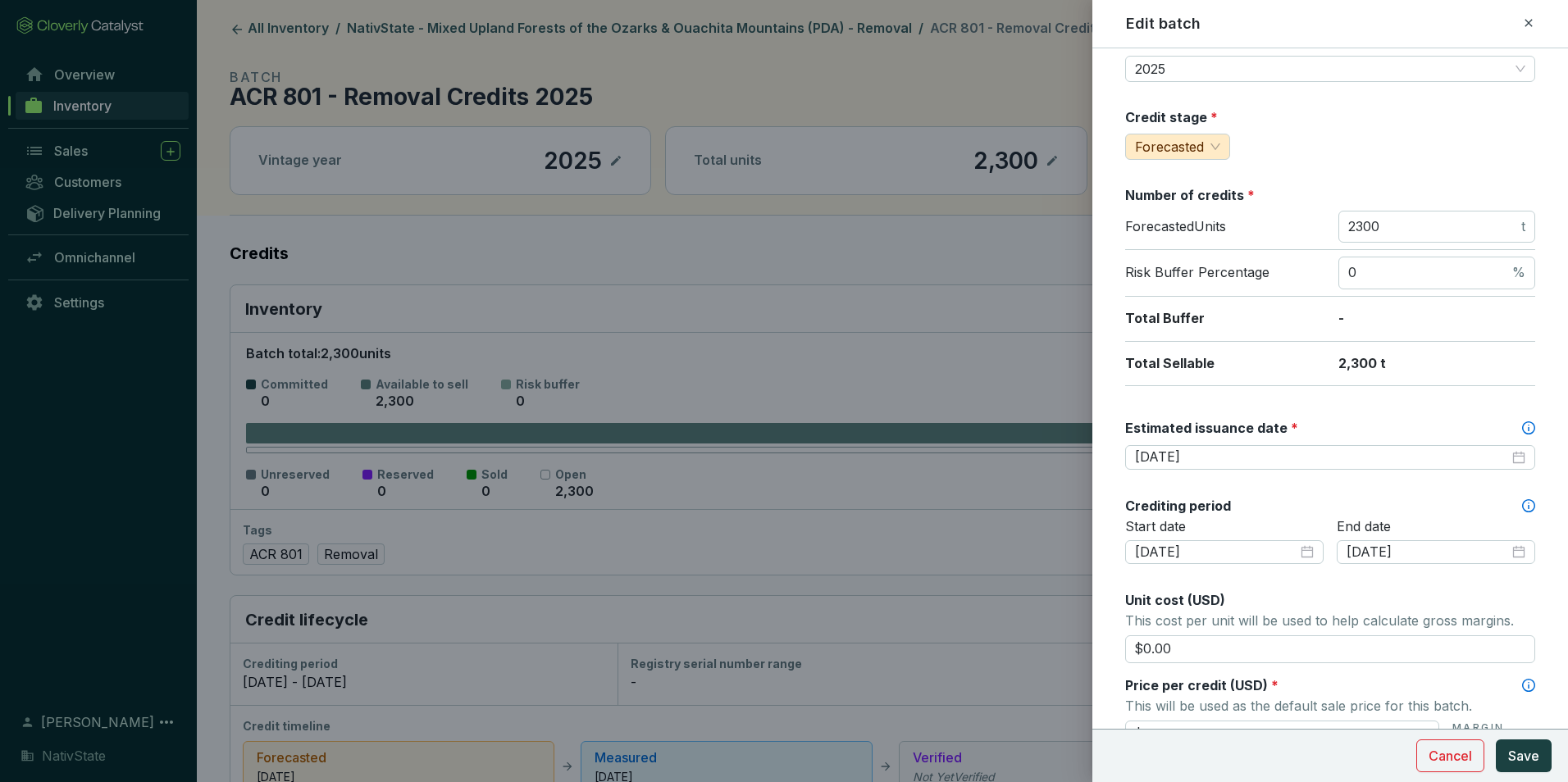
scroll to position [82, 0]
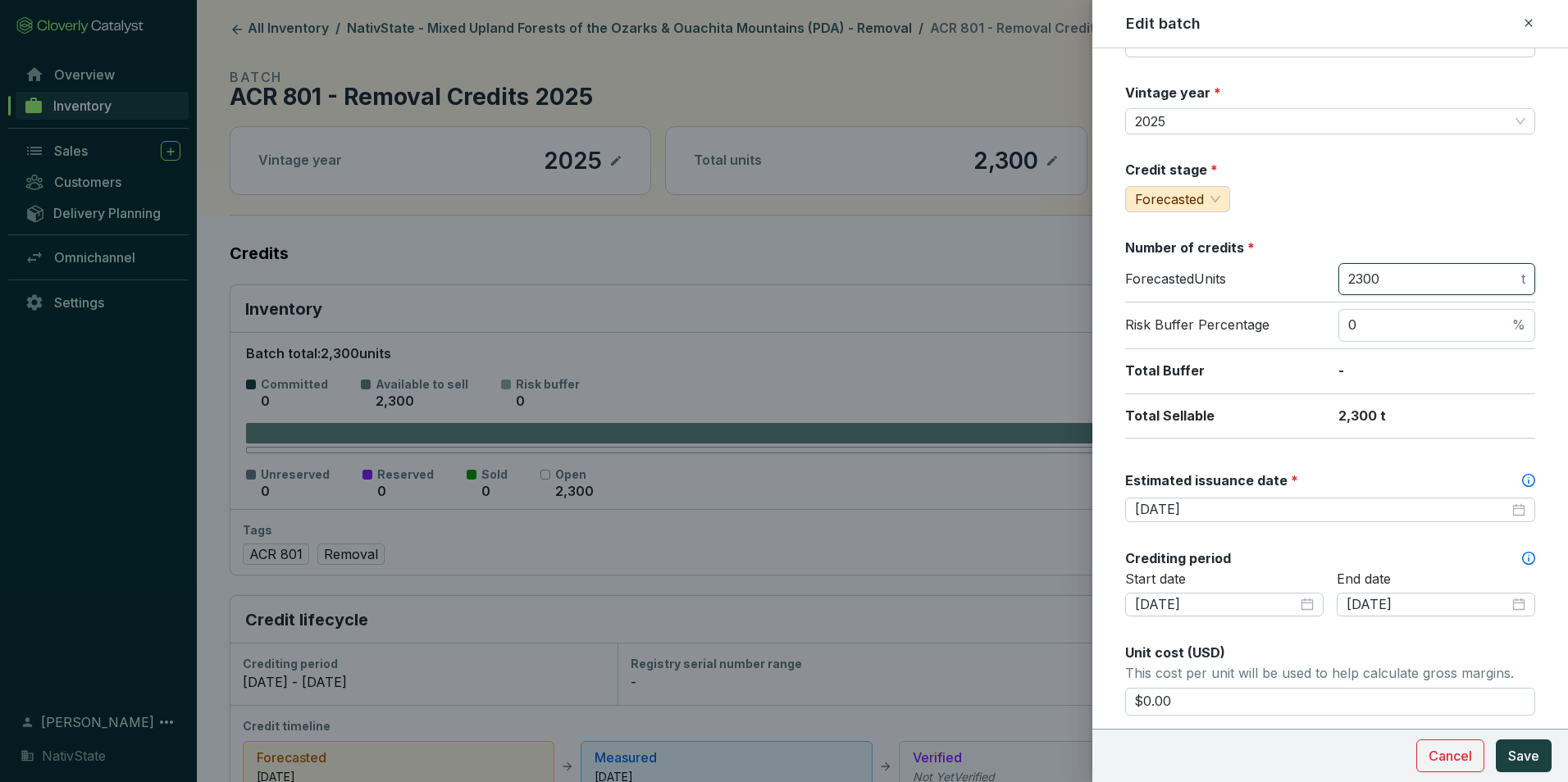
drag, startPoint x: 1428, startPoint y: 286, endPoint x: 1081, endPoint y: 253, distance: 348.6
click at [1094, 261] on form "Batch name * This is the internal name that will be used throughout Catalyst. A…" at bounding box center [1330, 684] width 476 height 1396
type input "6200"
click at [1366, 176] on div "Credit stage * Forecasted" at bounding box center [1330, 187] width 410 height 52
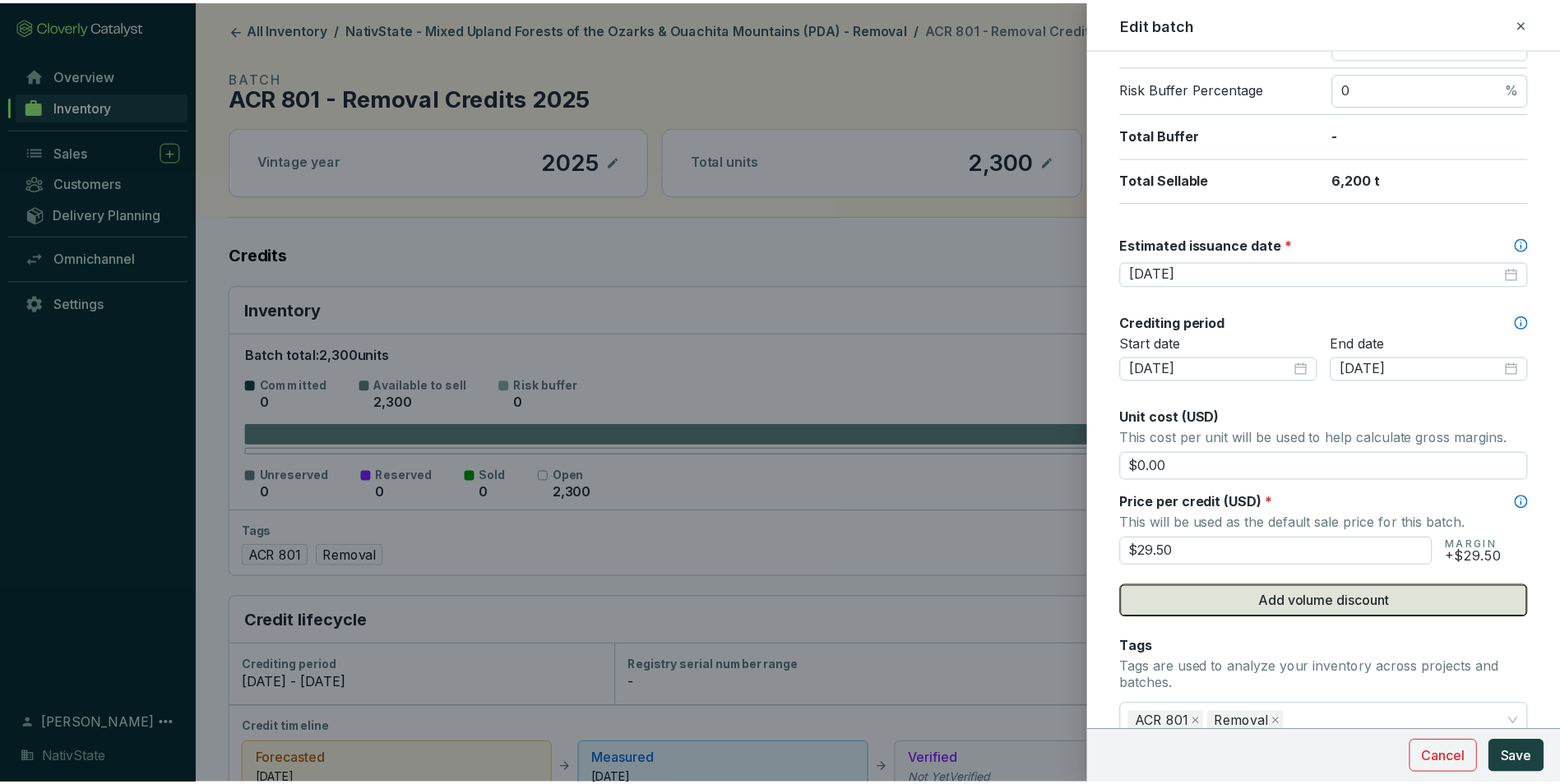
scroll to position [329, 0]
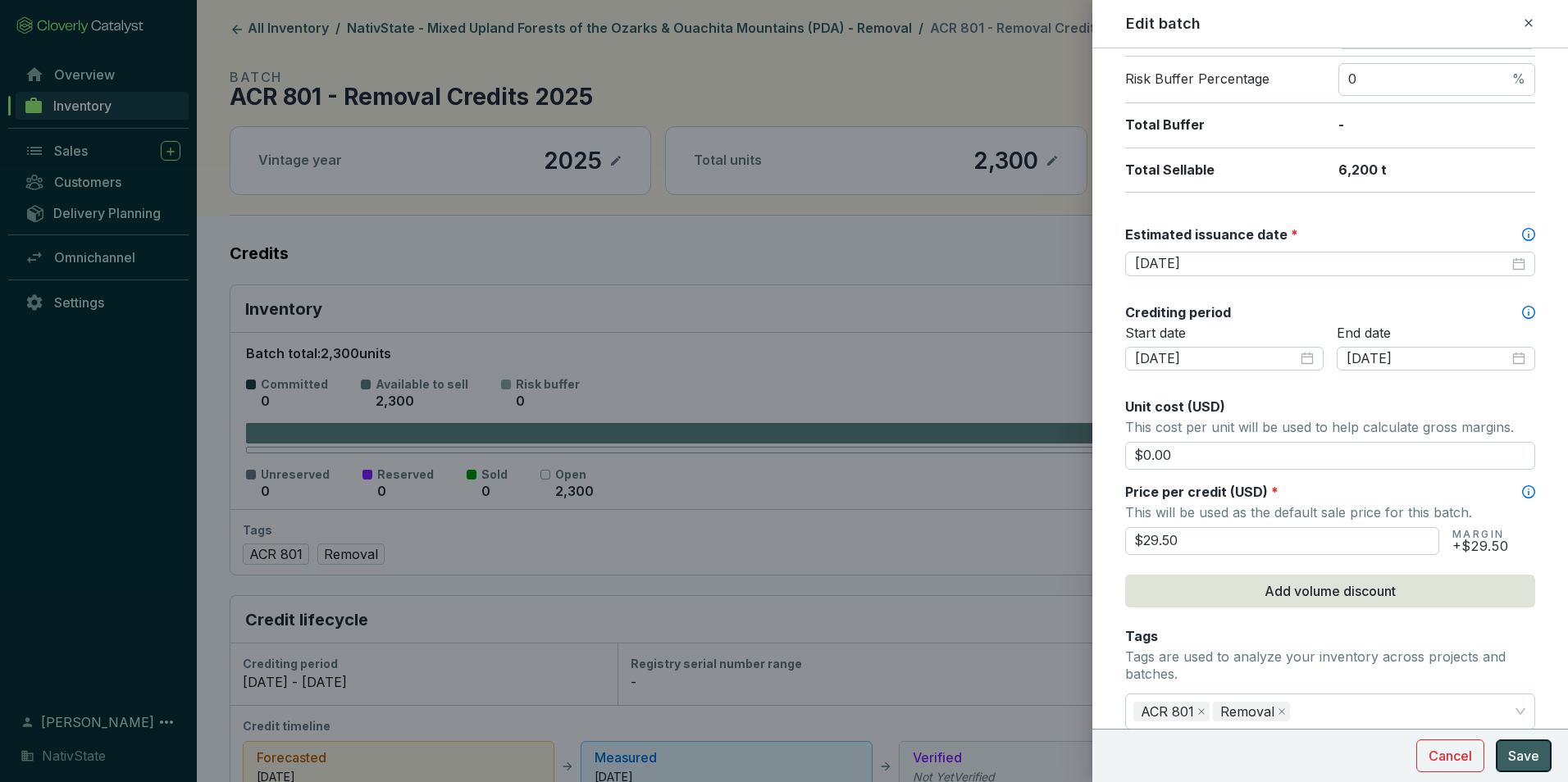
click at [1533, 768] on button "Save" at bounding box center [1524, 756] width 55 height 33
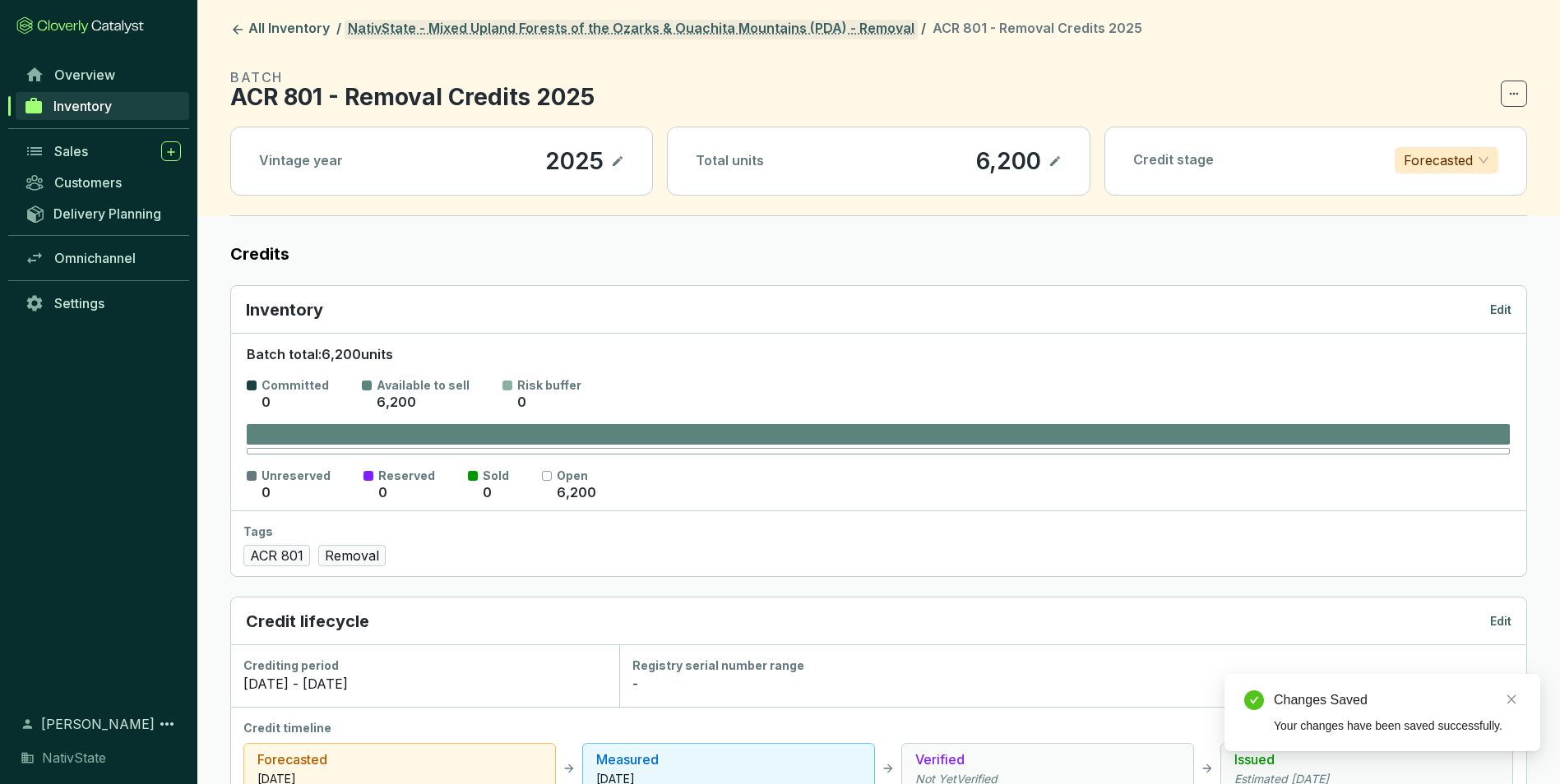
click at [724, 31] on link "NativState - Mixed Upland Forests of the Ozarks & Ouachita Mountains (PDA) - Re…" at bounding box center [630, 29] width 573 height 20
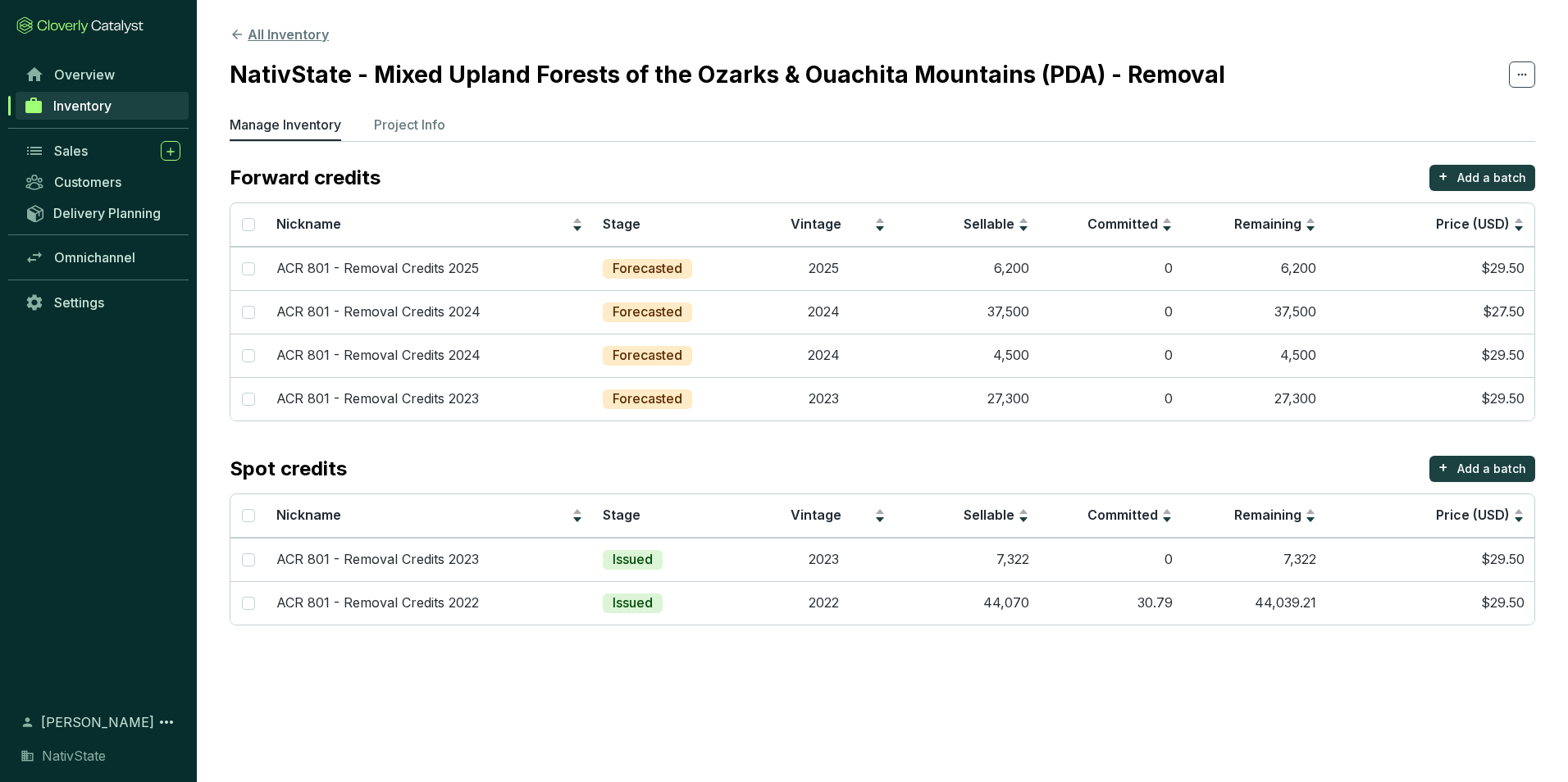
click at [307, 33] on button "All Inventory" at bounding box center [280, 34] width 99 height 20
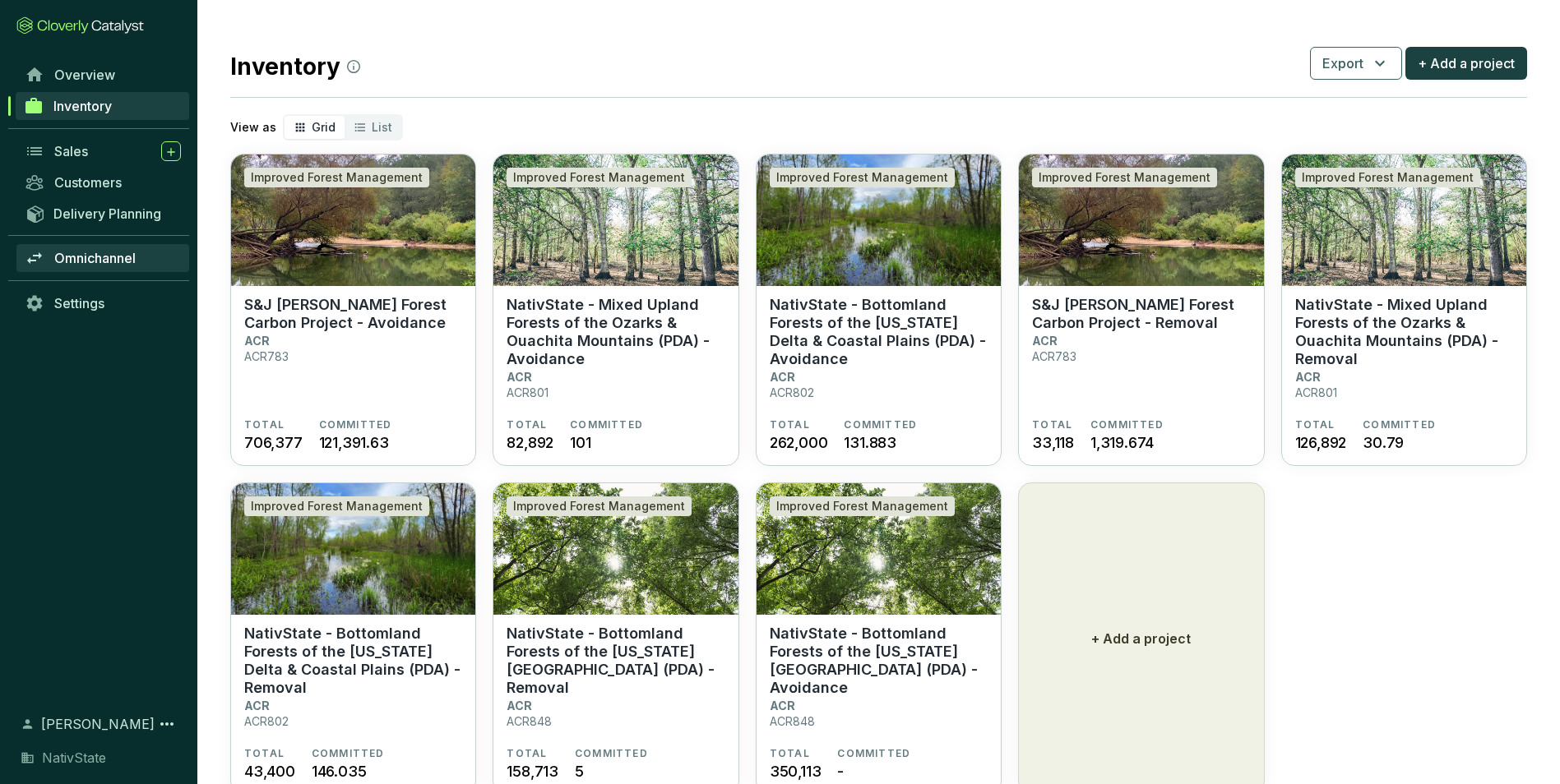
click at [130, 260] on span "Omnichannel" at bounding box center [95, 258] width 81 height 16
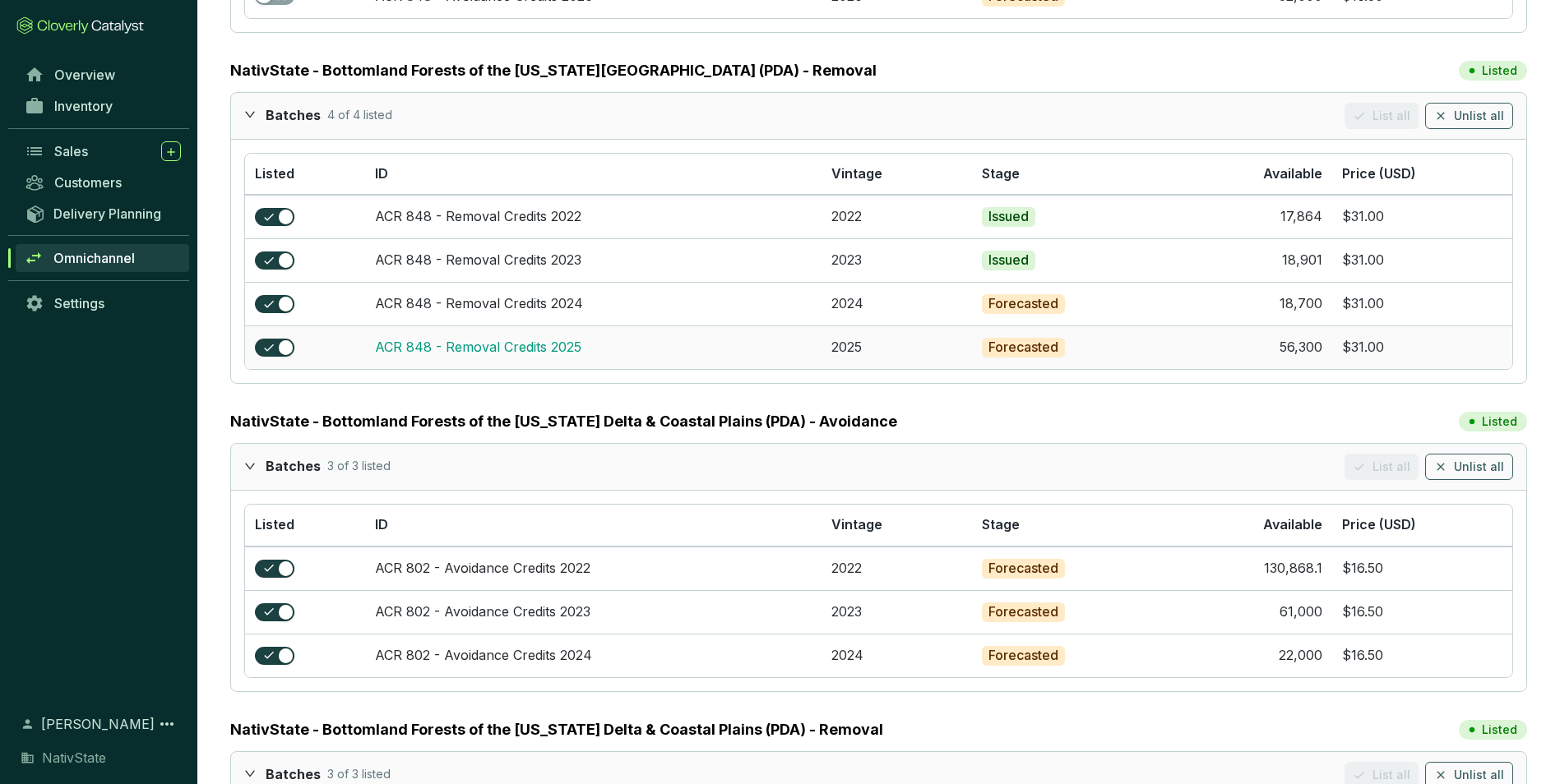
scroll to position [494, 0]
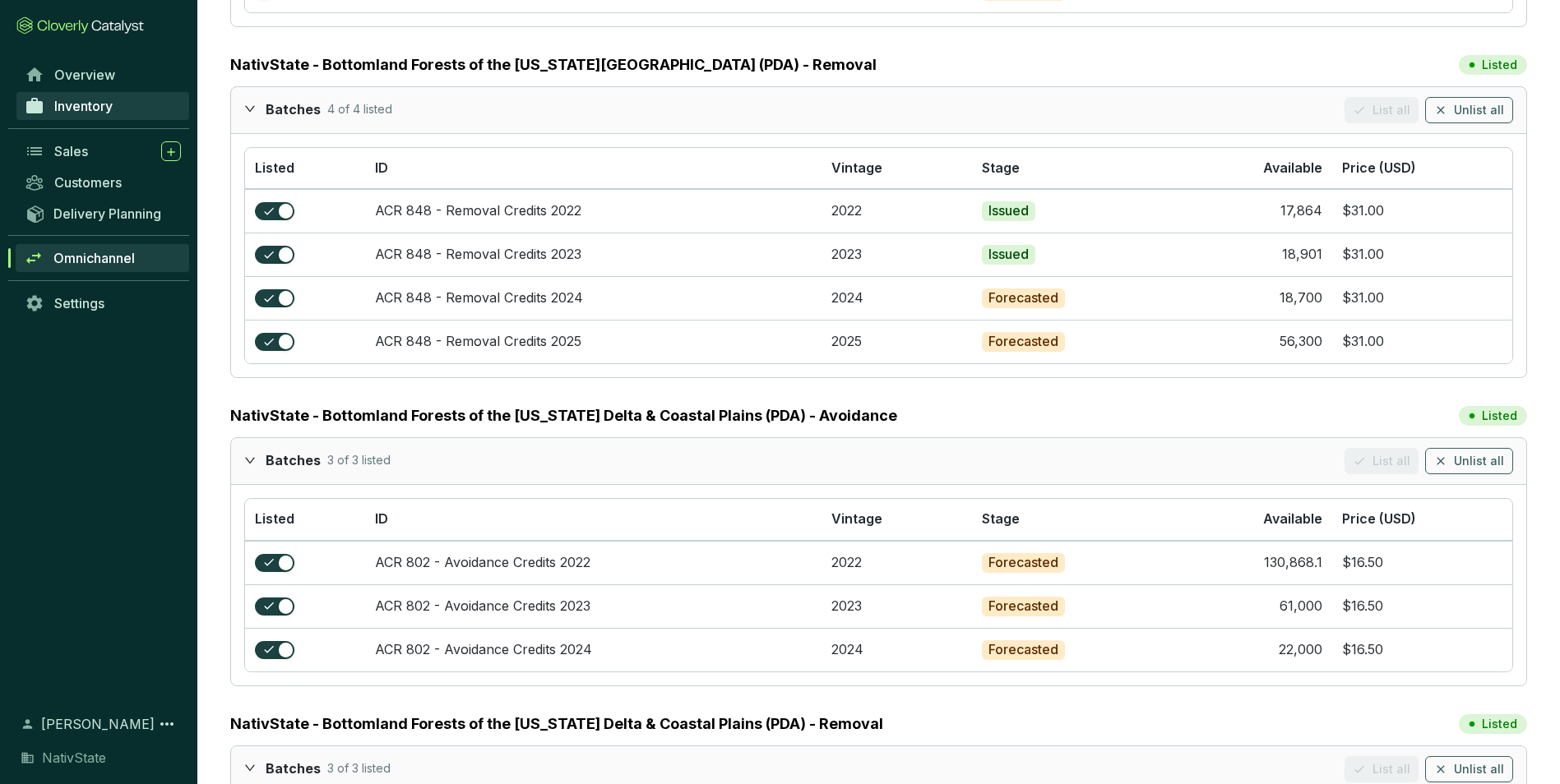
click at [96, 108] on span "Inventory" at bounding box center [84, 106] width 58 height 16
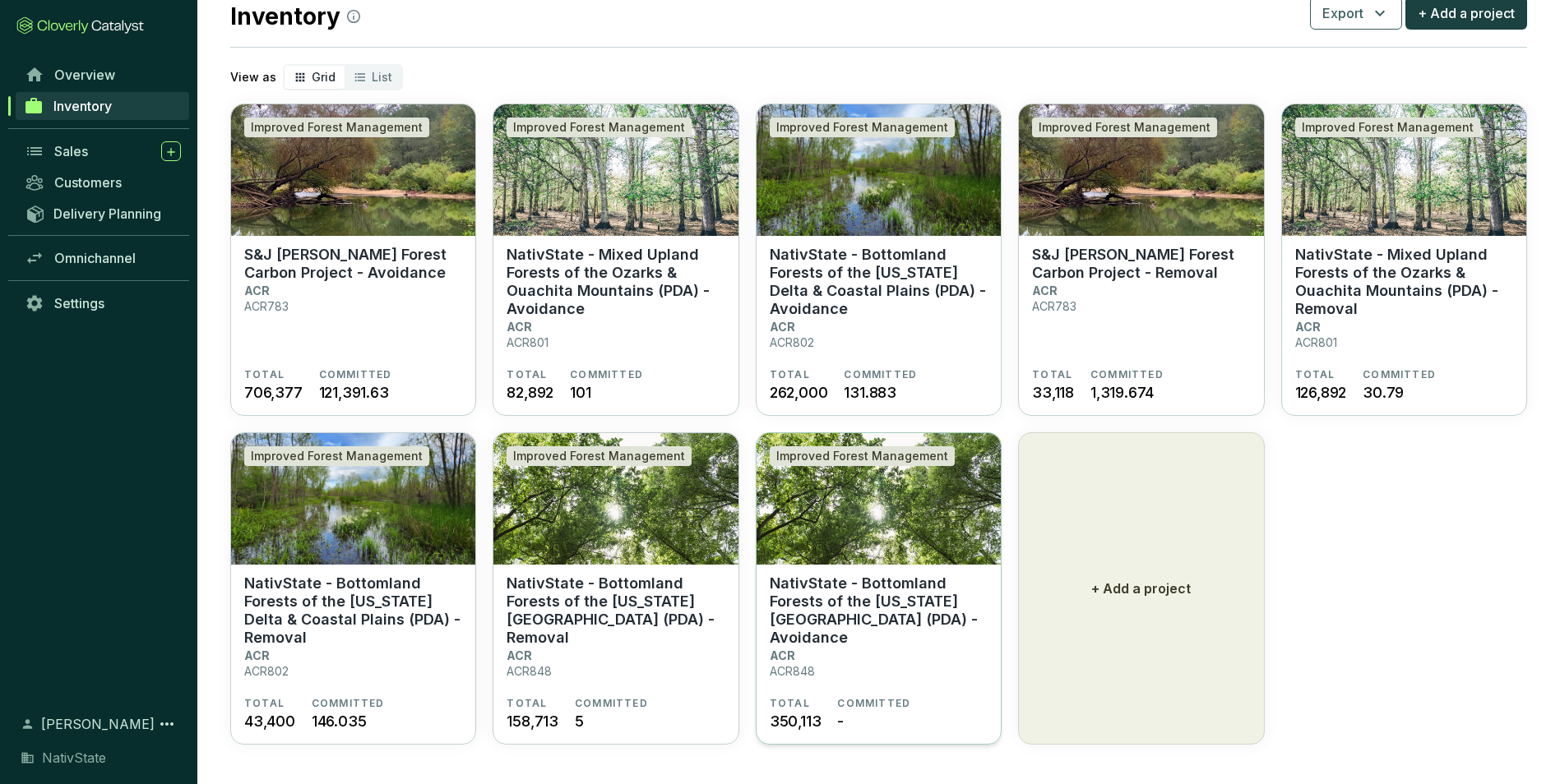
scroll to position [54, 0]
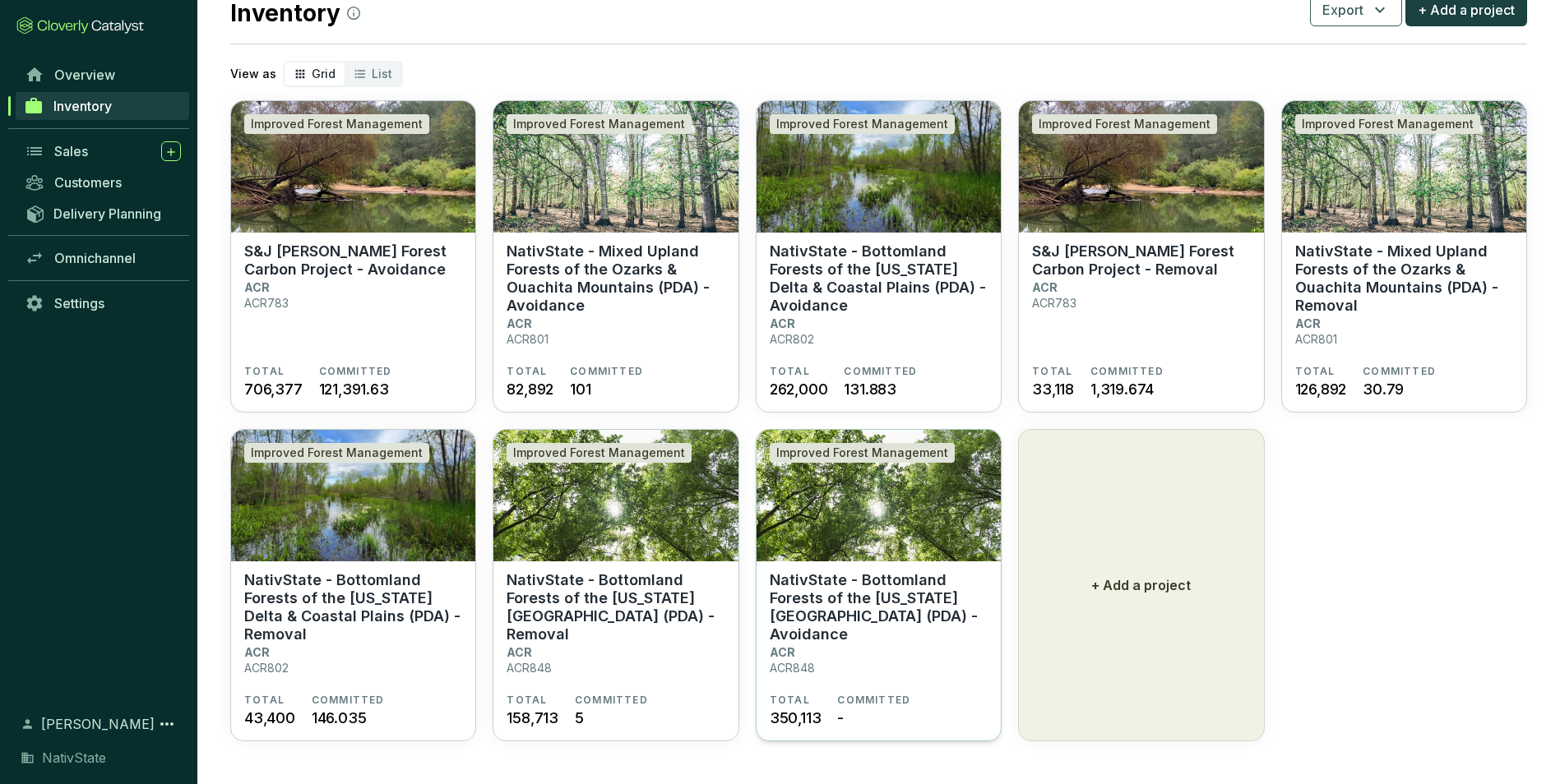
click at [870, 608] on p "NativState - Bottomland Forests of the [US_STATE][GEOGRAPHIC_DATA] (PDA) - Avoi…" at bounding box center [878, 607] width 218 height 73
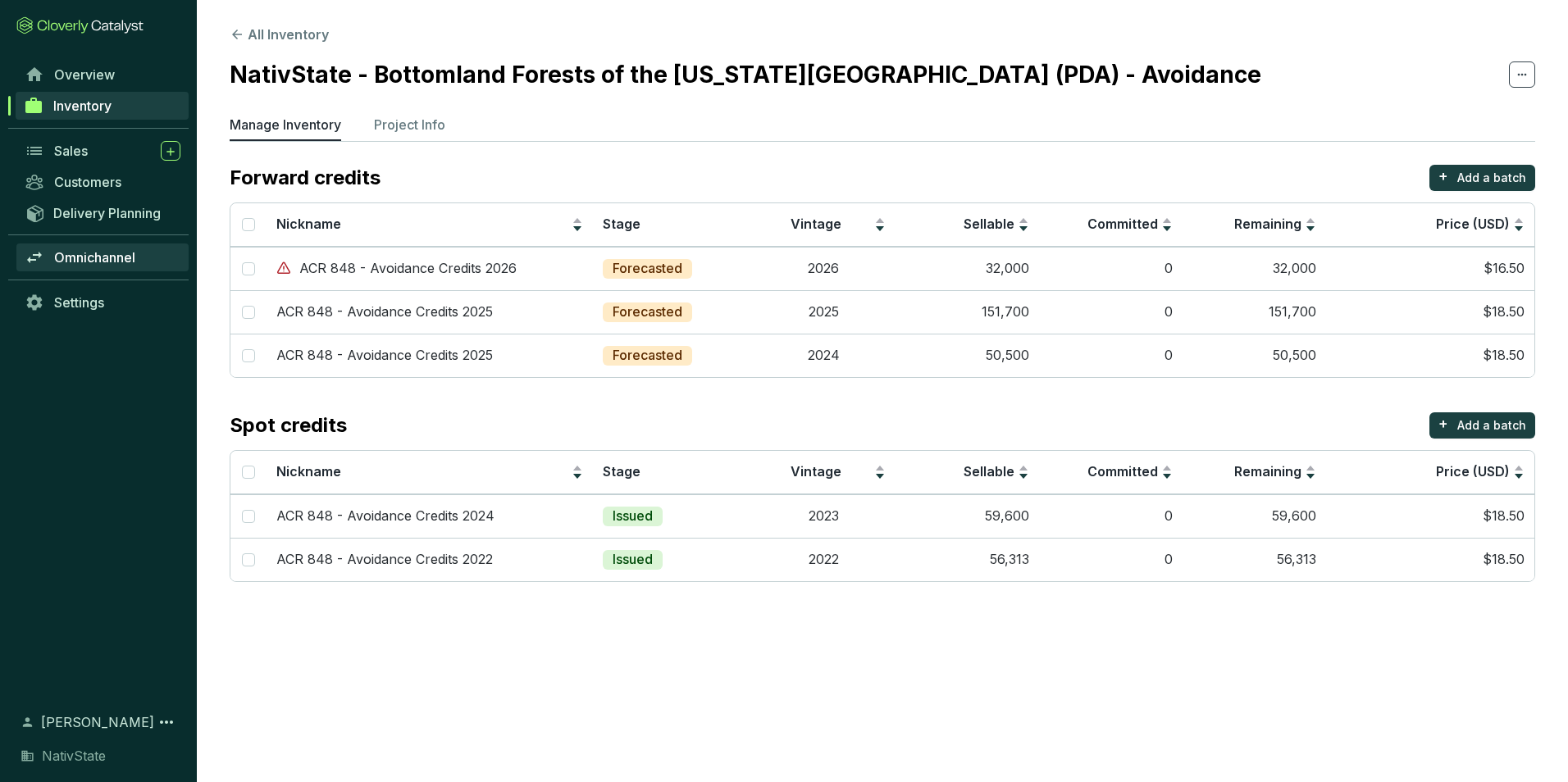
click at [89, 251] on span "Omnichannel" at bounding box center [95, 257] width 81 height 16
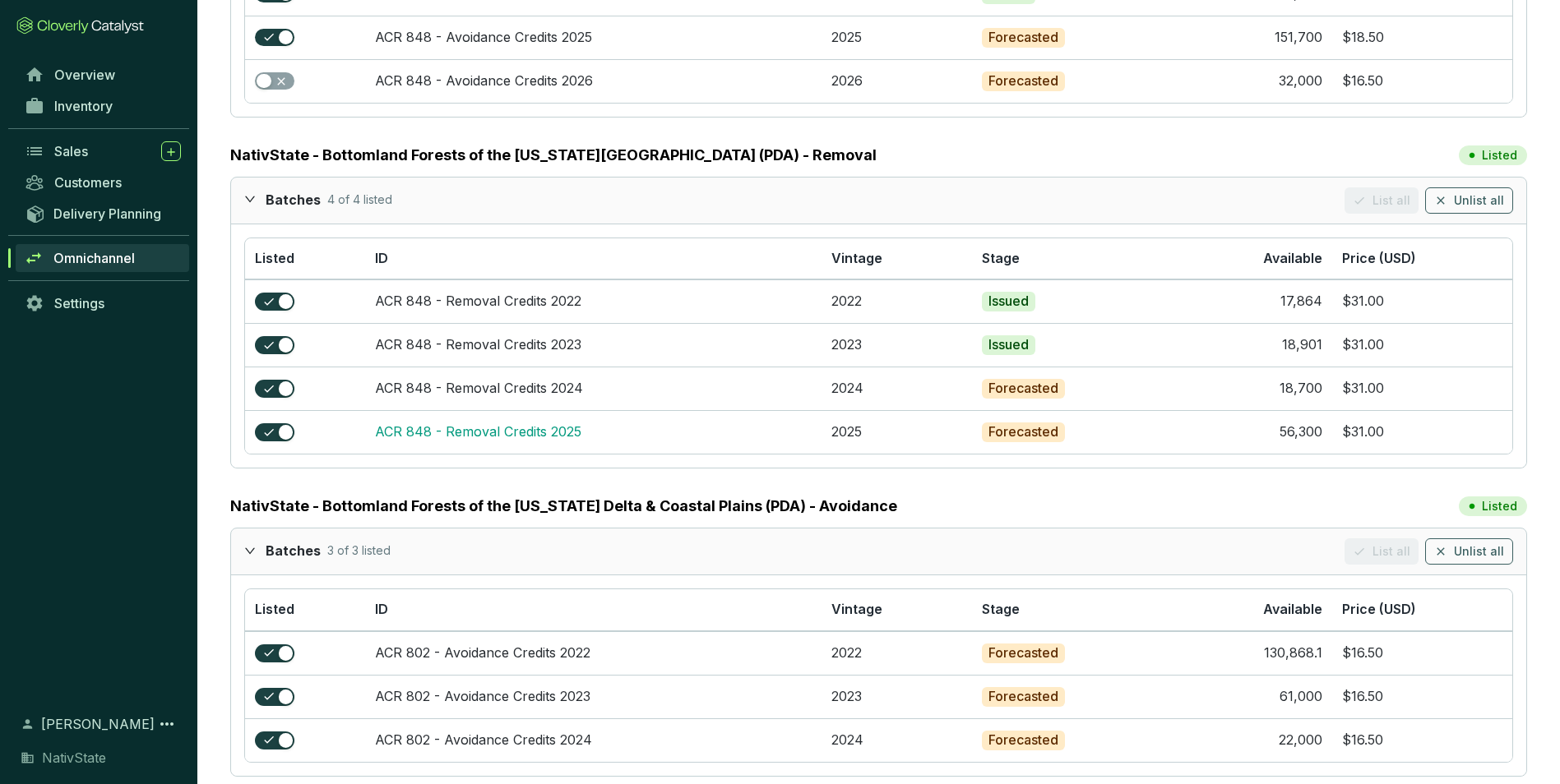
scroll to position [411, 0]
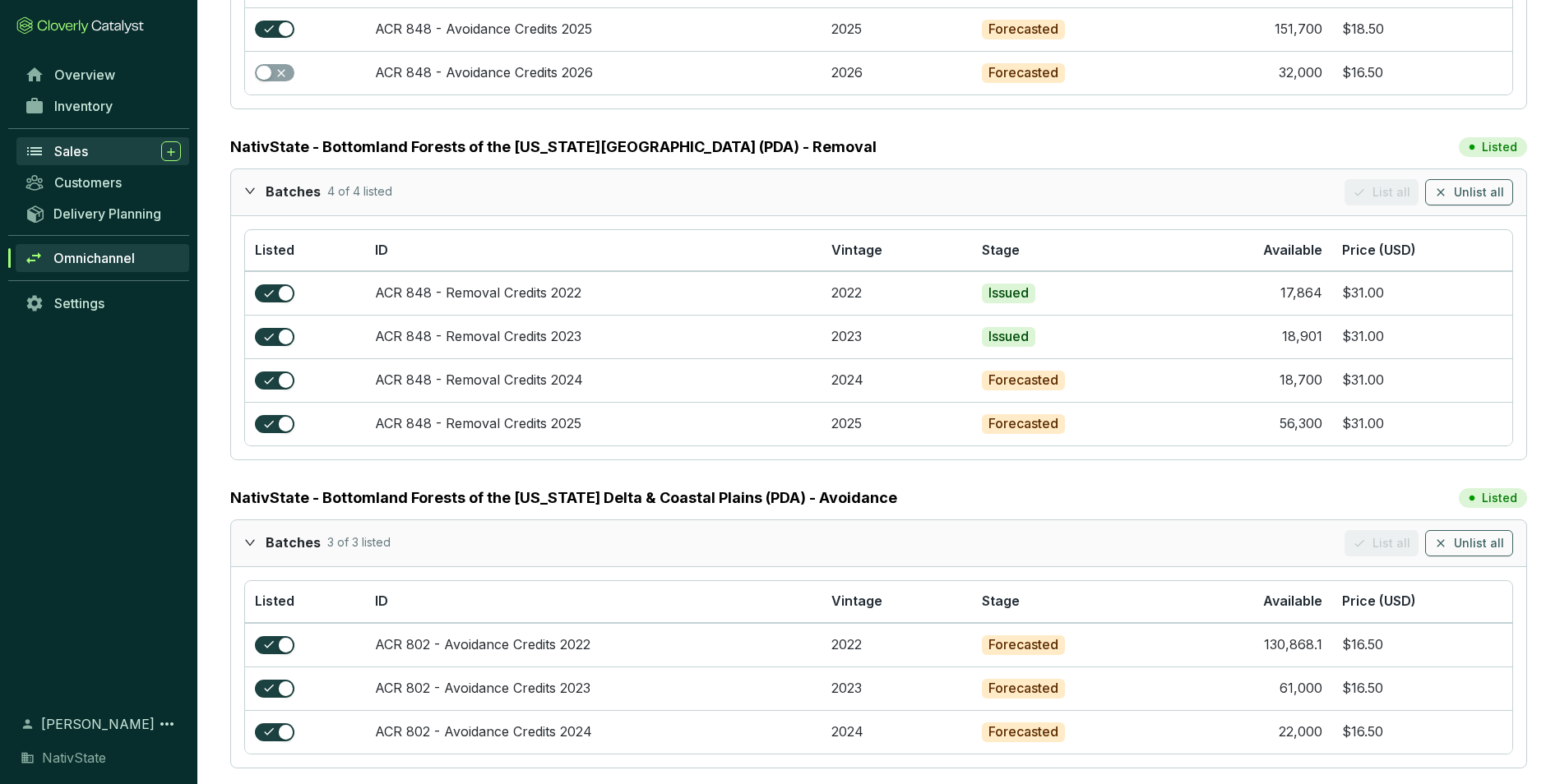
click at [104, 144] on div "Sales" at bounding box center [118, 151] width 126 height 20
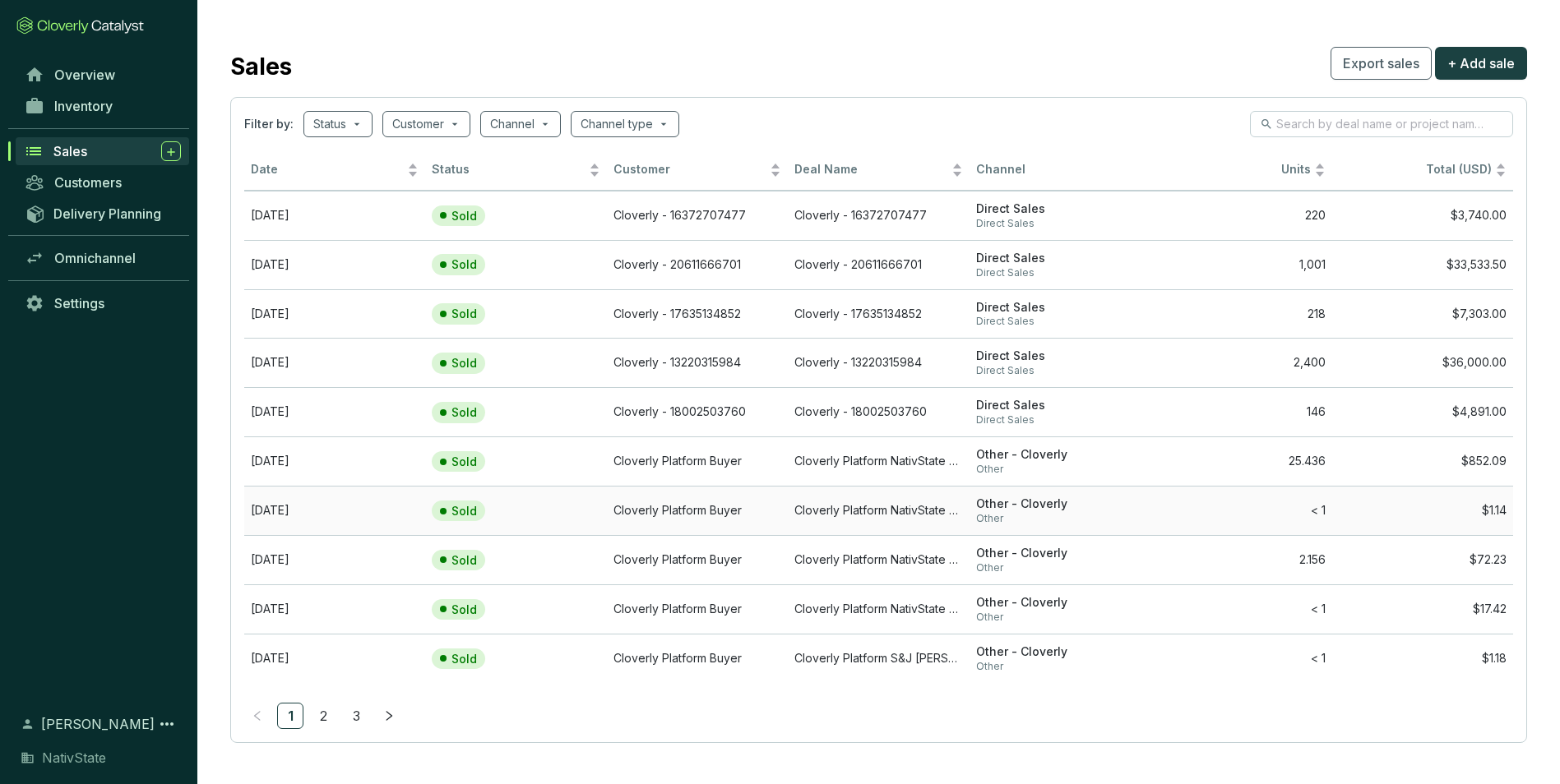
scroll to position [2, 0]
click at [105, 108] on span "Inventory" at bounding box center [84, 106] width 58 height 16
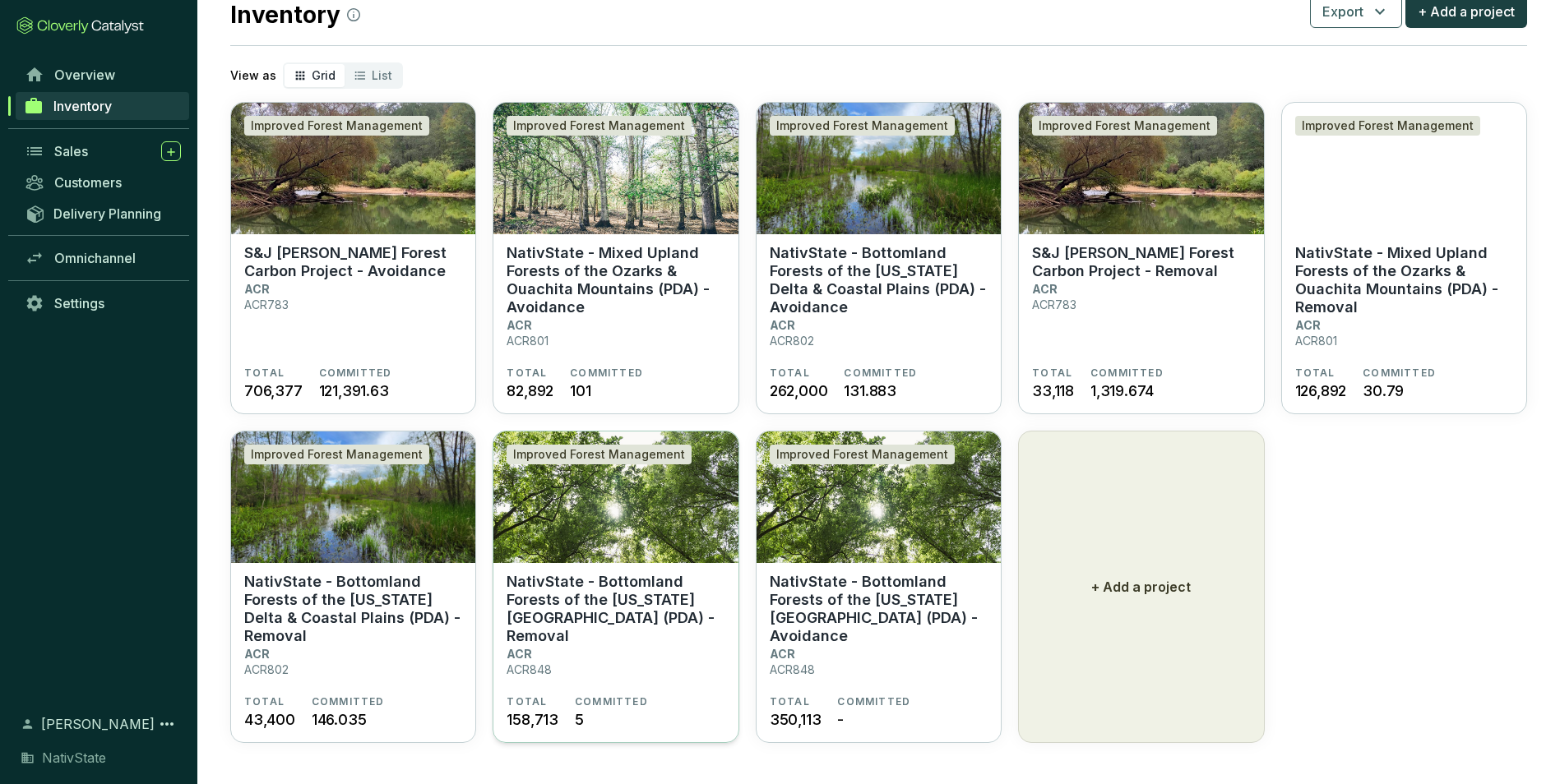
scroll to position [54, 0]
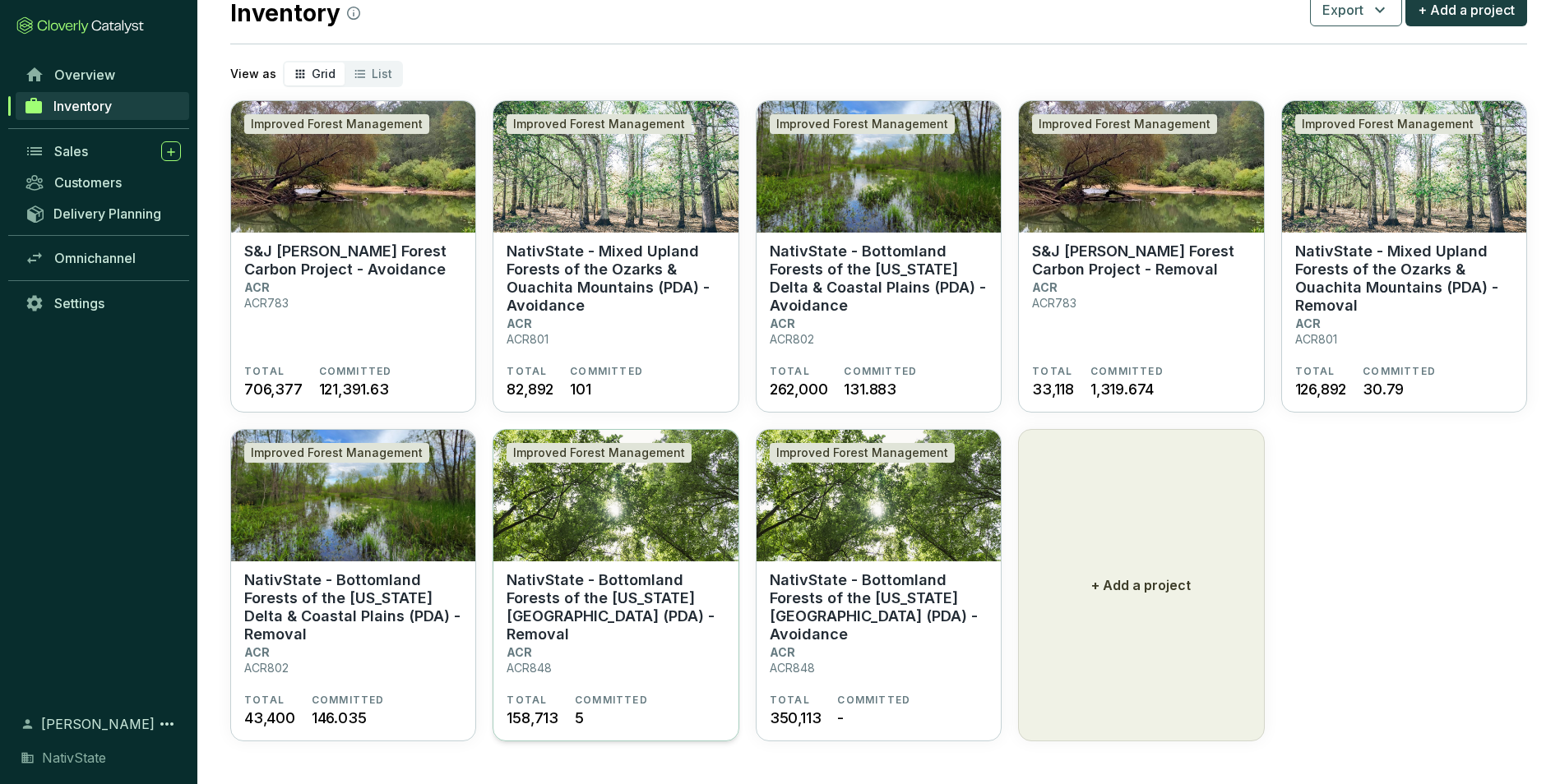
click at [625, 584] on p "NativState - Bottomland Forests of the [US_STATE][GEOGRAPHIC_DATA] (PDA) - Remo…" at bounding box center [615, 607] width 218 height 73
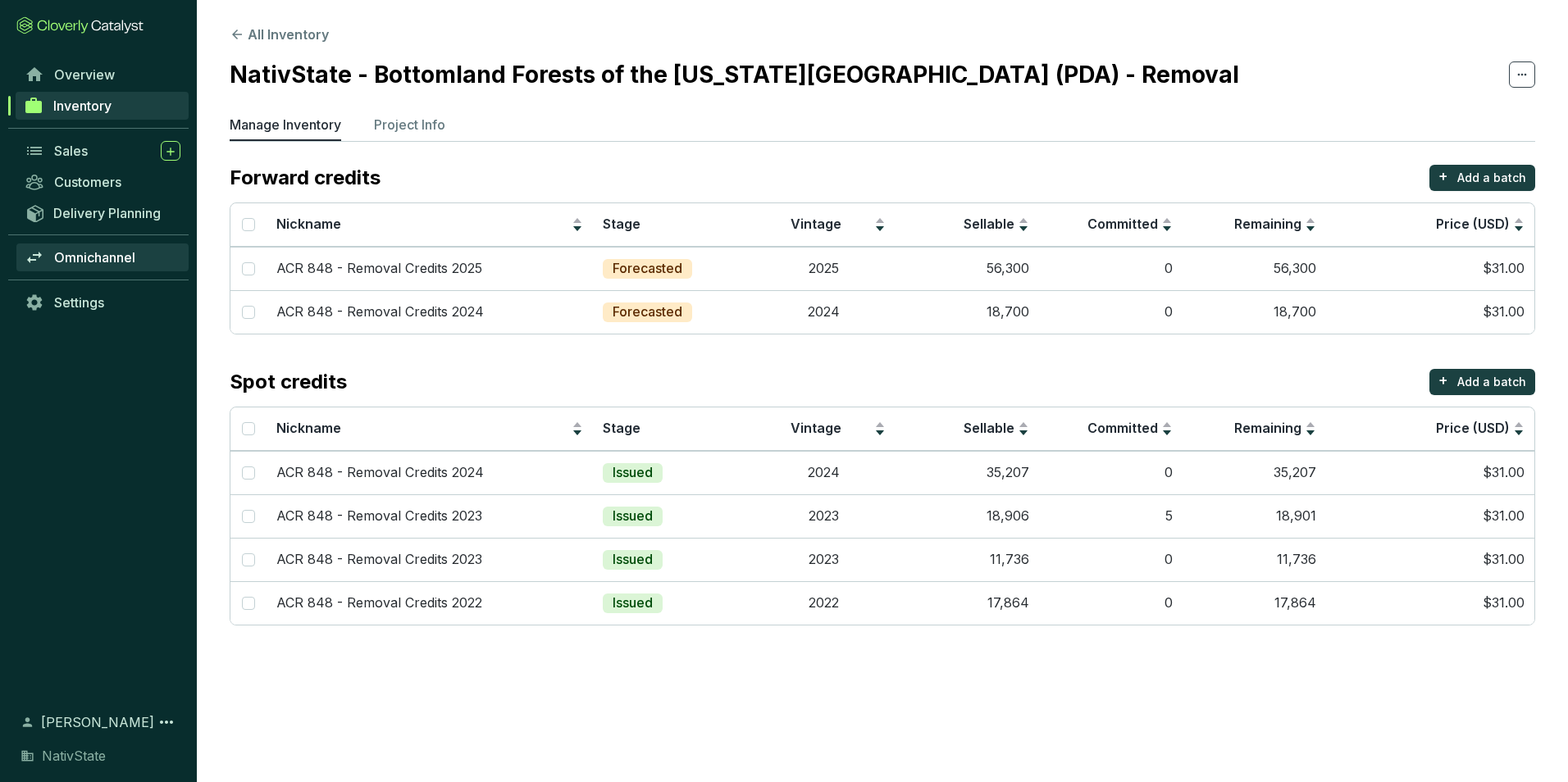
click at [95, 250] on span "Omnichannel" at bounding box center [95, 257] width 81 height 16
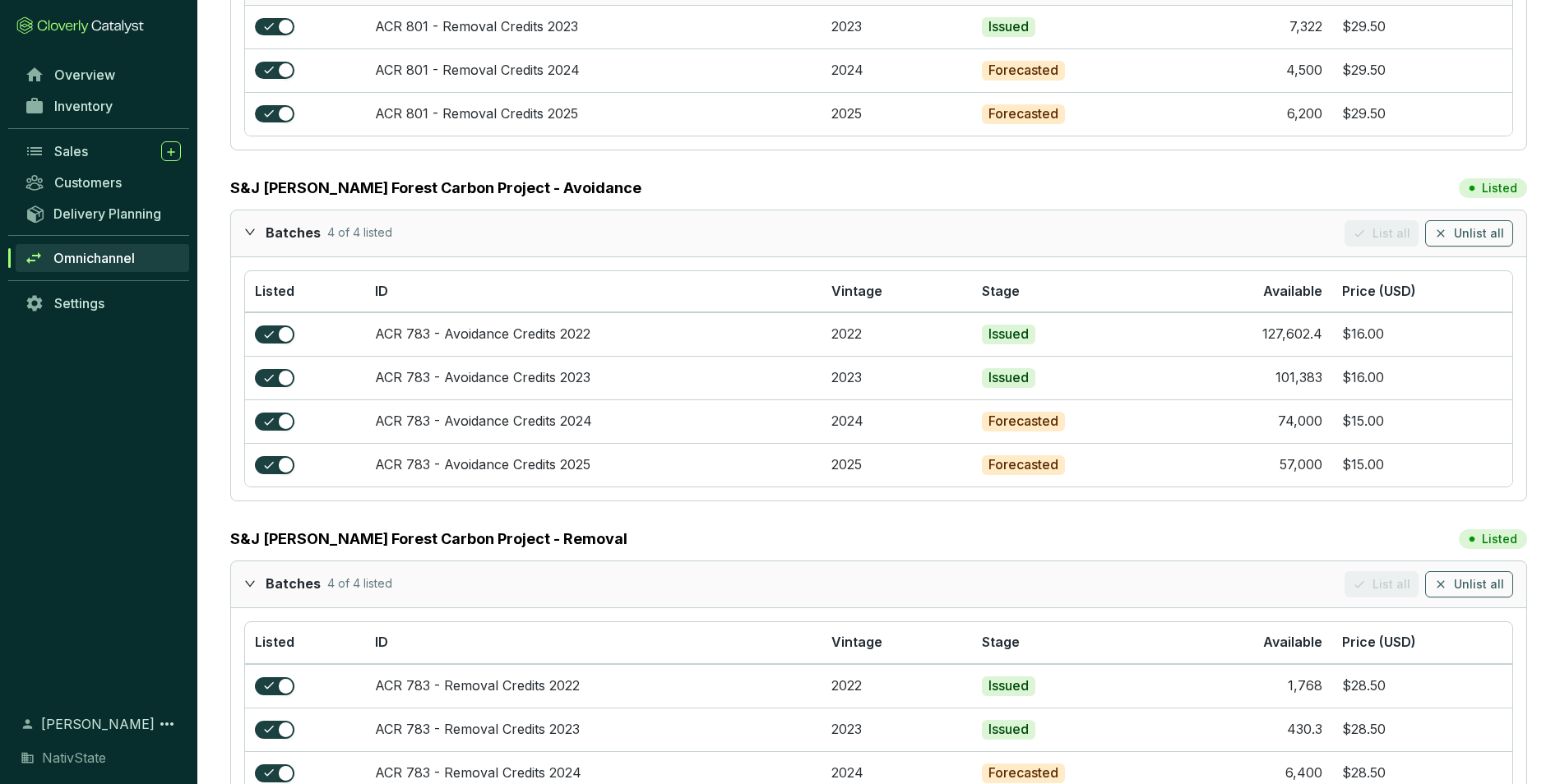
scroll to position [2098, 0]
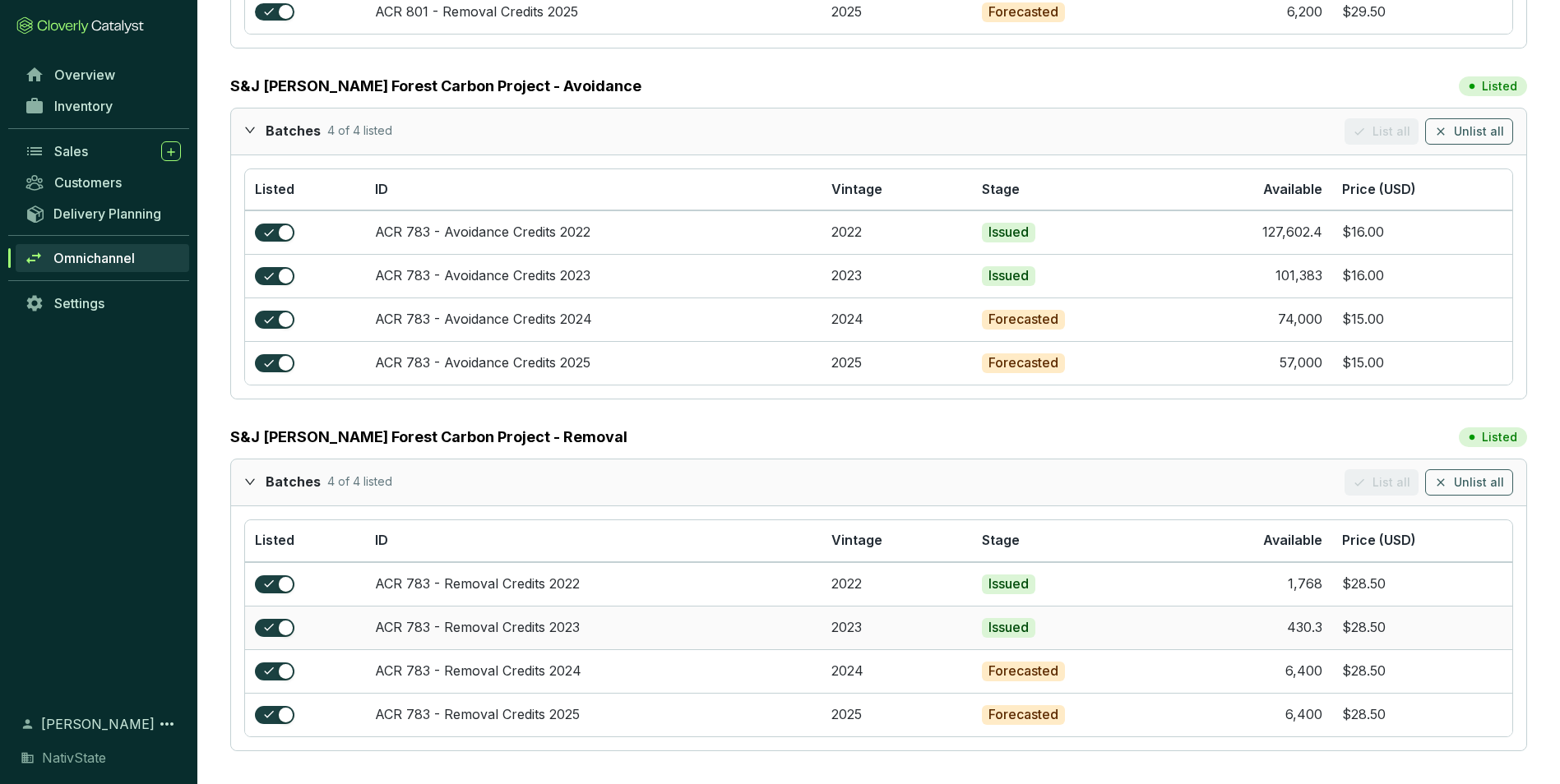
click at [1176, 636] on section "430.3" at bounding box center [1242, 628] width 161 height 18
click at [1318, 636] on div "430.3" at bounding box center [1304, 628] width 35 height 18
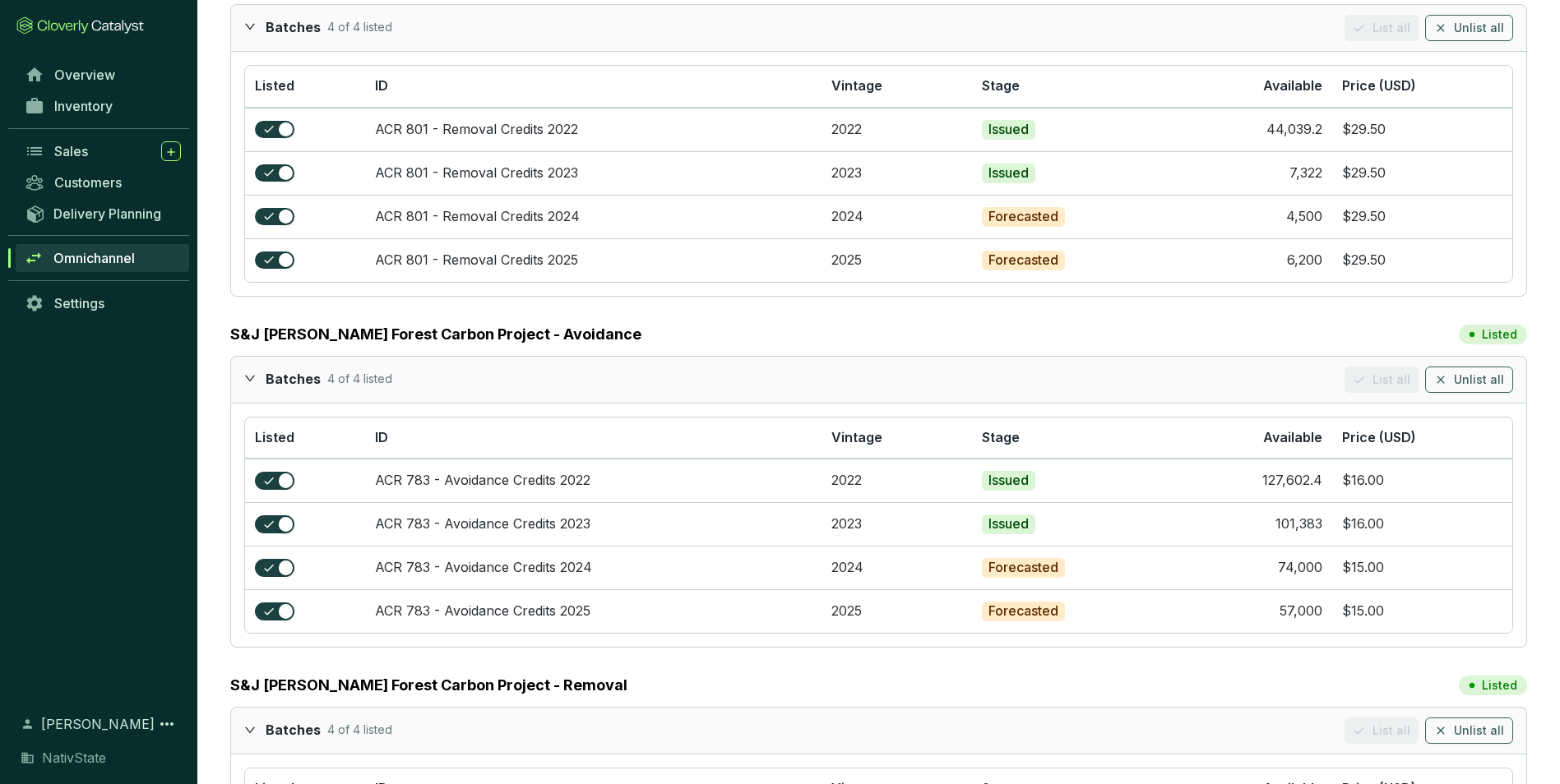
scroll to position [1852, 0]
click at [1211, 559] on section "74,000" at bounding box center [1242, 566] width 161 height 18
click at [85, 102] on span "Inventory" at bounding box center [84, 106] width 58 height 16
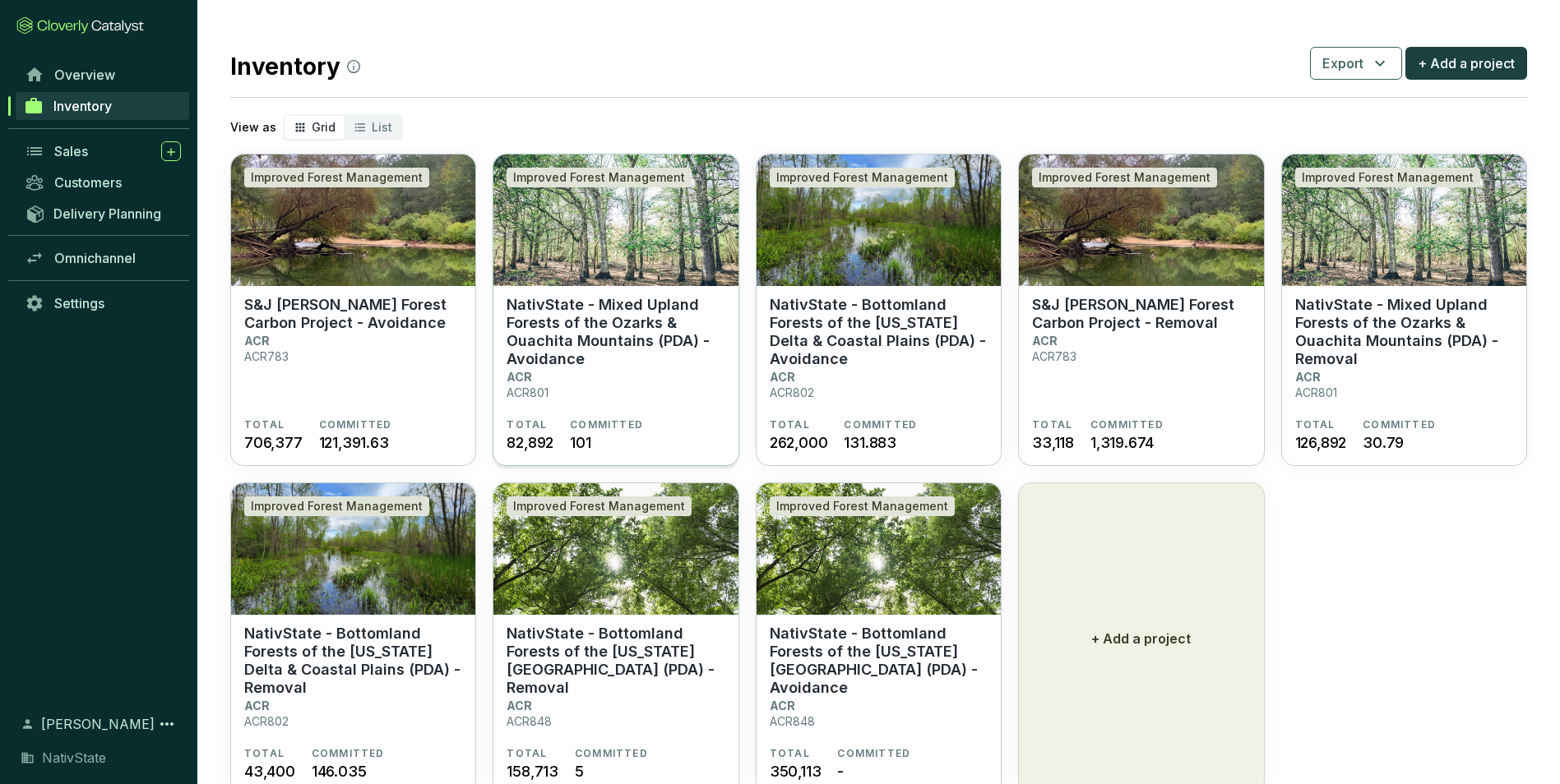
click at [591, 359] on p "NativState - Mixed Upland Forests of the Ozarks & Ouachita Mountains (PDA) - Av…" at bounding box center [615, 332] width 218 height 73
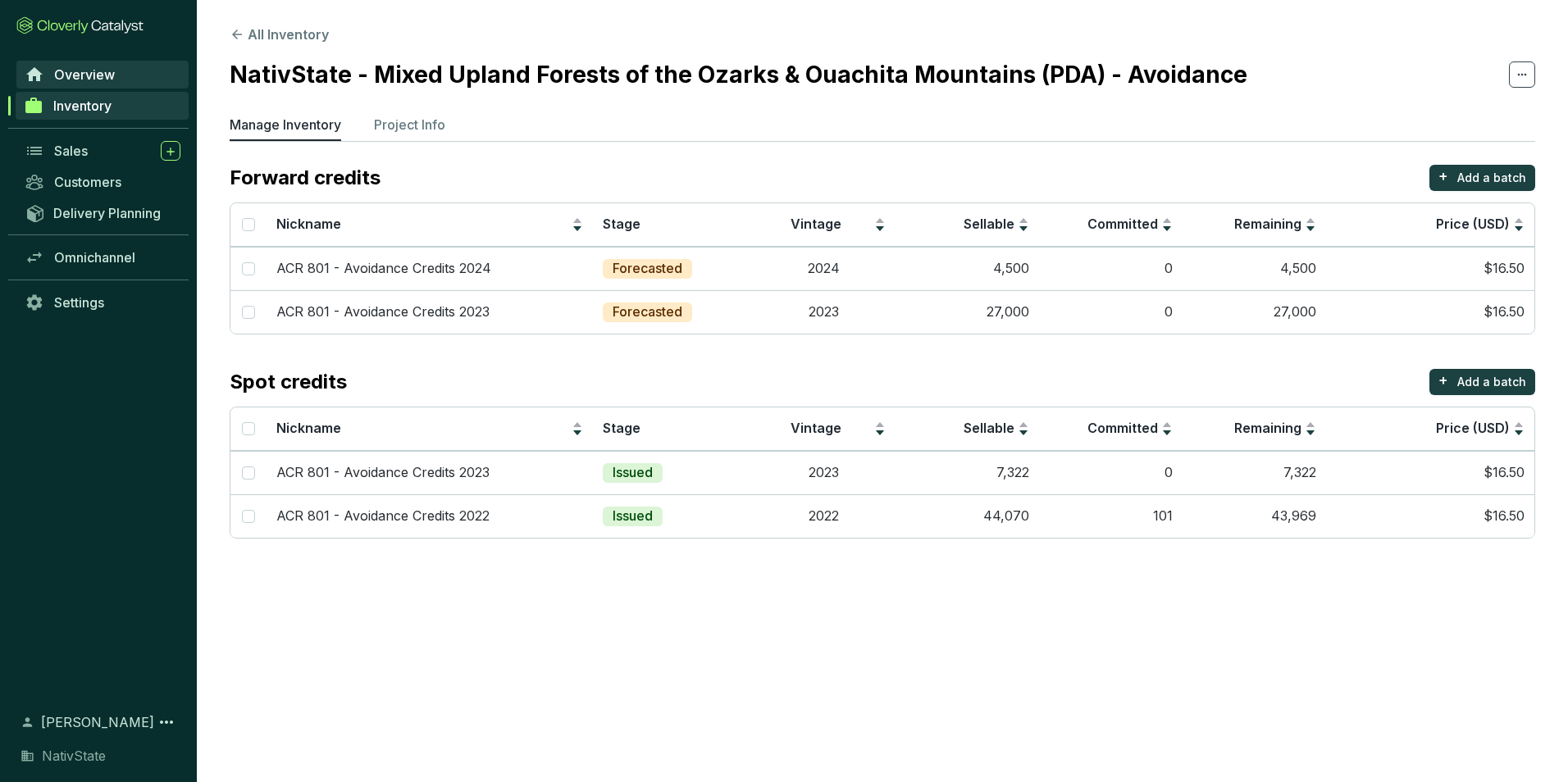
click at [150, 66] on link "Overview" at bounding box center [102, 74] width 172 height 28
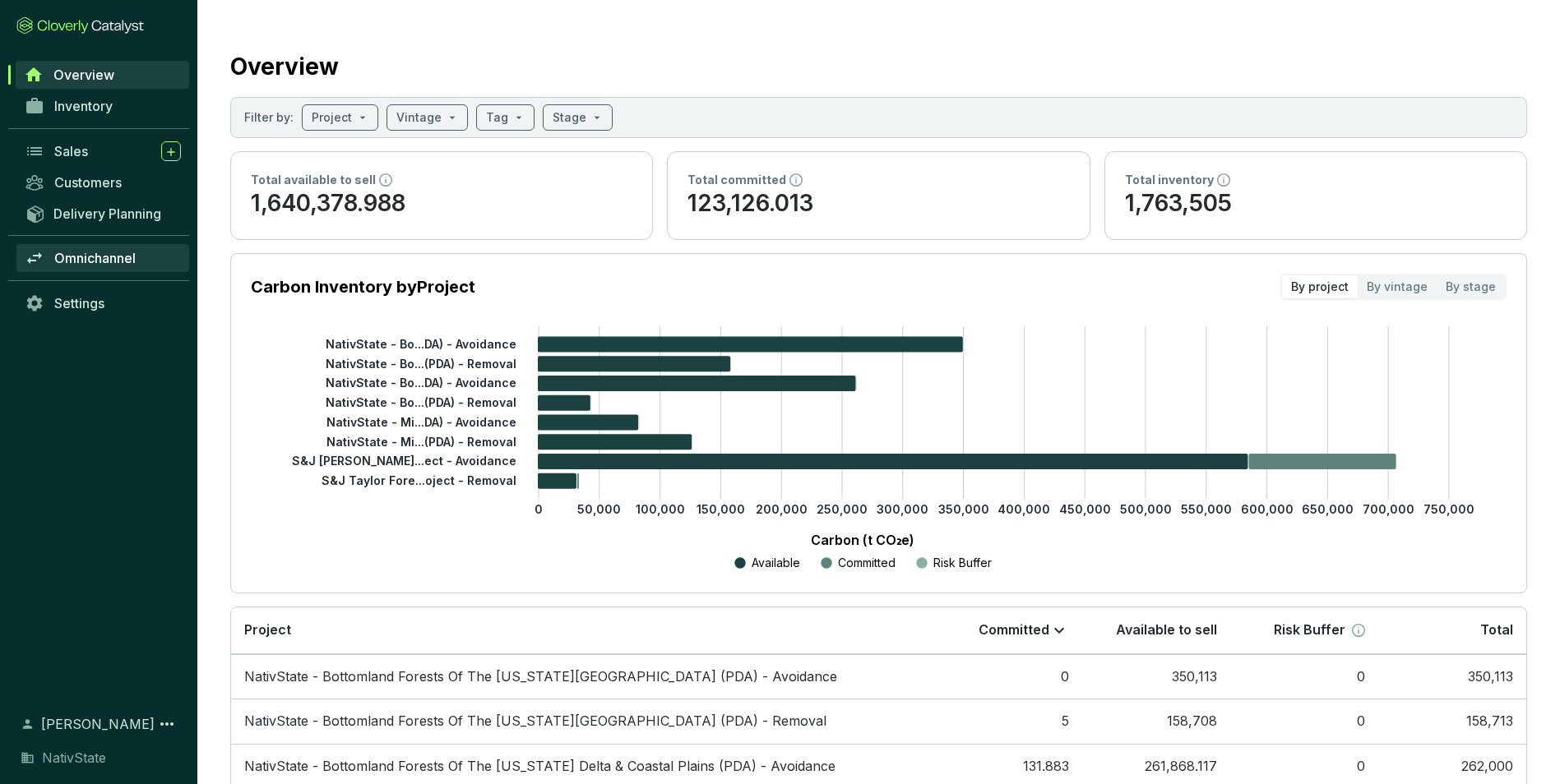
click at [112, 249] on link "Omnichannel" at bounding box center [103, 258] width 173 height 28
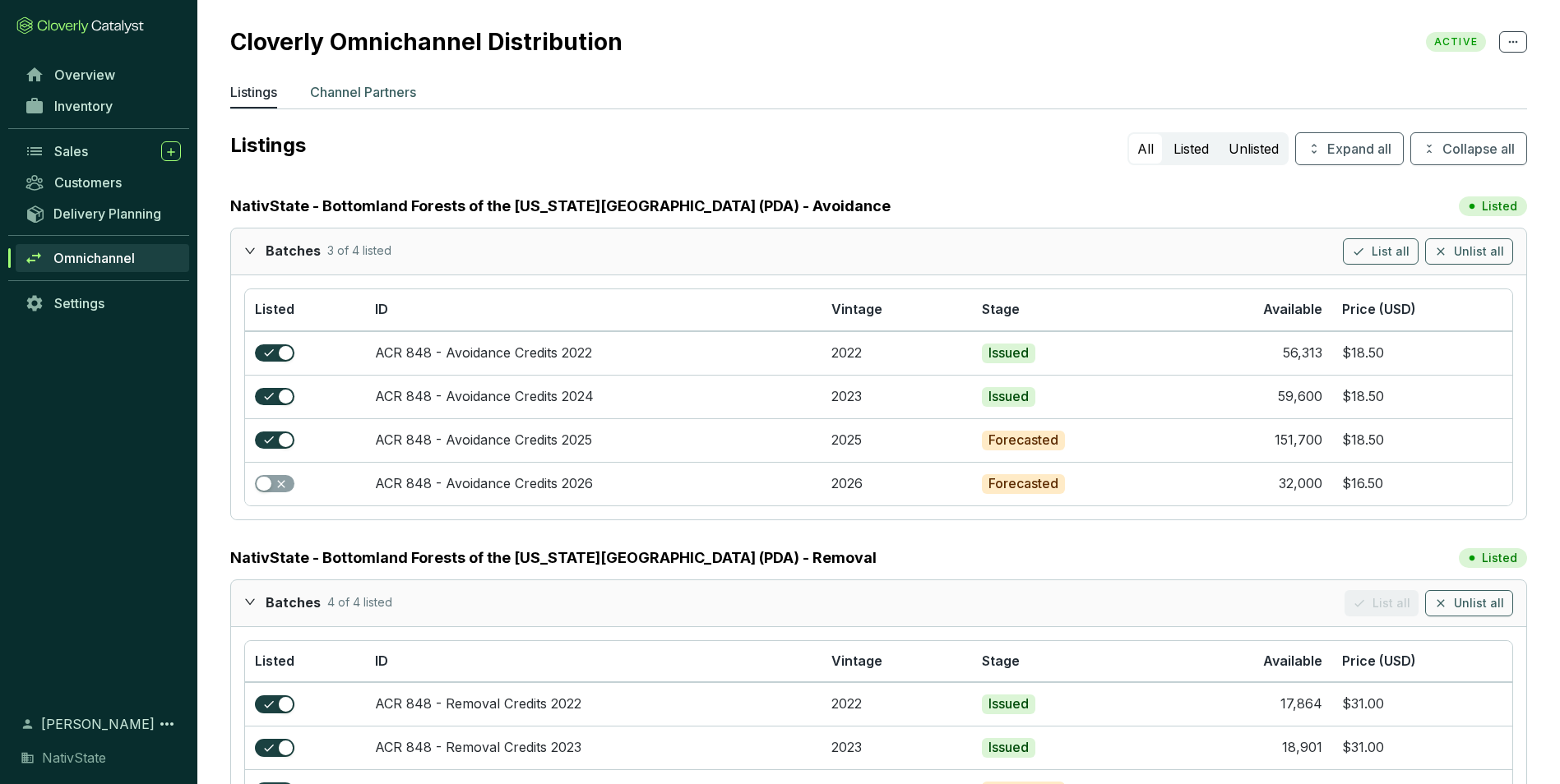
click at [372, 93] on p "Channel Partners" at bounding box center [363, 91] width 106 height 20
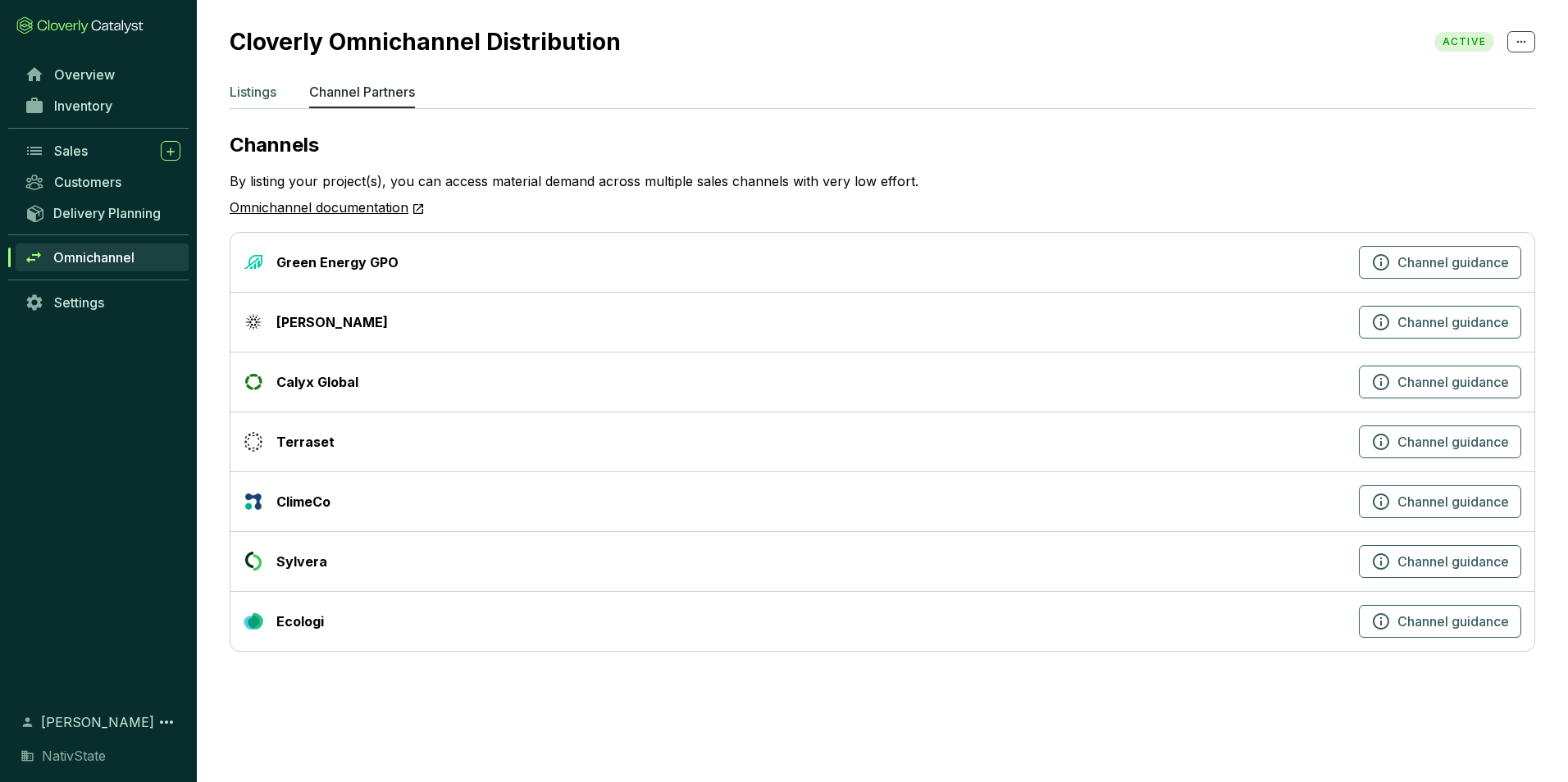
click at [269, 90] on p "Listings" at bounding box center [253, 91] width 47 height 20
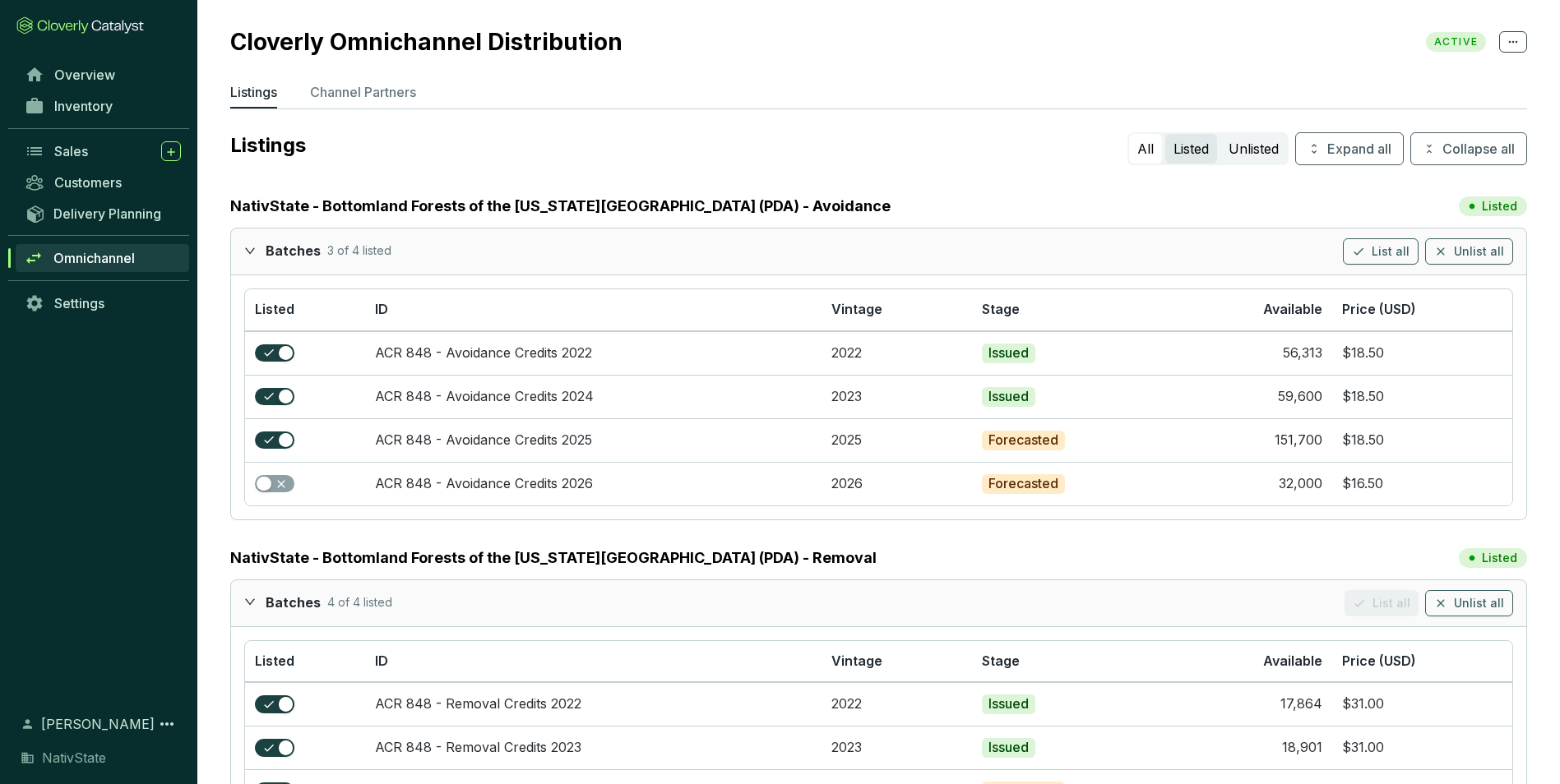
click at [1200, 149] on button "Listed" at bounding box center [1191, 149] width 52 height 30
click at [1249, 151] on button "Unlisted" at bounding box center [1253, 149] width 67 height 30
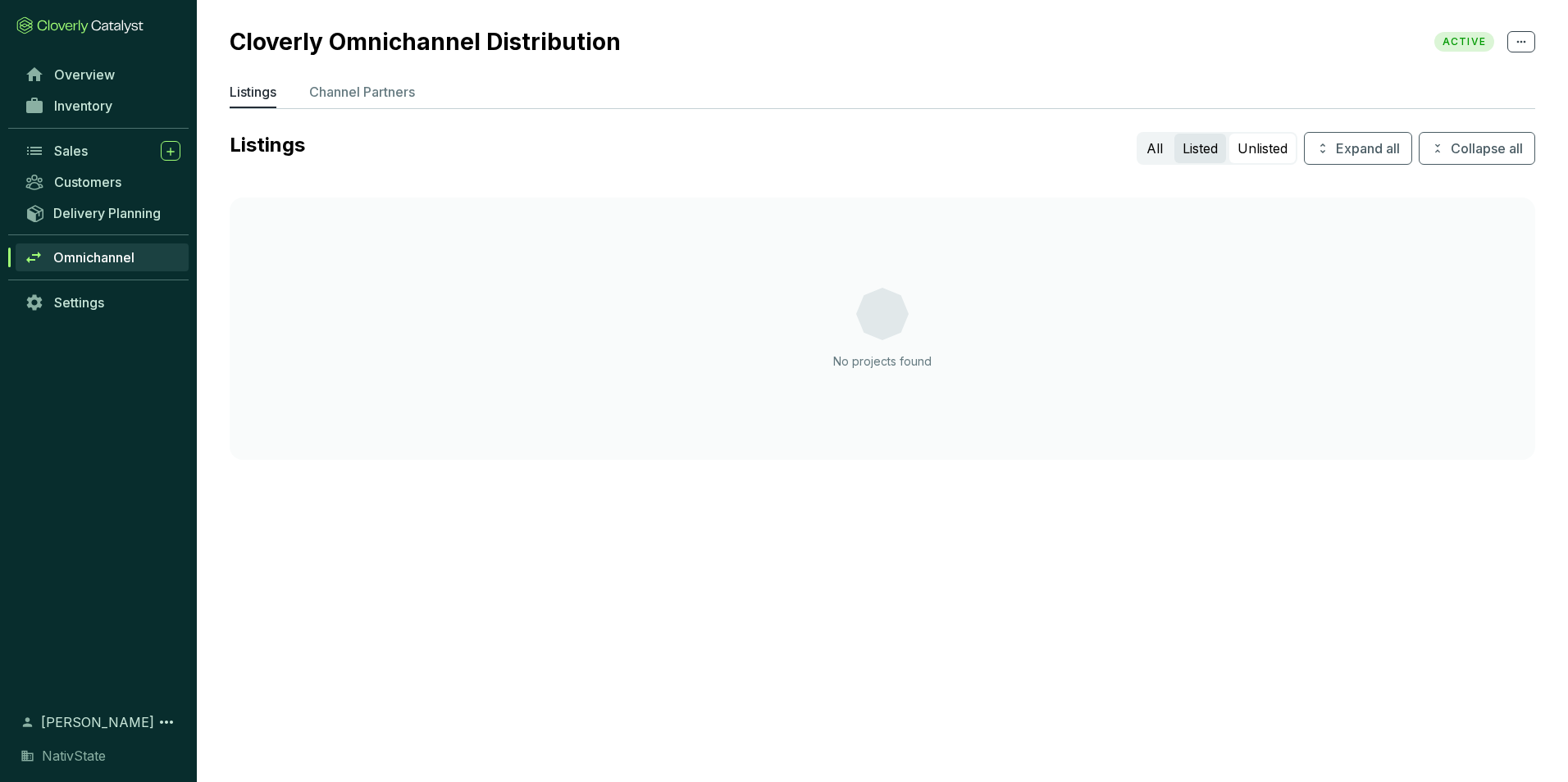
click at [1190, 152] on button "Listed" at bounding box center [1200, 148] width 52 height 30
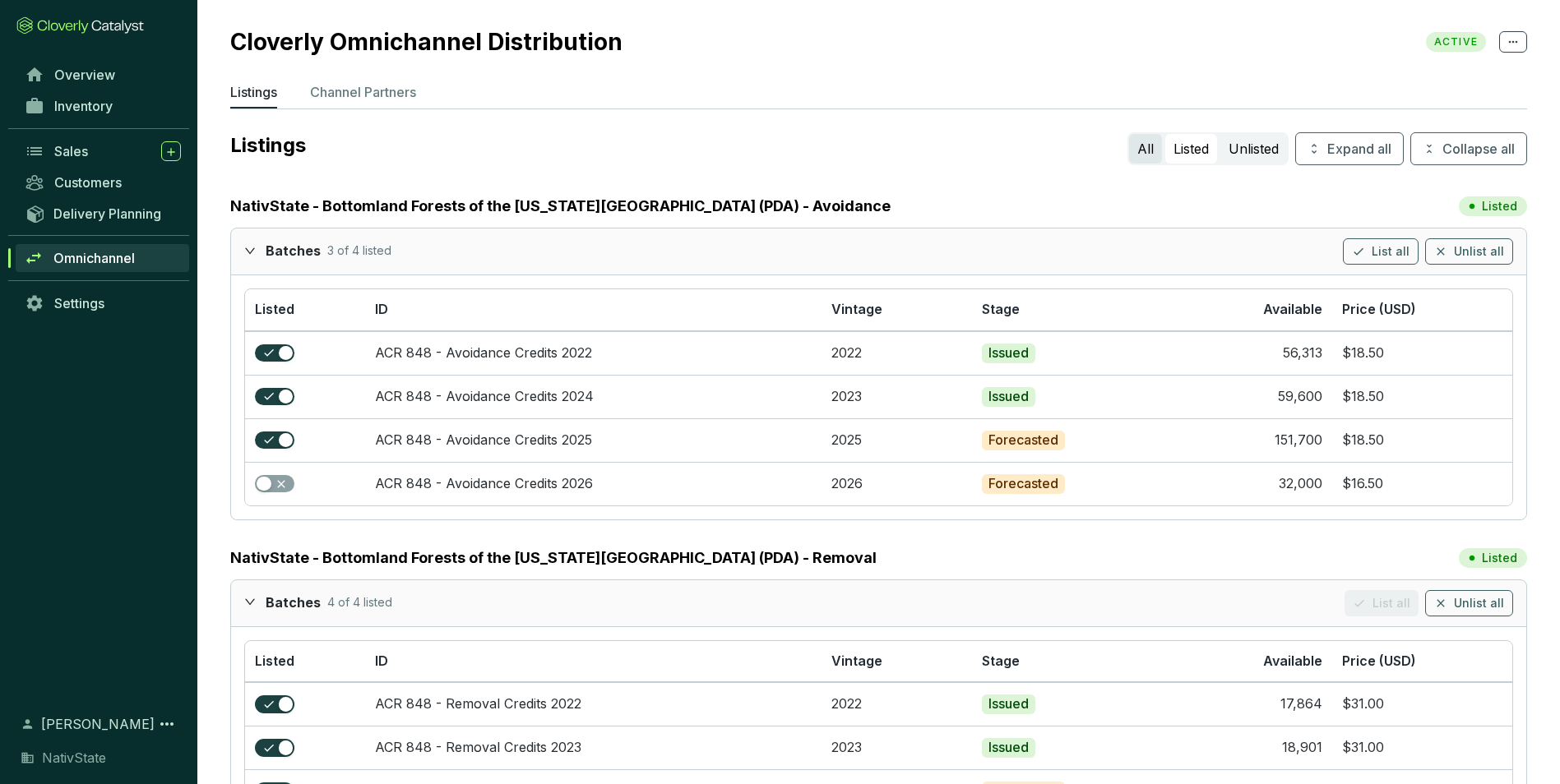
click at [1147, 146] on button "All" at bounding box center [1146, 149] width 33 height 30
click at [1354, 156] on span "Expand all" at bounding box center [1359, 149] width 64 height 20
click at [1438, 150] on button "Collapse all" at bounding box center [1469, 149] width 117 height 33
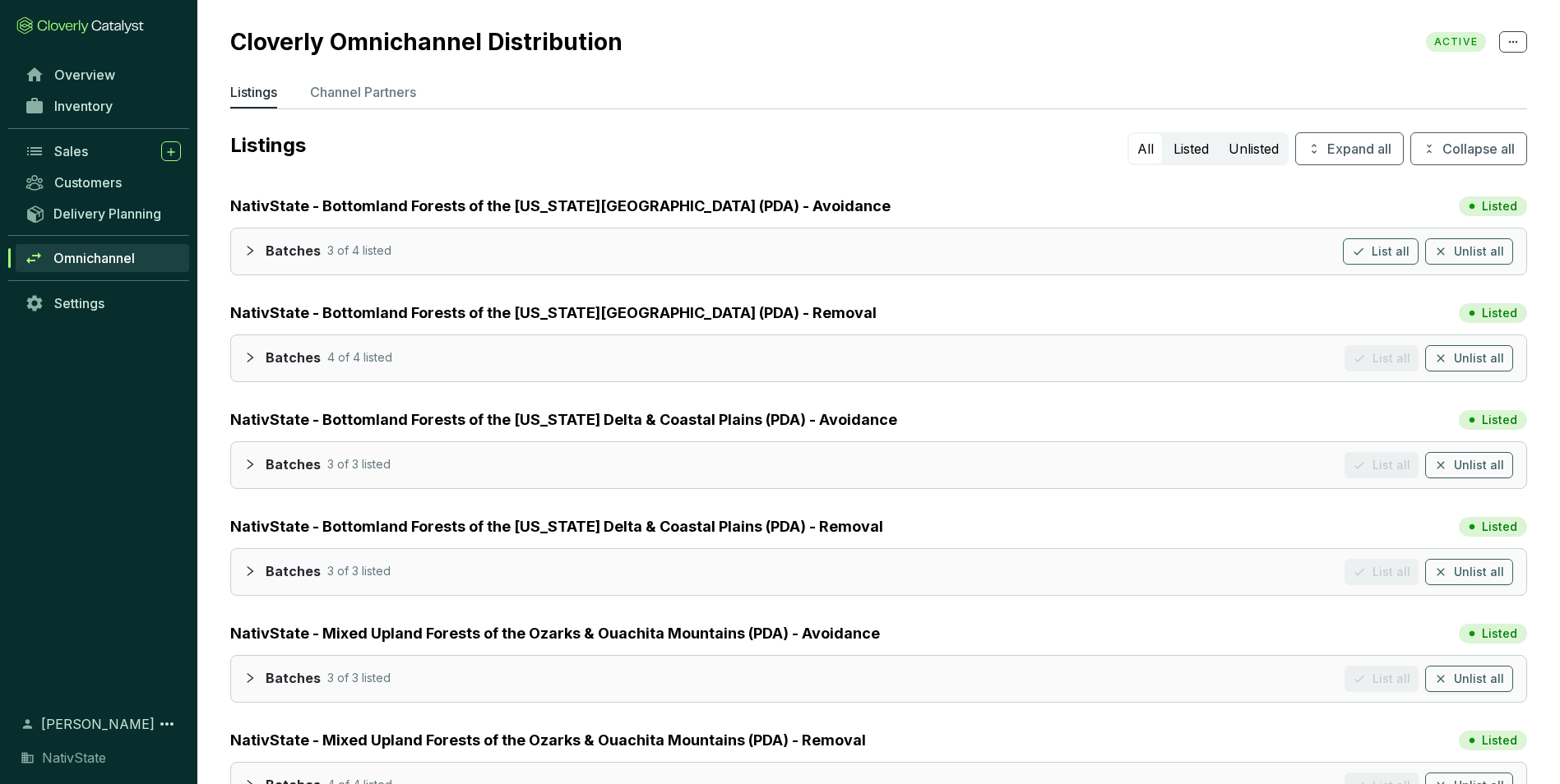
click at [1218, 142] on div "Unlisted" at bounding box center [1253, 149] width 70 height 33
click at [1211, 143] on button "Listed" at bounding box center [1191, 149] width 52 height 30
click at [1260, 157] on button "Unlisted" at bounding box center [1253, 149] width 67 height 30
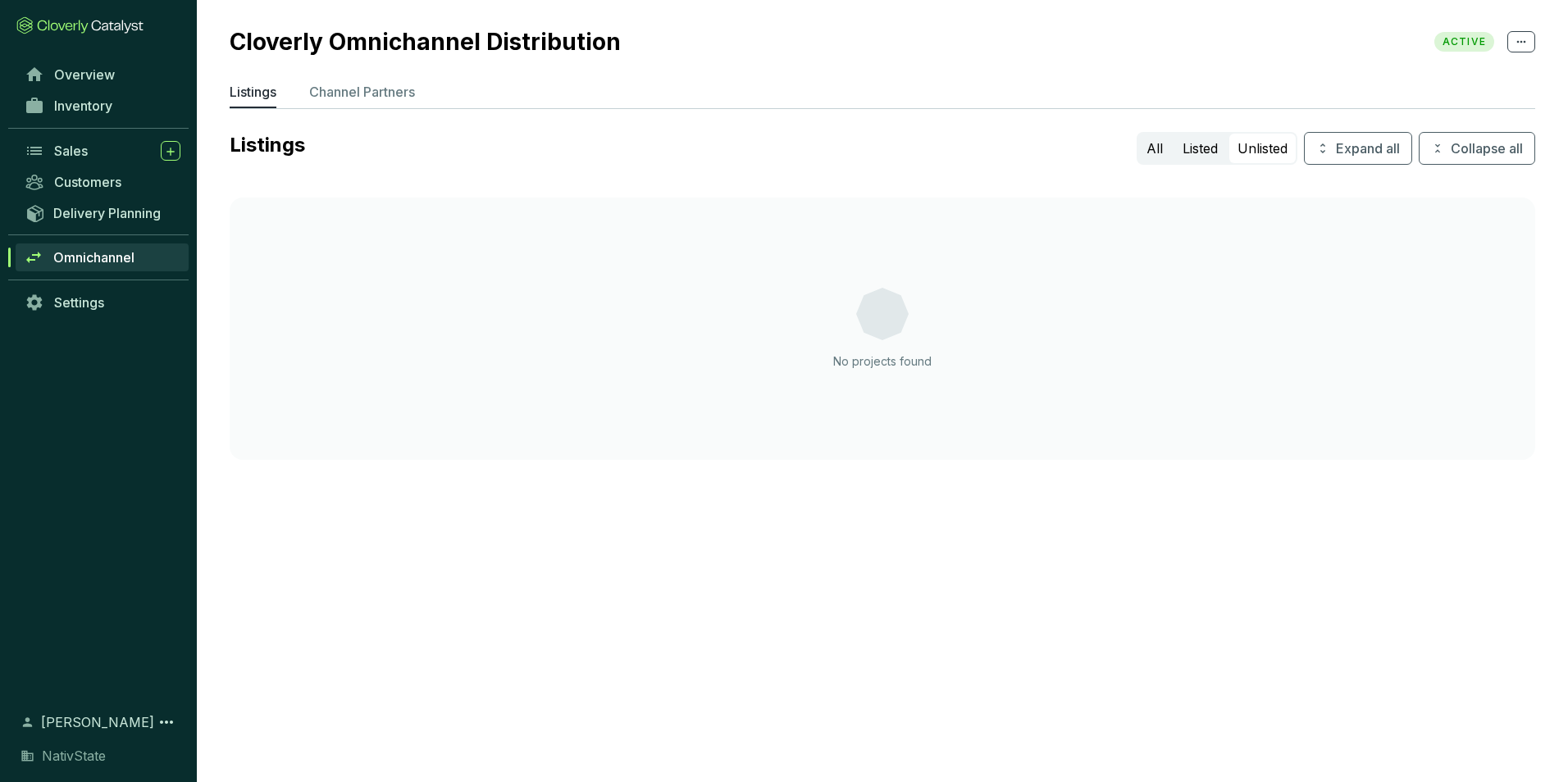
click at [421, 89] on ul "Listings Channel Partners" at bounding box center [883, 95] width 1306 height 26
click at [391, 88] on p "Channel Partners" at bounding box center [362, 91] width 106 height 20
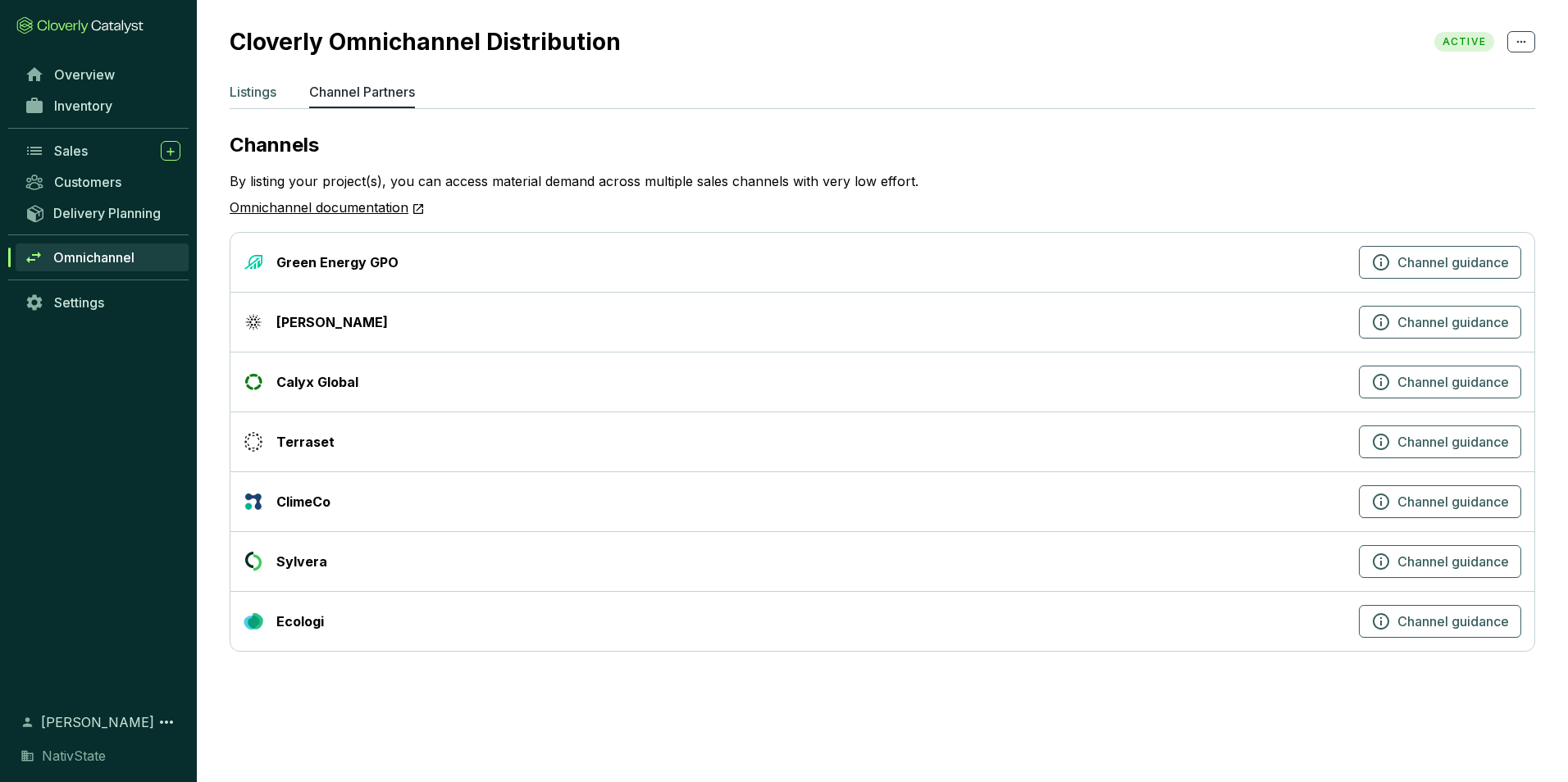
click at [256, 95] on p "Listings" at bounding box center [253, 91] width 47 height 20
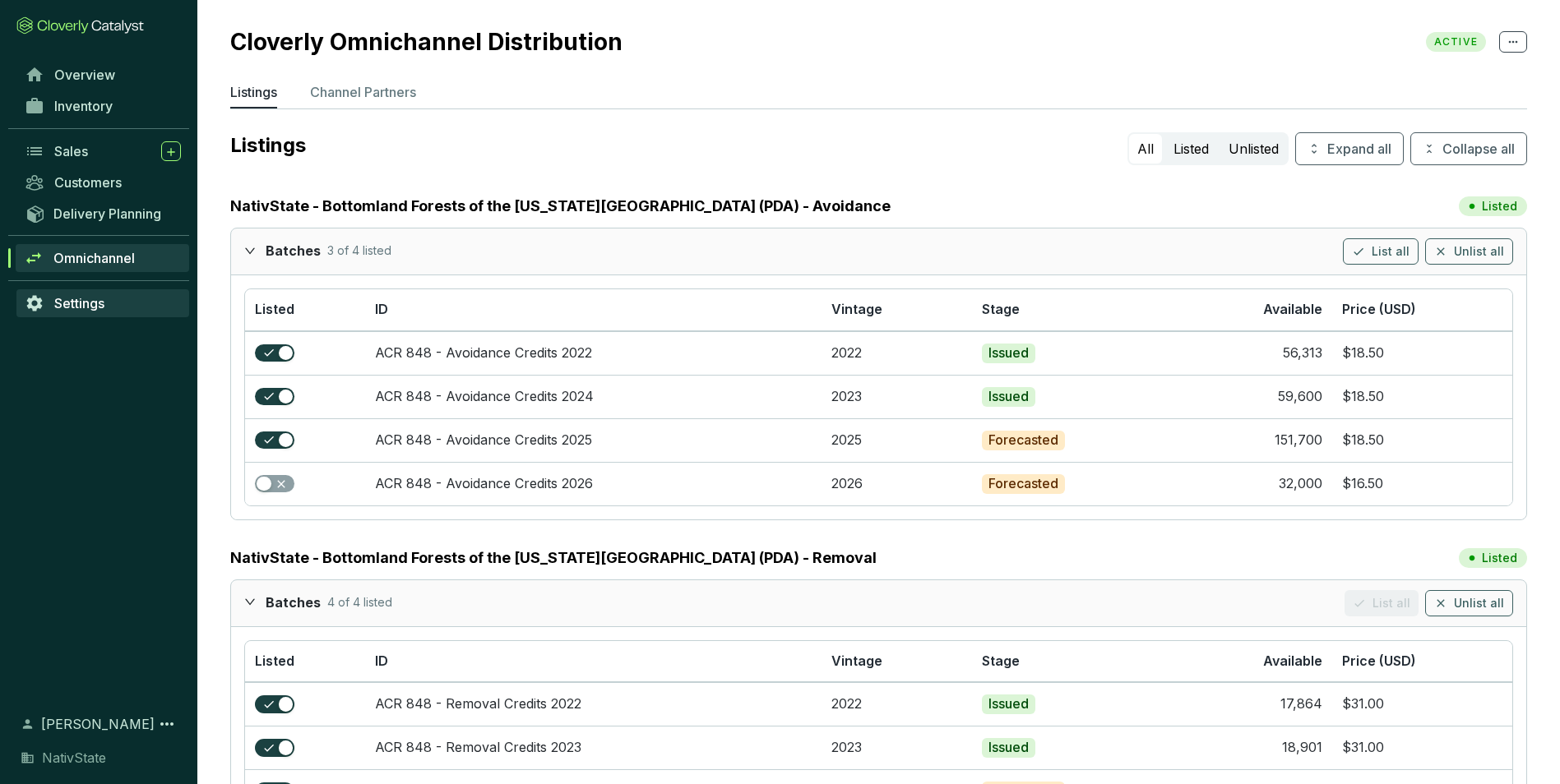
click at [136, 306] on link "Settings" at bounding box center [103, 303] width 173 height 28
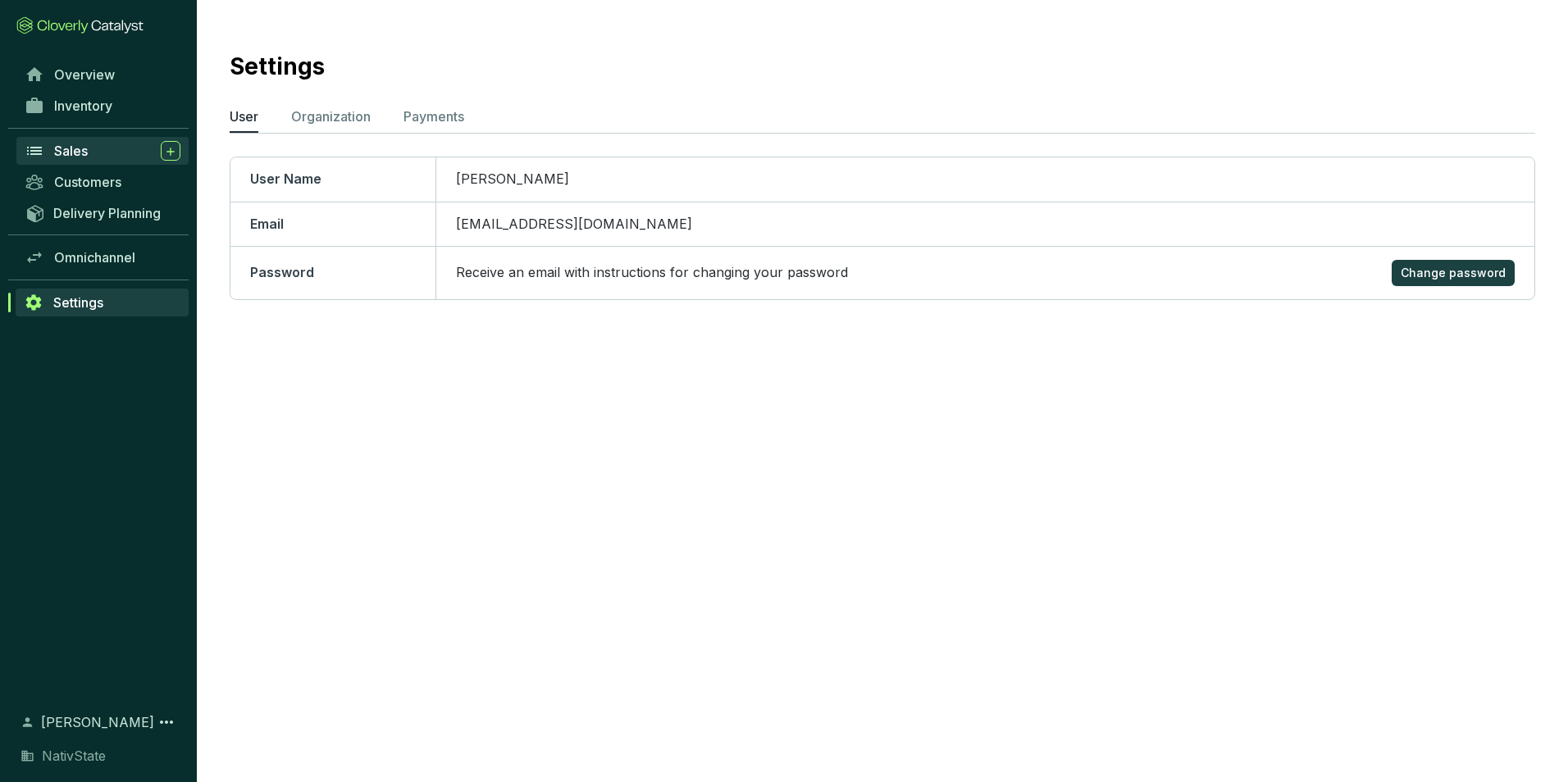
click at [141, 152] on div "Sales" at bounding box center [118, 151] width 126 height 20
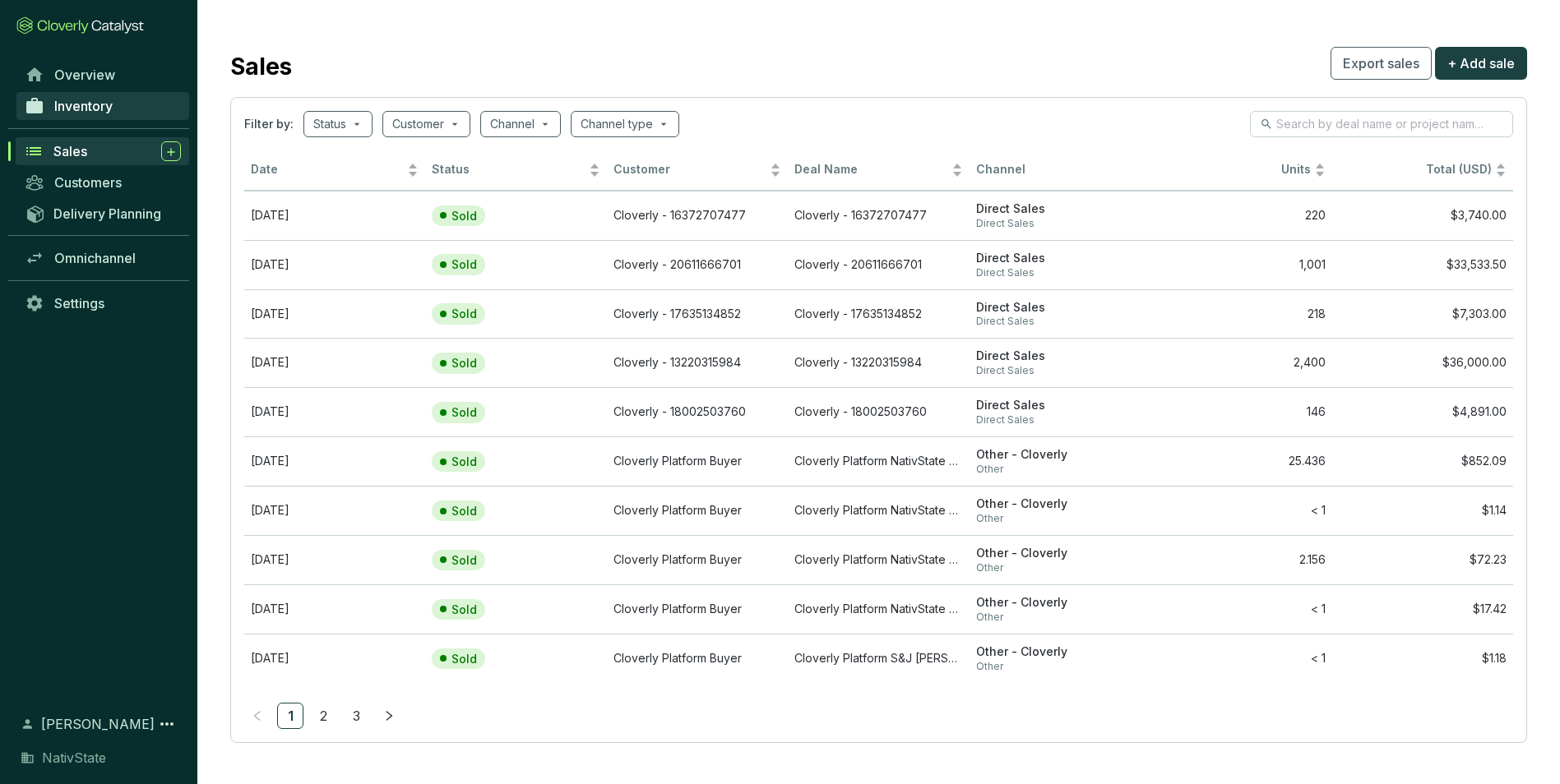
click at [118, 108] on link "Inventory" at bounding box center [103, 106] width 173 height 28
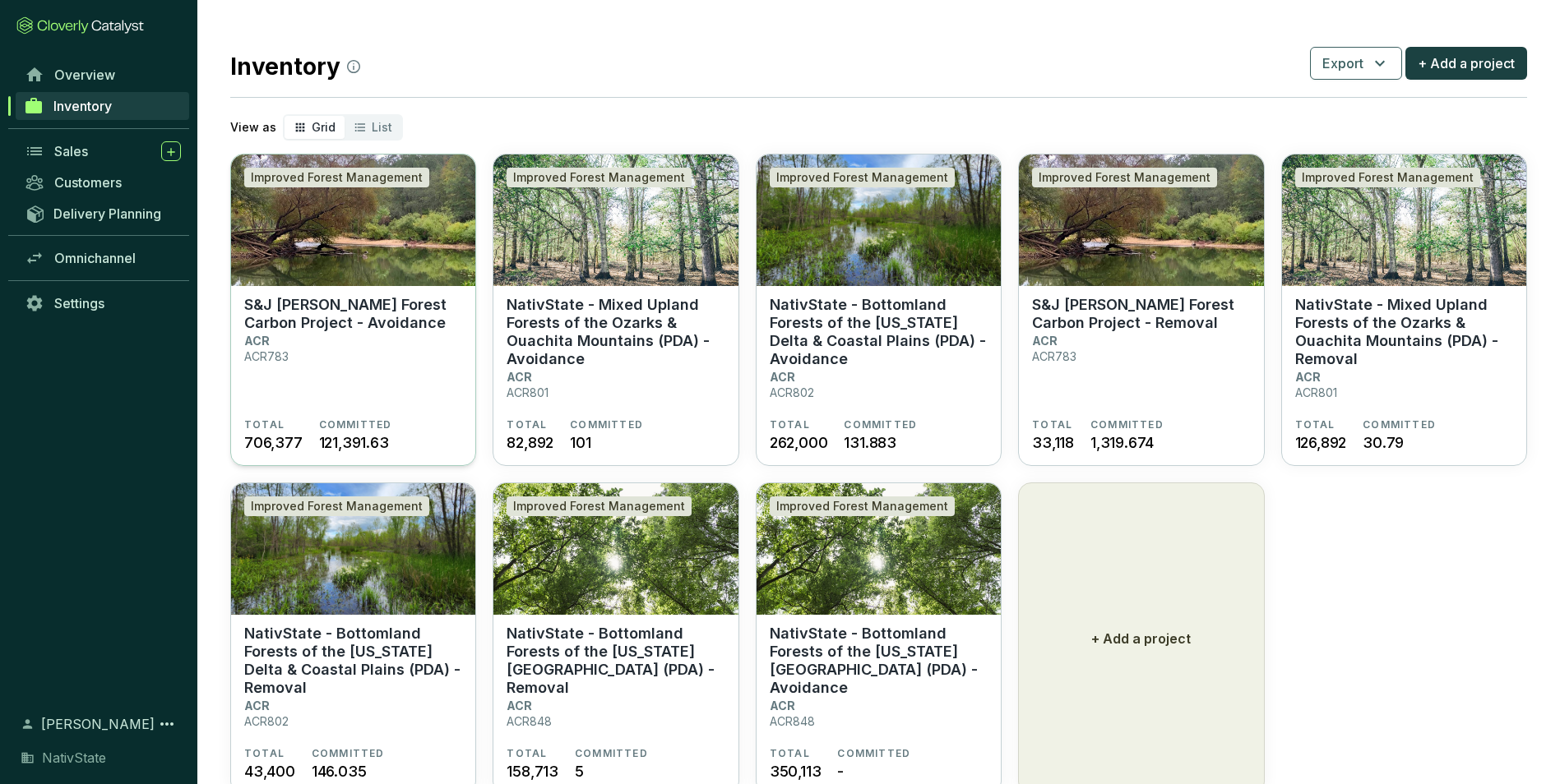
click at [359, 346] on section "S&J [PERSON_NAME] Forest Carbon Project - Avoidance ACR ACR783" at bounding box center [353, 357] width 218 height 122
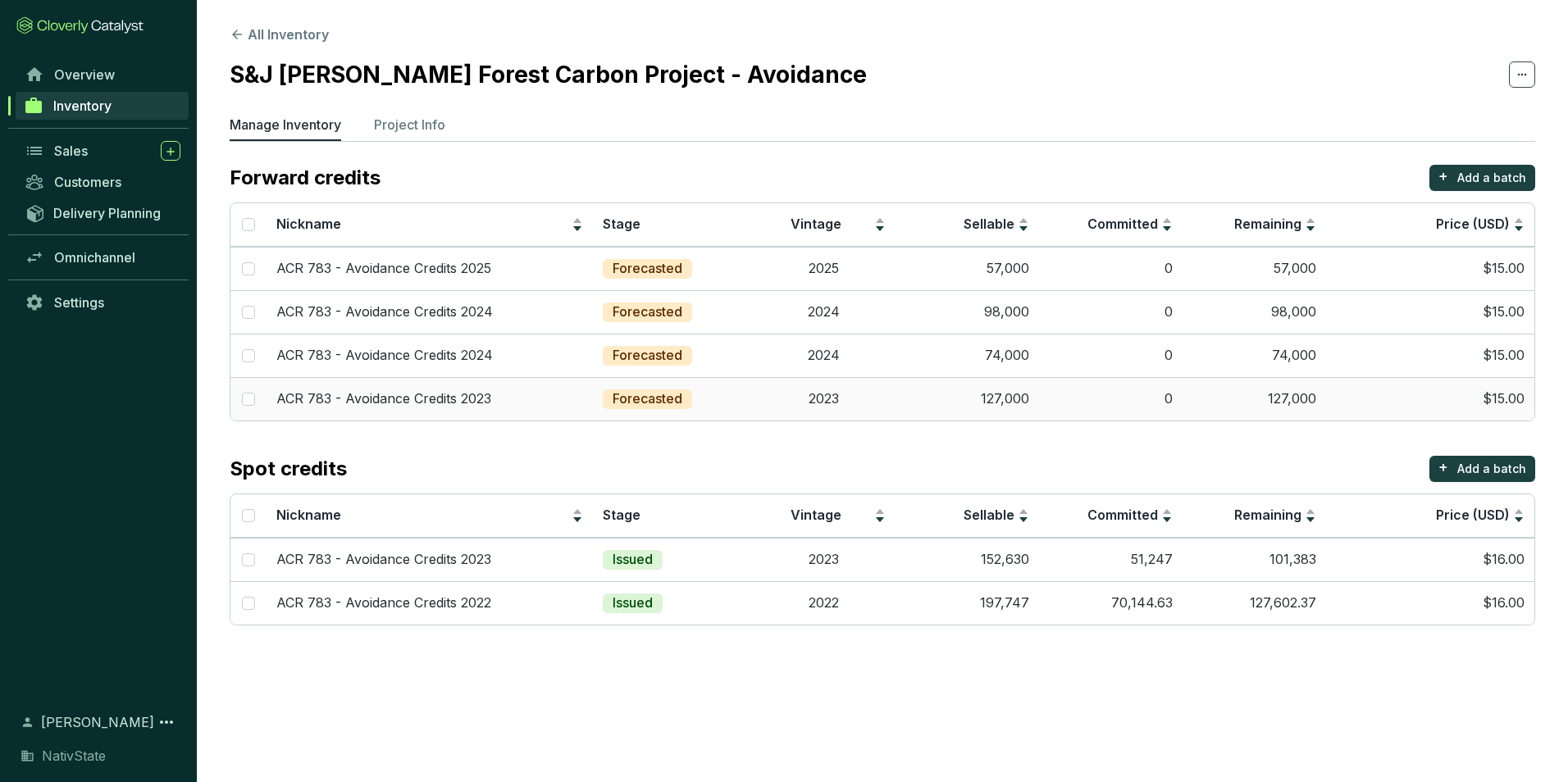
click at [1104, 394] on td "0" at bounding box center [1111, 399] width 143 height 43
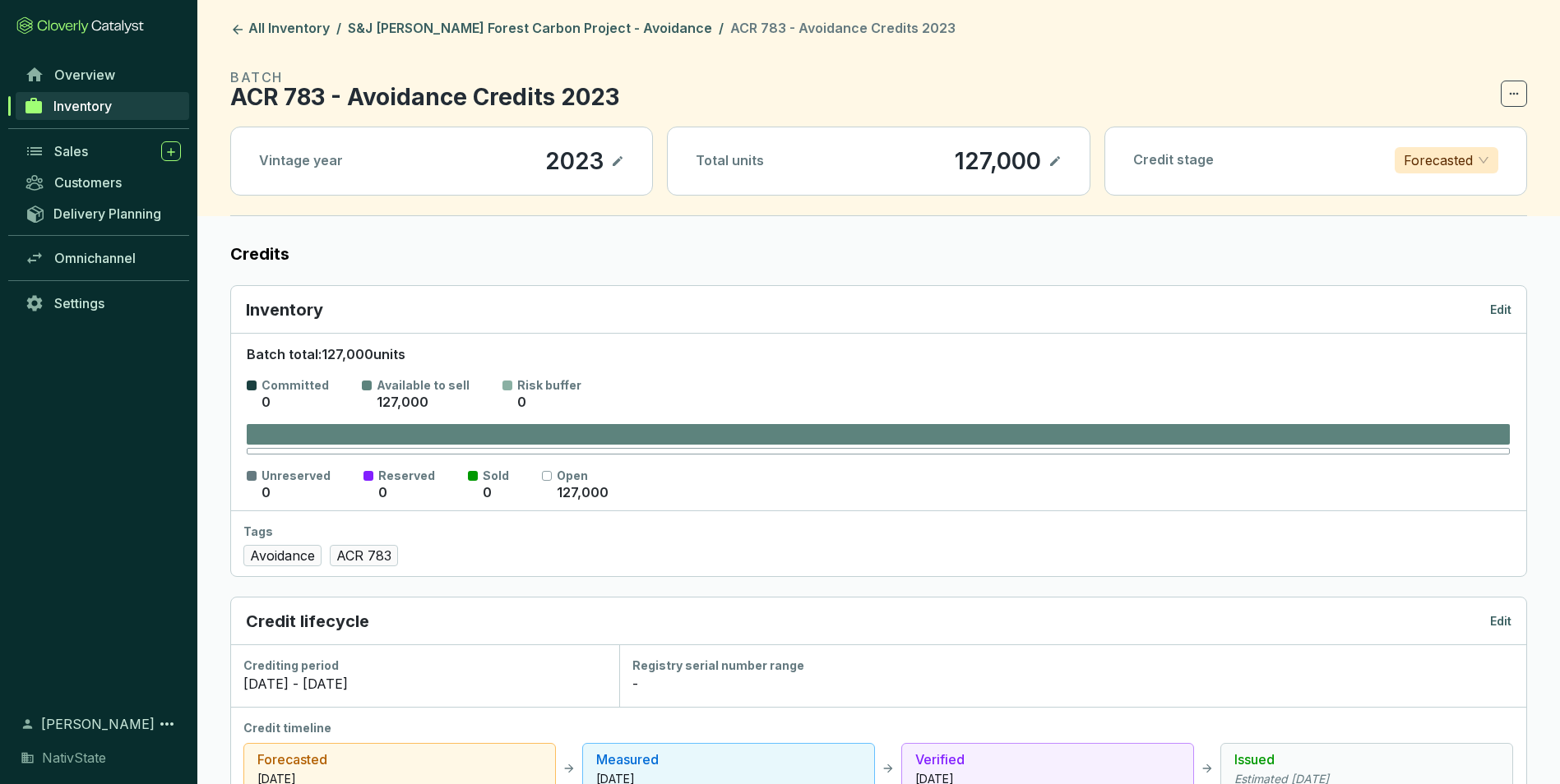
click at [1499, 311] on p "Edit" at bounding box center [1500, 309] width 21 height 16
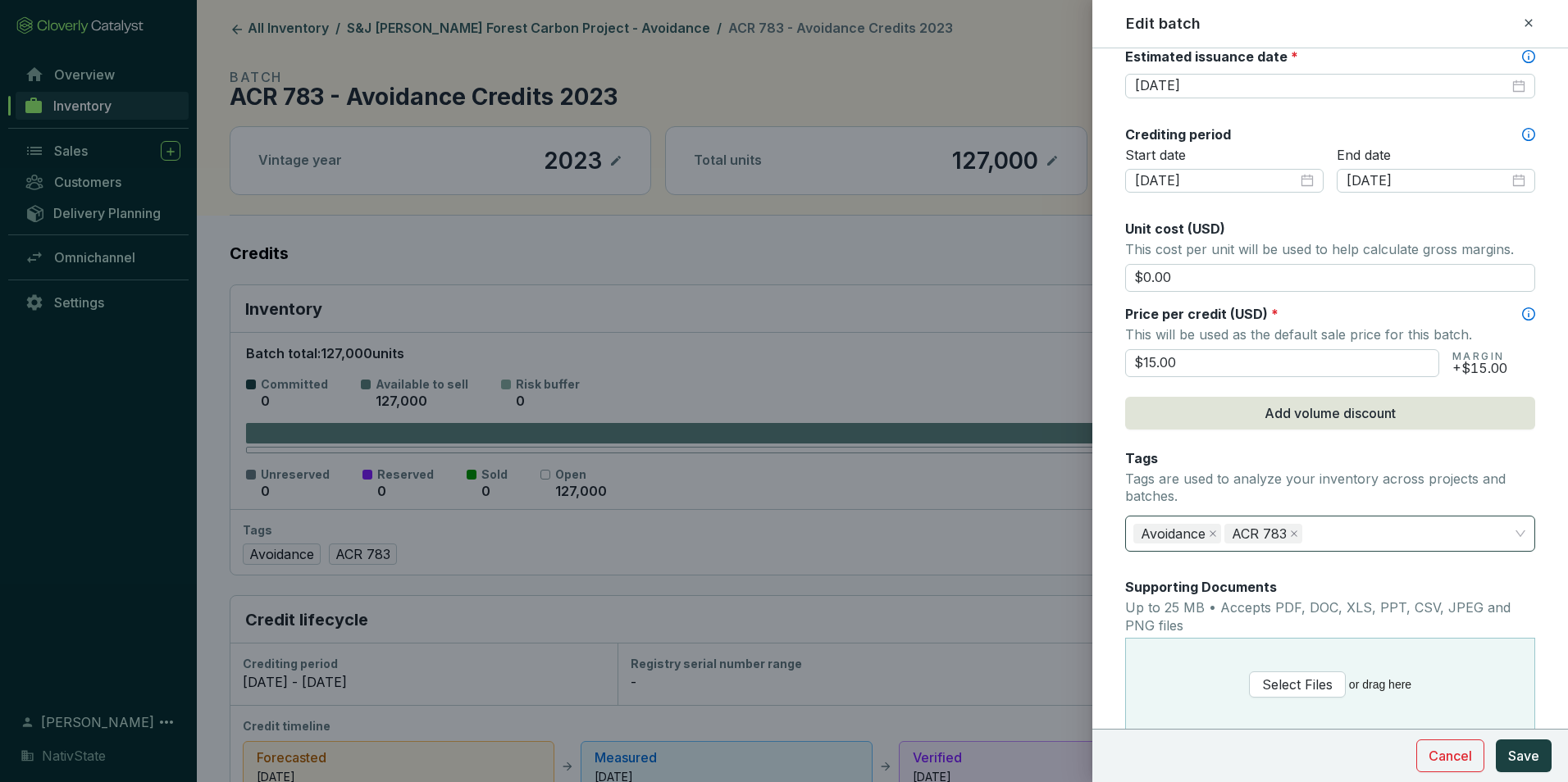
scroll to position [574, 0]
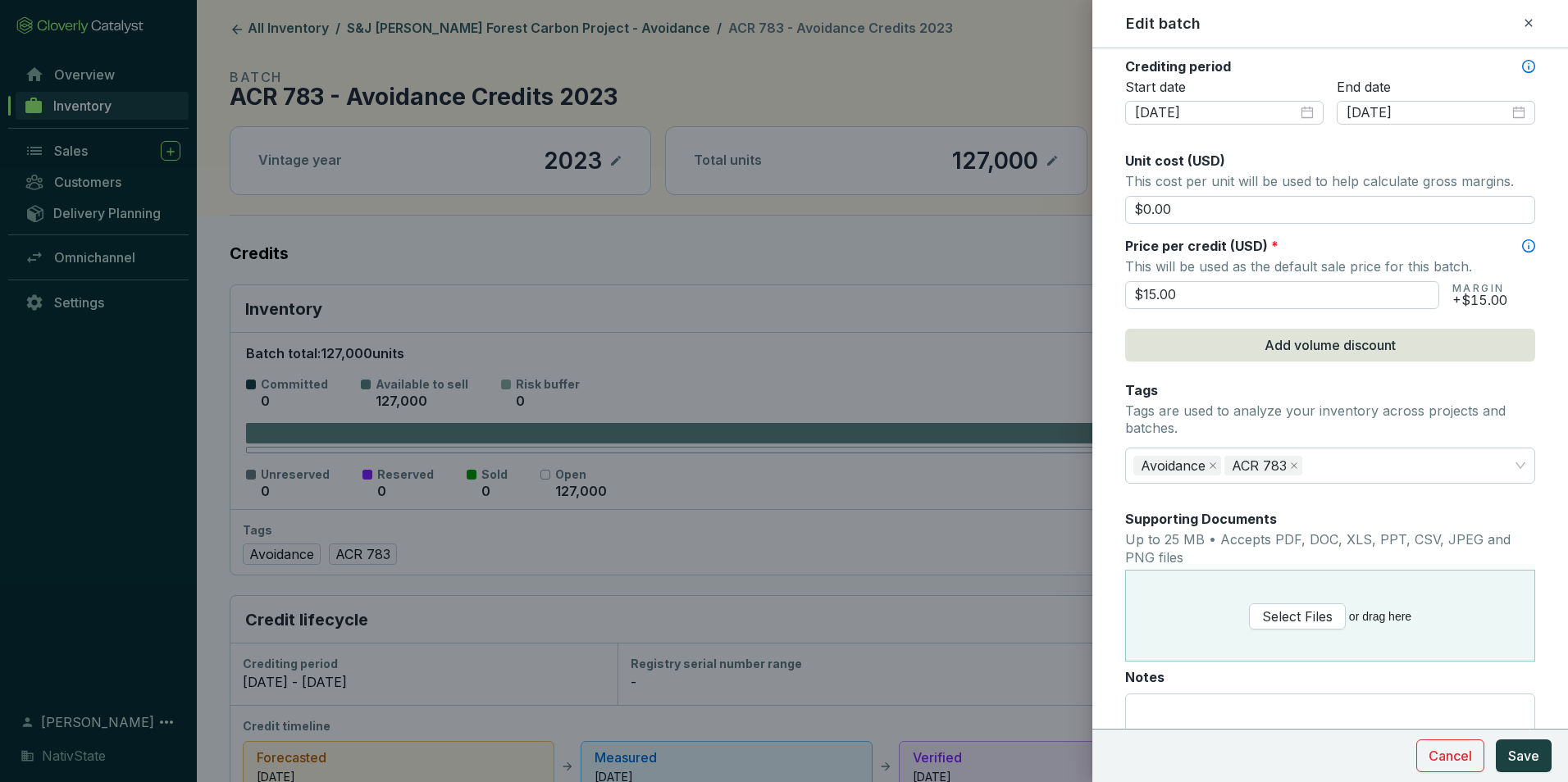
drag, startPoint x: 1208, startPoint y: 291, endPoint x: 1029, endPoint y: 303, distance: 179.4
click at [1029, 303] on div "Edit batch Batch name * This is the internal name that will be used throughout …" at bounding box center [784, 391] width 1568 height 782
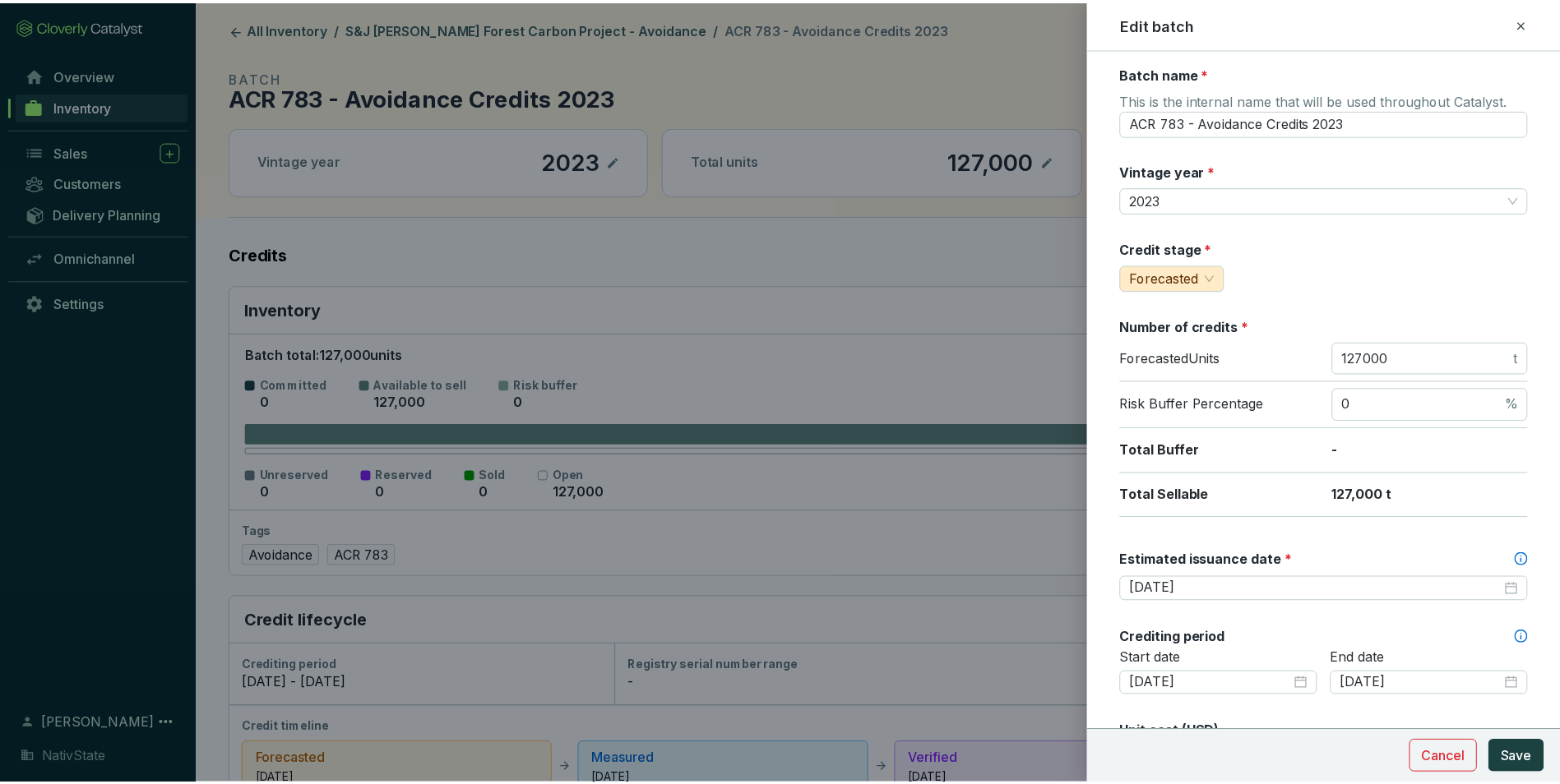
scroll to position [0, 0]
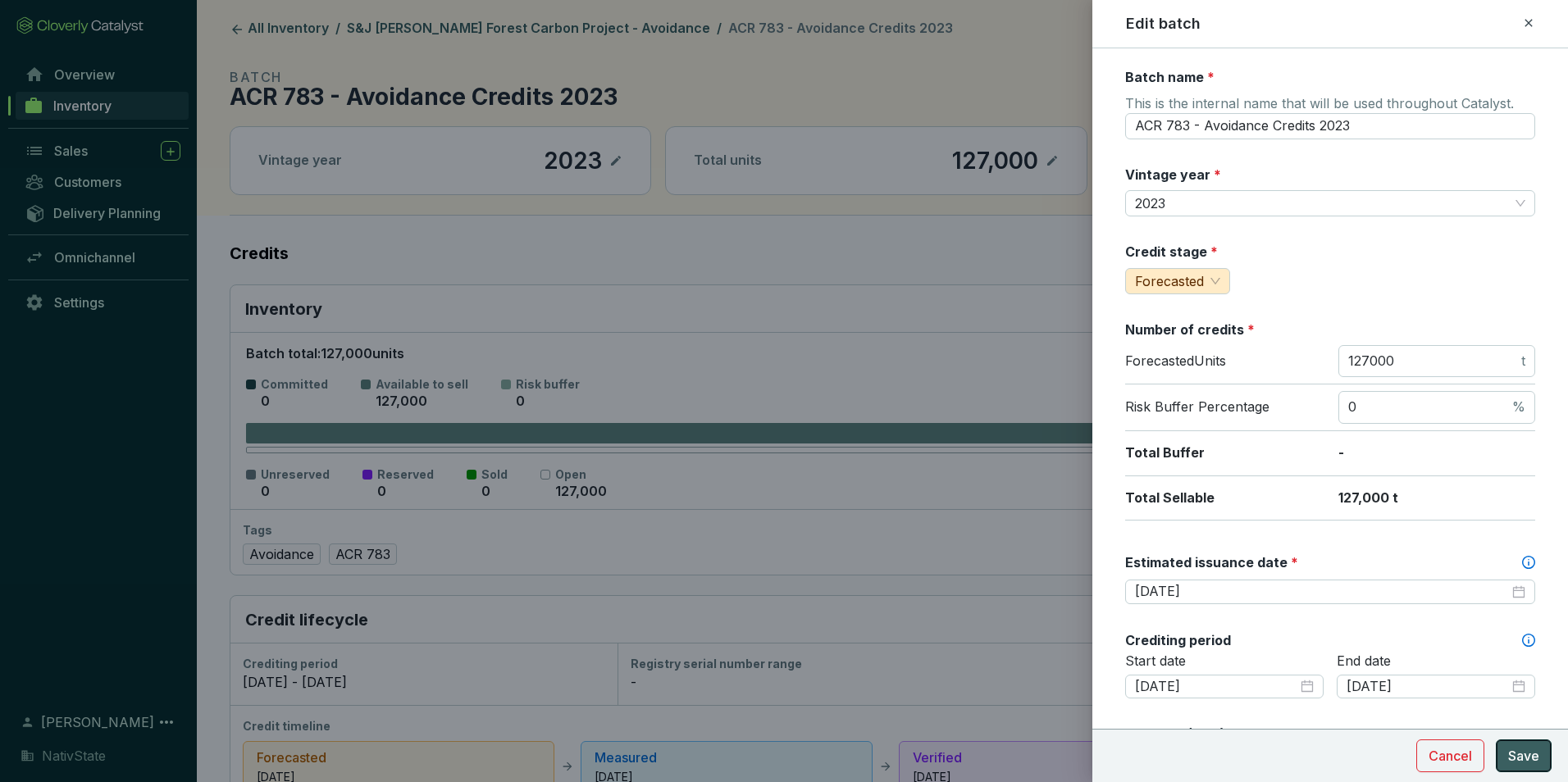
type input "$16.00"
click at [1529, 745] on button "Save" at bounding box center [1524, 756] width 55 height 33
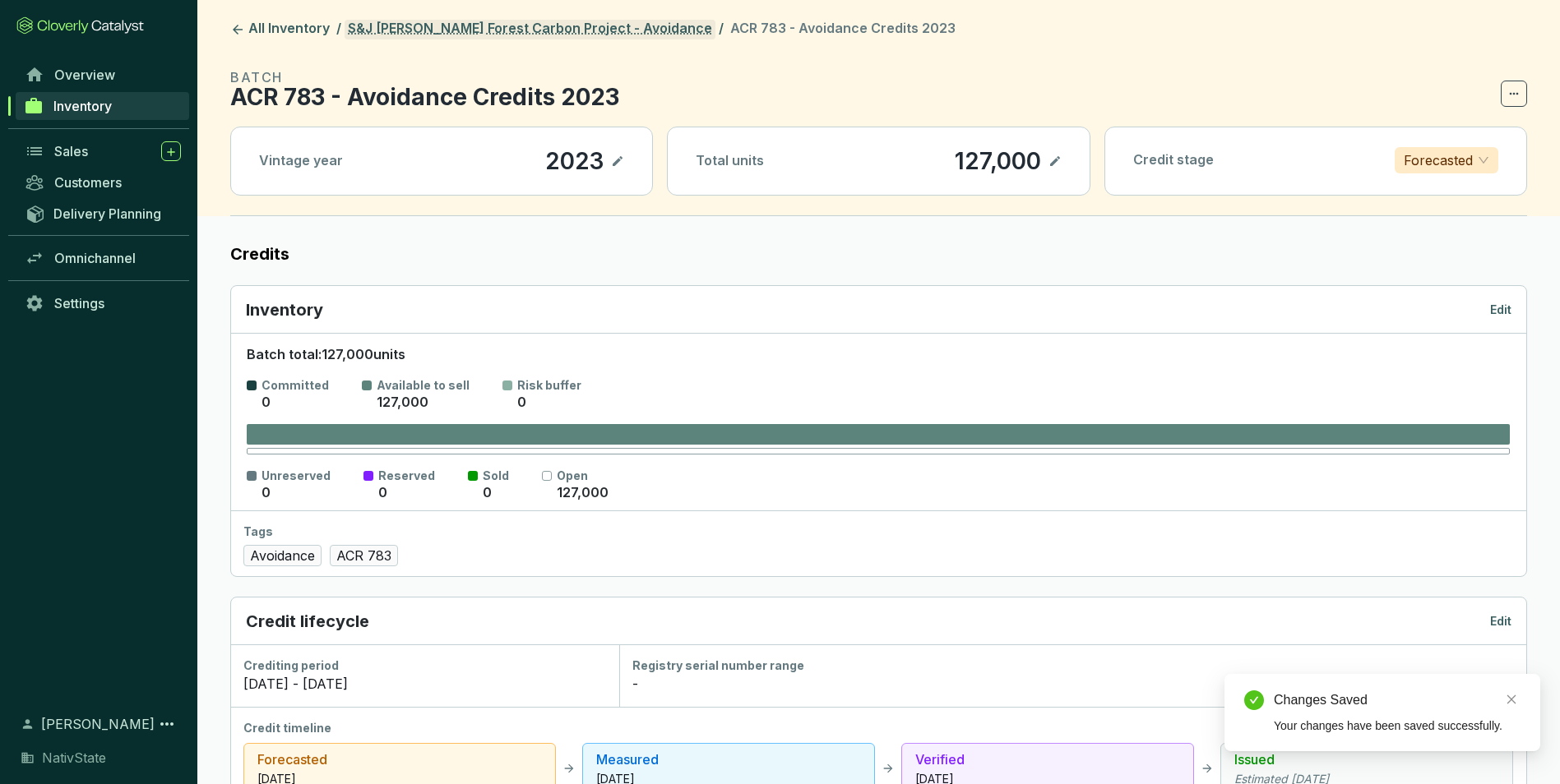
click at [561, 27] on link "S&J [PERSON_NAME] Forest Carbon Project - Avoidance" at bounding box center [530, 29] width 371 height 20
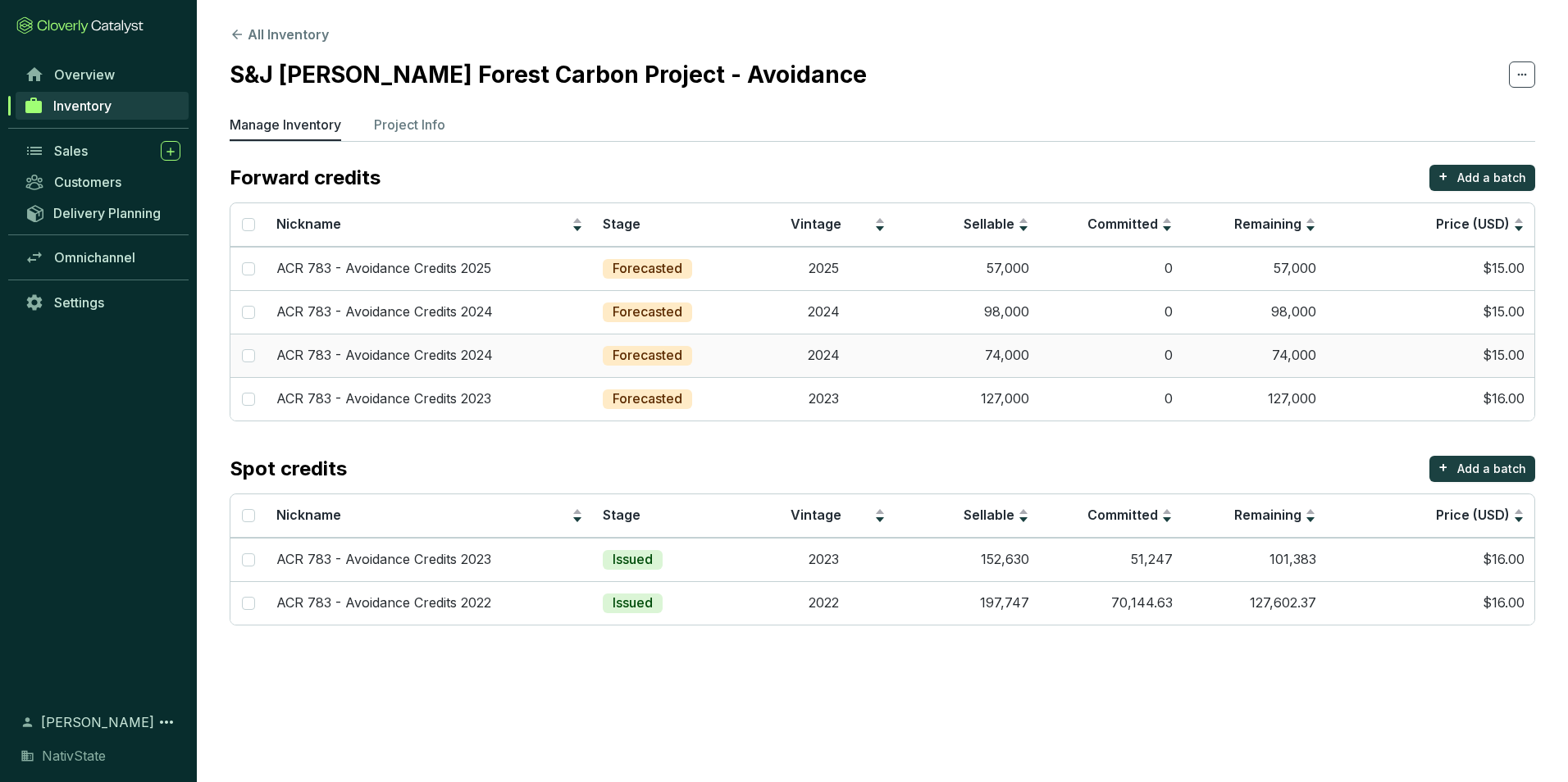
click at [1008, 357] on td "74,000" at bounding box center [967, 355] width 143 height 43
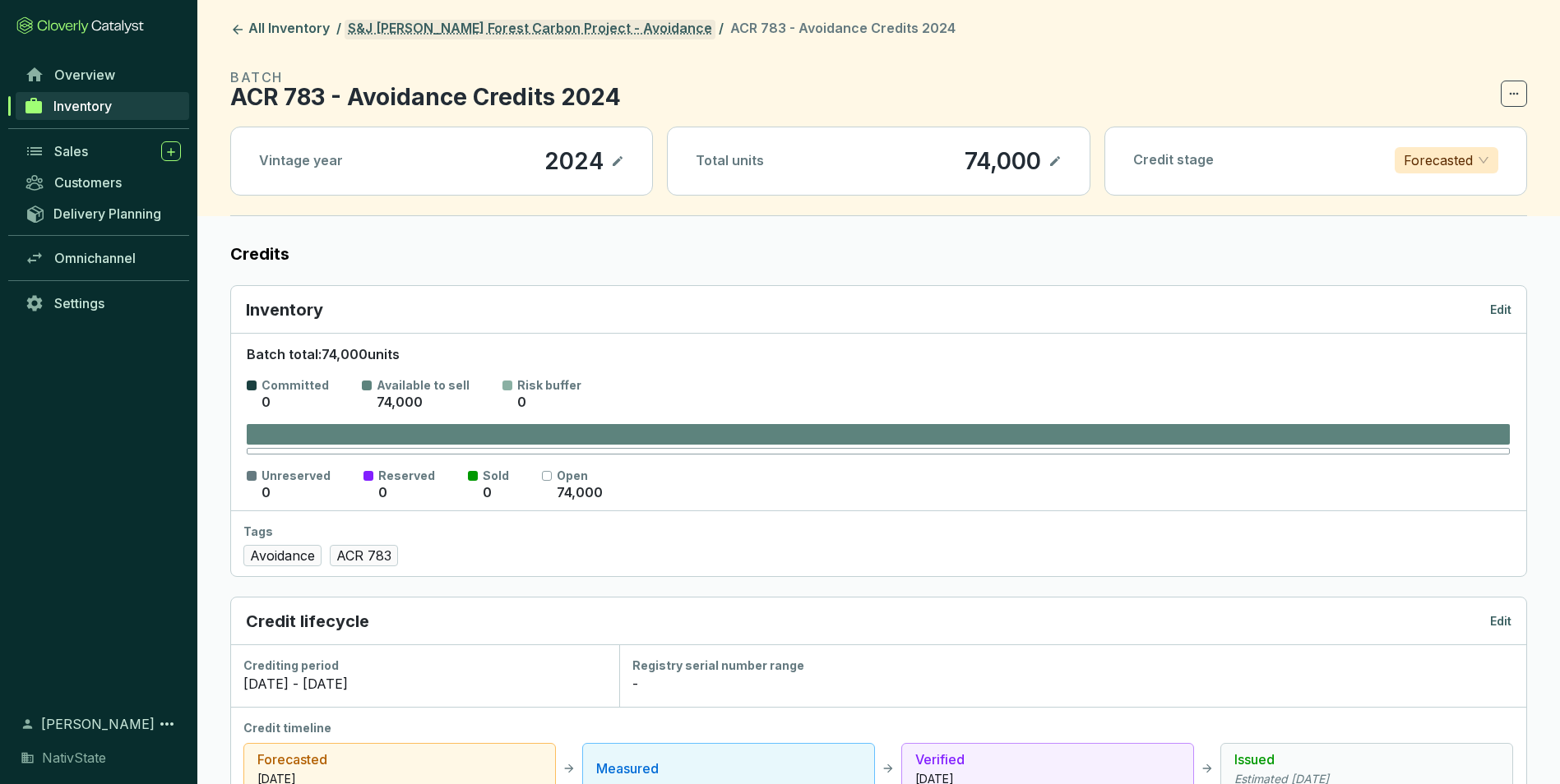
click at [589, 28] on link "S&J Taylor Forest Carbon Project - Avoidance" at bounding box center [530, 29] width 371 height 20
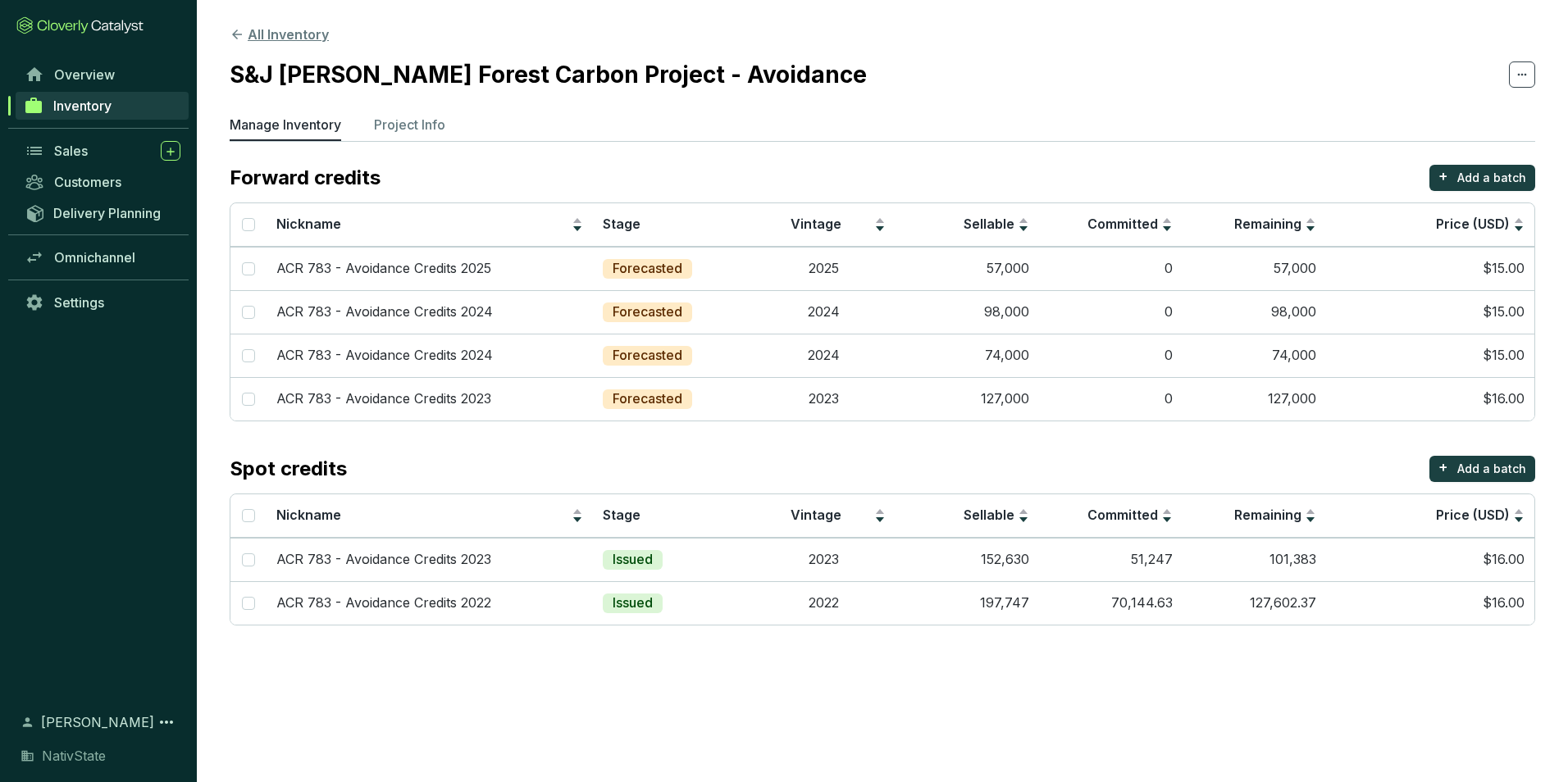
click at [265, 35] on button "All Inventory" at bounding box center [280, 34] width 99 height 20
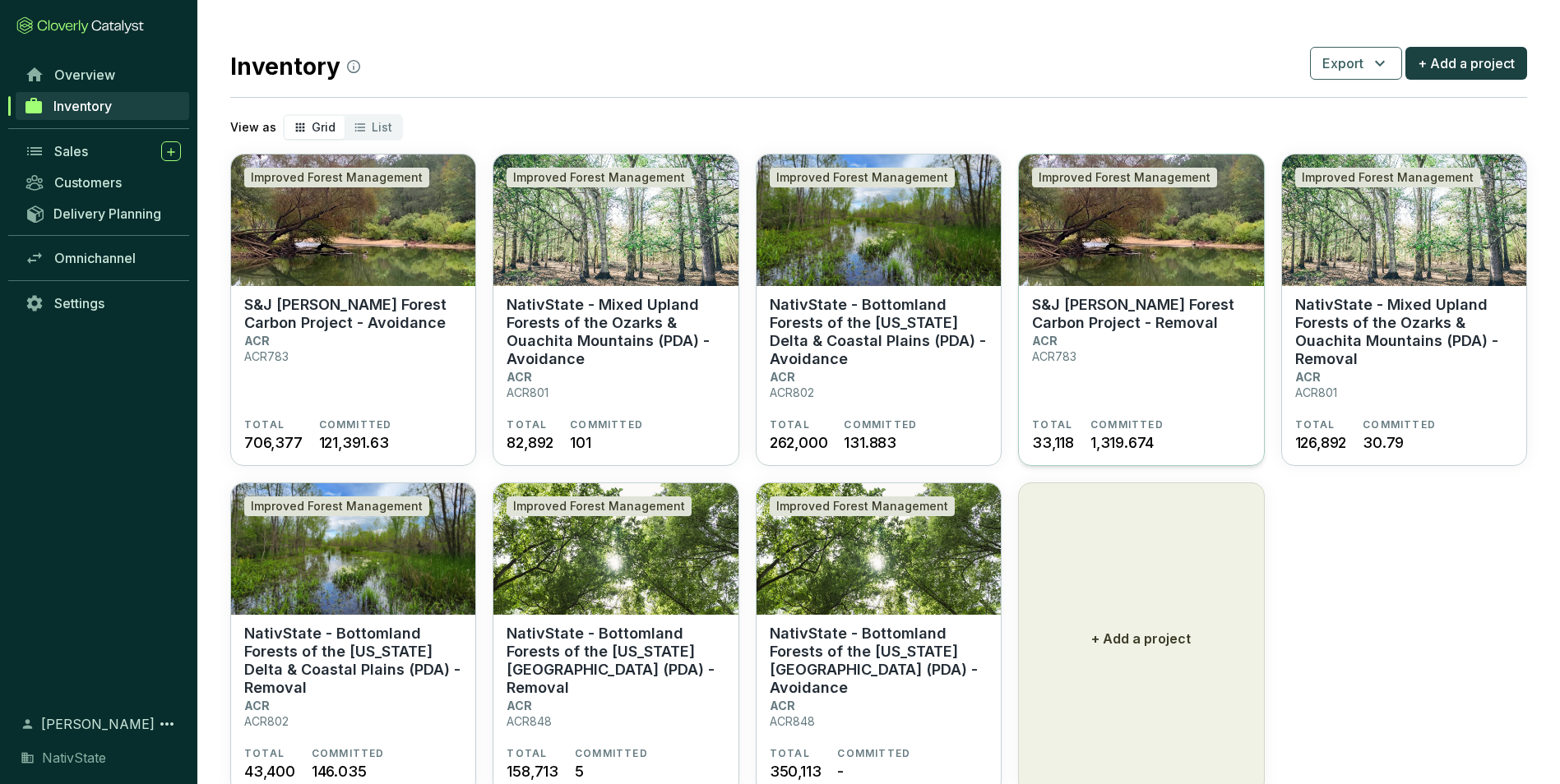
click at [1163, 367] on section "S&J Taylor Forest Carbon Project - Removal ACR ACR783" at bounding box center [1141, 357] width 218 height 122
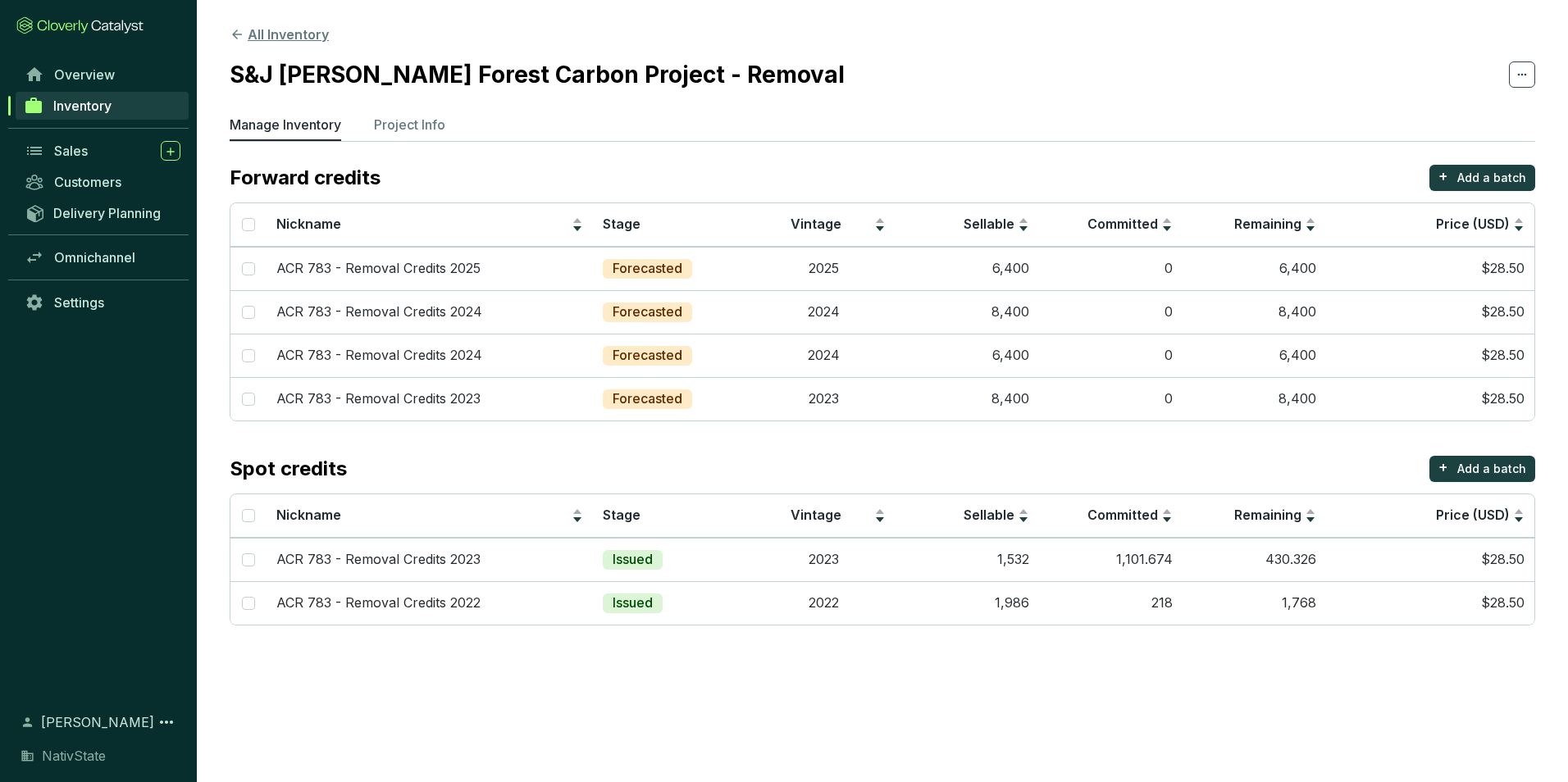
click at [304, 36] on button "All Inventory" at bounding box center [280, 34] width 99 height 20
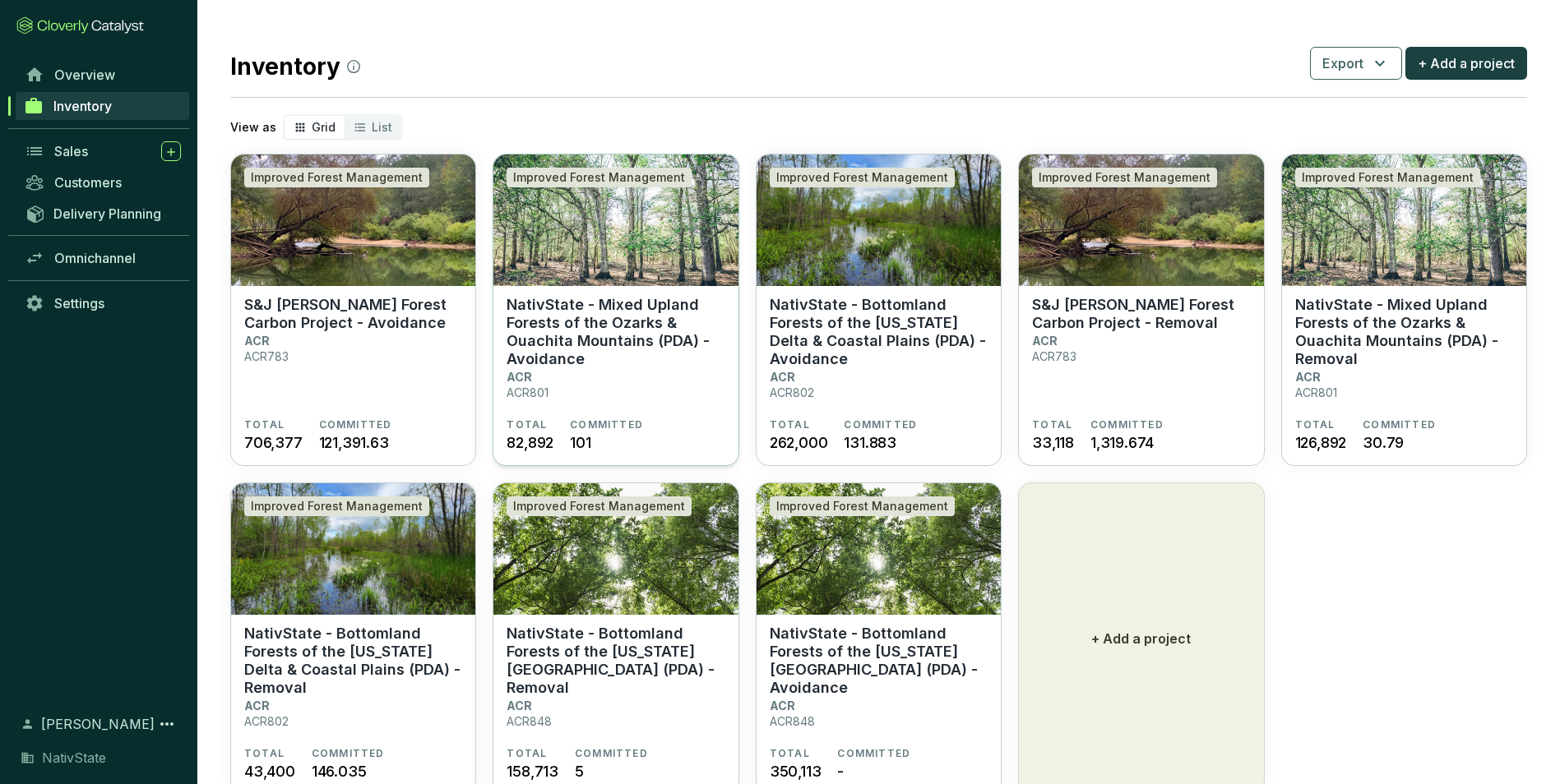
drag, startPoint x: 672, startPoint y: 386, endPoint x: 677, endPoint y: 380, distance: 7.8
click at [672, 386] on section "NativState - Mixed Upland Forests of the Ozarks & Ouachita Mountains (PDA) - Av…" at bounding box center [615, 357] width 218 height 122
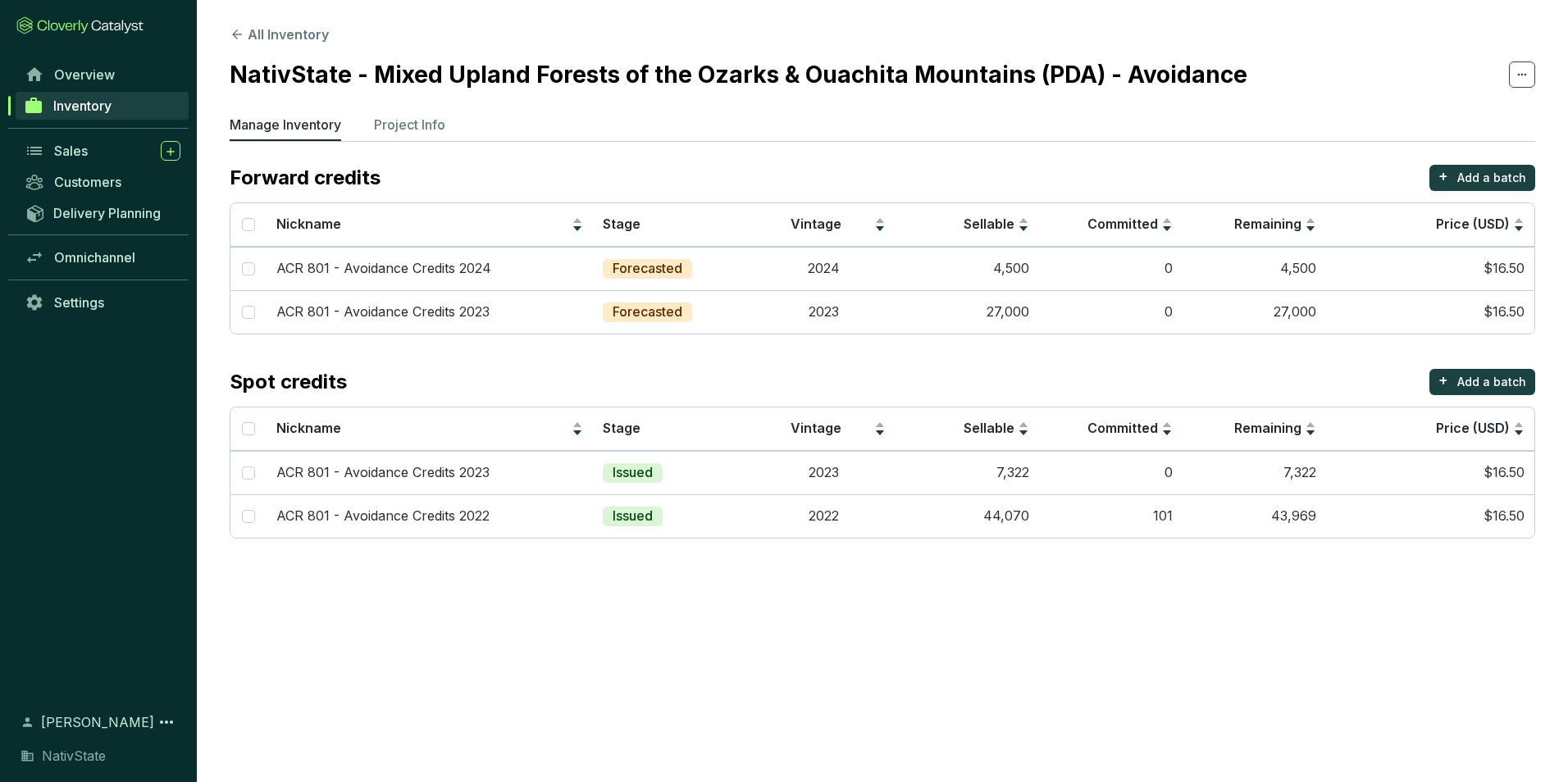
click at [92, 105] on span "Inventory" at bounding box center [83, 106] width 58 height 16
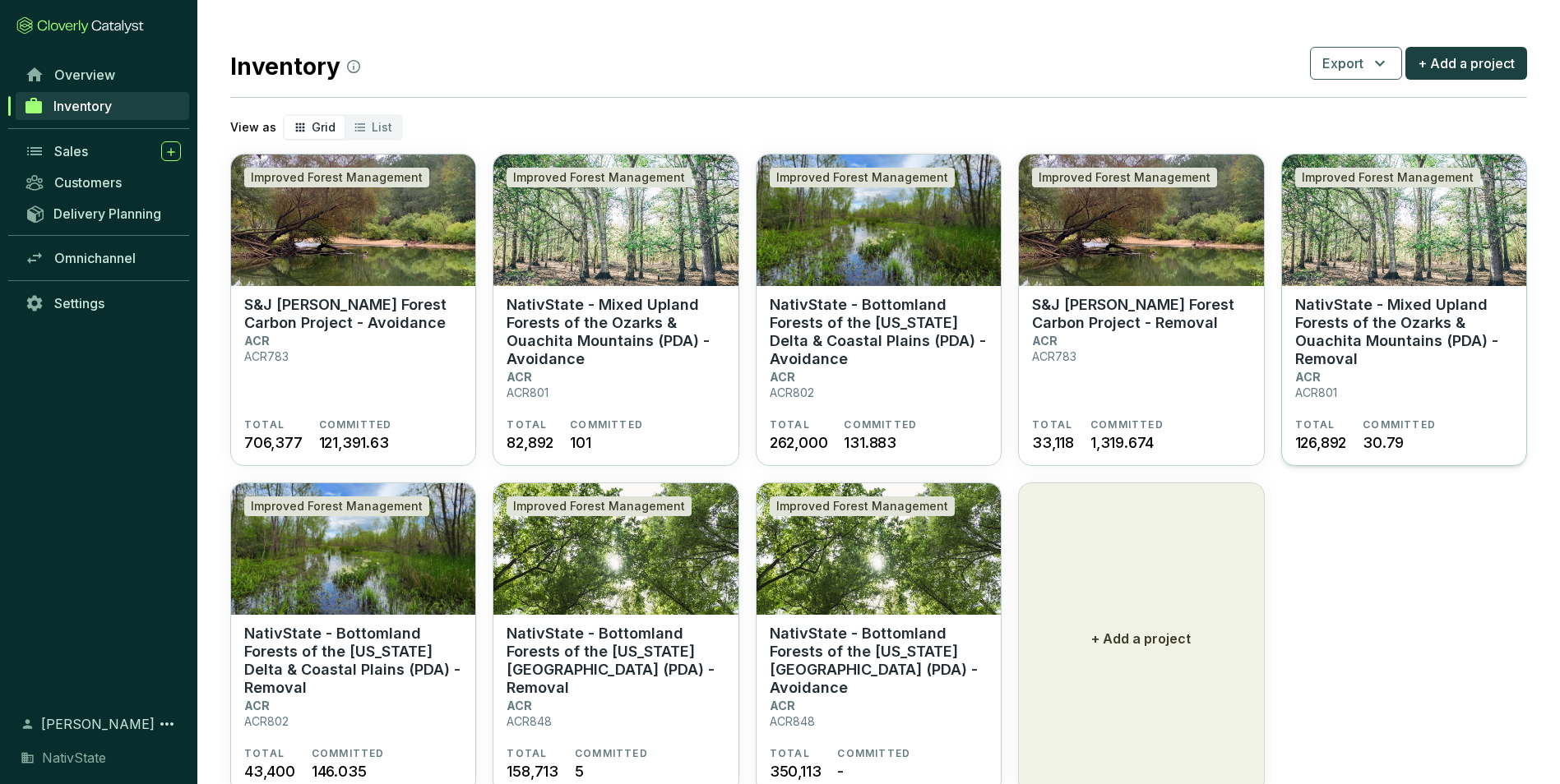
click at [1416, 379] on section "NativState - Mixed Upland Forests of the Ozarks & Ouachita Mountains (PDA) - Re…" at bounding box center [1404, 357] width 218 height 122
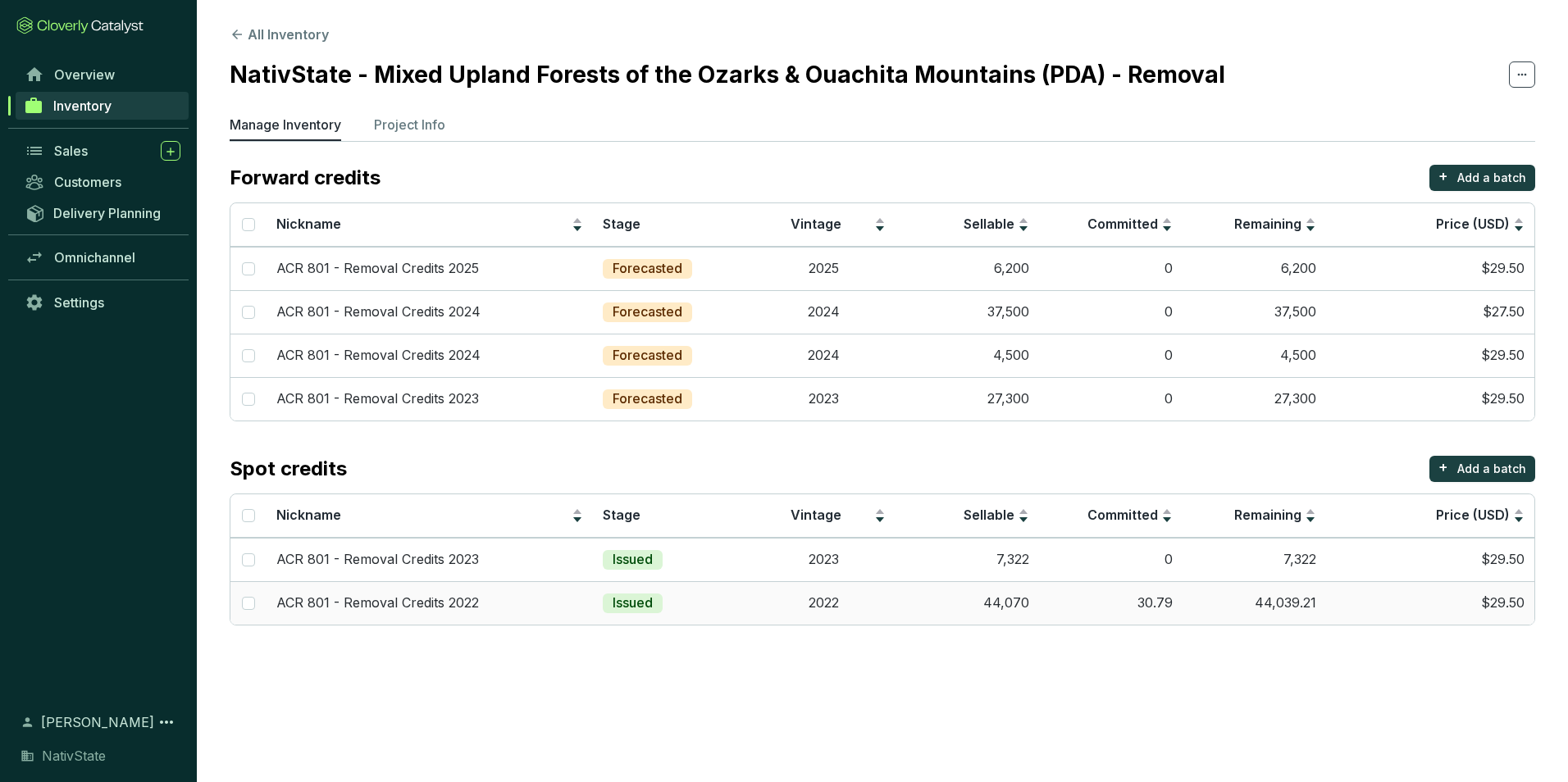
click at [971, 605] on td "44,070" at bounding box center [967, 602] width 143 height 43
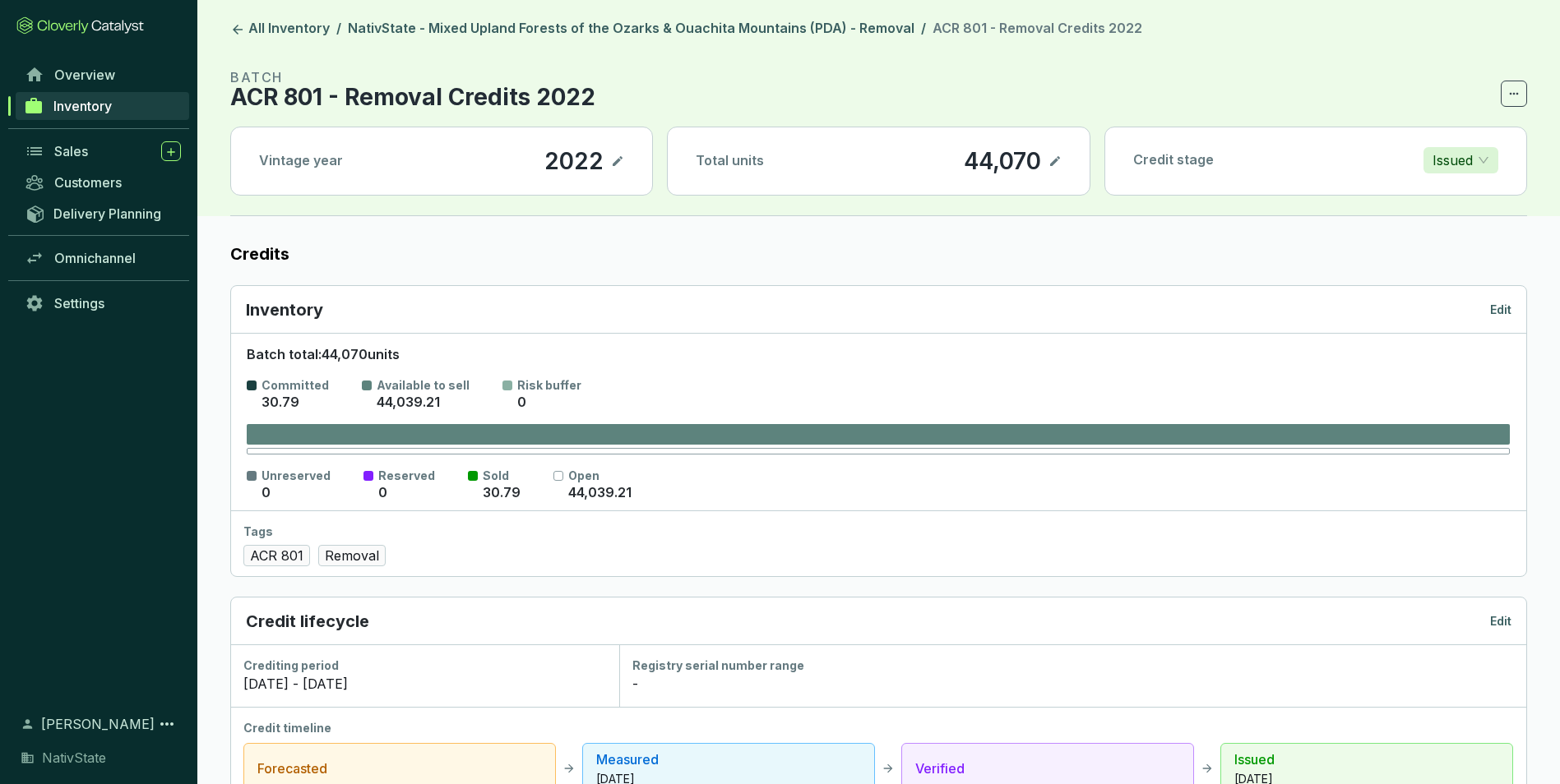
click at [1503, 307] on p "Edit" at bounding box center [1500, 309] width 21 height 16
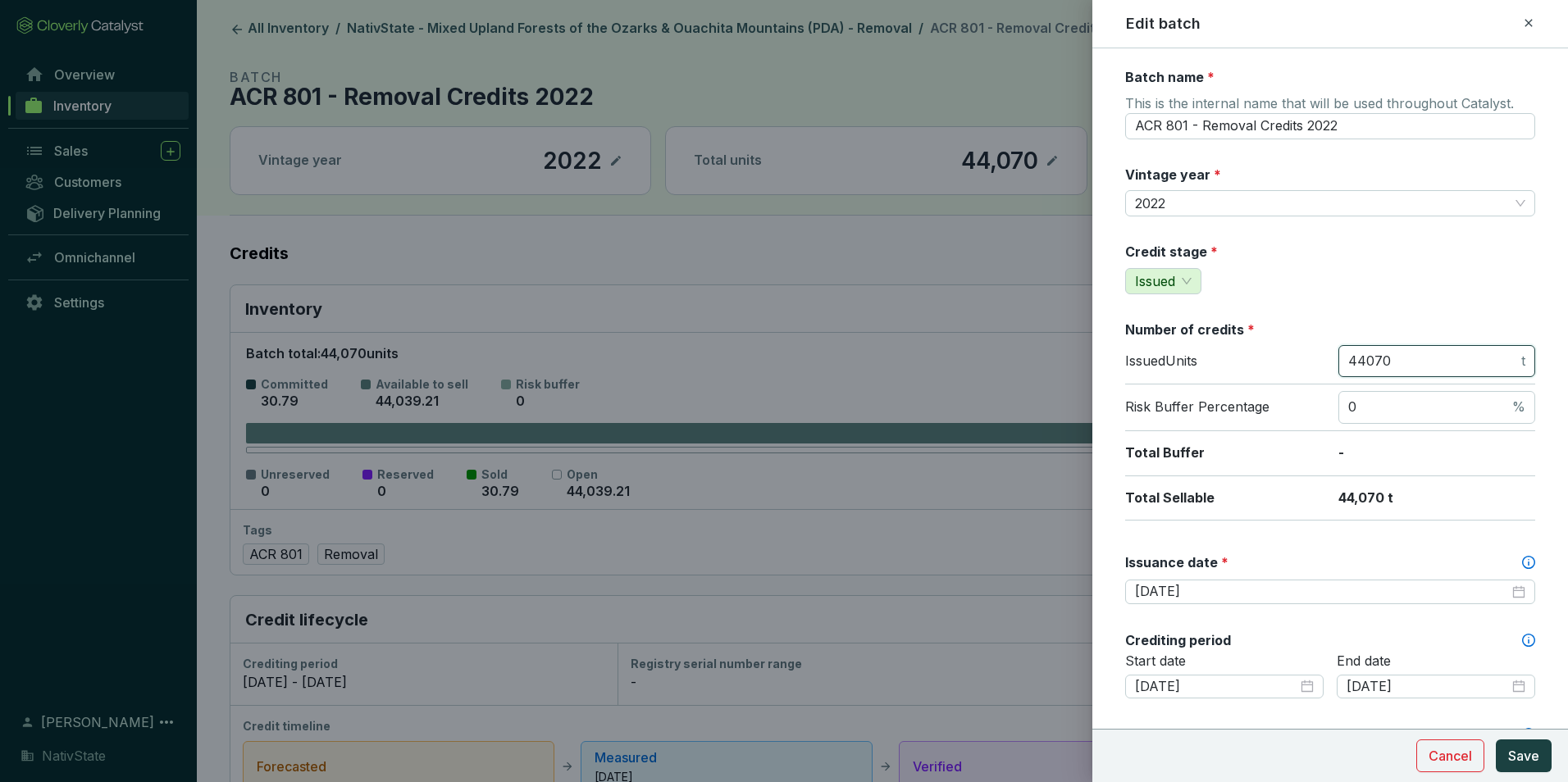
drag, startPoint x: 1450, startPoint y: 359, endPoint x: 1108, endPoint y: 339, distance: 342.6
type input "12509"
click at [1507, 754] on button "Save" at bounding box center [1524, 756] width 55 height 33
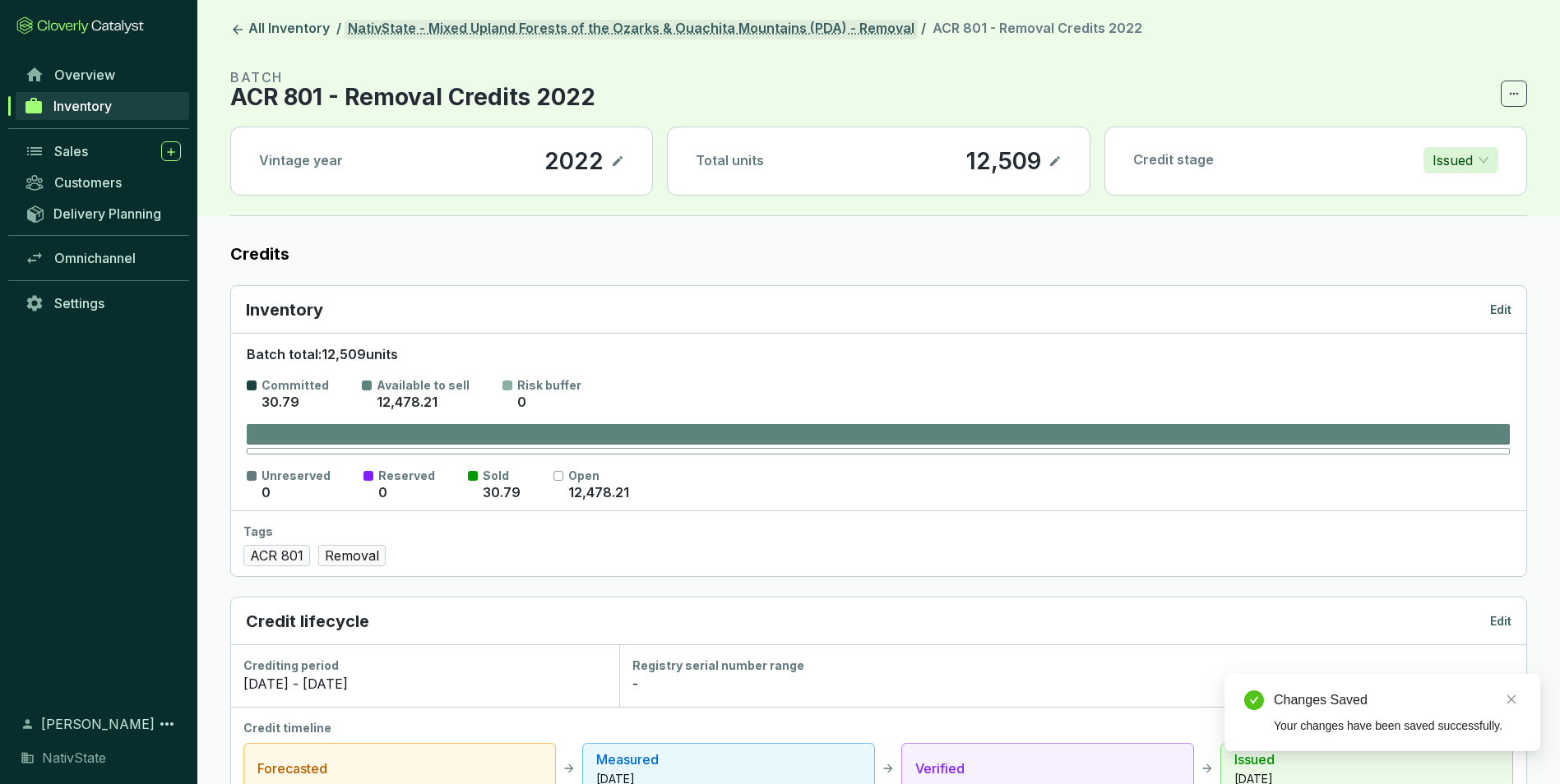
click at [683, 32] on link "NativState - Mixed Upland Forests of the Ozarks & Ouachita Mountains (PDA) - Re…" at bounding box center [630, 29] width 573 height 20
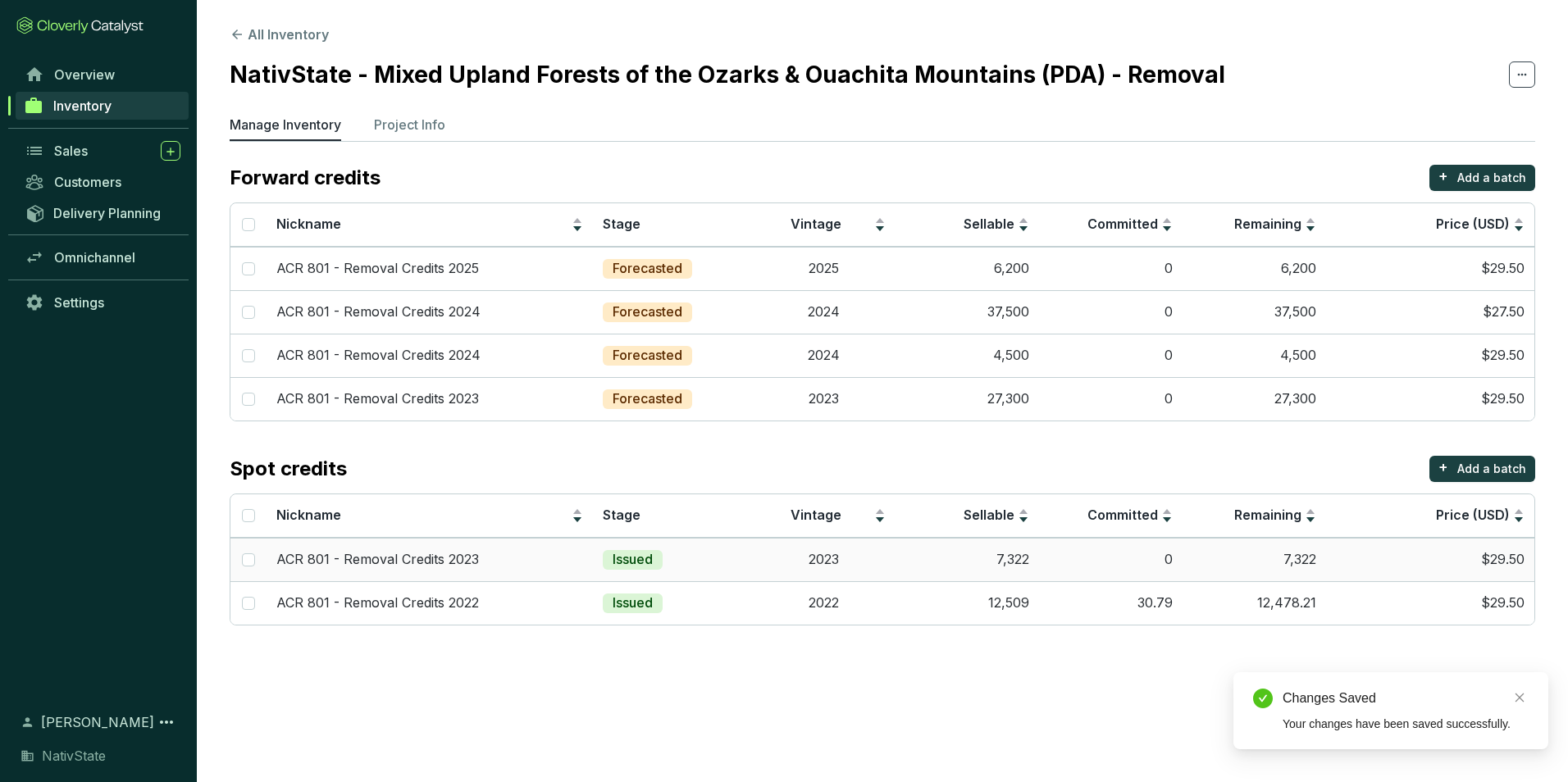
click at [973, 559] on td "7,322" at bounding box center [967, 559] width 143 height 43
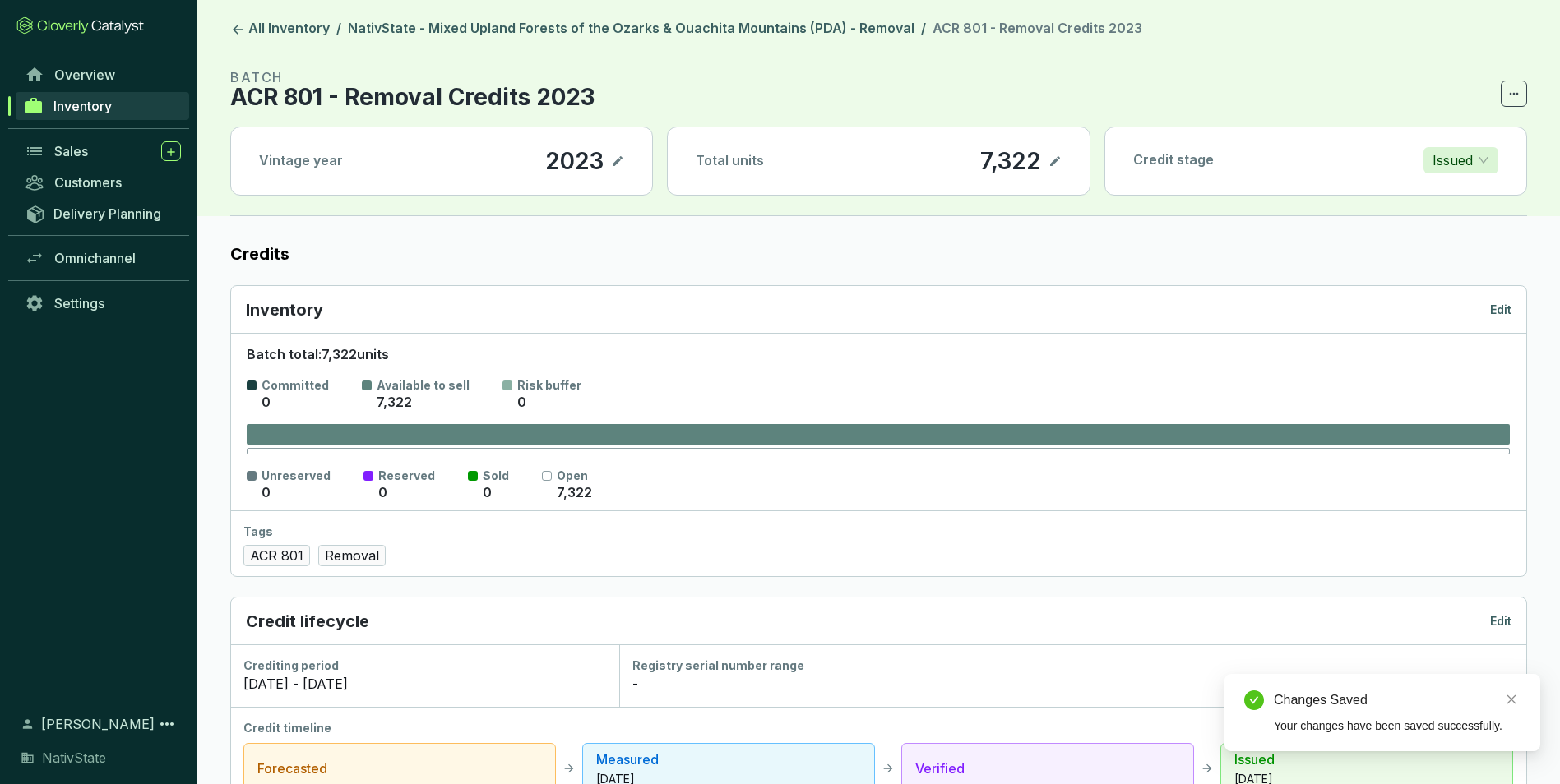
click at [1495, 315] on p "Edit" at bounding box center [1500, 309] width 21 height 16
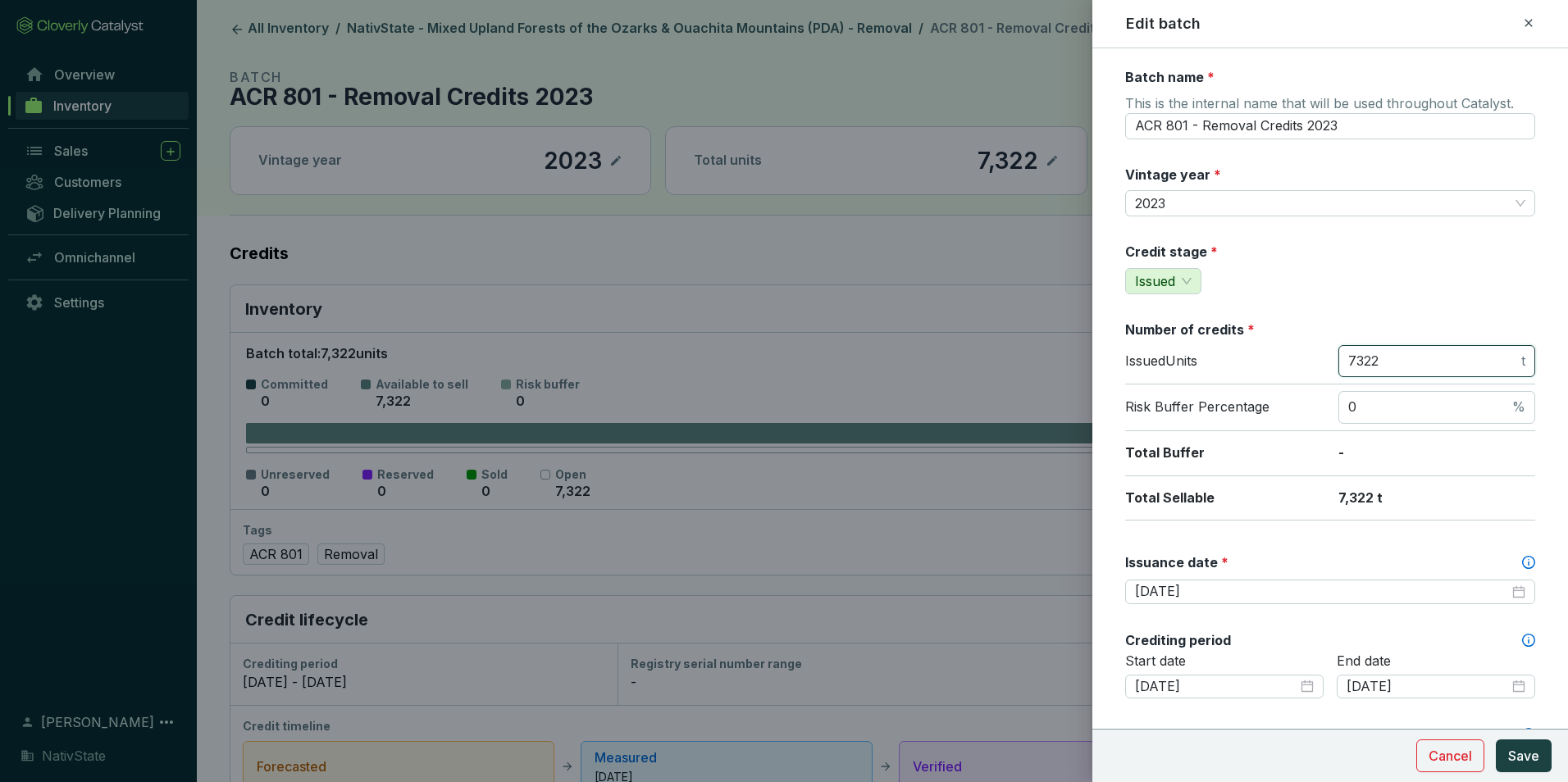
drag, startPoint x: 1398, startPoint y: 355, endPoint x: 1219, endPoint y: 342, distance: 179.5
click at [1228, 349] on div "Issued Units 7322 t" at bounding box center [1330, 365] width 410 height 40
type input "3"
type input "2078"
click at [1529, 747] on span "Save" at bounding box center [1524, 756] width 32 height 20
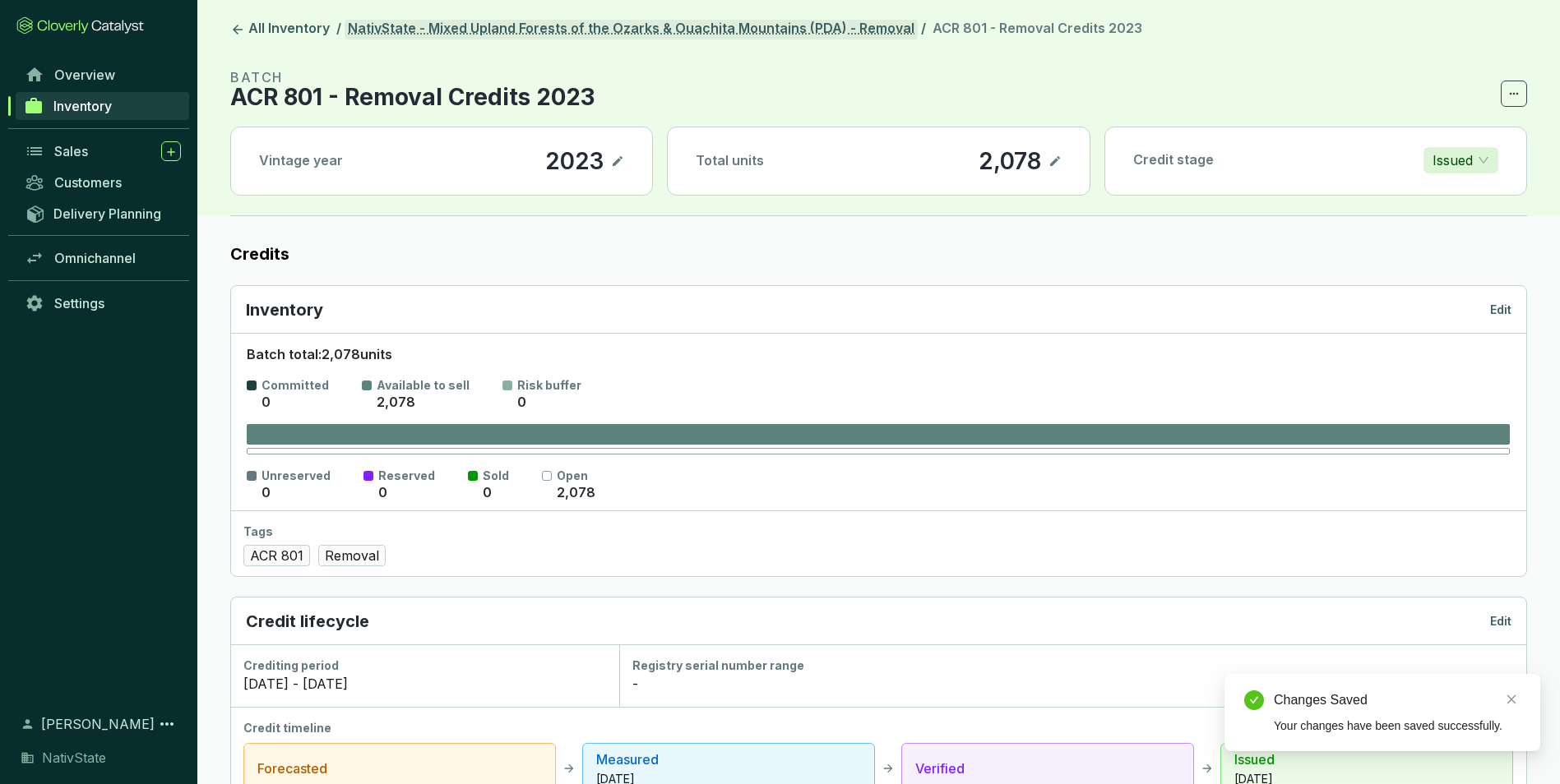
click at [630, 37] on link "NativState - Mixed Upland Forests of the Ozarks & Ouachita Mountains (PDA) - Re…" at bounding box center [630, 29] width 573 height 20
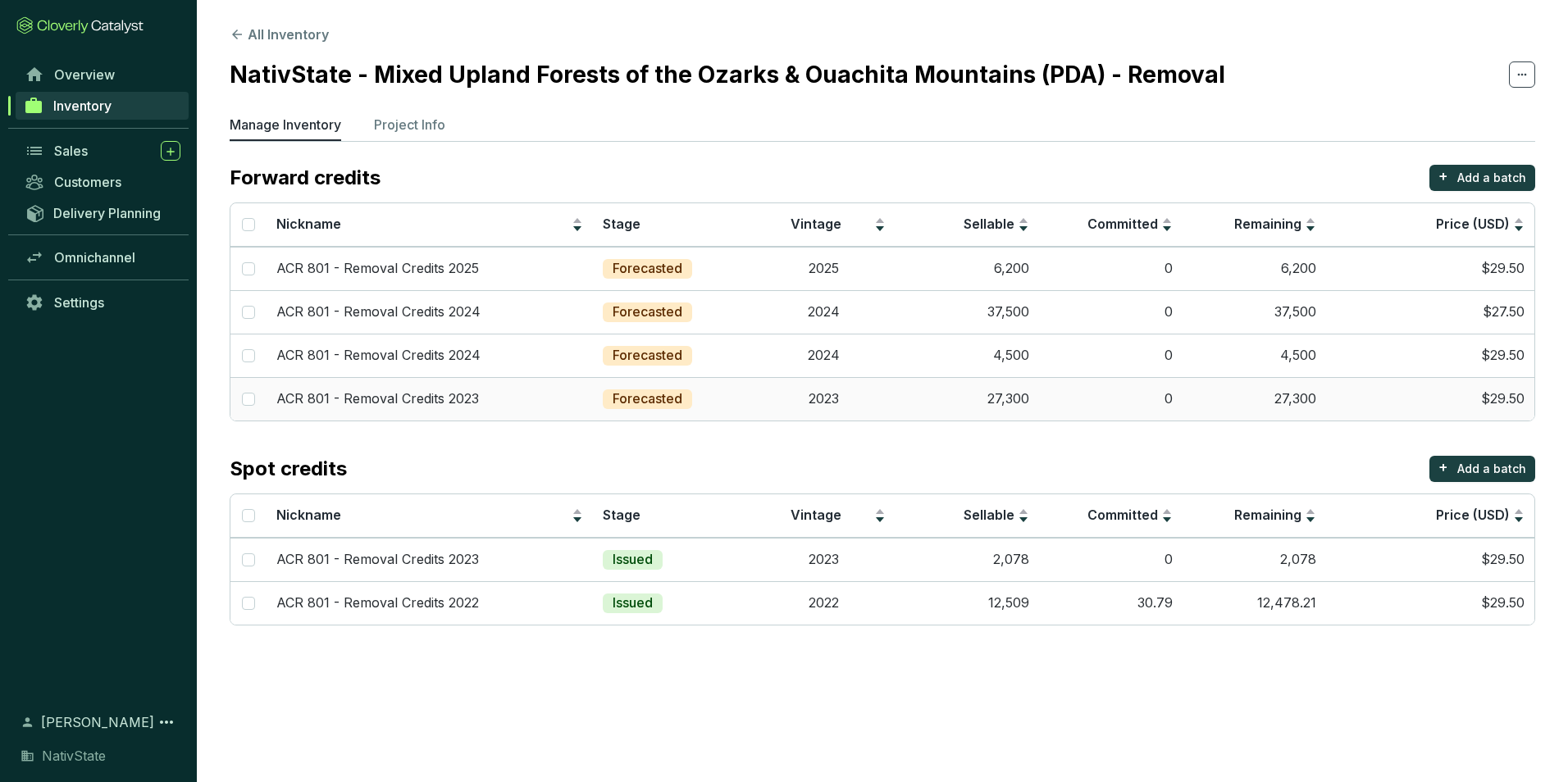
click at [1052, 405] on td "0" at bounding box center [1111, 399] width 143 height 43
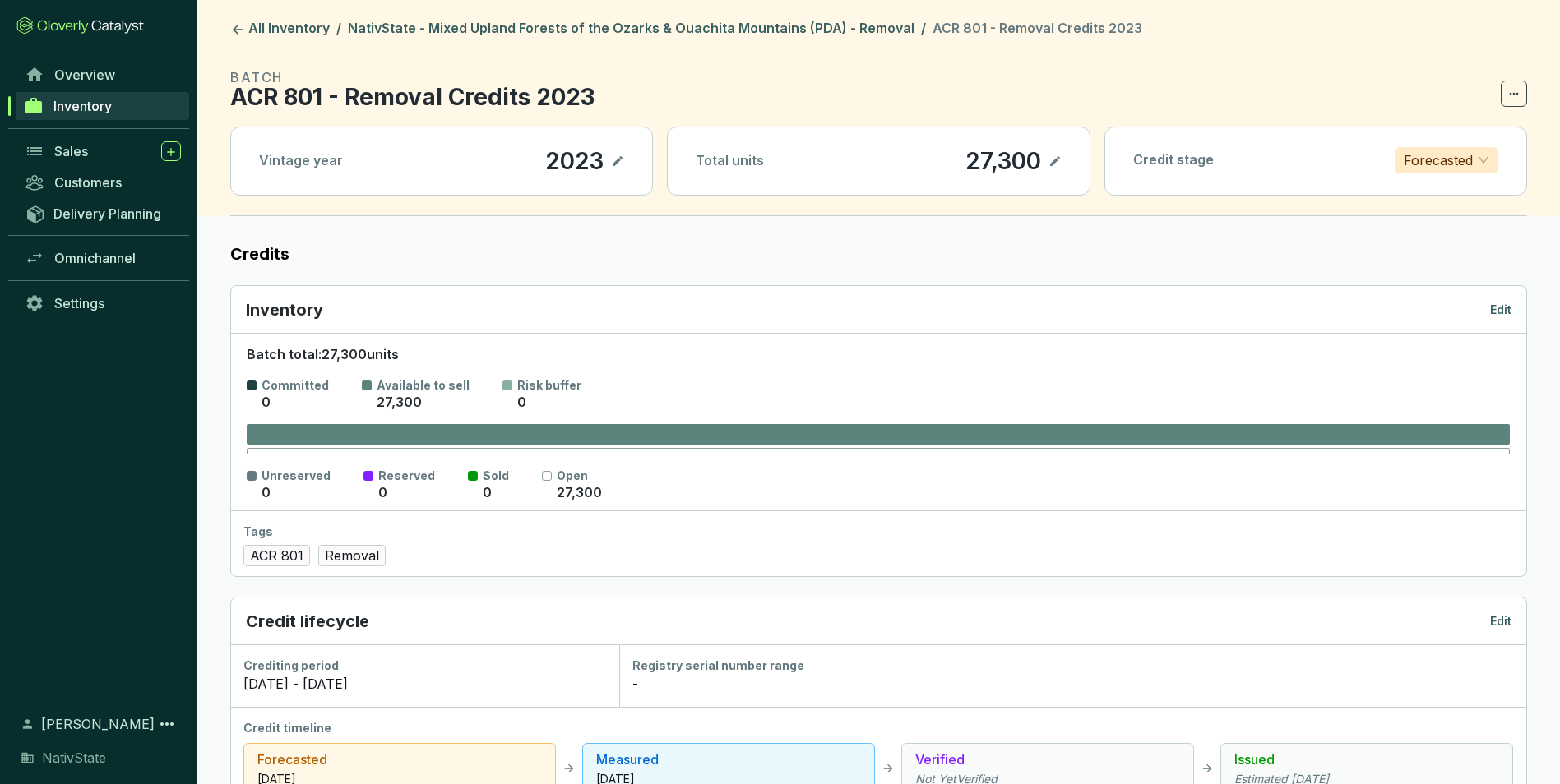
click at [1497, 307] on p "Edit" at bounding box center [1500, 309] width 21 height 16
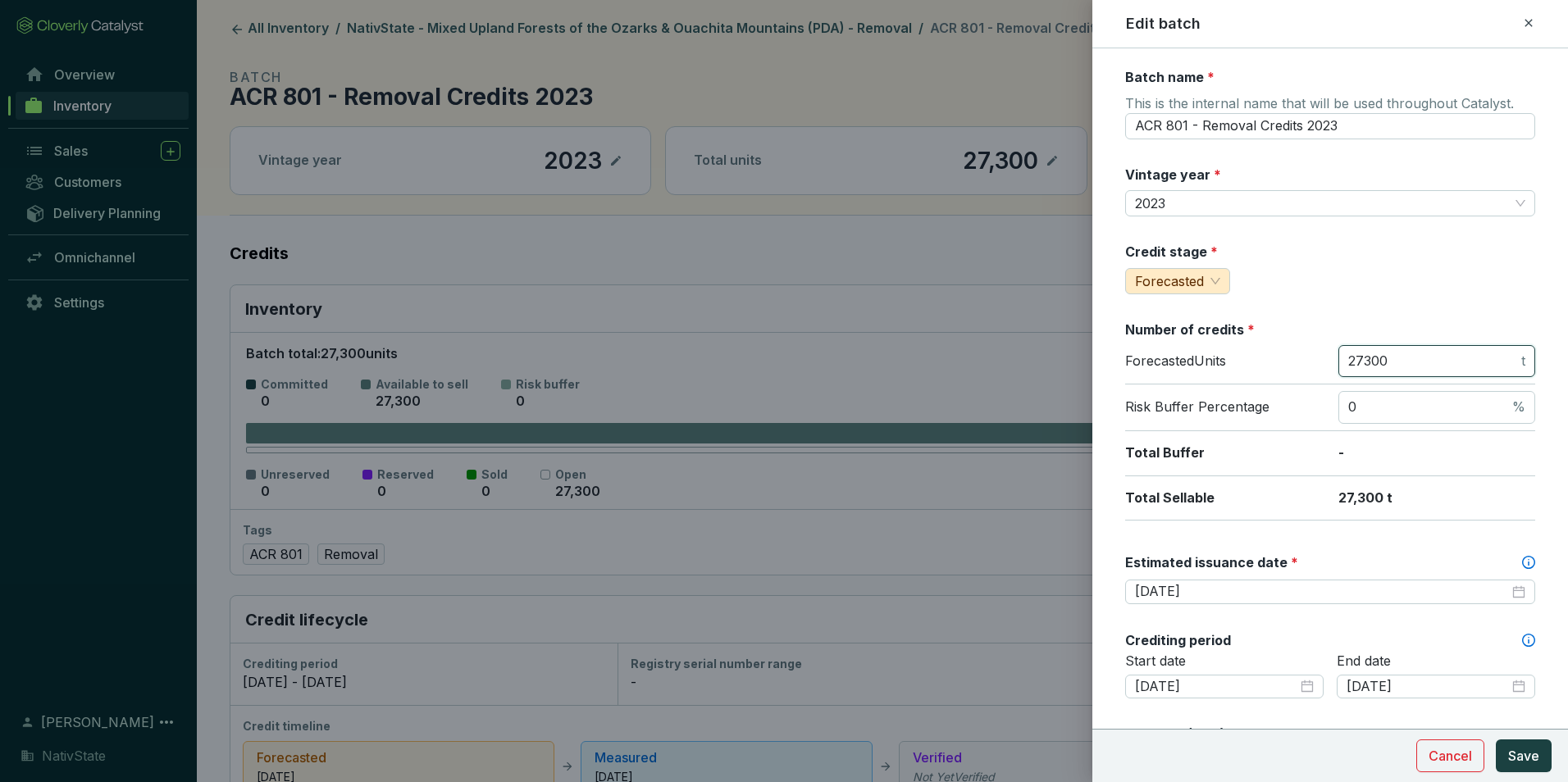
drag, startPoint x: 1427, startPoint y: 364, endPoint x: 1177, endPoint y: 319, distance: 254.0
click at [1177, 319] on div "Batch name * This is the internal name that will be used throughout Catalyst. A…" at bounding box center [1330, 727] width 410 height 1318
type input "6800"
click at [1520, 746] on span "Save" at bounding box center [1524, 756] width 32 height 20
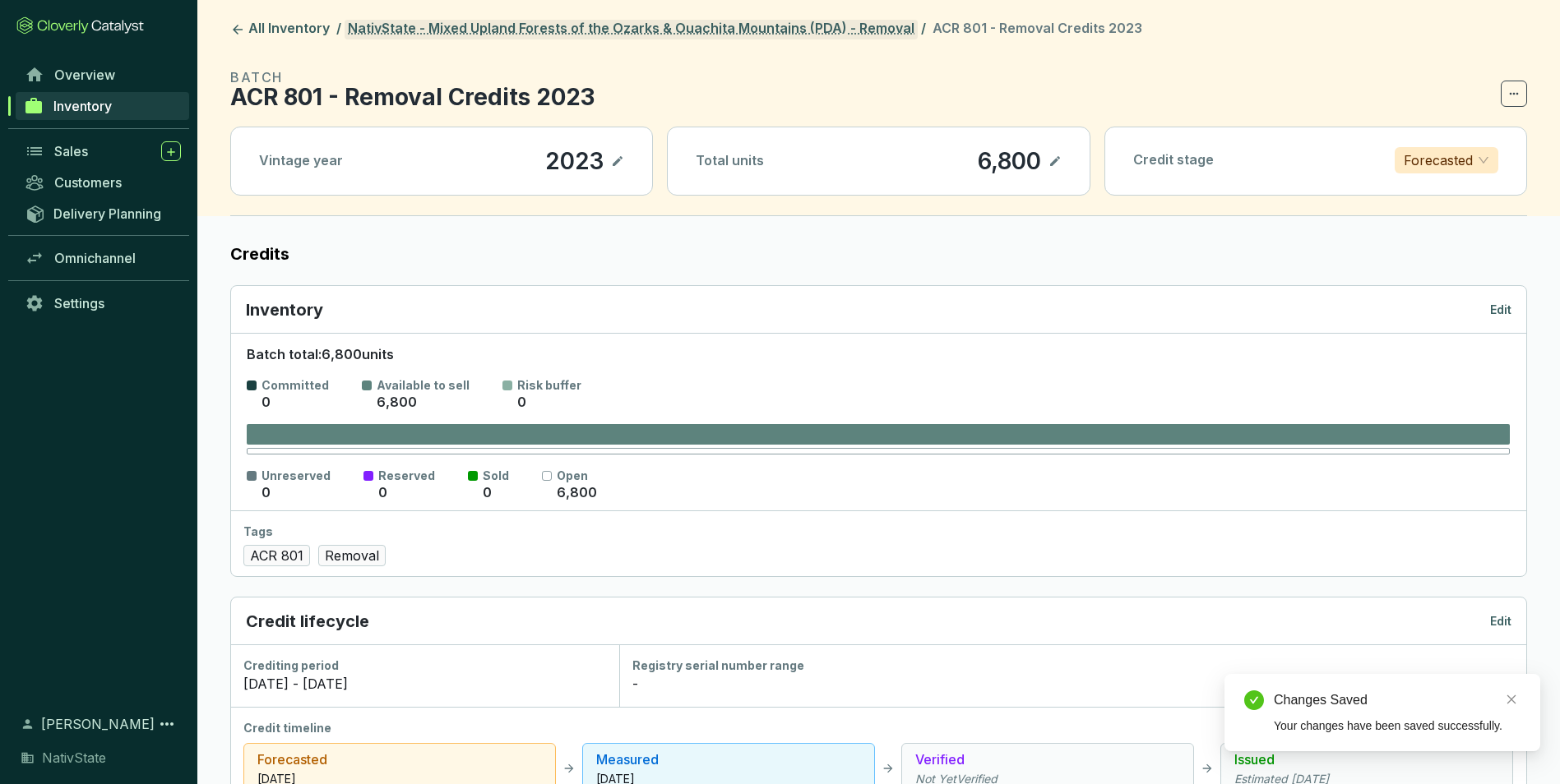
click at [725, 32] on link "NativState - Mixed Upland Forests of the Ozarks & Ouachita Mountains (PDA) - Re…" at bounding box center [630, 29] width 573 height 20
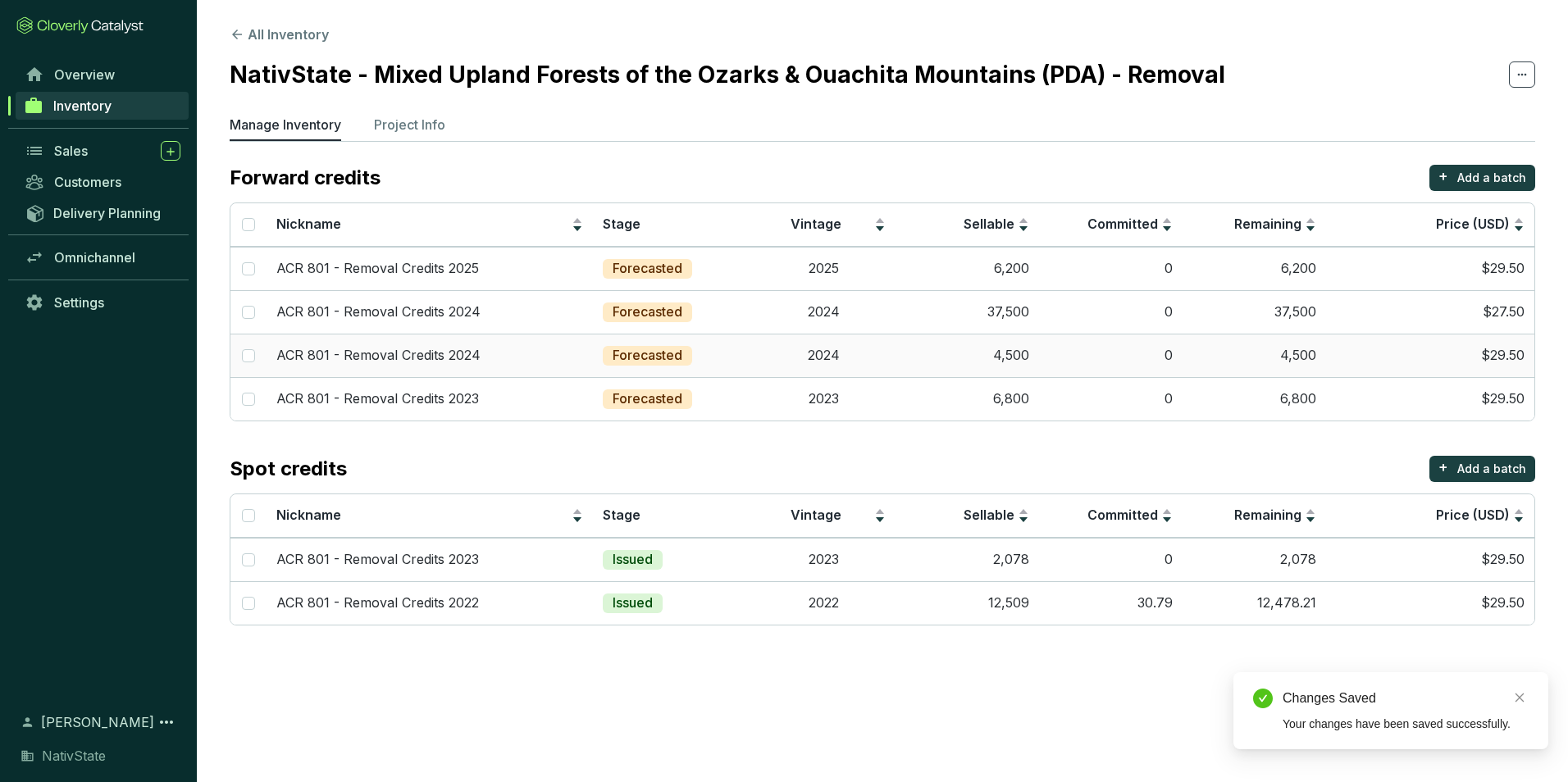
click at [1160, 351] on td "0" at bounding box center [1111, 355] width 143 height 43
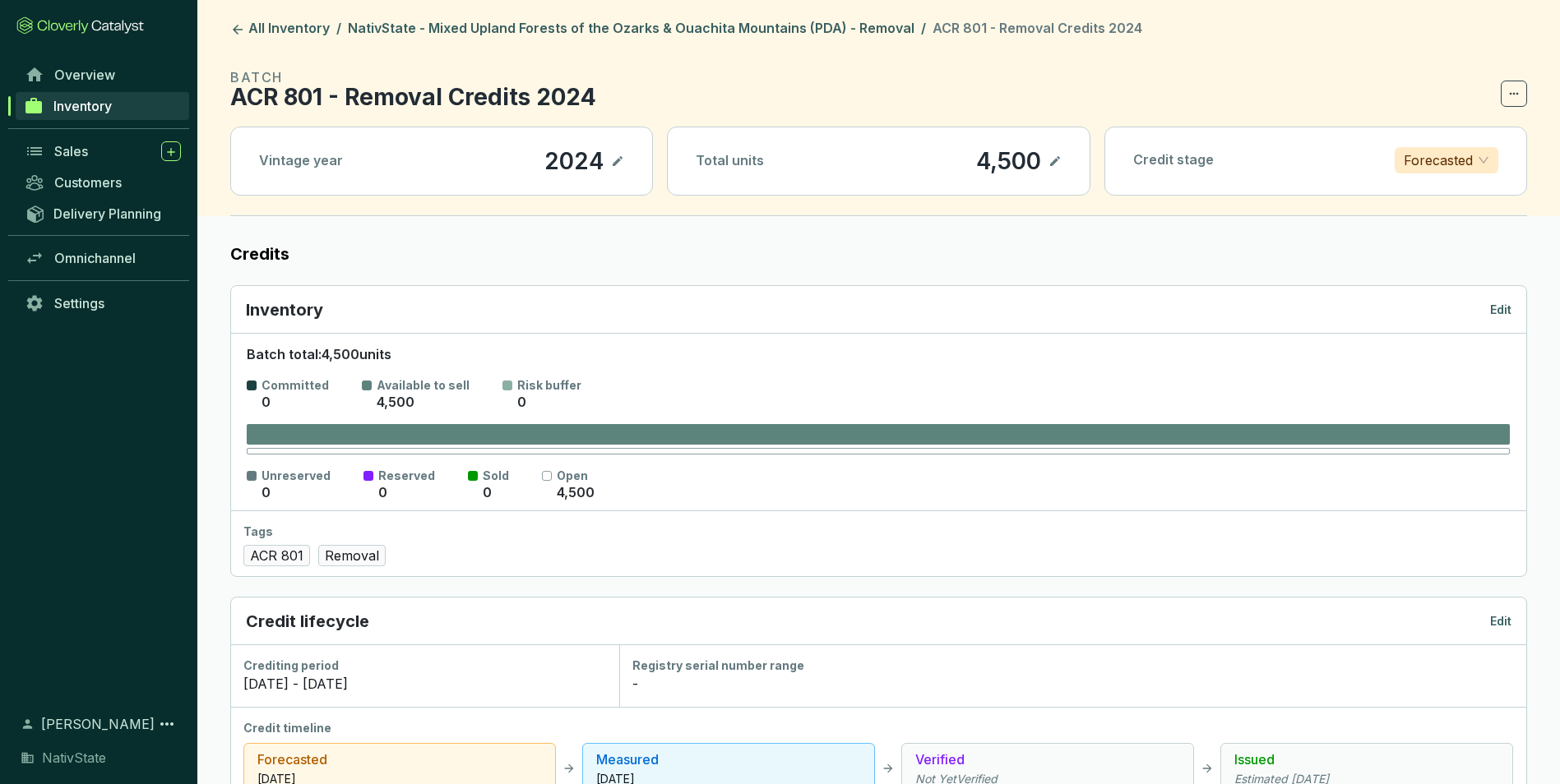
click at [1508, 301] on p "Edit" at bounding box center [1500, 309] width 21 height 16
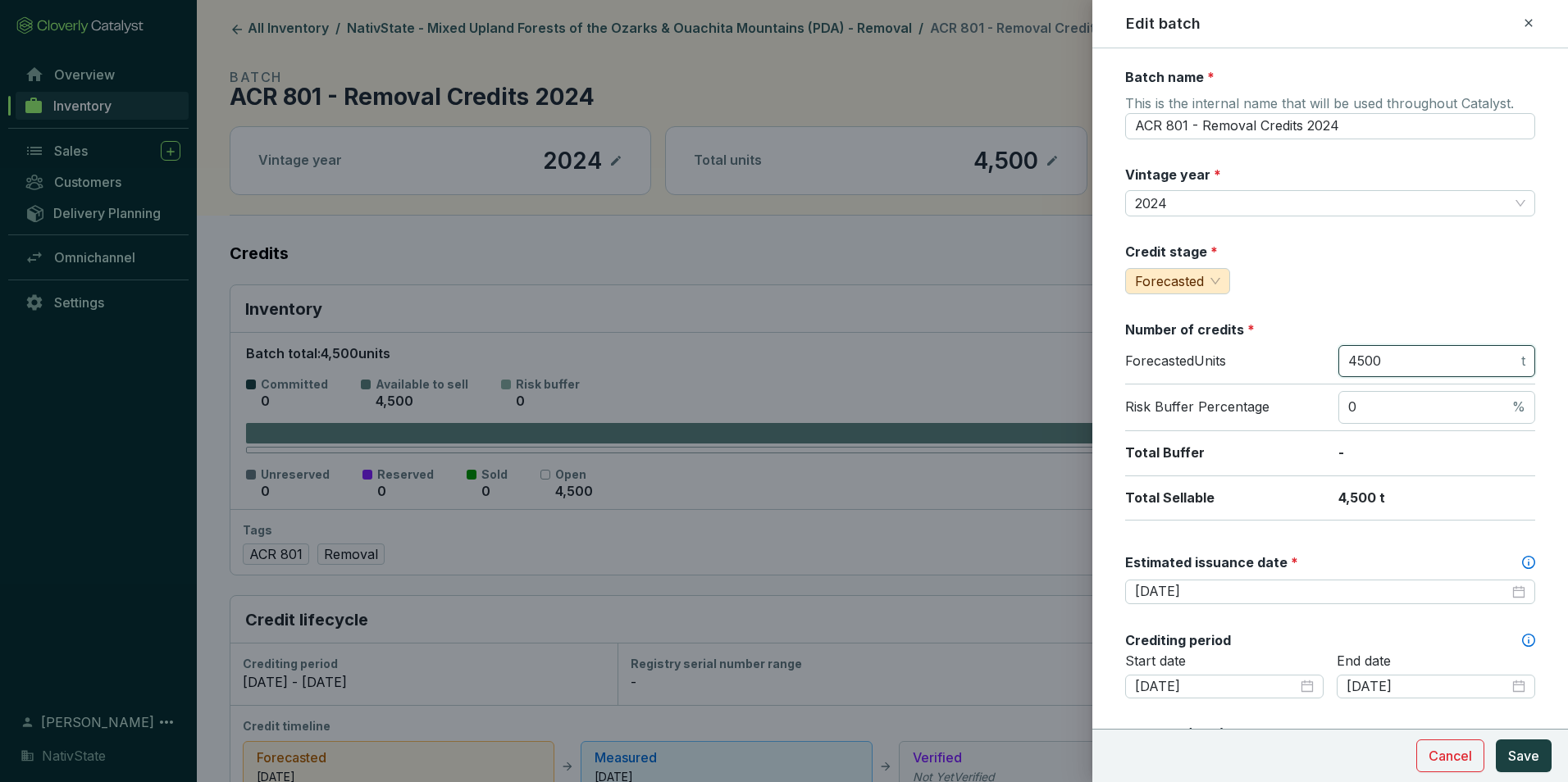
drag, startPoint x: 1386, startPoint y: 359, endPoint x: 1224, endPoint y: 341, distance: 163.0
click at [1224, 341] on section "Number of credits * Forecasted Units 4500 t Risk Buffer Percentage 0 % Total Bu…" at bounding box center [1330, 420] width 410 height 200
type input "1100"
click at [1525, 756] on span "Save" at bounding box center [1524, 756] width 32 height 20
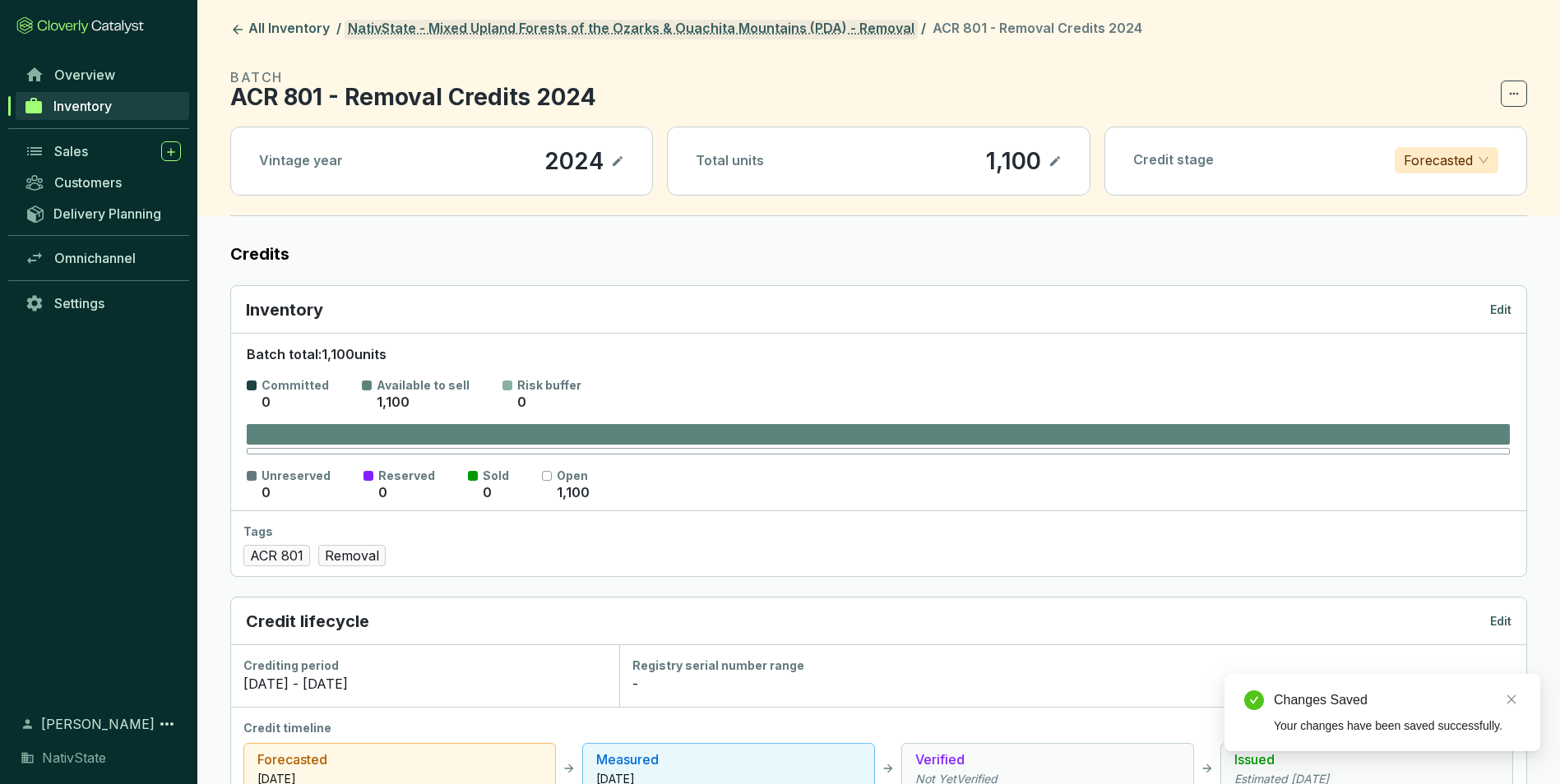
click at [748, 24] on link "NativState - Mixed Upland Forests of the Ozarks & Ouachita Mountains (PDA) - Re…" at bounding box center [630, 29] width 573 height 20
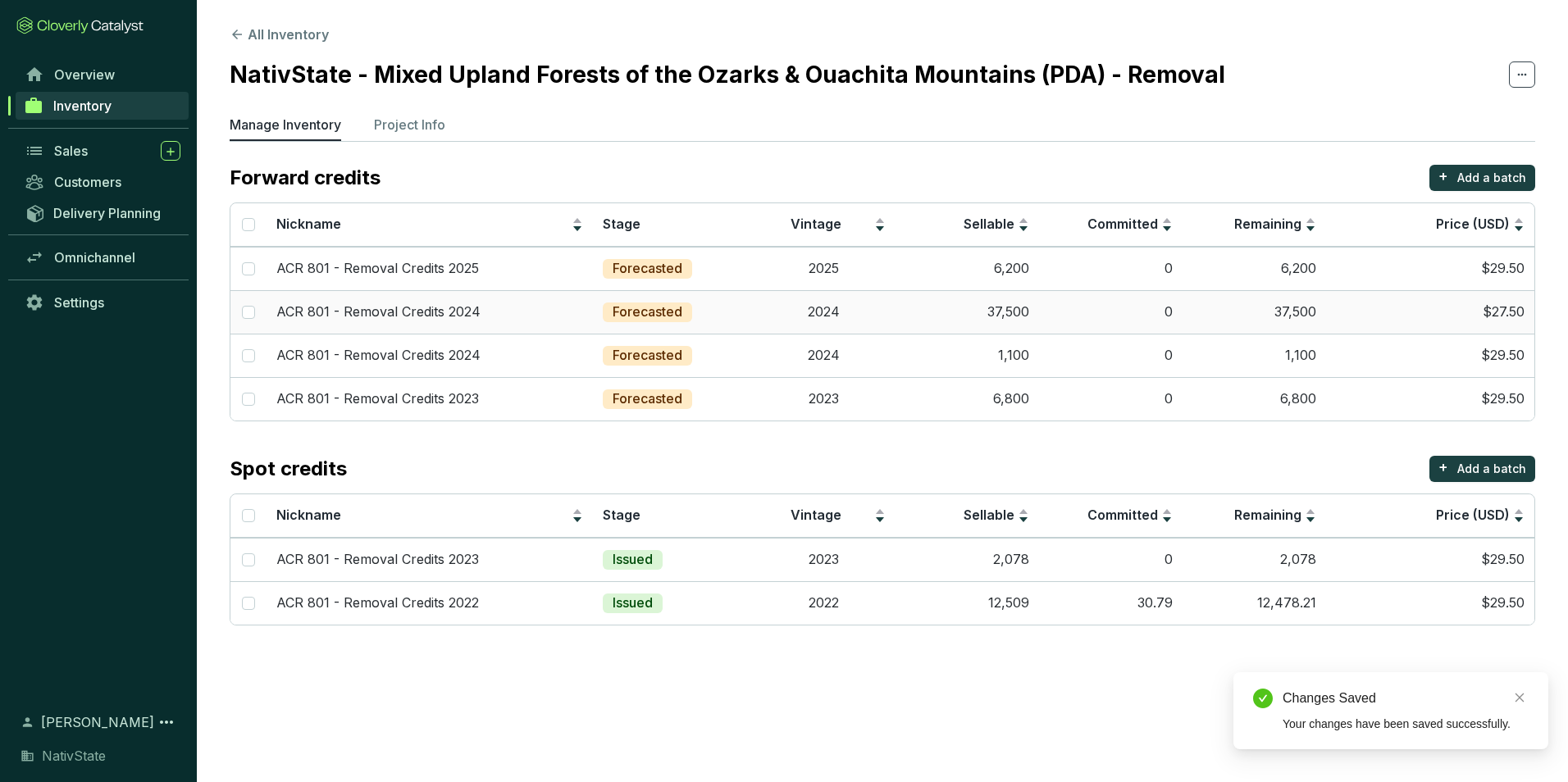
click at [1042, 303] on td "0" at bounding box center [1111, 312] width 143 height 43
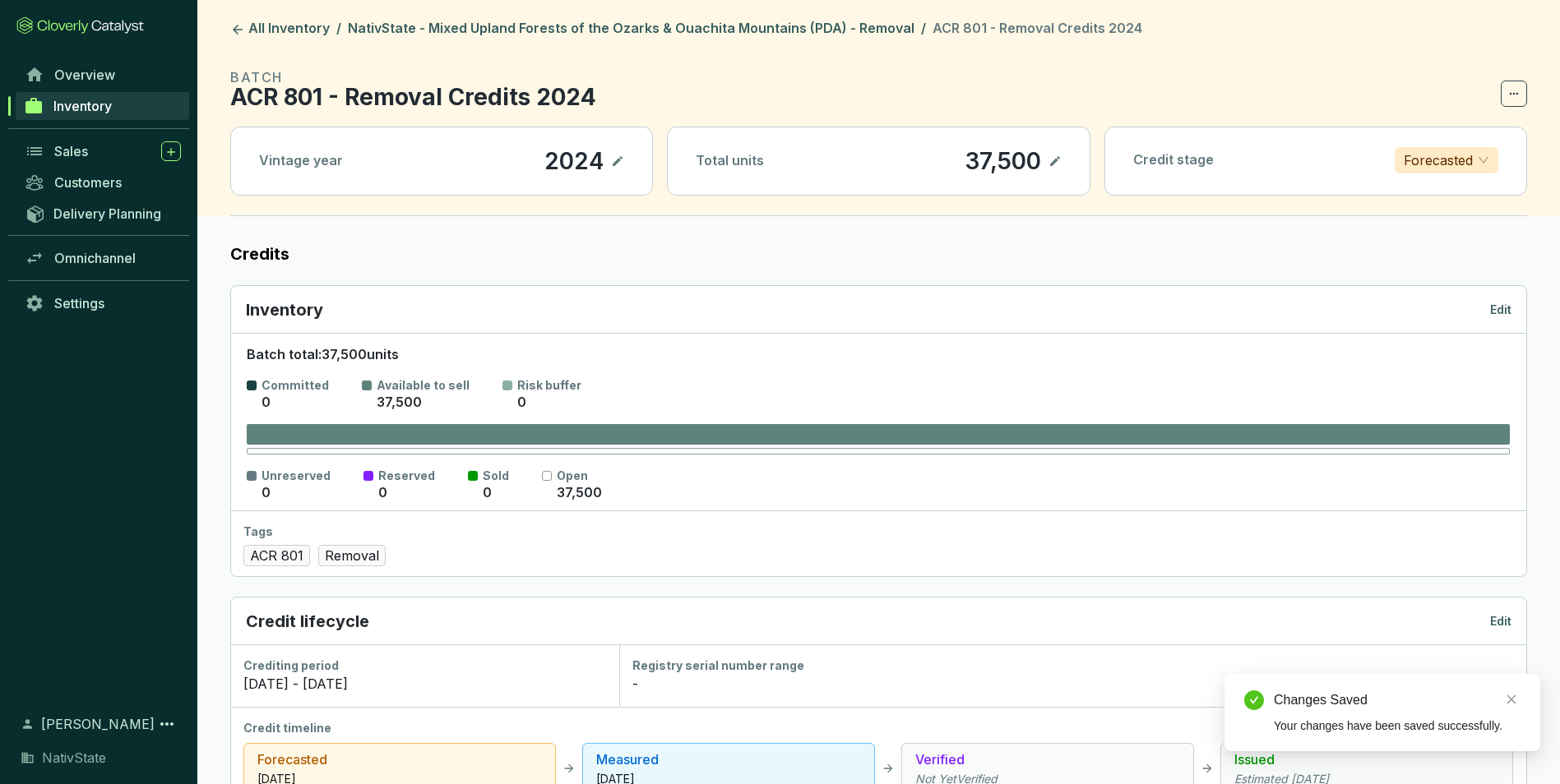
click at [1505, 303] on p "Edit" at bounding box center [1500, 309] width 21 height 16
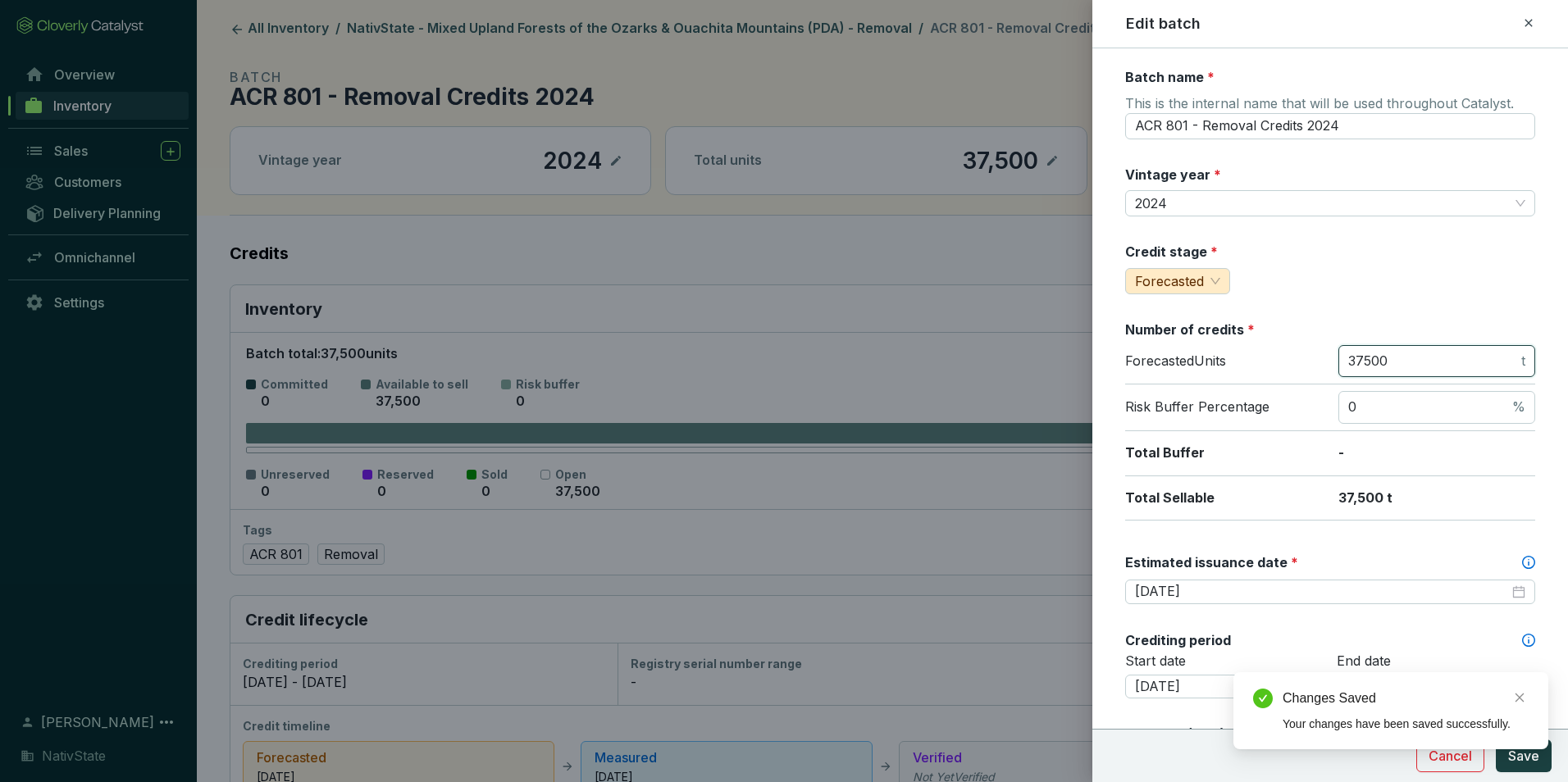
drag, startPoint x: 1393, startPoint y: 359, endPoint x: 1305, endPoint y: 345, distance: 89.1
click at [1305, 345] on div "Forecasted Units 37500 t" at bounding box center [1330, 365] width 410 height 40
type input "14200"
click at [1525, 758] on span "Save" at bounding box center [1524, 756] width 32 height 20
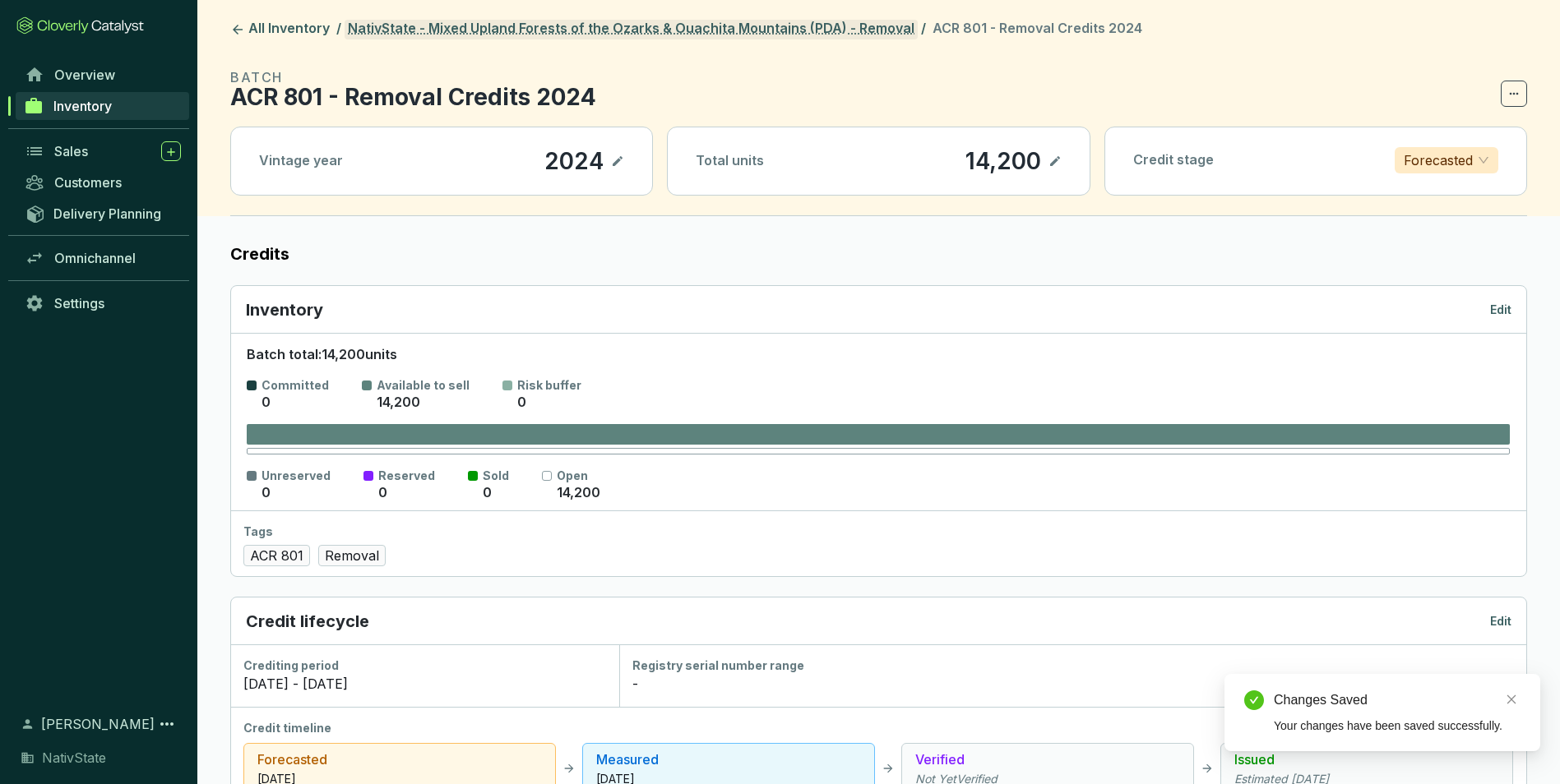
click at [691, 28] on link "NativState - Mixed Upland Forests of the Ozarks & Ouachita Mountains (PDA) - Re…" at bounding box center [630, 29] width 573 height 20
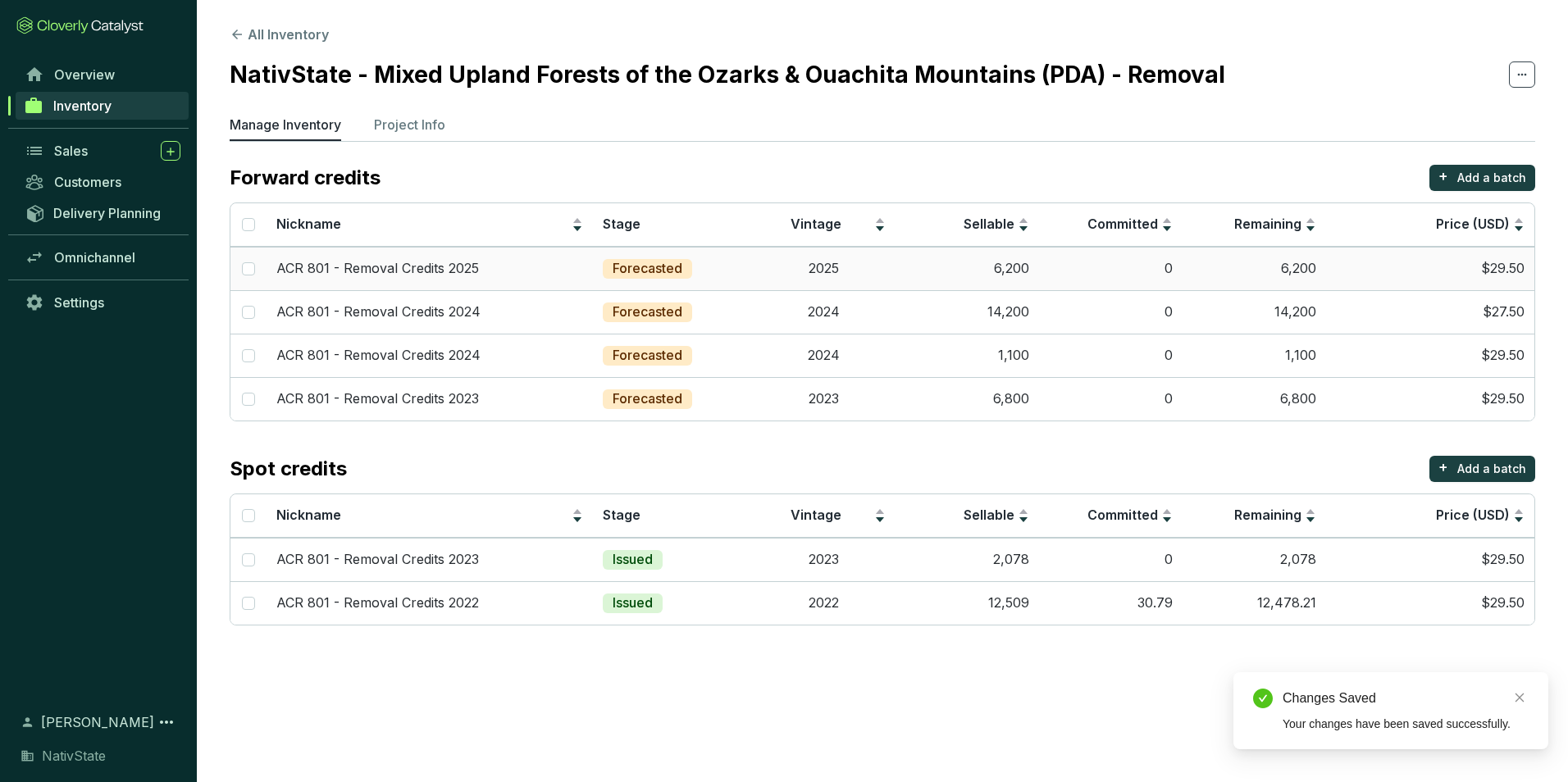
click at [1189, 267] on td "6,200" at bounding box center [1254, 268] width 143 height 43
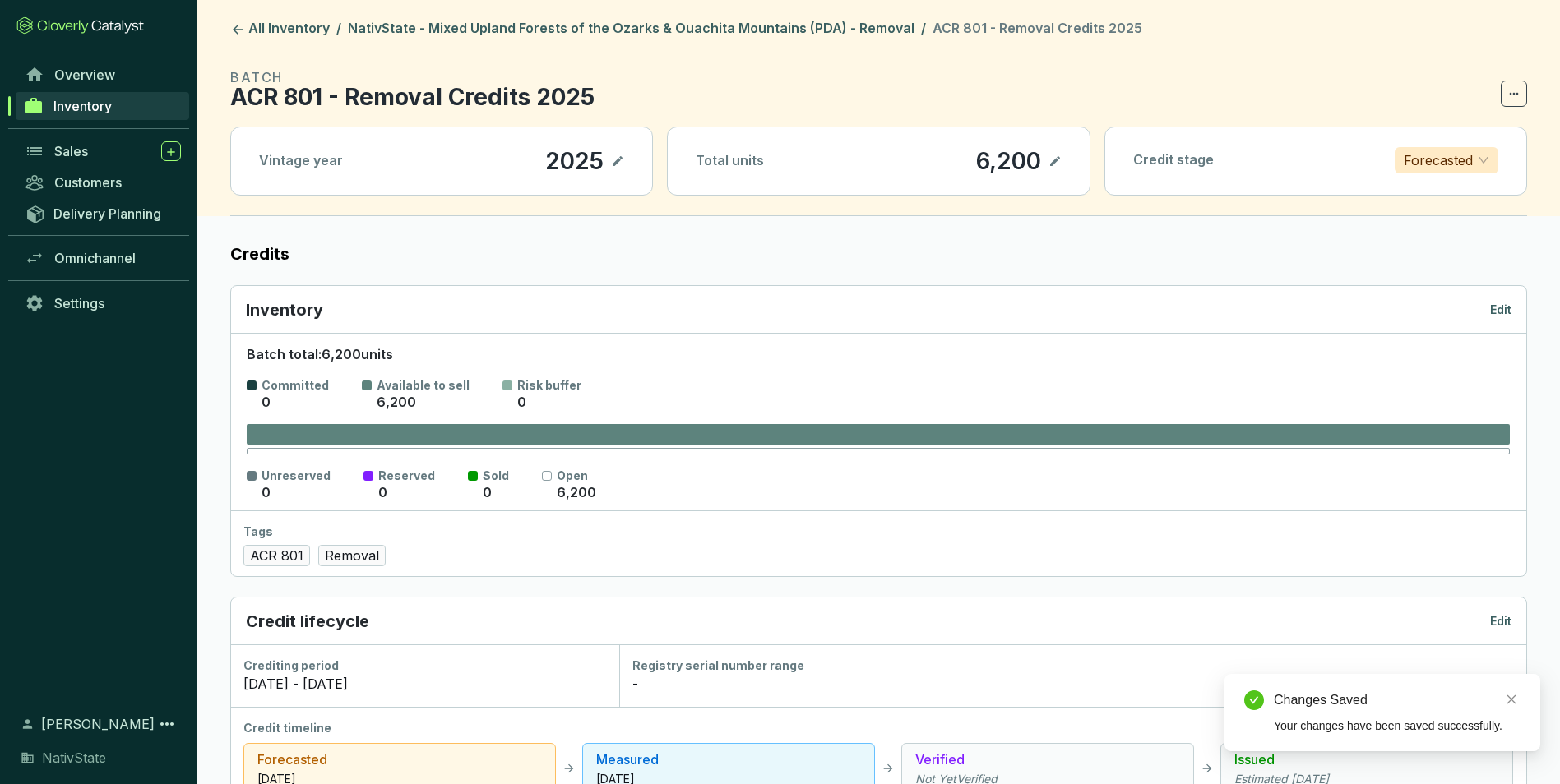
click at [1500, 312] on p "Edit" at bounding box center [1500, 309] width 21 height 16
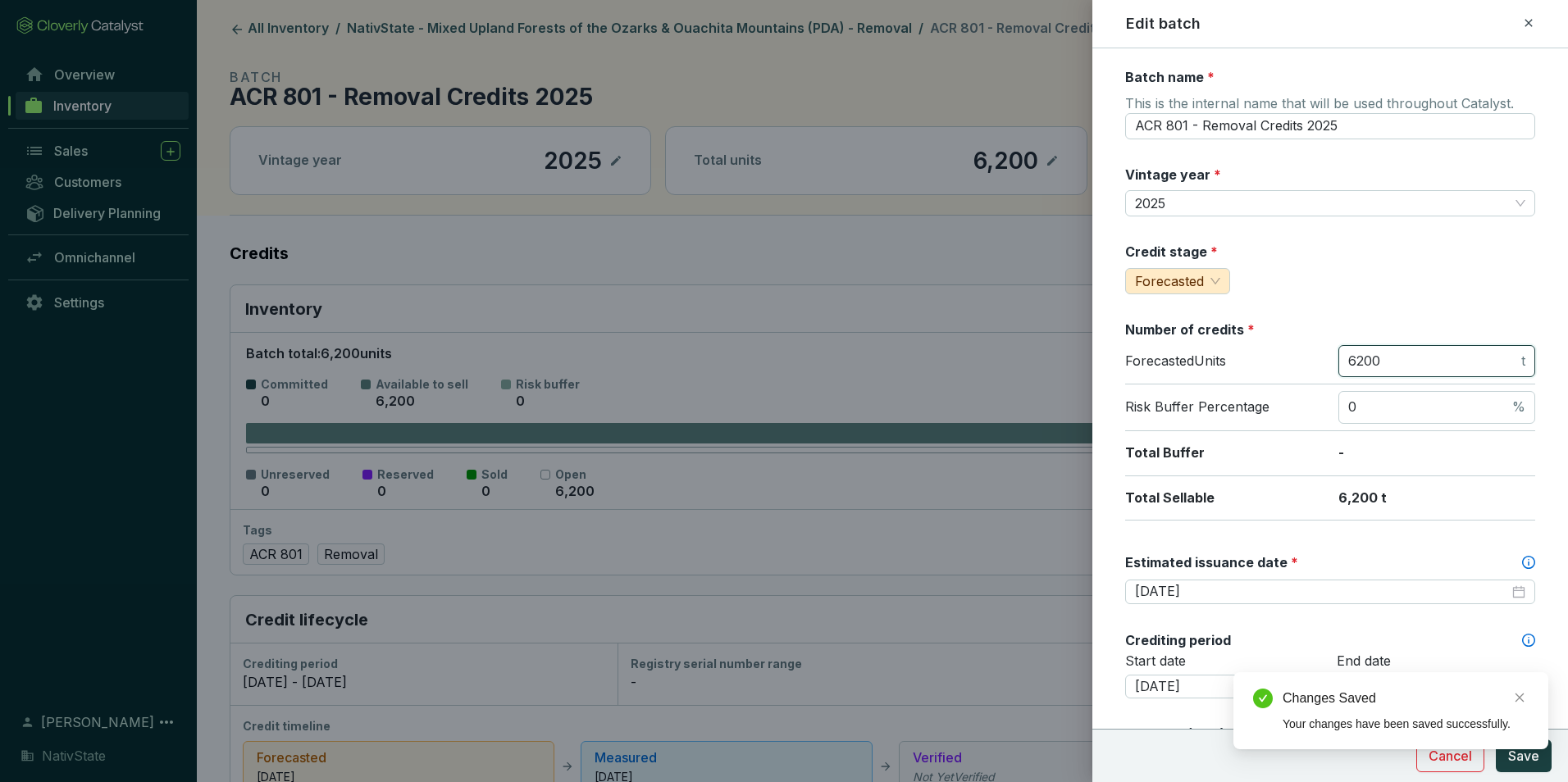
drag, startPoint x: 1387, startPoint y: 359, endPoint x: 996, endPoint y: 340, distance: 391.5
click at [996, 340] on div "Edit batch Batch name * This is the internal name that will be used throughout …" at bounding box center [784, 391] width 1568 height 782
type input "2300"
click at [1526, 750] on span "Save" at bounding box center [1524, 756] width 32 height 20
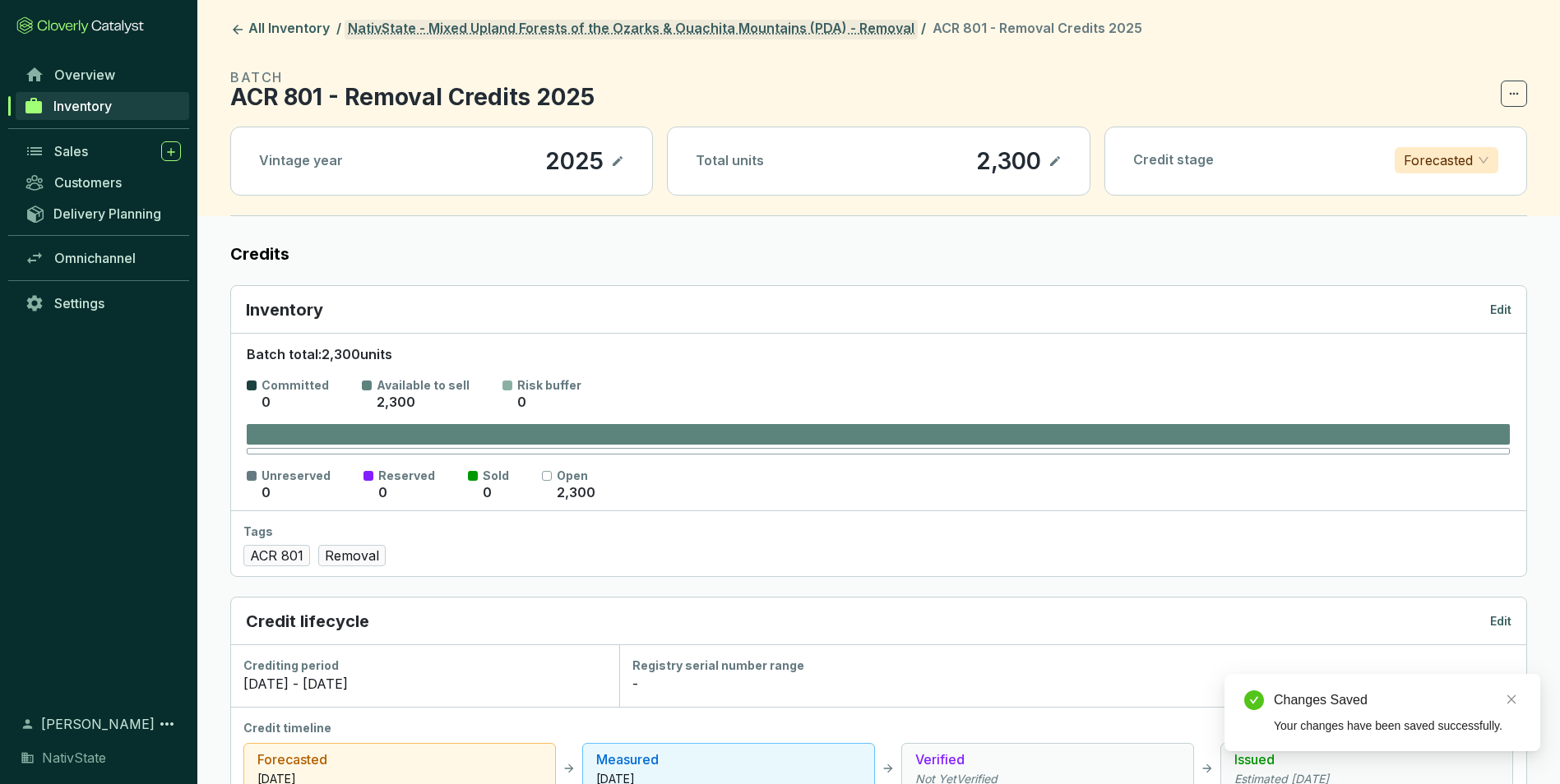
click at [669, 30] on link "NativState - Mixed Upland Forests of the Ozarks & Ouachita Mountains (PDA) - Re…" at bounding box center [630, 29] width 573 height 20
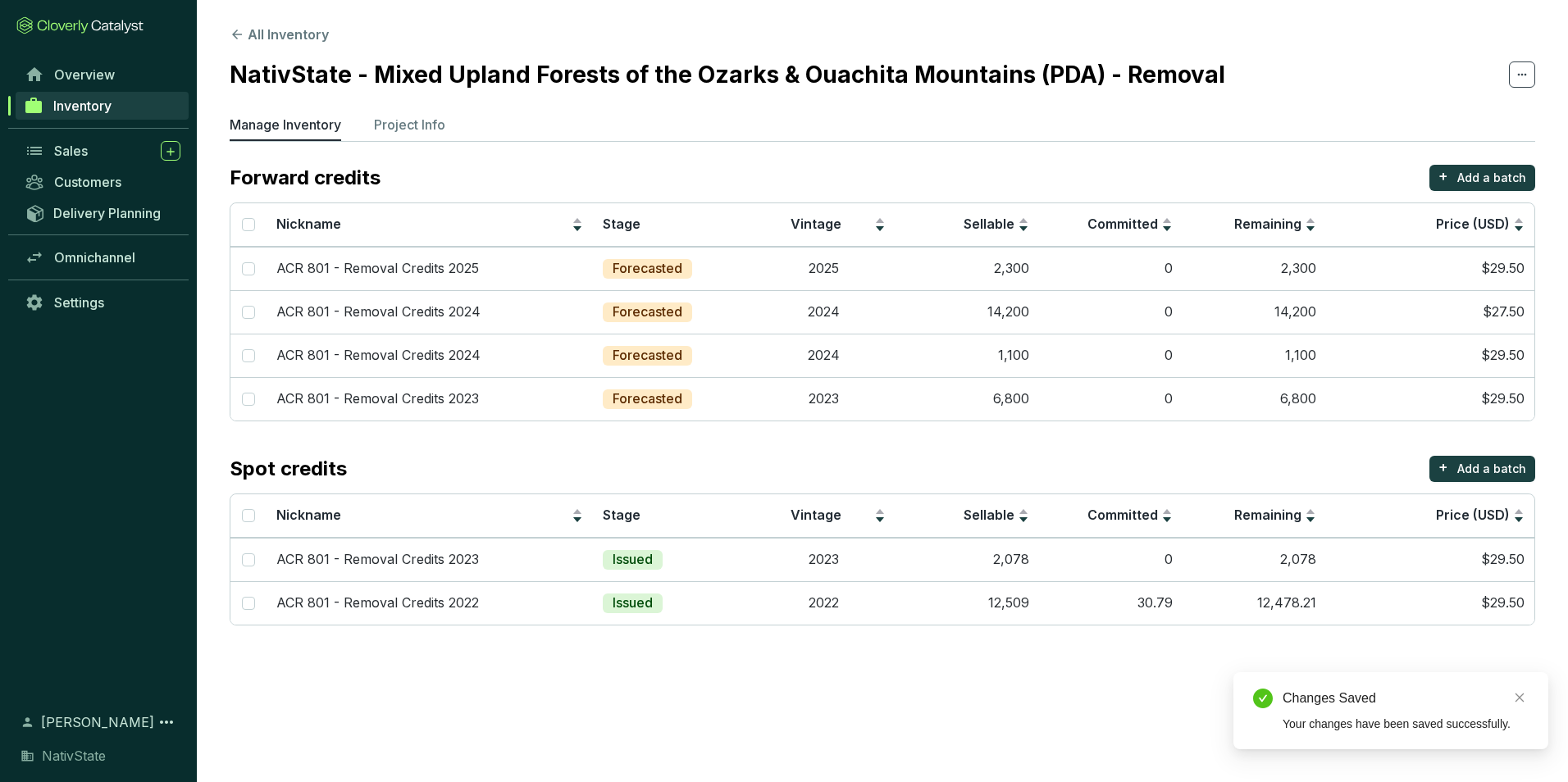
click at [297, 23] on section "All Inventory NativState - Mixed Upland Forests of the Ozarks & Ouachita Mounta…" at bounding box center [882, 329] width 1371 height 658
click at [298, 28] on button "All Inventory" at bounding box center [280, 34] width 99 height 20
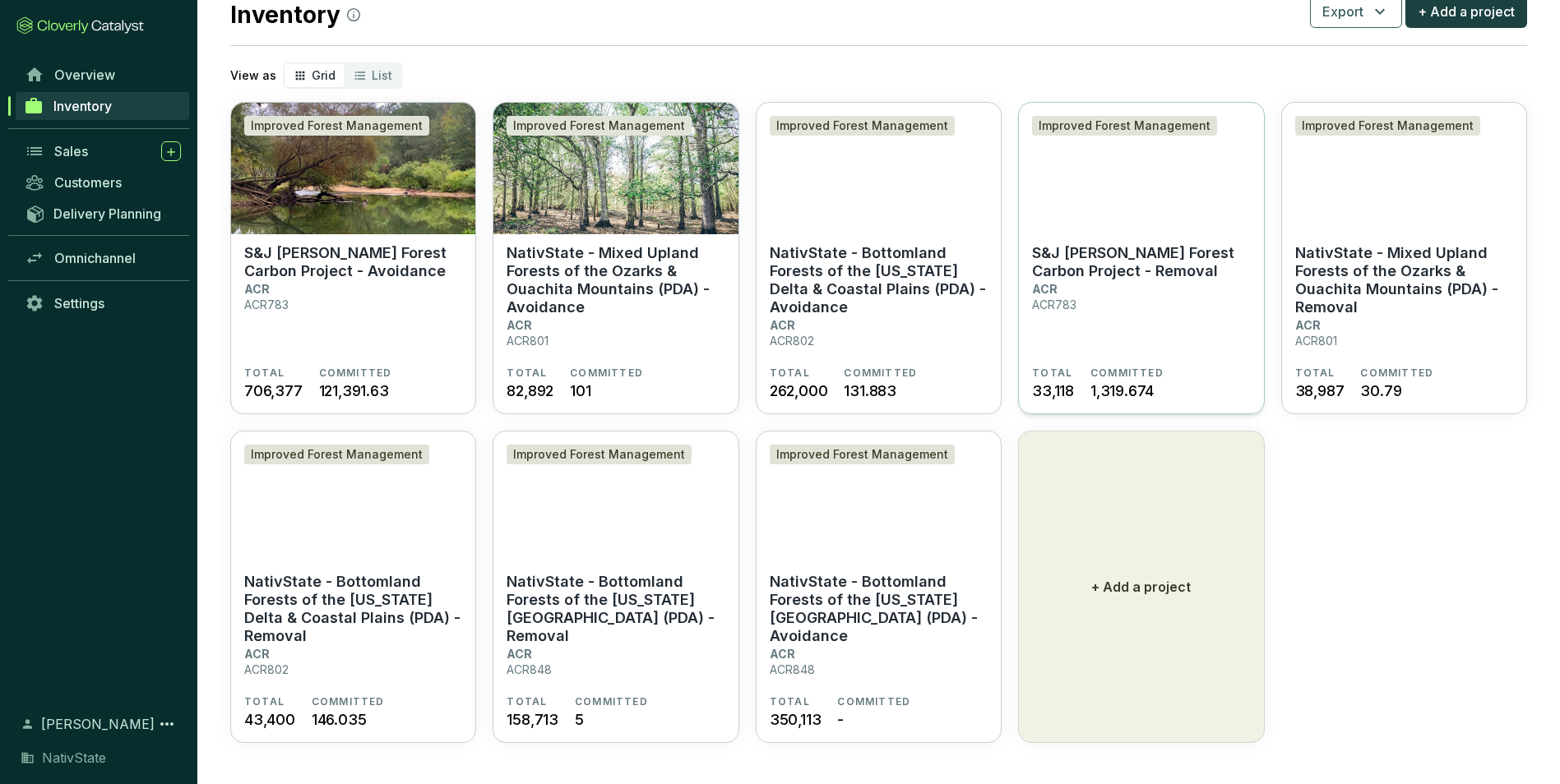
scroll to position [54, 0]
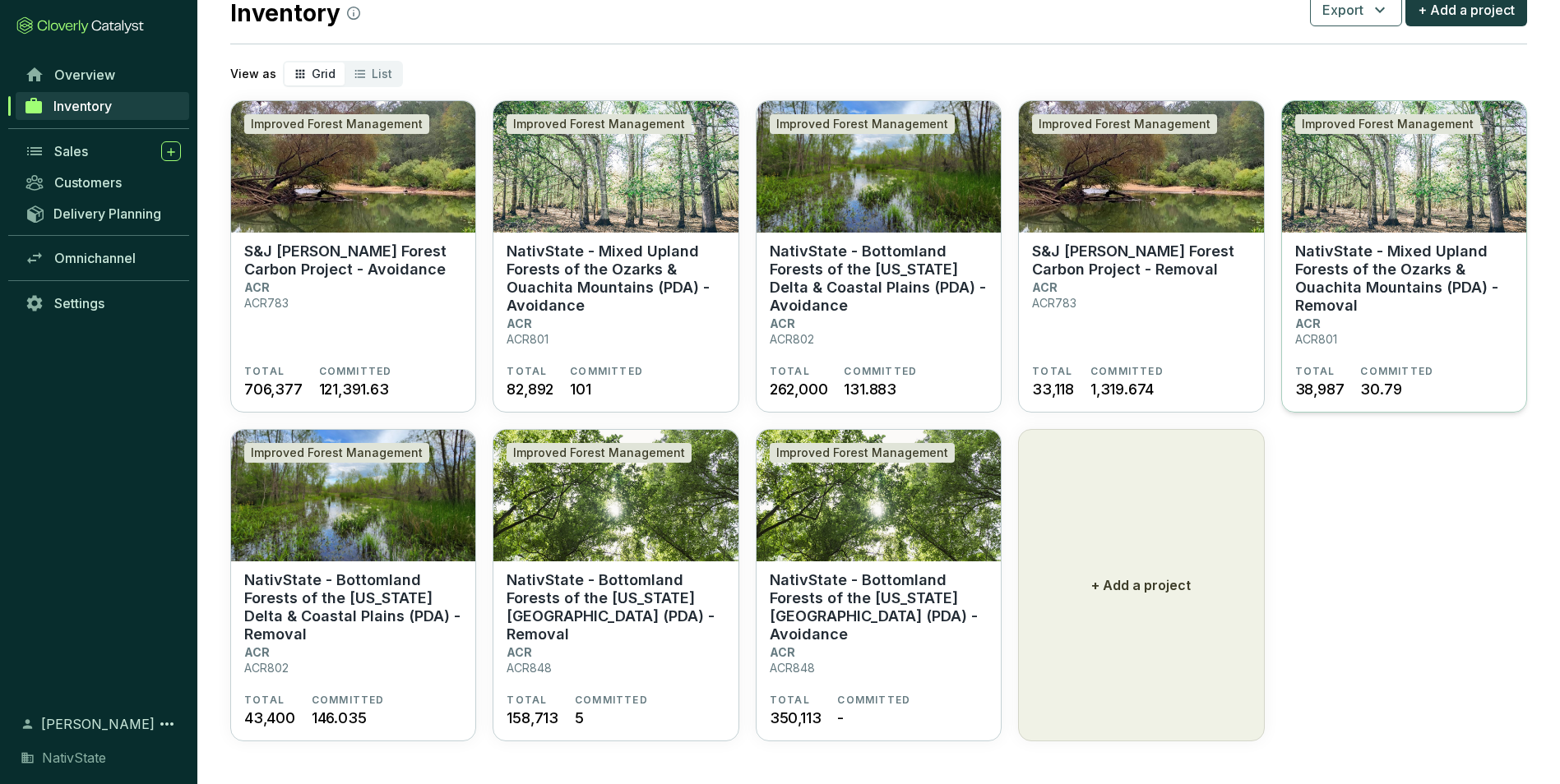
click at [1456, 330] on section "NativState - Mixed Upland Forests of the Ozarks & Ouachita Mountains (PDA) - Re…" at bounding box center [1404, 303] width 218 height 122
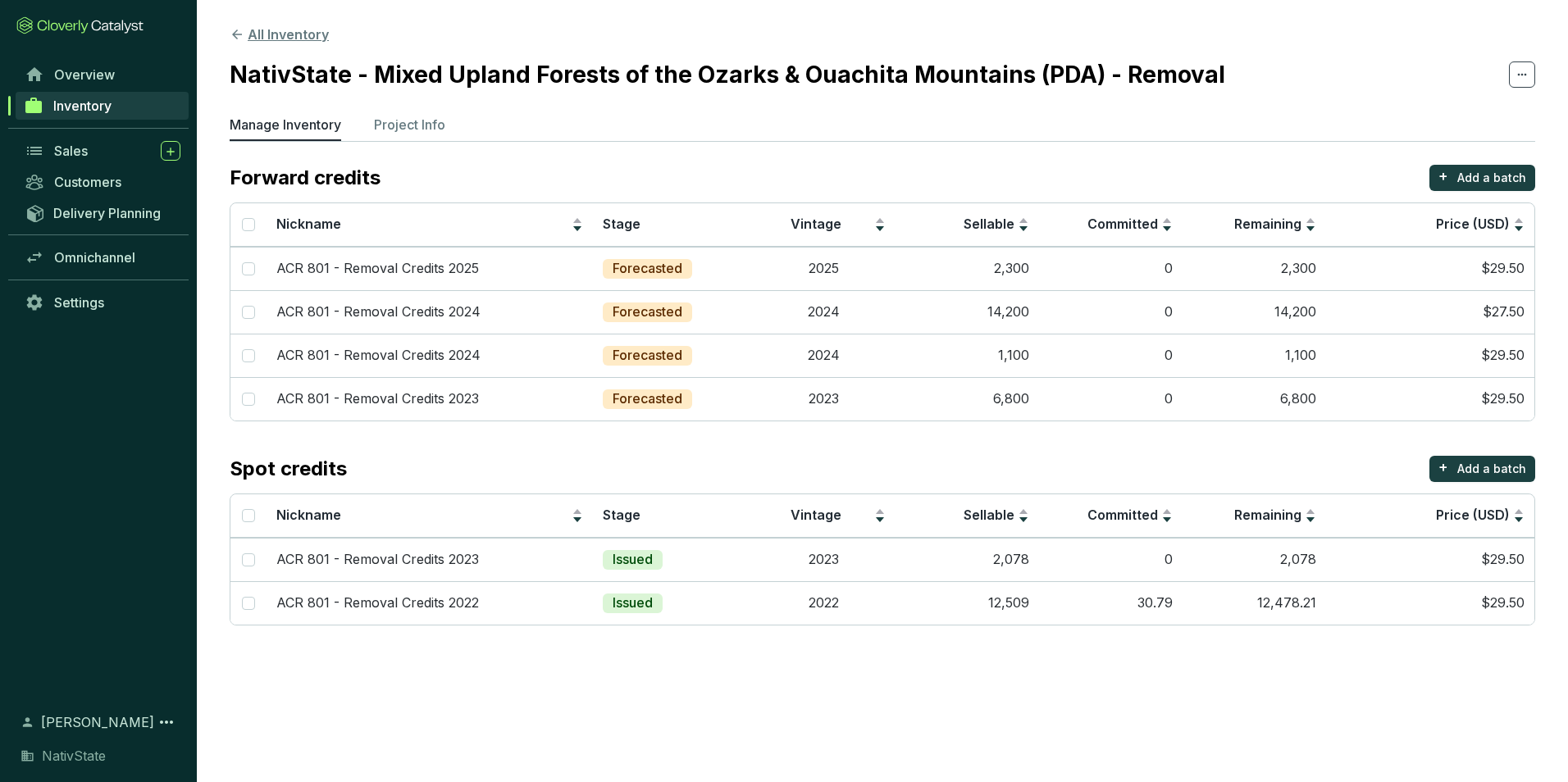
click at [292, 32] on button "All Inventory" at bounding box center [280, 34] width 99 height 20
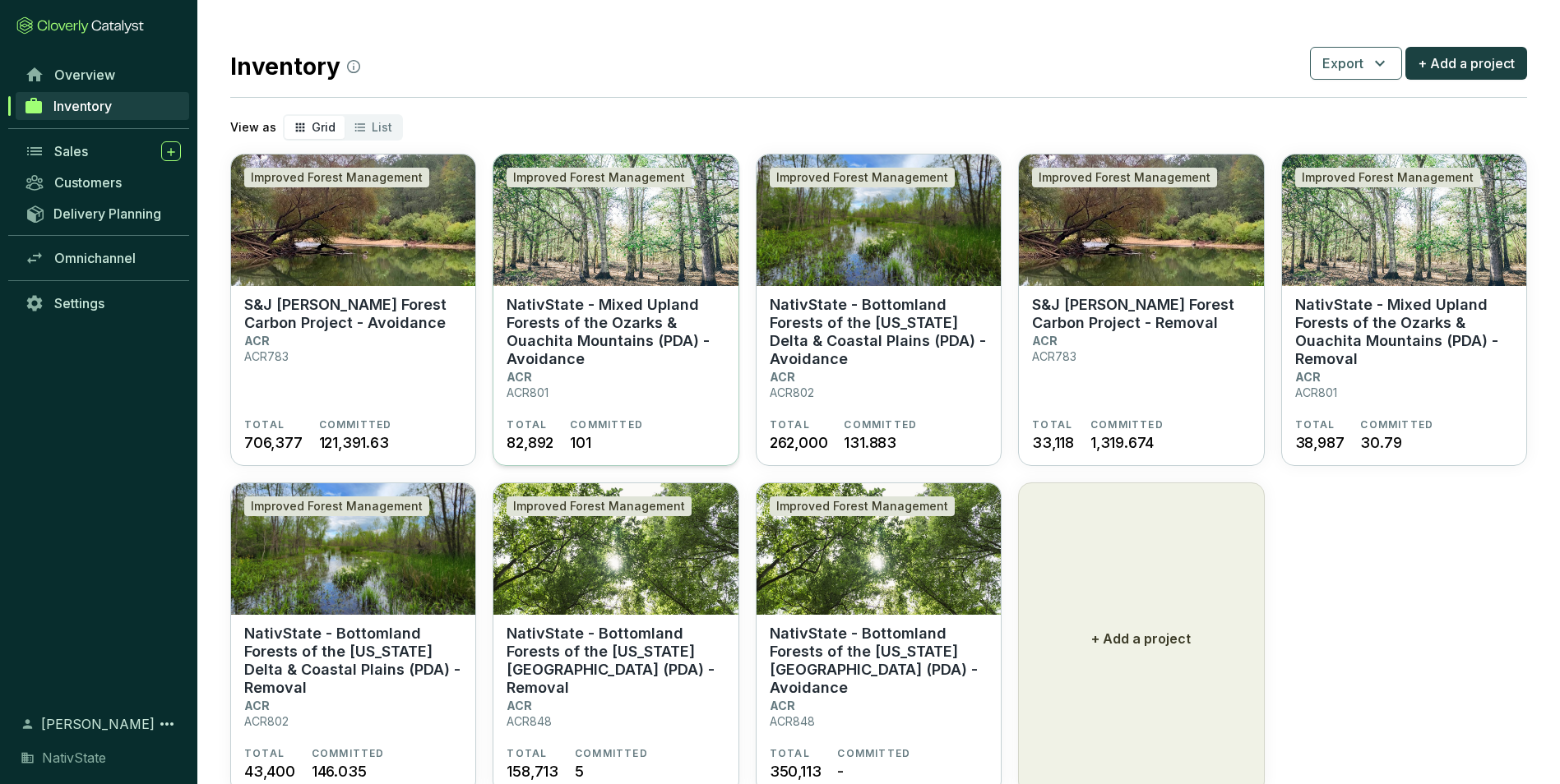
click at [612, 377] on section "NativState - Mixed Upland Forests of the Ozarks & Ouachita Mountains (PDA) - Av…" at bounding box center [615, 357] width 218 height 122
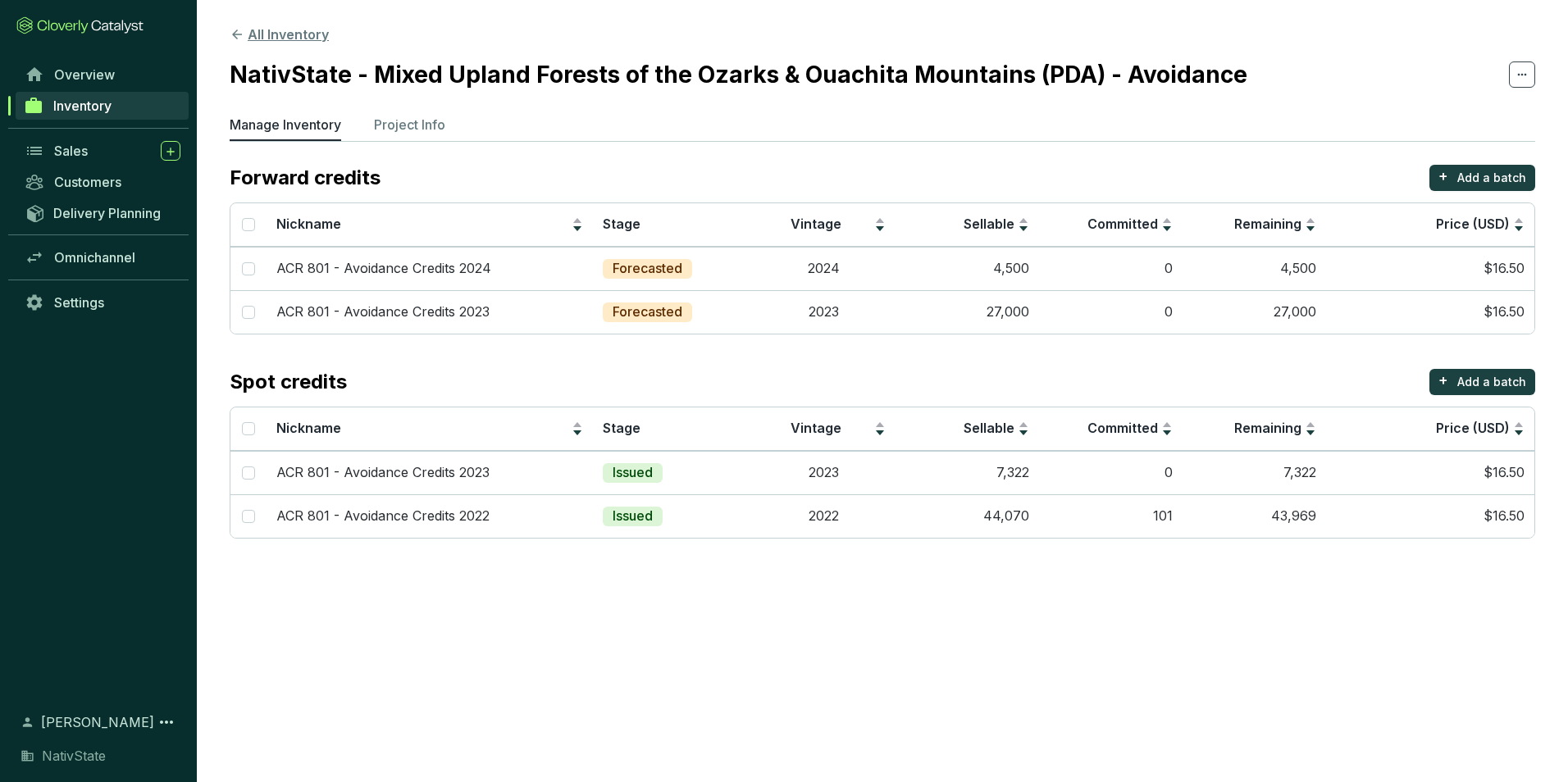
click at [261, 36] on button "All Inventory" at bounding box center [280, 34] width 99 height 20
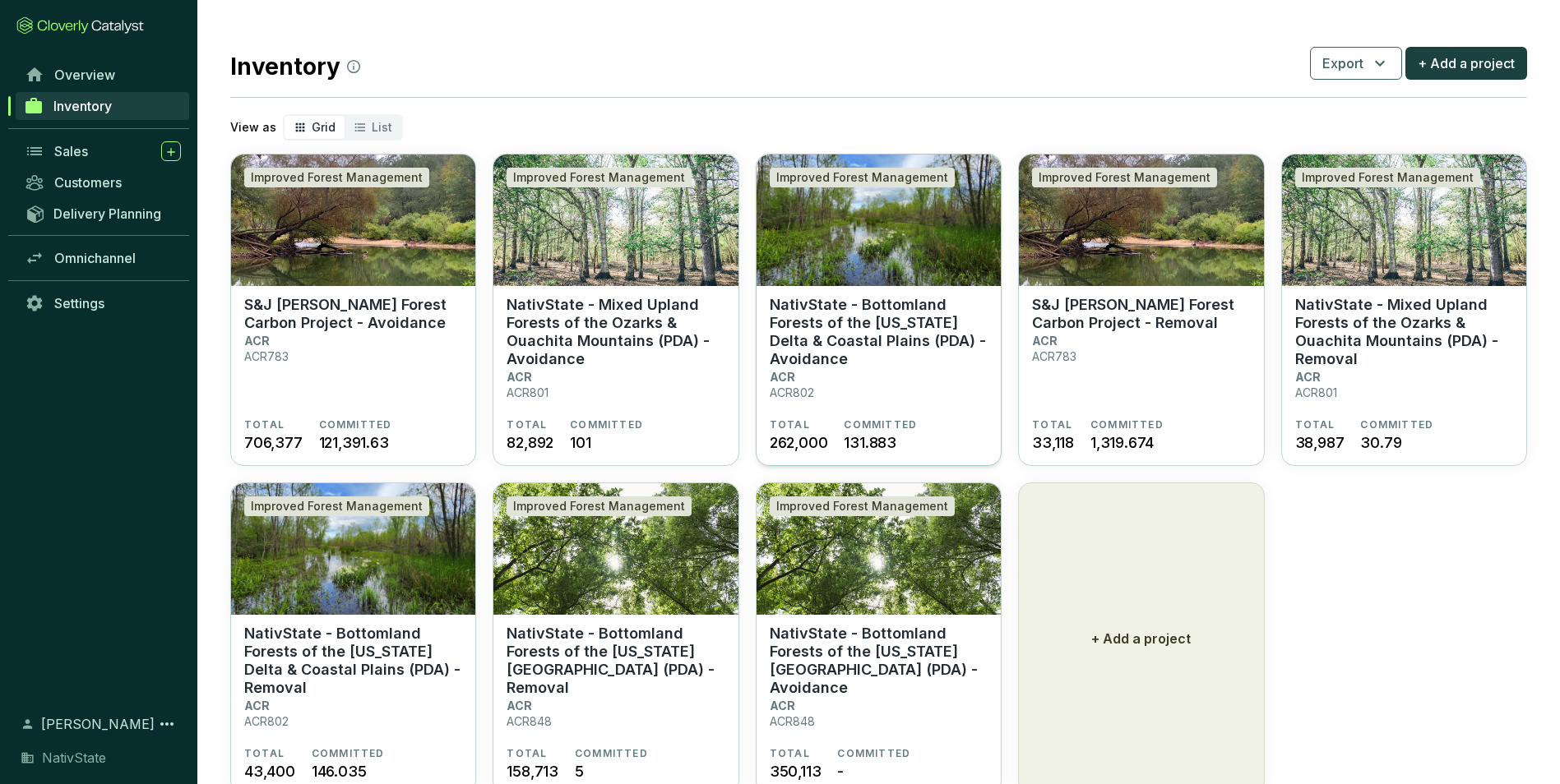
click at [950, 367] on p "NativState - Bottomland Forests of the [US_STATE] Delta & Coastal Plains (PDA) …" at bounding box center [878, 332] width 218 height 73
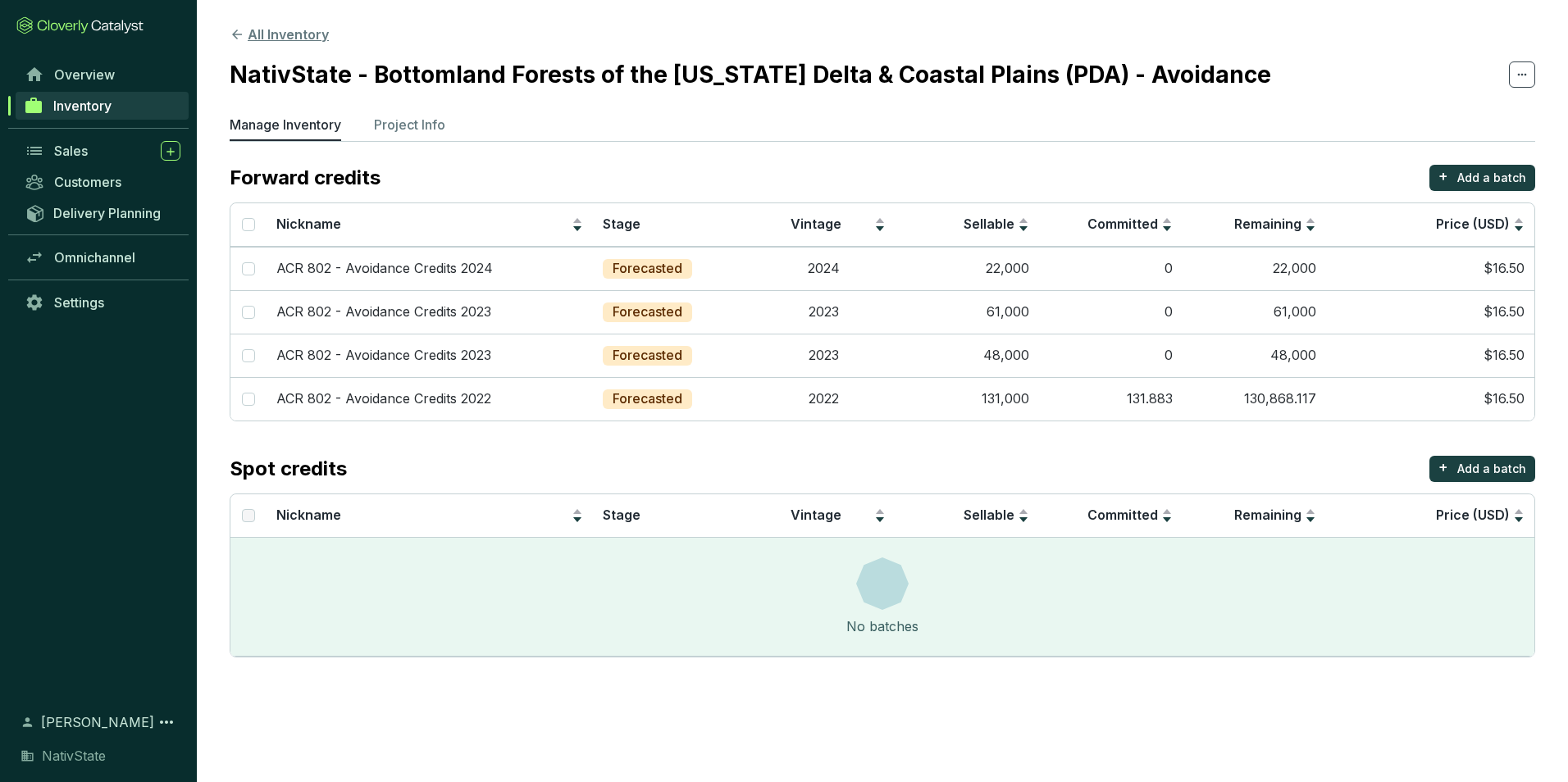
click at [274, 34] on button "All Inventory" at bounding box center [280, 34] width 99 height 20
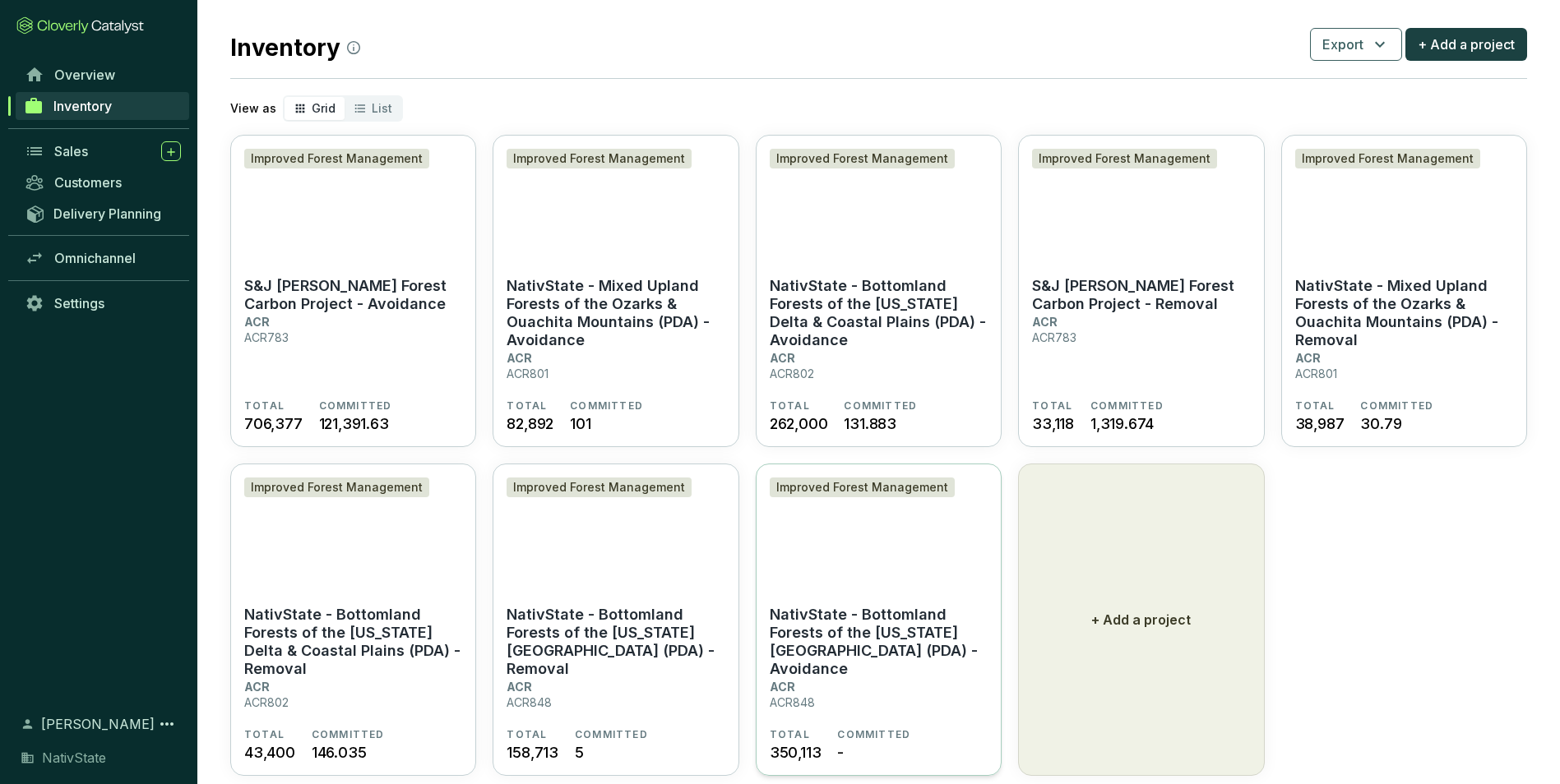
scroll to position [54, 0]
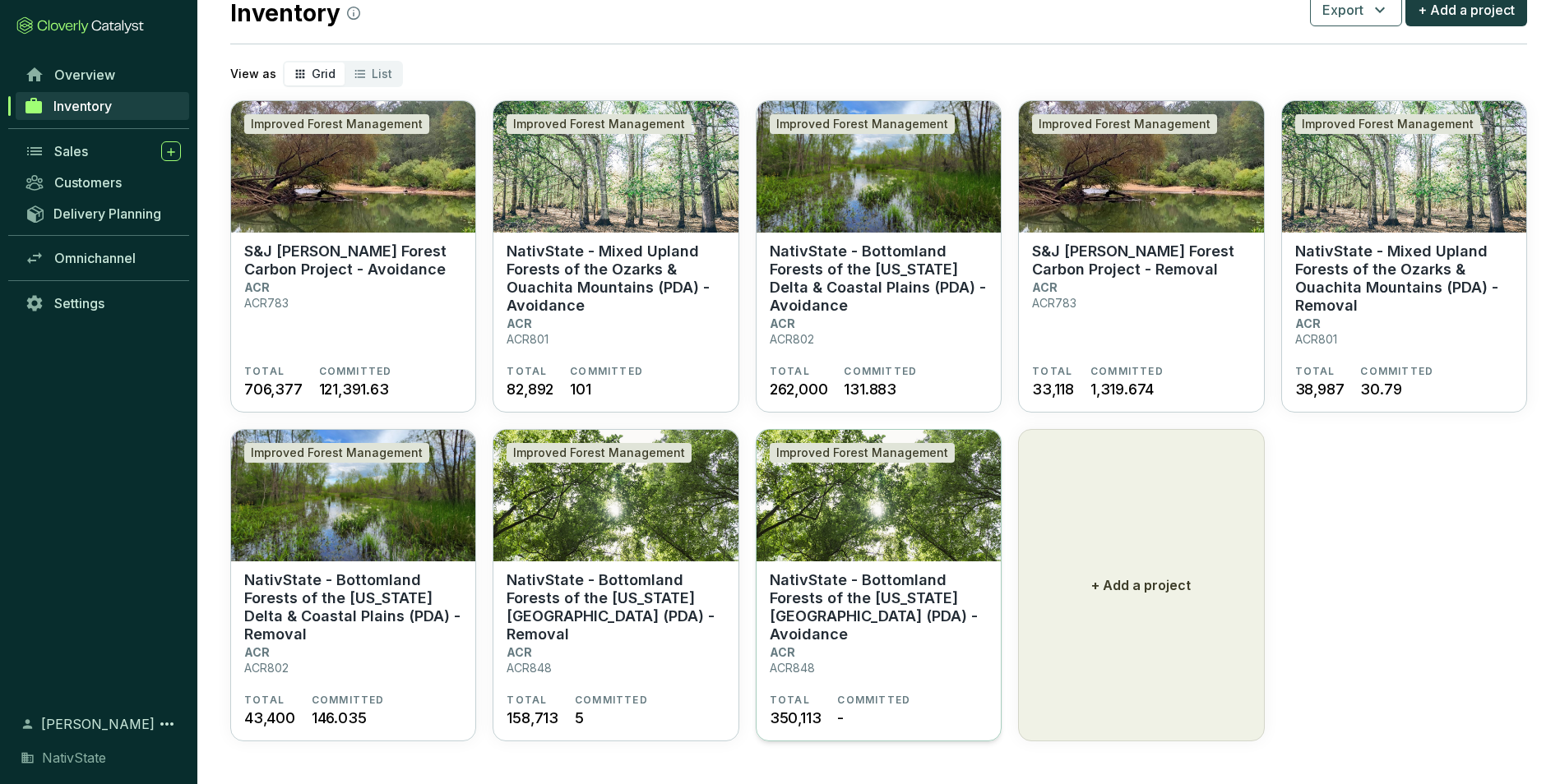
click at [855, 638] on section "NativState - Bottomland Forests of the [US_STATE][GEOGRAPHIC_DATA] (PDA) - Avoi…" at bounding box center [878, 632] width 218 height 122
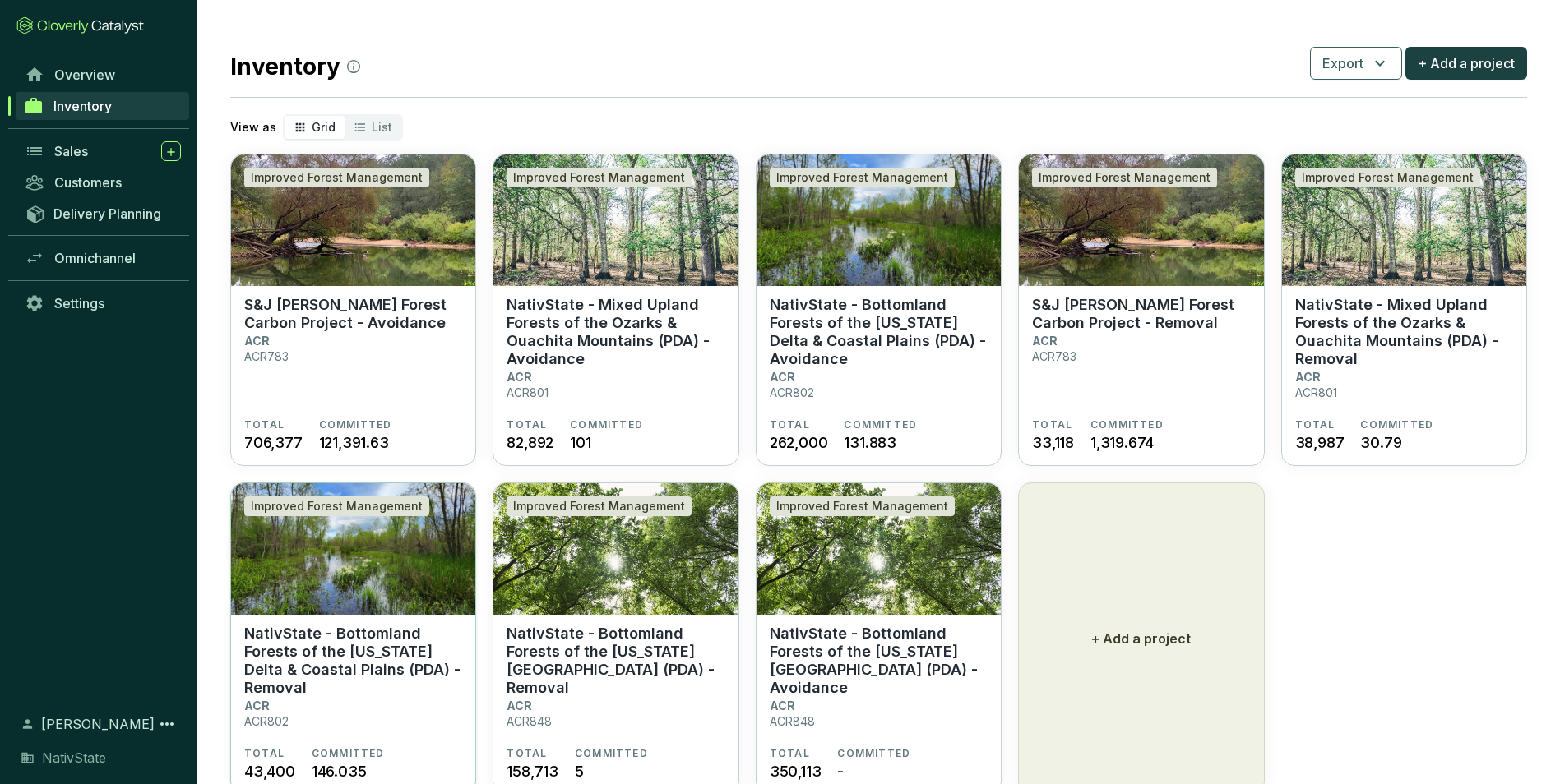
click at [337, 690] on p "NativState - Bottomland Forests of the [US_STATE] Delta & Coastal Plains (PDA) …" at bounding box center [353, 661] width 218 height 73
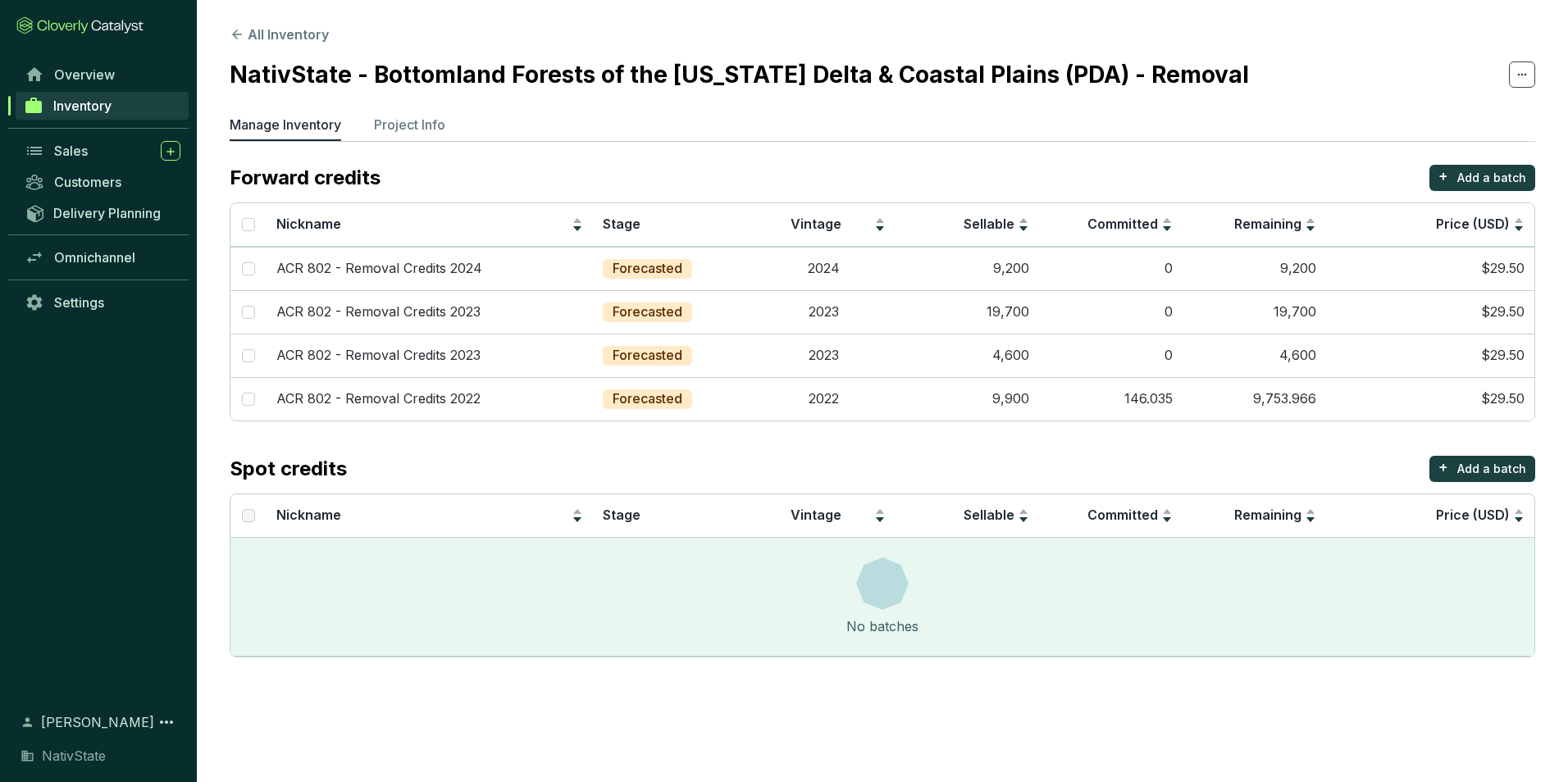
click at [91, 107] on span "Inventory" at bounding box center [83, 106] width 58 height 16
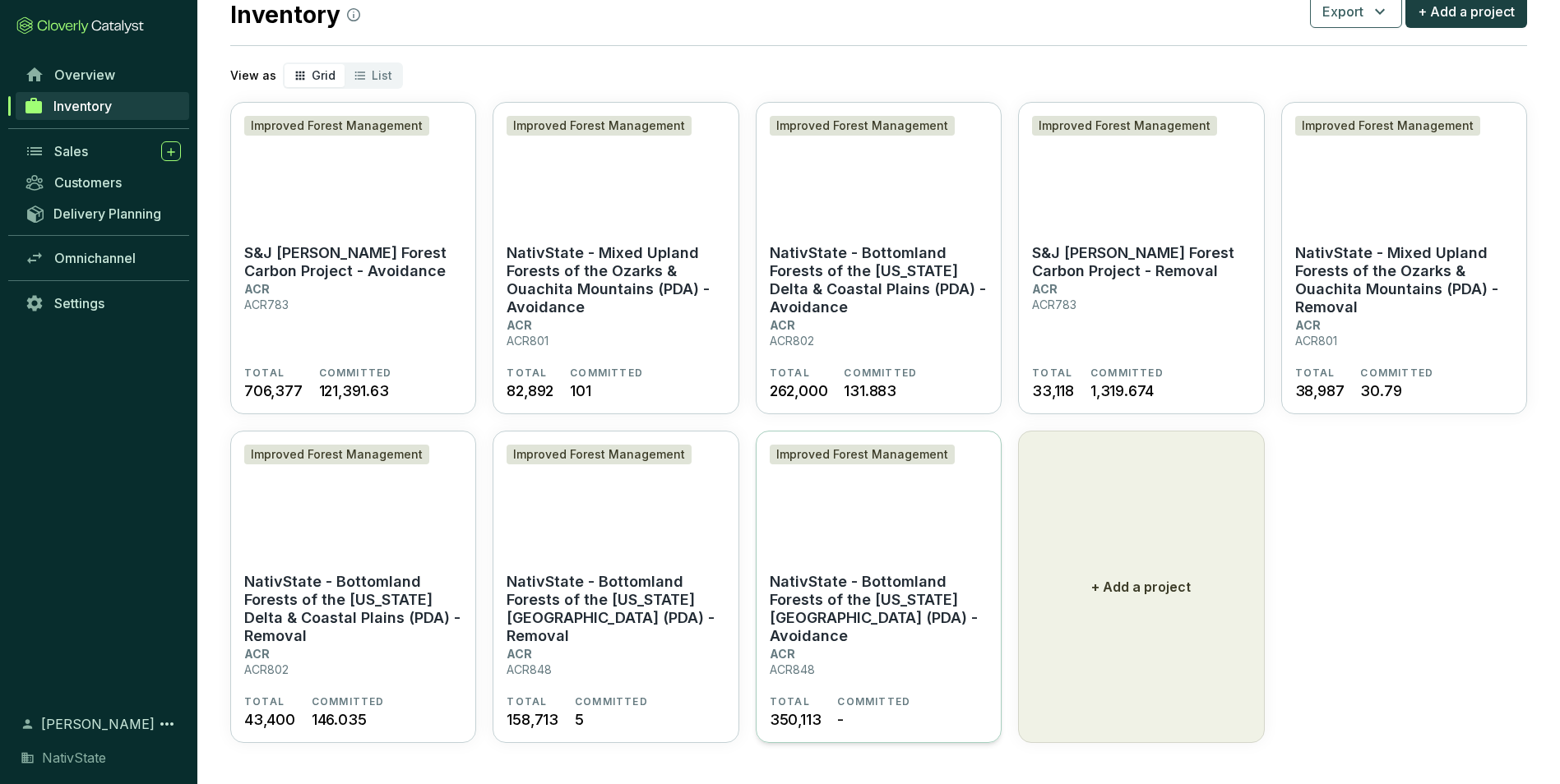
scroll to position [54, 0]
